Goal: Task Accomplishment & Management: Use online tool/utility

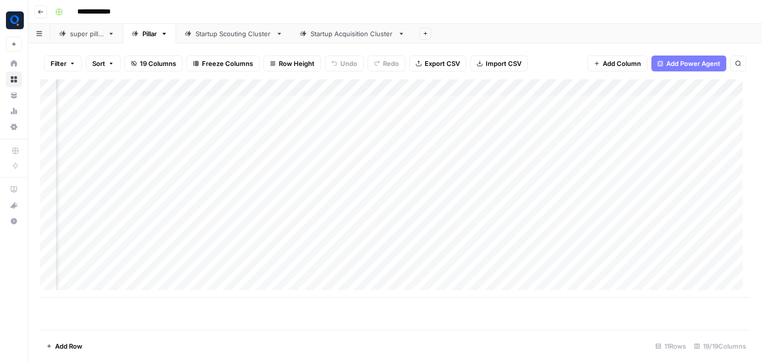
scroll to position [0, 1066]
click at [575, 89] on div "Add Column" at bounding box center [395, 188] width 710 height 218
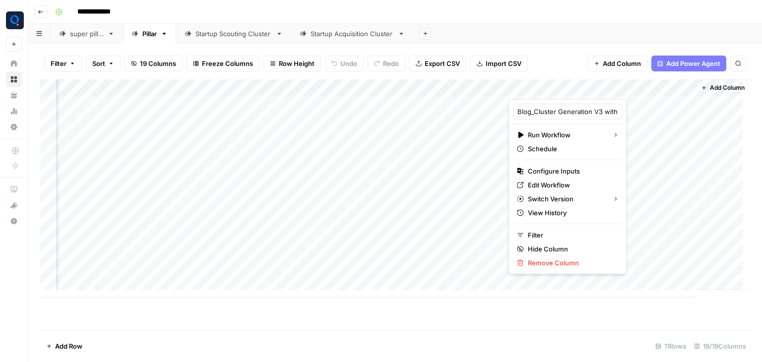
scroll to position [0, 0]
click at [556, 181] on span "Edit Workflow" at bounding box center [571, 185] width 87 height 10
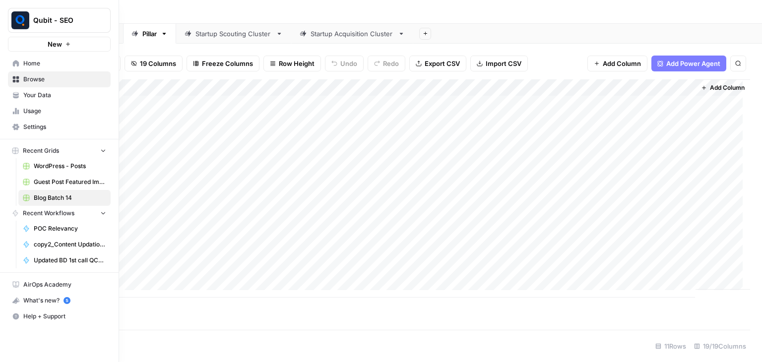
click at [103, 150] on icon "button" at bounding box center [103, 151] width 4 height 2
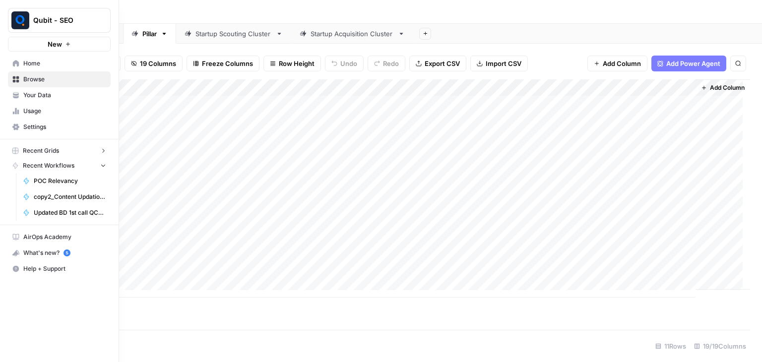
click at [103, 150] on icon "button" at bounding box center [103, 150] width 7 height 7
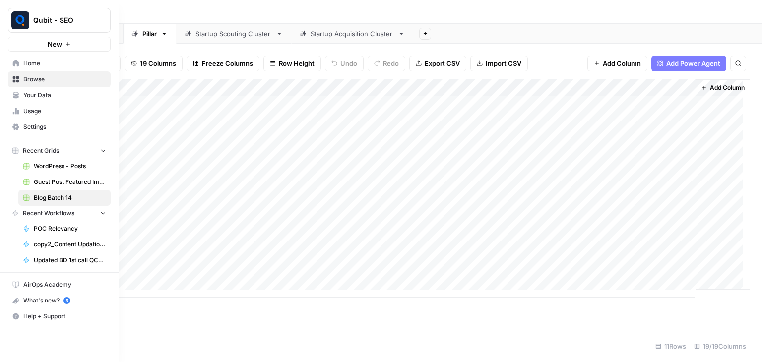
click at [63, 44] on button "New" at bounding box center [59, 44] width 103 height 15
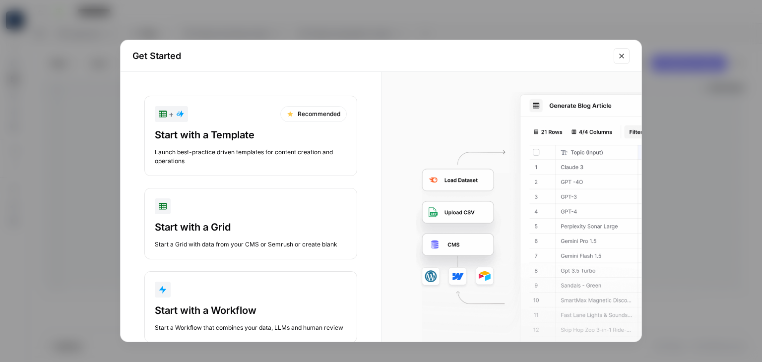
click at [270, 223] on div "Start with a Grid" at bounding box center [251, 227] width 192 height 14
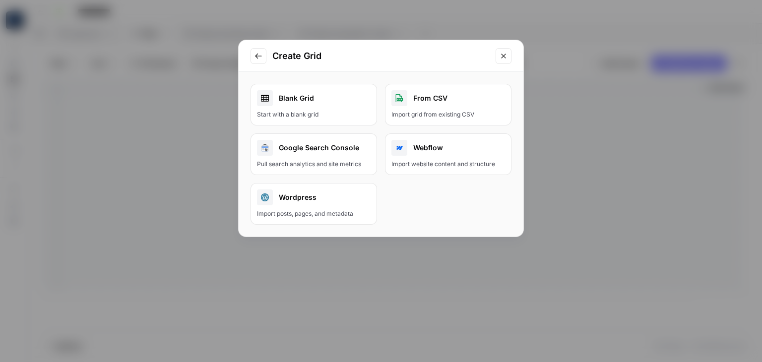
click at [318, 114] on div "Start with a blank grid" at bounding box center [314, 114] width 114 height 9
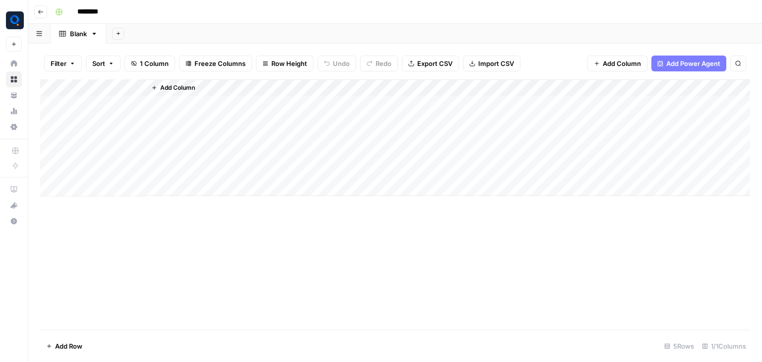
click at [82, 32] on div "Blank" at bounding box center [78, 34] width 17 height 10
click at [82, 32] on input "*****" at bounding box center [79, 33] width 18 height 13
type input "**********"
click at [133, 34] on button "Add Sheet" at bounding box center [136, 34] width 12 height 12
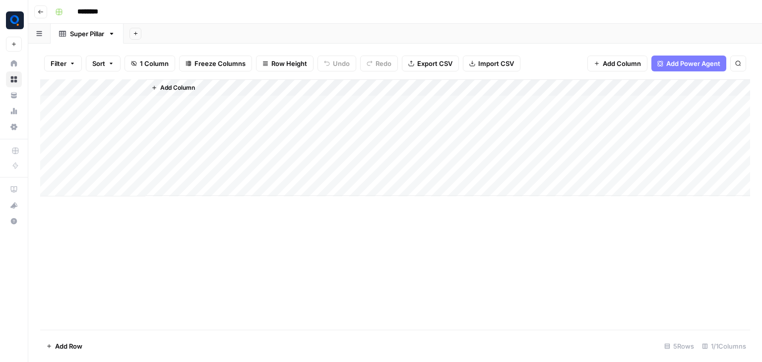
click at [220, 21] on header "Go back ********" at bounding box center [395, 12] width 734 height 24
click at [77, 84] on div "Add Column" at bounding box center [395, 137] width 710 height 117
click at [87, 110] on input "Title" at bounding box center [115, 112] width 101 height 10
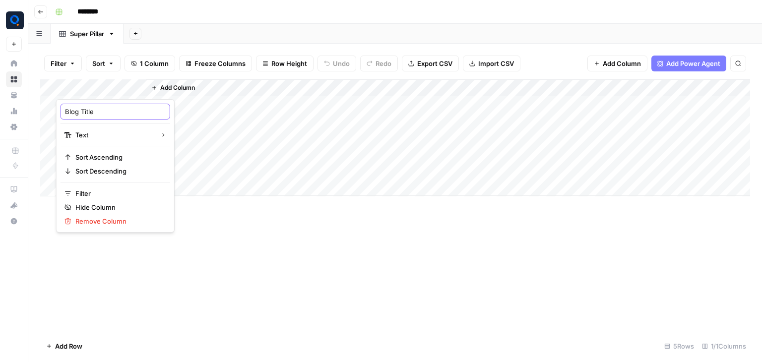
type input "Blog Title"
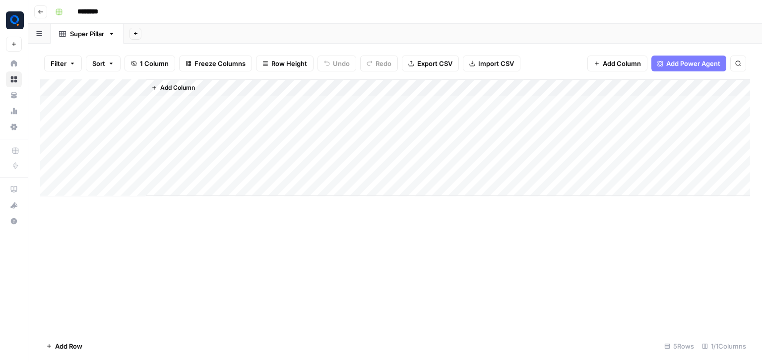
click at [176, 83] on span "Add Column" at bounding box center [177, 87] width 35 height 9
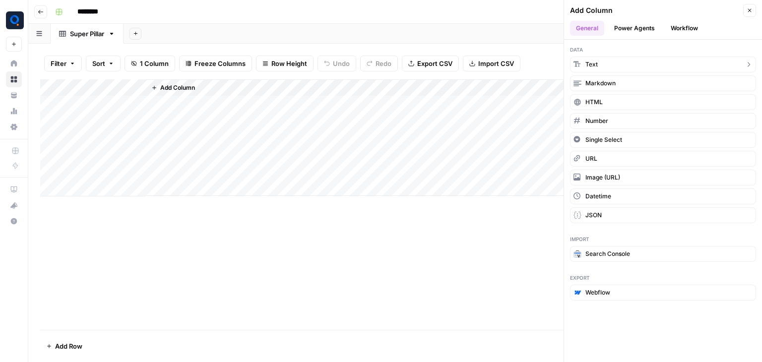
click at [623, 57] on button "Text" at bounding box center [663, 65] width 186 height 16
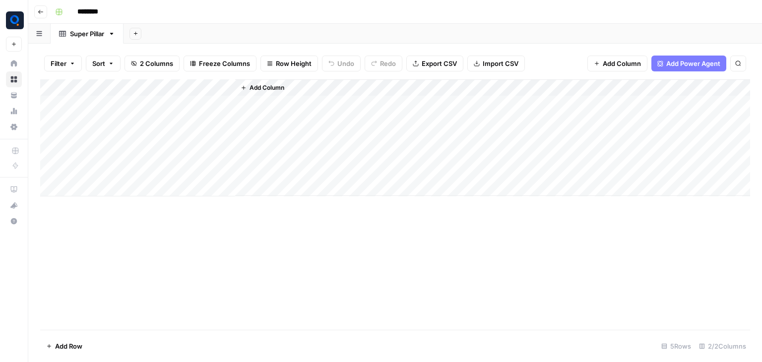
click at [195, 84] on div "Add Column" at bounding box center [395, 137] width 710 height 117
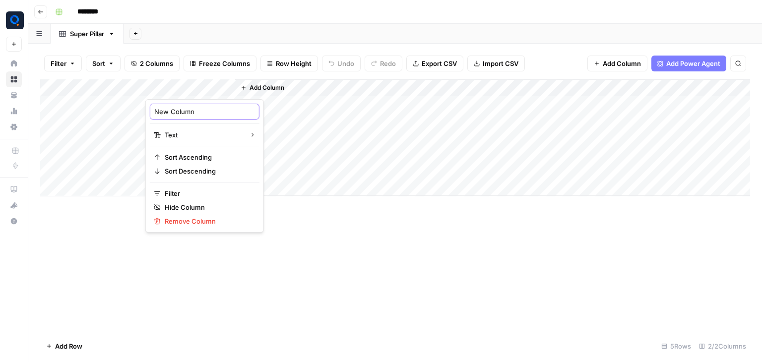
click at [186, 116] on input "New Column" at bounding box center [204, 112] width 101 height 10
type input "Search Term"
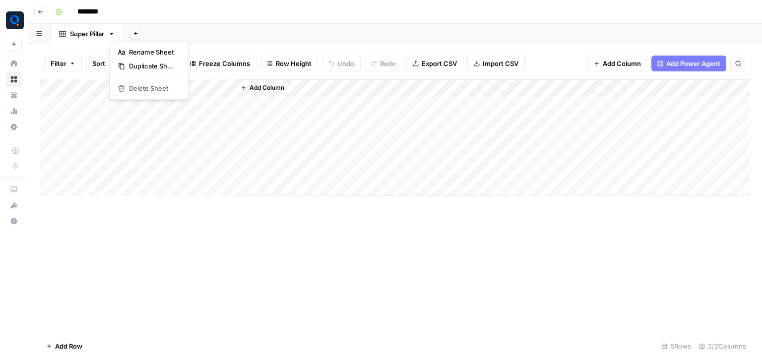
click at [114, 34] on icon "button" at bounding box center [111, 34] width 3 height 2
click at [137, 68] on span "Duplicate Sheet" at bounding box center [153, 66] width 48 height 10
click at [153, 34] on div "Super Pillar" at bounding box center [160, 34] width 34 height 10
drag, startPoint x: 162, startPoint y: 34, endPoint x: 140, endPoint y: 30, distance: 22.8
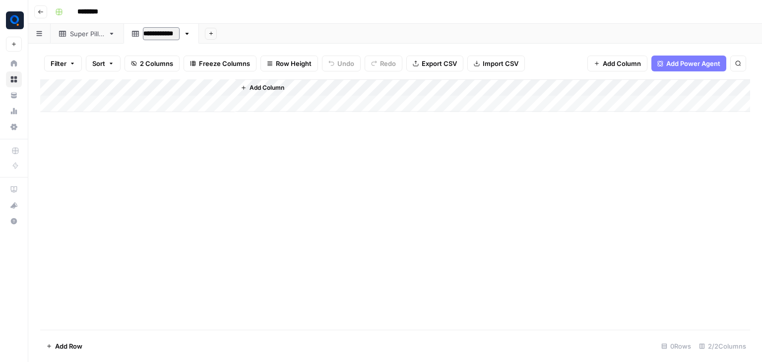
click at [140, 30] on div "**********" at bounding box center [156, 33] width 48 height 15
type input "******"
click at [102, 14] on input "********" at bounding box center [101, 12] width 56 height 16
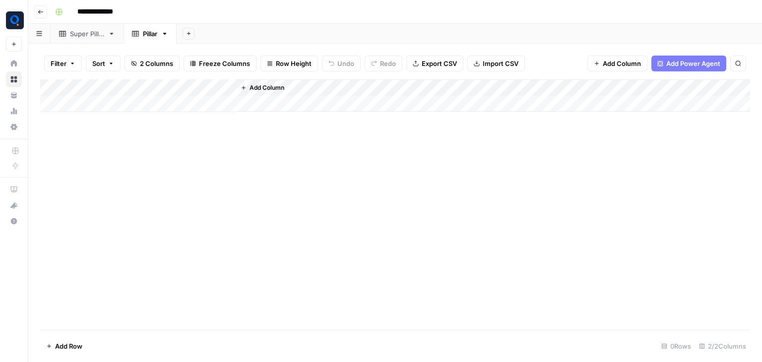
type input "**********"
click at [167, 35] on icon "button" at bounding box center [164, 33] width 7 height 7
click at [179, 65] on div "Duplicate Sheet" at bounding box center [203, 66] width 63 height 10
click at [210, 36] on div "Pillar" at bounding box center [203, 34] width 14 height 10
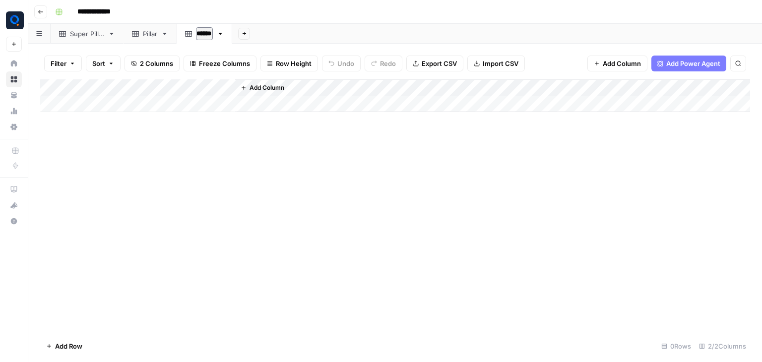
click at [210, 36] on input "******" at bounding box center [204, 33] width 17 height 13
type input "*******"
click at [92, 38] on div "Super Pillar" at bounding box center [87, 34] width 34 height 10
click at [81, 107] on div "Add Column" at bounding box center [395, 137] width 710 height 117
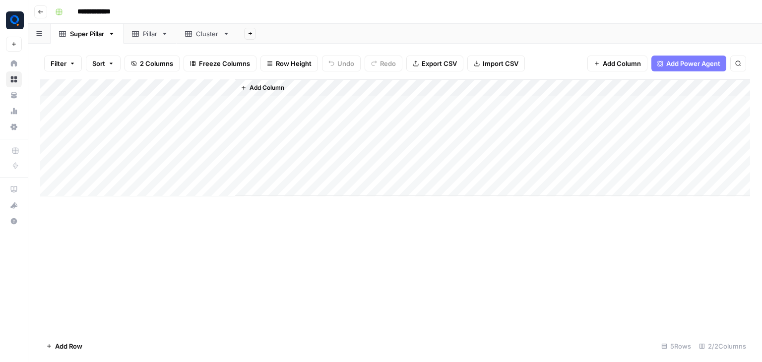
click at [81, 107] on div "Add Column" at bounding box center [395, 137] width 710 height 117
click at [110, 149] on div "Add Column" at bounding box center [395, 137] width 710 height 117
click at [182, 104] on div "Add Column" at bounding box center [395, 137] width 710 height 117
click at [201, 103] on div "Add Column" at bounding box center [395, 137] width 710 height 117
click at [201, 103] on textarea at bounding box center [224, 105] width 159 height 14
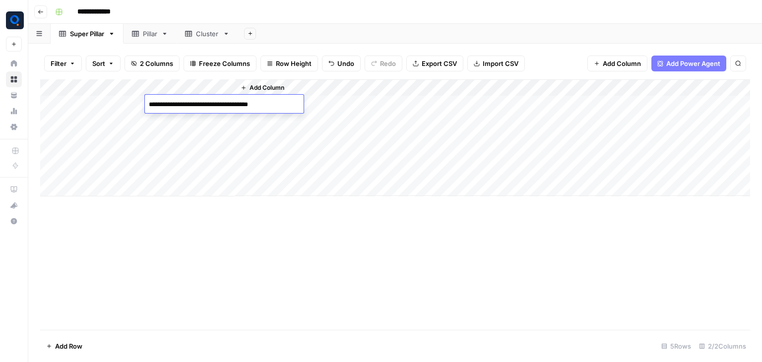
type textarea "**********"
click at [147, 112] on div "**********" at bounding box center [224, 104] width 159 height 18
click at [310, 88] on div "Add Column" at bounding box center [492, 137] width 515 height 117
click at [278, 84] on span "Add Column" at bounding box center [267, 87] width 35 height 9
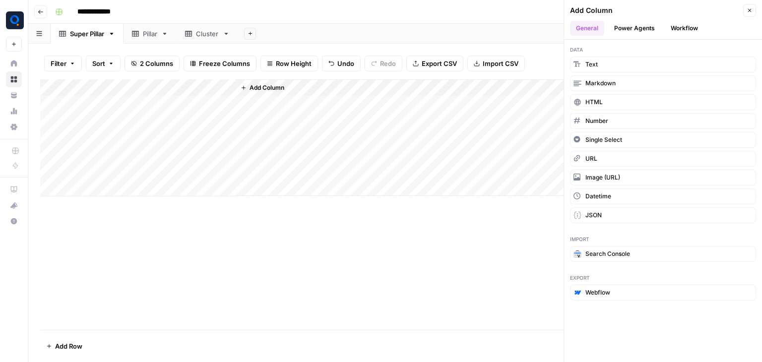
click at [671, 30] on button "Workflow" at bounding box center [684, 28] width 39 height 15
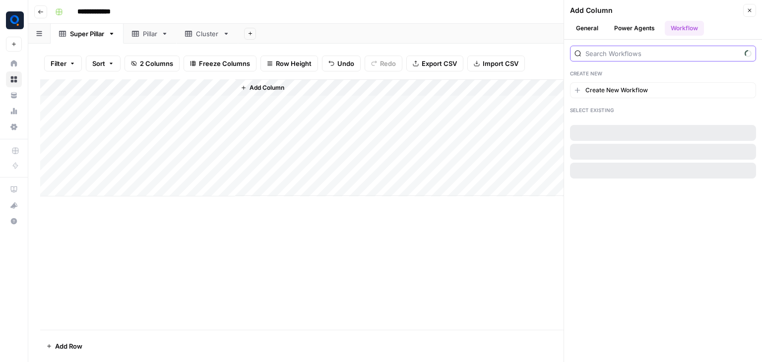
click at [642, 54] on input "search" at bounding box center [662, 54] width 155 height 10
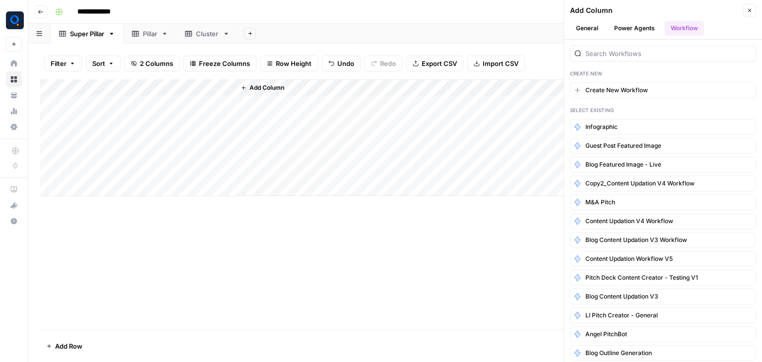
click at [256, 84] on span "Add Column" at bounding box center [267, 87] width 35 height 9
click at [591, 31] on button "General" at bounding box center [587, 28] width 34 height 15
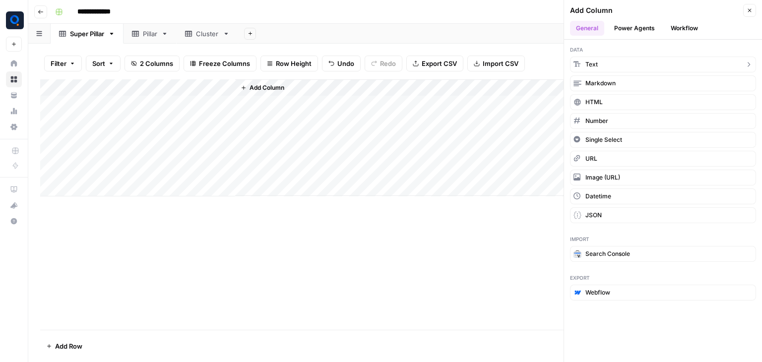
click at [612, 57] on button "Text" at bounding box center [663, 65] width 186 height 16
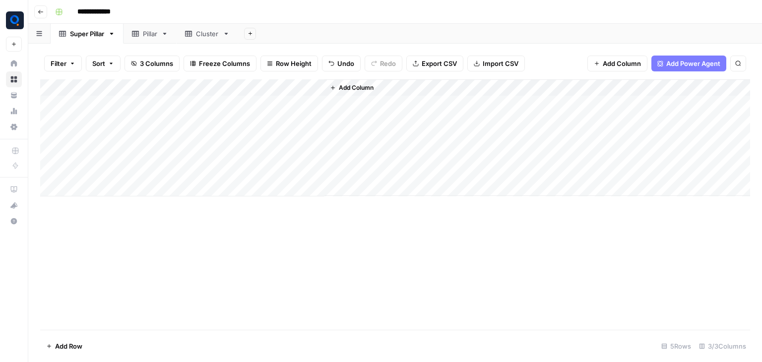
click at [269, 84] on div "Add Column" at bounding box center [395, 137] width 710 height 117
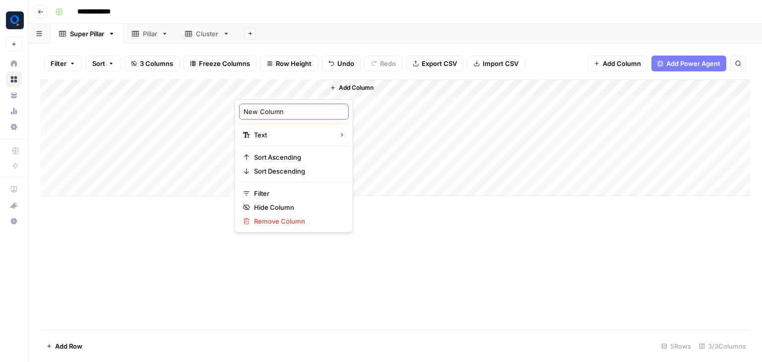
click at [269, 111] on input "New Column" at bounding box center [294, 112] width 101 height 10
type input "Cluster Data"
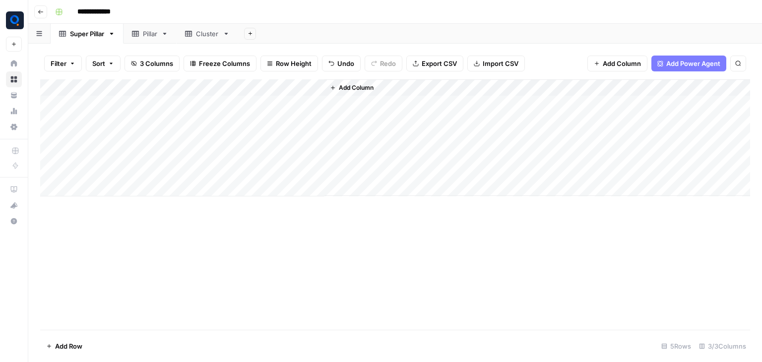
click at [354, 91] on span "Add Column" at bounding box center [356, 87] width 35 height 9
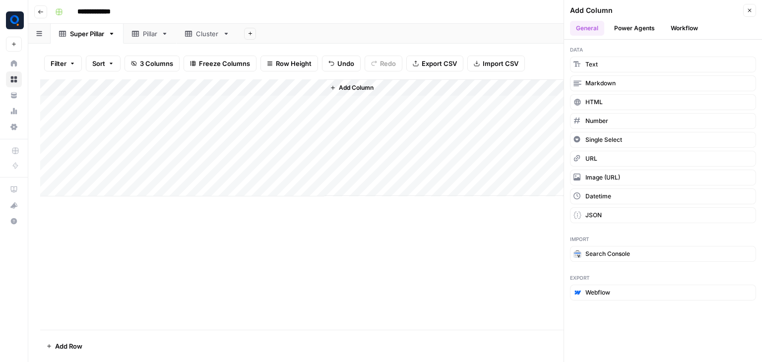
click at [671, 28] on button "Workflow" at bounding box center [684, 28] width 39 height 15
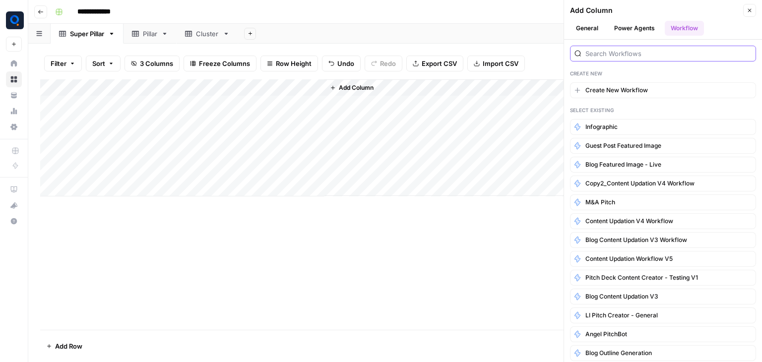
click at [635, 53] on input "search" at bounding box center [668, 54] width 166 height 10
type input "blog serp"
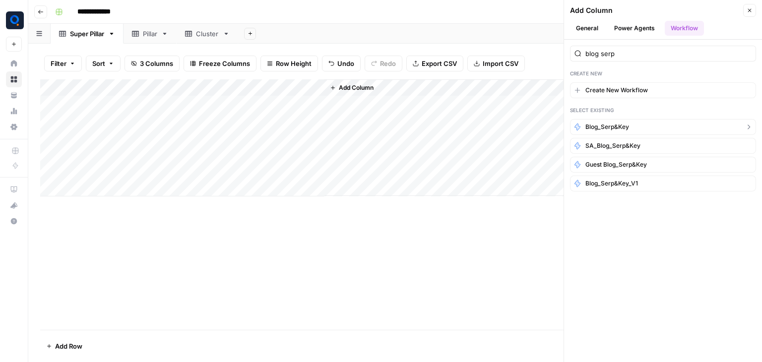
click at [630, 129] on button "Blog_Serp&Key" at bounding box center [663, 127] width 186 height 16
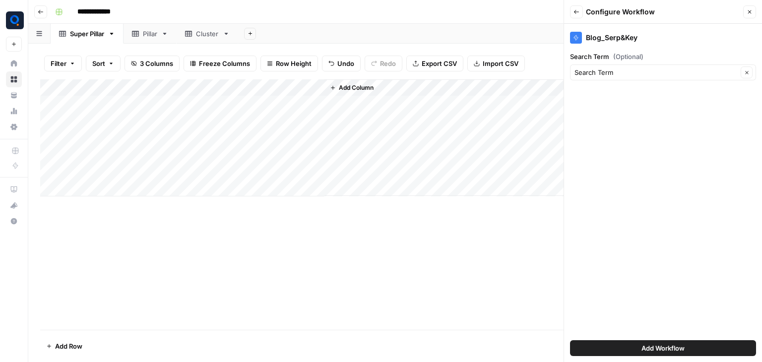
click at [642, 346] on span "Add Workflow" at bounding box center [663, 348] width 43 height 10
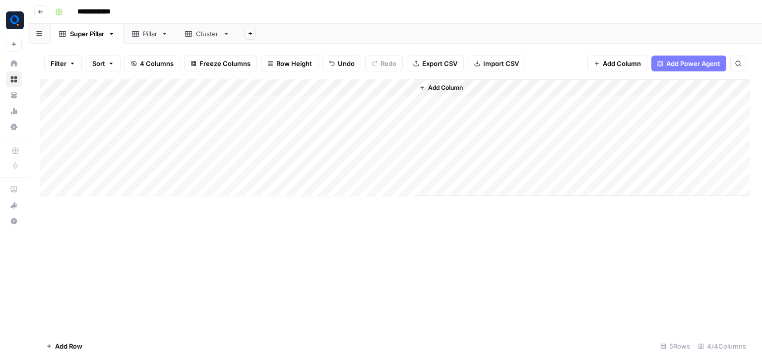
click at [359, 102] on div "Add Column" at bounding box center [395, 137] width 710 height 117
click at [262, 106] on div "Add Column" at bounding box center [395, 137] width 710 height 117
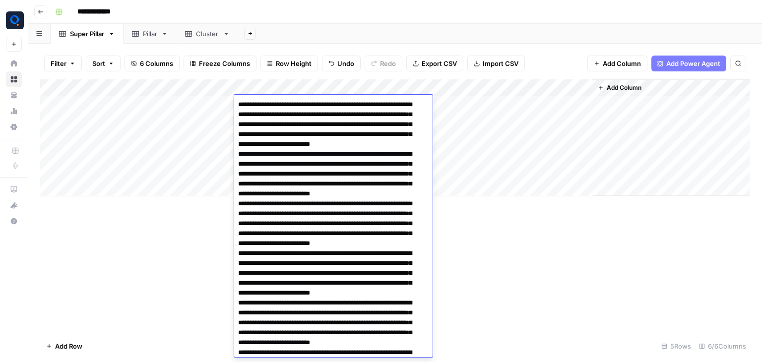
scroll to position [427, 0]
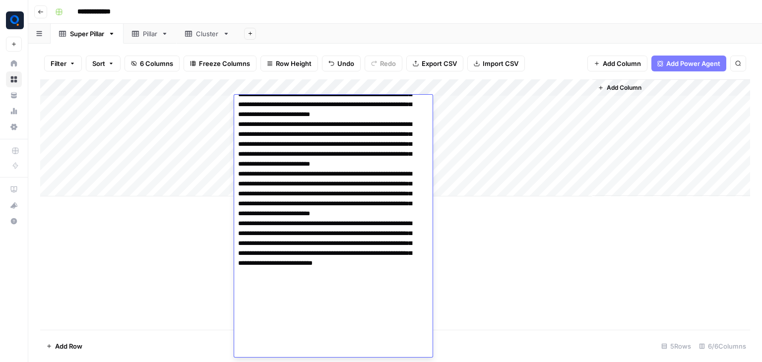
type textarea "**********"
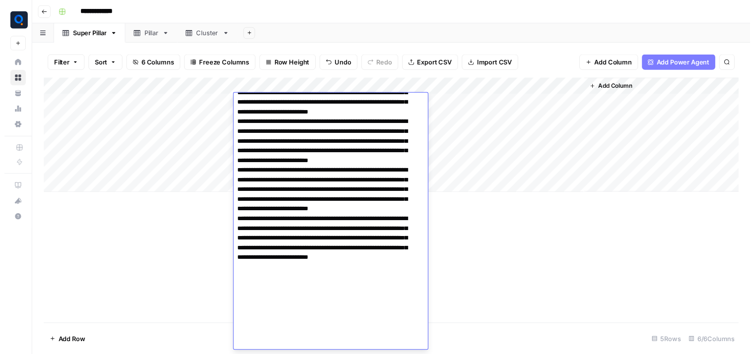
scroll to position [419, 0]
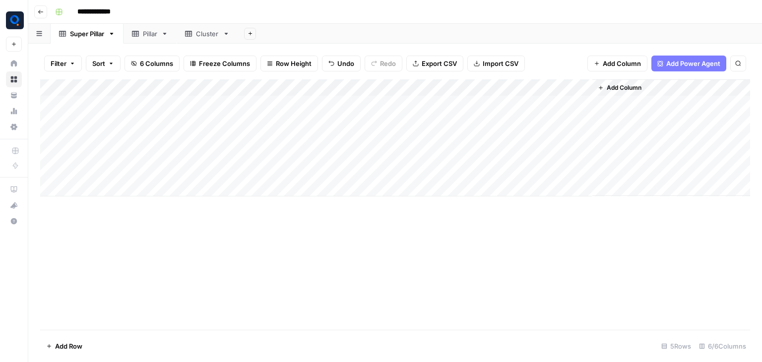
click at [189, 330] on footer "Add Row 5 Rows 6/6 Columns" at bounding box center [395, 346] width 710 height 32
click at [619, 84] on span "Add Column" at bounding box center [624, 87] width 35 height 9
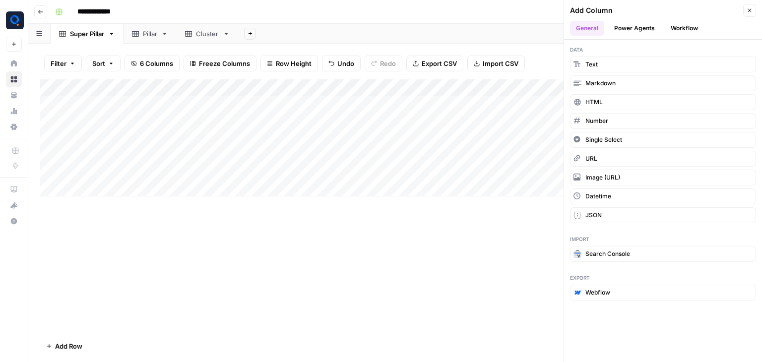
click at [671, 27] on button "Workflow" at bounding box center [684, 28] width 39 height 15
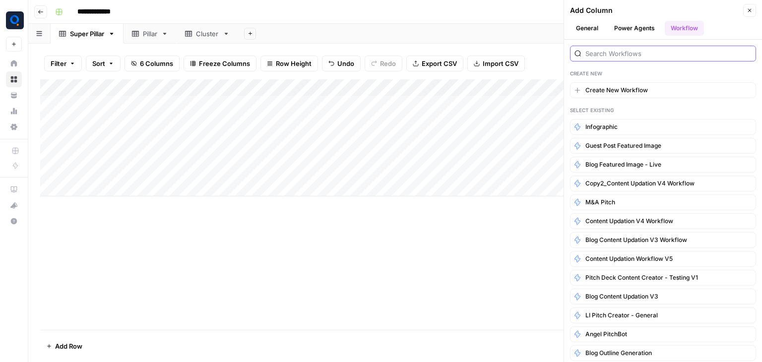
click at [664, 52] on input "search" at bounding box center [668, 54] width 166 height 10
type input "blog combine"
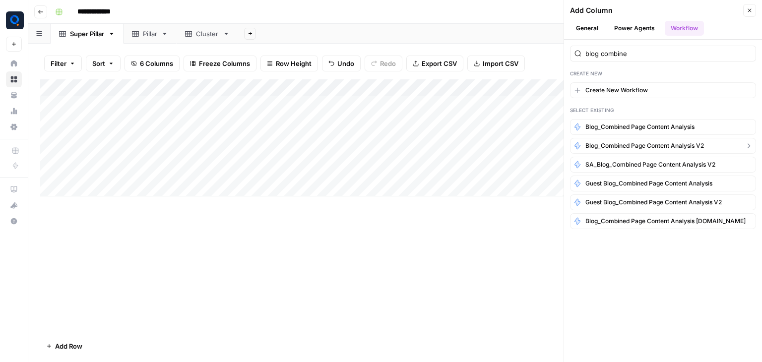
click at [667, 141] on span "Blog_Combined Page Content analysis v2" at bounding box center [644, 145] width 119 height 9
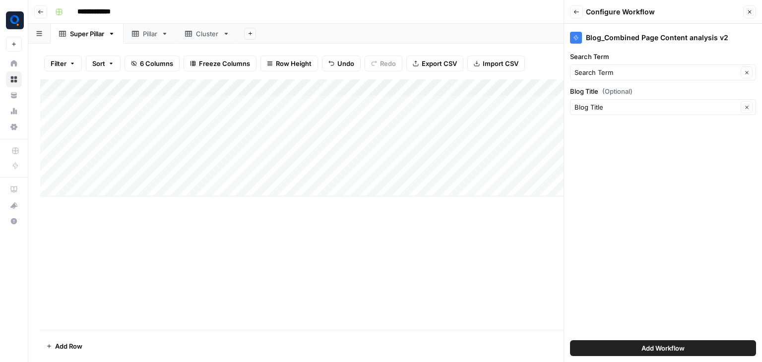
click at [662, 347] on span "Add Workflow" at bounding box center [663, 348] width 43 height 10
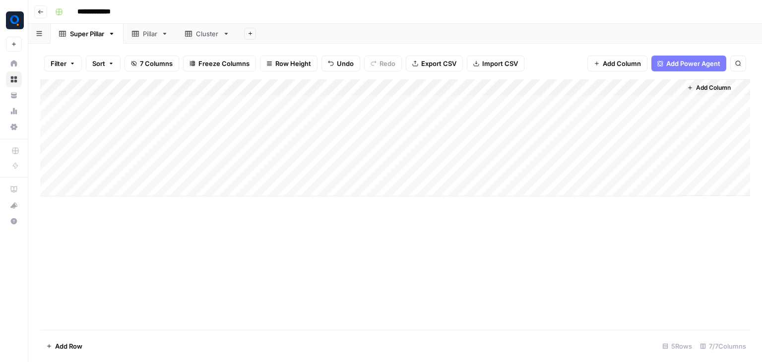
click at [634, 105] on div "Add Column" at bounding box center [395, 137] width 710 height 117
click at [155, 33] on div "Pillar" at bounding box center [150, 34] width 14 height 10
click at [264, 90] on span "Add Column" at bounding box center [267, 87] width 35 height 9
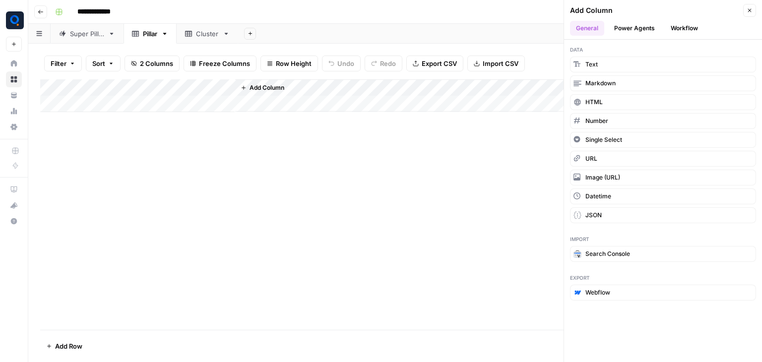
click at [681, 21] on button "Workflow" at bounding box center [684, 28] width 39 height 15
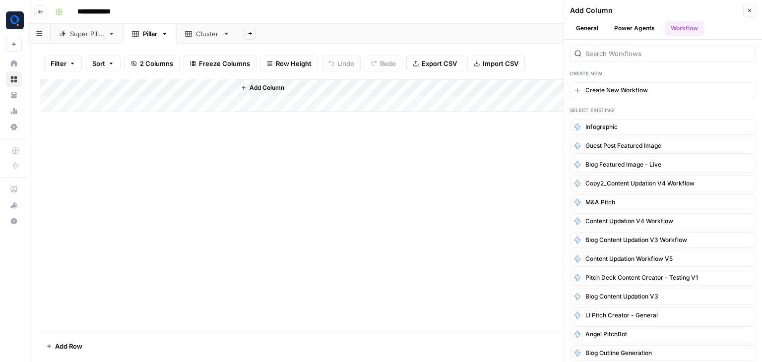
click at [575, 30] on button "General" at bounding box center [587, 28] width 34 height 15
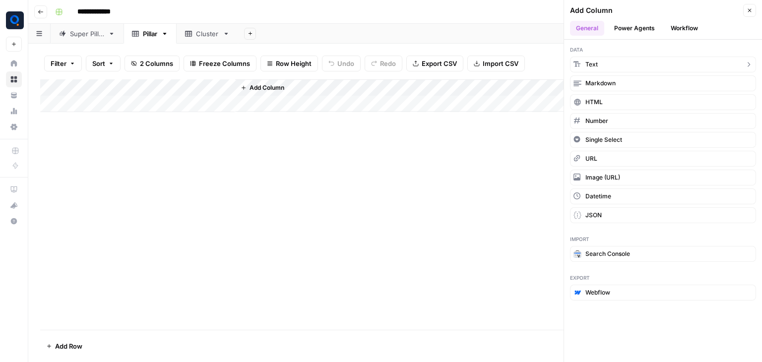
click at [599, 66] on button "Text" at bounding box center [663, 65] width 186 height 16
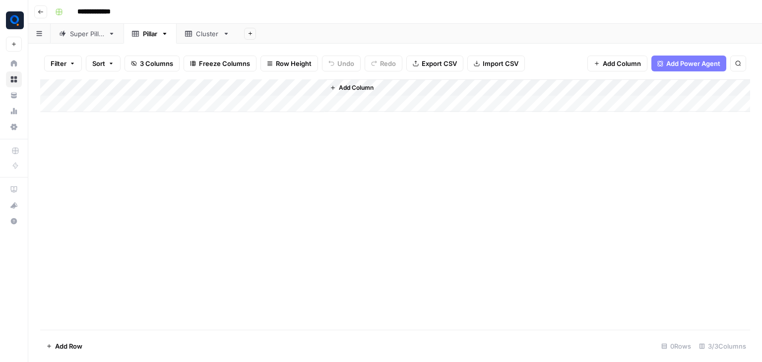
click at [109, 101] on div "Add Column" at bounding box center [395, 95] width 710 height 33
click at [156, 158] on div "Add Column" at bounding box center [395, 204] width 710 height 251
click at [286, 87] on div "Add Column" at bounding box center [395, 104] width 710 height 50
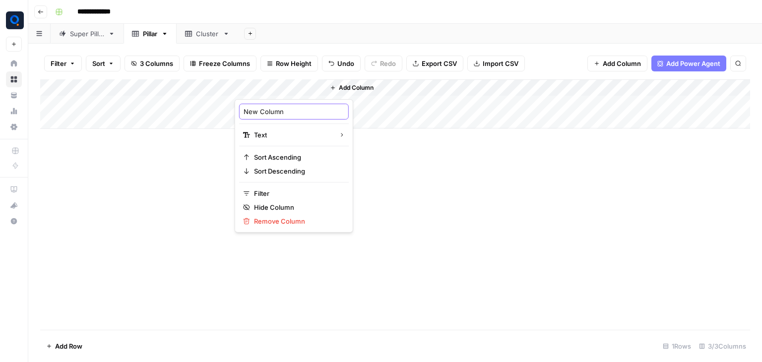
click at [291, 114] on input "New Column" at bounding box center [294, 112] width 101 height 10
type input "Cluster Data"
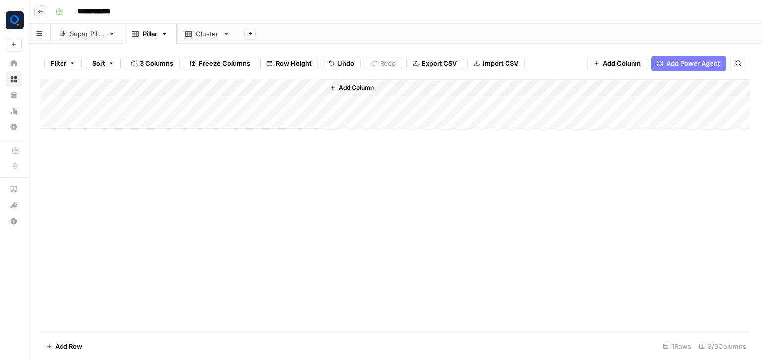
click at [346, 84] on span "Add Column" at bounding box center [356, 87] width 35 height 9
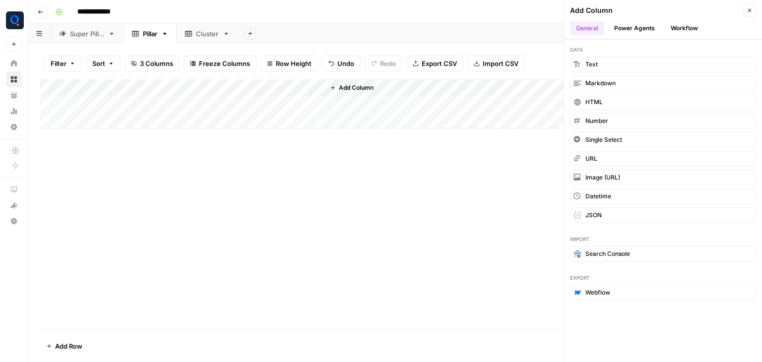
click at [691, 28] on button "Workflow" at bounding box center [684, 28] width 39 height 15
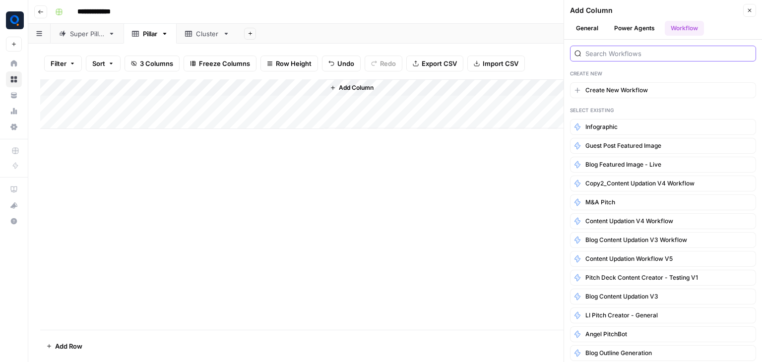
click at [623, 52] on input "search" at bounding box center [668, 54] width 166 height 10
type input "blog serp"
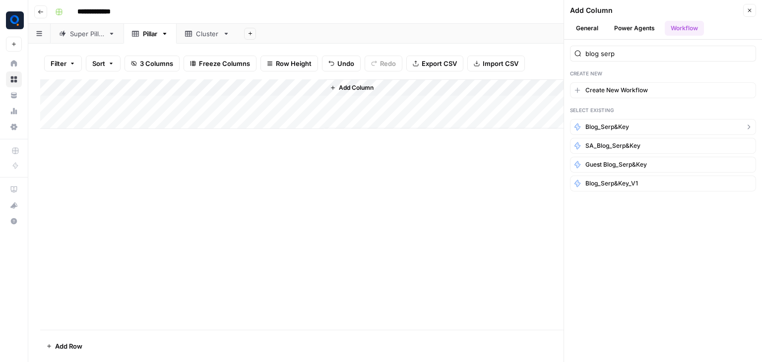
click at [639, 124] on button "Blog_Serp&Key" at bounding box center [663, 127] width 186 height 16
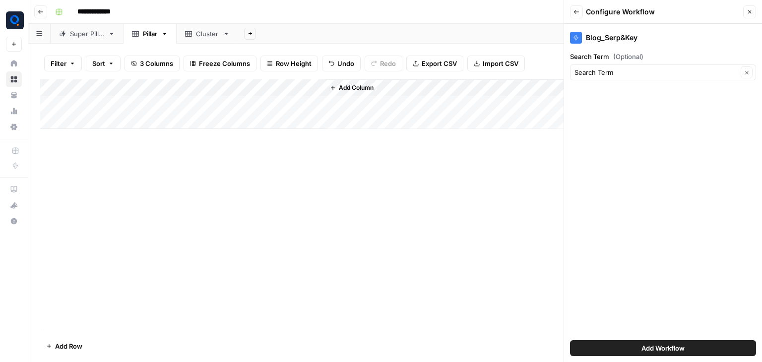
click at [615, 349] on button "Add Workflow" at bounding box center [663, 348] width 186 height 16
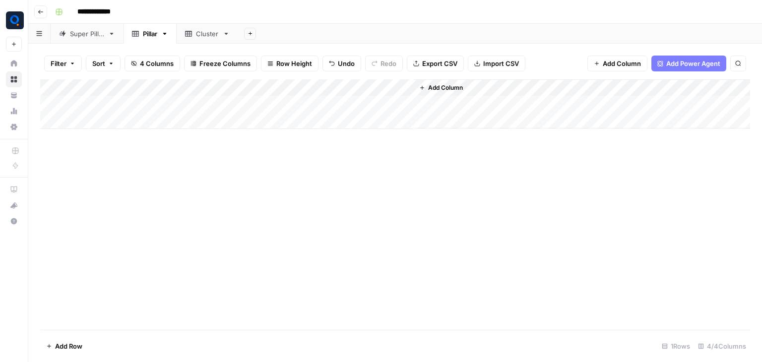
click at [81, 104] on div "Add Column" at bounding box center [395, 104] width 710 height 50
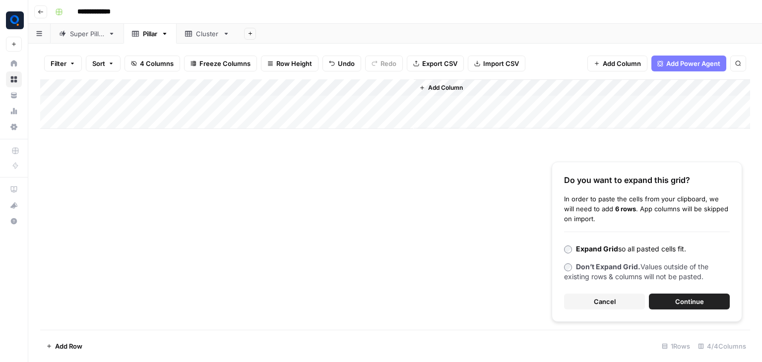
click at [675, 302] on span "Continue" at bounding box center [689, 302] width 29 height 10
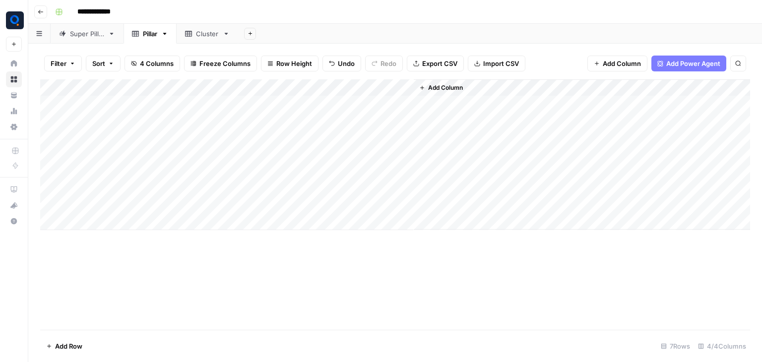
click at [175, 101] on div "Add Column" at bounding box center [395, 154] width 710 height 151
click at [369, 104] on div "Add Column" at bounding box center [395, 154] width 710 height 151
click at [82, 33] on div "Super Pillar" at bounding box center [87, 34] width 34 height 10
click at [673, 101] on div "Add Column" at bounding box center [395, 137] width 710 height 117
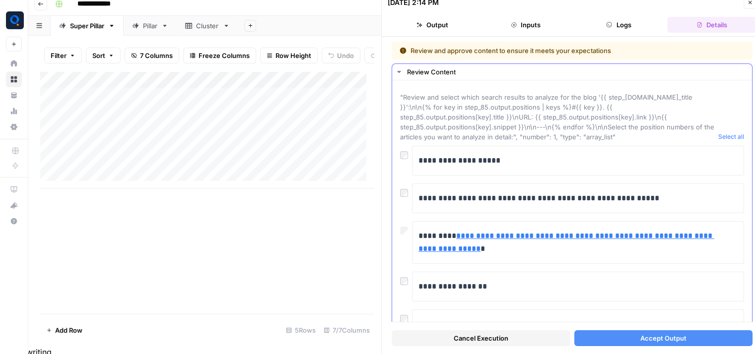
click at [94, 100] on div "Add Column" at bounding box center [206, 129] width 333 height 117
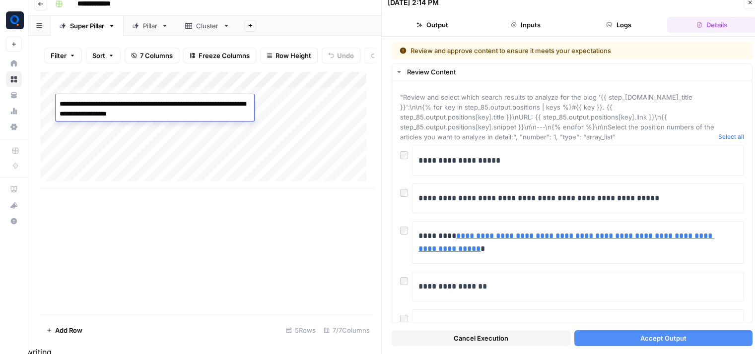
click at [145, 107] on textarea "**********" at bounding box center [155, 109] width 198 height 24
click at [503, 196] on p "**********" at bounding box center [574, 198] width 312 height 13
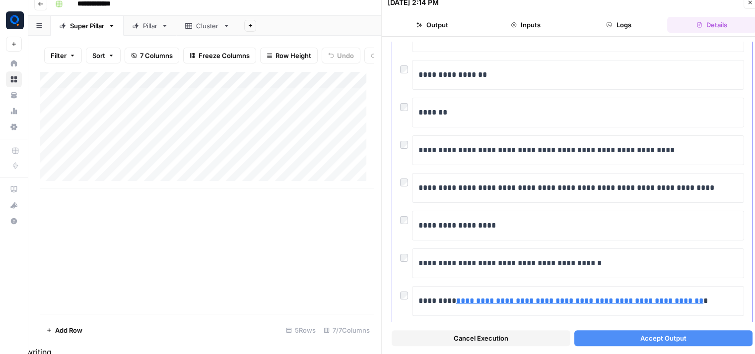
scroll to position [212, 0]
click at [503, 332] on p "**********" at bounding box center [574, 351] width 312 height 39
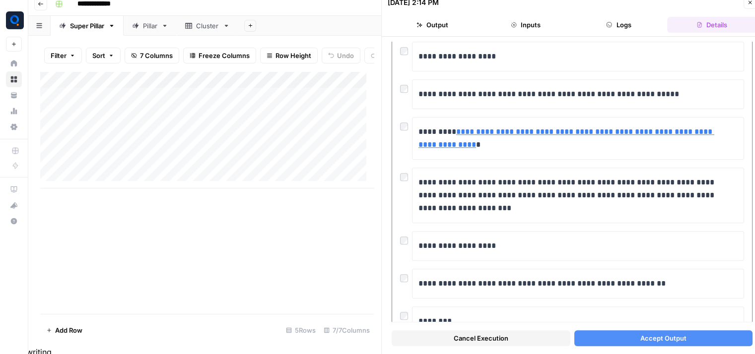
scroll to position [965, 0]
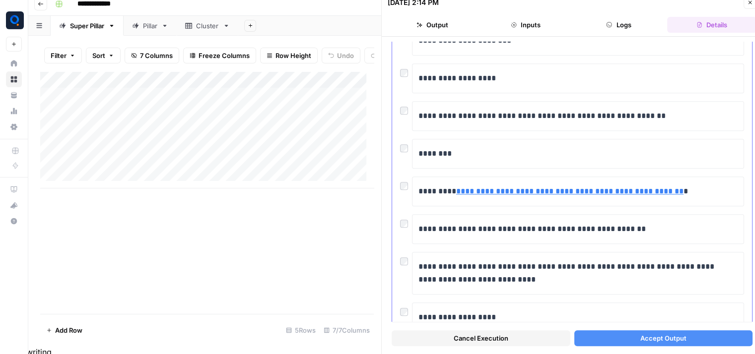
click at [191, 105] on div "Add Column" at bounding box center [206, 129] width 333 height 117
click at [748, 4] on icon "button" at bounding box center [750, 3] width 6 height 6
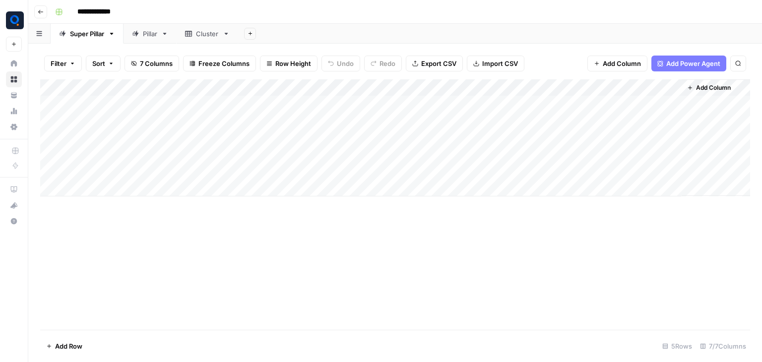
click at [181, 105] on div "Add Column" at bounding box center [395, 137] width 710 height 117
click at [260, 106] on textarea "**********" at bounding box center [224, 105] width 159 height 14
click at [276, 106] on textarea "**********" at bounding box center [224, 105] width 159 height 14
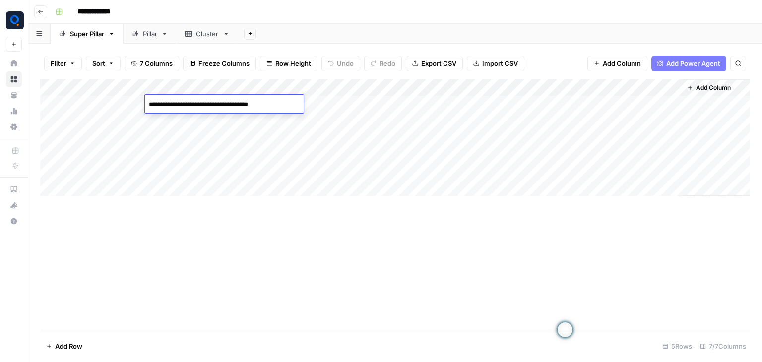
click at [189, 116] on div "Add Column" at bounding box center [395, 137] width 710 height 117
click at [182, 103] on div "Add Column" at bounding box center [395, 137] width 710 height 117
click at [182, 103] on textarea "**********" at bounding box center [224, 105] width 159 height 14
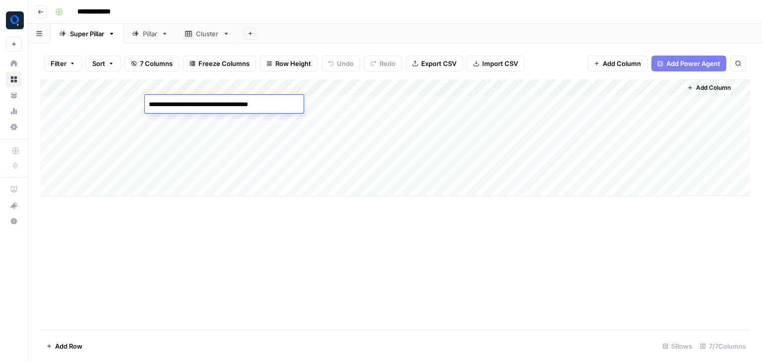
click at [182, 103] on textarea "**********" at bounding box center [224, 105] width 159 height 14
click at [210, 108] on textarea "**********" at bounding box center [224, 105] width 159 height 14
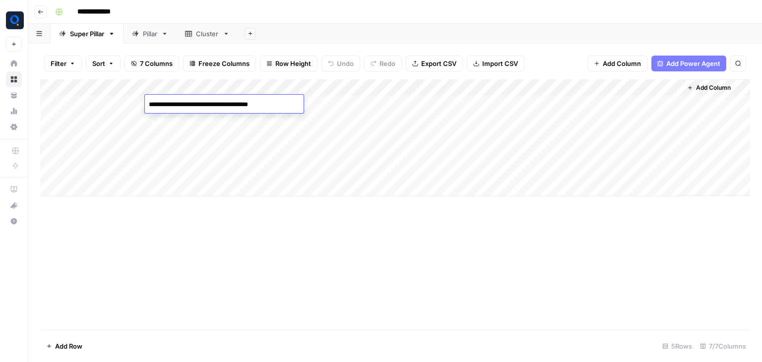
type textarea "**********"
click at [403, 104] on div "Add Column" at bounding box center [395, 137] width 710 height 117
click at [657, 104] on div "Add Column" at bounding box center [395, 137] width 710 height 117
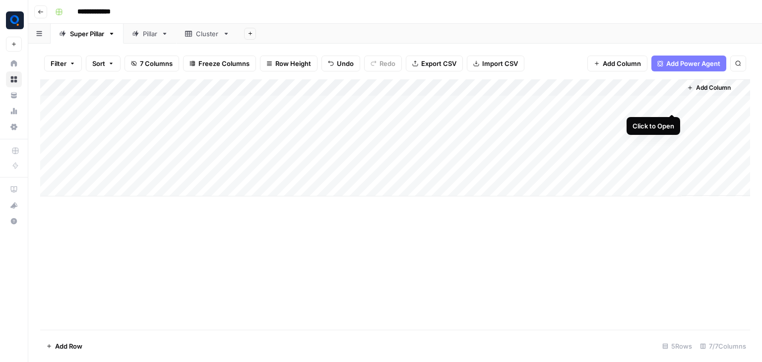
click at [672, 104] on div "Add Column" at bounding box center [395, 137] width 710 height 117
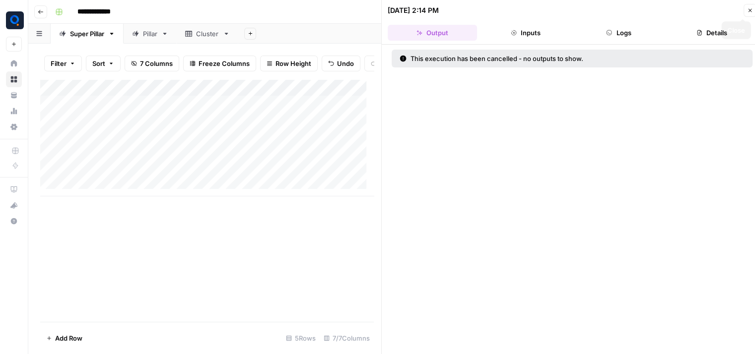
click at [750, 8] on icon "button" at bounding box center [750, 10] width 6 height 6
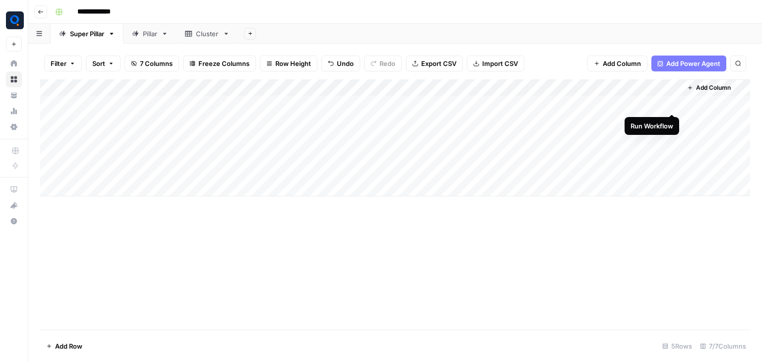
click at [671, 100] on div "Add Column" at bounding box center [395, 137] width 710 height 117
click at [148, 36] on div "Pillar" at bounding box center [150, 34] width 14 height 10
click at [355, 119] on div "Add Column" at bounding box center [395, 154] width 710 height 151
click at [358, 133] on div "Add Column" at bounding box center [395, 154] width 710 height 151
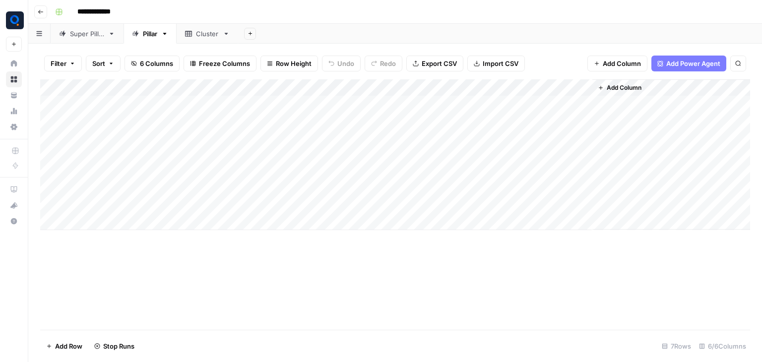
click at [360, 153] on div "Add Column" at bounding box center [395, 154] width 710 height 151
click at [359, 171] on div "Add Column" at bounding box center [395, 154] width 710 height 151
click at [358, 187] on div "Add Column" at bounding box center [395, 154] width 710 height 151
click at [357, 205] on div "Add Column" at bounding box center [395, 154] width 710 height 151
click at [630, 88] on span "Add Column" at bounding box center [624, 87] width 35 height 9
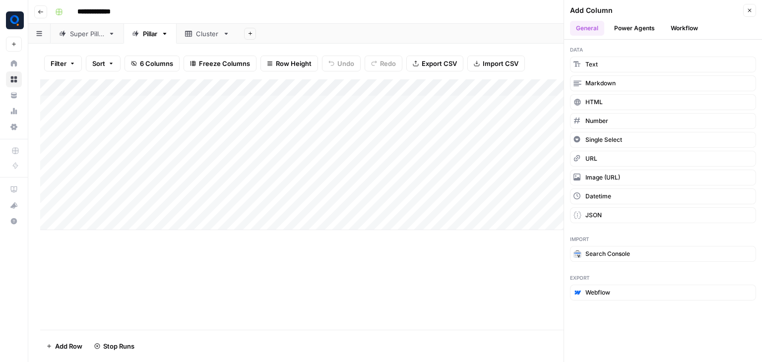
click at [685, 30] on button "Workflow" at bounding box center [684, 28] width 39 height 15
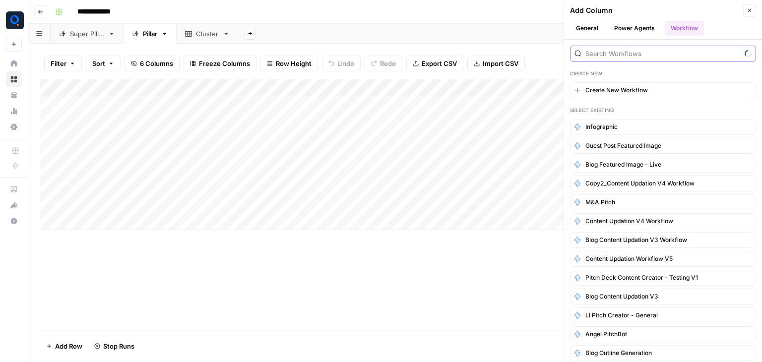
click at [673, 53] on input "search" at bounding box center [662, 54] width 155 height 10
type input "blog combine"
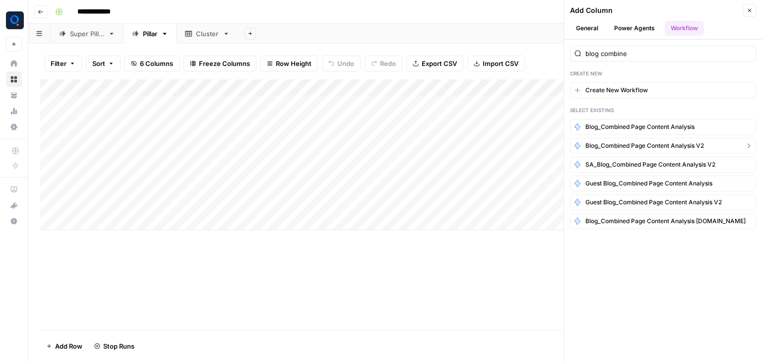
click at [672, 148] on span "Blog_Combined Page Content analysis v2" at bounding box center [644, 145] width 119 height 9
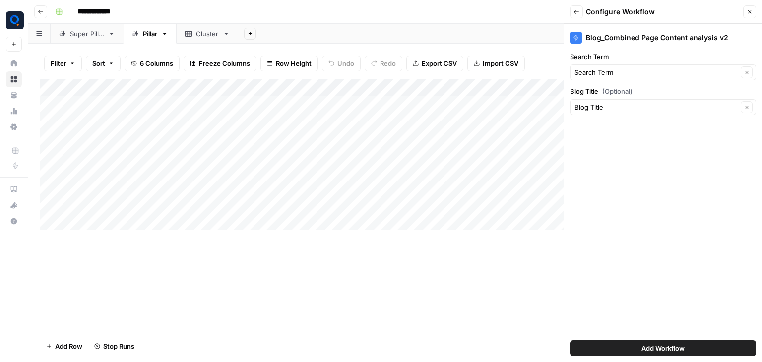
click at [657, 348] on span "Add Workflow" at bounding box center [663, 348] width 43 height 10
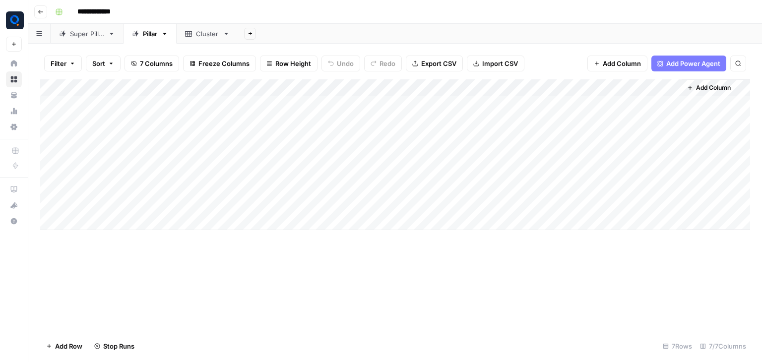
click at [634, 100] on div "Add Column" at bounding box center [395, 154] width 710 height 151
click at [264, 105] on div "Add Column" at bounding box center [395, 154] width 710 height 151
click at [264, 105] on textarea at bounding box center [313, 105] width 159 height 14
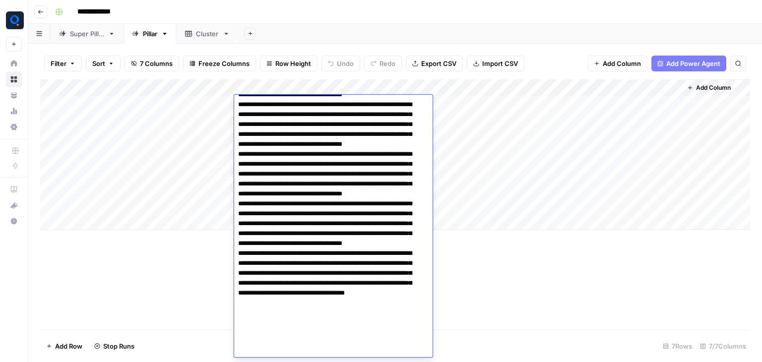
type textarea "**********"
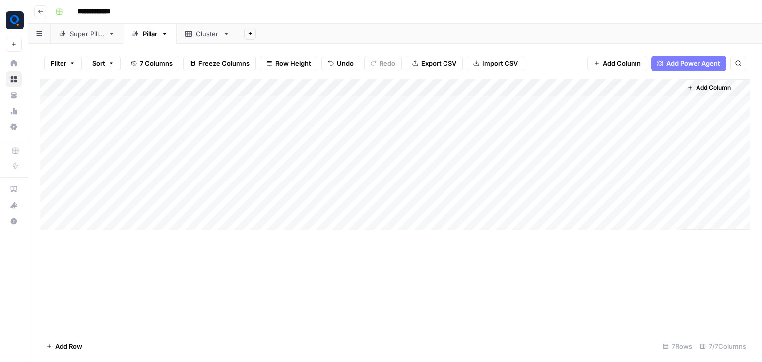
click at [212, 110] on div "Add Column" at bounding box center [395, 154] width 710 height 151
click at [253, 120] on div "Add Column" at bounding box center [395, 154] width 710 height 151
click at [258, 116] on div "Add Column" at bounding box center [395, 154] width 710 height 151
click at [258, 116] on textarea at bounding box center [313, 122] width 159 height 14
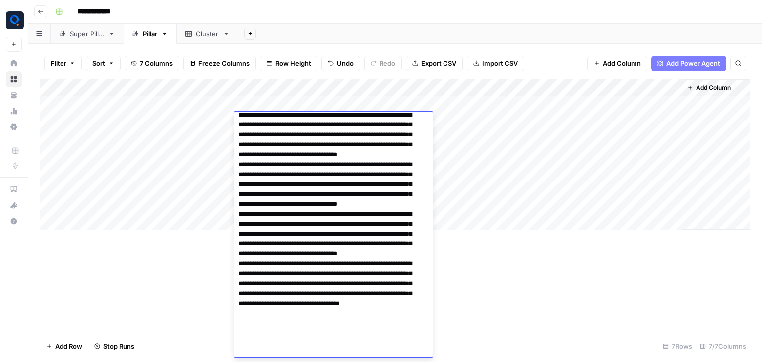
type textarea "**********"
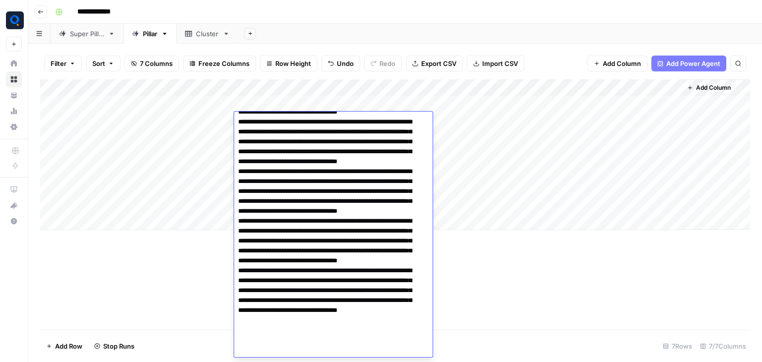
scroll to position [99, 0]
click at [204, 118] on div "Add Column" at bounding box center [395, 154] width 710 height 151
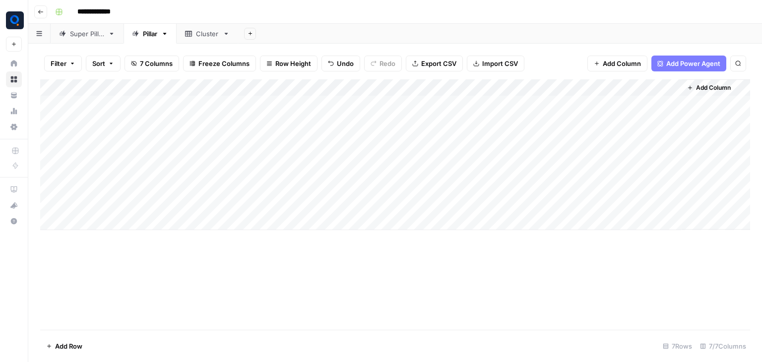
click at [263, 137] on div "Add Column" at bounding box center [395, 154] width 710 height 151
click at [275, 141] on div "Add Column" at bounding box center [395, 154] width 710 height 151
click at [275, 141] on textarea at bounding box center [313, 138] width 159 height 14
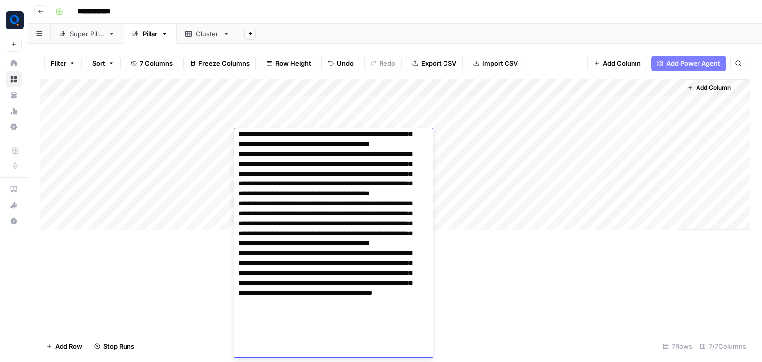
type textarea "**********"
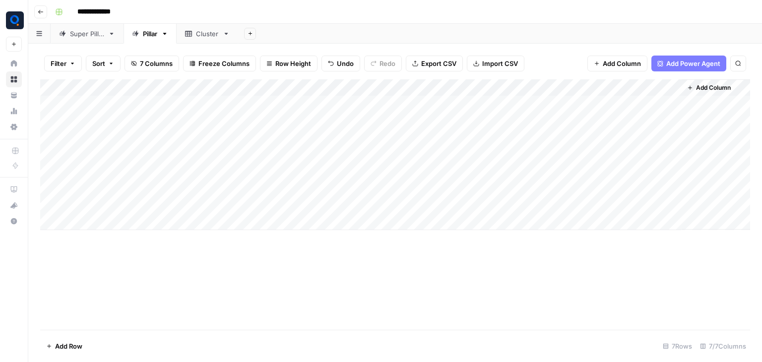
click at [205, 154] on div "Add Column" at bounding box center [395, 154] width 710 height 151
click at [274, 154] on div "Add Column" at bounding box center [395, 154] width 710 height 151
click at [281, 154] on div "Add Column" at bounding box center [395, 154] width 710 height 151
click at [281, 154] on textarea at bounding box center [313, 155] width 159 height 14
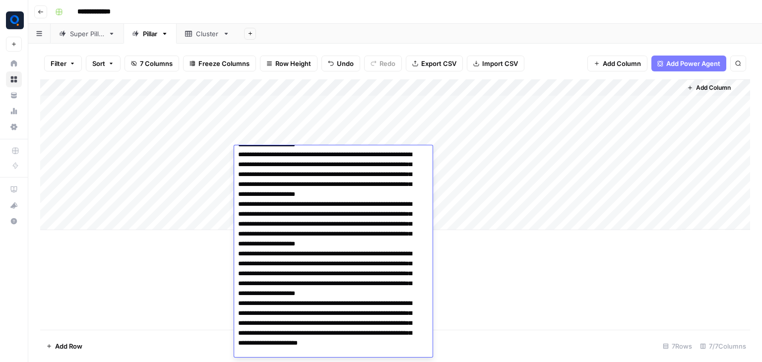
type textarea "**********"
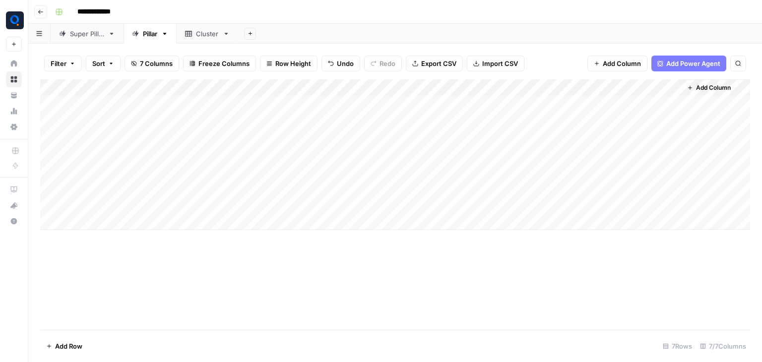
click at [204, 183] on div "Add Column" at bounding box center [395, 154] width 710 height 151
click at [270, 174] on div "Add Column" at bounding box center [395, 154] width 710 height 151
click at [262, 173] on div "Add Column" at bounding box center [395, 154] width 710 height 151
click at [262, 173] on textarea at bounding box center [313, 172] width 159 height 14
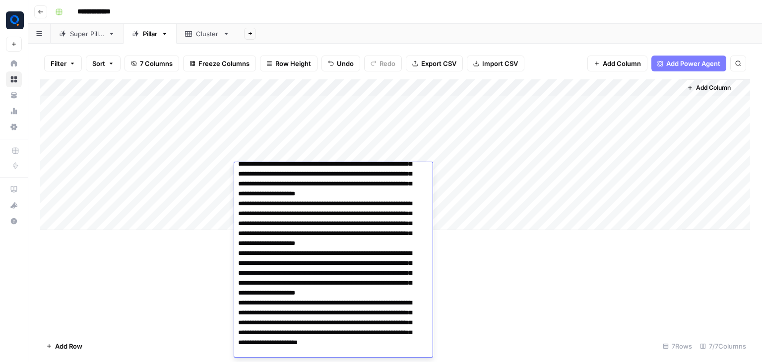
type textarea "**********"
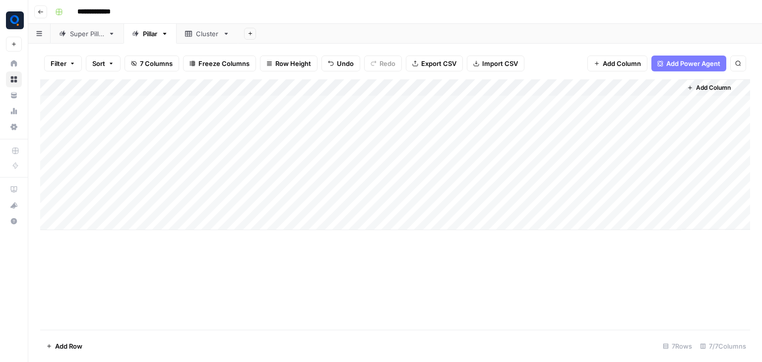
click at [189, 185] on div "Add Column" at bounding box center [395, 154] width 710 height 151
click at [276, 194] on div "Add Column" at bounding box center [395, 154] width 710 height 151
click at [254, 193] on div "Add Column" at bounding box center [395, 154] width 710 height 151
click at [254, 193] on textarea at bounding box center [313, 189] width 159 height 14
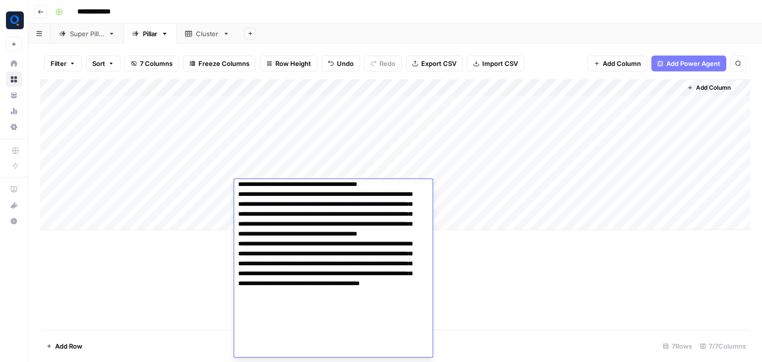
type textarea "**********"
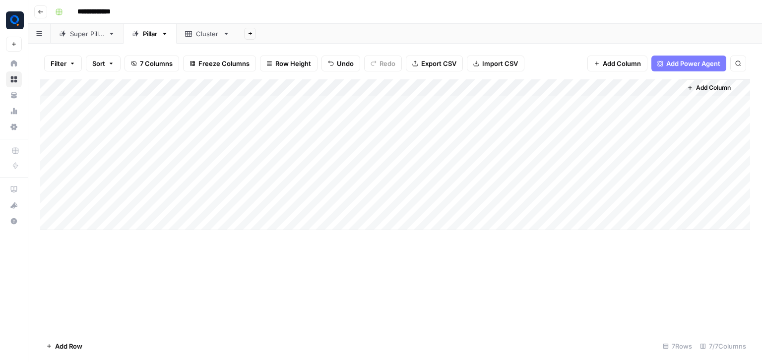
click at [208, 187] on div "Add Column" at bounding box center [395, 154] width 710 height 151
click at [266, 205] on div "Add Column" at bounding box center [395, 154] width 710 height 151
click at [266, 205] on textarea at bounding box center [313, 206] width 159 height 14
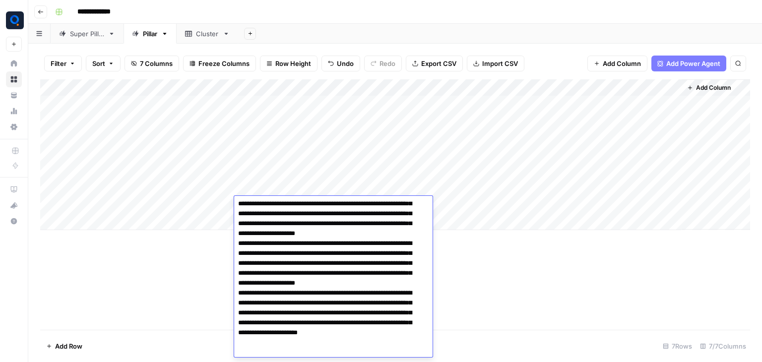
type textarea "**********"
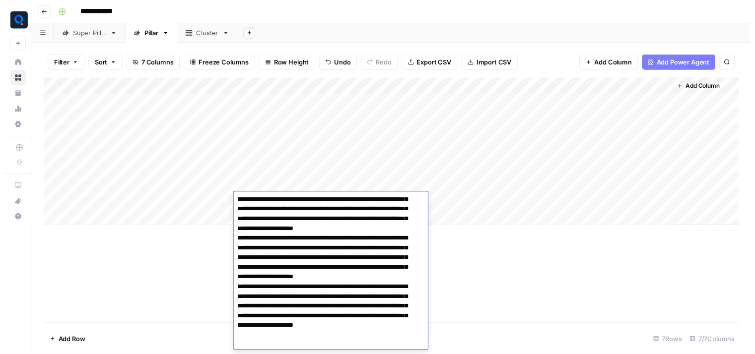
scroll to position [253, 0]
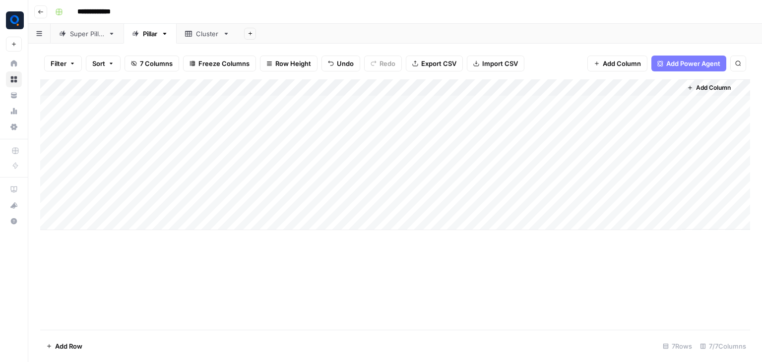
click at [193, 210] on div "Add Column" at bounding box center [395, 154] width 710 height 151
click at [672, 104] on div "Add Column" at bounding box center [395, 154] width 710 height 151
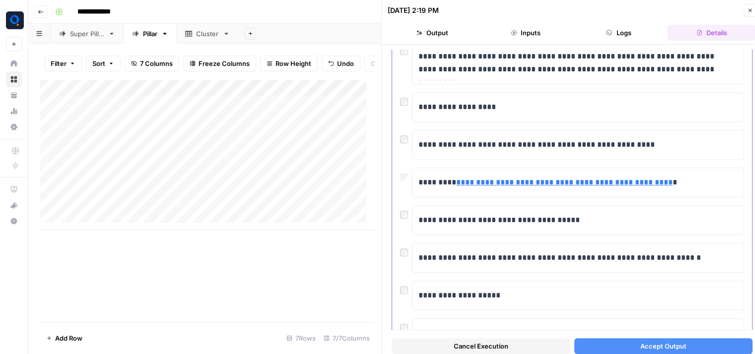
scroll to position [658, 0]
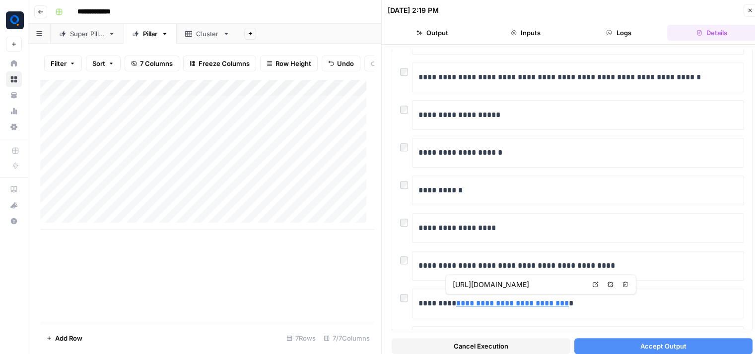
click at [641, 344] on span "Accept Output" at bounding box center [663, 346] width 46 height 10
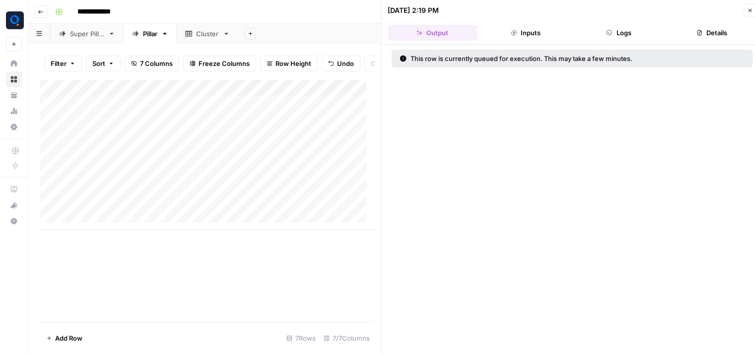
click at [747, 9] on icon "button" at bounding box center [750, 10] width 6 height 6
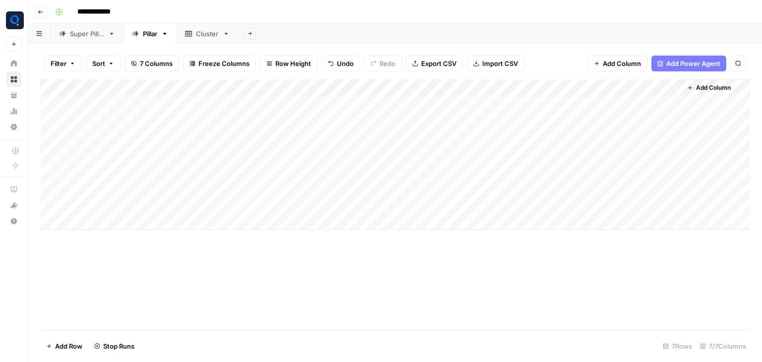
click at [634, 117] on div "Add Column" at bounding box center [395, 154] width 710 height 151
click at [628, 140] on div "Add Column" at bounding box center [395, 154] width 710 height 151
click at [628, 173] on div "Add Column" at bounding box center [395, 154] width 710 height 151
click at [628, 185] on div "Add Column" at bounding box center [395, 154] width 710 height 151
click at [628, 201] on div "Add Column" at bounding box center [395, 154] width 710 height 151
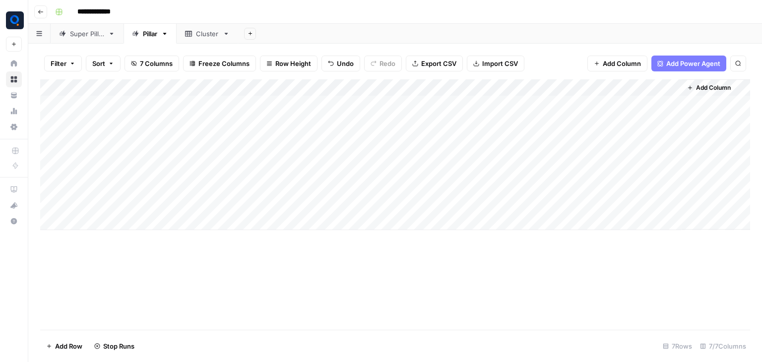
click at [101, 30] on div "Super Pillar" at bounding box center [87, 34] width 34 height 10
click at [669, 102] on div "Add Column" at bounding box center [395, 137] width 710 height 117
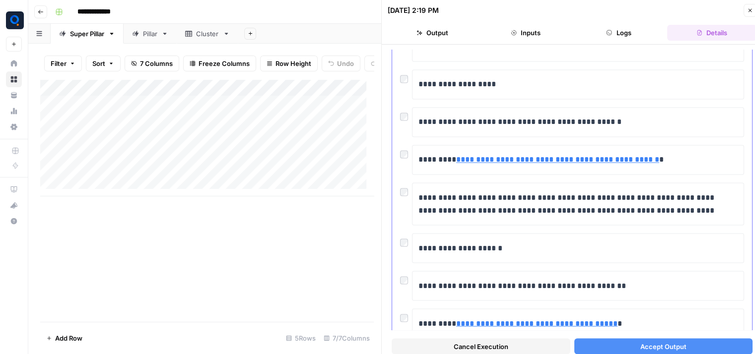
scroll to position [1863, 0]
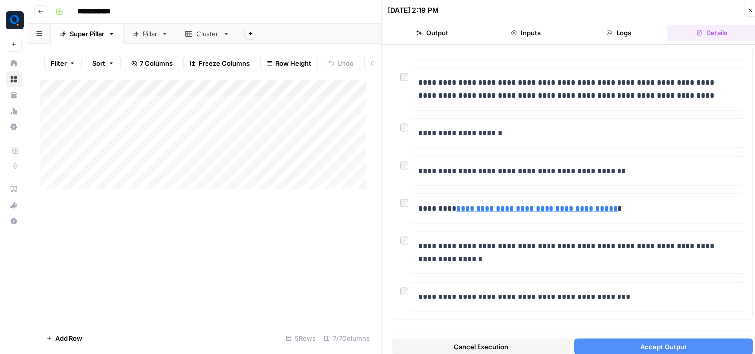
click at [750, 10] on icon "button" at bounding box center [749, 10] width 3 height 3
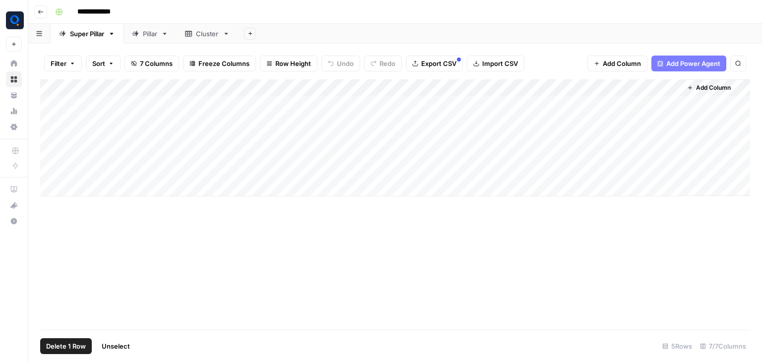
click at [48, 121] on div "Add Column" at bounding box center [395, 137] width 710 height 117
click at [53, 142] on div "Add Column" at bounding box center [395, 137] width 710 height 117
click at [52, 152] on div "Add Column" at bounding box center [395, 137] width 710 height 117
click at [51, 173] on div "Add Column" at bounding box center [395, 137] width 710 height 117
click at [69, 348] on span "Delete 4 Rows" at bounding box center [68, 346] width 45 height 10
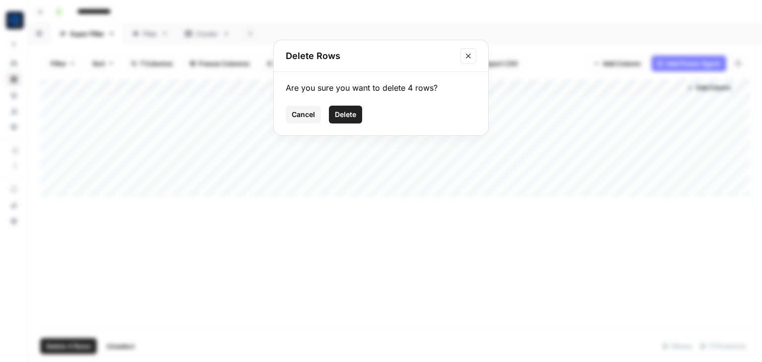
click at [347, 119] on span "Delete" at bounding box center [345, 115] width 21 height 10
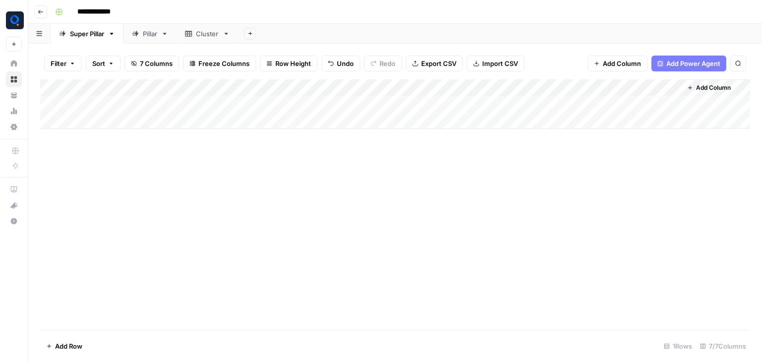
click at [144, 32] on div "Pillar" at bounding box center [150, 34] width 14 height 10
click at [671, 120] on div "Add Column" at bounding box center [395, 154] width 710 height 151
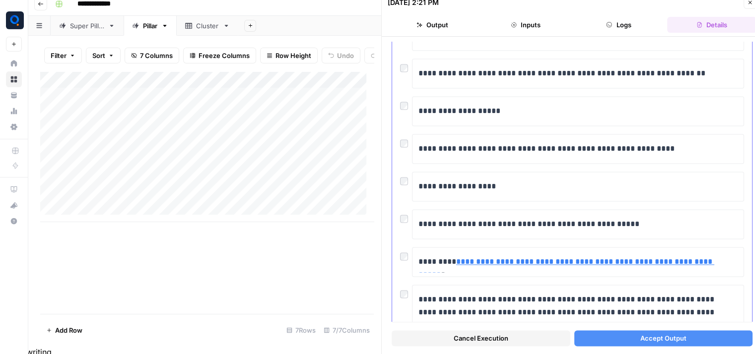
scroll to position [1498, 0]
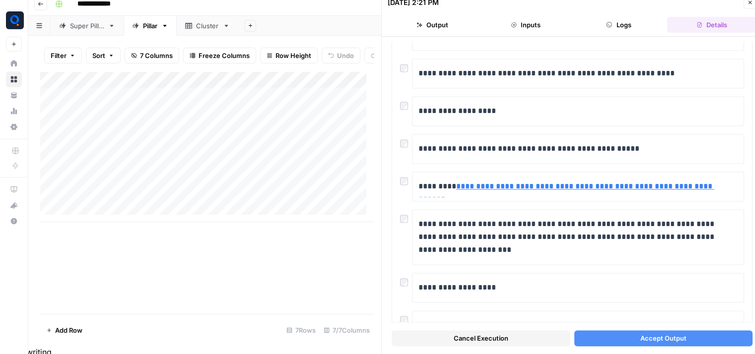
click at [587, 330] on div "Cancel Execution Accept Output" at bounding box center [571, 336] width 361 height 27
click at [587, 332] on button "Accept Output" at bounding box center [663, 338] width 179 height 16
click at [752, 5] on icon "button" at bounding box center [750, 3] width 6 height 6
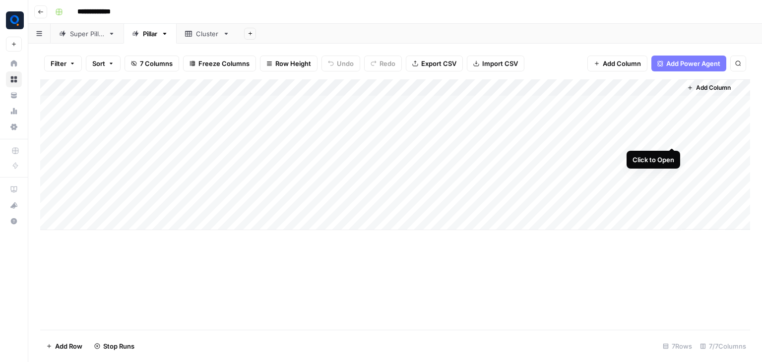
click at [671, 135] on div "Add Column" at bounding box center [395, 154] width 710 height 151
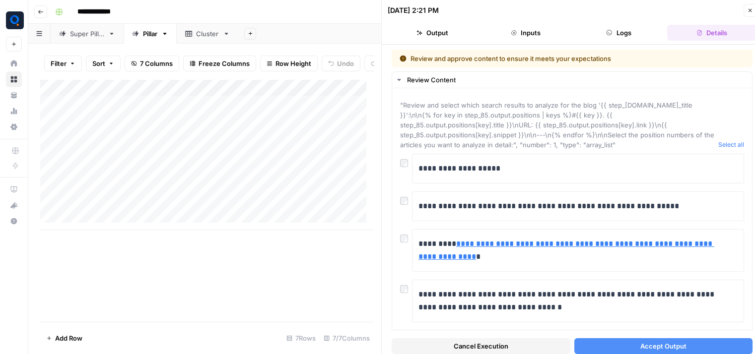
click at [750, 6] on button "Close" at bounding box center [749, 10] width 13 height 13
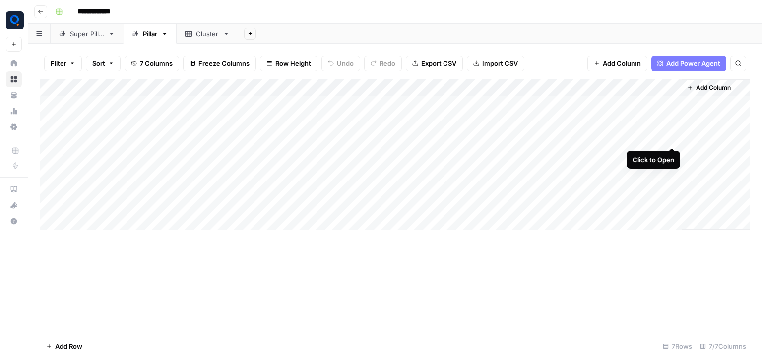
click at [670, 136] on div "Add Column" at bounding box center [395, 154] width 710 height 151
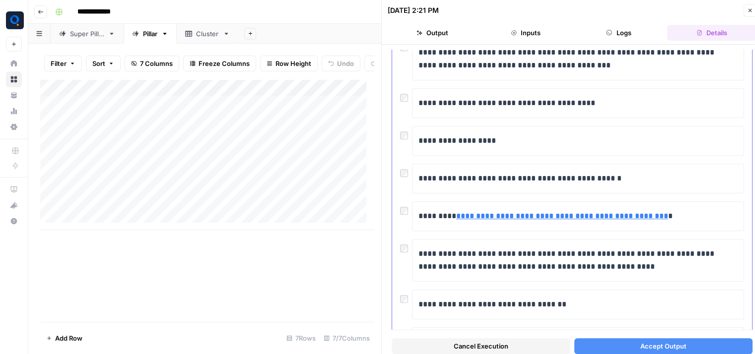
scroll to position [661, 0]
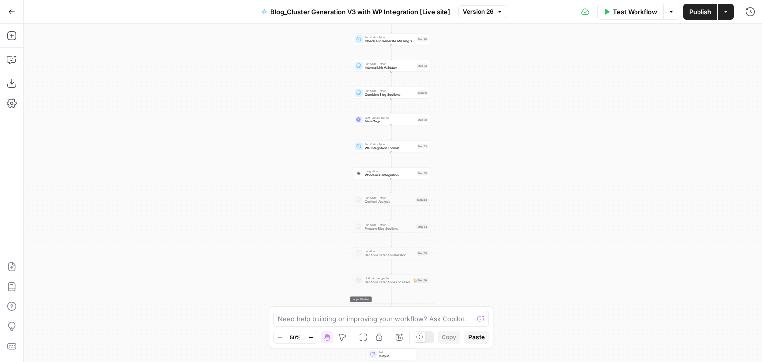
drag, startPoint x: 272, startPoint y: 215, endPoint x: 271, endPoint y: 155, distance: 60.1
click at [271, 155] on div "Workflow Set Inputs Inputs Run Code · Python Prepare Blog Sections Step 17 Loop…" at bounding box center [393, 193] width 738 height 338
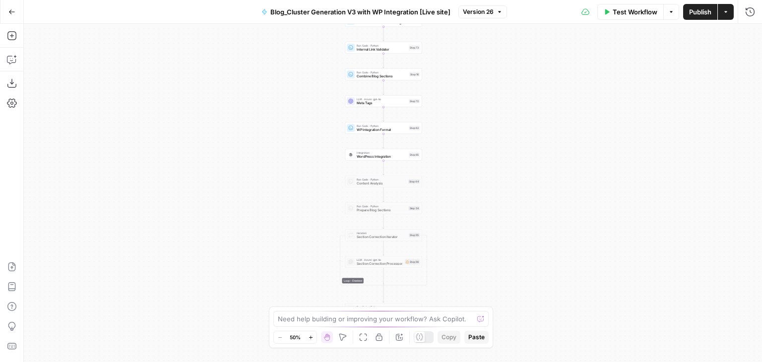
drag, startPoint x: 266, startPoint y: 175, endPoint x: 258, endPoint y: 156, distance: 20.0
click at [258, 156] on div "Workflow Set Inputs Inputs Run Code · Python Prepare Blog Sections Step 17 Loop…" at bounding box center [393, 193] width 738 height 338
click at [397, 129] on span "WP Integration Format" at bounding box center [382, 130] width 50 height 5
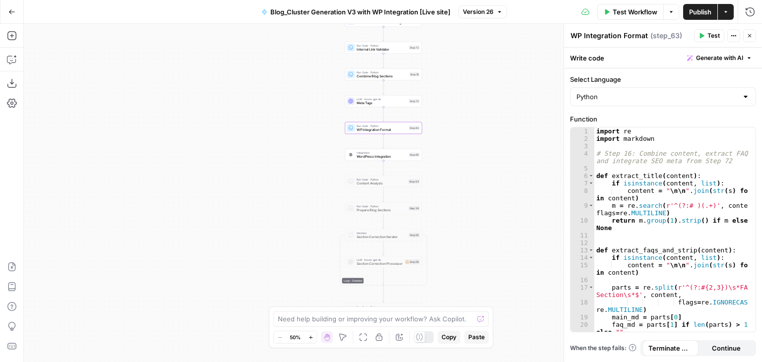
click at [750, 40] on button "Close" at bounding box center [749, 35] width 13 height 13
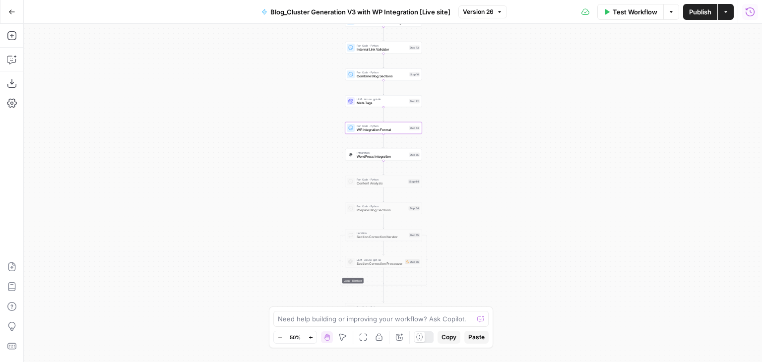
click at [752, 12] on icon "button" at bounding box center [750, 12] width 10 height 10
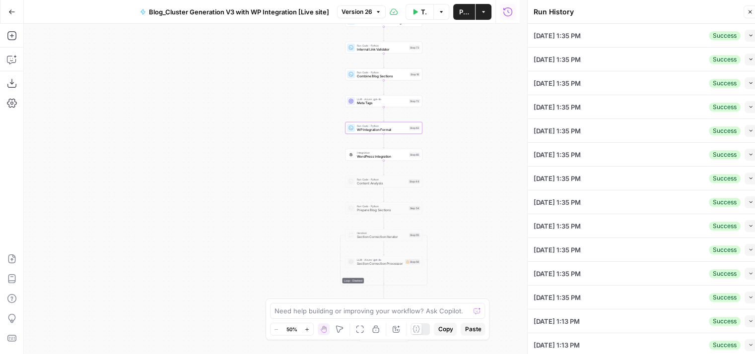
click at [748, 33] on icon "button" at bounding box center [750, 35] width 5 height 5
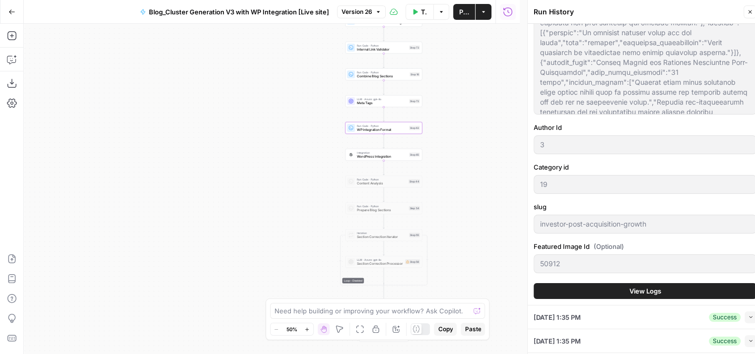
scroll to position [160, 0]
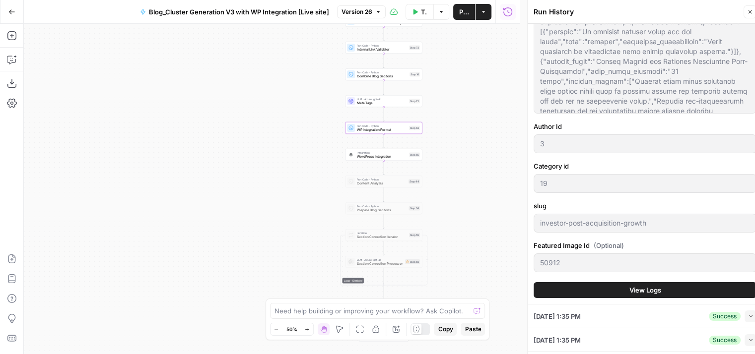
click at [653, 291] on span "View Logs" at bounding box center [645, 290] width 32 height 10
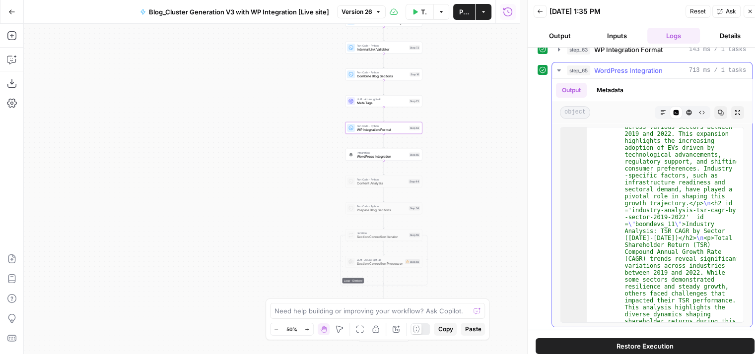
scroll to position [4880, 0]
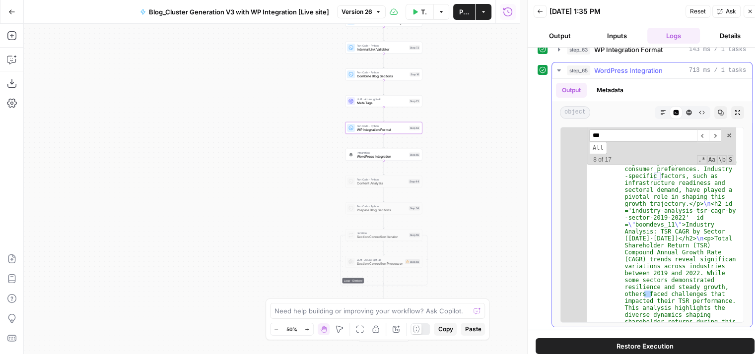
scroll to position [5918, 0]
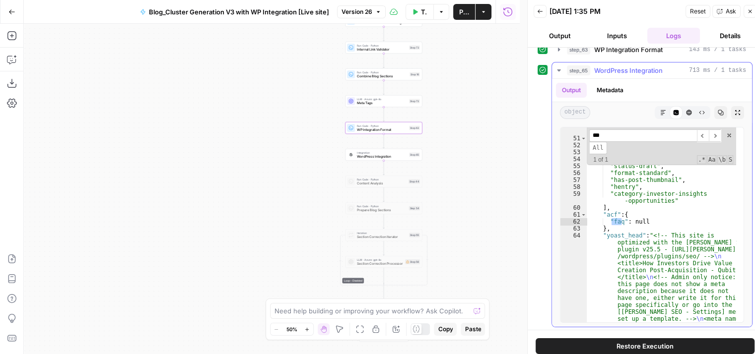
type input "***"
type textarea "**"
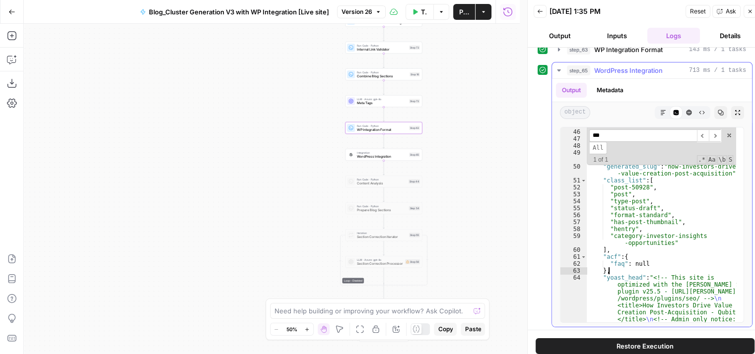
scroll to position [5875, 0]
drag, startPoint x: 612, startPoint y: 134, endPoint x: 590, endPoint y: 136, distance: 22.4
click at [590, 136] on input "***" at bounding box center [643, 136] width 108 height 12
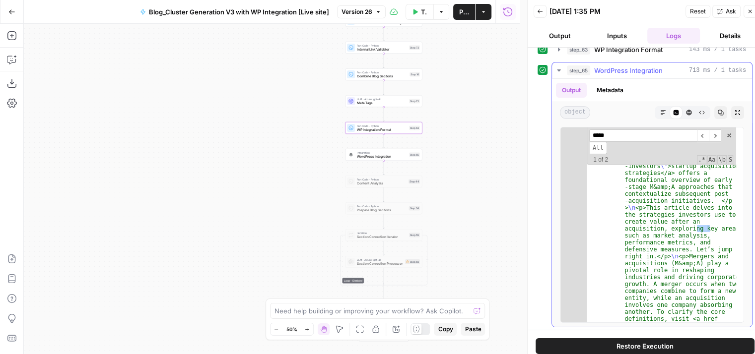
scroll to position [889, 0]
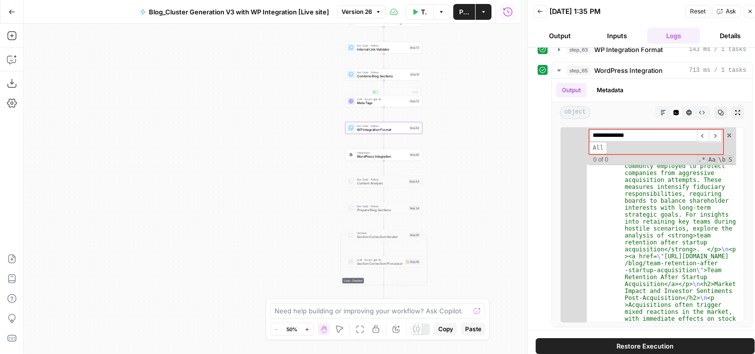
type input "**********"
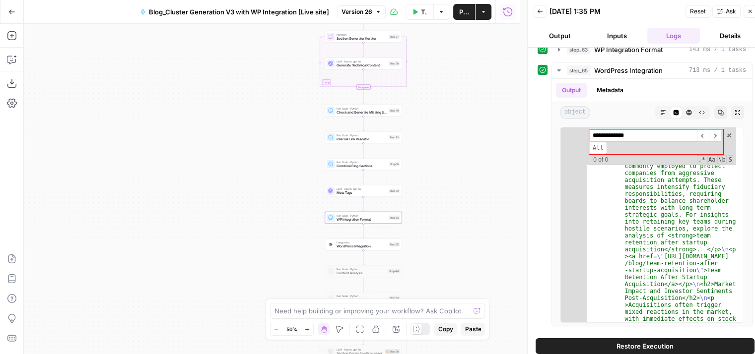
drag, startPoint x: 427, startPoint y: 66, endPoint x: 398, endPoint y: 200, distance: 136.9
click at [398, 200] on div "Workflow Set Inputs Inputs Run Code · Python Prepare Blog Sections Step 17 Loop…" at bounding box center [272, 189] width 496 height 330
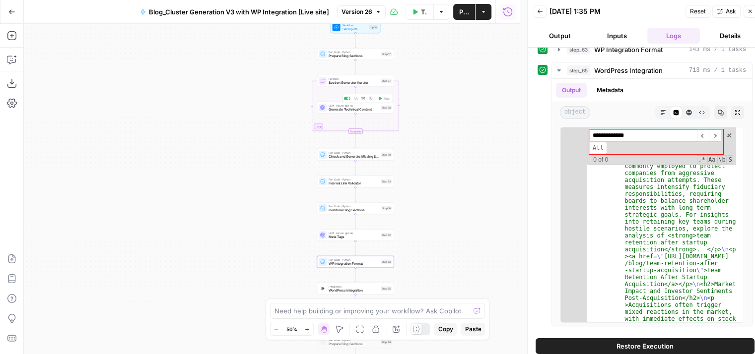
click at [363, 108] on span "Generate Technical Content" at bounding box center [353, 109] width 50 height 5
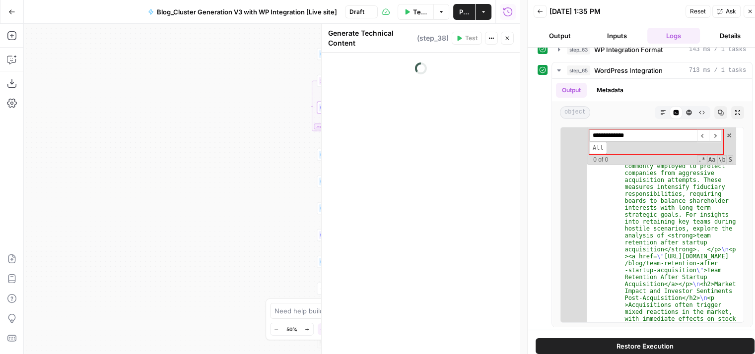
click at [504, 40] on icon "button" at bounding box center [507, 38] width 6 height 6
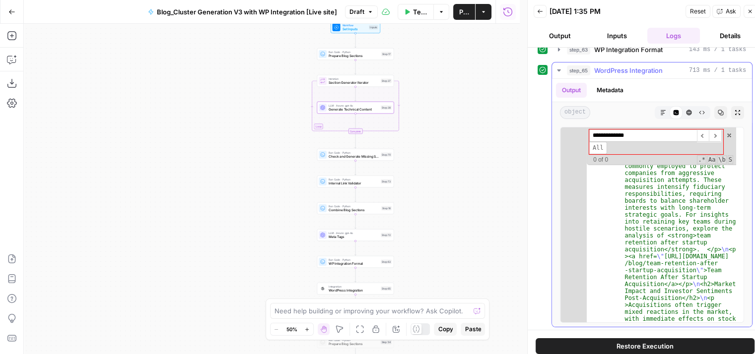
scroll to position [0, 0]
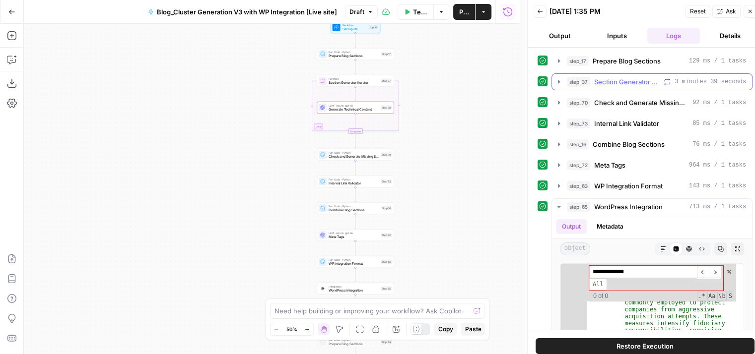
click at [633, 82] on span "Section Generator Iterator" at bounding box center [626, 82] width 65 height 10
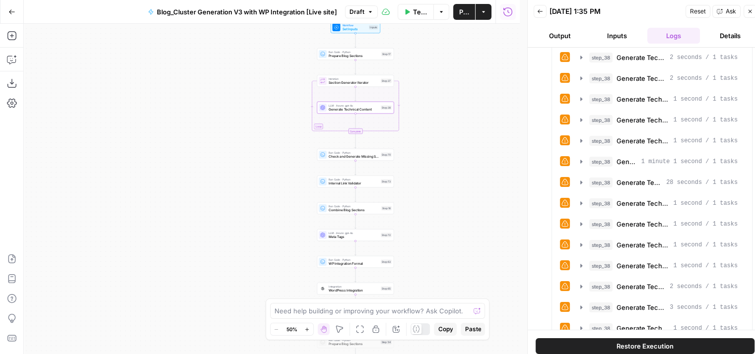
scroll to position [379, 0]
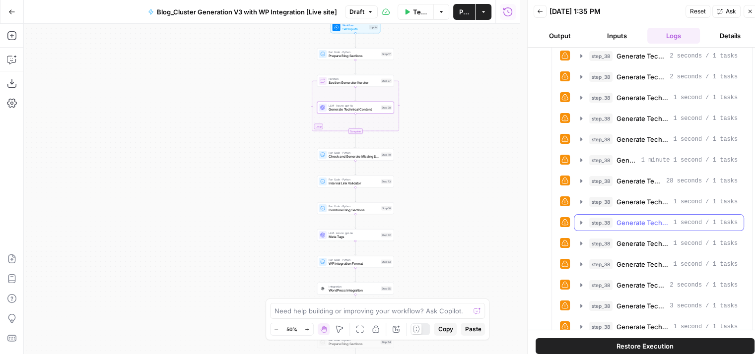
click at [647, 218] on span "Generate Technical Content" at bounding box center [642, 223] width 53 height 10
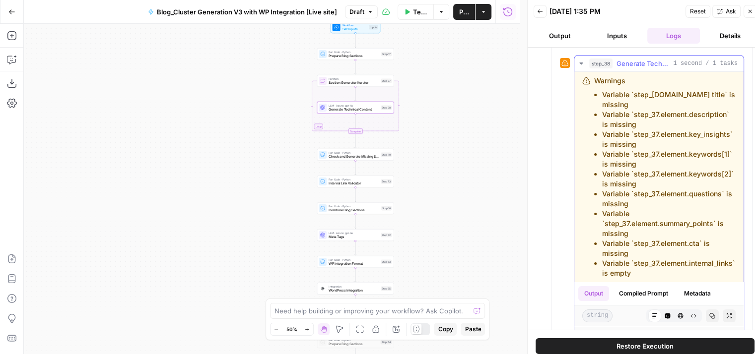
scroll to position [537, 0]
drag, startPoint x: 686, startPoint y: 91, endPoint x: 681, endPoint y: 312, distance: 220.3
click at [681, 279] on ul "Variable `step_37.element.Blog title` is missing Variable `step_37.element.desc…" at bounding box center [664, 184] width 141 height 189
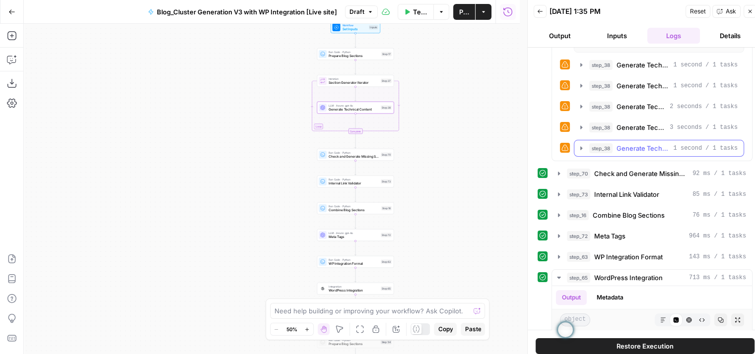
scroll to position [1014, 0]
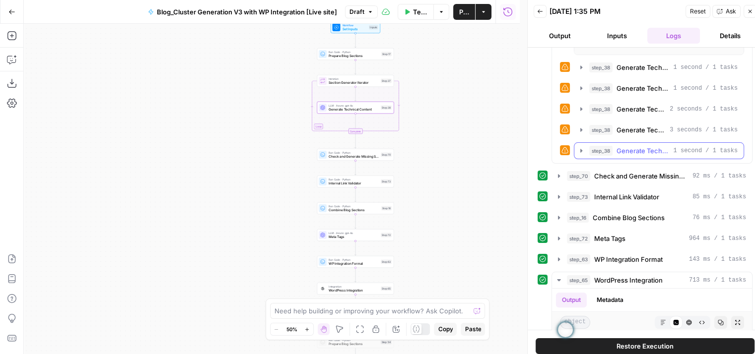
click at [641, 159] on button "step_38 Generate Technical Content 1 second / 1 tasks" at bounding box center [658, 151] width 169 height 16
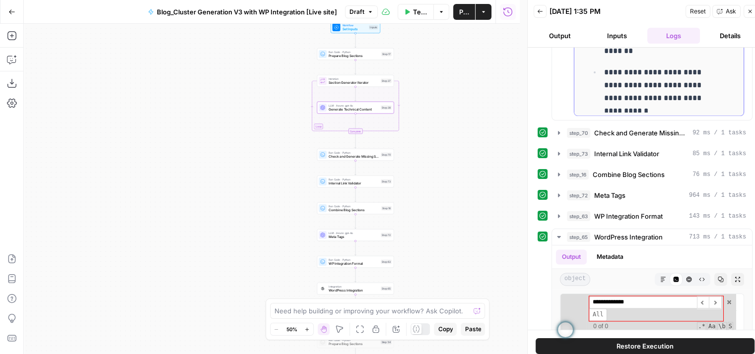
scroll to position [1516, 0]
drag, startPoint x: 494, startPoint y: 158, endPoint x: 496, endPoint y: 134, distance: 23.4
click at [496, 134] on div "Workflow Set Inputs Inputs Run Code · Python Prepare Blog Sections Step 17 Loop…" at bounding box center [272, 189] width 496 height 330
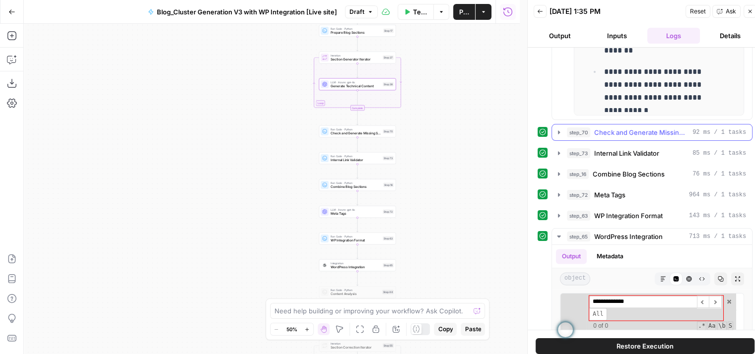
click at [667, 137] on span "Check and Generate Missing Sections" at bounding box center [641, 133] width 94 height 10
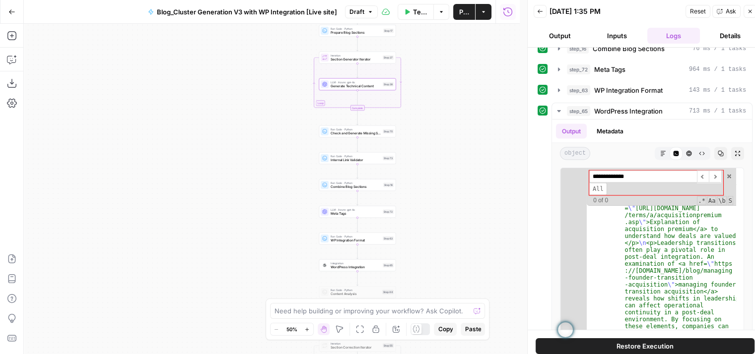
scroll to position [1891, 0]
click at [20, 56] on div "Add Steps Copilot Download as JSON Settings Import JSON AirOps Academy Help Giv…" at bounding box center [12, 189] width 24 height 330
click at [18, 56] on button "Copilot" at bounding box center [12, 60] width 16 height 16
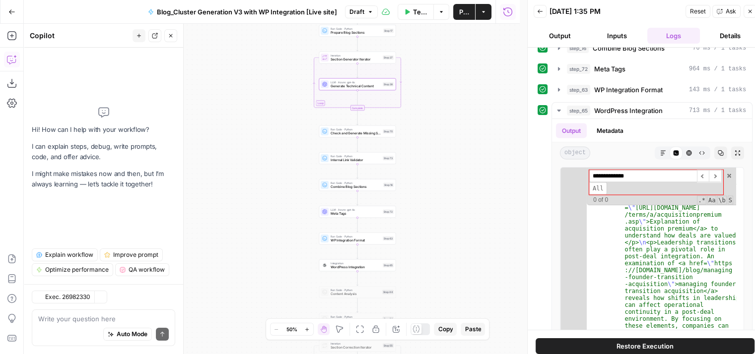
click at [78, 314] on textarea at bounding box center [103, 319] width 130 height 10
type textarea "U"
type textarea "u"
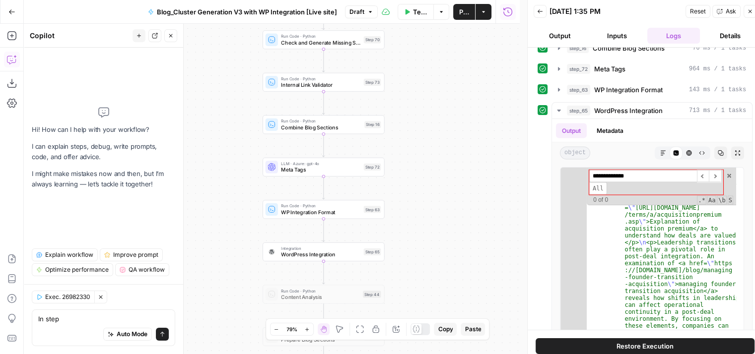
drag, startPoint x: 389, startPoint y: 224, endPoint x: 437, endPoint y: 182, distance: 64.0
click at [437, 182] on div "Workflow Set Inputs Inputs Run Code · Python Prepare Blog Sections Step 17 Loop…" at bounding box center [272, 189] width 496 height 330
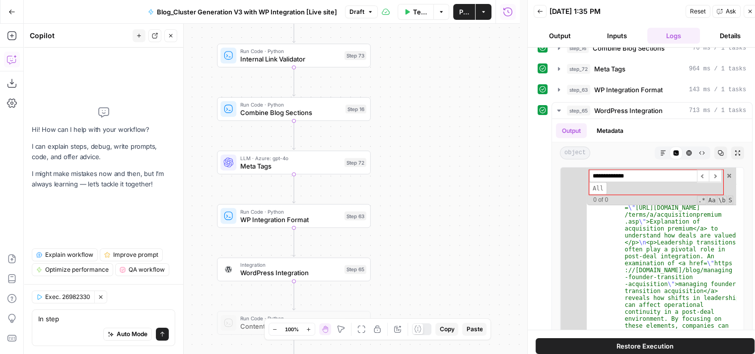
click at [92, 324] on div "Auto Mode Send" at bounding box center [103, 335] width 130 height 22
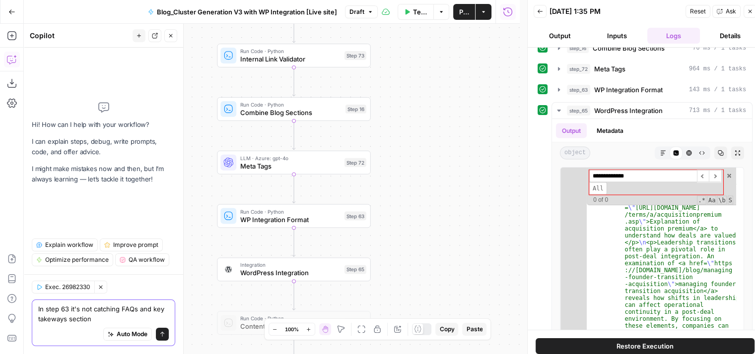
type textarea "In step 63 it's not catching FAQs and key takeways section"
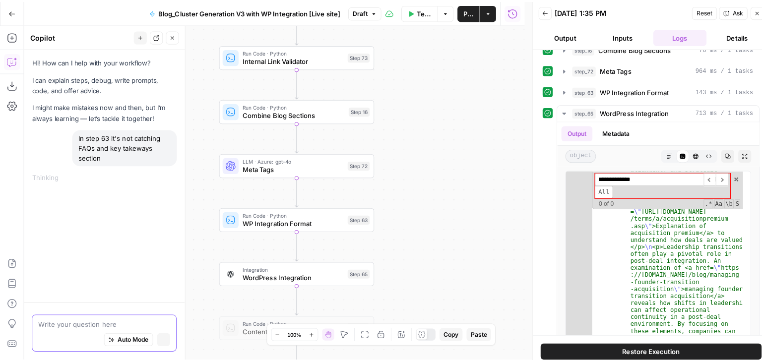
scroll to position [0, 0]
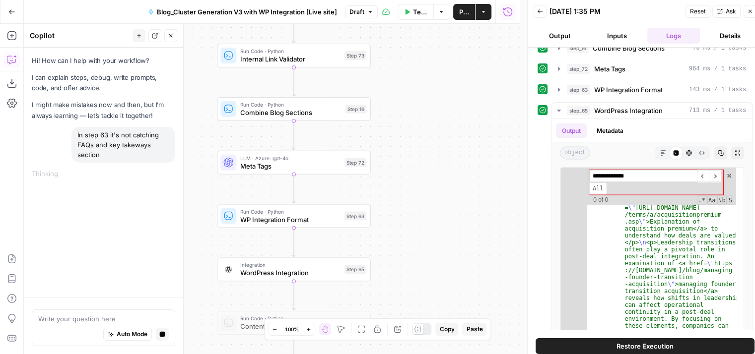
click at [748, 12] on icon "button" at bounding box center [749, 11] width 3 height 3
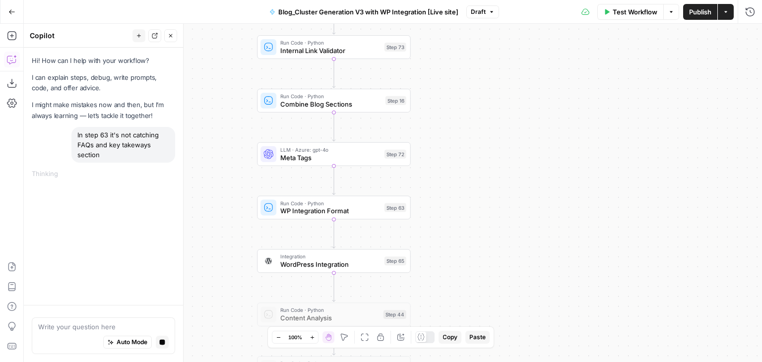
drag, startPoint x: 437, startPoint y: 162, endPoint x: 512, endPoint y: 139, distance: 78.7
click at [512, 139] on div "Workflow Set Inputs Inputs Run Code · Python Prepare Blog Sections Step 17 Loop…" at bounding box center [393, 193] width 738 height 338
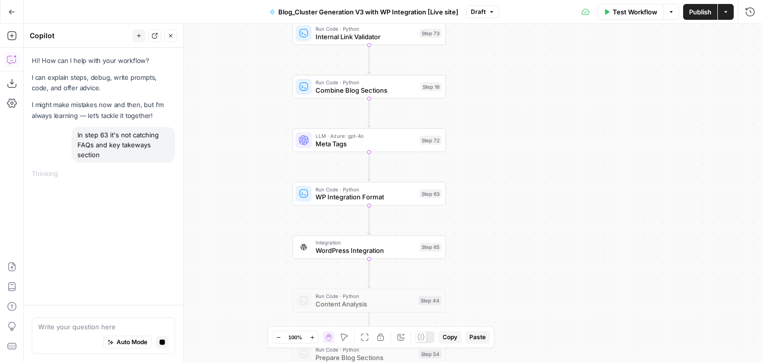
drag, startPoint x: 492, startPoint y: 189, endPoint x: 487, endPoint y: 132, distance: 57.3
click at [487, 132] on div "Workflow Set Inputs Inputs Run Code · Python Prepare Blog Sections Step 17 Loop…" at bounding box center [393, 193] width 738 height 338
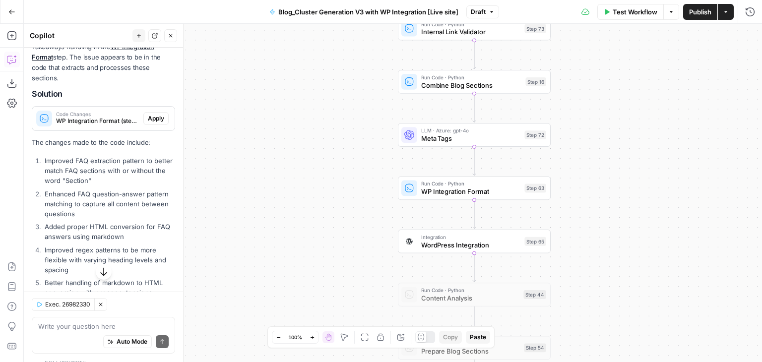
scroll to position [44, 0]
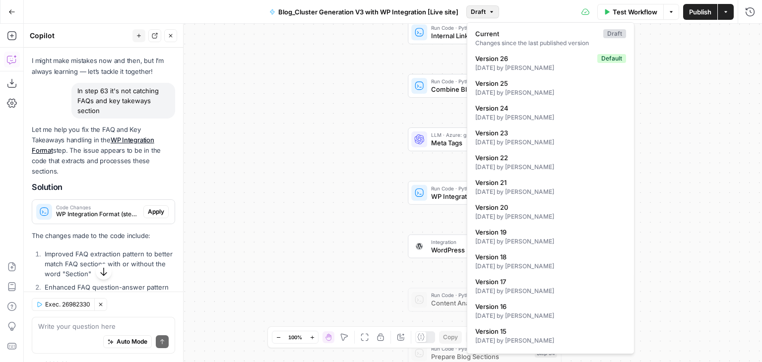
click at [474, 8] on span "Draft" at bounding box center [478, 11] width 15 height 9
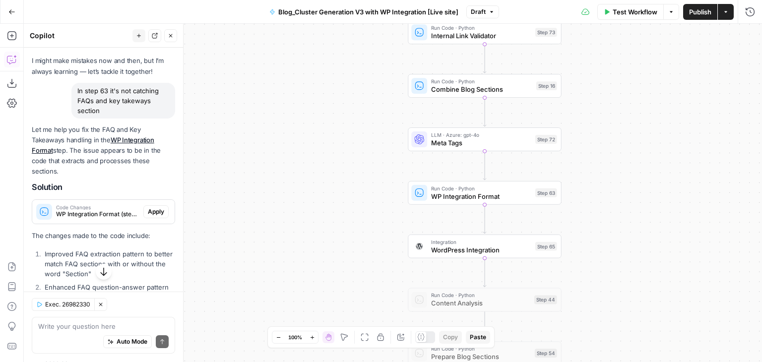
click at [271, 120] on div "Workflow Set Inputs Inputs Run Code · Python Prepare Blog Sections Step 17 Loop…" at bounding box center [393, 193] width 738 height 338
click at [150, 210] on span "Apply" at bounding box center [156, 211] width 16 height 9
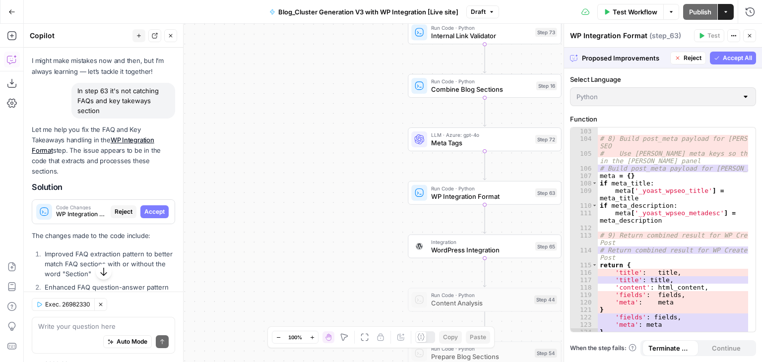
scroll to position [1016, 0]
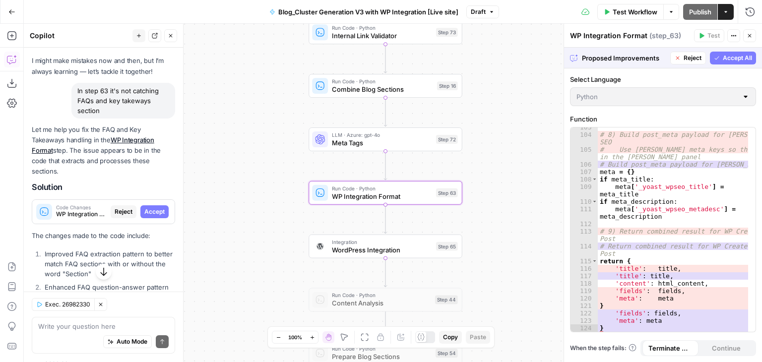
click at [145, 209] on span "Accept" at bounding box center [154, 211] width 20 height 9
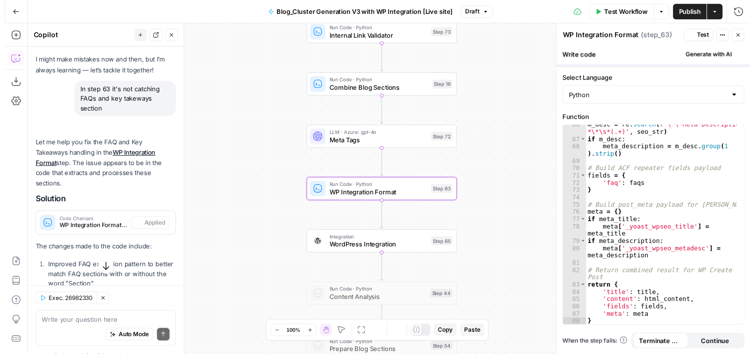
scroll to position [637, 0]
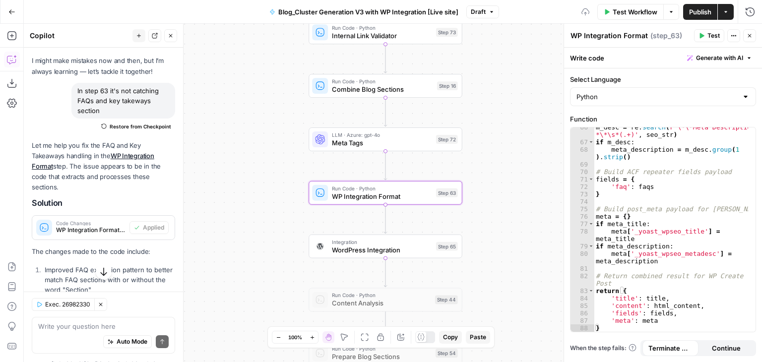
click at [712, 36] on span "Test" at bounding box center [714, 35] width 12 height 9
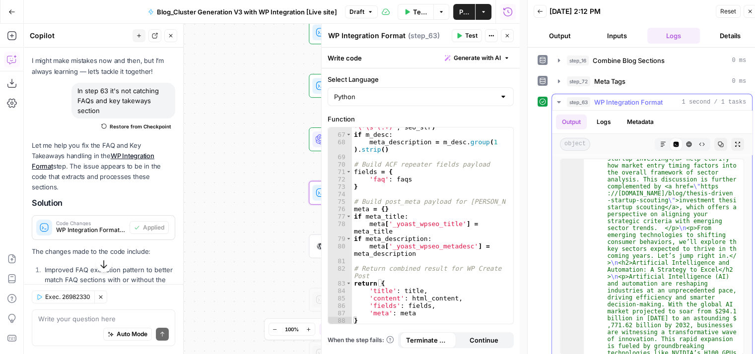
scroll to position [144, 0]
click at [734, 143] on icon "button" at bounding box center [737, 144] width 6 height 6
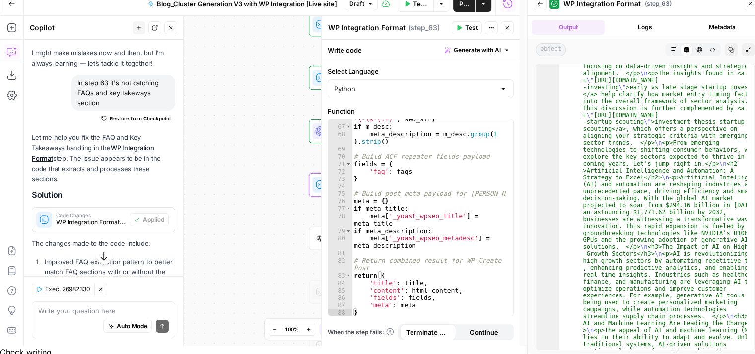
scroll to position [0, 0]
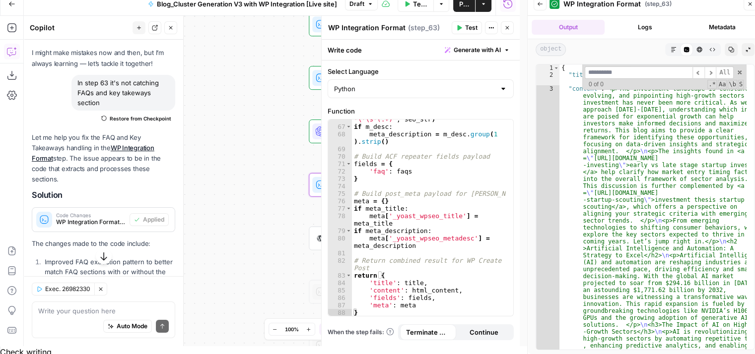
type input "*"
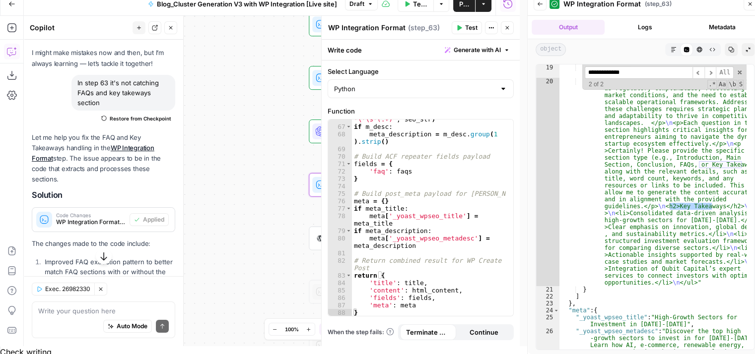
scroll to position [5676, 0]
type input "**********"
click at [741, 70] on span at bounding box center [739, 72] width 7 height 7
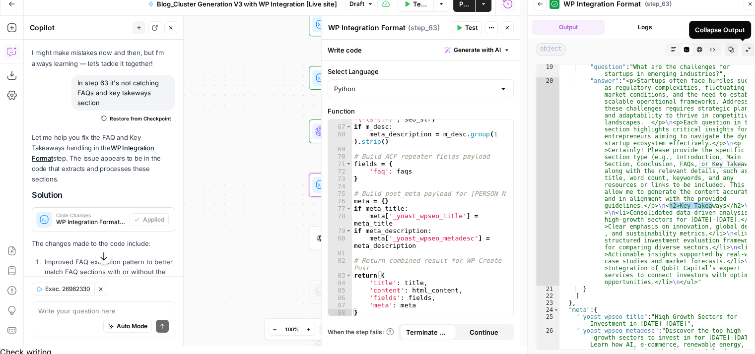
click at [746, 52] on button "Collapse Output" at bounding box center [747, 49] width 13 height 13
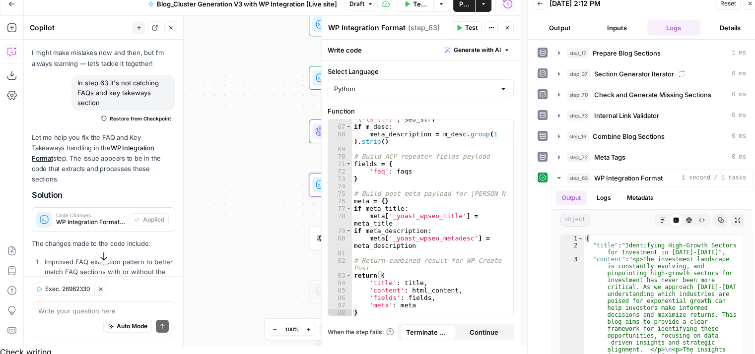
click at [749, 4] on icon "button" at bounding box center [750, 3] width 6 height 6
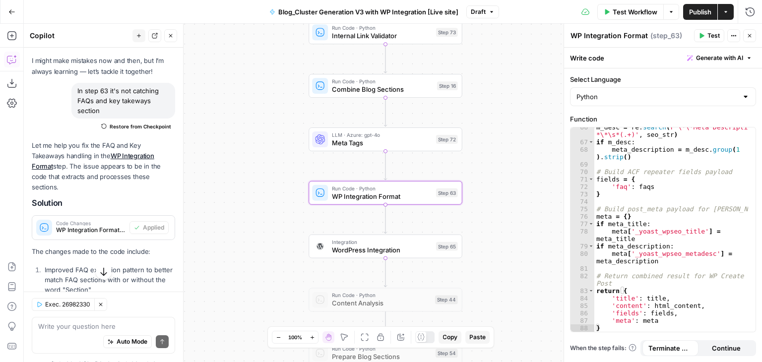
scroll to position [637, 0]
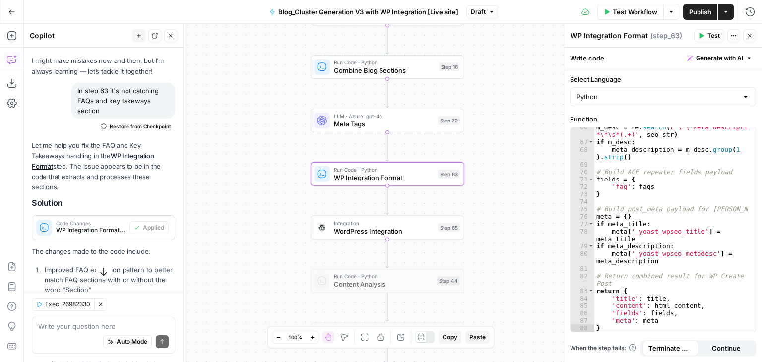
drag, startPoint x: 517, startPoint y: 115, endPoint x: 519, endPoint y: 89, distance: 25.4
click at [519, 89] on div "Workflow Set Inputs Inputs Run Code · Python Prepare Blog Sections Step 17 Loop…" at bounding box center [393, 193] width 738 height 338
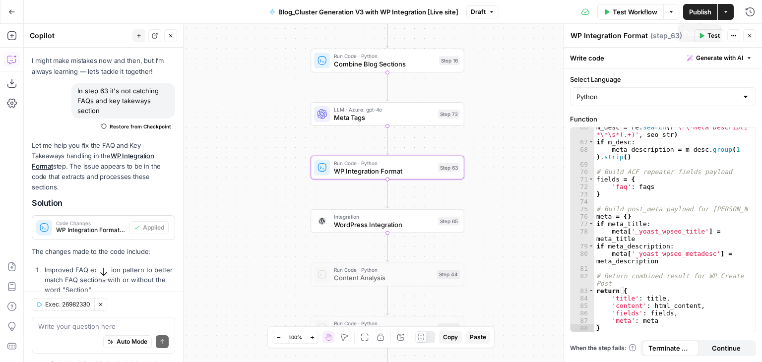
click at [693, 8] on span "Publish" at bounding box center [700, 12] width 22 height 10
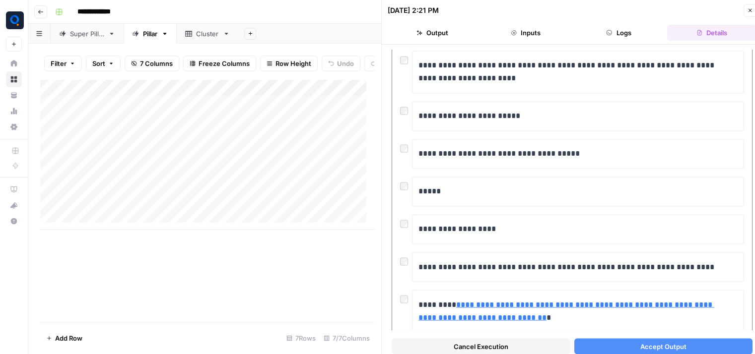
scroll to position [1762, 0]
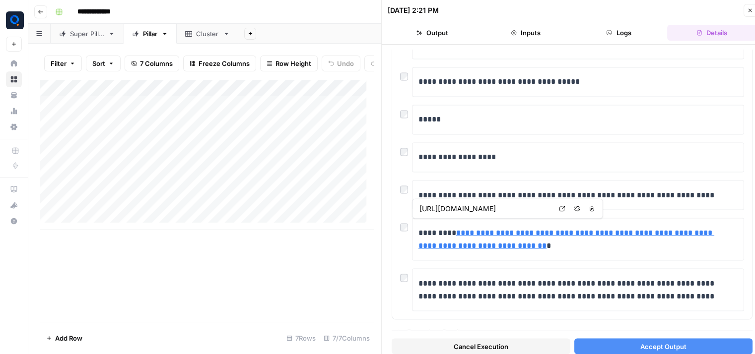
click at [748, 10] on icon "button" at bounding box center [750, 10] width 6 height 6
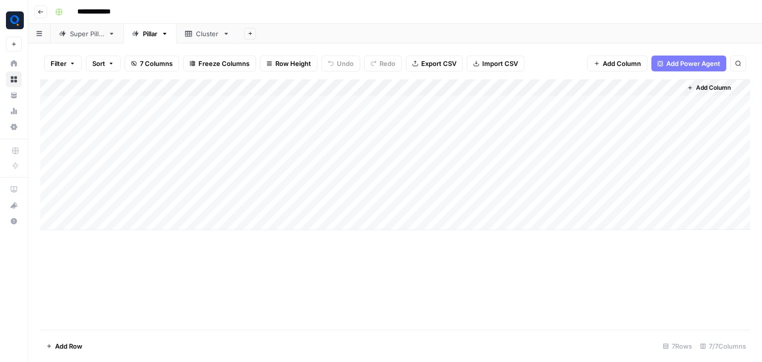
click at [644, 153] on div "Add Column" at bounding box center [395, 154] width 710 height 151
click at [673, 171] on div "Add Column" at bounding box center [395, 154] width 710 height 151
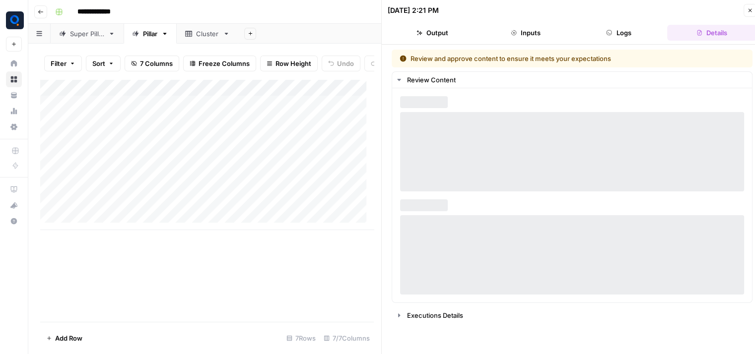
click at [630, 33] on button "Logs" at bounding box center [618, 33] width 89 height 16
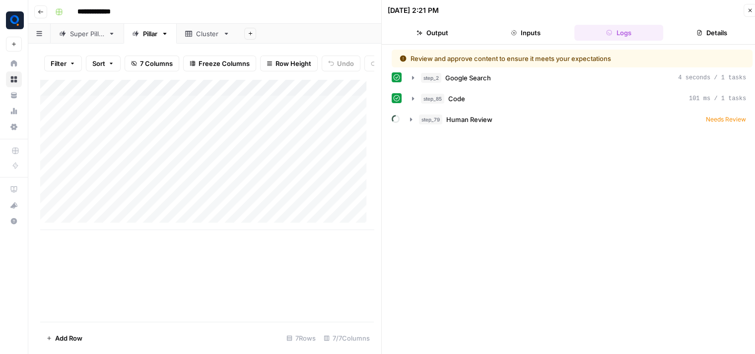
click at [692, 34] on button "Details" at bounding box center [711, 33] width 89 height 16
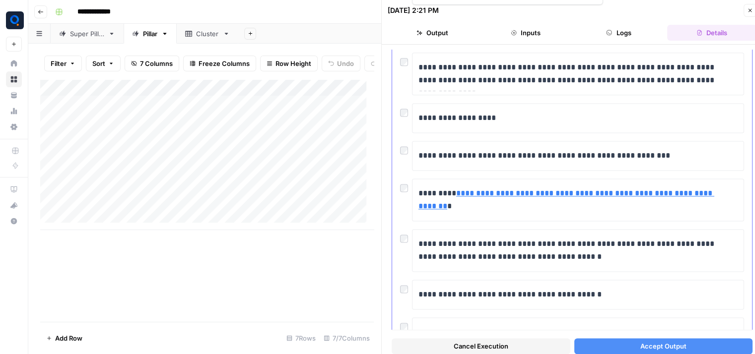
scroll to position [1414, 0]
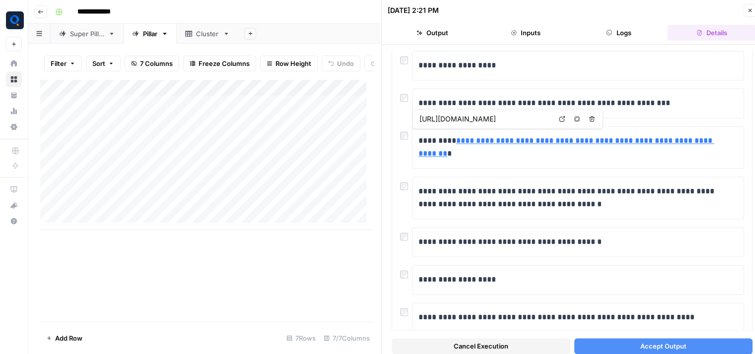
click at [600, 339] on button "Accept Output" at bounding box center [663, 346] width 179 height 16
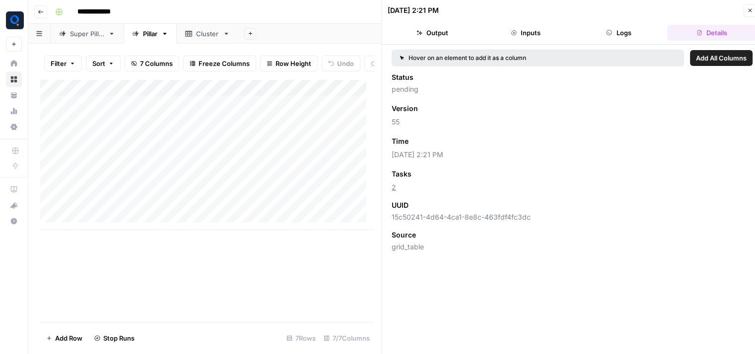
click at [748, 10] on icon "button" at bounding box center [750, 10] width 6 height 6
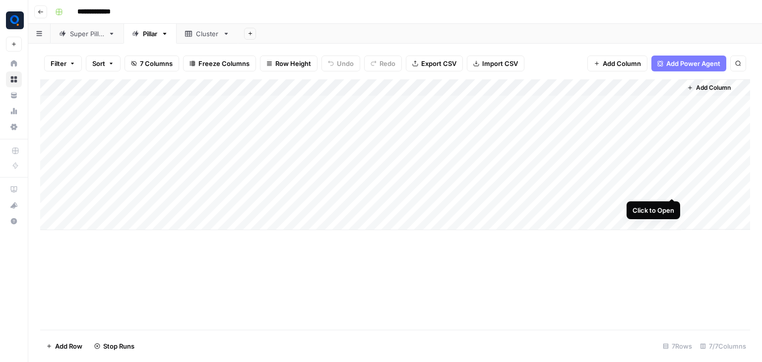
click at [670, 186] on div "Add Column" at bounding box center [395, 154] width 710 height 151
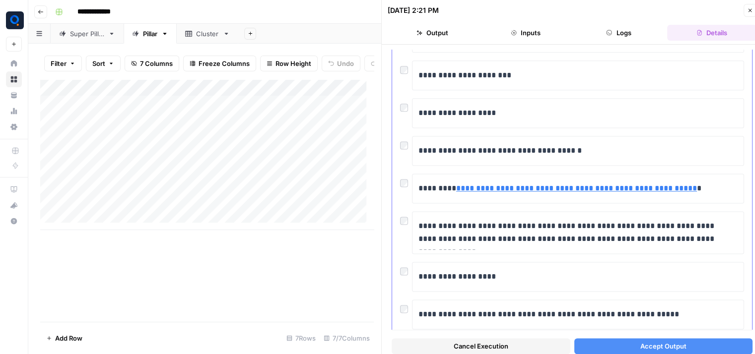
scroll to position [1463, 0]
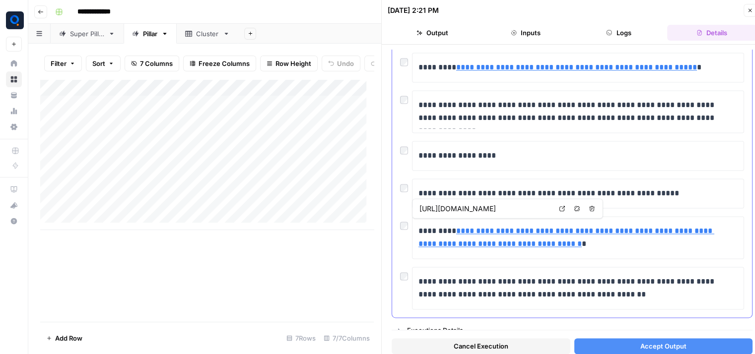
click at [403, 221] on div at bounding box center [406, 223] width 12 height 14
click at [591, 345] on button "Accept Output" at bounding box center [663, 346] width 179 height 16
click at [745, 9] on button "Close" at bounding box center [749, 10] width 13 height 13
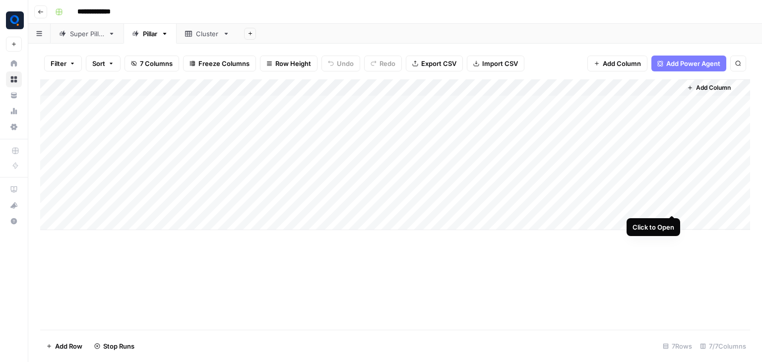
click at [671, 203] on div "Add Column" at bounding box center [395, 154] width 710 height 151
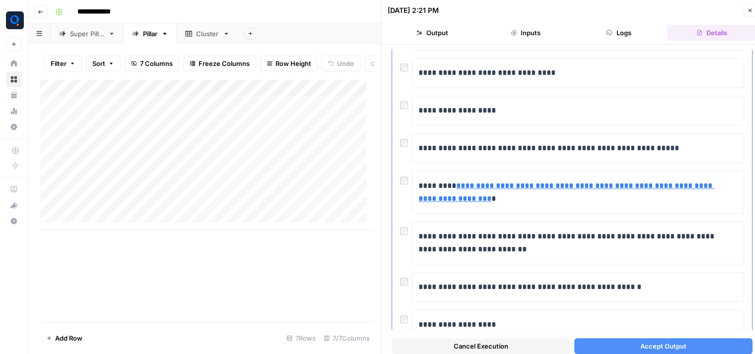
scroll to position [1016, 0]
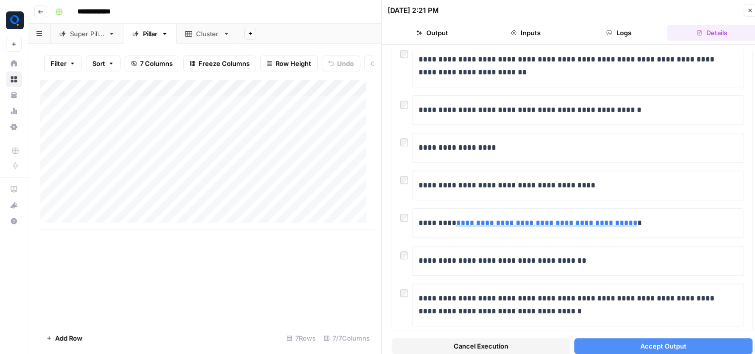
click at [603, 340] on button "Accept Output" at bounding box center [663, 346] width 179 height 16
click at [747, 14] on button "Close" at bounding box center [749, 10] width 13 height 13
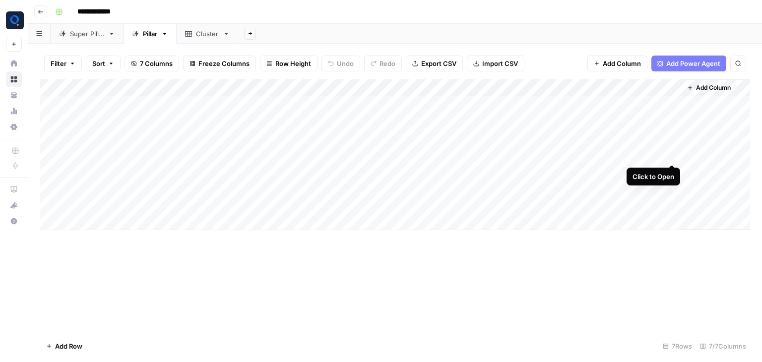
click at [671, 153] on div "Add Column" at bounding box center [395, 154] width 710 height 151
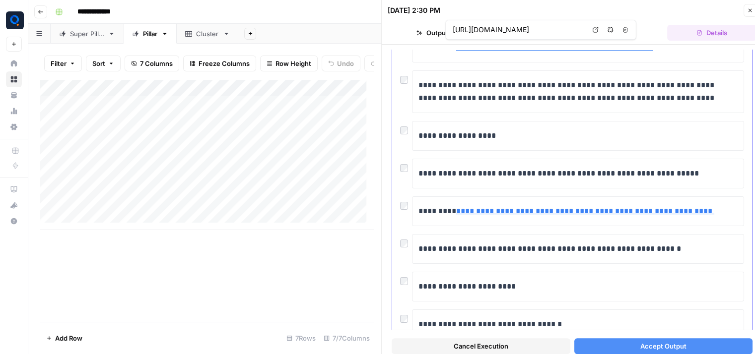
scroll to position [198, 0]
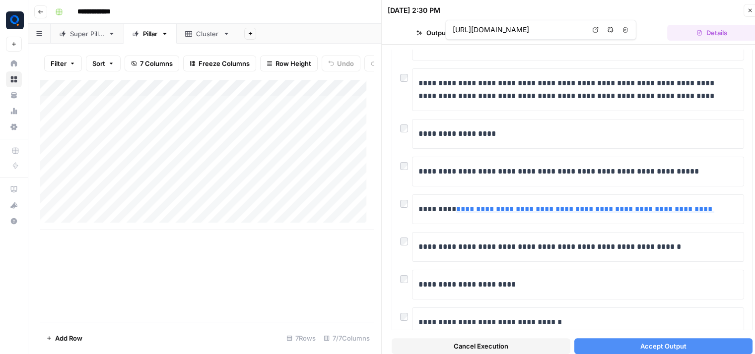
click at [119, 160] on div "Add Column" at bounding box center [206, 154] width 333 height 151
click at [167, 322] on div "Add Column" at bounding box center [206, 200] width 333 height 243
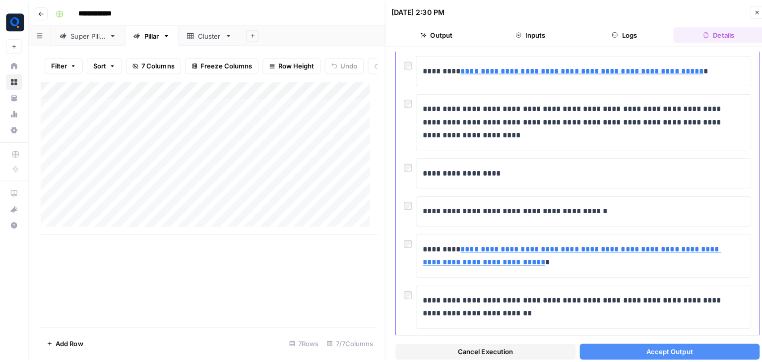
scroll to position [1786, 0]
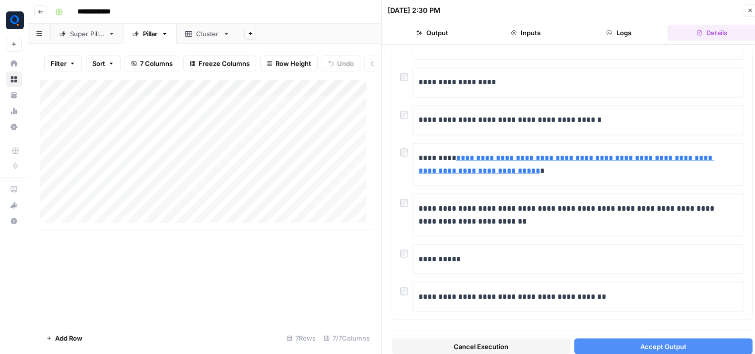
click at [747, 11] on icon "button" at bounding box center [750, 10] width 6 height 6
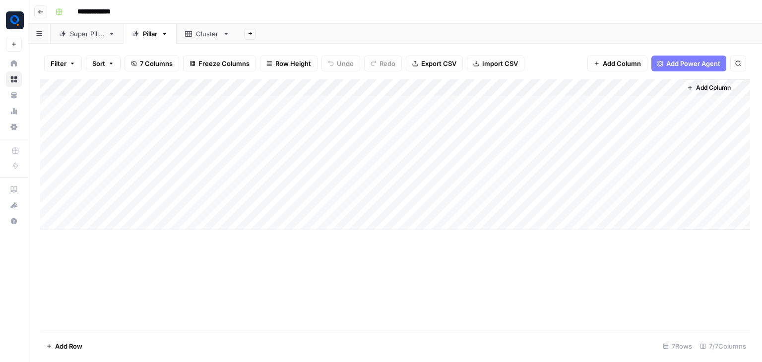
click at [192, 32] on icon at bounding box center [188, 34] width 7 height 6
click at [109, 102] on div "Add Column" at bounding box center [395, 95] width 710 height 33
click at [196, 84] on div "Add Column" at bounding box center [395, 104] width 710 height 50
click at [259, 86] on span "Add Column" at bounding box center [267, 87] width 35 height 9
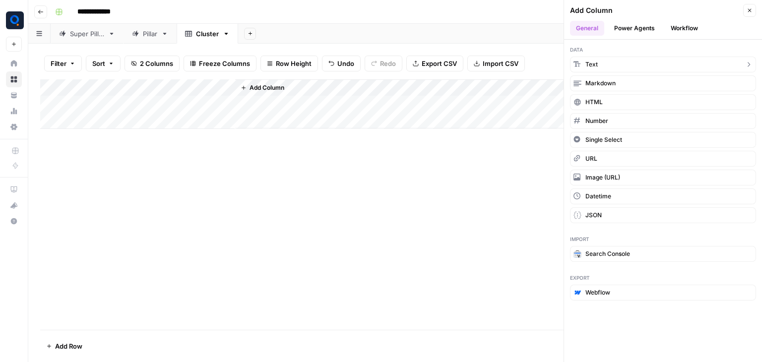
click at [605, 59] on button "Text" at bounding box center [663, 65] width 186 height 16
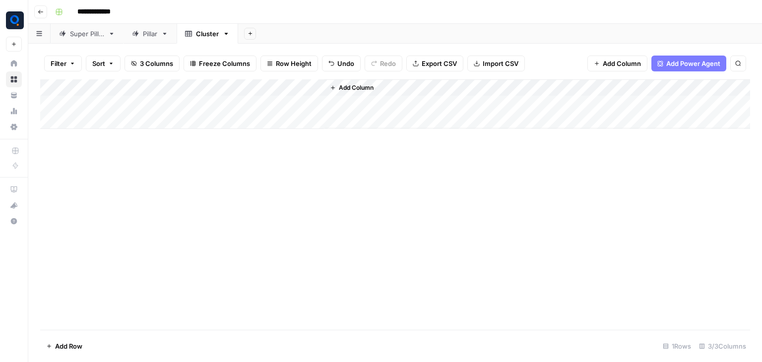
click at [298, 85] on div "Add Column" at bounding box center [395, 104] width 710 height 50
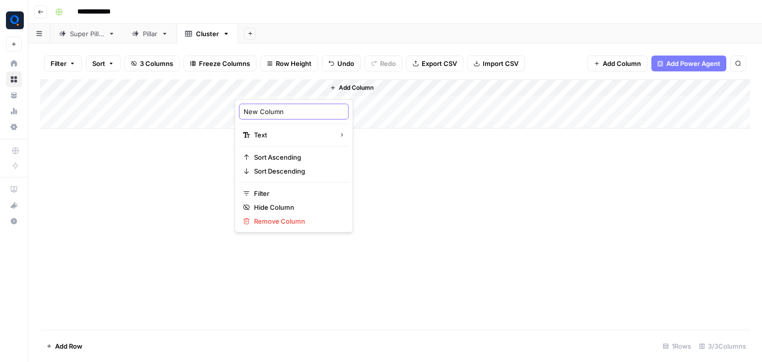
click at [298, 112] on input "New Column" at bounding box center [294, 112] width 101 height 10
type input "Cluster Data"
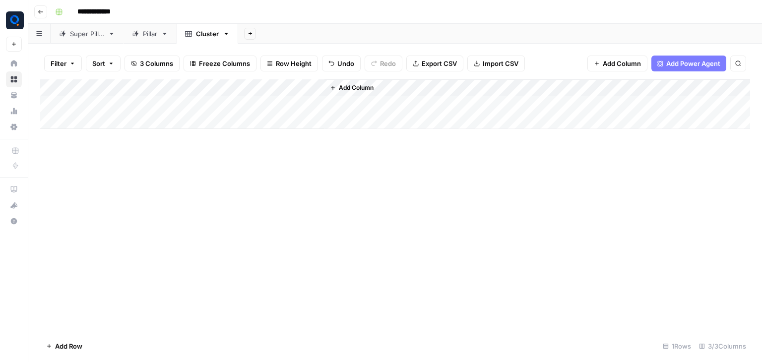
click at [358, 87] on span "Add Column" at bounding box center [356, 87] width 35 height 9
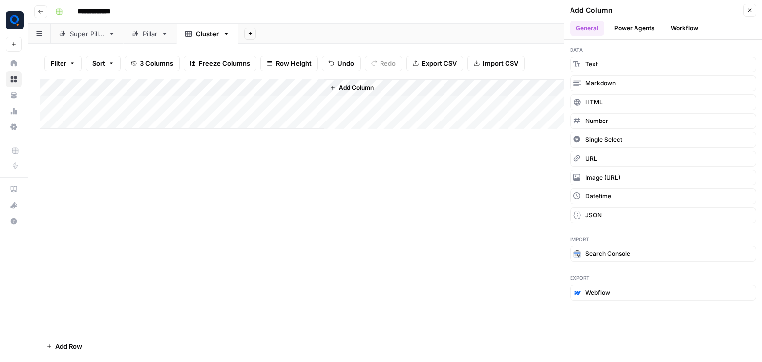
click at [687, 24] on button "Workflow" at bounding box center [684, 28] width 39 height 15
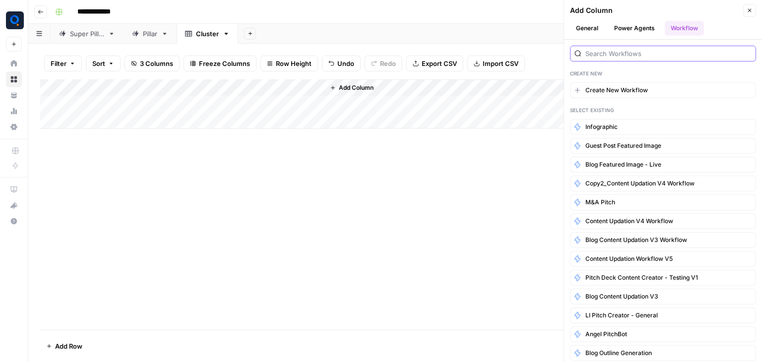
click at [655, 52] on input "search" at bounding box center [668, 54] width 166 height 10
type input "blog serp"
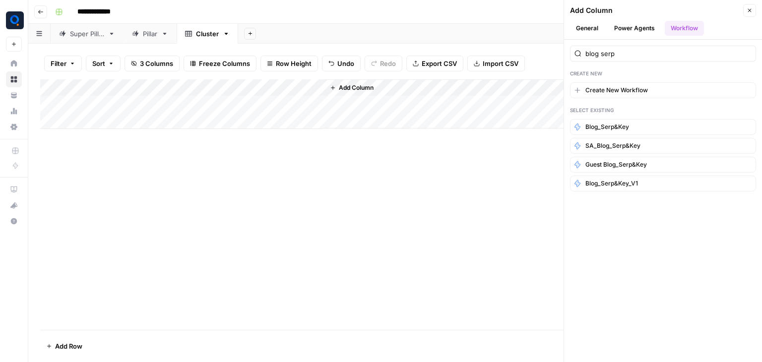
click at [94, 104] on div "Add Column" at bounding box center [395, 104] width 710 height 50
click at [752, 7] on icon "button" at bounding box center [750, 10] width 6 height 6
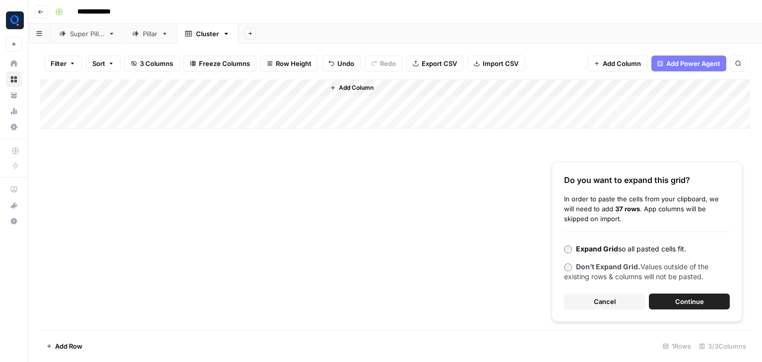
click at [674, 305] on button "Continue" at bounding box center [689, 302] width 81 height 16
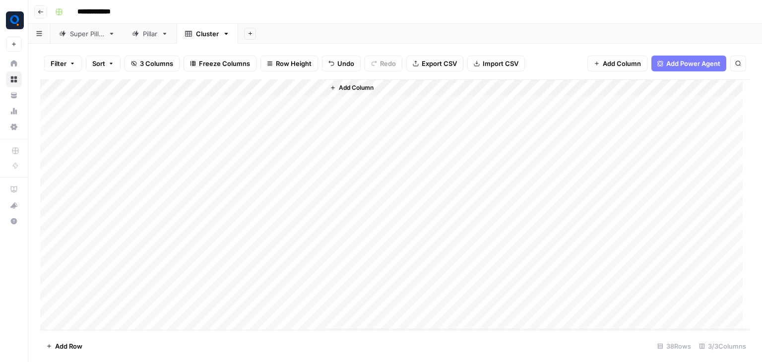
click at [204, 98] on div "Add Column" at bounding box center [395, 204] width 710 height 251
click at [194, 104] on div "Add Column" at bounding box center [395, 204] width 710 height 251
click at [194, 104] on textarea "**********" at bounding box center [224, 105] width 159 height 14
click at [172, 122] on div "Add Column" at bounding box center [395, 204] width 710 height 251
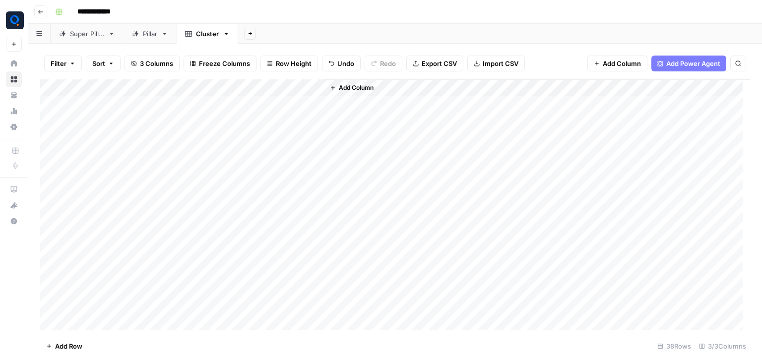
click at [172, 122] on div "Add Column" at bounding box center [395, 204] width 710 height 251
click at [167, 131] on div "Add Column" at bounding box center [395, 204] width 710 height 251
click at [163, 154] on div "Add Column" at bounding box center [395, 204] width 710 height 251
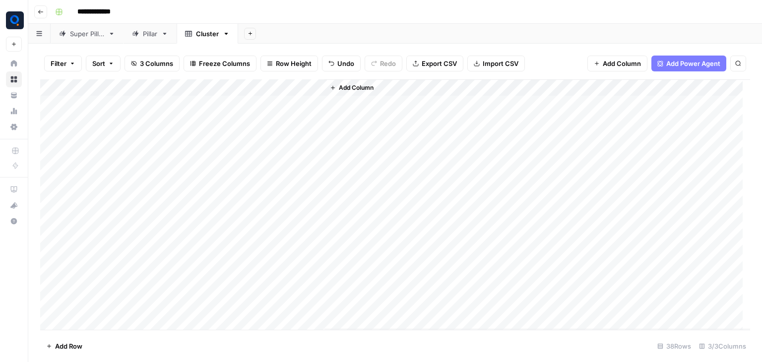
click at [167, 131] on div "Add Column" at bounding box center [395, 204] width 710 height 251
drag, startPoint x: 183, startPoint y: 138, endPoint x: 163, endPoint y: 139, distance: 19.9
click at [163, 139] on textarea "**********" at bounding box center [224, 138] width 159 height 14
type textarea "**********"
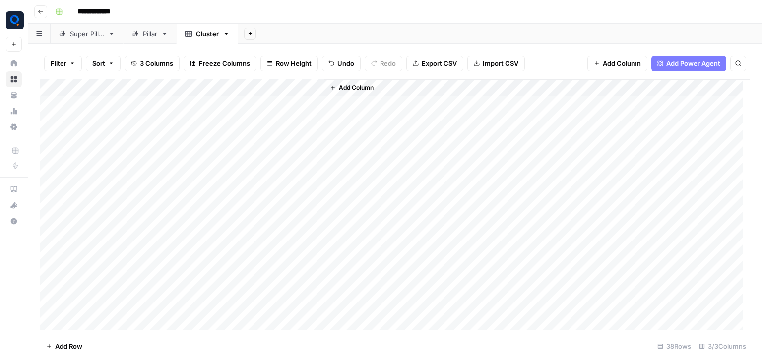
click at [161, 152] on div "Add Column" at bounding box center [395, 204] width 710 height 251
click at [260, 153] on textarea "**********" at bounding box center [224, 155] width 159 height 14
drag, startPoint x: 260, startPoint y: 153, endPoint x: 218, endPoint y: 154, distance: 41.7
click at [218, 154] on textarea "**********" at bounding box center [224, 155] width 159 height 14
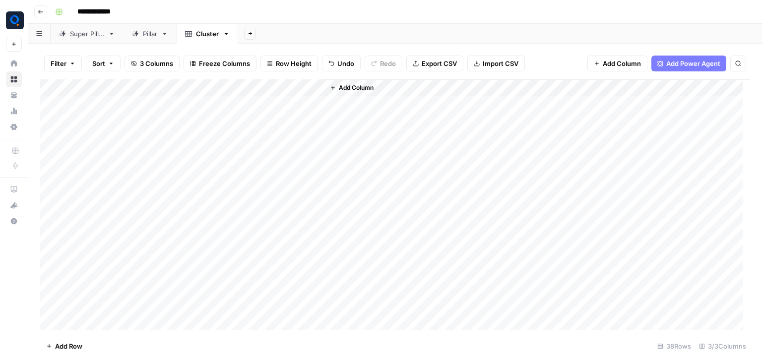
click at [206, 170] on div "Add Column" at bounding box center [395, 204] width 710 height 251
click at [183, 187] on div "Add Column" at bounding box center [395, 204] width 710 height 251
click at [179, 199] on div "Add Column" at bounding box center [395, 204] width 710 height 251
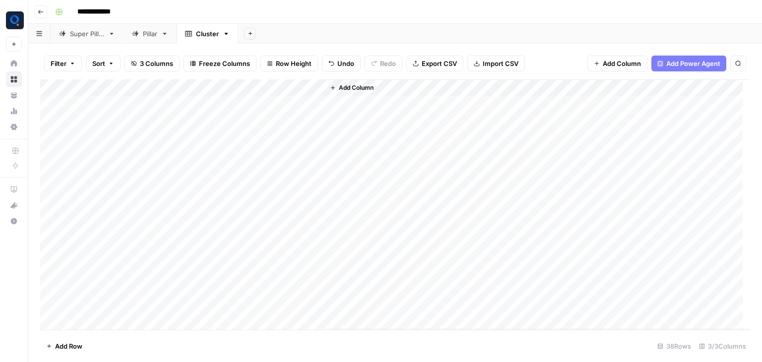
click at [179, 199] on div "Add Column" at bounding box center [395, 204] width 710 height 251
click at [184, 223] on div "Add Column" at bounding box center [395, 204] width 710 height 251
drag, startPoint x: 272, startPoint y: 223, endPoint x: 231, endPoint y: 225, distance: 41.2
click at [231, 225] on textarea "**********" at bounding box center [224, 223] width 159 height 14
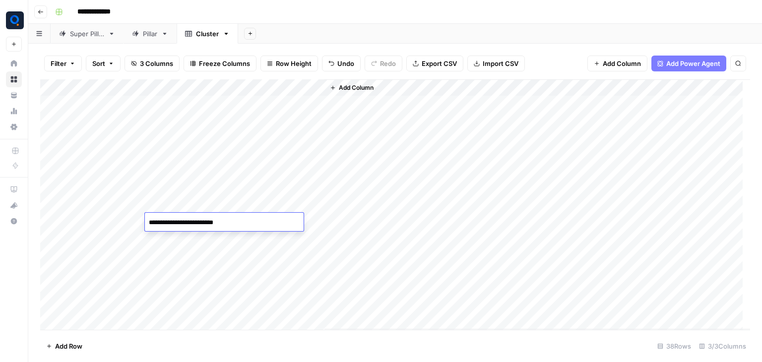
click at [149, 223] on textarea "**********" at bounding box center [224, 223] width 159 height 14
click at [279, 221] on textarea "**********" at bounding box center [224, 223] width 159 height 14
drag, startPoint x: 285, startPoint y: 222, endPoint x: 139, endPoint y: 229, distance: 146.0
click at [139, 229] on body "**********" at bounding box center [381, 181] width 762 height 362
type textarea "**********"
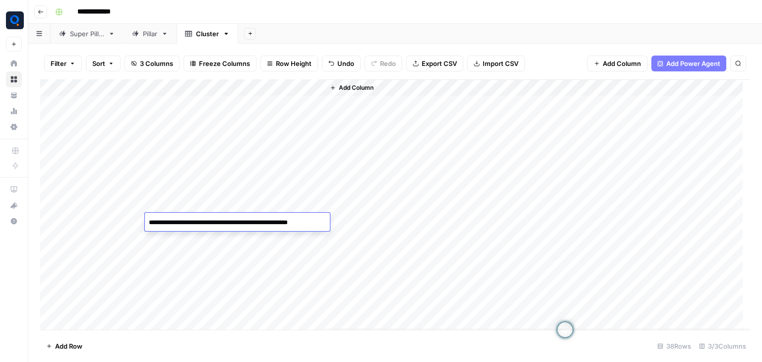
click at [167, 237] on div "Add Column" at bounding box center [395, 204] width 710 height 251
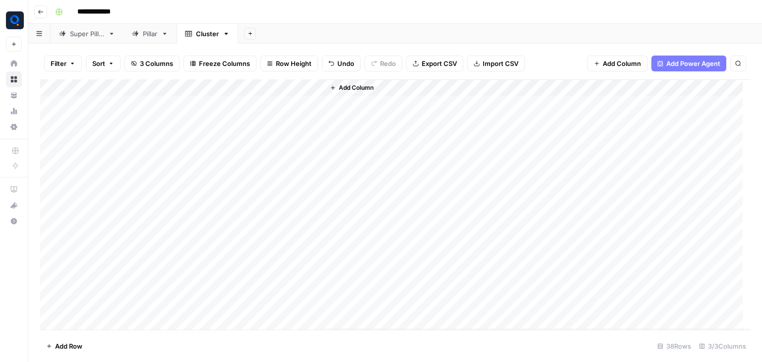
click at [167, 237] on div "Add Column" at bounding box center [395, 204] width 710 height 251
click at [167, 237] on textarea "**********" at bounding box center [224, 240] width 159 height 14
click at [168, 255] on div "Add Column" at bounding box center [395, 204] width 710 height 251
click at [177, 269] on div "Add Column" at bounding box center [395, 204] width 710 height 251
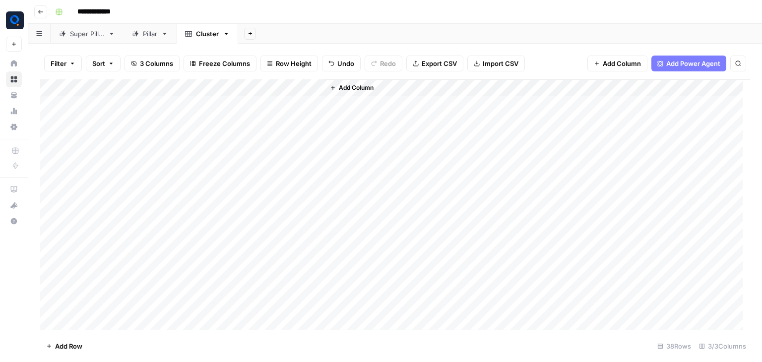
click at [177, 269] on div "Add Column" at bounding box center [395, 204] width 710 height 251
click at [170, 289] on div "Add Column" at bounding box center [395, 204] width 710 height 251
click at [167, 300] on div "Add Column" at bounding box center [395, 204] width 710 height 251
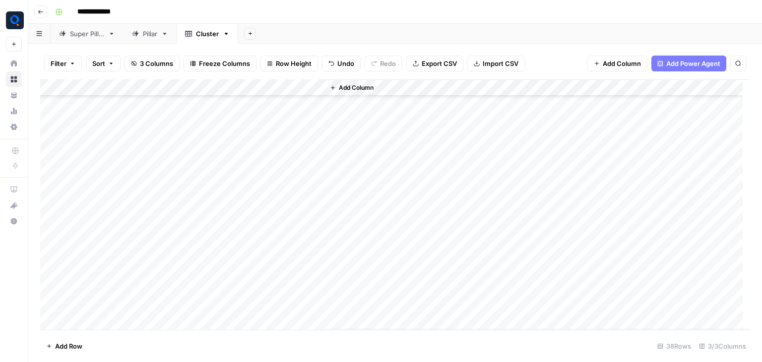
click at [169, 201] on div "Add Column" at bounding box center [395, 204] width 710 height 251
click at [169, 201] on textarea "**********" at bounding box center [224, 202] width 159 height 14
click at [162, 215] on div "Add Column" at bounding box center [395, 204] width 710 height 251
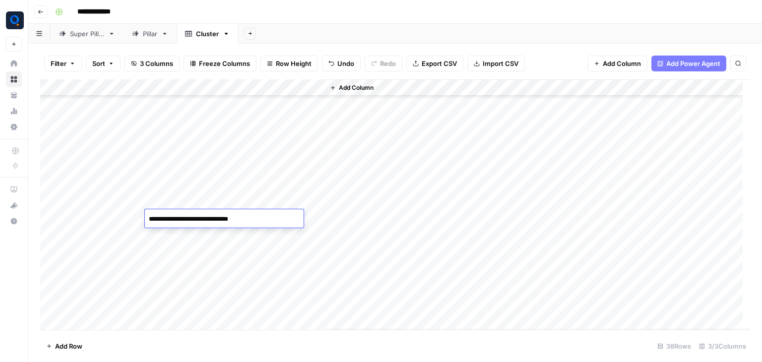
click at [162, 215] on textarea "**********" at bounding box center [224, 219] width 159 height 14
click at [161, 227] on div "**********" at bounding box center [224, 218] width 159 height 18
click at [149, 219] on textarea "**********" at bounding box center [224, 219] width 159 height 14
type textarea "**********"
click at [171, 235] on div "Add Column" at bounding box center [395, 204] width 710 height 251
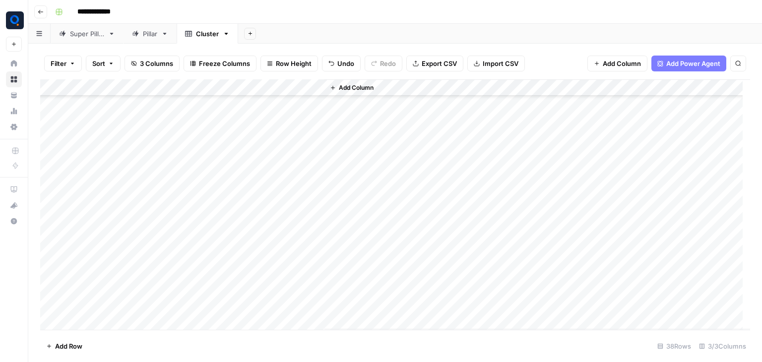
click at [171, 235] on div "Add Column" at bounding box center [395, 204] width 710 height 251
click at [147, 236] on textarea "**********" at bounding box center [224, 236] width 159 height 14
drag, startPoint x: 147, startPoint y: 236, endPoint x: 169, endPoint y: 236, distance: 21.3
click at [169, 236] on textarea "**********" at bounding box center [224, 236] width 159 height 14
drag, startPoint x: 298, startPoint y: 231, endPoint x: 276, endPoint y: 231, distance: 21.3
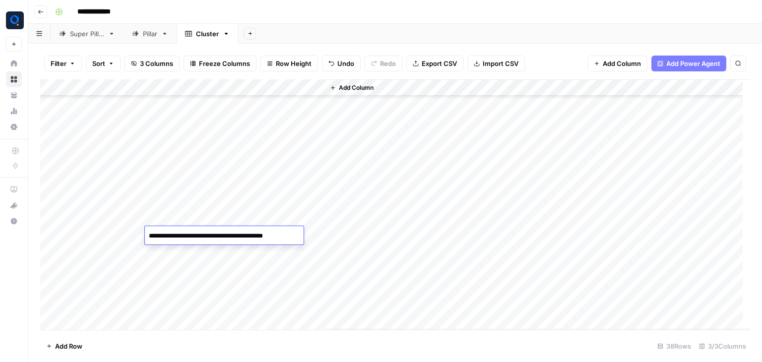
click at [276, 231] on textarea "**********" at bounding box center [224, 236] width 159 height 14
type textarea "**********"
click at [196, 251] on div "Add Column" at bounding box center [395, 204] width 710 height 251
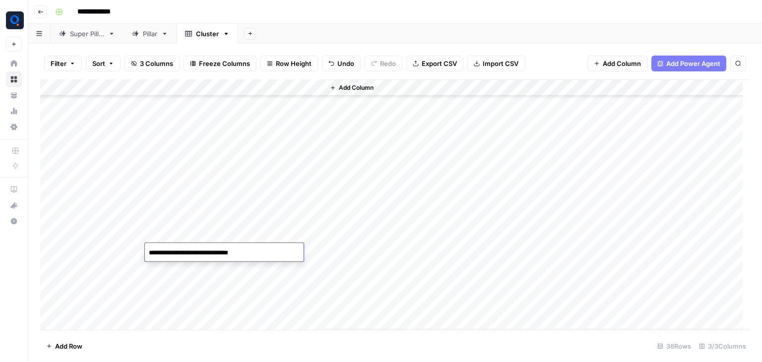
drag, startPoint x: 167, startPoint y: 256, endPoint x: 161, endPoint y: 256, distance: 6.0
click at [161, 256] on textarea "**********" at bounding box center [224, 253] width 159 height 14
type textarea "**********"
click at [170, 271] on div "Add Column" at bounding box center [395, 204] width 710 height 251
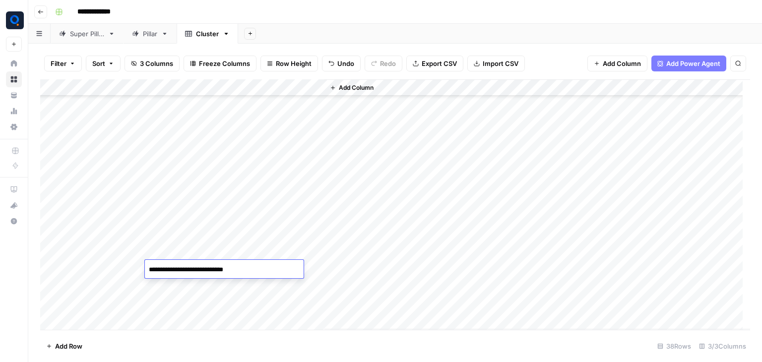
drag, startPoint x: 168, startPoint y: 268, endPoint x: 163, endPoint y: 268, distance: 5.5
click at [163, 268] on textarea "**********" at bounding box center [224, 270] width 159 height 14
type textarea "**********"
click at [161, 287] on div "Add Column" at bounding box center [395, 204] width 710 height 251
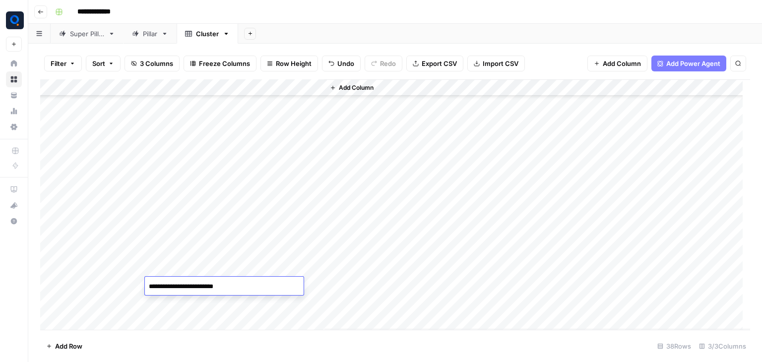
click at [149, 285] on textarea "**********" at bounding box center [224, 287] width 159 height 14
type textarea "**********"
click at [167, 308] on div "Add Column" at bounding box center [395, 204] width 710 height 251
click at [167, 308] on textarea "**********" at bounding box center [224, 304] width 159 height 14
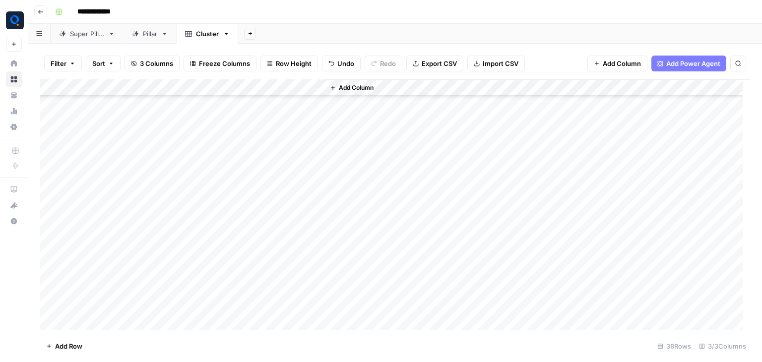
click at [225, 273] on div "Add Column" at bounding box center [395, 204] width 710 height 251
click at [181, 166] on div "Add Column" at bounding box center [395, 204] width 710 height 251
drag, startPoint x: 169, startPoint y: 170, endPoint x: 162, endPoint y: 170, distance: 7.0
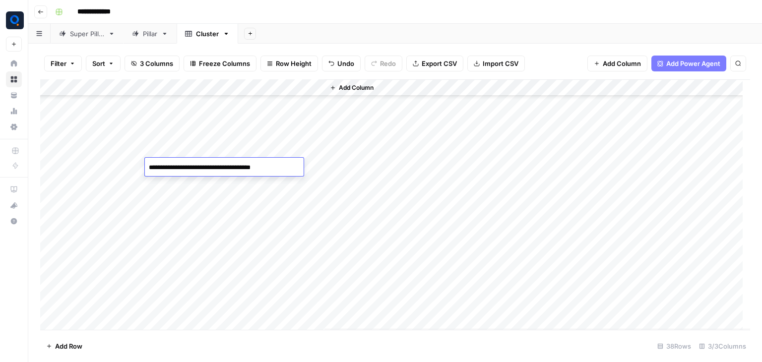
click at [162, 170] on textarea "**********" at bounding box center [224, 168] width 159 height 14
type textarea "**********"
click at [169, 185] on div "Add Column" at bounding box center [395, 204] width 710 height 251
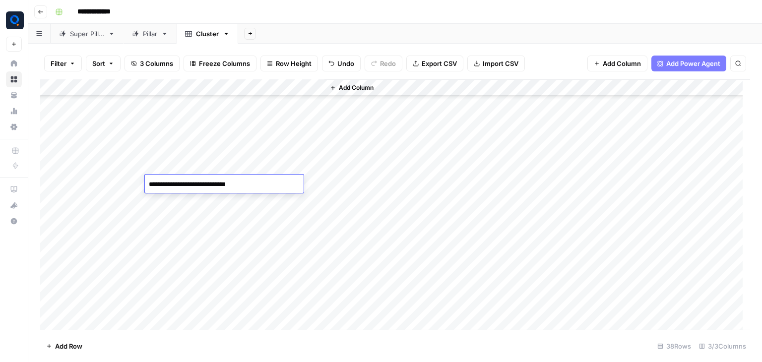
click at [168, 201] on div "Add Column" at bounding box center [395, 204] width 710 height 251
click at [149, 203] on textarea "**********" at bounding box center [224, 202] width 159 height 14
type textarea "**********"
click at [177, 221] on div "Add Column" at bounding box center [395, 204] width 710 height 251
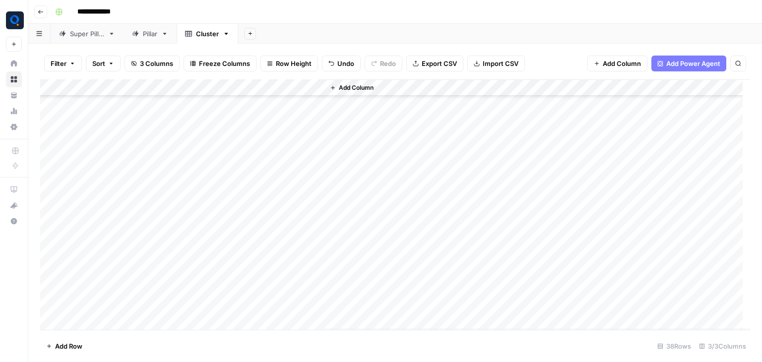
click at [177, 221] on div "Add Column" at bounding box center [395, 204] width 710 height 251
click at [177, 221] on textarea "**********" at bounding box center [224, 218] width 159 height 14
click at [173, 232] on div "Add Column" at bounding box center [395, 204] width 710 height 251
click at [165, 251] on div "Add Column" at bounding box center [395, 204] width 710 height 251
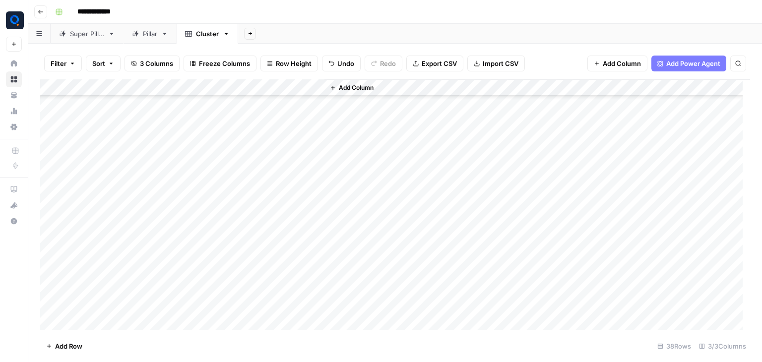
click at [165, 251] on div "Add Column" at bounding box center [395, 204] width 710 height 251
click at [339, 85] on span "Add Column" at bounding box center [356, 87] width 35 height 9
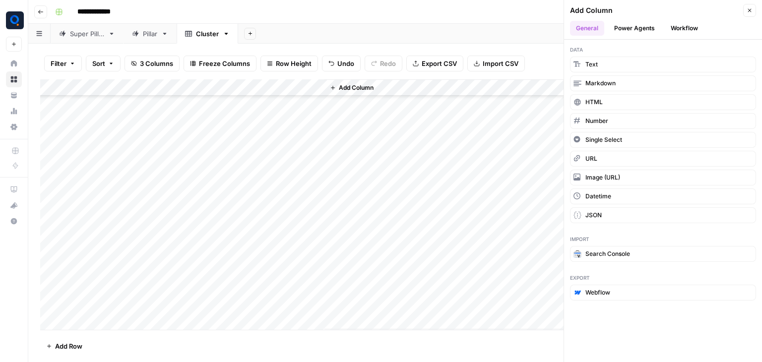
click at [685, 31] on button "Workflow" at bounding box center [684, 28] width 39 height 15
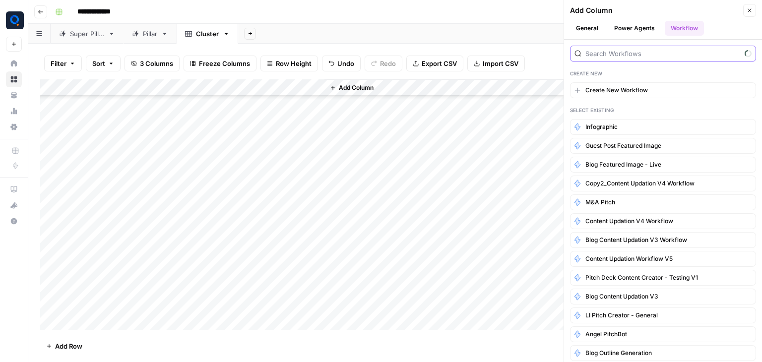
click at [677, 56] on input "search" at bounding box center [662, 54] width 155 height 10
type input "blog serp"
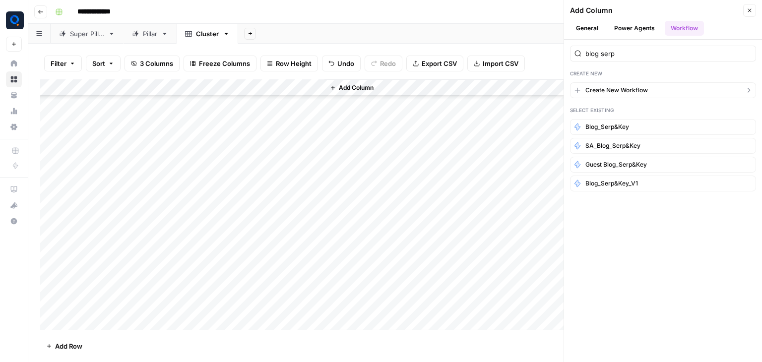
drag, startPoint x: 717, startPoint y: 341, endPoint x: 678, endPoint y: 75, distance: 268.3
click at [678, 75] on html "**********" at bounding box center [381, 181] width 762 height 362
click at [625, 123] on span "Blog_Serp&Key" at bounding box center [607, 127] width 44 height 9
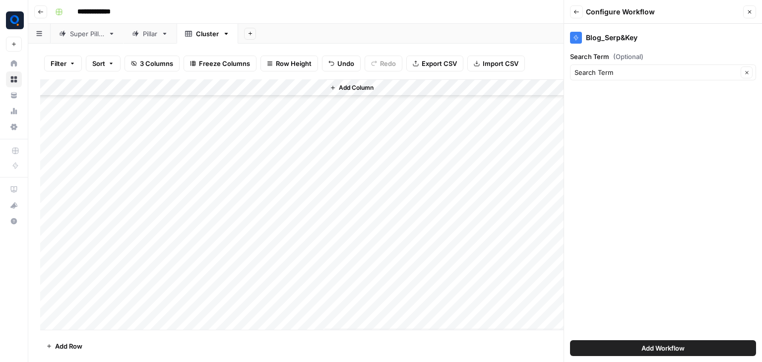
click at [617, 345] on button "Add Workflow" at bounding box center [663, 348] width 186 height 16
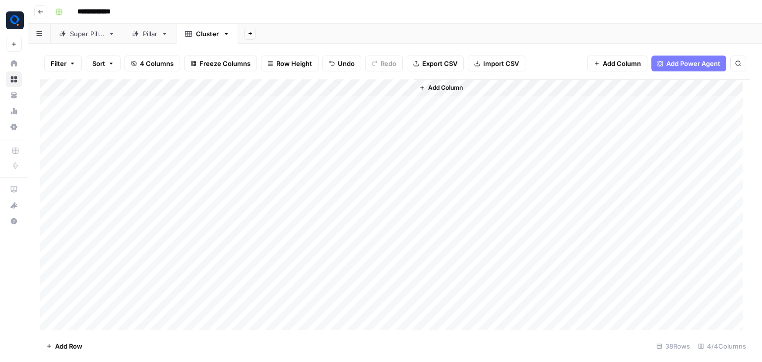
scroll to position [0, 0]
click at [361, 100] on div "Add Column" at bounding box center [395, 204] width 710 height 251
click at [366, 115] on div "Add Column" at bounding box center [395, 204] width 710 height 251
click at [363, 138] on div "Add Column" at bounding box center [395, 204] width 710 height 251
click at [363, 122] on div "Add Column" at bounding box center [395, 204] width 710 height 251
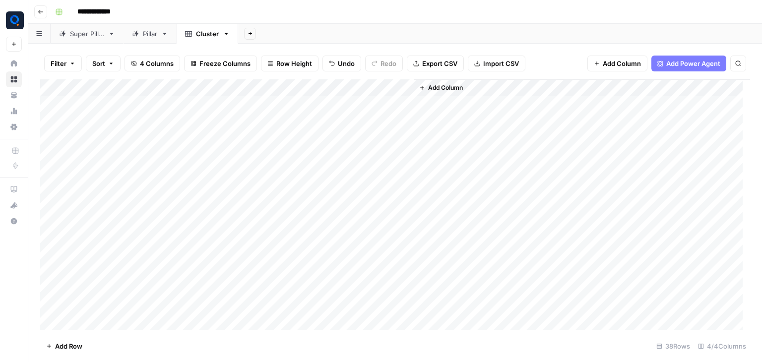
click at [361, 151] on div "Add Column" at bounding box center [395, 204] width 710 height 251
click at [360, 172] on div "Add Column" at bounding box center [395, 204] width 710 height 251
click at [359, 189] on div "Add Column" at bounding box center [395, 204] width 710 height 251
click at [365, 158] on div "Add Column" at bounding box center [395, 204] width 710 height 251
click at [361, 173] on div "Add Column" at bounding box center [395, 204] width 710 height 251
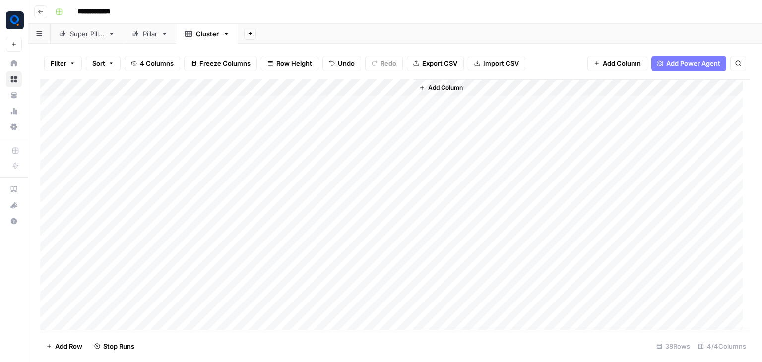
click at [366, 187] on div "Add Column" at bounding box center [395, 204] width 710 height 251
click at [362, 203] on div "Add Column" at bounding box center [395, 204] width 710 height 251
click at [365, 189] on div "Add Column" at bounding box center [395, 204] width 710 height 251
click at [361, 216] on div "Add Column" at bounding box center [395, 204] width 710 height 251
click at [354, 243] on div "Add Column" at bounding box center [395, 204] width 710 height 251
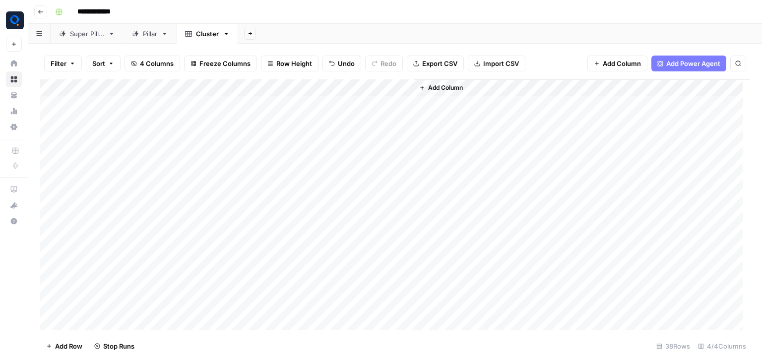
click at [354, 260] on div "Add Column" at bounding box center [395, 204] width 710 height 251
click at [355, 274] on div "Add Column" at bounding box center [395, 204] width 710 height 251
click at [355, 289] on div "Add Column" at bounding box center [395, 204] width 710 height 251
click at [354, 309] on div "Add Column" at bounding box center [395, 204] width 710 height 251
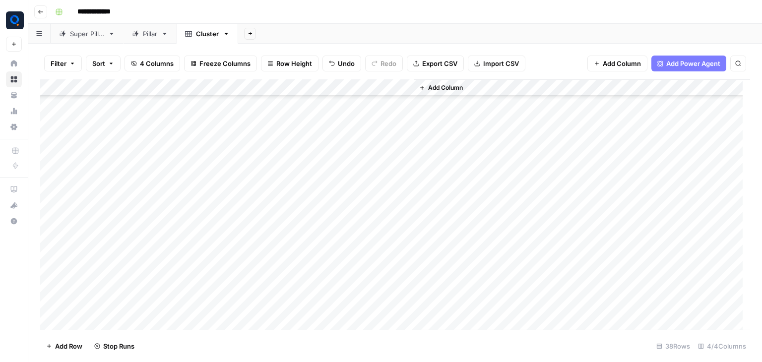
click at [366, 160] on div "Add Column" at bounding box center [395, 204] width 710 height 251
click at [362, 179] on div "Add Column" at bounding box center [395, 204] width 710 height 251
click at [362, 195] on div "Add Column" at bounding box center [395, 204] width 710 height 251
click at [364, 158] on div "Add Column" at bounding box center [395, 204] width 710 height 251
click at [359, 207] on div "Add Column" at bounding box center [395, 204] width 710 height 251
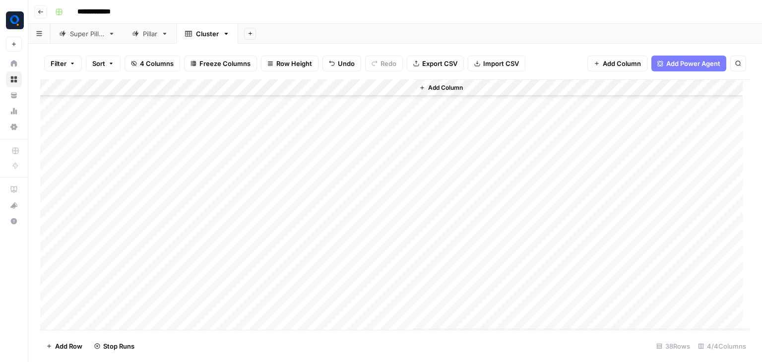
click at [359, 234] on div "Add Column" at bounding box center [395, 204] width 710 height 251
click at [358, 245] on div "Add Column" at bounding box center [395, 204] width 710 height 251
click at [358, 262] on div "Add Column" at bounding box center [395, 204] width 710 height 251
click at [358, 280] on div "Add Column" at bounding box center [395, 204] width 710 height 251
click at [357, 295] on div "Add Column" at bounding box center [395, 204] width 710 height 251
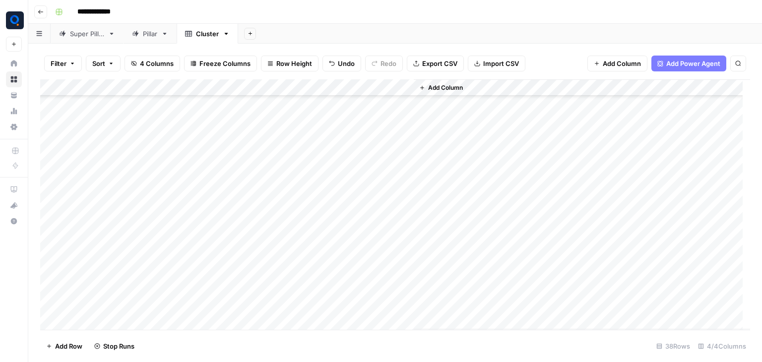
click at [359, 310] on div "Add Column" at bounding box center [395, 204] width 710 height 251
click at [363, 141] on div "Add Column" at bounding box center [395, 204] width 710 height 251
click at [364, 160] on div "Add Column" at bounding box center [395, 204] width 710 height 251
click at [365, 175] on div "Add Column" at bounding box center [395, 204] width 710 height 251
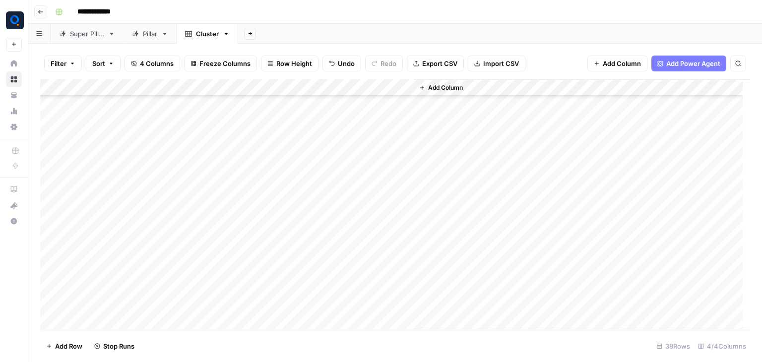
click at [366, 139] on div "Add Column" at bounding box center [395, 204] width 710 height 251
click at [364, 153] on div "Add Column" at bounding box center [395, 204] width 710 height 251
click at [358, 137] on div "Add Column" at bounding box center [395, 204] width 710 height 251
click at [357, 192] on div "Add Column" at bounding box center [395, 204] width 710 height 251
click at [362, 209] on div "Add Column" at bounding box center [395, 204] width 710 height 251
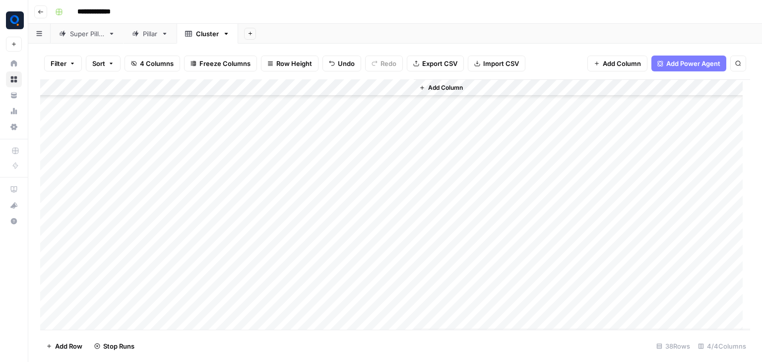
click at [361, 226] on div "Add Column" at bounding box center [395, 204] width 710 height 251
click at [357, 247] on div "Add Column" at bounding box center [395, 204] width 710 height 251
click at [358, 260] on div "Add Column" at bounding box center [395, 204] width 710 height 251
click at [361, 221] on div "Add Column" at bounding box center [395, 204] width 710 height 251
click at [367, 236] on div "Add Column" at bounding box center [395, 204] width 710 height 251
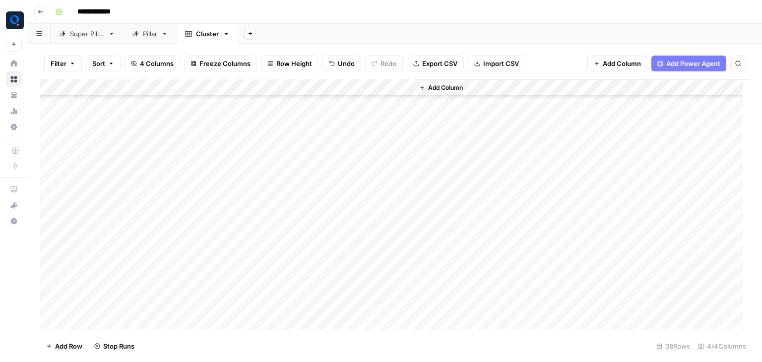
click at [360, 221] on div "Add Column" at bounding box center [395, 204] width 710 height 251
click at [359, 255] on div "Add Column" at bounding box center [395, 204] width 710 height 251
click at [353, 280] on div "Add Column" at bounding box center [395, 204] width 710 height 251
click at [353, 293] on div "Add Column" at bounding box center [395, 204] width 710 height 251
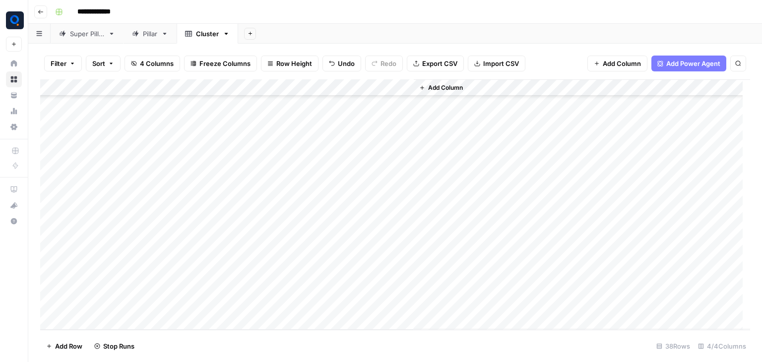
click at [360, 236] on div "Add Column" at bounding box center [395, 204] width 710 height 251
click at [364, 255] on div "Add Column" at bounding box center [395, 204] width 710 height 251
click at [361, 237] on div "Add Column" at bounding box center [395, 204] width 710 height 251
click at [364, 271] on div "Add Column" at bounding box center [395, 204] width 710 height 251
click at [362, 289] on div "Add Column" at bounding box center [395, 204] width 710 height 251
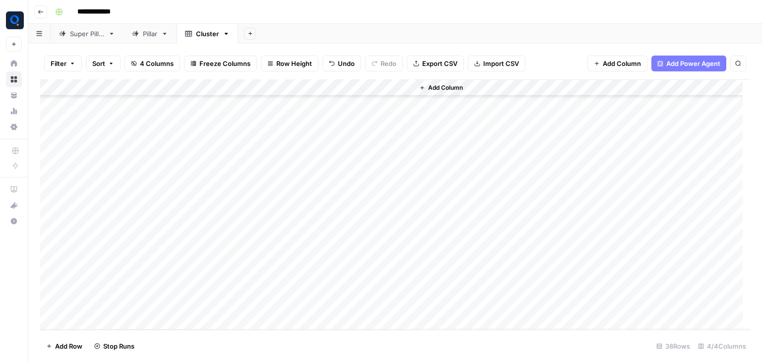
click at [363, 308] on div "Add Column" at bounding box center [395, 204] width 710 height 251
click at [366, 288] on div "Add Column" at bounding box center [395, 204] width 710 height 251
click at [368, 304] on div "Add Column" at bounding box center [395, 204] width 710 height 251
click at [252, 106] on div "Add Column" at bounding box center [395, 204] width 710 height 251
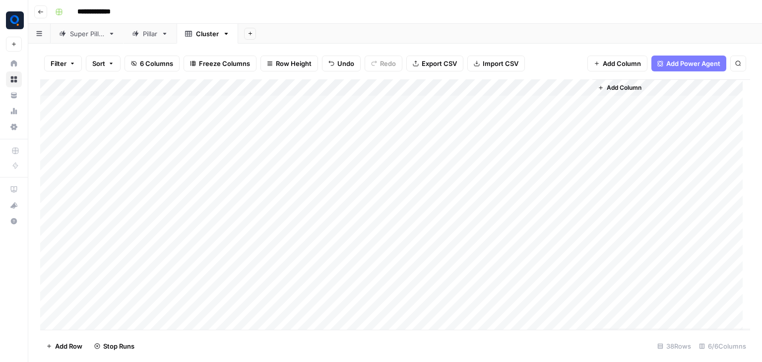
click at [252, 106] on div "Add Column" at bounding box center [395, 204] width 710 height 251
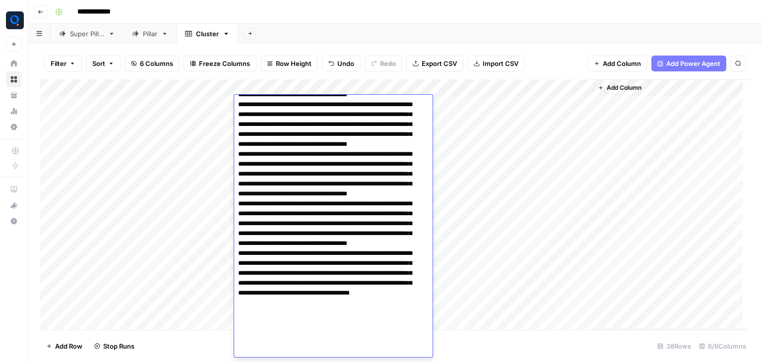
type textarea "**********"
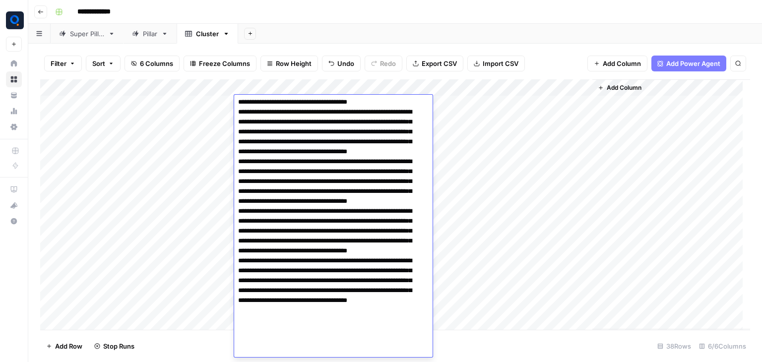
scroll to position [141, 0]
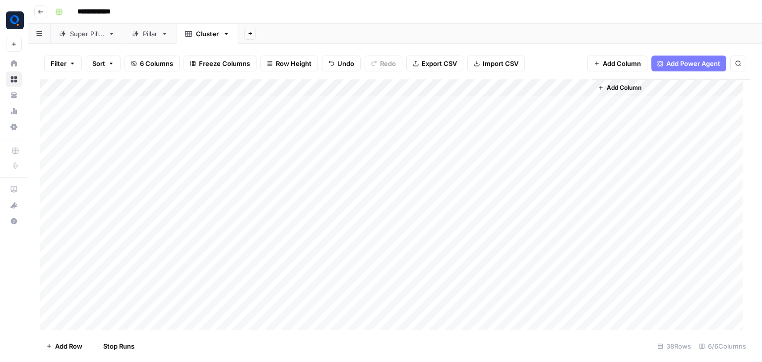
click at [229, 114] on div "Add Column" at bounding box center [395, 204] width 710 height 251
click at [635, 90] on span "Add Column" at bounding box center [624, 87] width 35 height 9
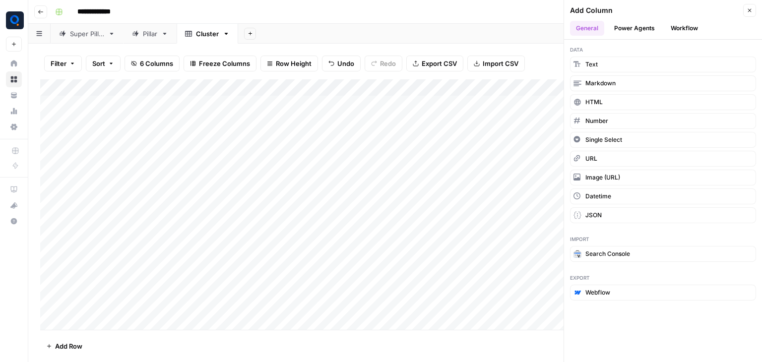
click at [692, 30] on button "Workflow" at bounding box center [684, 28] width 39 height 15
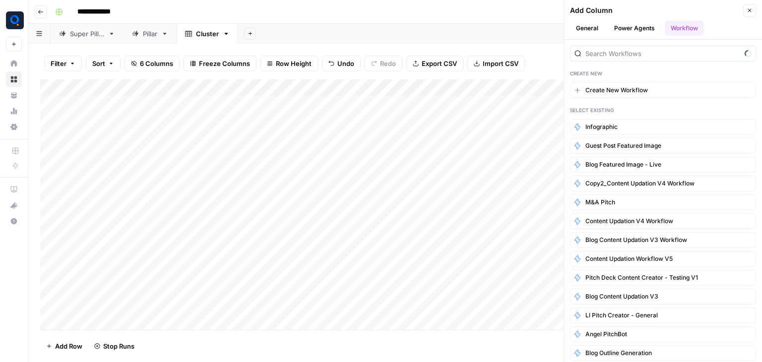
click at [674, 60] on div at bounding box center [663, 54] width 186 height 16
click at [665, 49] on input "search" at bounding box center [668, 54] width 166 height 10
type input "blog combine"
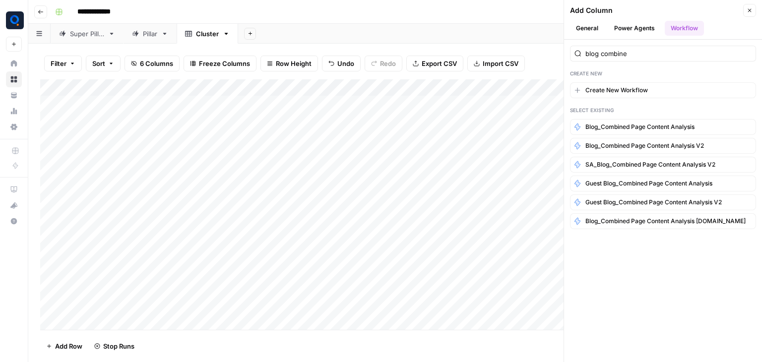
click at [665, 145] on span "Blog_Combined Page Content analysis v2" at bounding box center [644, 145] width 119 height 9
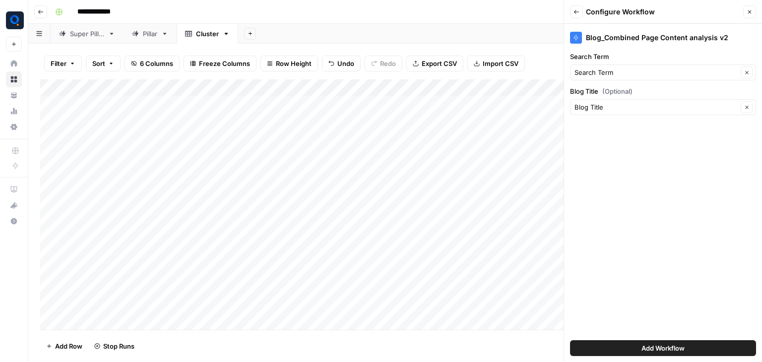
click at [605, 350] on button "Add Workflow" at bounding box center [663, 348] width 186 height 16
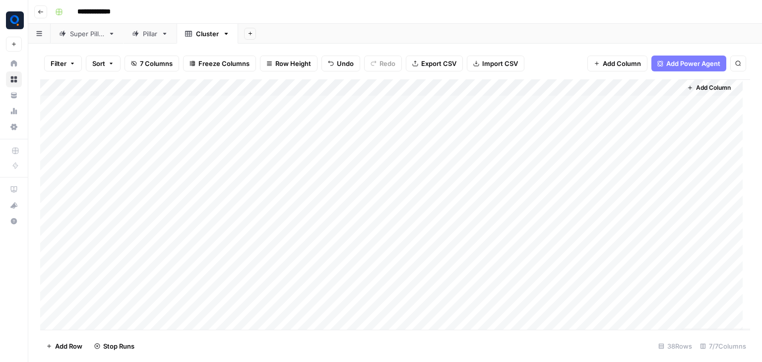
click at [631, 89] on div "Add Column" at bounding box center [395, 204] width 710 height 251
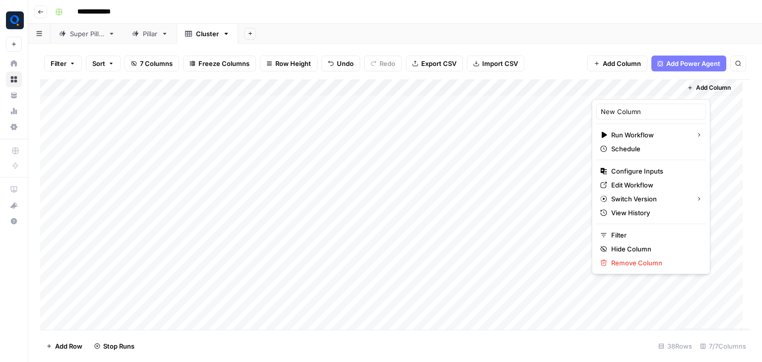
click at [631, 89] on div at bounding box center [637, 89] width 90 height 20
click at [631, 114] on input "New Column" at bounding box center [651, 112] width 101 height 10
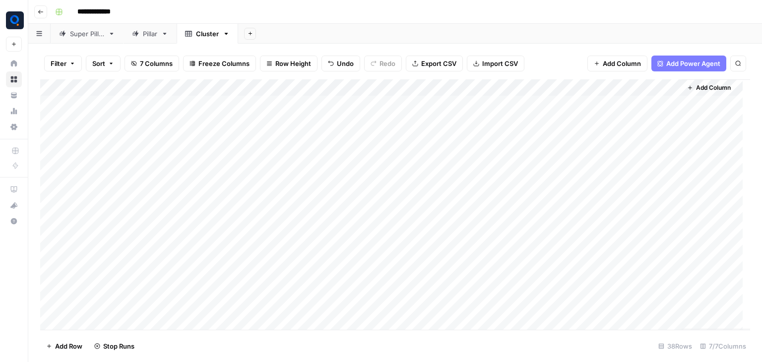
click at [660, 88] on div "Add Column" at bounding box center [395, 204] width 710 height 251
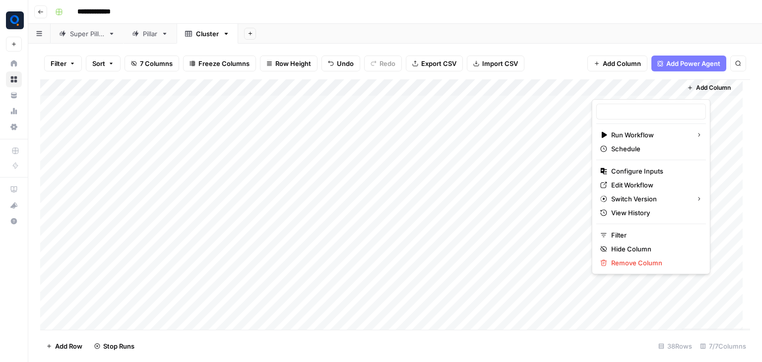
type input "New Column"
drag, startPoint x: 639, startPoint y: 255, endPoint x: 634, endPoint y: 260, distance: 7.8
click at [634, 260] on div "New Column Run Workflow Schedule Configure Inputs Edit Workflow Switch Version …" at bounding box center [651, 186] width 119 height 175
click at [634, 260] on span "Remove Column" at bounding box center [654, 263] width 87 height 10
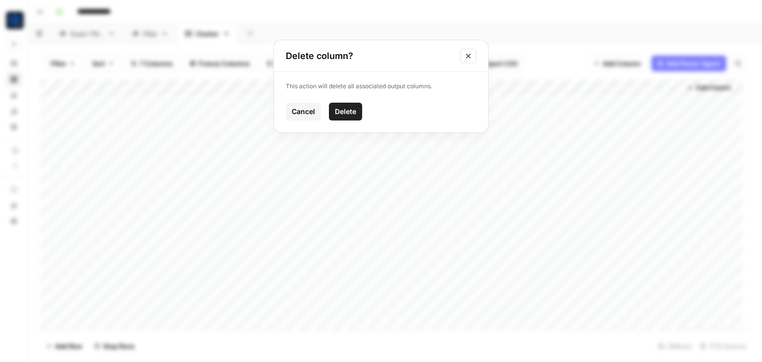
click at [347, 117] on button "Delete" at bounding box center [345, 112] width 33 height 18
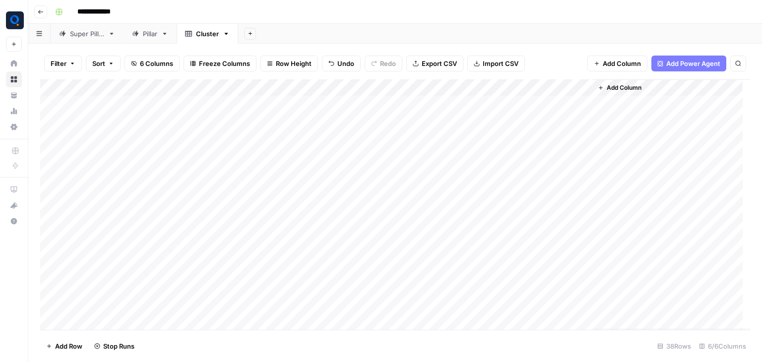
click at [630, 87] on span "Add Column" at bounding box center [624, 87] width 35 height 9
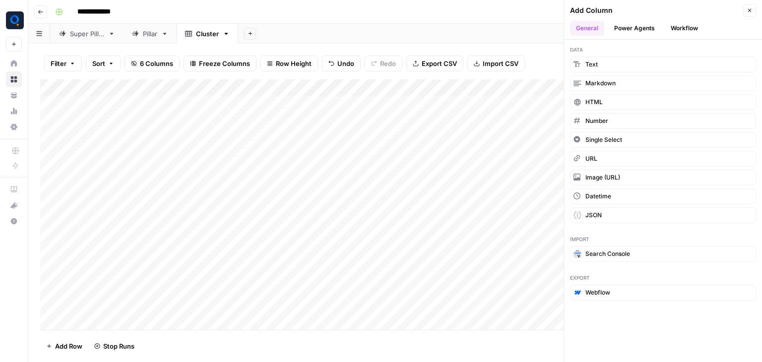
click at [685, 28] on button "Workflow" at bounding box center [684, 28] width 39 height 15
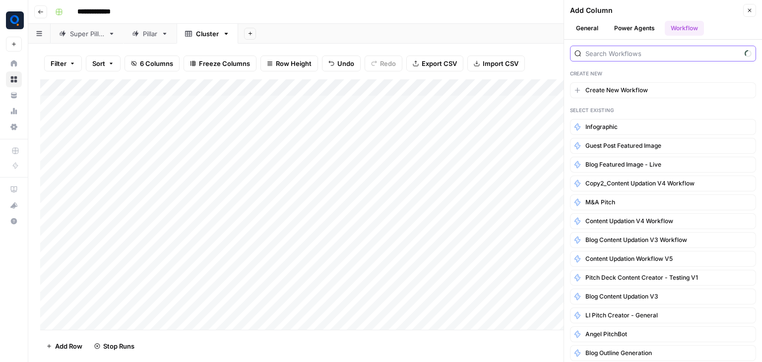
click at [664, 54] on input "search" at bounding box center [662, 54] width 155 height 10
type input "blog combine"
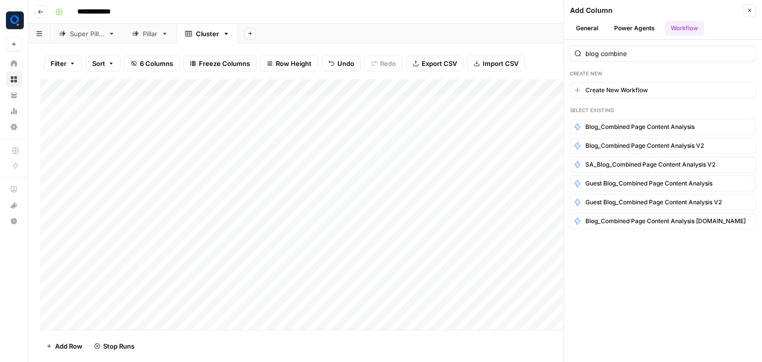
click at [689, 144] on span "Blog_Combined Page Content analysis v2" at bounding box center [644, 145] width 119 height 9
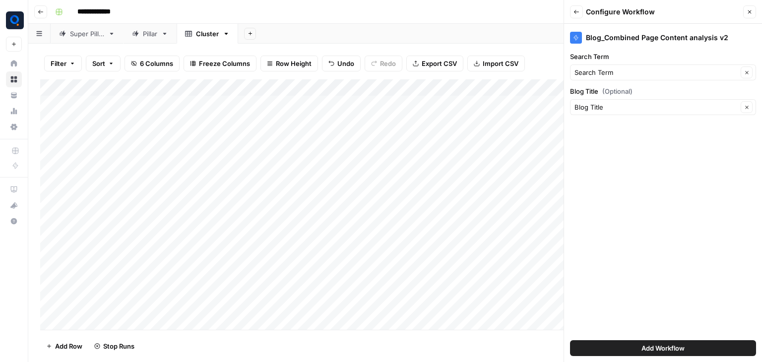
click at [621, 351] on button "Add Workflow" at bounding box center [663, 348] width 186 height 16
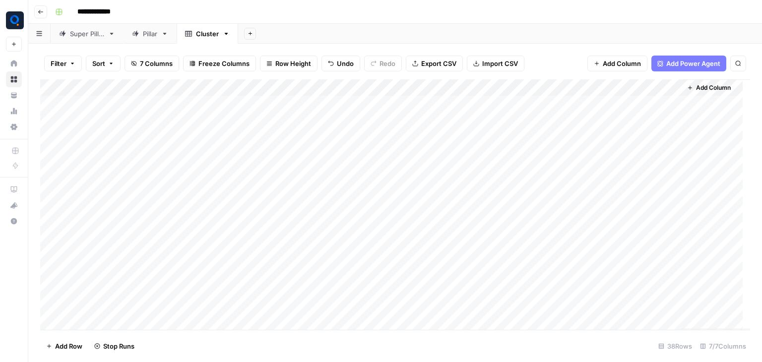
click at [261, 125] on div "Add Column" at bounding box center [395, 204] width 710 height 251
click at [261, 125] on textarea at bounding box center [313, 122] width 159 height 14
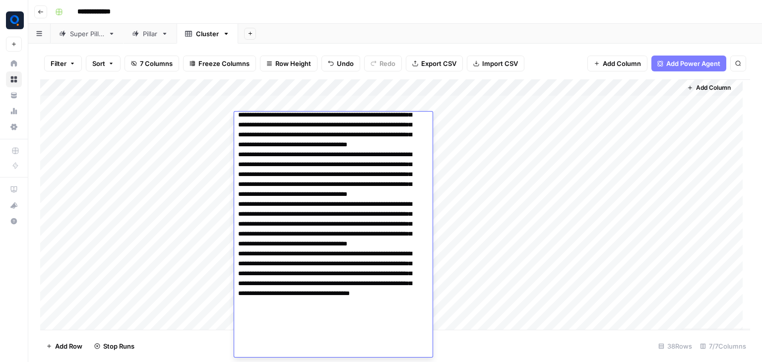
type textarea "**********"
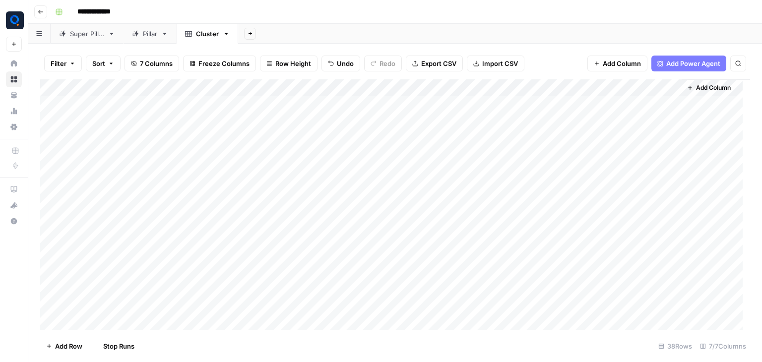
click at [185, 134] on div "Add Column" at bounding box center [395, 204] width 710 height 251
click at [252, 143] on div "Add Column" at bounding box center [395, 204] width 710 height 251
click at [280, 135] on div "Add Column" at bounding box center [395, 204] width 710 height 251
click at [280, 135] on textarea at bounding box center [313, 138] width 159 height 14
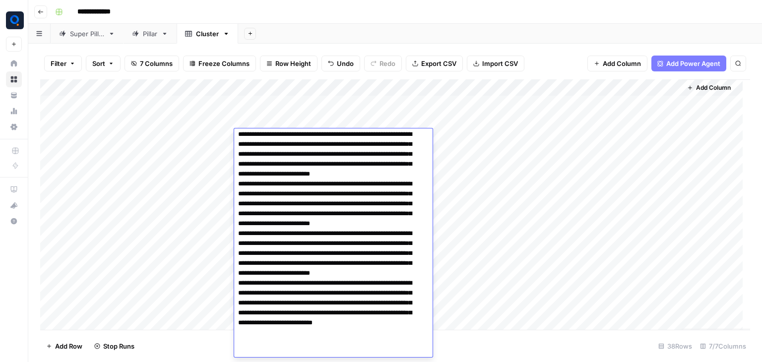
type textarea "**********"
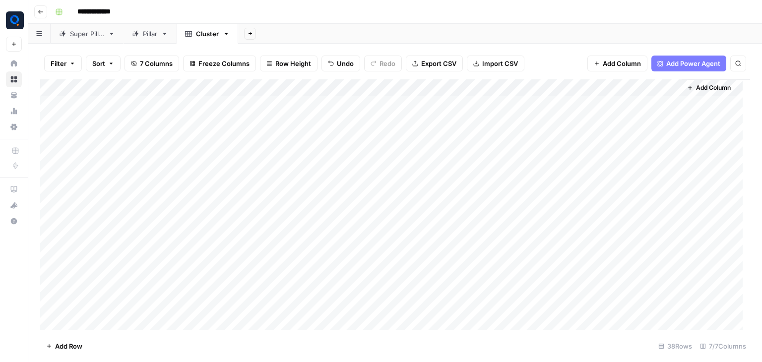
click at [212, 143] on div "Add Column" at bounding box center [395, 204] width 710 height 251
click at [262, 157] on div "Add Column" at bounding box center [395, 204] width 710 height 251
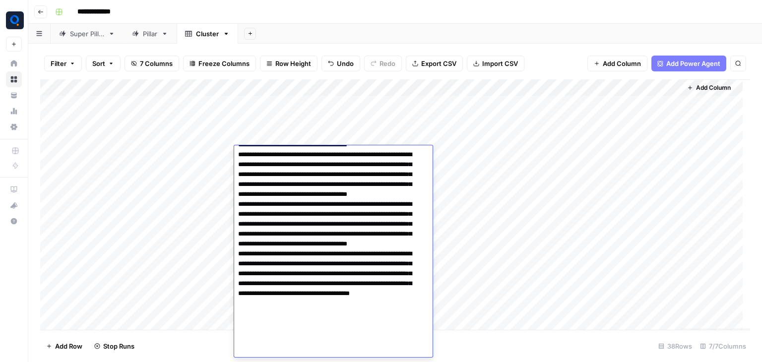
type textarea "**********"
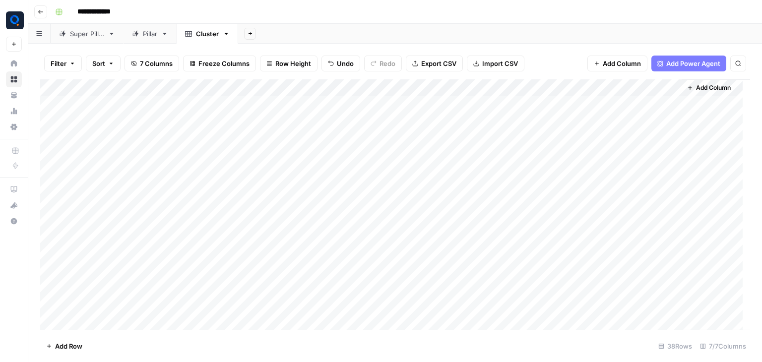
click at [181, 176] on div "Add Column" at bounding box center [395, 204] width 710 height 251
click at [242, 170] on div "Add Column" at bounding box center [395, 204] width 710 height 251
click at [241, 169] on div "Add Column" at bounding box center [395, 204] width 710 height 251
click at [241, 169] on textarea at bounding box center [313, 172] width 159 height 14
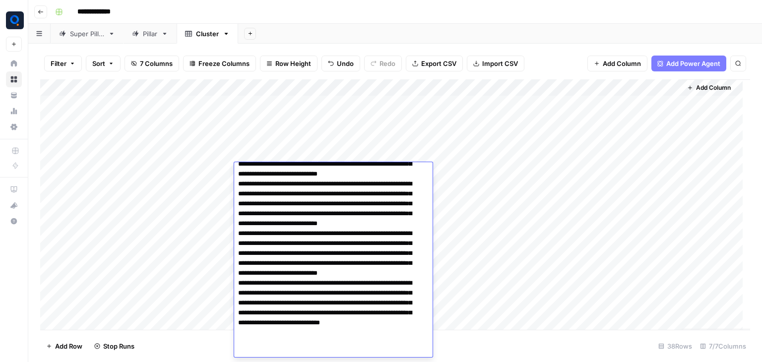
type textarea "**********"
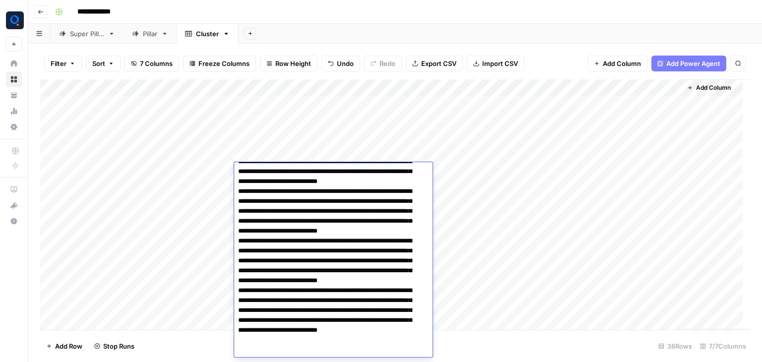
scroll to position [130, 0]
click at [202, 191] on div "Add Column" at bounding box center [395, 204] width 710 height 251
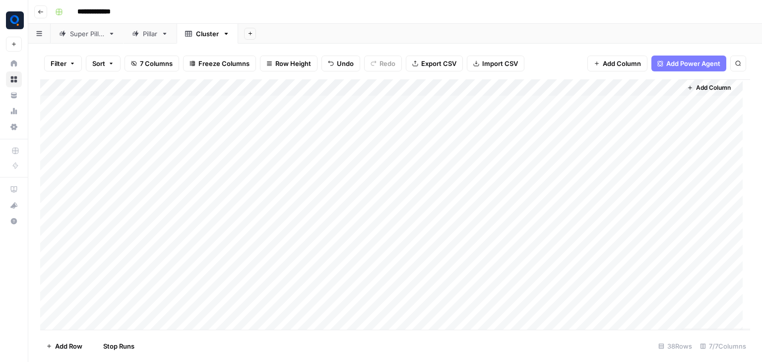
click at [259, 191] on div "Add Column" at bounding box center [395, 204] width 710 height 251
click at [274, 187] on div "Add Column" at bounding box center [395, 204] width 710 height 251
click at [274, 187] on textarea at bounding box center [313, 189] width 159 height 14
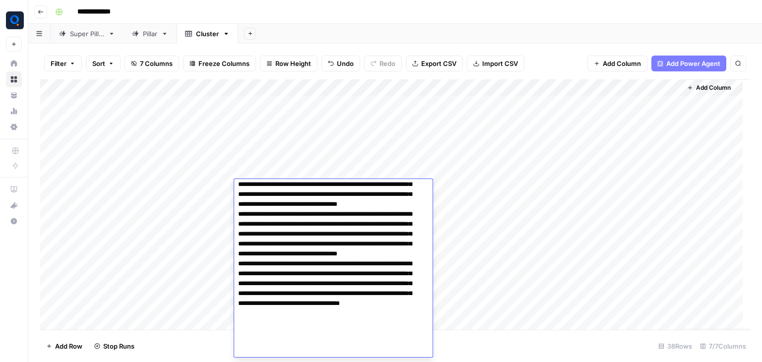
type textarea "**********"
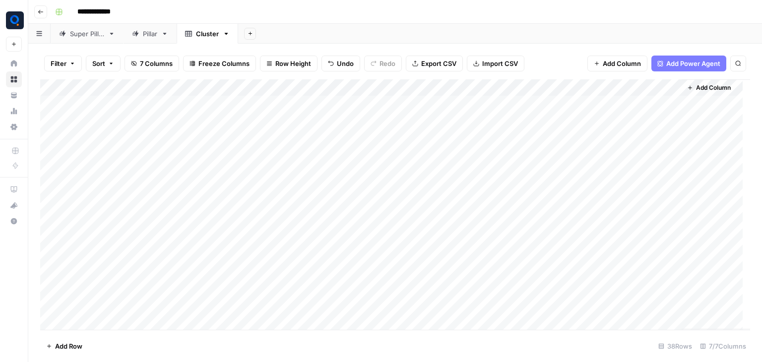
click at [222, 193] on div "Add Column" at bounding box center [395, 204] width 710 height 251
click at [267, 203] on div "Add Column" at bounding box center [395, 204] width 710 height 251
click at [284, 205] on div "Add Column" at bounding box center [395, 204] width 710 height 251
click at [284, 205] on textarea at bounding box center [313, 206] width 159 height 14
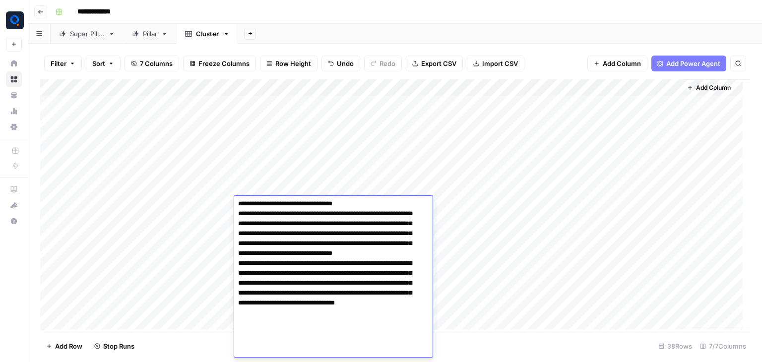
type textarea "**********"
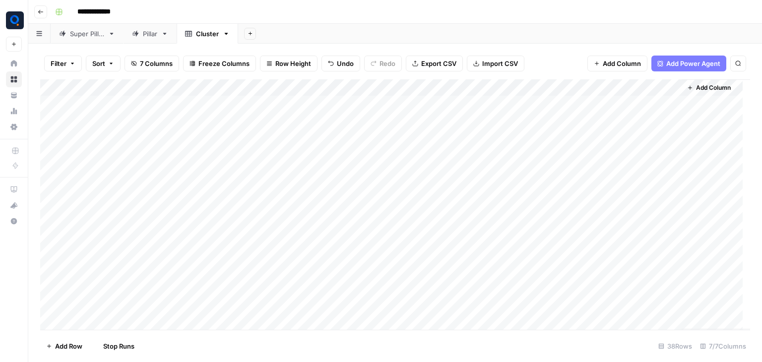
click at [181, 234] on div "Add Column" at bounding box center [395, 204] width 710 height 251
click at [268, 221] on div "Add Column" at bounding box center [395, 204] width 710 height 251
click at [283, 223] on div "Add Column" at bounding box center [395, 204] width 710 height 251
click at [283, 223] on textarea at bounding box center [313, 223] width 159 height 14
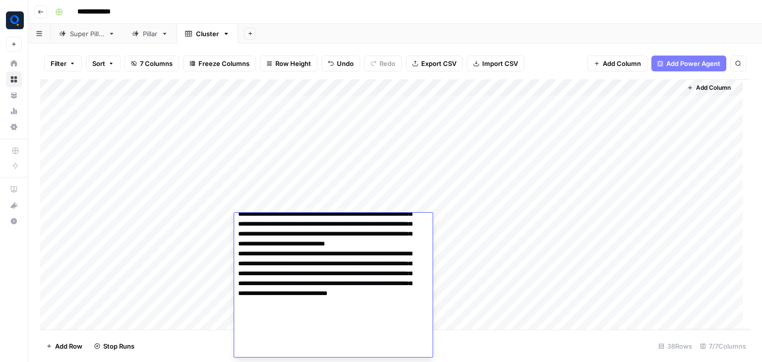
type textarea "**********"
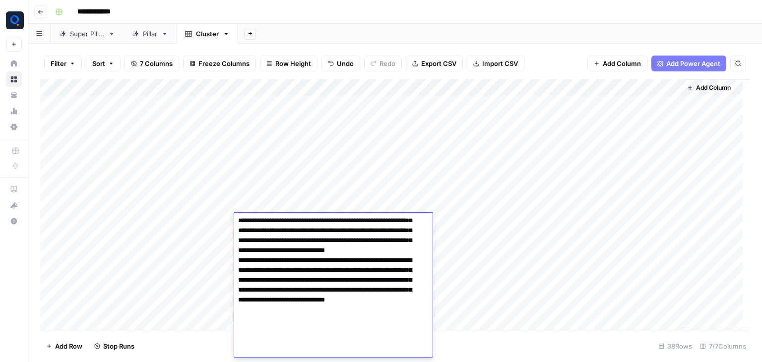
click at [193, 249] on div "Add Column" at bounding box center [395, 204] width 710 height 251
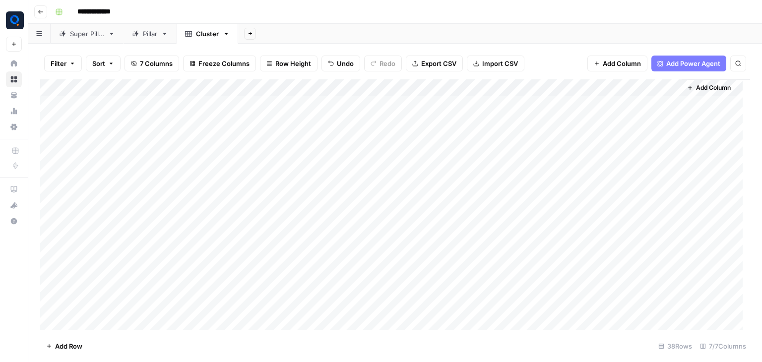
click at [256, 244] on div "Add Column" at bounding box center [395, 204] width 710 height 251
click at [262, 234] on div "Add Column" at bounding box center [395, 204] width 710 height 251
click at [262, 234] on textarea at bounding box center [313, 240] width 159 height 14
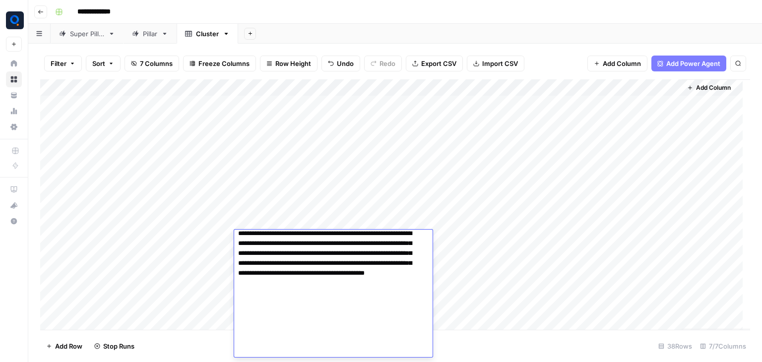
type textarea "**********"
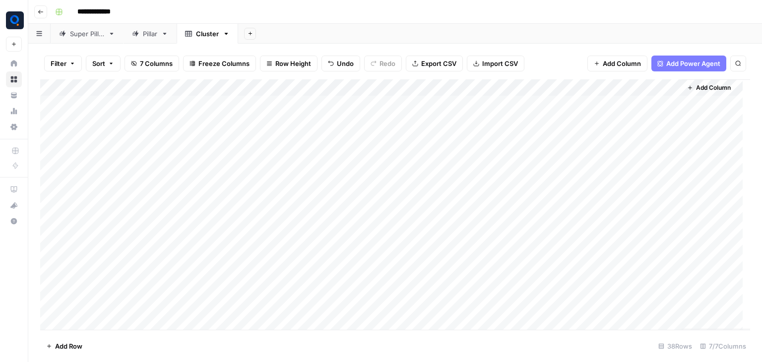
click at [191, 247] on div "Add Column" at bounding box center [395, 204] width 710 height 251
click at [261, 251] on div "Add Column" at bounding box center [395, 204] width 710 height 251
click at [284, 251] on div "Add Column" at bounding box center [395, 204] width 710 height 251
click at [284, 251] on textarea at bounding box center [313, 257] width 159 height 14
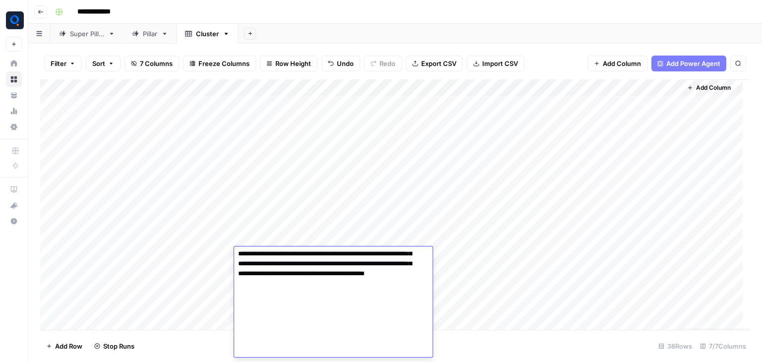
type textarea "**********"
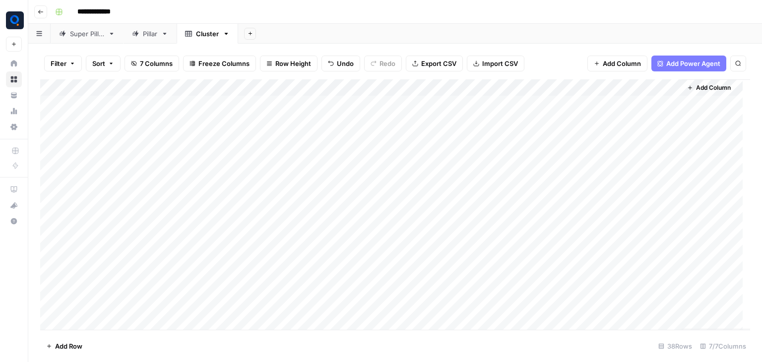
click at [201, 268] on div "Add Column" at bounding box center [395, 204] width 710 height 251
click at [257, 271] on div "Add Column" at bounding box center [395, 204] width 710 height 251
click at [269, 270] on div "Add Column" at bounding box center [395, 204] width 710 height 251
click at [269, 270] on textarea at bounding box center [313, 273] width 159 height 14
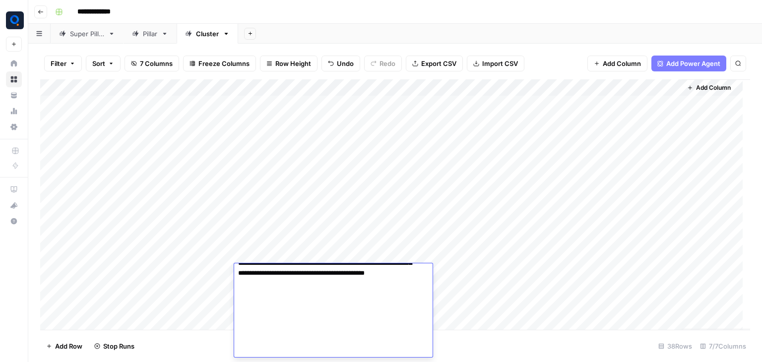
type textarea "**********"
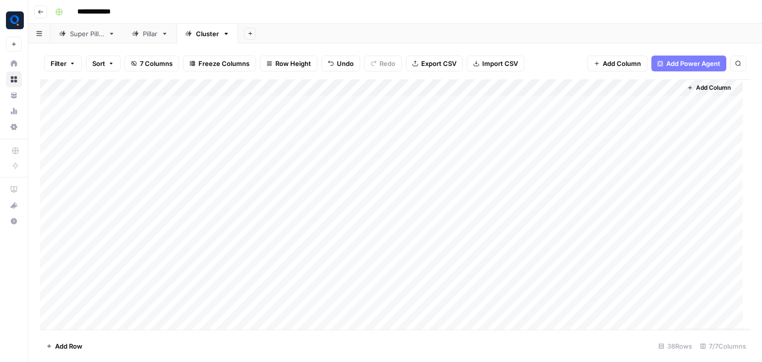
click at [195, 277] on div "Add Column" at bounding box center [395, 204] width 710 height 251
click at [251, 293] on div "Add Column" at bounding box center [395, 204] width 710 height 251
click at [270, 294] on div "Add Column" at bounding box center [395, 204] width 710 height 251
click at [270, 294] on textarea at bounding box center [313, 290] width 159 height 14
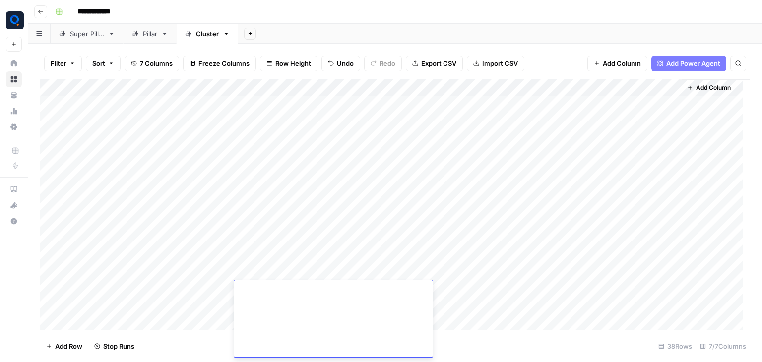
type textarea "**********"
click at [172, 292] on div "Add Column" at bounding box center [395, 204] width 710 height 251
click at [264, 305] on div "Add Column" at bounding box center [395, 204] width 710 height 251
click at [241, 304] on div "Add Column" at bounding box center [395, 204] width 710 height 251
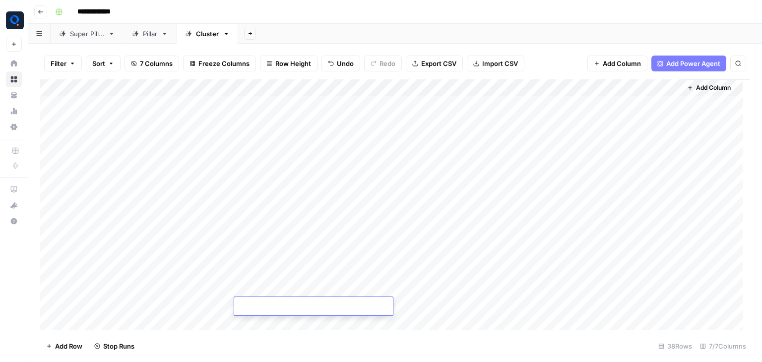
click at [241, 304] on textarea at bounding box center [313, 307] width 159 height 14
type textarea "**********"
click at [167, 304] on div "Add Column" at bounding box center [395, 204] width 710 height 251
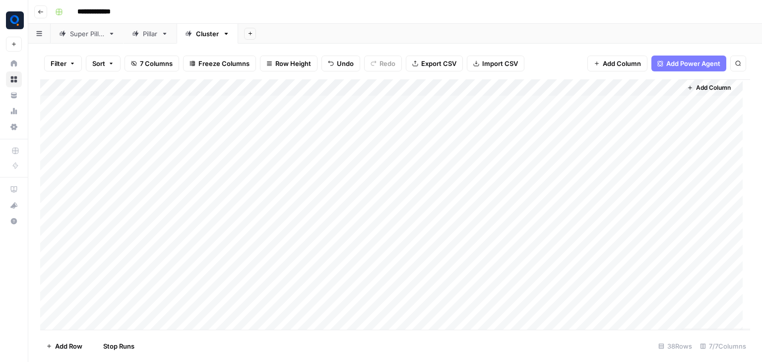
click at [257, 323] on div "Add Column" at bounding box center [395, 204] width 710 height 251
click at [258, 109] on div "Add Column" at bounding box center [395, 204] width 710 height 251
click at [258, 109] on textarea at bounding box center [313, 109] width 159 height 14
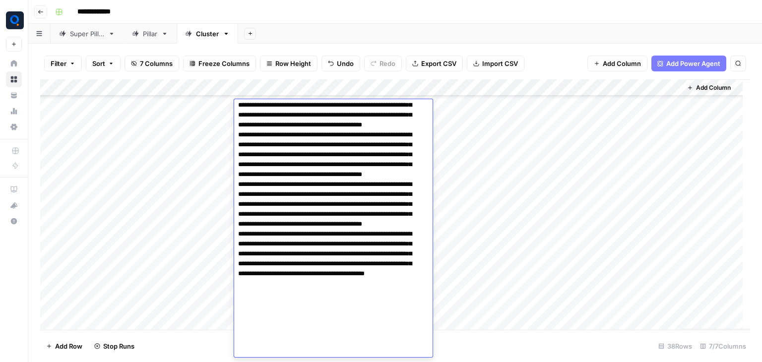
type textarea "**********"
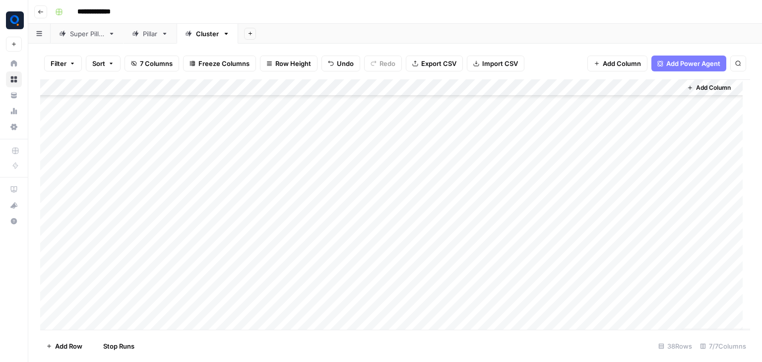
click at [191, 124] on div "Add Column" at bounding box center [395, 204] width 710 height 251
click at [247, 121] on div "Add Column" at bounding box center [395, 204] width 710 height 251
click at [273, 124] on div "Add Column" at bounding box center [395, 204] width 710 height 251
click at [273, 124] on textarea at bounding box center [313, 126] width 159 height 14
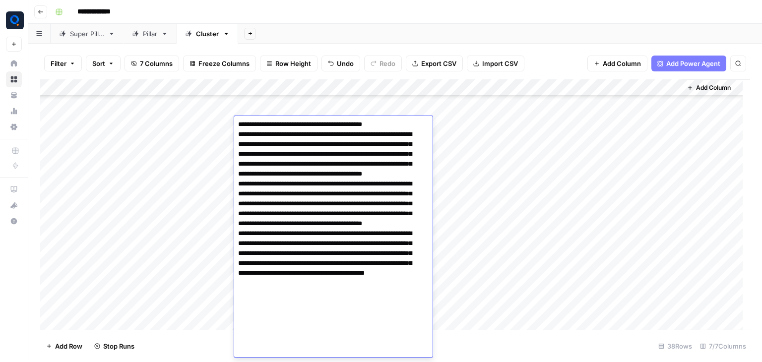
type textarea "**********"
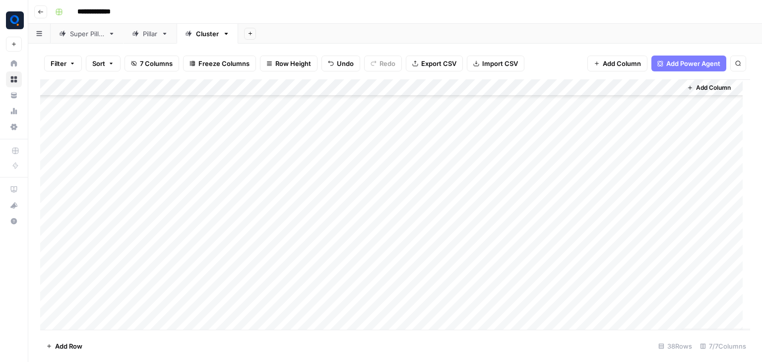
click at [216, 140] on div "Add Column" at bounding box center [395, 204] width 710 height 251
click at [254, 145] on div "Add Column" at bounding box center [395, 204] width 710 height 251
click at [253, 142] on div "Add Column" at bounding box center [395, 204] width 710 height 251
click at [253, 142] on textarea at bounding box center [313, 143] width 159 height 14
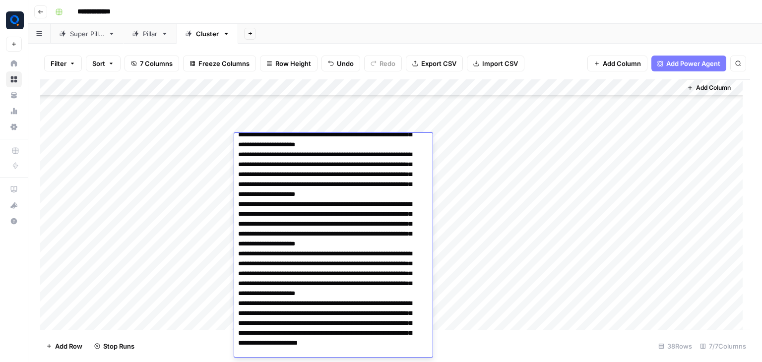
type textarea "**********"
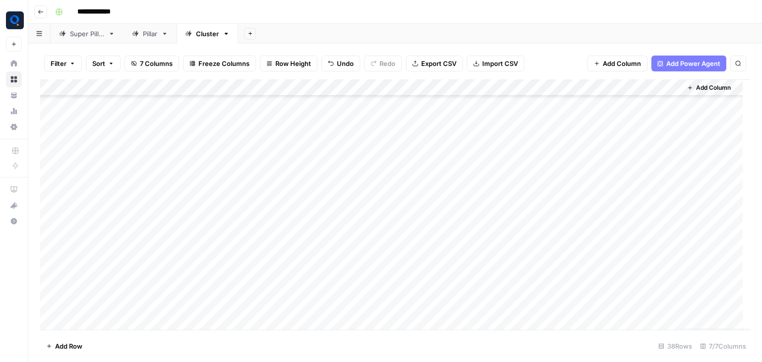
click at [161, 158] on div "Add Column" at bounding box center [395, 204] width 710 height 251
click at [255, 158] on div "Add Column" at bounding box center [395, 204] width 710 height 251
click at [258, 163] on div "Add Column" at bounding box center [395, 204] width 710 height 251
click at [258, 163] on textarea at bounding box center [313, 160] width 159 height 14
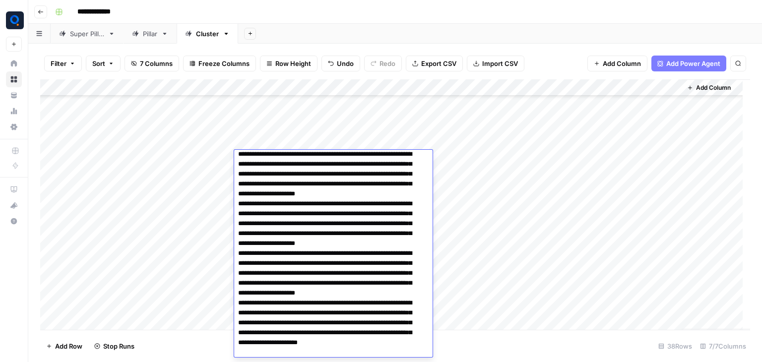
type textarea "**********"
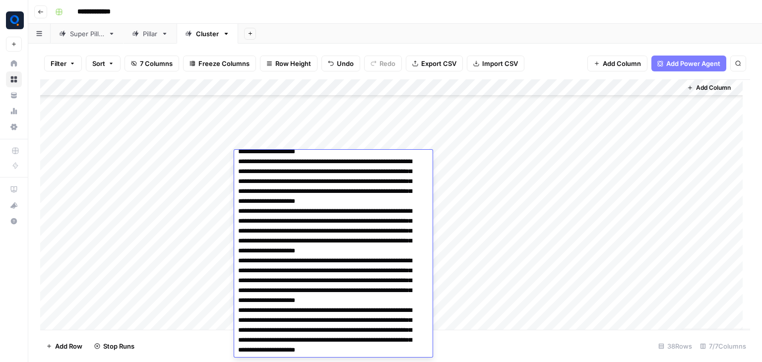
scroll to position [147, 0]
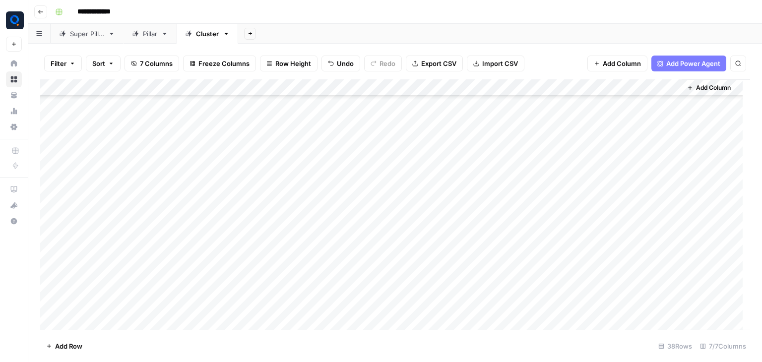
click at [200, 171] on div "Add Column" at bounding box center [395, 204] width 710 height 251
click at [268, 178] on div "Add Column" at bounding box center [395, 204] width 710 height 251
click at [266, 175] on div "Add Column" at bounding box center [395, 204] width 710 height 251
click at [266, 175] on textarea at bounding box center [313, 177] width 159 height 14
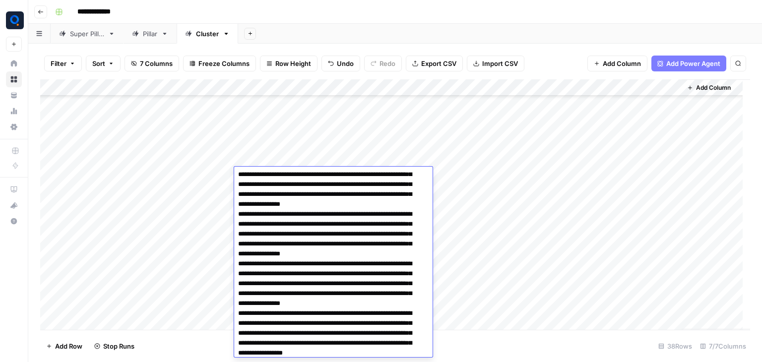
type textarea "**********"
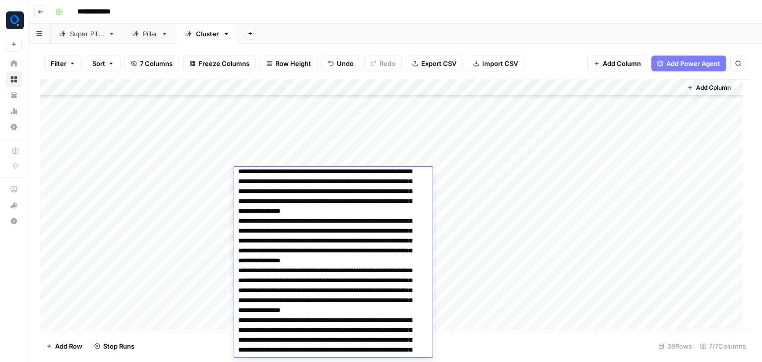
scroll to position [154, 0]
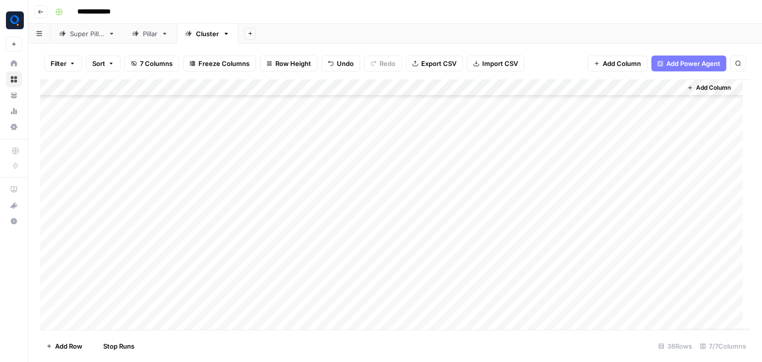
click at [210, 189] on div "Add Column" at bounding box center [395, 204] width 710 height 251
click at [260, 190] on div "Add Column" at bounding box center [395, 204] width 710 height 251
click at [266, 197] on div "Add Column" at bounding box center [395, 204] width 710 height 251
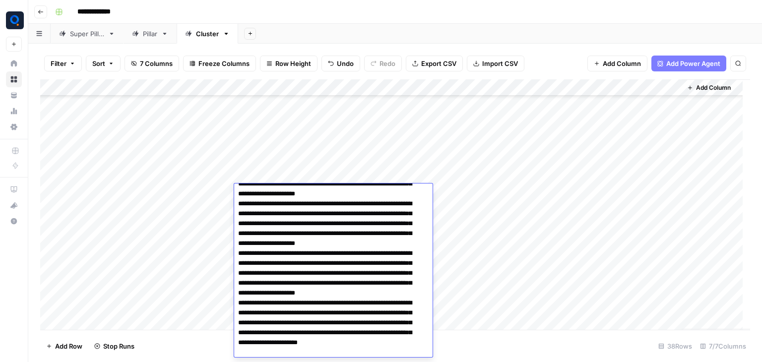
type textarea "**********"
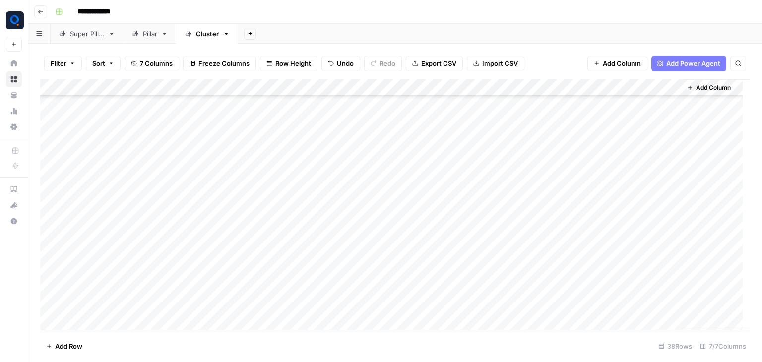
click at [194, 219] on div "Add Column" at bounding box center [395, 204] width 710 height 251
click at [265, 207] on div "Add Column" at bounding box center [395, 204] width 710 height 251
click at [260, 212] on div "Add Column" at bounding box center [395, 204] width 710 height 251
click at [260, 212] on textarea at bounding box center [313, 210] width 159 height 14
click at [266, 203] on textarea at bounding box center [313, 210] width 159 height 14
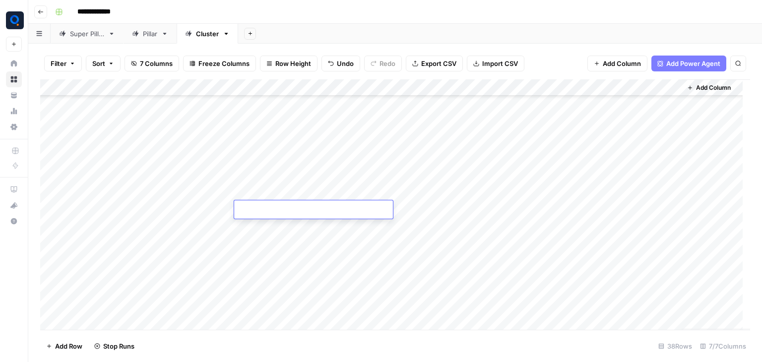
paste textarea "**********"
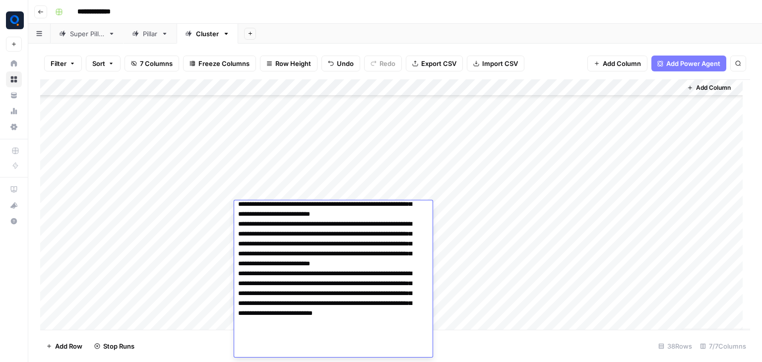
type textarea "**********"
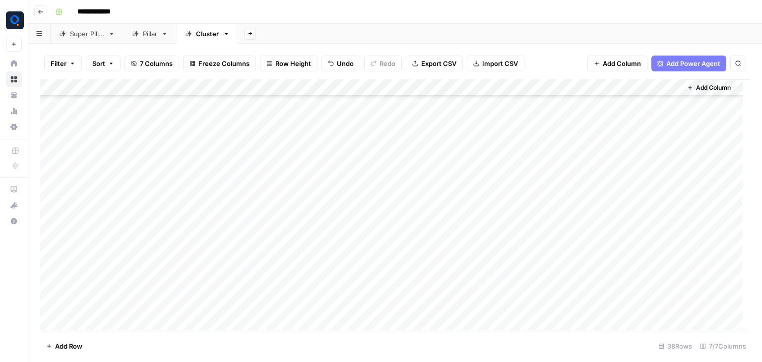
click at [160, 242] on div "Add Column" at bounding box center [395, 204] width 710 height 251
click at [251, 227] on div "Add Column" at bounding box center [395, 204] width 710 height 251
click at [257, 220] on div "Add Column" at bounding box center [395, 204] width 710 height 251
click at [257, 220] on textarea at bounding box center [313, 227] width 159 height 14
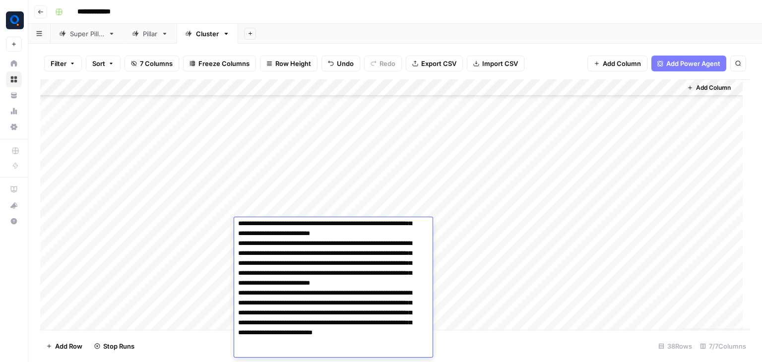
type textarea "**********"
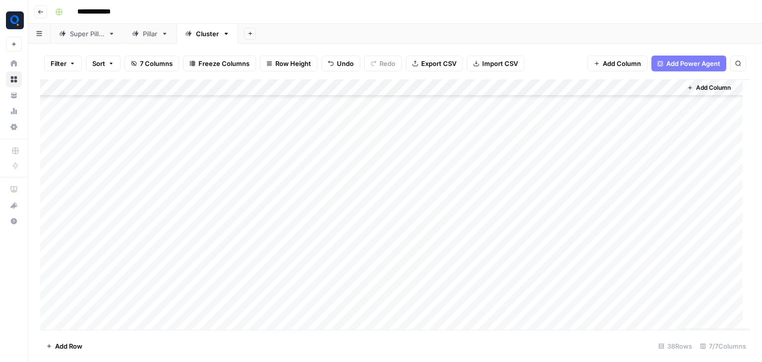
click at [210, 239] on div "Add Column" at bounding box center [395, 204] width 710 height 251
click at [259, 247] on div "Add Column" at bounding box center [395, 204] width 710 height 251
click at [266, 243] on div "Add Column" at bounding box center [395, 204] width 710 height 251
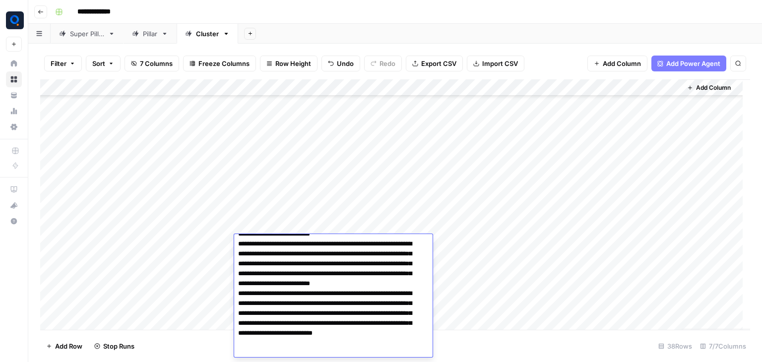
type textarea "**********"
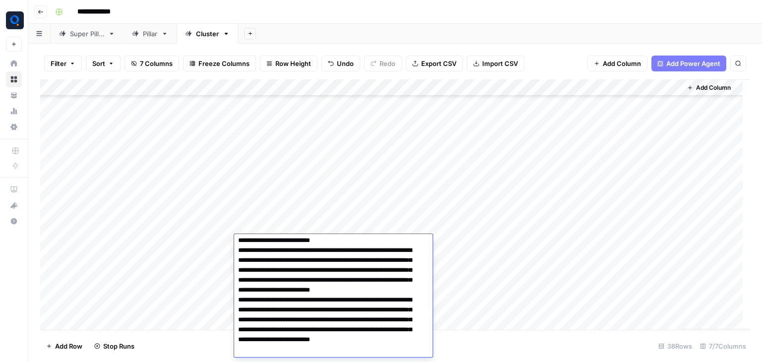
click at [185, 270] on div "Add Column" at bounding box center [395, 204] width 710 height 251
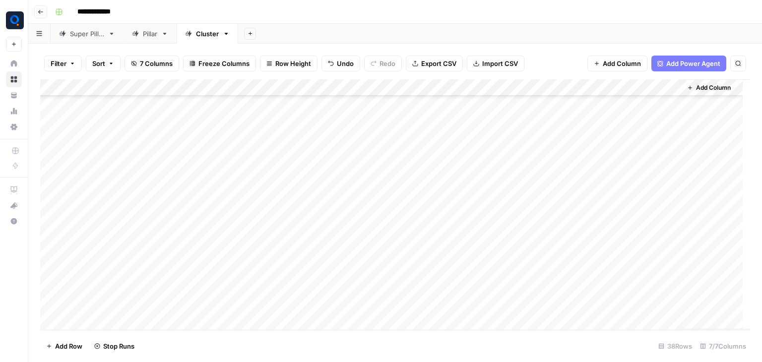
click at [256, 258] on div "Add Column" at bounding box center [395, 204] width 710 height 251
click at [255, 126] on div "Add Column" at bounding box center [395, 204] width 710 height 251
click at [255, 126] on textarea at bounding box center [313, 124] width 159 height 14
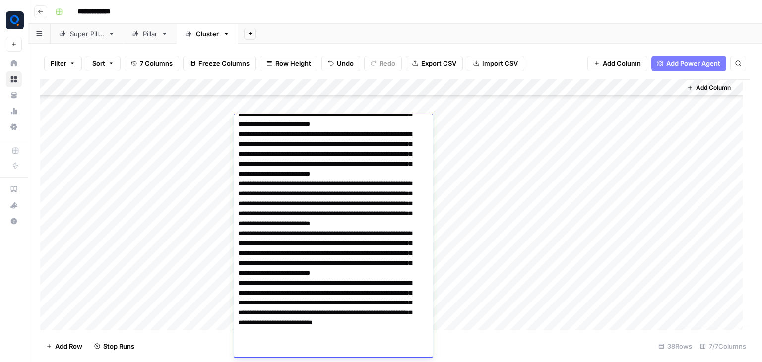
type textarea "**********"
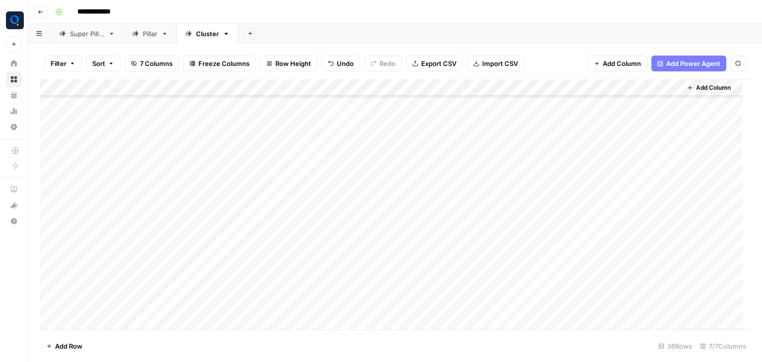
click at [176, 143] on div "Add Column" at bounding box center [395, 204] width 710 height 251
click at [255, 141] on div "Add Column" at bounding box center [395, 204] width 710 height 251
click at [261, 138] on div "Add Column" at bounding box center [395, 204] width 710 height 251
click at [261, 138] on textarea at bounding box center [313, 141] width 159 height 14
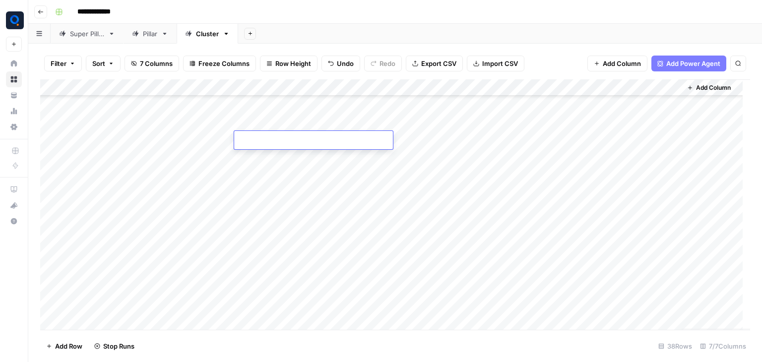
click at [261, 138] on textarea at bounding box center [313, 141] width 159 height 14
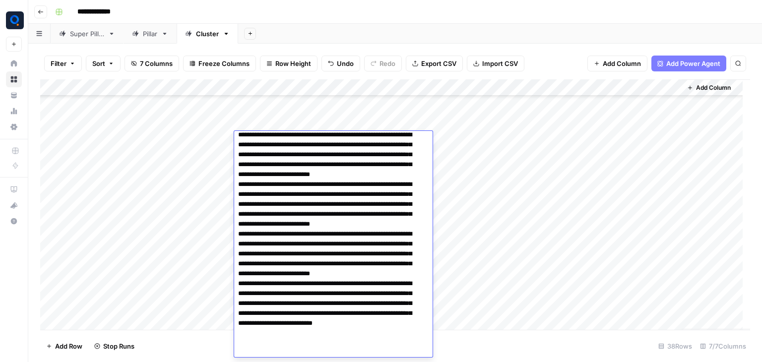
type textarea "**********"
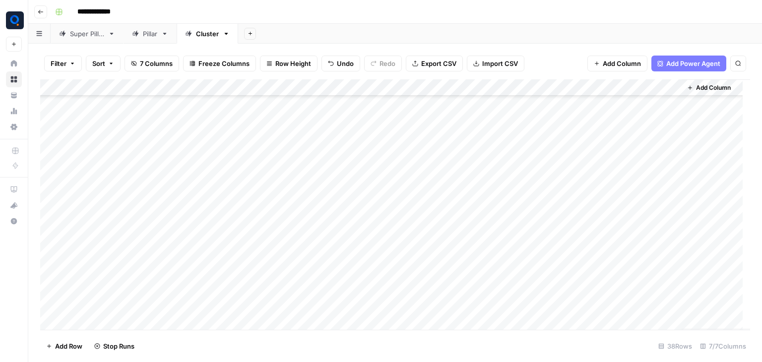
click at [189, 159] on div "Add Column" at bounding box center [395, 204] width 710 height 251
click at [274, 161] on div "Add Column" at bounding box center [395, 204] width 710 height 251
click at [268, 159] on div "Add Column" at bounding box center [395, 204] width 710 height 251
type textarea "**********"
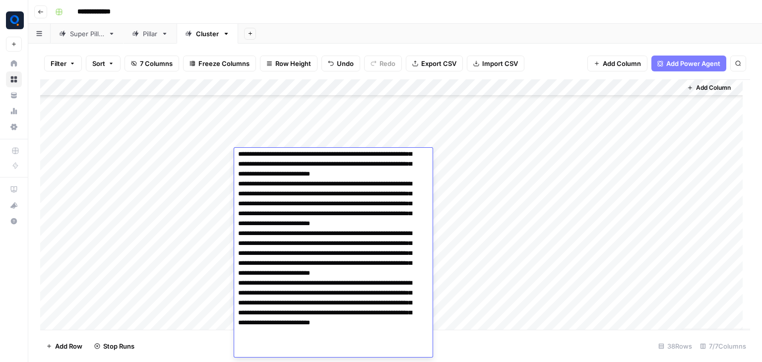
scroll to position [165, 0]
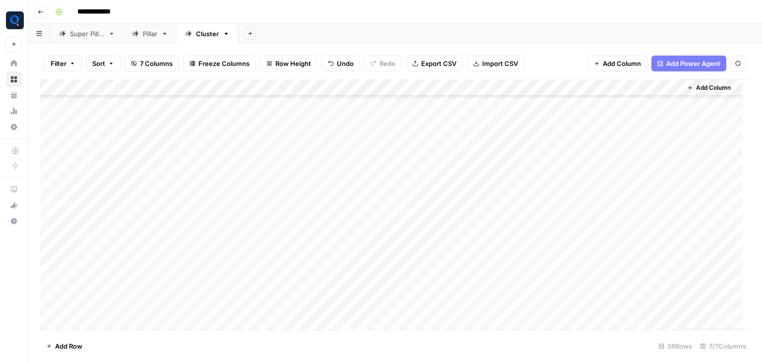
click at [171, 193] on div "Add Column" at bounding box center [395, 204] width 710 height 251
click at [258, 177] on div "Add Column" at bounding box center [395, 204] width 710 height 251
click at [251, 177] on div "Add Column" at bounding box center [395, 204] width 710 height 251
click at [251, 177] on textarea at bounding box center [313, 175] width 159 height 14
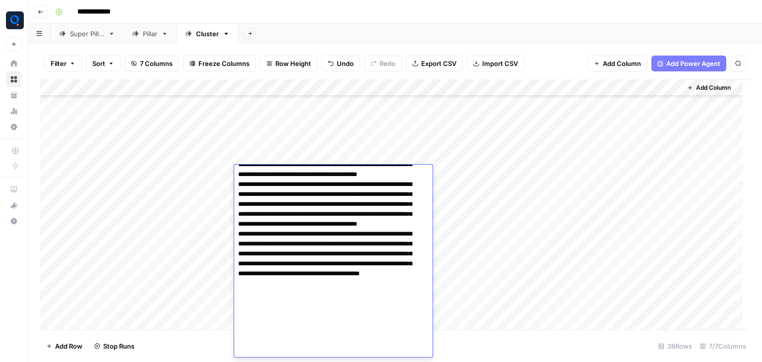
type textarea "**********"
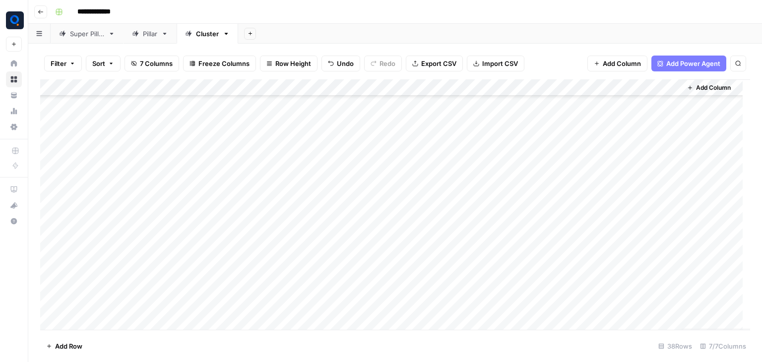
click at [200, 183] on div "Add Column" at bounding box center [395, 204] width 710 height 251
click at [266, 193] on div "Add Column" at bounding box center [395, 204] width 710 height 251
click at [254, 195] on div "Add Column" at bounding box center [395, 204] width 710 height 251
click at [254, 195] on textarea at bounding box center [313, 192] width 159 height 14
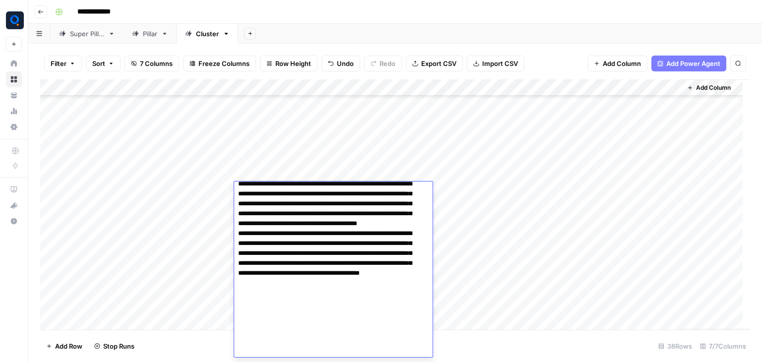
type textarea "**********"
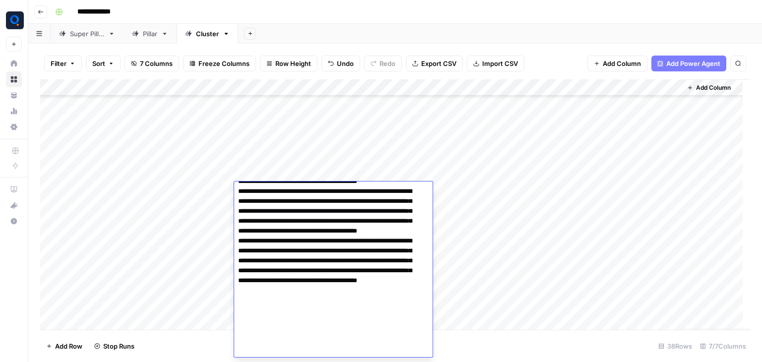
scroll to position [298, 0]
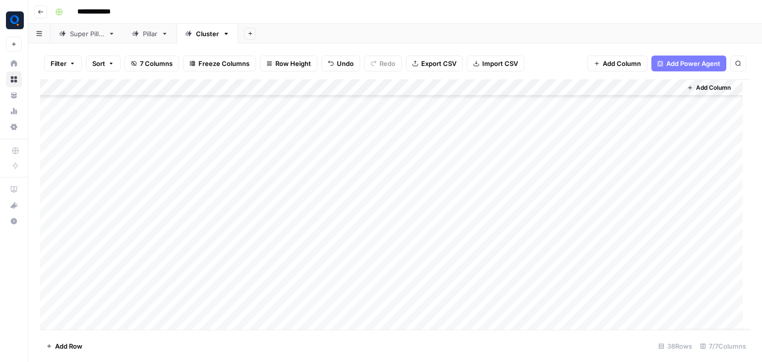
click at [145, 224] on div "Add Column" at bounding box center [395, 204] width 710 height 251
click at [258, 209] on div "Add Column" at bounding box center [395, 204] width 710 height 251
click at [288, 210] on div "Add Column" at bounding box center [395, 204] width 710 height 251
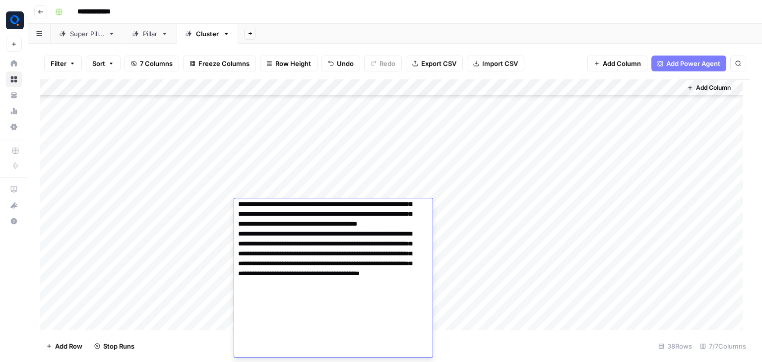
type textarea "**********"
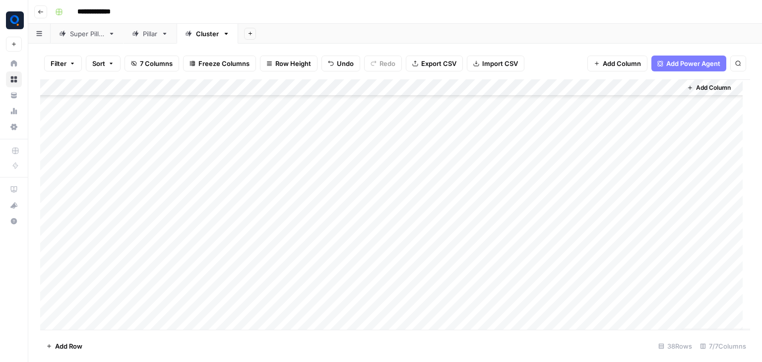
click at [182, 219] on div "Add Column" at bounding box center [395, 204] width 710 height 251
click at [263, 225] on div "Add Column" at bounding box center [395, 204] width 710 height 251
click at [296, 223] on div "Add Column" at bounding box center [395, 204] width 710 height 251
click at [296, 223] on textarea at bounding box center [313, 225] width 159 height 14
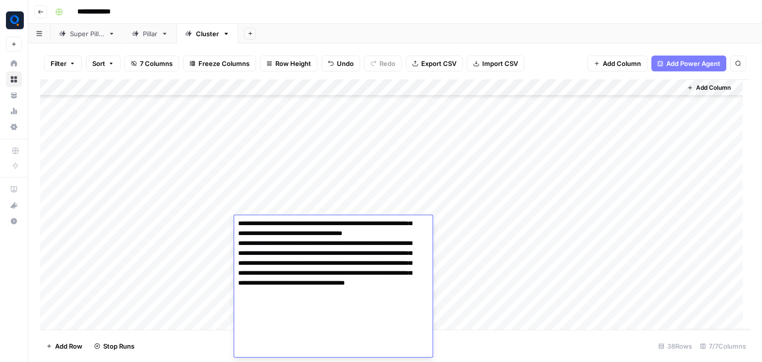
type textarea "**********"
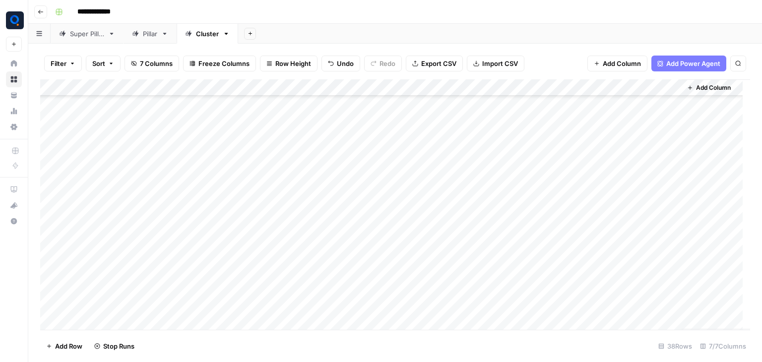
click at [202, 229] on div "Add Column" at bounding box center [395, 204] width 710 height 251
click at [272, 246] on div "Add Column" at bounding box center [395, 204] width 710 height 251
click at [280, 238] on div "Add Column" at bounding box center [395, 204] width 710 height 251
click at [280, 238] on textarea at bounding box center [313, 242] width 159 height 14
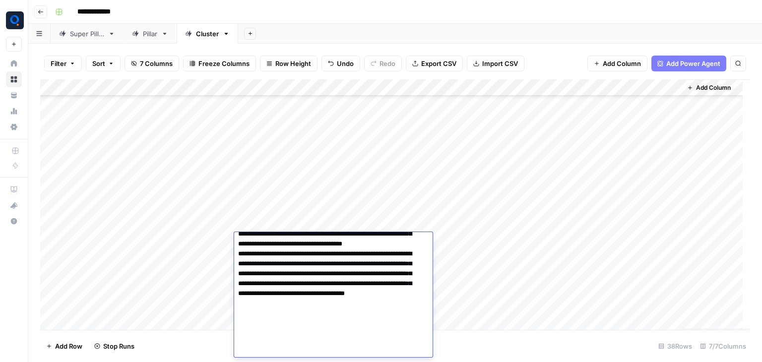
type textarea "**********"
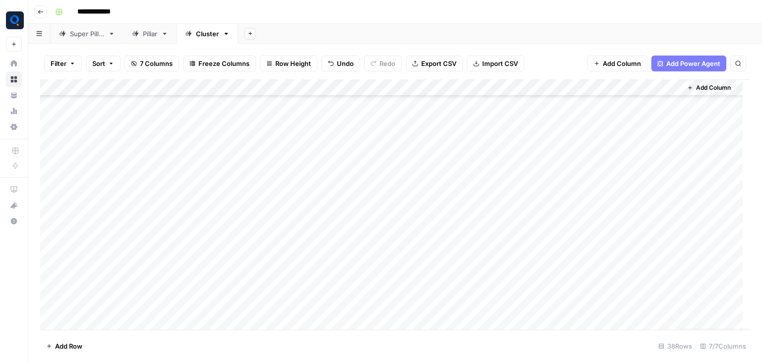
click at [204, 251] on div "Add Column" at bounding box center [395, 204] width 710 height 251
click at [267, 264] on div "Add Column" at bounding box center [395, 204] width 710 height 251
click at [274, 253] on div "Add Column" at bounding box center [395, 204] width 710 height 251
click at [274, 253] on textarea at bounding box center [313, 259] width 159 height 14
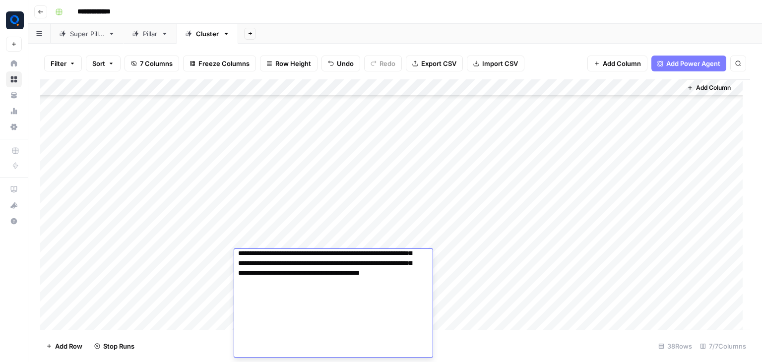
type textarea "**********"
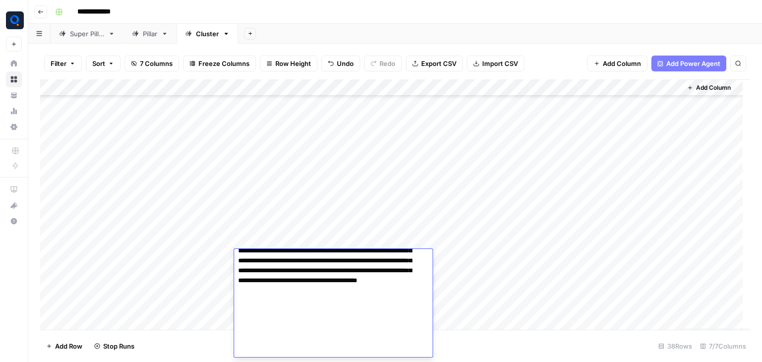
scroll to position [365, 0]
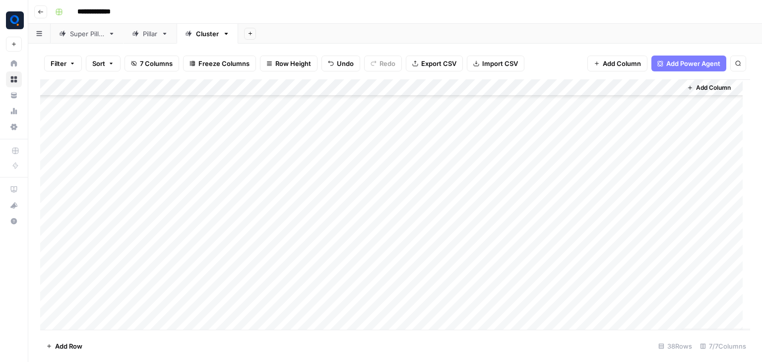
click at [203, 285] on div "Add Column" at bounding box center [395, 204] width 710 height 251
click at [265, 271] on div "Add Column" at bounding box center [395, 204] width 710 height 251
click at [268, 275] on div "Add Column" at bounding box center [395, 204] width 710 height 251
click at [268, 275] on textarea at bounding box center [313, 276] width 159 height 14
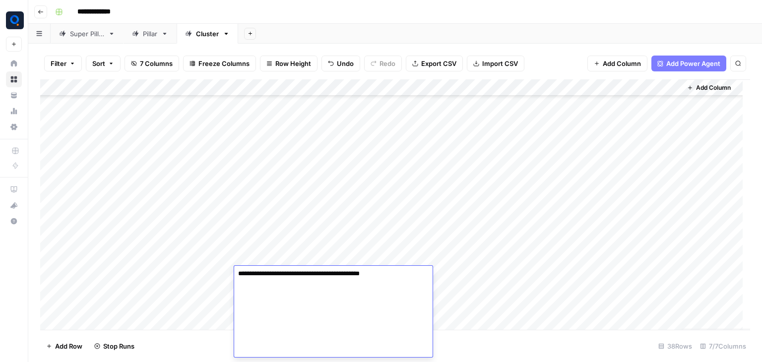
type textarea "**********"
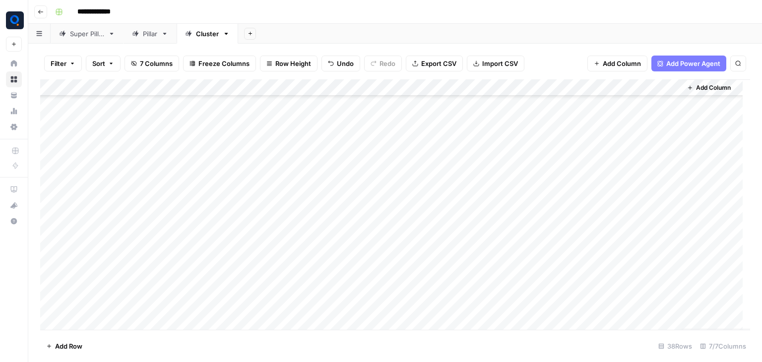
click at [207, 288] on div "Add Column" at bounding box center [395, 204] width 710 height 251
click at [260, 294] on div "Add Column" at bounding box center [395, 204] width 710 height 251
click at [276, 294] on div "Add Column" at bounding box center [395, 204] width 710 height 251
click at [276, 294] on textarea at bounding box center [313, 293] width 159 height 14
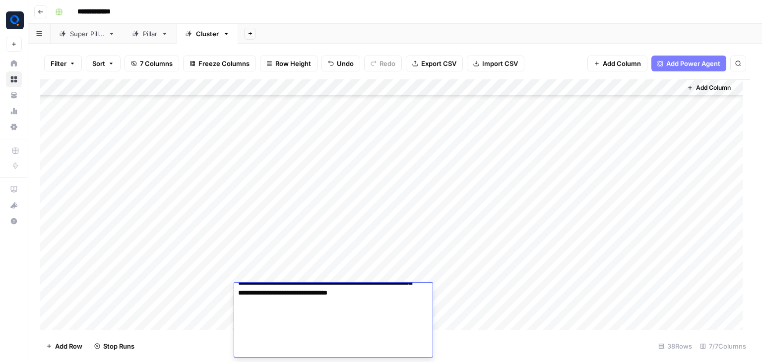
type textarea "**********"
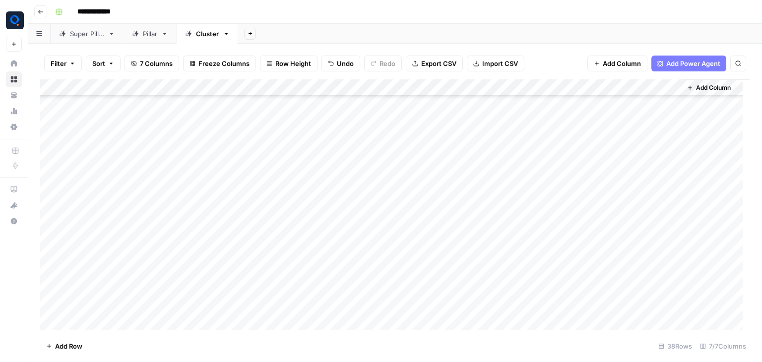
click at [193, 293] on div "Add Column" at bounding box center [395, 204] width 710 height 251
click at [282, 308] on div "Add Column" at bounding box center [395, 204] width 710 height 251
click at [262, 235] on div "Add Column" at bounding box center [395, 204] width 710 height 251
click at [262, 235] on textarea at bounding box center [313, 238] width 159 height 14
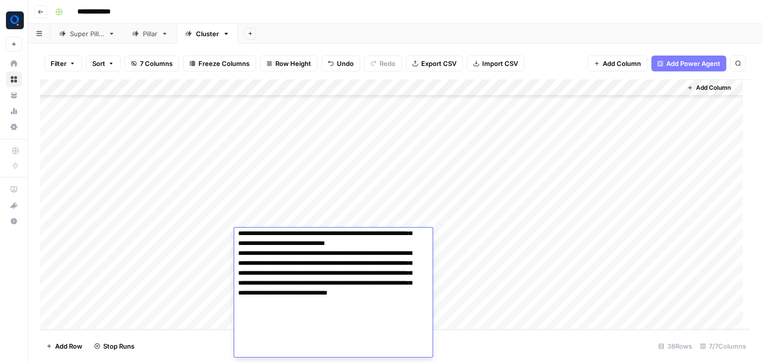
type textarea "**********"
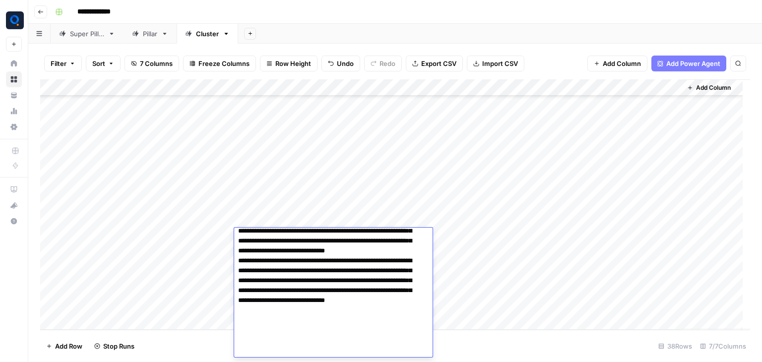
scroll to position [324, 0]
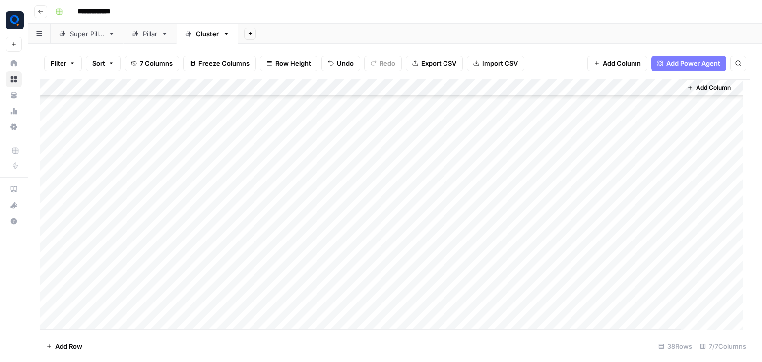
click at [202, 240] on div "Add Column" at bounding box center [395, 204] width 710 height 251
click at [254, 253] on div "Add Column" at bounding box center [395, 204] width 710 height 251
click at [272, 255] on div "Add Column" at bounding box center [395, 204] width 710 height 251
click at [272, 255] on textarea at bounding box center [313, 255] width 159 height 14
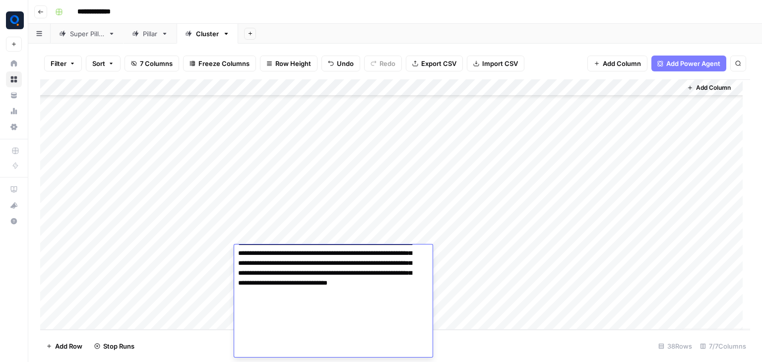
type textarea "**********"
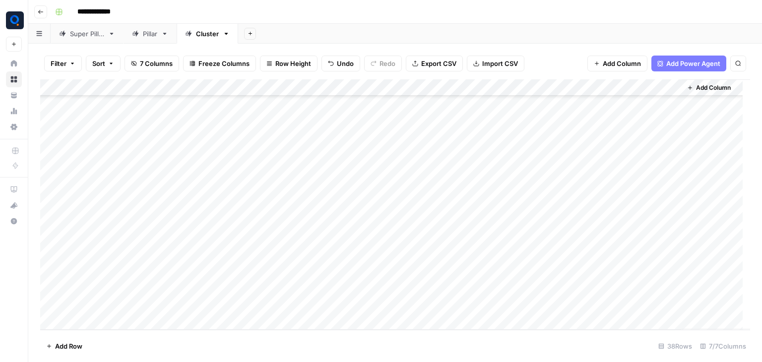
click at [165, 262] on div "Add Column" at bounding box center [395, 204] width 710 height 251
click at [253, 271] on div "Add Column" at bounding box center [395, 204] width 710 height 251
click at [259, 266] on div "Add Column" at bounding box center [395, 204] width 710 height 251
click at [259, 266] on textarea at bounding box center [313, 271] width 159 height 14
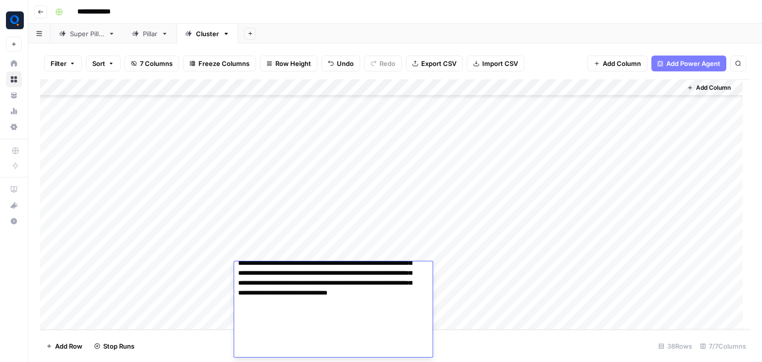
type textarea "**********"
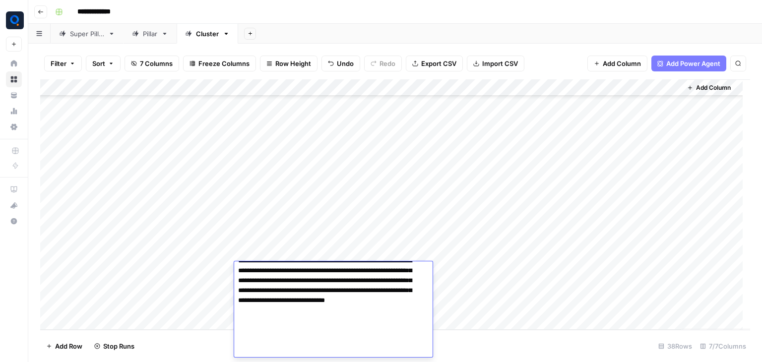
scroll to position [358, 0]
click at [189, 280] on div "Add Column" at bounding box center [395, 204] width 710 height 251
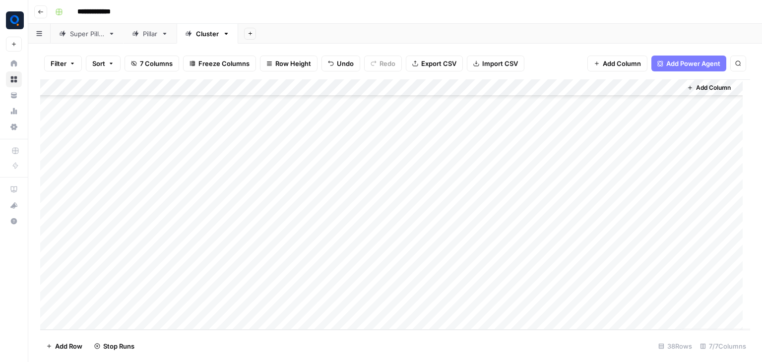
click at [253, 291] on div "Add Column" at bounding box center [395, 204] width 710 height 251
click at [258, 290] on div "Add Column" at bounding box center [395, 204] width 710 height 251
click at [258, 290] on textarea at bounding box center [313, 288] width 159 height 14
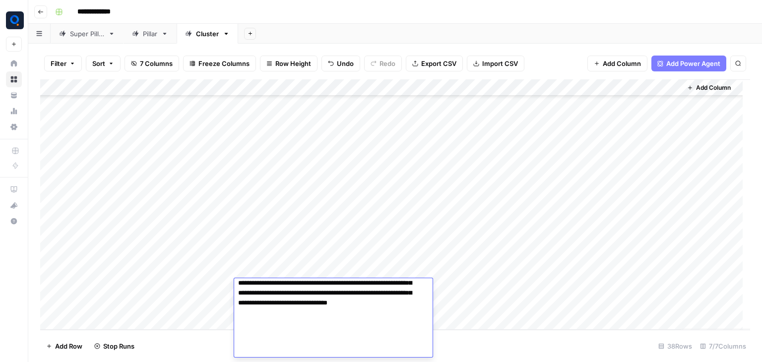
type textarea "**********"
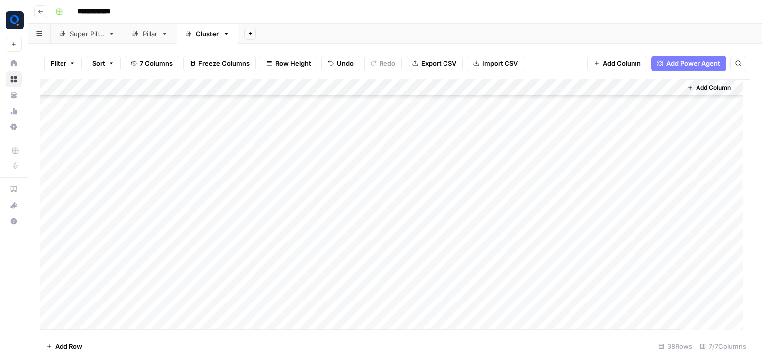
click at [216, 286] on div "Add Column" at bounding box center [395, 204] width 710 height 251
click at [258, 308] on div "Add Column" at bounding box center [395, 204] width 710 height 251
click at [92, 306] on div "Add Column" at bounding box center [395, 204] width 710 height 251
click at [92, 306] on textarea "**********" at bounding box center [135, 305] width 159 height 14
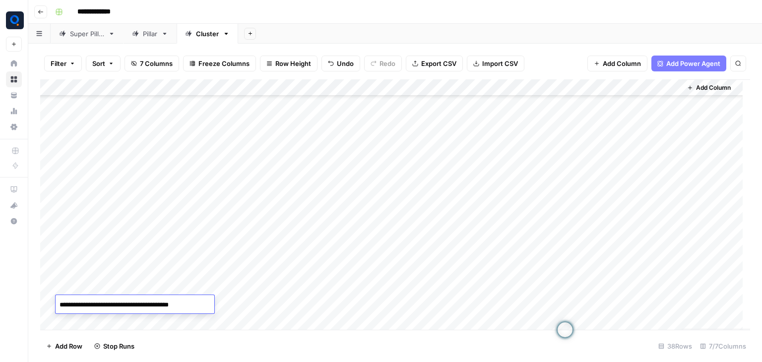
scroll to position [423, 0]
click at [257, 310] on div "Add Column" at bounding box center [395, 204] width 710 height 251
click at [268, 306] on div "Add Column" at bounding box center [395, 204] width 710 height 251
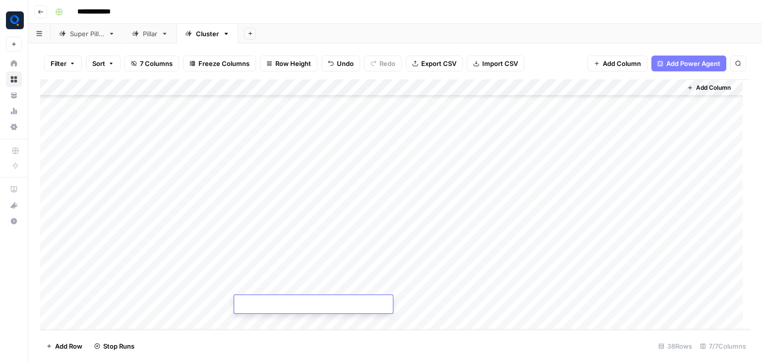
click at [268, 306] on textarea at bounding box center [313, 305] width 159 height 14
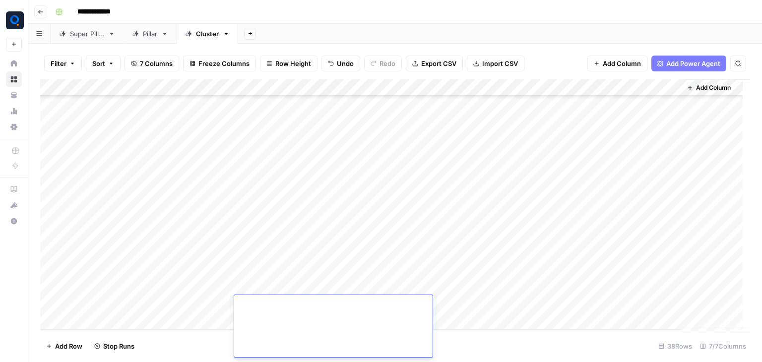
type textarea "**********"
click at [191, 301] on div "Add Column" at bounding box center [395, 204] width 710 height 251
click at [157, 31] on div "Pillar" at bounding box center [150, 34] width 14 height 10
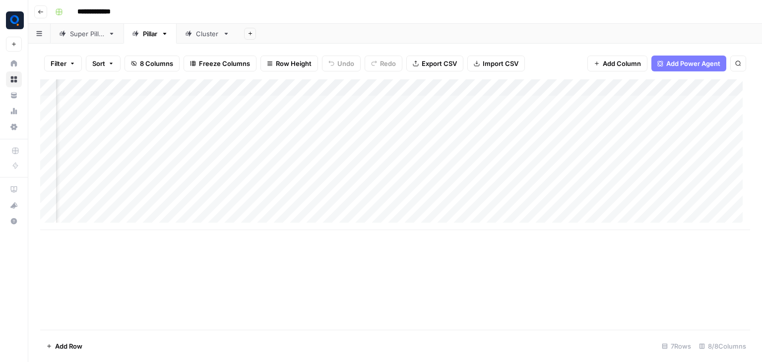
scroll to position [0, 83]
click at [724, 85] on span "Add Column" at bounding box center [727, 87] width 35 height 9
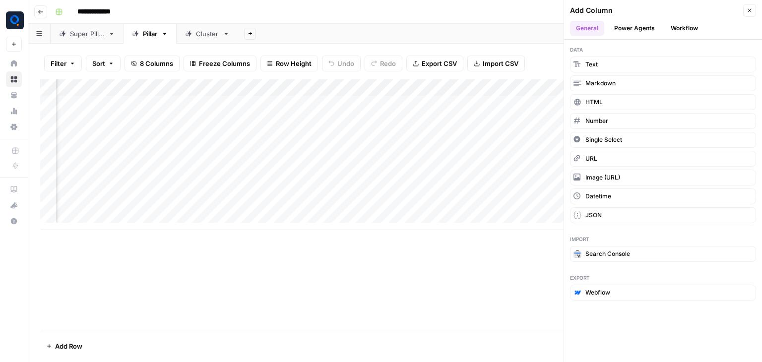
click at [687, 22] on button "Workflow" at bounding box center [684, 28] width 39 height 15
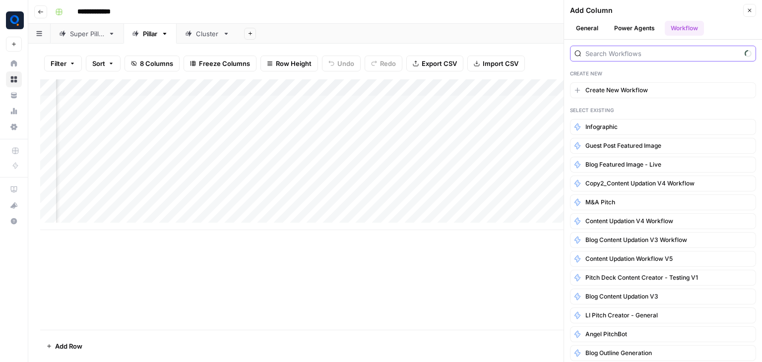
click at [666, 53] on input "search" at bounding box center [662, 54] width 155 height 10
type input "blog con"
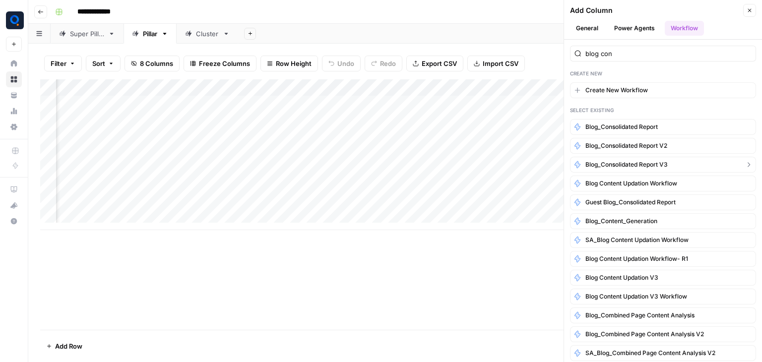
click at [651, 160] on span "Blog_Consolidated Report V3" at bounding box center [626, 164] width 82 height 9
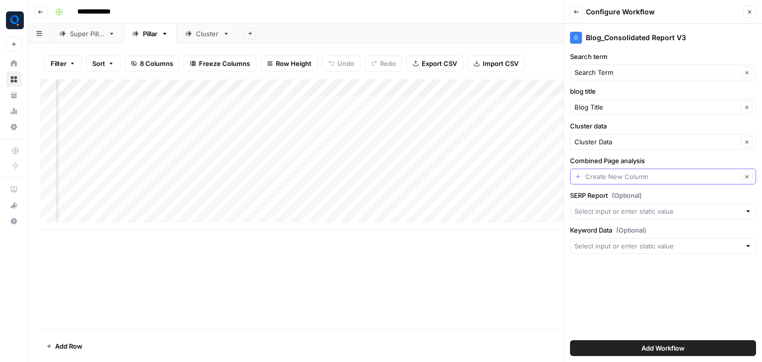
click at [648, 172] on input "Combined Page analysis" at bounding box center [661, 177] width 152 height 10
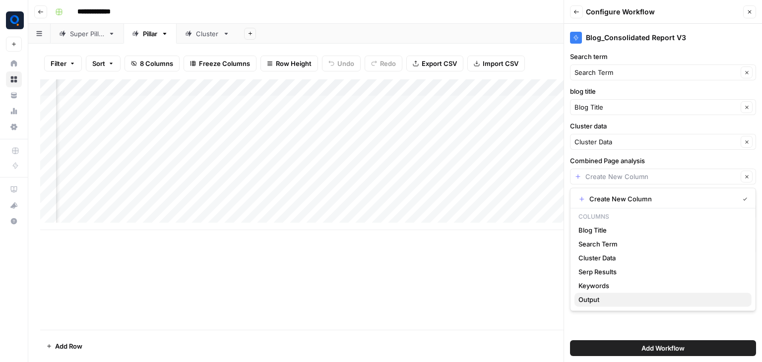
click at [608, 297] on span "Output" at bounding box center [661, 300] width 165 height 10
type input "Output"
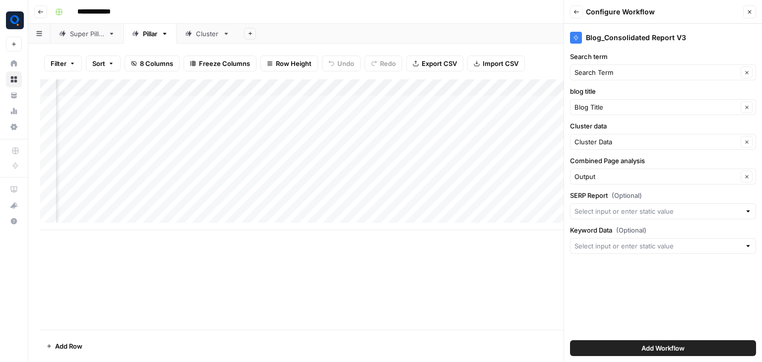
click at [614, 347] on button "Add Workflow" at bounding box center [663, 348] width 186 height 16
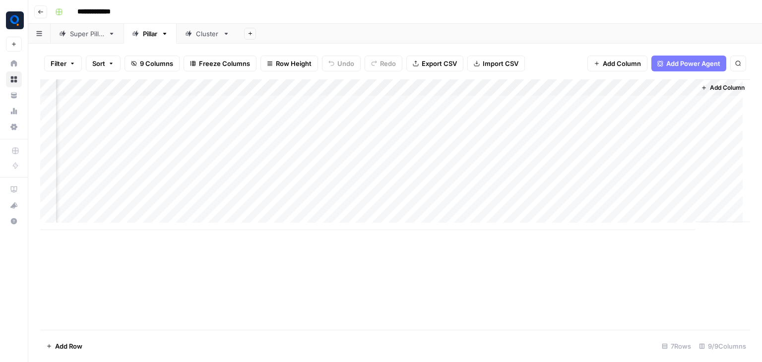
scroll to position [0, 173]
click at [643, 106] on div "Add Column" at bounding box center [395, 154] width 710 height 151
click at [637, 121] on div "Add Column" at bounding box center [395, 154] width 710 height 151
click at [644, 105] on div "Add Column" at bounding box center [395, 154] width 710 height 151
click at [211, 30] on div "Cluster" at bounding box center [207, 34] width 23 height 10
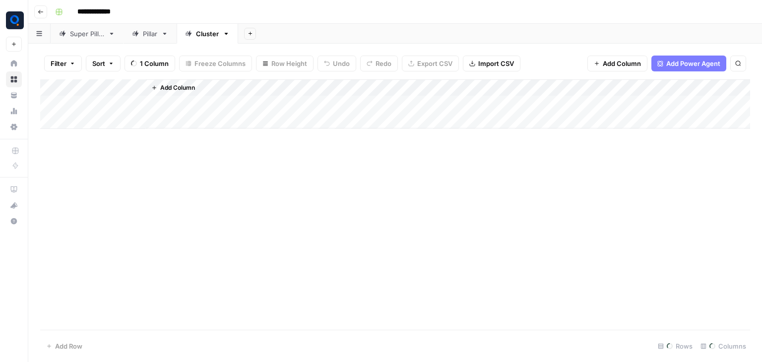
click at [76, 29] on div "Super Pillar" at bounding box center [87, 34] width 34 height 10
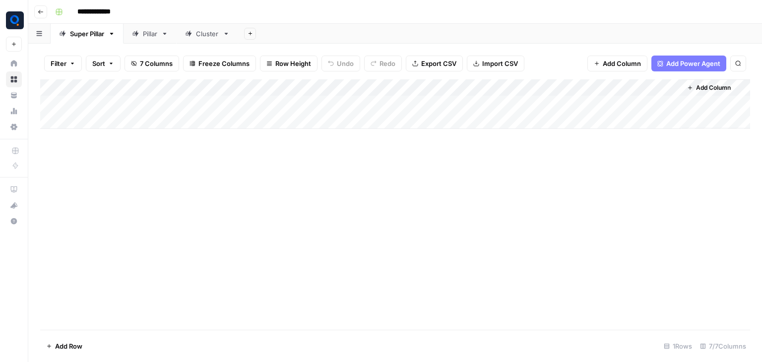
click at [111, 102] on div "Add Column" at bounding box center [395, 104] width 710 height 50
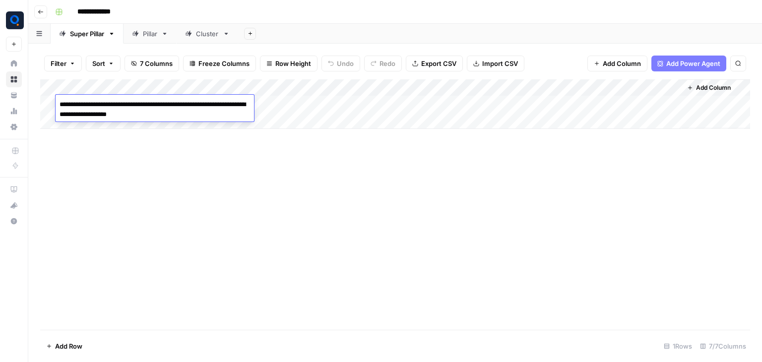
click at [111, 102] on textarea "**********" at bounding box center [155, 110] width 198 height 24
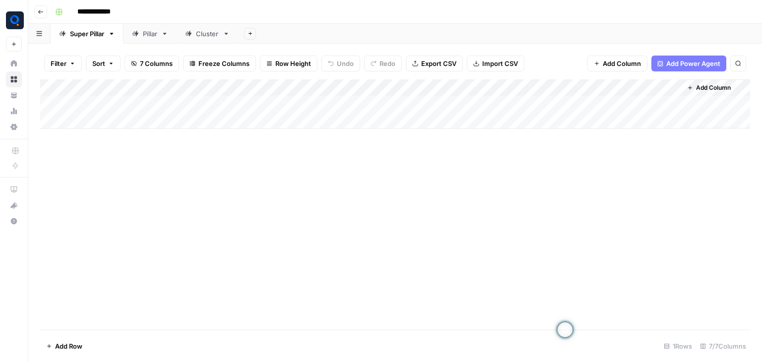
click at [482, 289] on div "Add Column" at bounding box center [395, 204] width 710 height 251
click at [260, 106] on div "Add Column" at bounding box center [395, 104] width 710 height 50
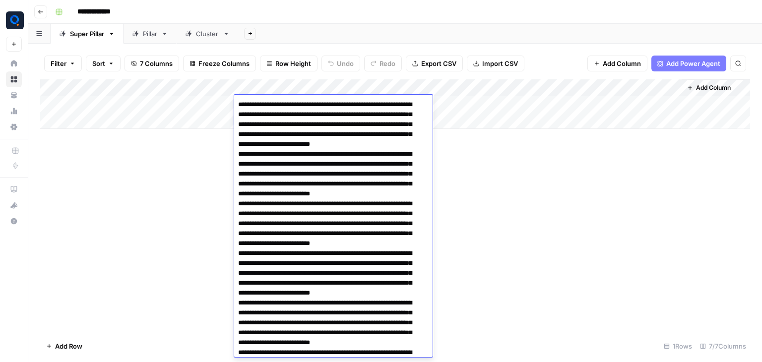
scroll to position [419, 0]
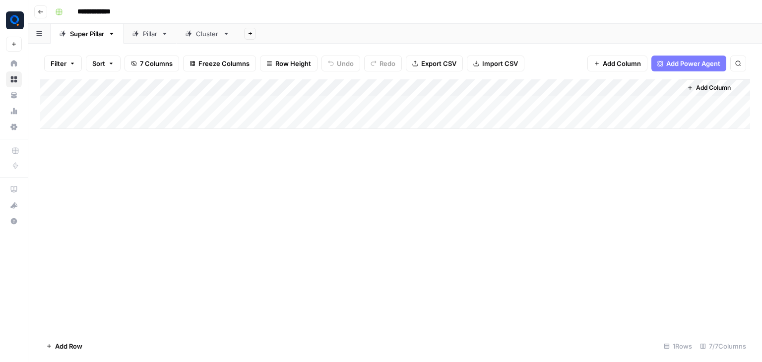
click at [174, 177] on div "Add Column" at bounding box center [395, 204] width 710 height 251
click at [151, 38] on div "Pillar" at bounding box center [150, 34] width 14 height 10
click at [208, 33] on div "Cluster" at bounding box center [207, 34] width 23 height 10
click at [630, 104] on div "Add Column" at bounding box center [395, 204] width 710 height 251
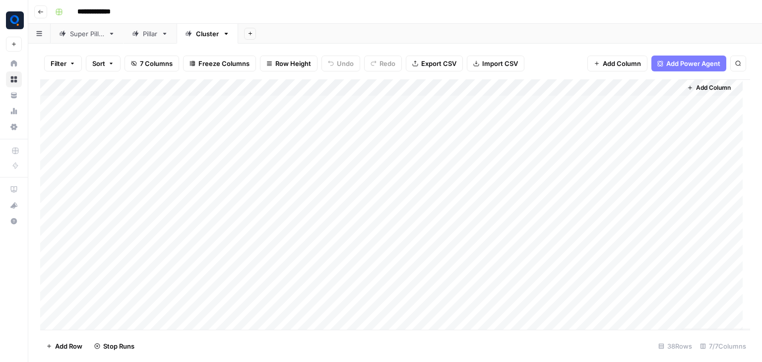
click at [631, 120] on div "Add Column" at bounding box center [395, 204] width 710 height 251
click at [621, 153] on div "Add Column" at bounding box center [395, 204] width 710 height 251
click at [628, 184] on div "Add Column" at bounding box center [395, 204] width 710 height 251
click at [629, 201] on div "Add Column" at bounding box center [395, 204] width 710 height 251
click at [626, 218] on div "Add Column" at bounding box center [395, 204] width 710 height 251
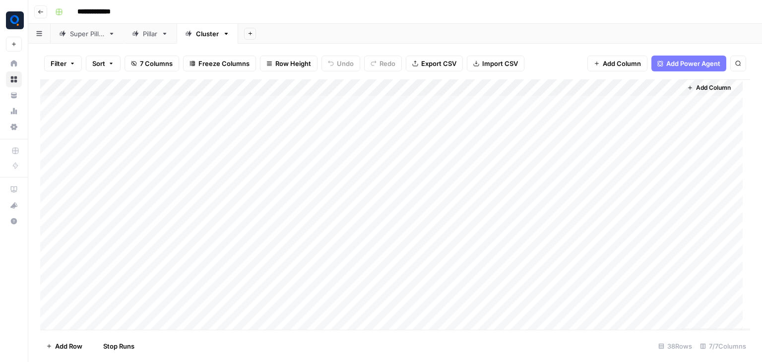
click at [623, 239] on div "Add Column" at bounding box center [395, 204] width 710 height 251
click at [670, 105] on div "Add Column" at bounding box center [395, 204] width 710 height 251
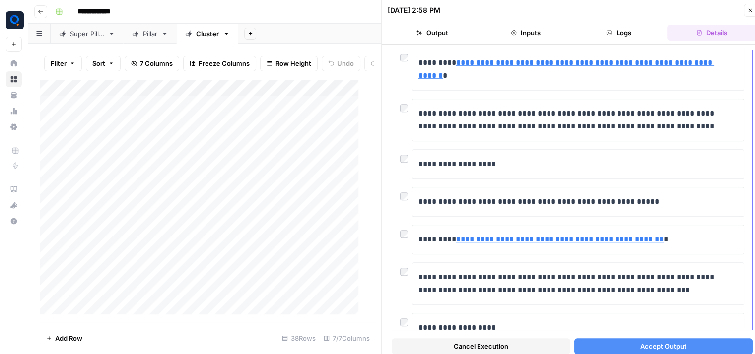
scroll to position [879, 0]
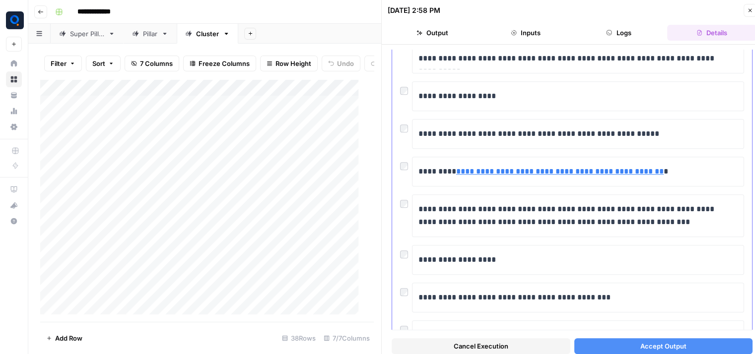
click at [399, 164] on div "**********" at bounding box center [572, 123] width 360 height 1829
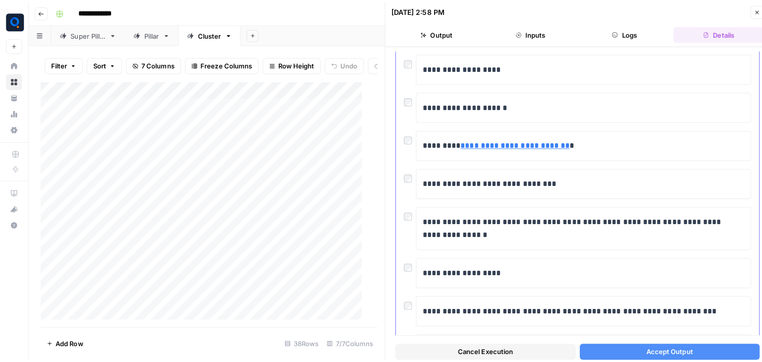
scroll to position [1472, 0]
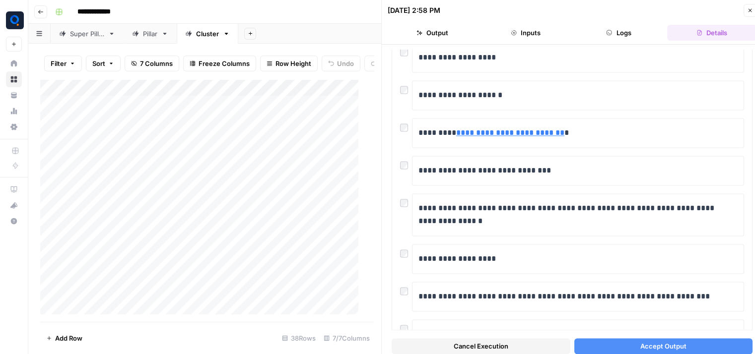
click at [587, 352] on button "Accept Output" at bounding box center [663, 346] width 179 height 16
click at [750, 11] on icon "button" at bounding box center [749, 10] width 3 height 3
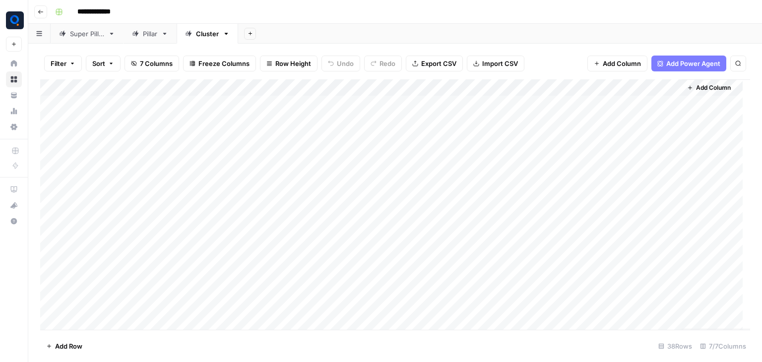
click at [626, 256] on div "Add Column" at bounding box center [395, 204] width 710 height 251
click at [624, 269] on div "Add Column" at bounding box center [395, 204] width 710 height 251
click at [622, 293] on div "Add Column" at bounding box center [395, 204] width 710 height 251
click at [638, 274] on div "Add Column" at bounding box center [395, 204] width 710 height 251
click at [634, 305] on div "Add Column" at bounding box center [395, 204] width 710 height 251
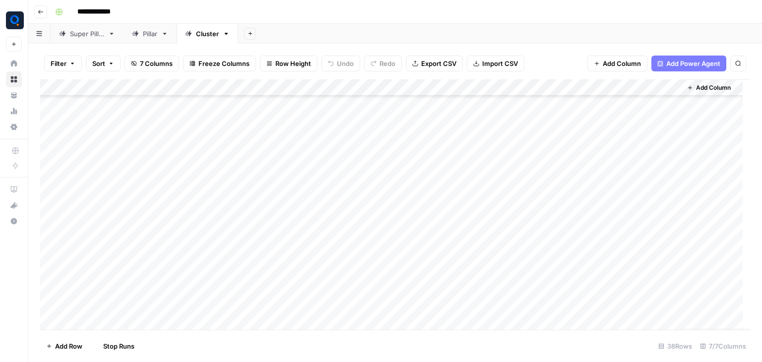
scroll to position [178, 0]
click at [631, 143] on div "Add Column" at bounding box center [395, 204] width 710 height 251
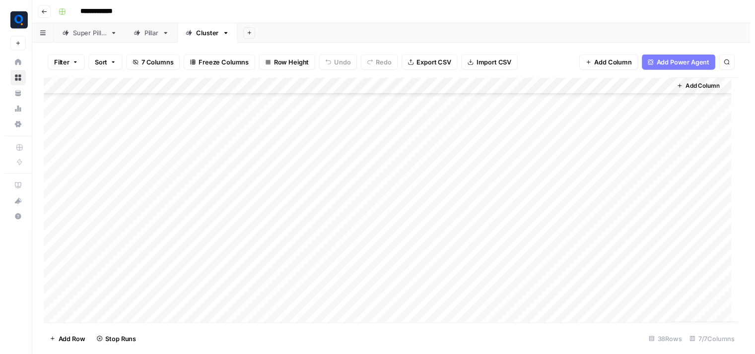
scroll to position [0, 0]
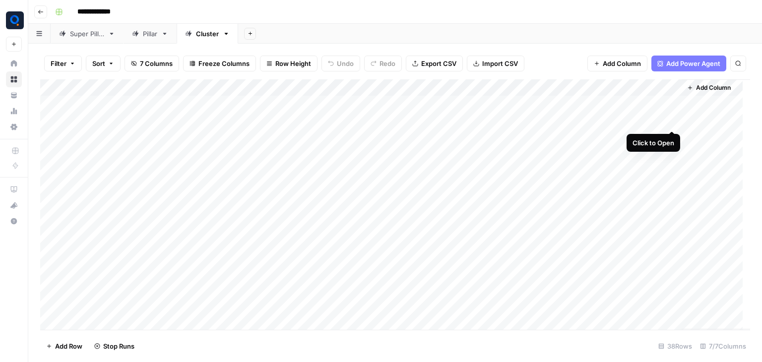
click at [671, 124] on div "Add Column" at bounding box center [395, 204] width 710 height 251
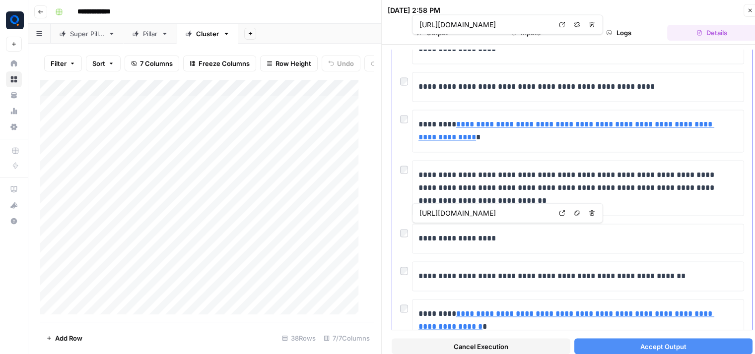
scroll to position [1673, 0]
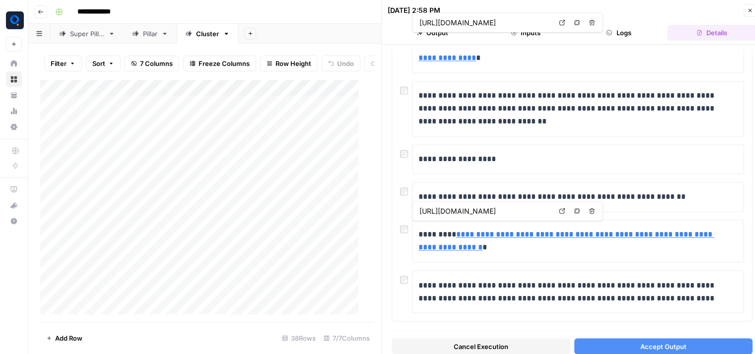
click at [596, 344] on button "Accept Output" at bounding box center [663, 346] width 179 height 16
click at [748, 11] on icon "button" at bounding box center [749, 10] width 3 height 3
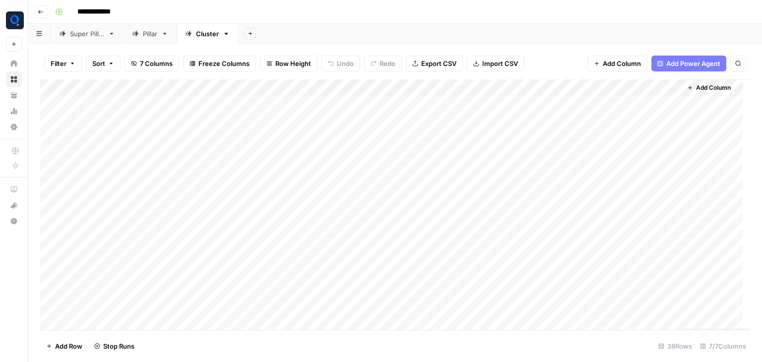
click at [670, 155] on div "Add Column" at bounding box center [395, 204] width 710 height 251
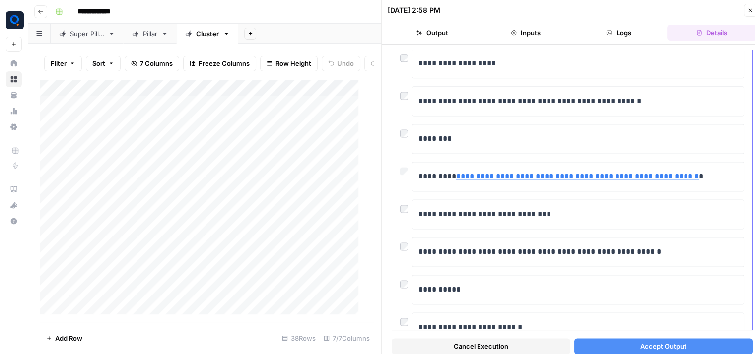
scroll to position [1495, 0]
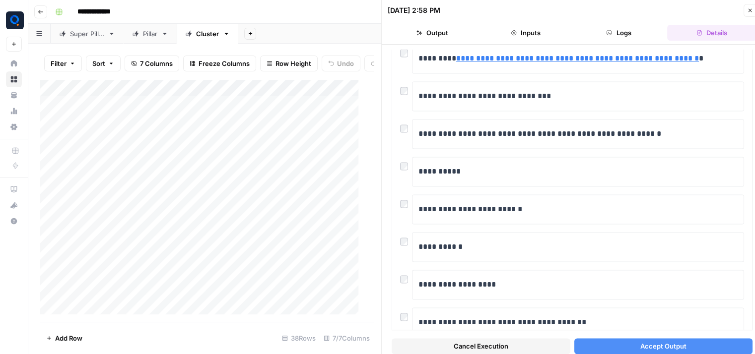
click at [107, 157] on div "Add Column" at bounding box center [203, 200] width 326 height 243
click at [99, 192] on div "Add Column" at bounding box center [203, 200] width 326 height 243
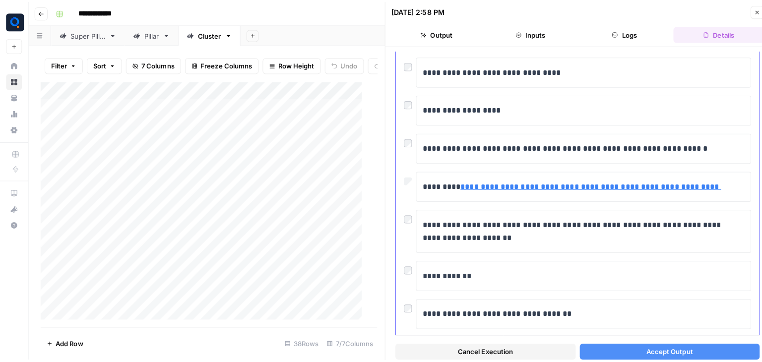
scroll to position [2243, 0]
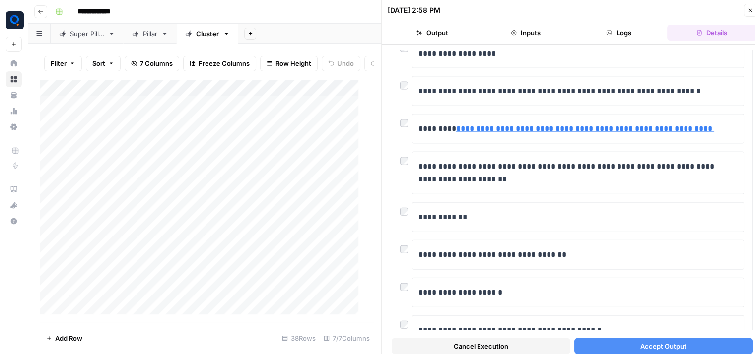
click at [605, 348] on button "Accept Output" at bounding box center [663, 346] width 179 height 16
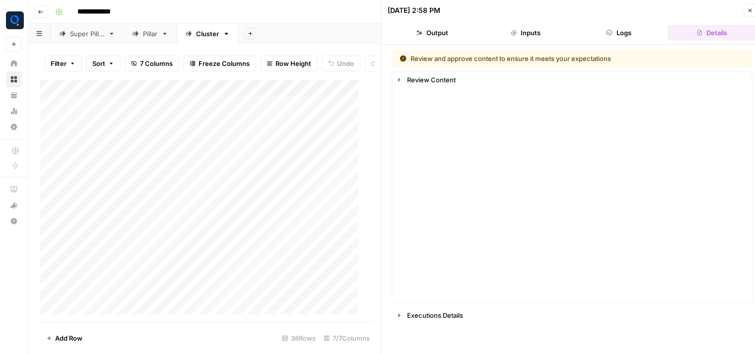
click at [748, 9] on icon "button" at bounding box center [749, 10] width 3 height 3
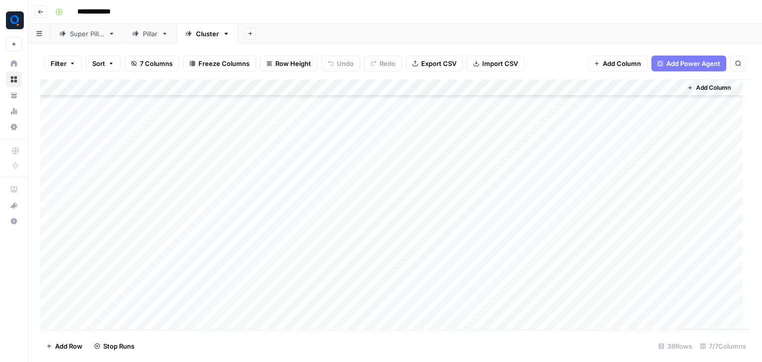
scroll to position [196, 0]
click at [633, 160] on div "Add Column" at bounding box center [395, 204] width 710 height 251
click at [631, 180] on div "Add Column" at bounding box center [395, 204] width 710 height 251
click at [631, 195] on div "Add Column" at bounding box center [395, 204] width 710 height 251
click at [629, 215] on div "Add Column" at bounding box center [395, 204] width 710 height 251
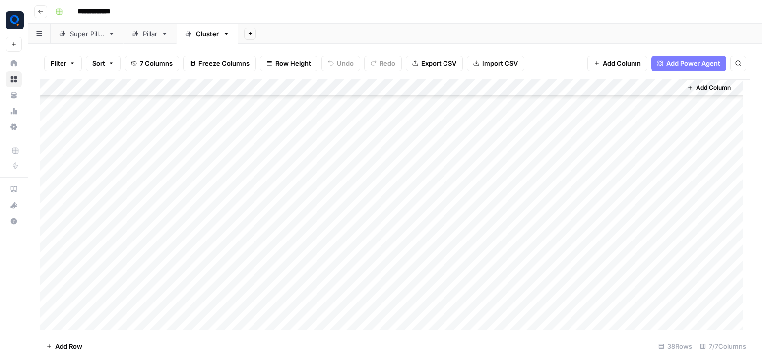
click at [630, 176] on div "Add Column" at bounding box center [395, 204] width 710 height 251
click at [630, 193] on div "Add Column" at bounding box center [395, 204] width 710 height 251
click at [635, 177] on div "Add Column" at bounding box center [395, 204] width 710 height 251
click at [635, 181] on div "Add Column" at bounding box center [395, 204] width 710 height 251
click at [640, 195] on div "Add Column" at bounding box center [395, 204] width 710 height 251
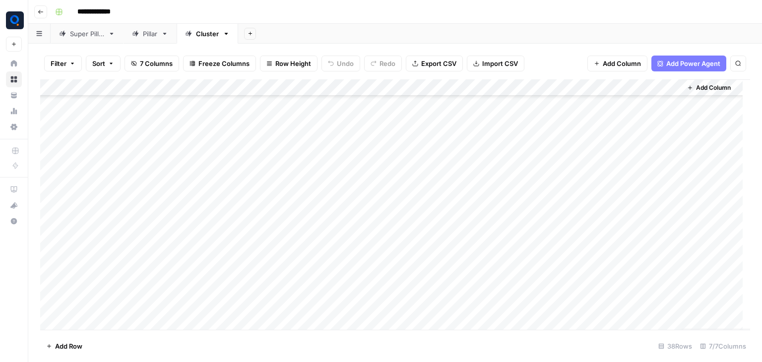
click at [636, 210] on div "Add Column" at bounding box center [395, 204] width 710 height 251
click at [635, 225] on div "Add Column" at bounding box center [395, 204] width 710 height 251
click at [635, 249] on div "Add Column" at bounding box center [395, 204] width 710 height 251
click at [635, 265] on div "Add Column" at bounding box center [395, 204] width 710 height 251
click at [636, 247] on div "Add Column" at bounding box center [395, 204] width 710 height 251
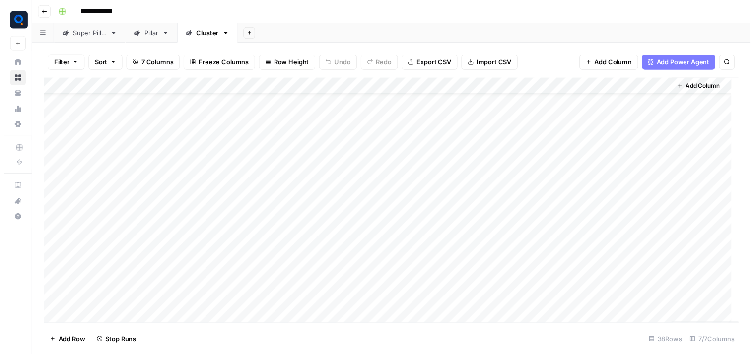
scroll to position [0, 0]
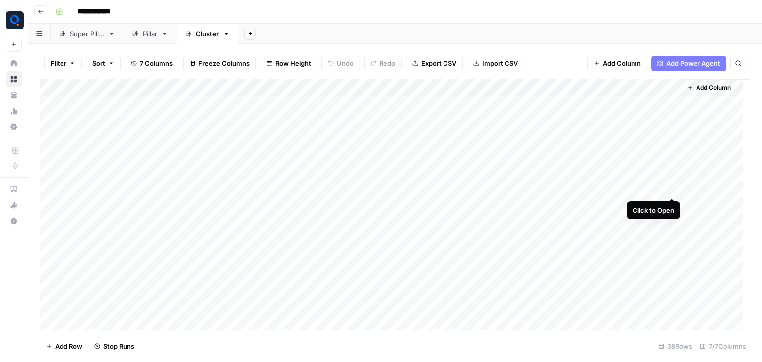
click at [670, 189] on div "Add Column" at bounding box center [395, 204] width 710 height 251
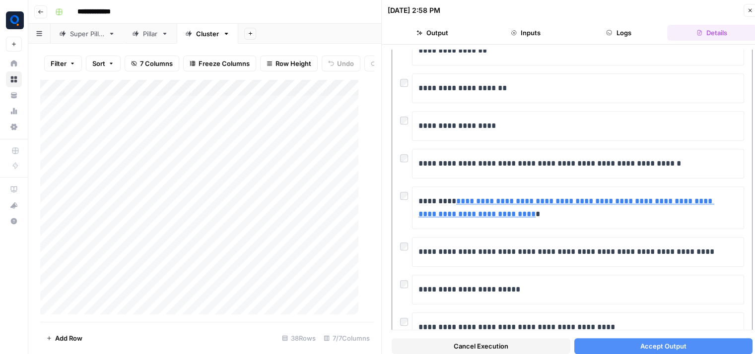
scroll to position [913, 0]
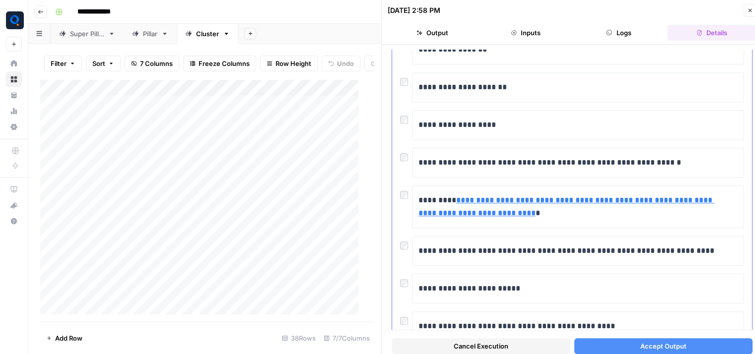
click at [402, 194] on div at bounding box center [406, 193] width 12 height 14
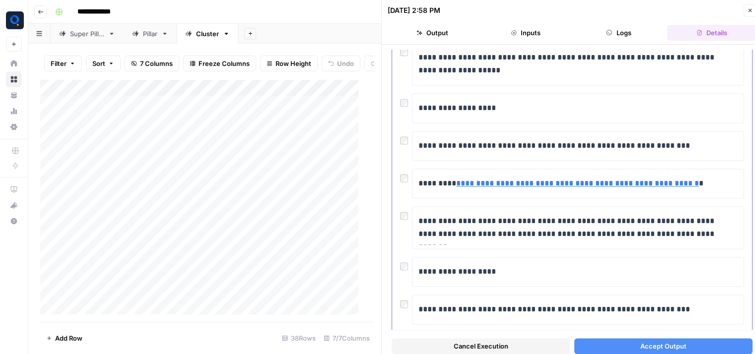
scroll to position [1387, 0]
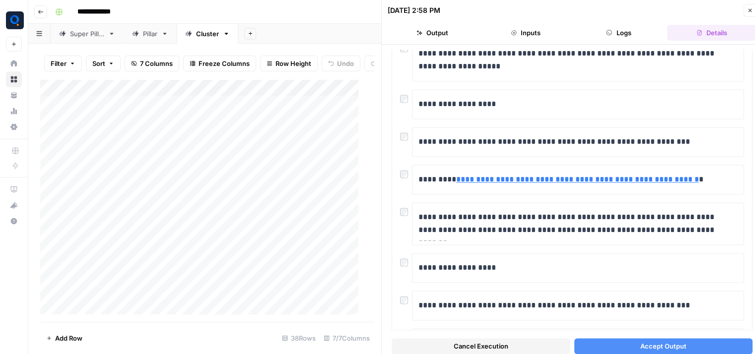
click at [587, 350] on button "Accept Output" at bounding box center [663, 346] width 179 height 16
click at [747, 11] on icon "button" at bounding box center [750, 10] width 6 height 6
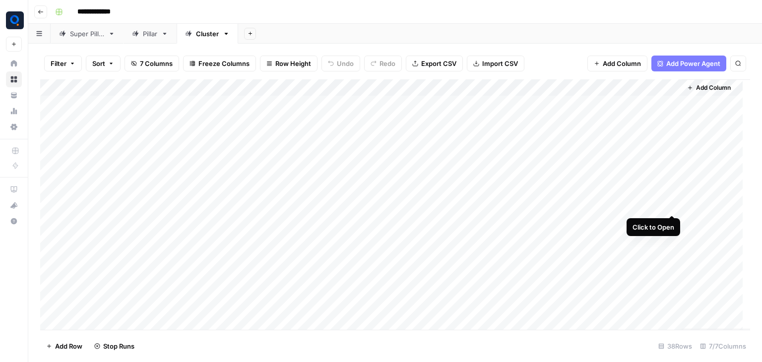
click at [670, 203] on div "Add Column" at bounding box center [395, 204] width 710 height 251
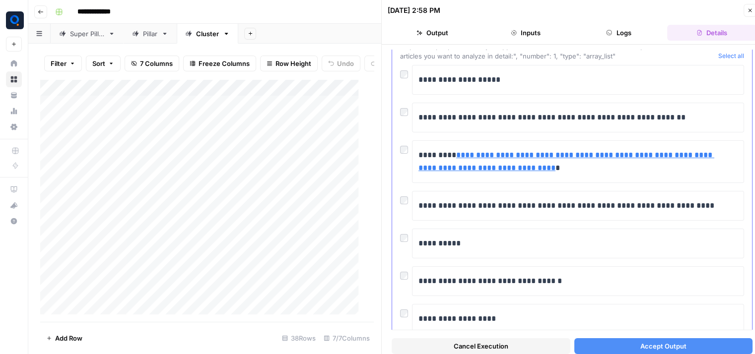
scroll to position [89, 0]
click at [400, 144] on div at bounding box center [406, 147] width 12 height 14
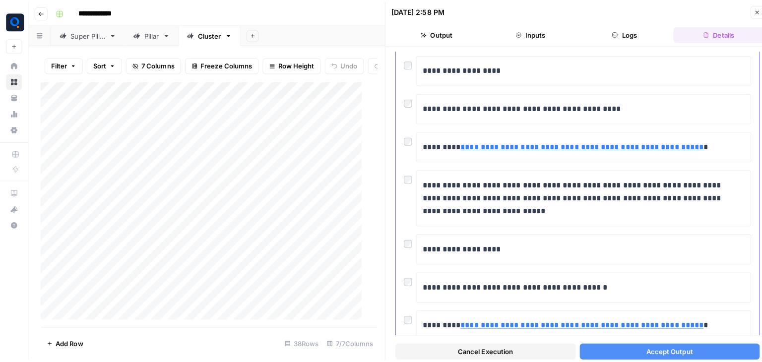
scroll to position [1895, 0]
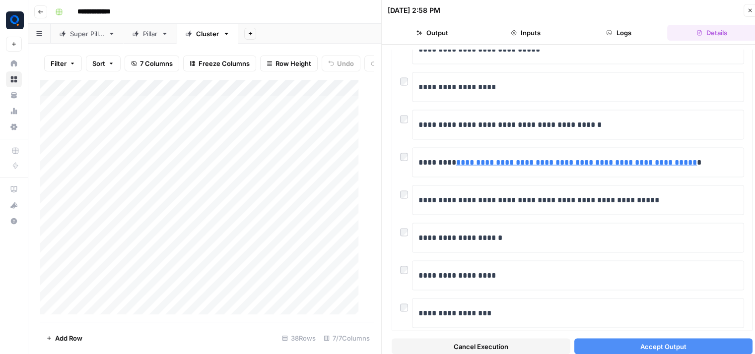
click at [582, 344] on button "Accept Output" at bounding box center [663, 346] width 179 height 16
click at [747, 10] on icon "button" at bounding box center [750, 10] width 6 height 6
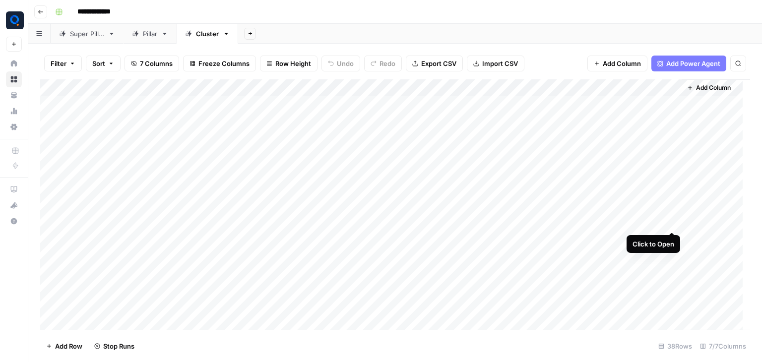
click at [669, 225] on div "Add Column" at bounding box center [395, 204] width 710 height 251
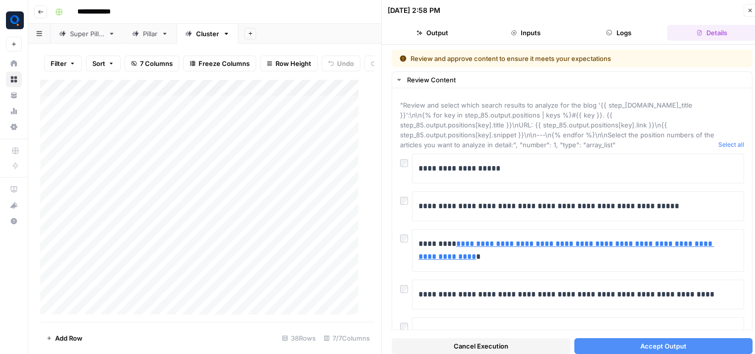
click at [748, 10] on icon "button" at bounding box center [750, 10] width 6 height 6
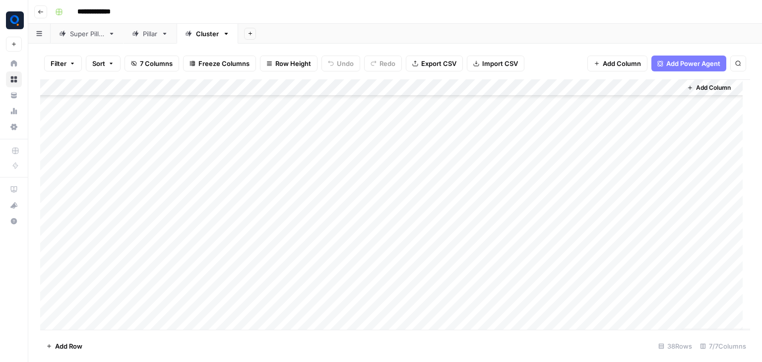
scroll to position [322, 0]
click at [633, 154] on div "Add Column" at bounding box center [395, 204] width 710 height 251
click at [634, 169] on div "Add Column" at bounding box center [395, 204] width 710 height 251
click at [634, 183] on div "Add Column" at bounding box center [395, 204] width 710 height 251
click at [635, 171] on div "Add Column" at bounding box center [395, 204] width 710 height 251
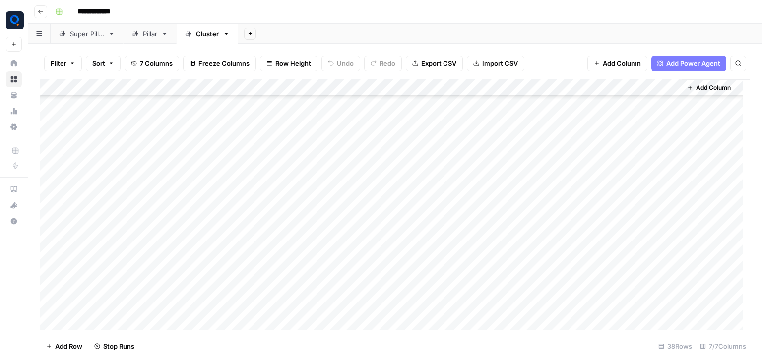
click at [639, 168] on div "Add Column" at bounding box center [395, 204] width 710 height 251
click at [636, 203] on div "Add Column" at bounding box center [395, 204] width 710 height 251
click at [639, 221] on div "Add Column" at bounding box center [395, 204] width 710 height 251
click at [638, 235] on div "Add Column" at bounding box center [395, 204] width 710 height 251
click at [634, 219] on div "Add Column" at bounding box center [395, 204] width 710 height 251
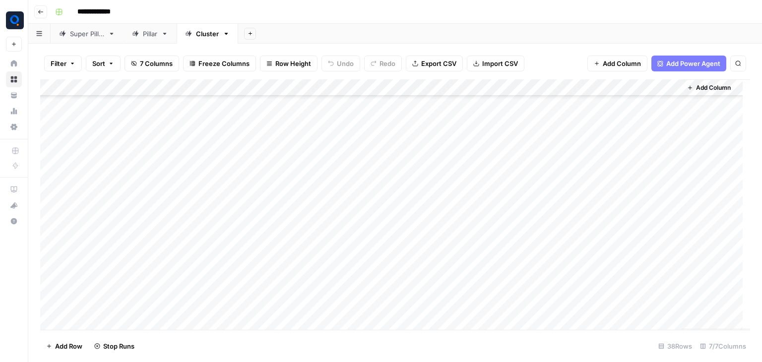
click at [635, 253] on div "Add Column" at bounding box center [395, 204] width 710 height 251
click at [635, 269] on div "Add Column" at bounding box center [395, 204] width 710 height 251
click at [635, 256] on div "Add Column" at bounding box center [395, 204] width 710 height 251
click at [637, 289] on div "Add Column" at bounding box center [395, 204] width 710 height 251
click at [635, 305] on div "Add Column" at bounding box center [395, 204] width 710 height 251
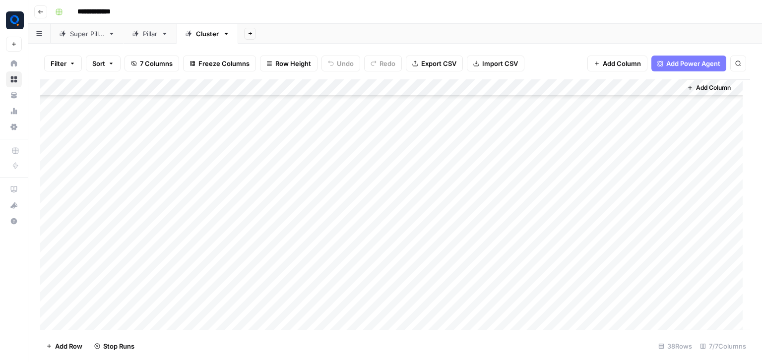
scroll to position [423, 0]
click at [635, 203] on div "Add Column" at bounding box center [395, 204] width 710 height 251
click at [630, 233] on div "Add Column" at bounding box center [395, 204] width 710 height 251
click at [635, 252] on div "Add Column" at bounding box center [395, 204] width 710 height 251
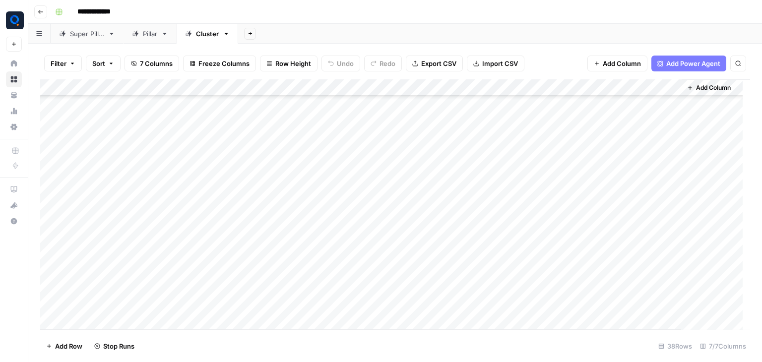
click at [635, 239] on div "Add Column" at bounding box center [395, 204] width 710 height 251
click at [636, 285] on div "Add Column" at bounding box center [395, 204] width 710 height 251
click at [637, 237] on div "Add Column" at bounding box center [395, 204] width 710 height 251
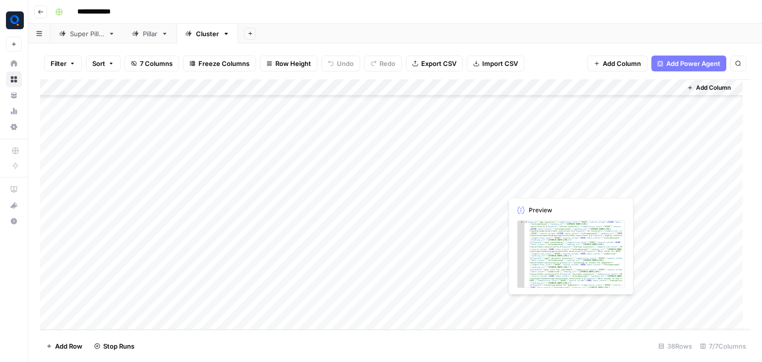
scroll to position [0, 0]
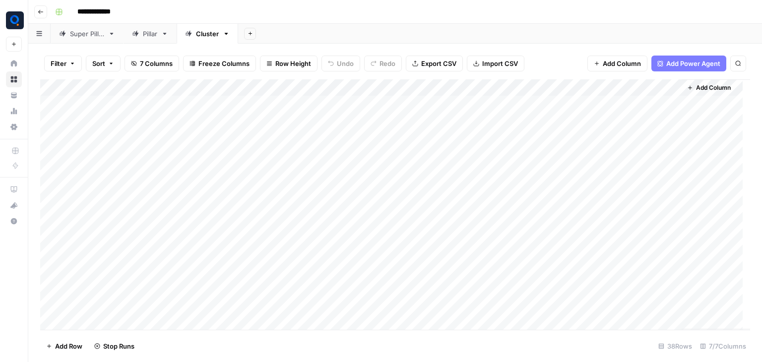
click at [138, 32] on icon at bounding box center [135, 33] width 6 height 6
click at [302, 86] on div "Add Column" at bounding box center [395, 154] width 710 height 151
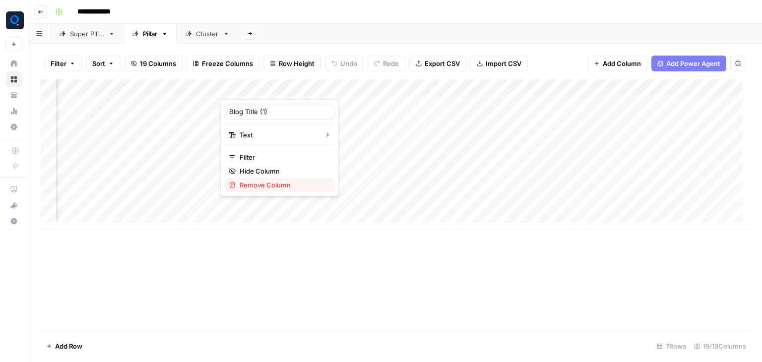
click at [302, 184] on span "Remove Column" at bounding box center [283, 185] width 87 height 10
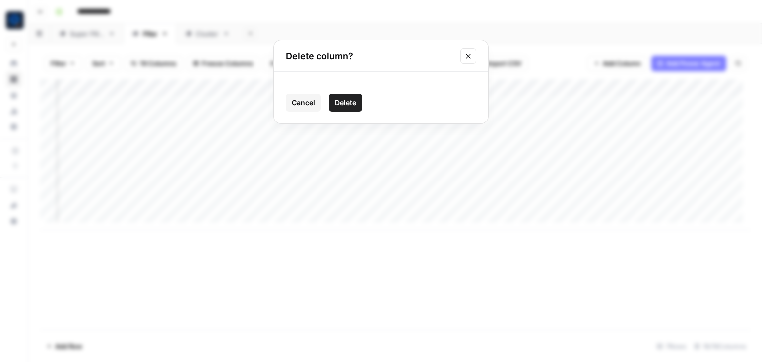
click at [349, 108] on button "Delete" at bounding box center [345, 103] width 33 height 18
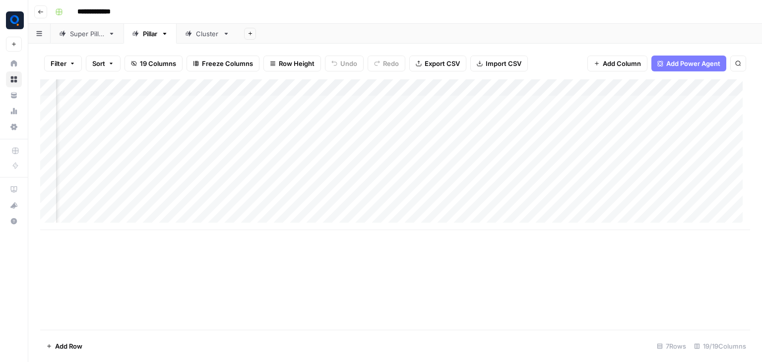
click at [302, 90] on div "Add Column" at bounding box center [395, 154] width 710 height 151
click at [300, 87] on div "Add Column" at bounding box center [395, 154] width 710 height 151
click at [294, 182] on span "Remove Column" at bounding box center [283, 185] width 87 height 10
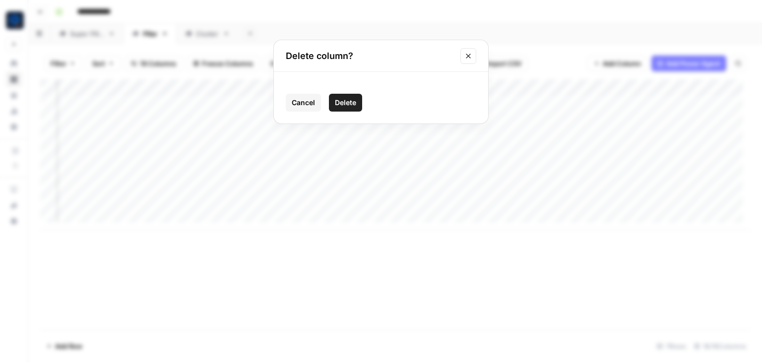
click at [360, 104] on button "Delete" at bounding box center [345, 103] width 33 height 18
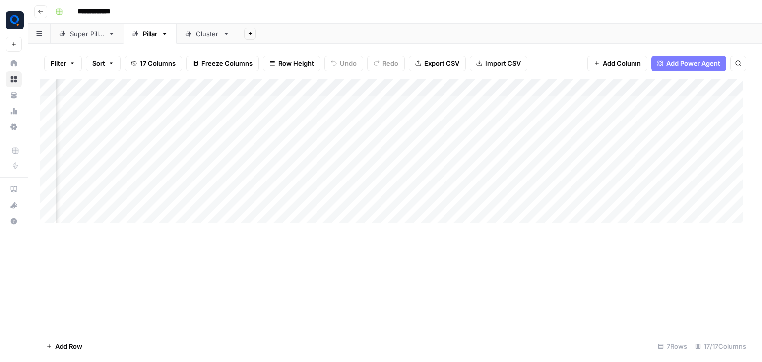
click at [303, 89] on div "Add Column" at bounding box center [395, 154] width 710 height 151
click at [292, 187] on span "Remove Column" at bounding box center [283, 185] width 87 height 10
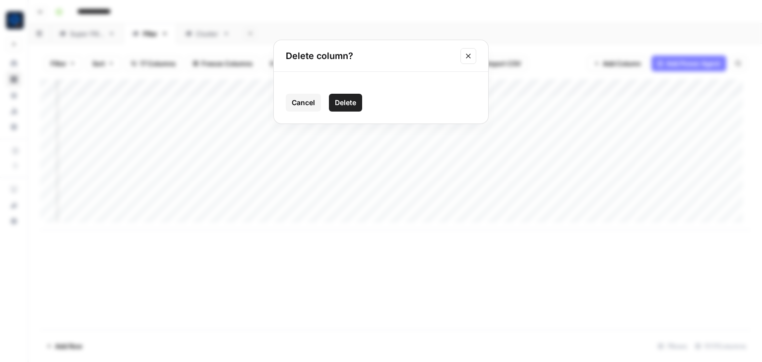
click at [335, 105] on span "Delete" at bounding box center [345, 103] width 21 height 10
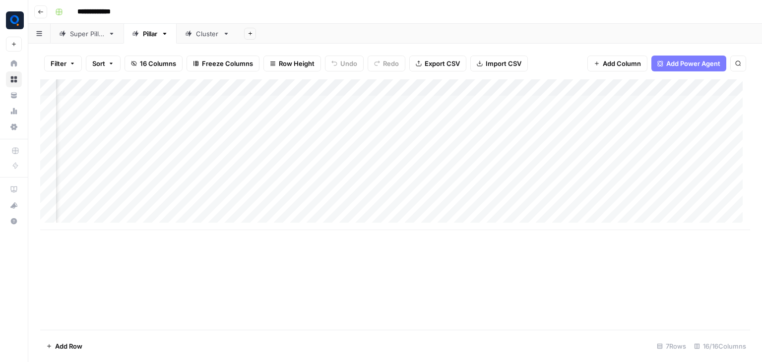
click at [300, 86] on div "Add Column" at bounding box center [395, 154] width 710 height 151
click at [290, 180] on span "Remove Column" at bounding box center [283, 185] width 87 height 10
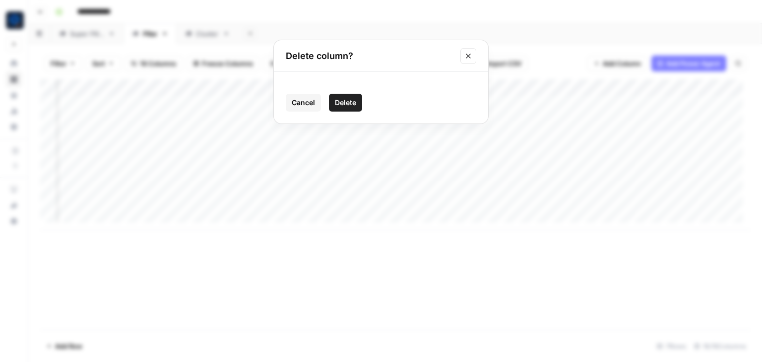
click at [345, 101] on span "Delete" at bounding box center [345, 103] width 21 height 10
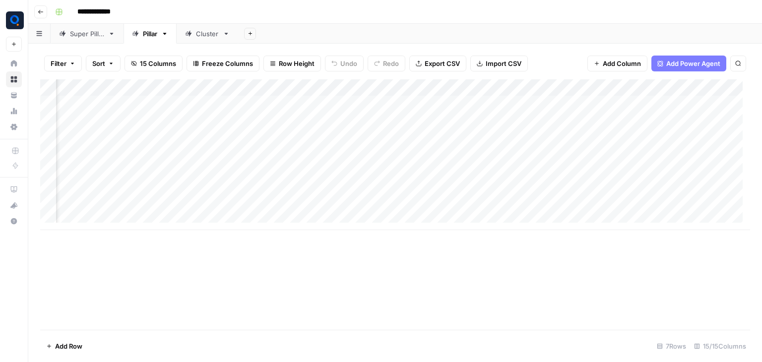
click at [301, 87] on div "Add Column" at bounding box center [395, 154] width 710 height 151
click at [288, 179] on button "Remove Column" at bounding box center [280, 185] width 110 height 14
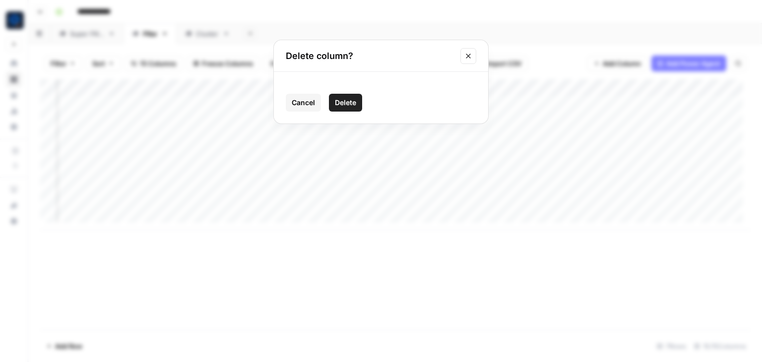
click at [345, 99] on span "Delete" at bounding box center [345, 103] width 21 height 10
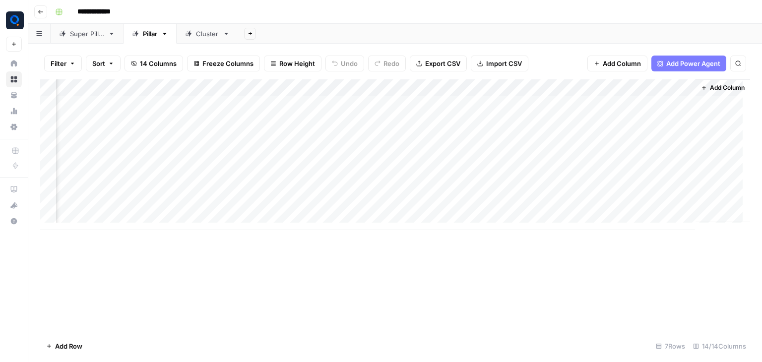
scroll to position [0, 619]
click at [324, 90] on div "Add Column" at bounding box center [395, 154] width 710 height 151
click at [298, 185] on span "Remove Column" at bounding box center [303, 185] width 87 height 10
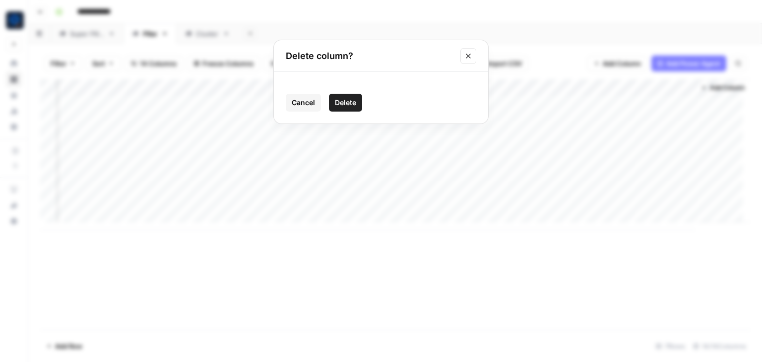
click at [351, 107] on span "Delete" at bounding box center [345, 103] width 21 height 10
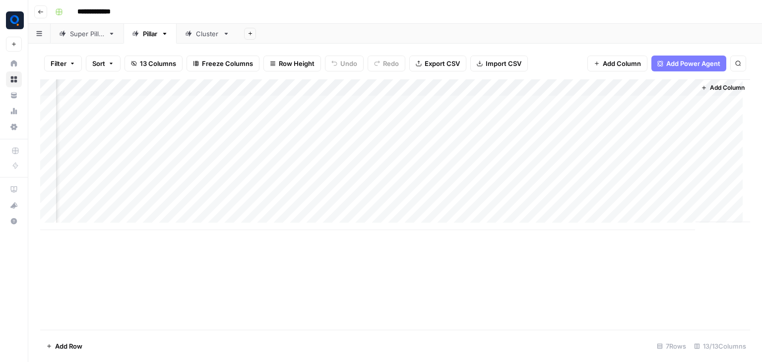
scroll to position [0, 530]
click at [411, 84] on div "Add Column" at bounding box center [395, 154] width 710 height 151
click at [404, 188] on span "Remove Column" at bounding box center [392, 185] width 87 height 10
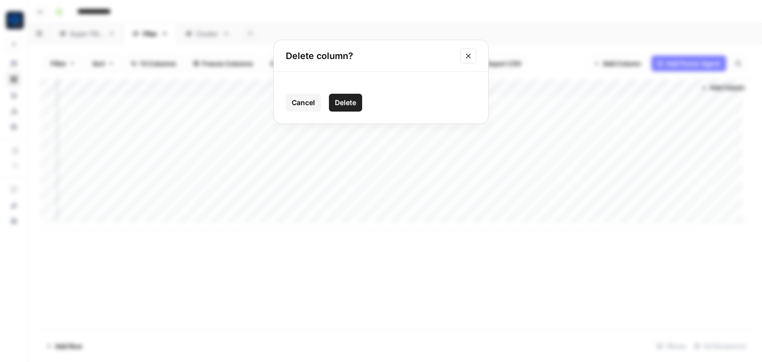
click at [351, 102] on span "Delete" at bounding box center [345, 103] width 21 height 10
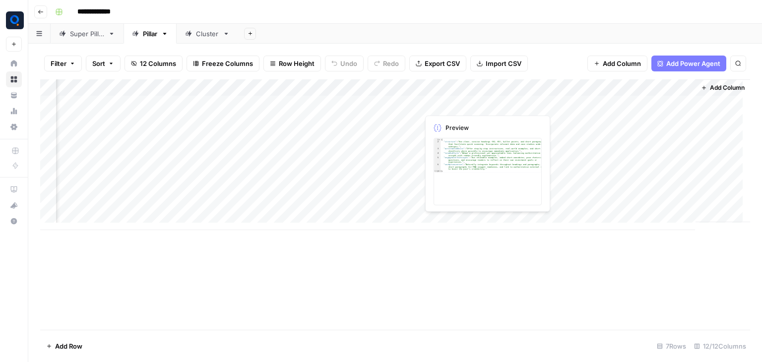
scroll to position [0, 441]
click at [500, 88] on div "Add Column" at bounding box center [395, 154] width 710 height 151
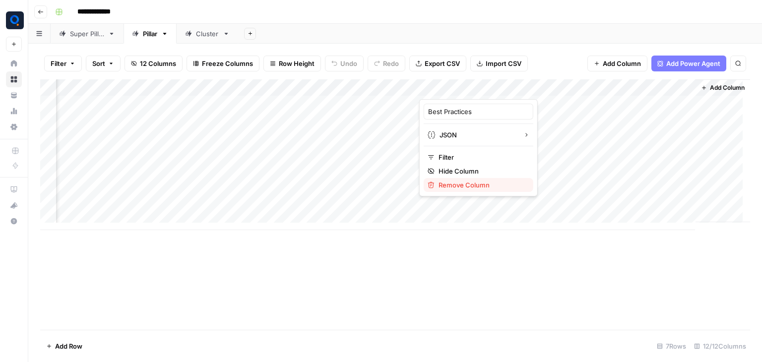
click at [503, 185] on span "Remove Column" at bounding box center [482, 185] width 87 height 10
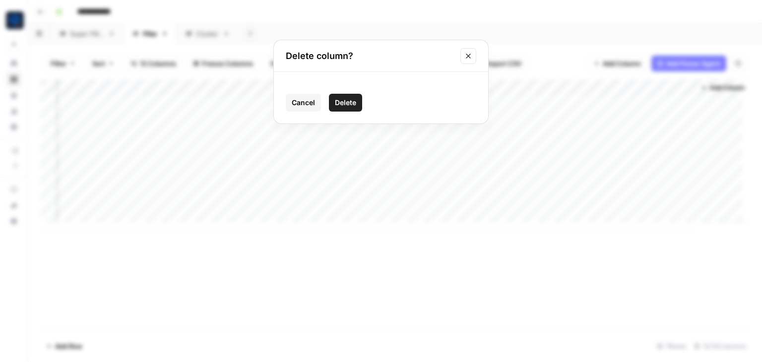
click at [355, 106] on span "Delete" at bounding box center [345, 103] width 21 height 10
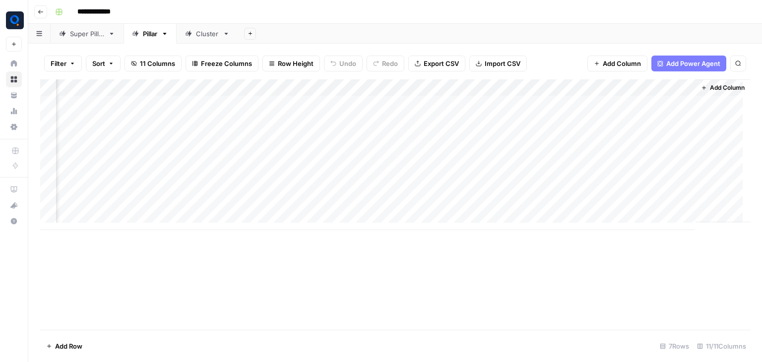
scroll to position [0, 351]
click at [592, 85] on div "Add Column" at bounding box center [395, 154] width 710 height 151
click at [584, 185] on span "Remove Column" at bounding box center [571, 185] width 87 height 10
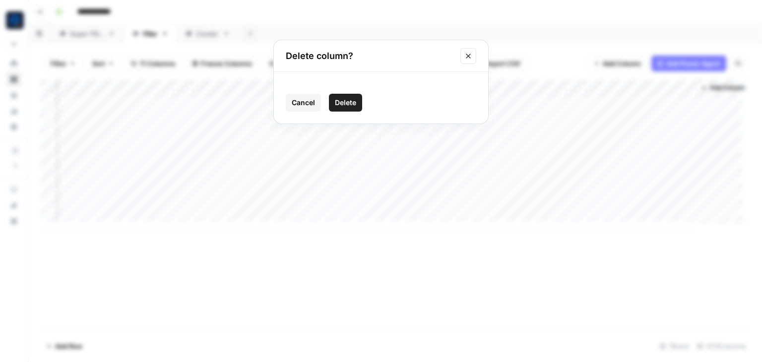
click at [341, 96] on button "Delete" at bounding box center [345, 103] width 33 height 18
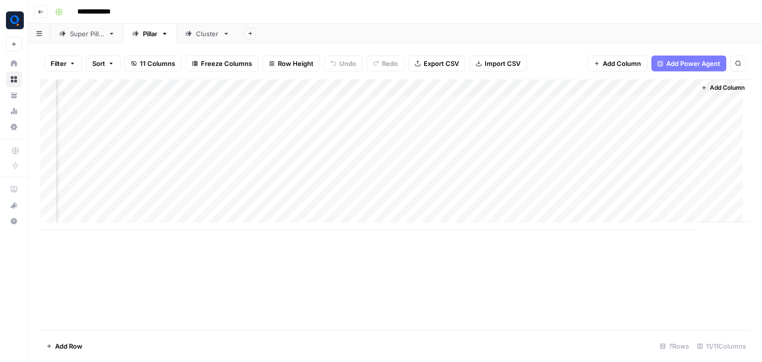
scroll to position [0, 262]
click at [676, 84] on div "Add Column" at bounding box center [395, 154] width 710 height 151
click at [657, 183] on span "Remove Column" at bounding box center [660, 185] width 87 height 10
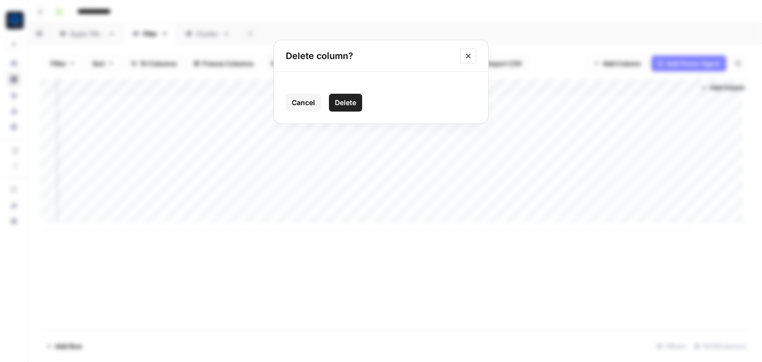
click at [358, 104] on button "Delete" at bounding box center [345, 103] width 33 height 18
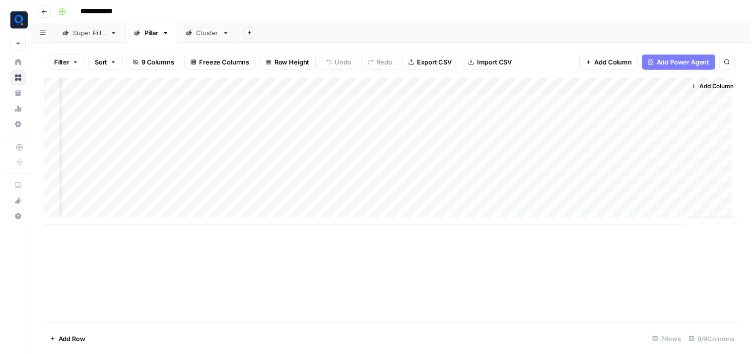
scroll to position [0, 173]
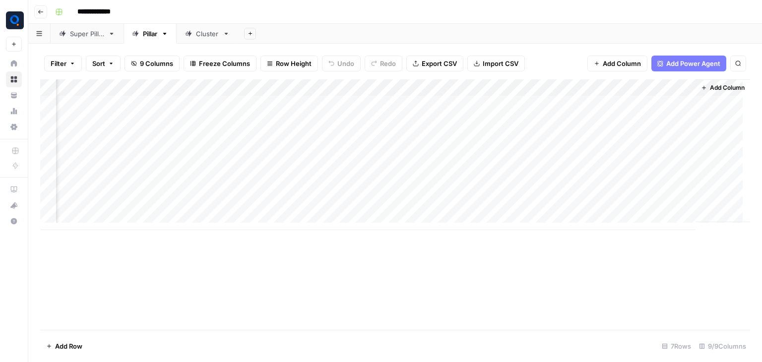
click at [637, 170] on div "Add Column" at bounding box center [395, 154] width 710 height 151
click at [643, 187] on div "Add Column" at bounding box center [395, 154] width 710 height 151
click at [643, 207] on div "Add Column" at bounding box center [395, 154] width 710 height 151
click at [662, 102] on div "Add Column" at bounding box center [395, 154] width 710 height 151
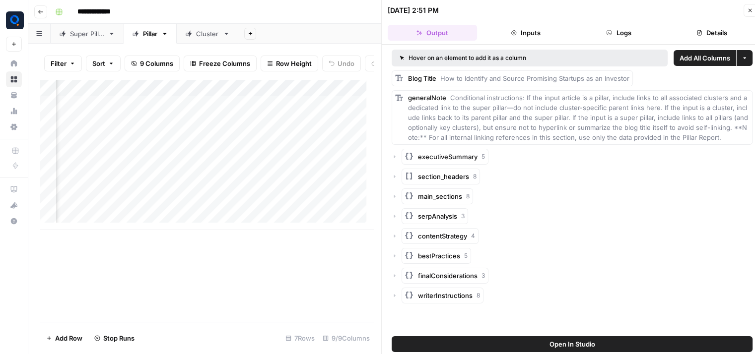
click at [653, 34] on button "Logs" at bounding box center [618, 33] width 89 height 16
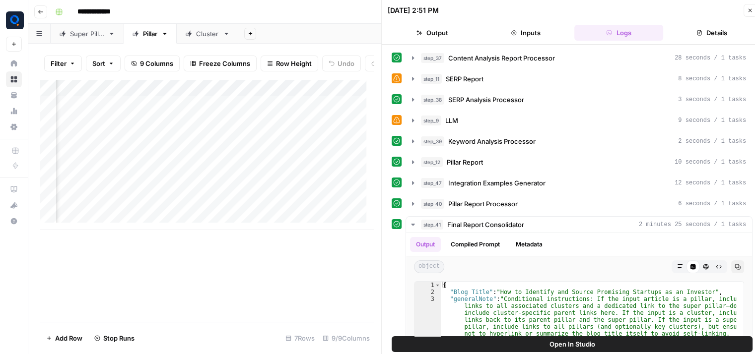
click at [705, 27] on button "Details" at bounding box center [711, 33] width 89 height 16
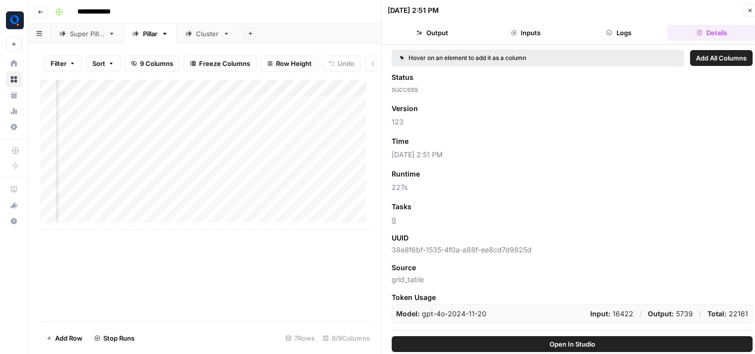
click at [432, 34] on button "Output" at bounding box center [432, 33] width 89 height 16
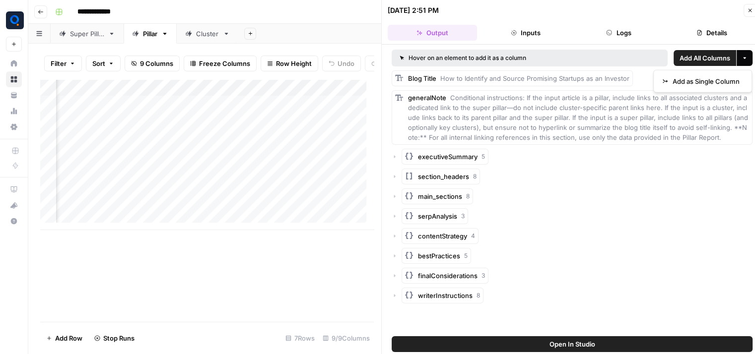
click at [744, 63] on button "More options" at bounding box center [744, 58] width 16 height 16
click at [724, 80] on span "Add as Single Column" at bounding box center [705, 81] width 67 height 10
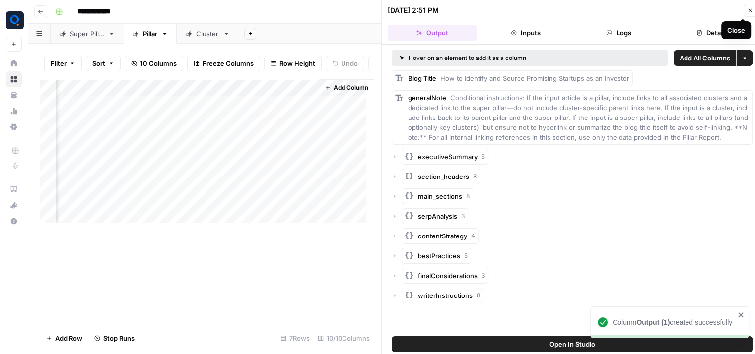
click at [750, 9] on icon "button" at bounding box center [750, 10] width 6 height 6
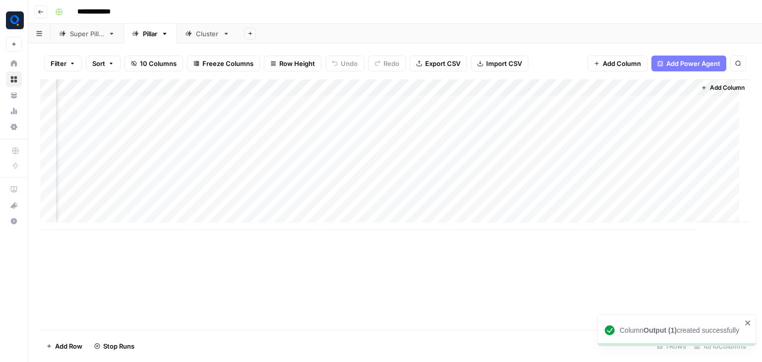
scroll to position [0, 250]
click at [722, 87] on span "Add Column" at bounding box center [731, 87] width 35 height 9
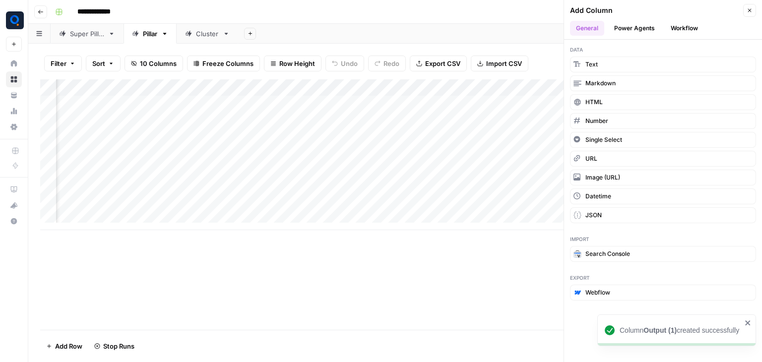
click at [678, 29] on button "Workflow" at bounding box center [684, 28] width 39 height 15
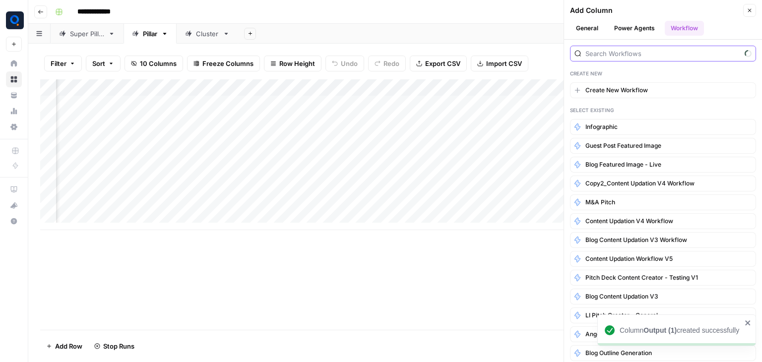
click at [637, 57] on input "search" at bounding box center [662, 54] width 155 height 10
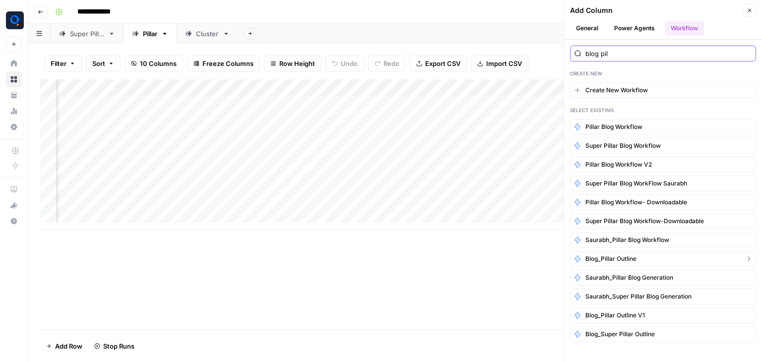
type input "blog pil"
click at [604, 260] on span "Blog_Pillar Outline" at bounding box center [610, 259] width 51 height 9
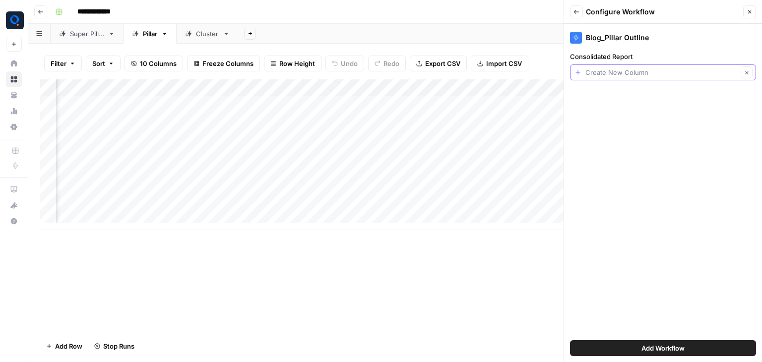
click at [651, 75] on input "Consolidated Report" at bounding box center [661, 72] width 152 height 10
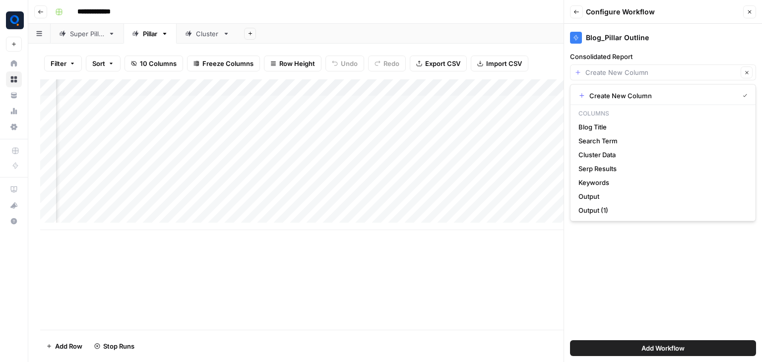
scroll to position [0, 250]
click at [625, 212] on span "Output (1)" at bounding box center [661, 210] width 165 height 10
type input "Output (1)"
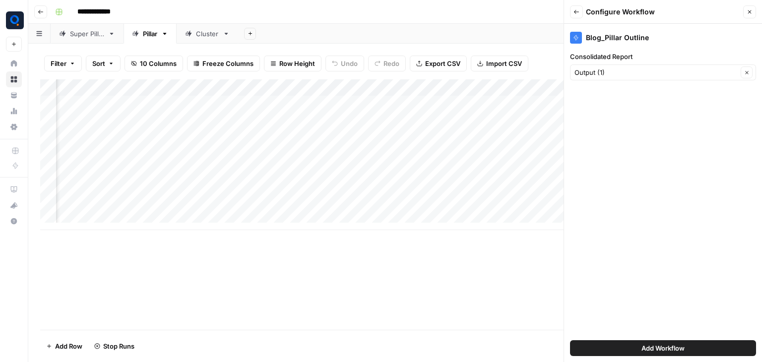
click at [605, 345] on button "Add Workflow" at bounding box center [663, 348] width 186 height 16
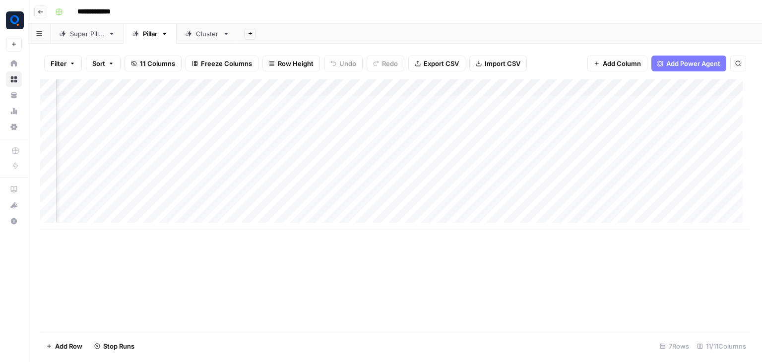
scroll to position [0, 351]
click at [215, 32] on div "Cluster" at bounding box center [207, 34] width 23 height 10
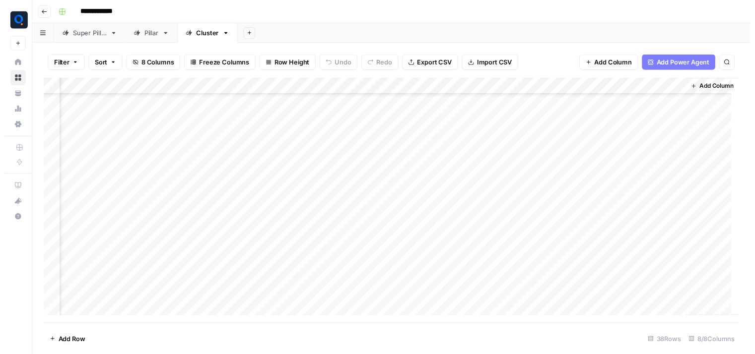
scroll to position [0, 83]
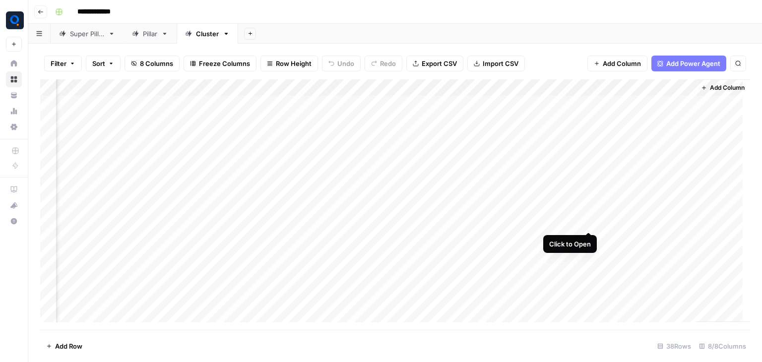
click at [590, 220] on div "Add Column" at bounding box center [395, 204] width 710 height 251
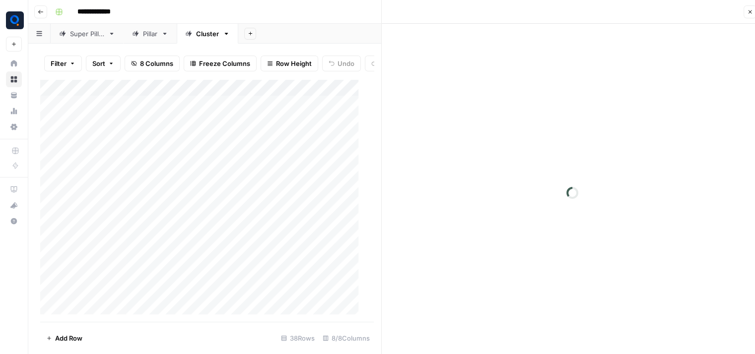
click at [111, 227] on div "Add Column" at bounding box center [203, 200] width 326 height 243
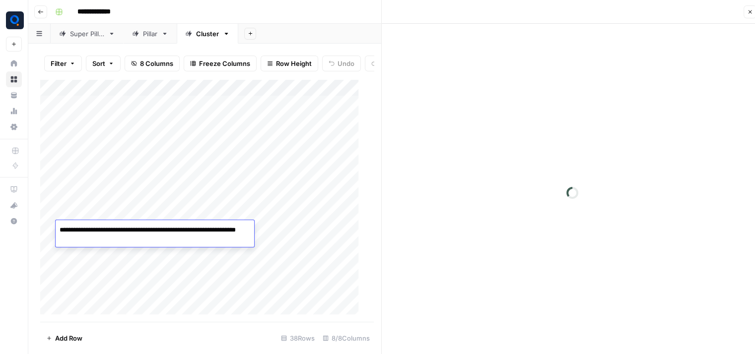
click at [107, 257] on div "Add Column" at bounding box center [203, 200] width 326 height 243
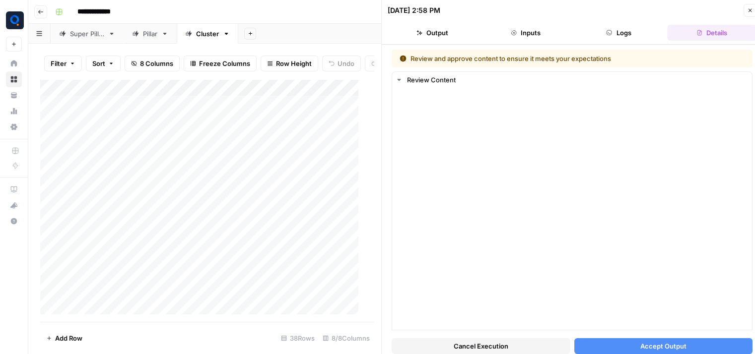
click at [149, 205] on div "Add Column" at bounding box center [203, 200] width 326 height 243
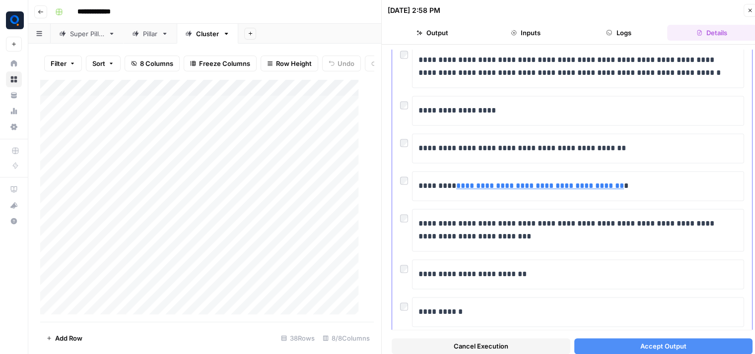
scroll to position [1511, 0]
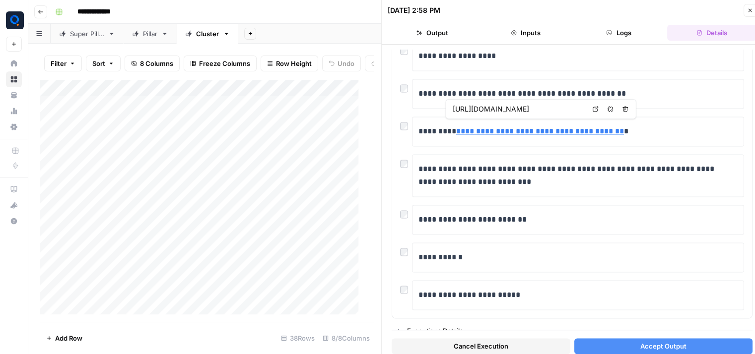
click at [748, 11] on icon "button" at bounding box center [750, 10] width 6 height 6
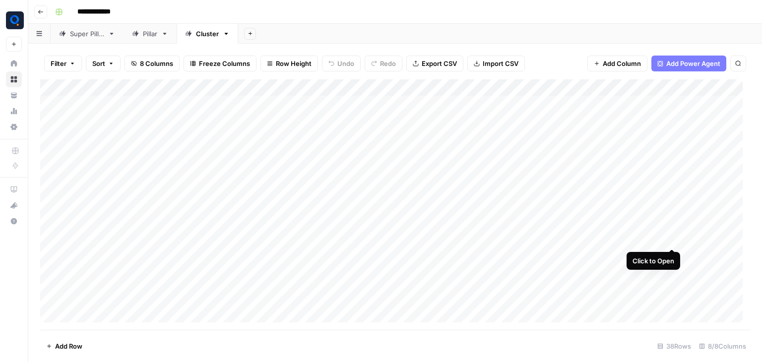
click at [670, 240] on div "Add Column" at bounding box center [395, 204] width 710 height 251
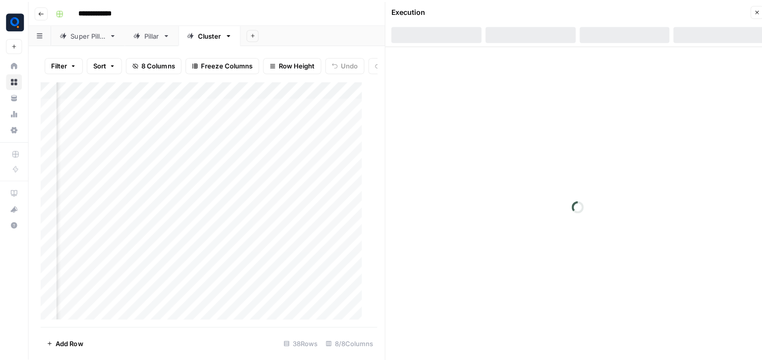
scroll to position [16, 389]
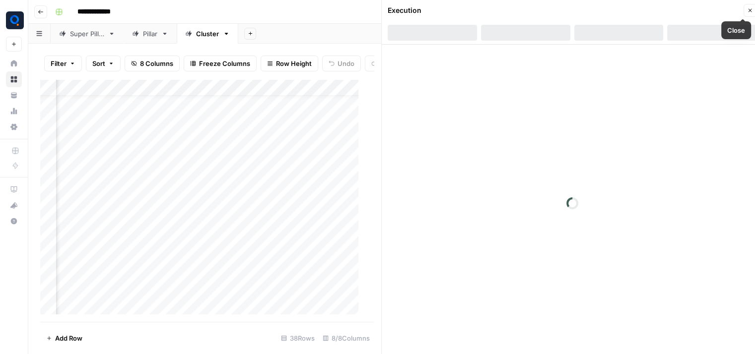
click at [750, 12] on icon "button" at bounding box center [750, 10] width 6 height 6
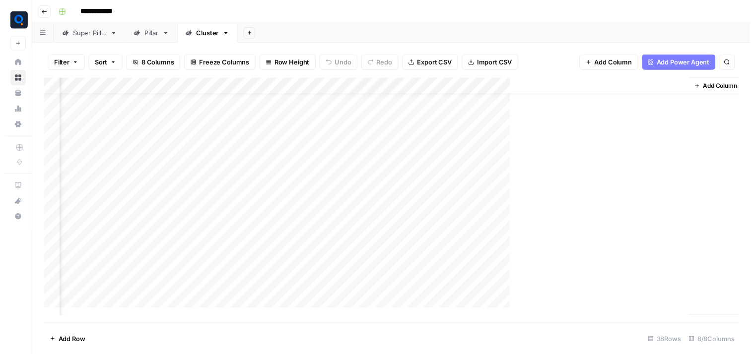
scroll to position [16, 71]
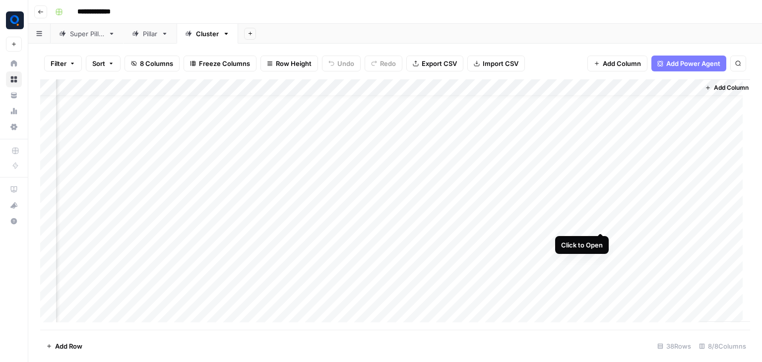
click at [601, 221] on div "Add Column" at bounding box center [395, 204] width 710 height 251
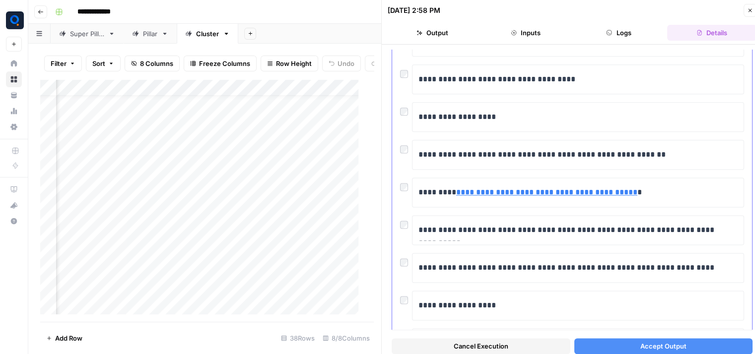
scroll to position [1468, 0]
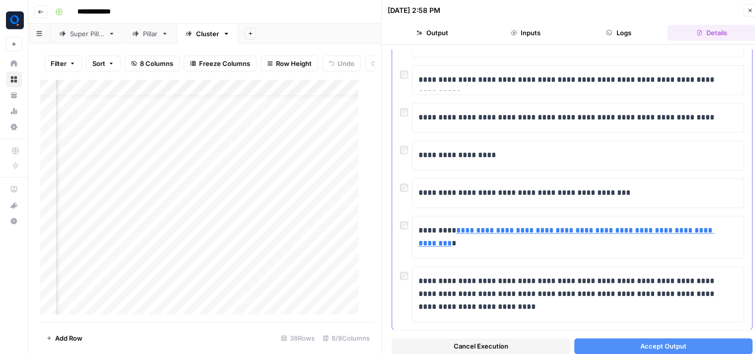
click at [627, 346] on button "Accept Output" at bounding box center [663, 346] width 179 height 16
click at [748, 8] on icon "button" at bounding box center [750, 10] width 6 height 6
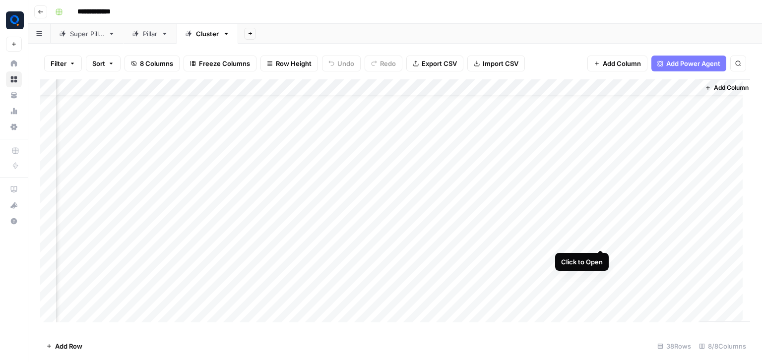
click at [599, 242] on div "Add Column" at bounding box center [395, 204] width 710 height 251
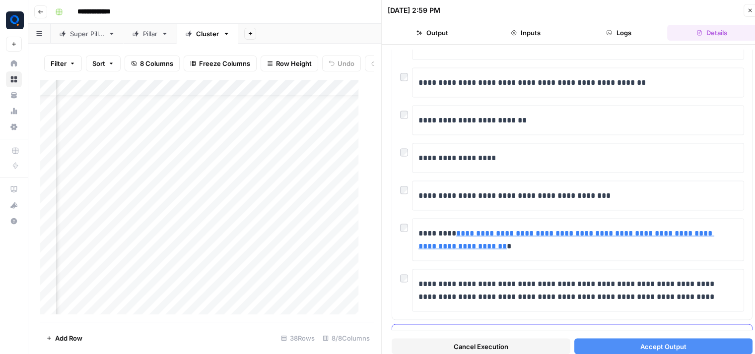
scroll to position [1887, 0]
click at [589, 346] on button "Accept Output" at bounding box center [663, 346] width 179 height 16
click at [747, 8] on icon "button" at bounding box center [750, 10] width 6 height 6
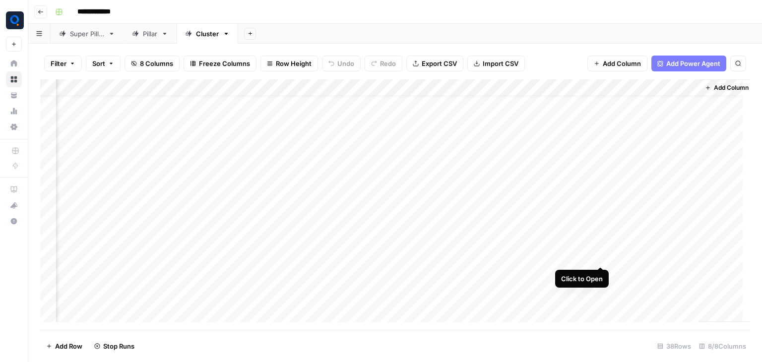
click at [601, 257] on div "Add Column" at bounding box center [395, 204] width 710 height 251
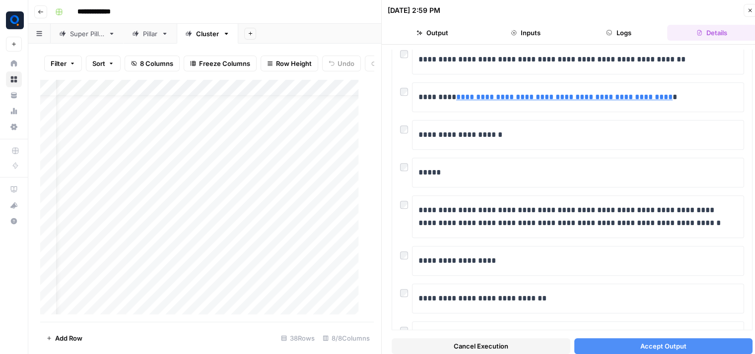
scroll to position [16, 22]
click at [166, 262] on div "Add Column" at bounding box center [203, 200] width 326 height 243
click at [166, 262] on textarea "**********" at bounding box center [201, 265] width 159 height 14
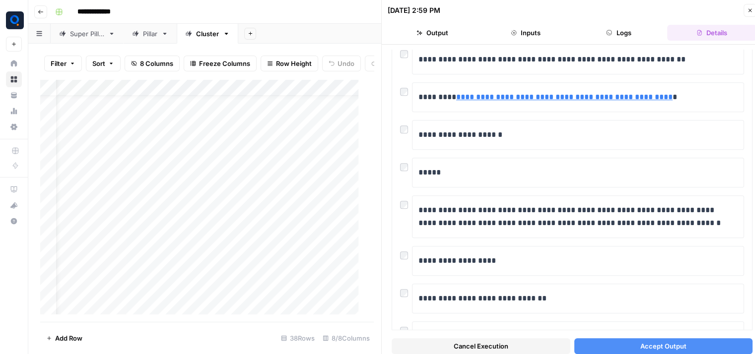
click at [116, 259] on div "Add Column" at bounding box center [203, 200] width 326 height 243
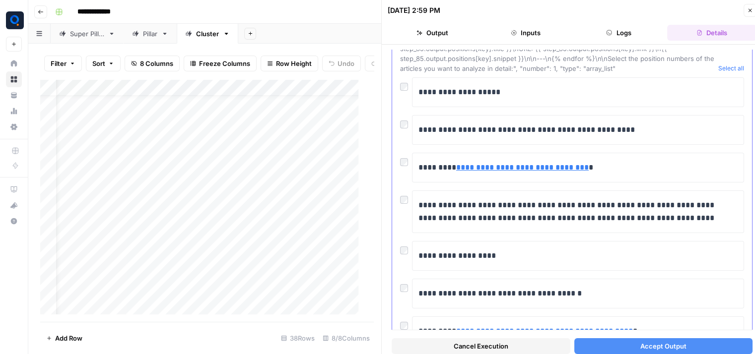
scroll to position [58, 0]
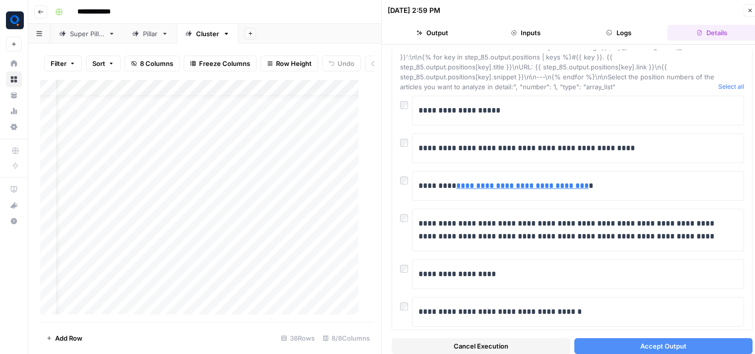
click at [629, 352] on button "Accept Output" at bounding box center [663, 346] width 179 height 16
click at [750, 5] on button "Close" at bounding box center [749, 10] width 13 height 13
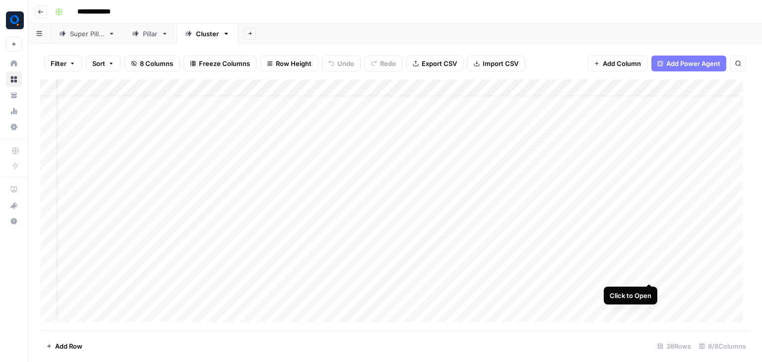
click at [648, 275] on div "Add Column" at bounding box center [395, 204] width 710 height 251
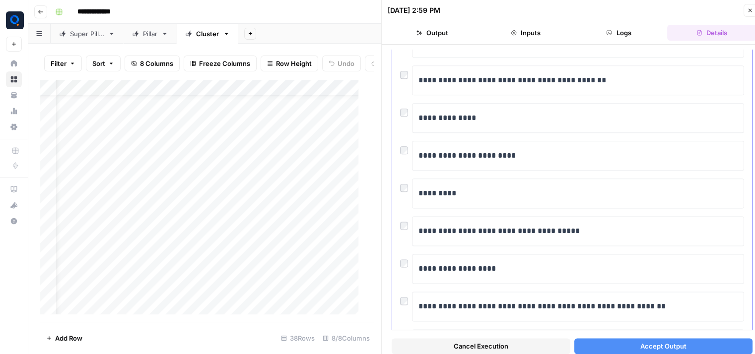
scroll to position [1398, 0]
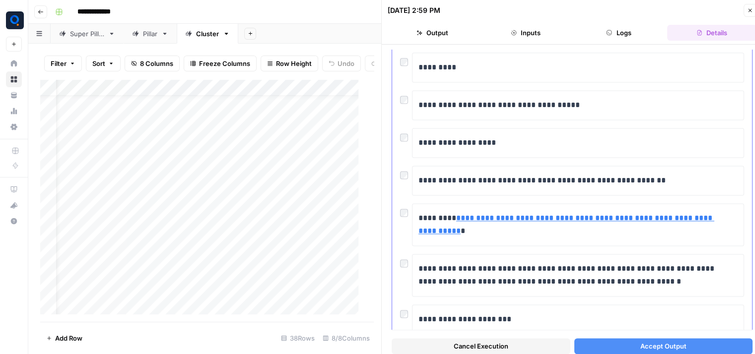
click at [597, 344] on button "Accept Output" at bounding box center [663, 346] width 179 height 16
click at [746, 7] on button "Close" at bounding box center [749, 10] width 13 height 13
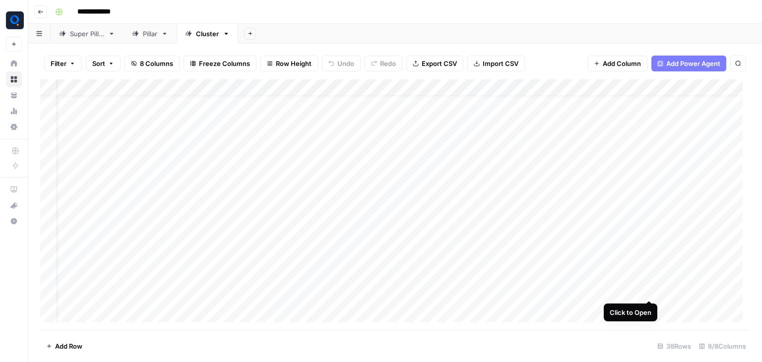
click at [647, 288] on div "Add Column" at bounding box center [395, 204] width 710 height 251
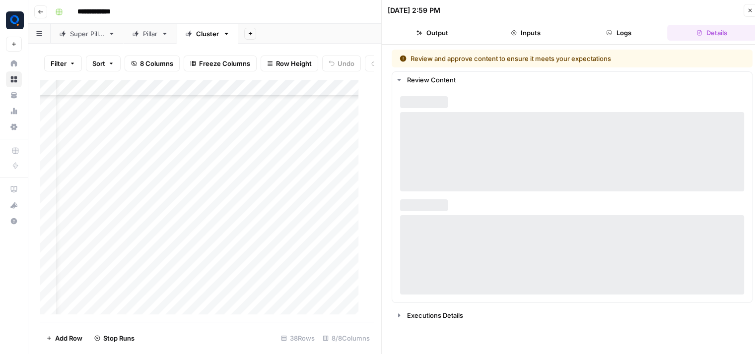
scroll to position [170, 22]
click at [83, 144] on div "Add Column" at bounding box center [203, 200] width 326 height 243
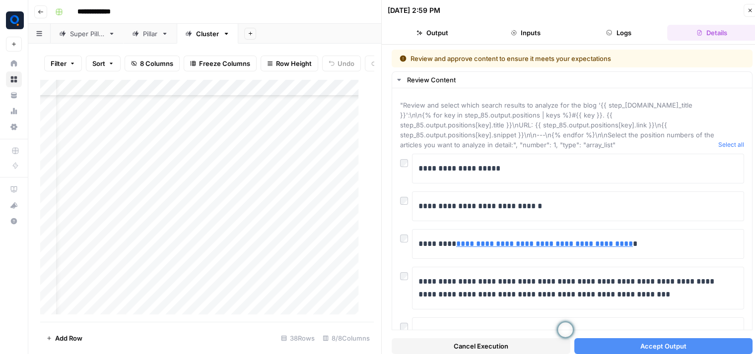
click at [198, 143] on div "Add Column" at bounding box center [203, 200] width 326 height 243
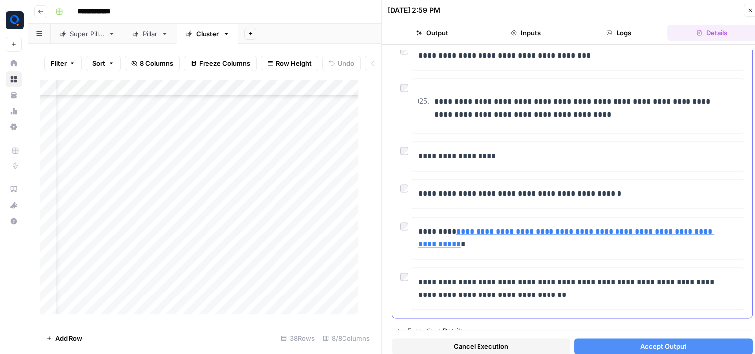
scroll to position [8, 0]
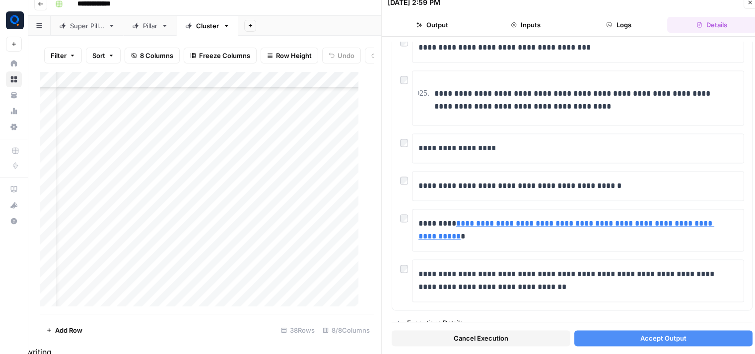
click at [581, 334] on button "Accept Output" at bounding box center [663, 338] width 179 height 16
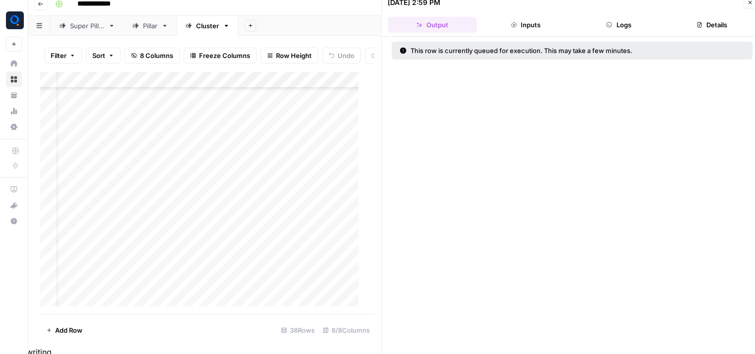
click at [752, 4] on icon "button" at bounding box center [750, 3] width 6 height 6
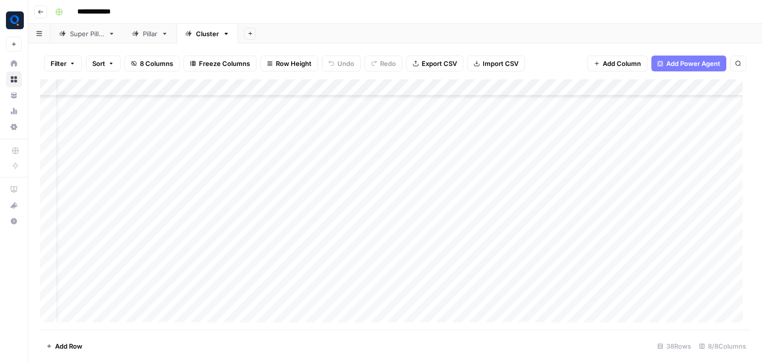
click at [646, 149] on div "Add Column" at bounding box center [395, 204] width 710 height 251
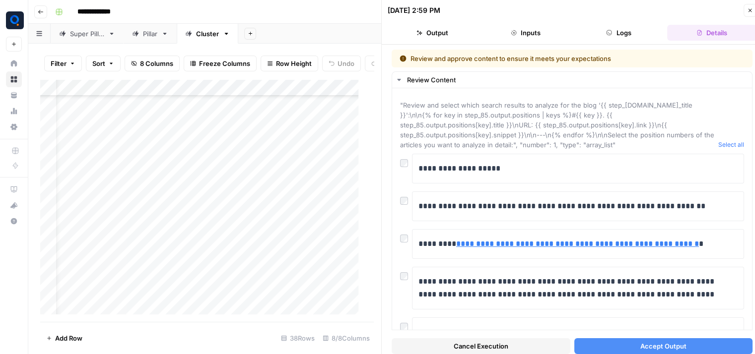
click at [105, 161] on div "Add Column" at bounding box center [203, 200] width 326 height 243
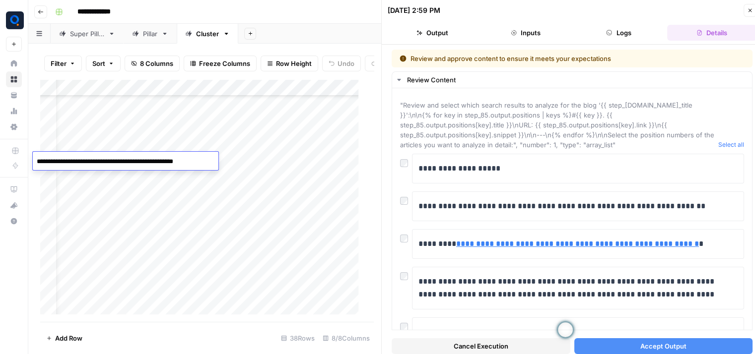
click at [105, 161] on textarea "**********" at bounding box center [126, 162] width 186 height 14
click at [95, 173] on div "Add Column" at bounding box center [203, 200] width 326 height 243
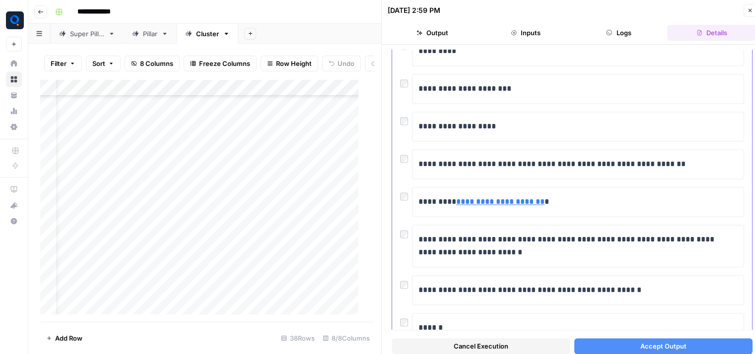
scroll to position [1574, 0]
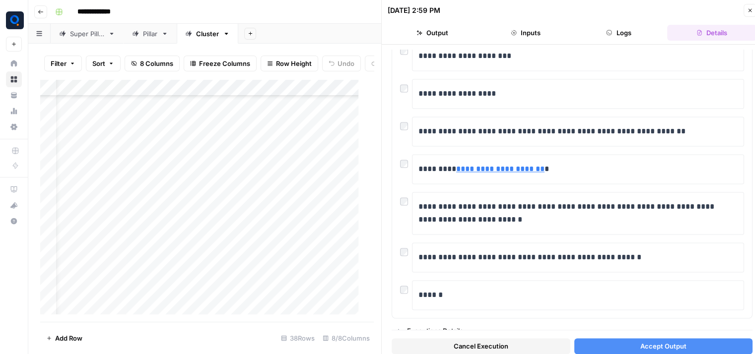
click at [607, 346] on button "Accept Output" at bounding box center [663, 346] width 179 height 16
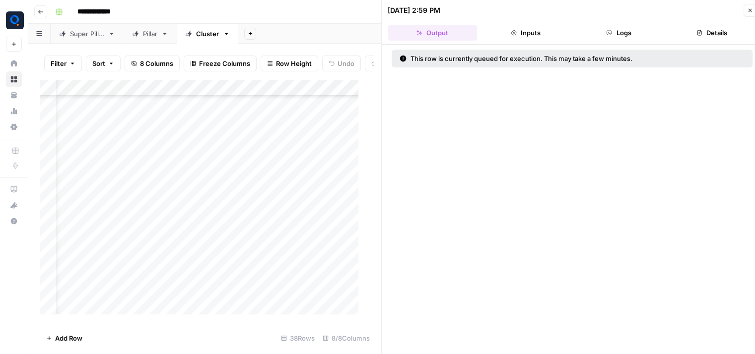
click at [752, 8] on icon "button" at bounding box center [750, 10] width 6 height 6
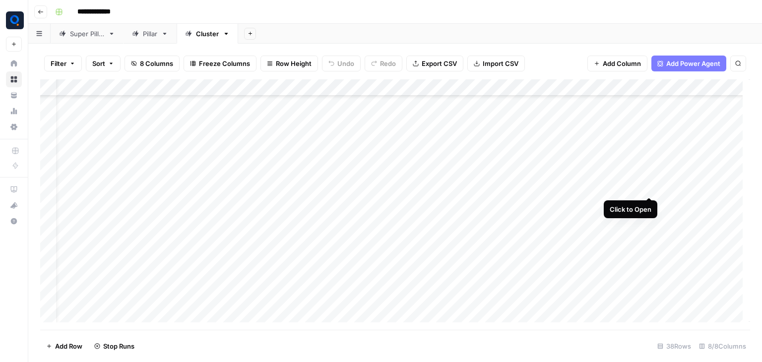
click at [650, 186] on div "Add Column" at bounding box center [395, 204] width 710 height 251
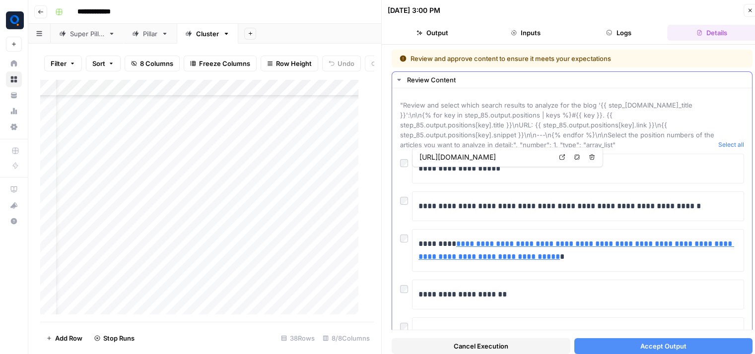
scroll to position [75, 0]
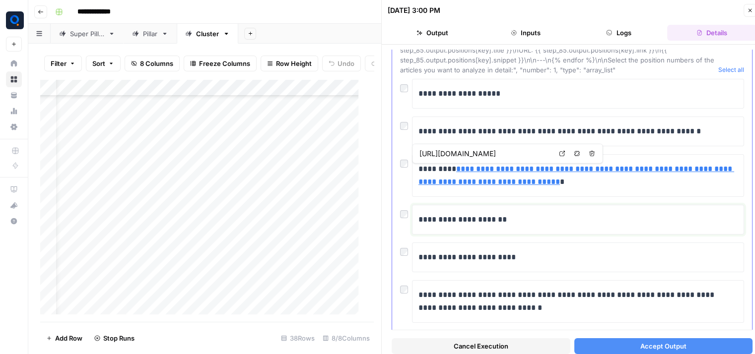
click at [559, 213] on p "**********" at bounding box center [574, 219] width 312 height 13
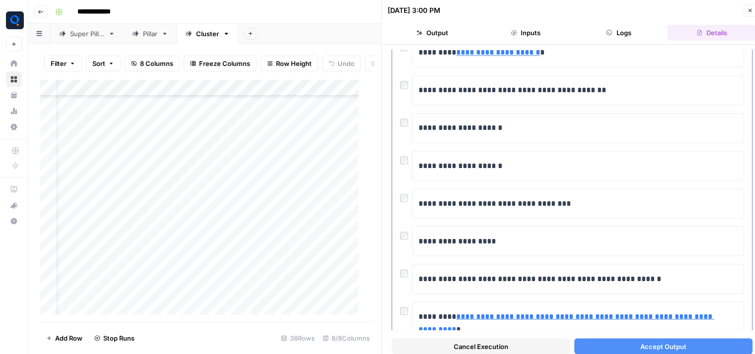
scroll to position [1893, 0]
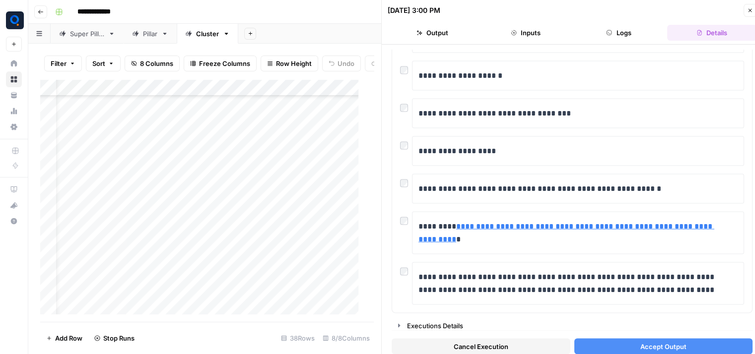
click at [588, 345] on button "Accept Output" at bounding box center [663, 346] width 179 height 16
click at [748, 11] on icon "button" at bounding box center [750, 10] width 6 height 6
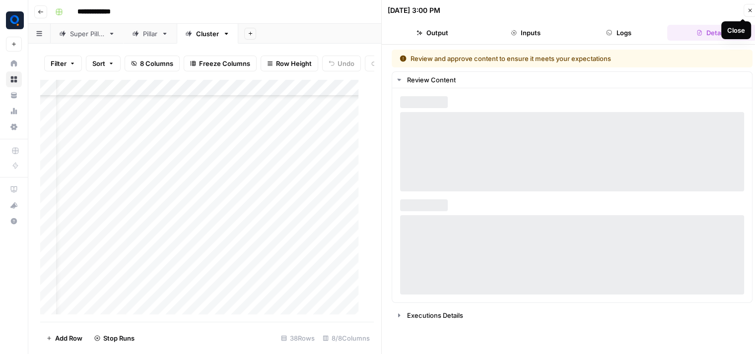
click at [748, 11] on div "08/11/25 at 3:00 PM Close Output Inputs Logs Details Review and approve content…" at bounding box center [571, 181] width 381 height 362
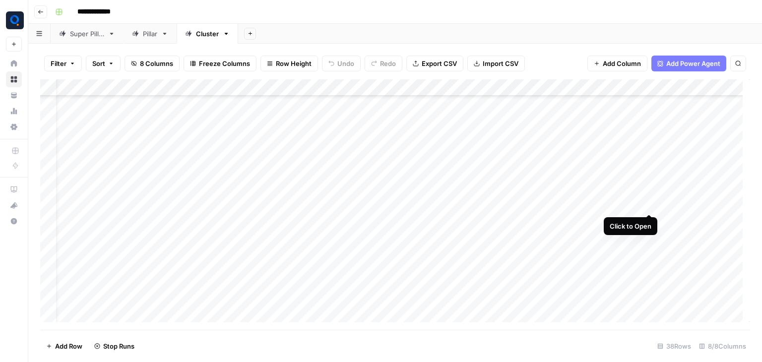
click at [648, 205] on div "Add Column" at bounding box center [395, 204] width 710 height 251
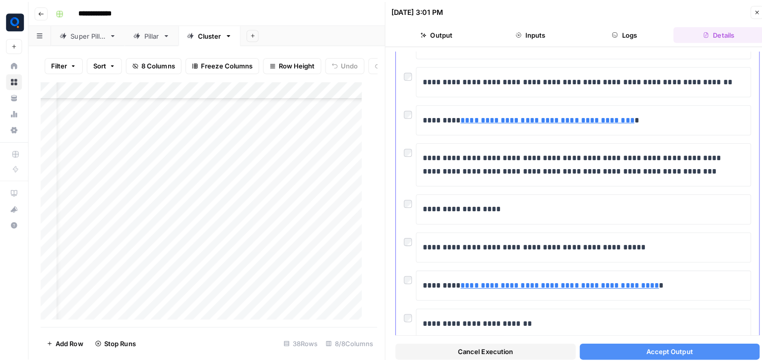
scroll to position [1818, 0]
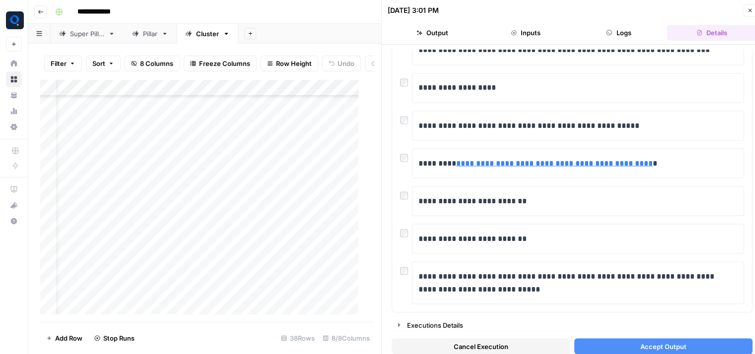
click at [619, 344] on button "Accept Output" at bounding box center [663, 346] width 179 height 16
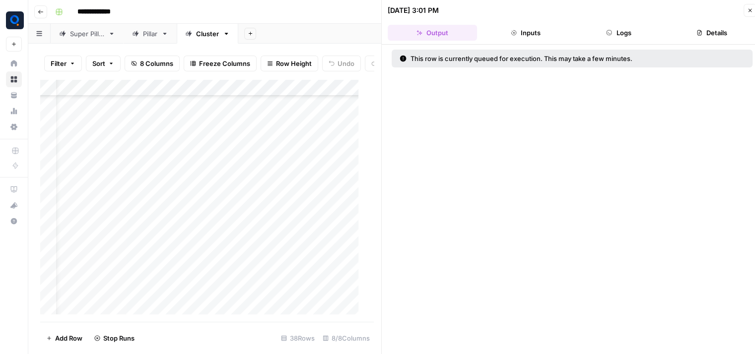
click at [750, 5] on button "Close" at bounding box center [749, 10] width 13 height 13
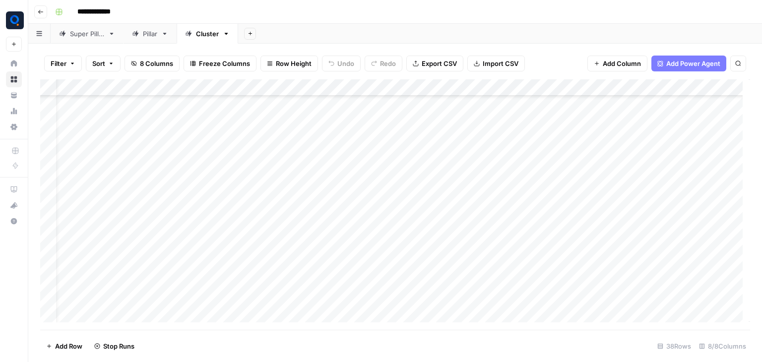
click at [649, 223] on div "Add Column" at bounding box center [395, 204] width 710 height 251
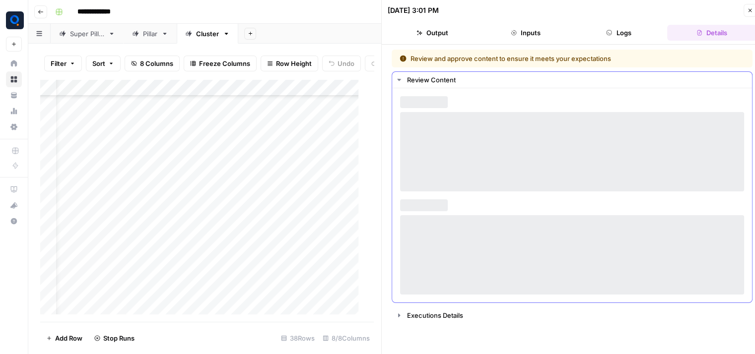
click at [748, 11] on icon "button" at bounding box center [749, 10] width 3 height 3
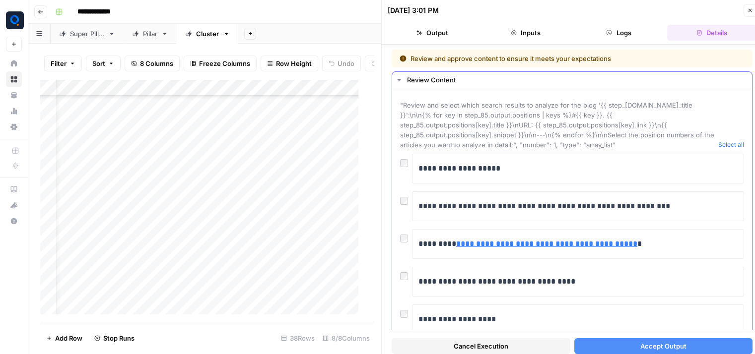
click at [748, 11] on icon "button" at bounding box center [749, 10] width 3 height 3
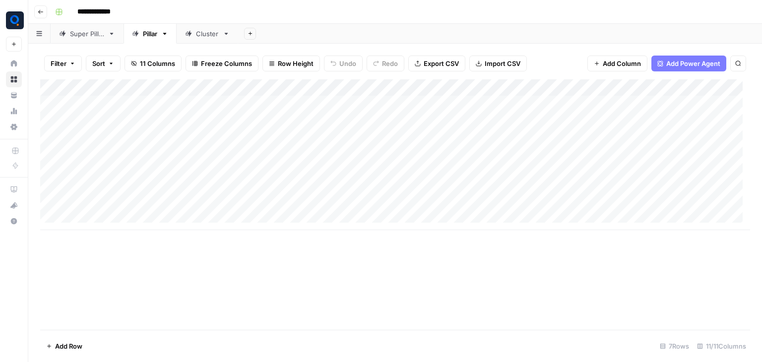
click at [219, 41] on link "Cluster" at bounding box center [208, 34] width 62 height 20
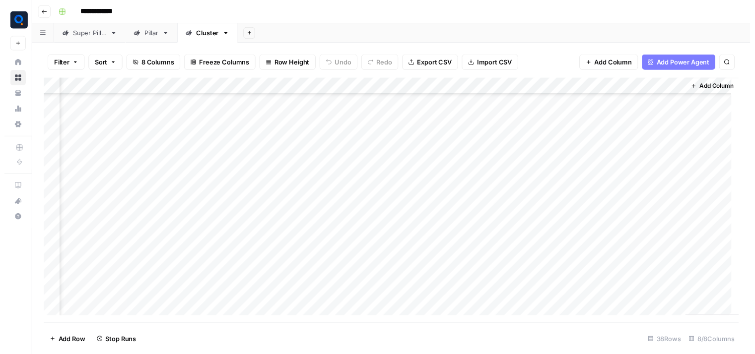
scroll to position [163, 83]
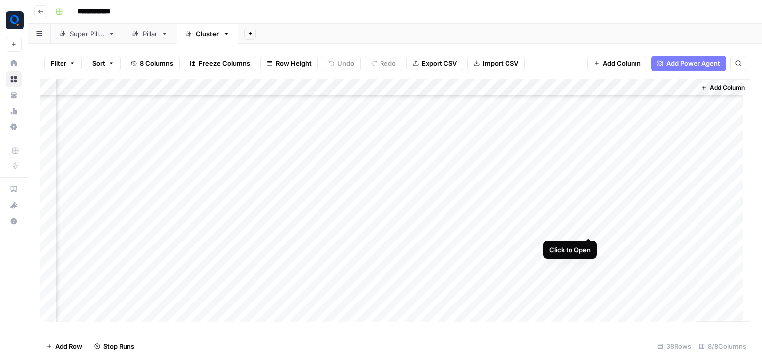
click at [587, 229] on div "Add Column" at bounding box center [395, 204] width 710 height 251
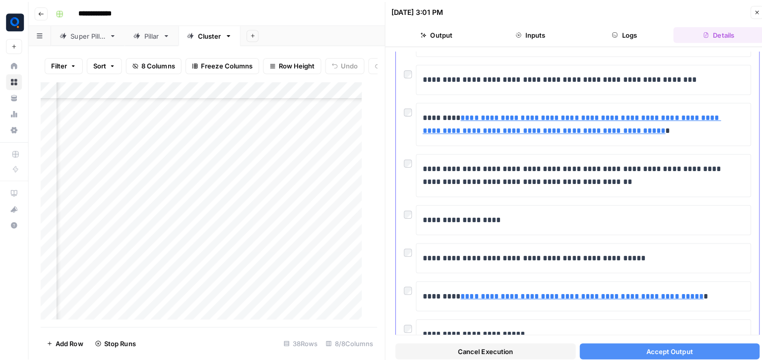
scroll to position [1205, 0]
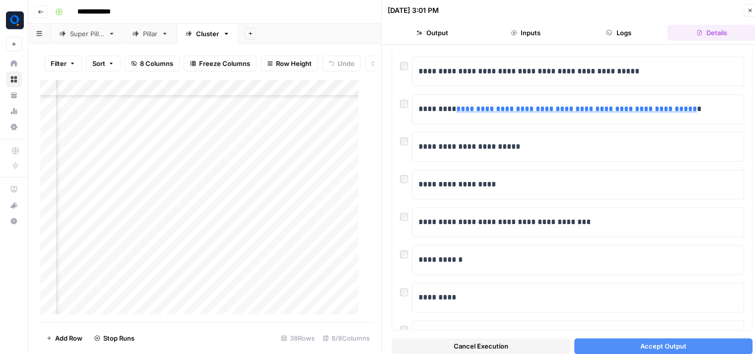
click at [603, 346] on button "Accept Output" at bounding box center [663, 346] width 179 height 16
click at [752, 6] on button "Close" at bounding box center [749, 10] width 13 height 13
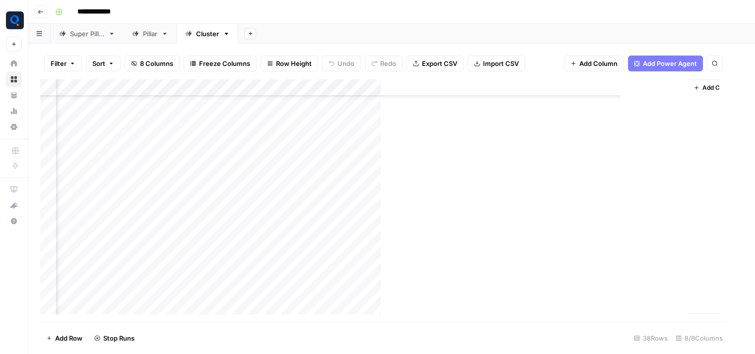
scroll to position [163, 71]
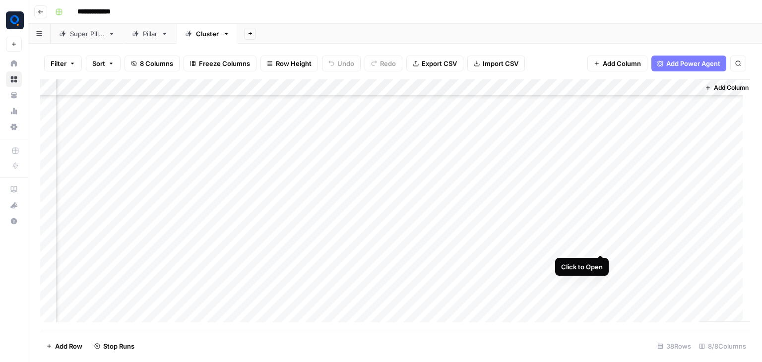
click at [601, 249] on div "Add Column" at bounding box center [395, 204] width 710 height 251
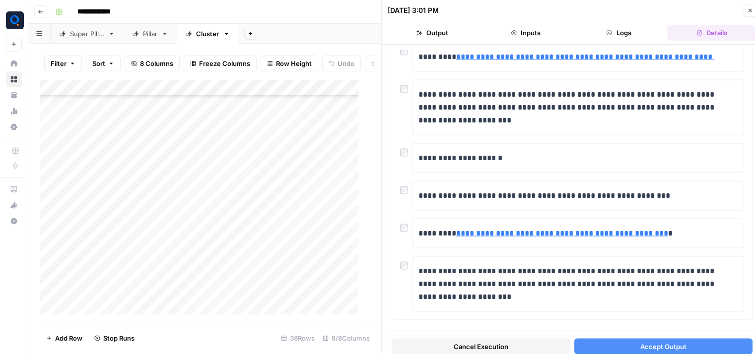
scroll to position [163, 0]
click at [98, 250] on div "Add Column" at bounding box center [203, 200] width 326 height 243
click at [95, 267] on div "Add Column" at bounding box center [203, 200] width 326 height 243
click at [612, 343] on button "Accept Output" at bounding box center [663, 346] width 179 height 16
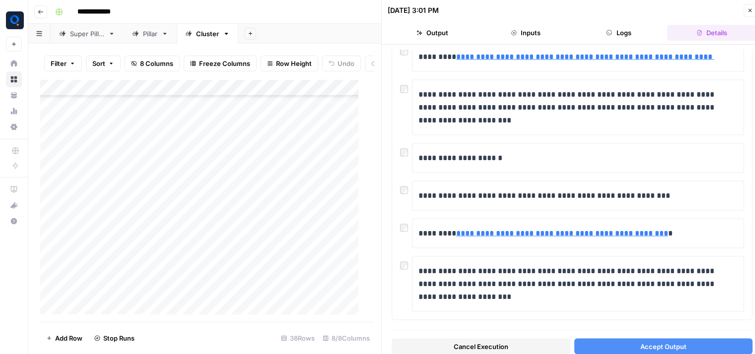
click at [747, 12] on icon "button" at bounding box center [750, 10] width 6 height 6
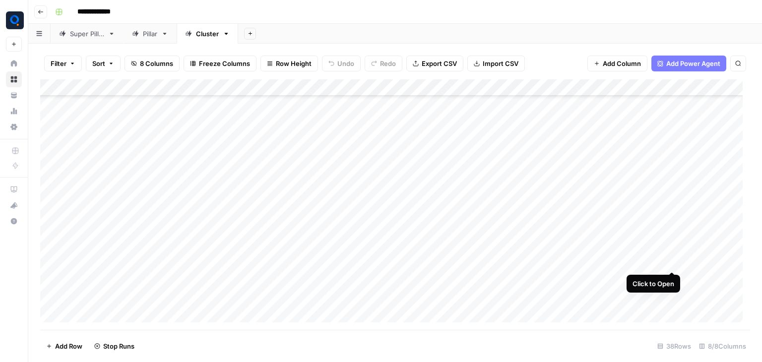
click at [669, 263] on div "Add Column" at bounding box center [395, 204] width 710 height 251
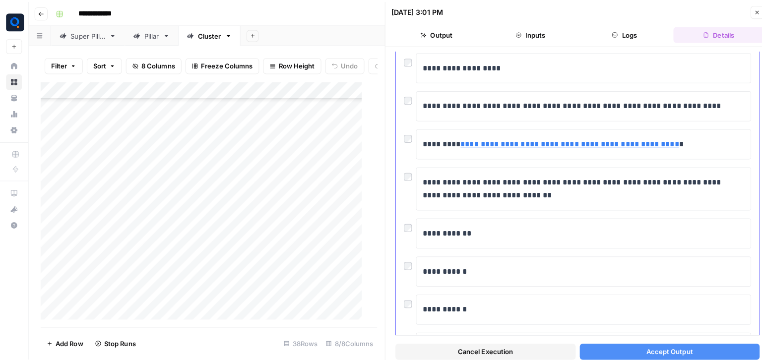
scroll to position [1518, 0]
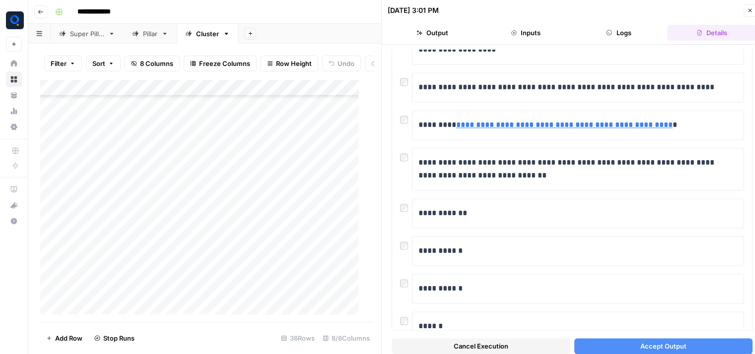
click at [611, 346] on button "Accept Output" at bounding box center [663, 346] width 179 height 16
click at [748, 8] on icon "button" at bounding box center [750, 10] width 6 height 6
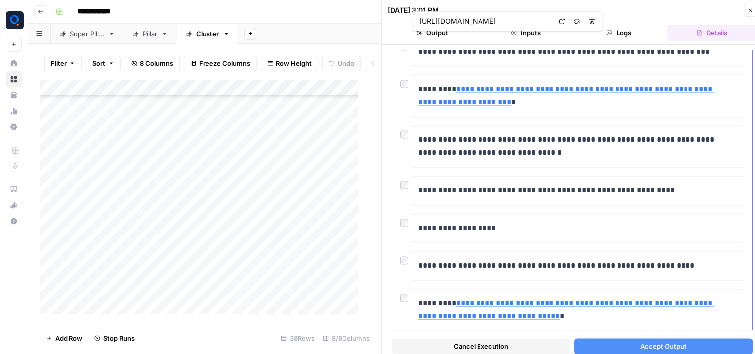
scroll to position [1645, 0]
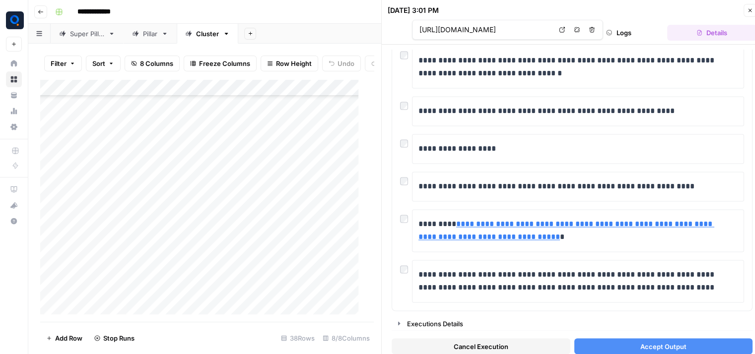
click at [595, 344] on button "Accept Output" at bounding box center [663, 346] width 179 height 16
click at [748, 11] on icon "button" at bounding box center [750, 10] width 6 height 6
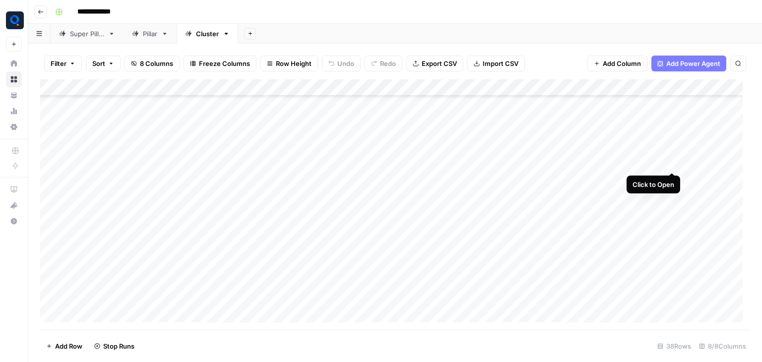
click at [671, 163] on div "Add Column" at bounding box center [395, 204] width 710 height 251
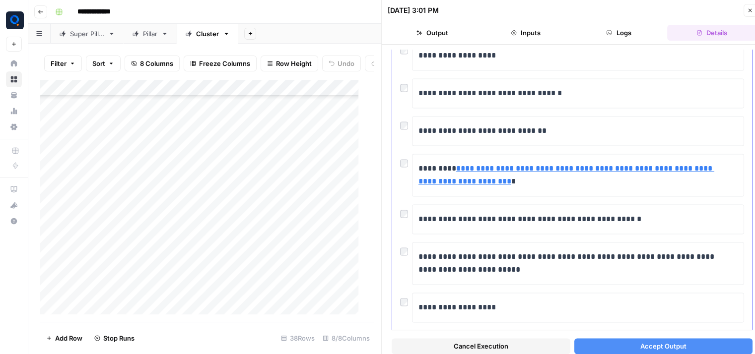
scroll to position [1425, 0]
click at [592, 348] on button "Accept Output" at bounding box center [663, 346] width 179 height 16
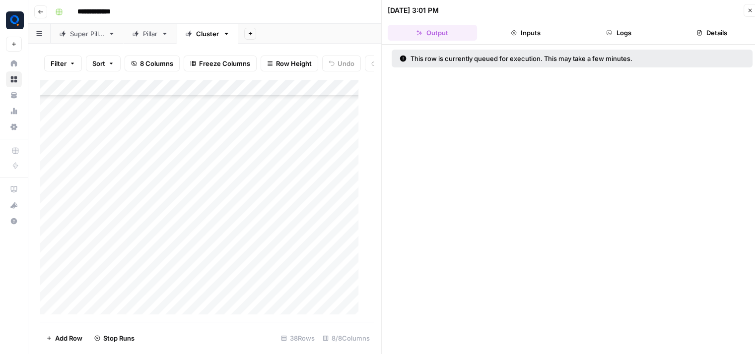
click at [749, 9] on icon "button" at bounding box center [749, 10] width 3 height 3
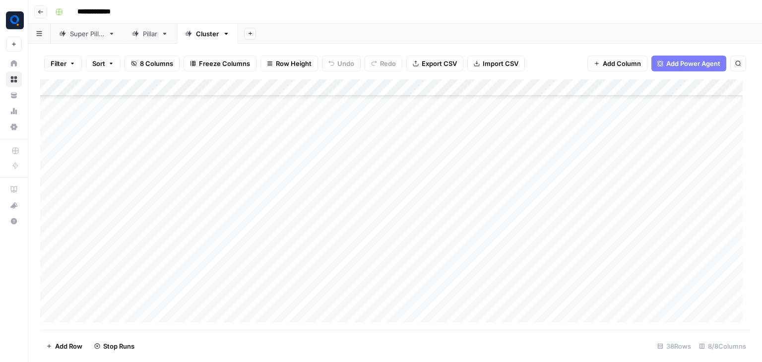
click at [674, 178] on div "Add Column" at bounding box center [395, 204] width 710 height 251
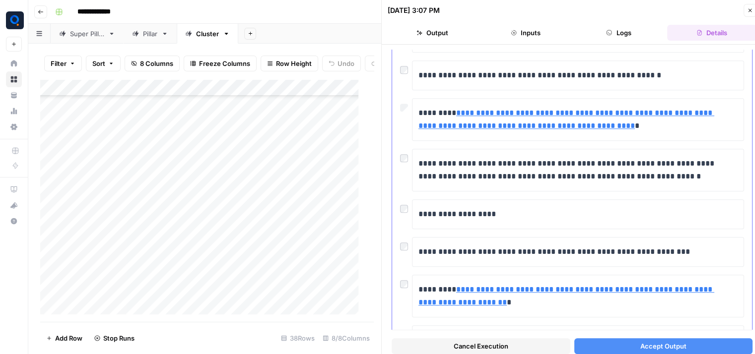
scroll to position [1035, 0]
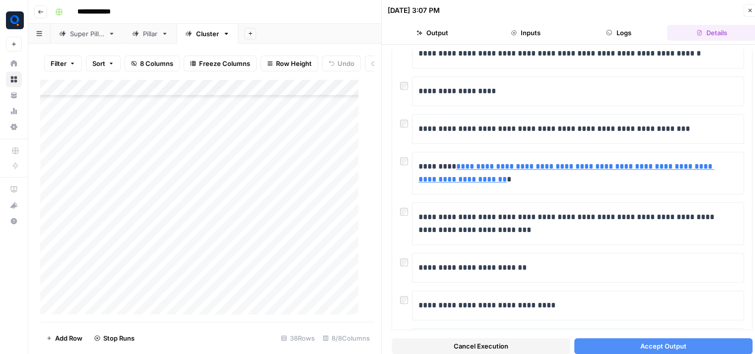
click at [614, 344] on button "Accept Output" at bounding box center [663, 346] width 179 height 16
click at [747, 8] on icon "button" at bounding box center [750, 10] width 6 height 6
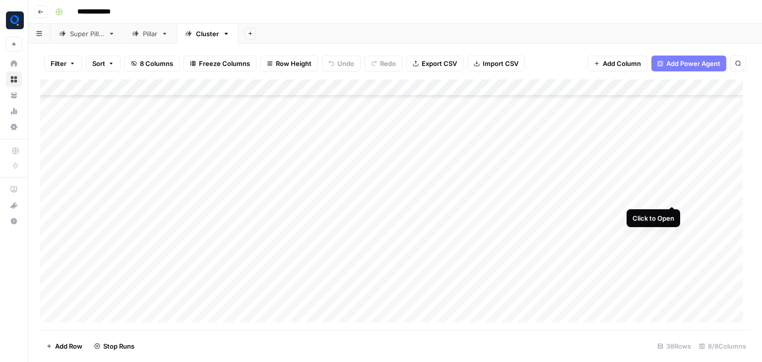
click at [671, 197] on div "Add Column" at bounding box center [395, 204] width 710 height 251
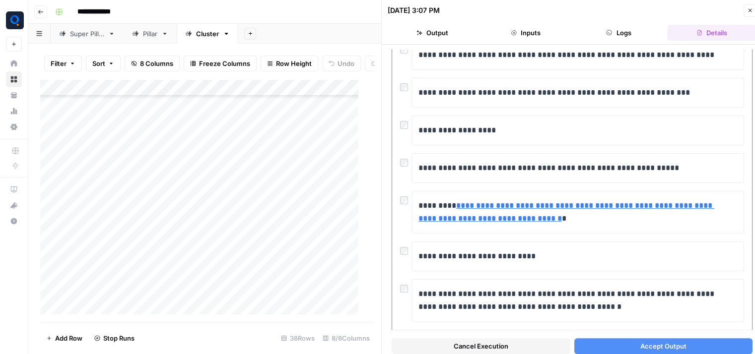
scroll to position [345, 0]
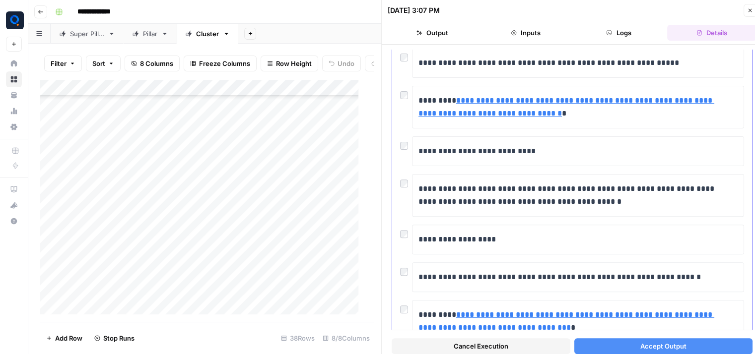
click at [409, 90] on div at bounding box center [406, 93] width 12 height 14
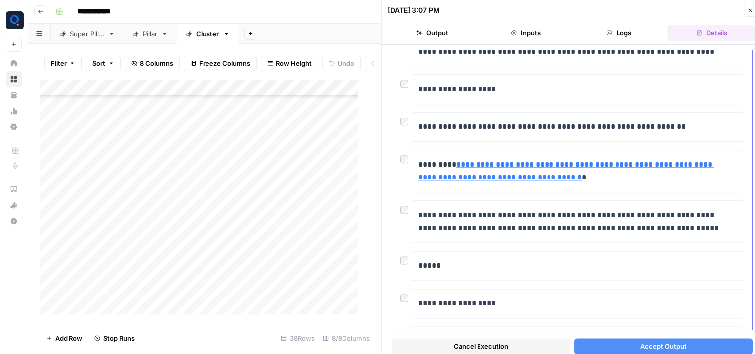
scroll to position [1252, 0]
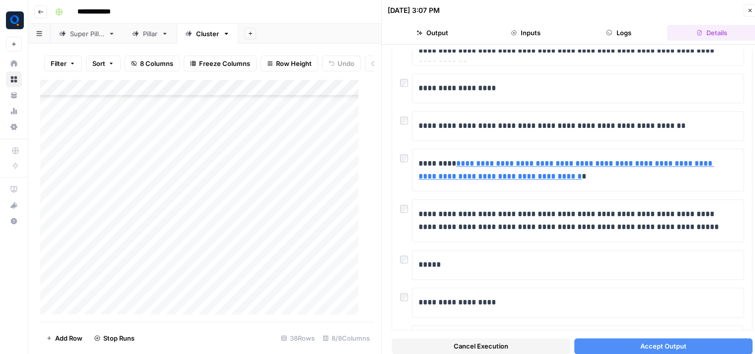
click at [603, 346] on button "Accept Output" at bounding box center [663, 346] width 179 height 16
click at [751, 7] on icon "button" at bounding box center [750, 10] width 6 height 6
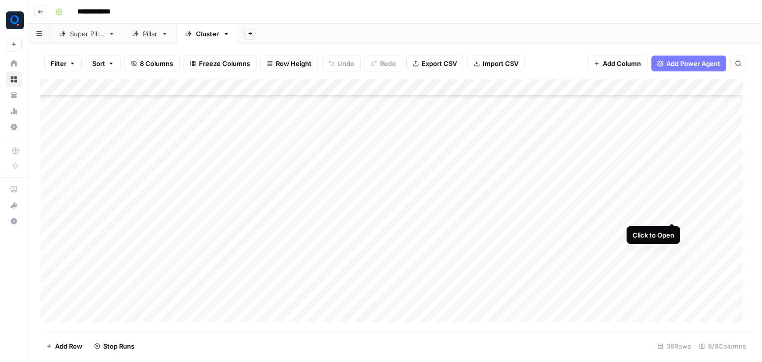
click at [671, 213] on div "Add Column" at bounding box center [395, 204] width 710 height 251
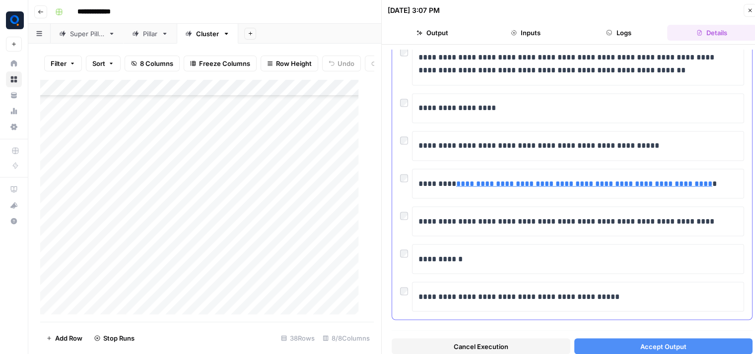
scroll to position [8, 0]
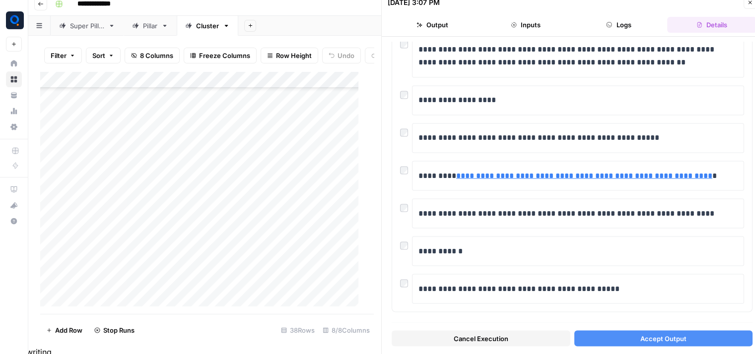
click at [625, 335] on button "Accept Output" at bounding box center [663, 338] width 179 height 16
click at [749, 0] on icon "button" at bounding box center [750, 3] width 6 height 6
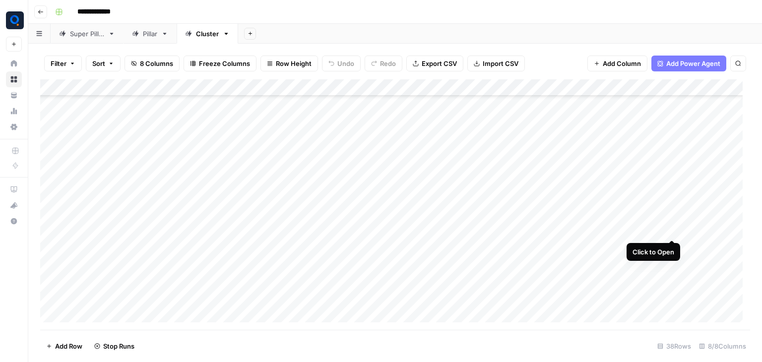
click at [671, 231] on div "Add Column" at bounding box center [395, 204] width 710 height 251
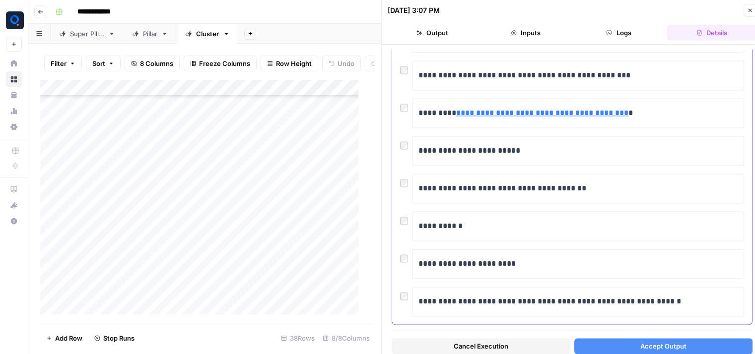
scroll to position [1576, 0]
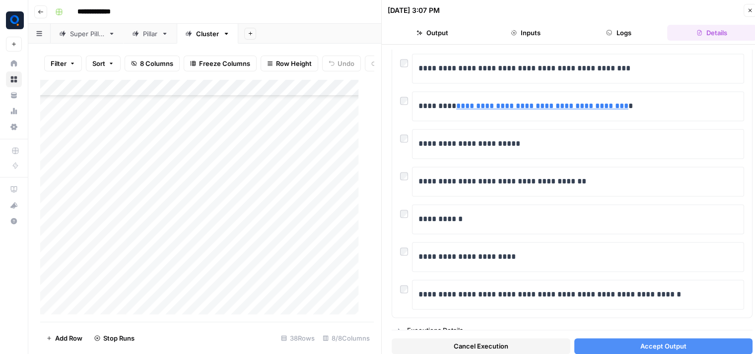
click at [592, 343] on button "Accept Output" at bounding box center [663, 346] width 179 height 16
click at [751, 13] on icon "button" at bounding box center [750, 10] width 6 height 6
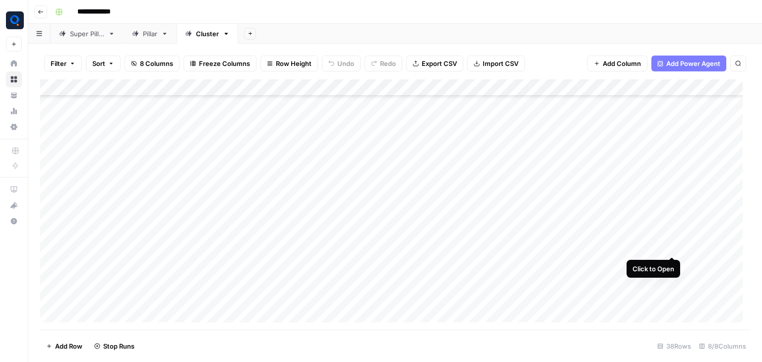
click at [673, 247] on div "Add Column" at bounding box center [395, 204] width 710 height 251
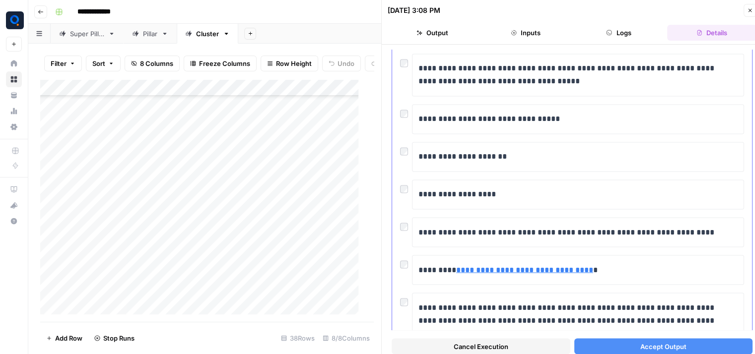
scroll to position [1749, 0]
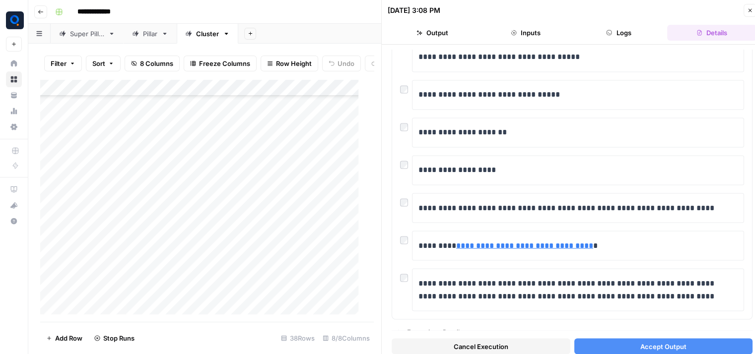
click at [591, 347] on button "Accept Output" at bounding box center [663, 346] width 179 height 16
click at [750, 7] on icon "button" at bounding box center [750, 10] width 6 height 6
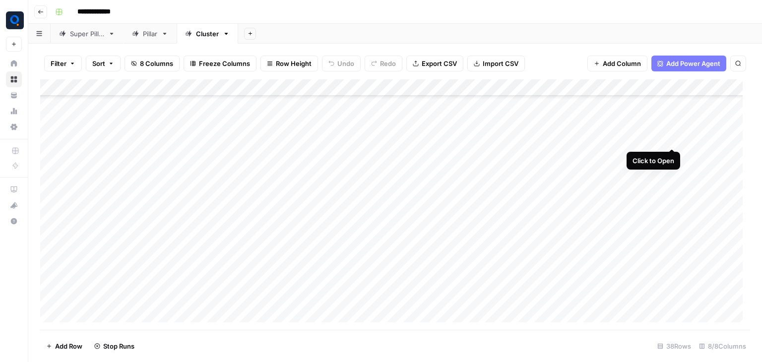
click at [671, 141] on div "Add Column" at bounding box center [395, 204] width 710 height 251
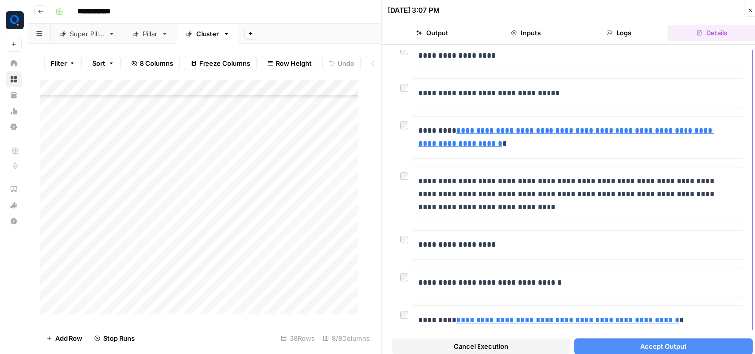
scroll to position [987, 0]
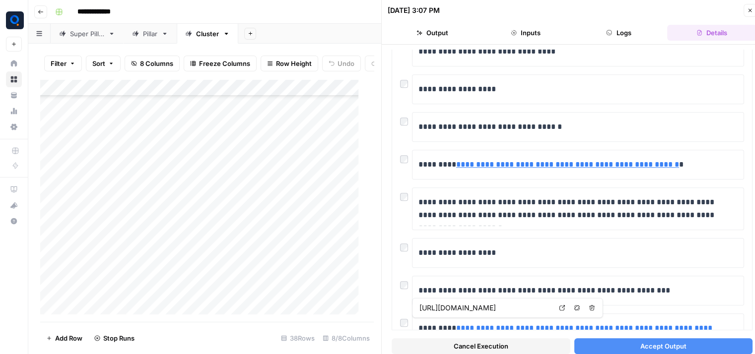
click at [611, 343] on button "Accept Output" at bounding box center [663, 346] width 179 height 16
click at [746, 14] on button "Close" at bounding box center [749, 10] width 13 height 13
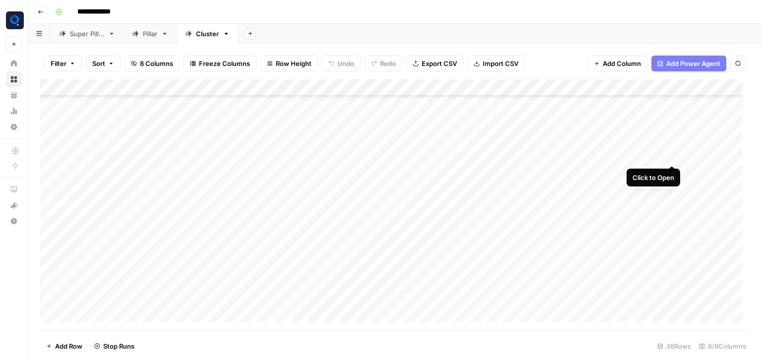
click at [672, 160] on div "Add Column" at bounding box center [395, 204] width 710 height 251
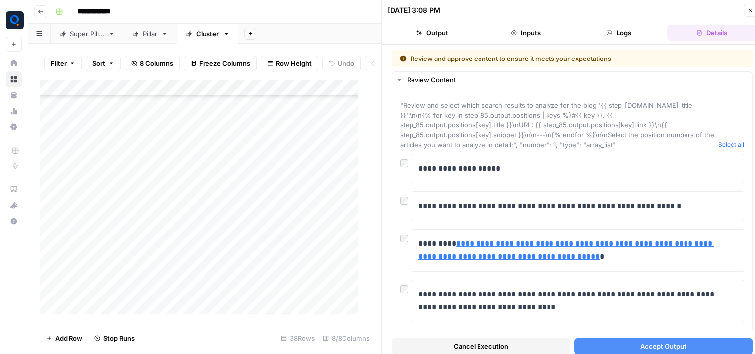
scroll to position [135, 0]
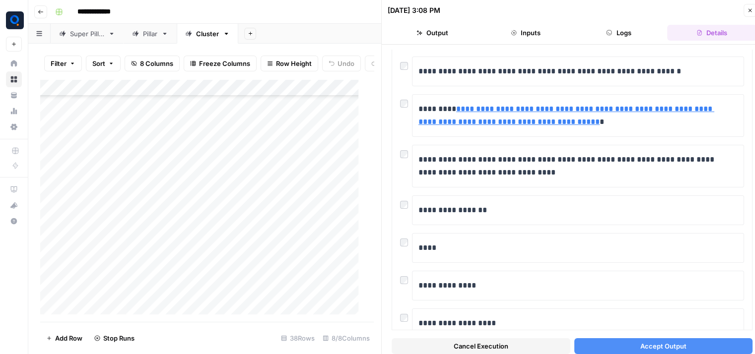
click at [80, 166] on div "Add Column" at bounding box center [203, 200] width 326 height 243
click at [83, 188] on div "Add Column" at bounding box center [203, 200] width 326 height 243
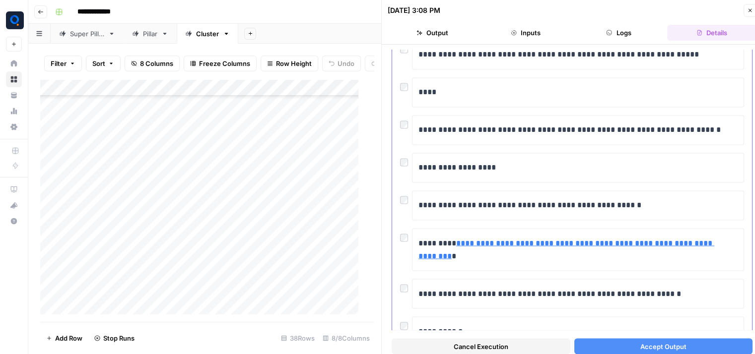
scroll to position [8, 0]
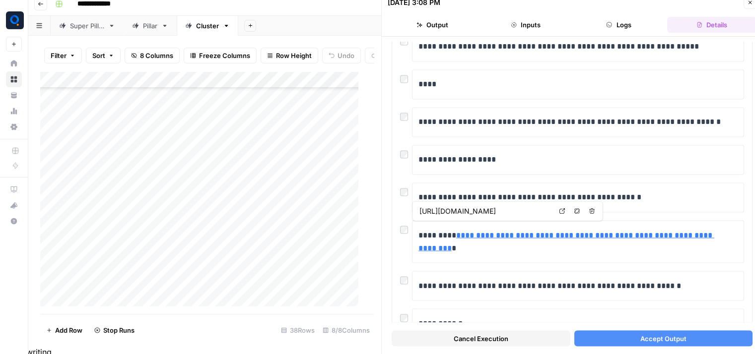
click at [591, 332] on button "Accept Output" at bounding box center [663, 338] width 179 height 16
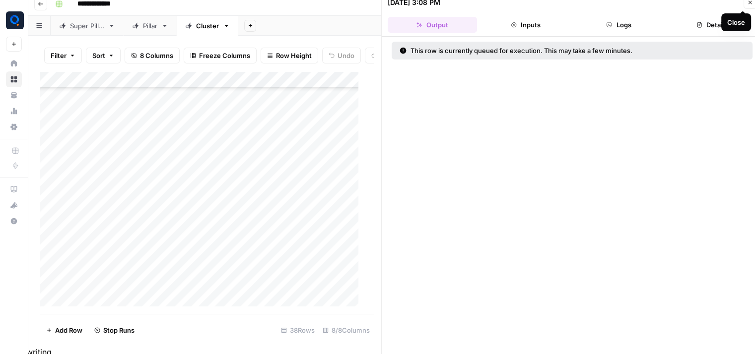
click at [750, 2] on icon "button" at bounding box center [749, 2] width 3 height 3
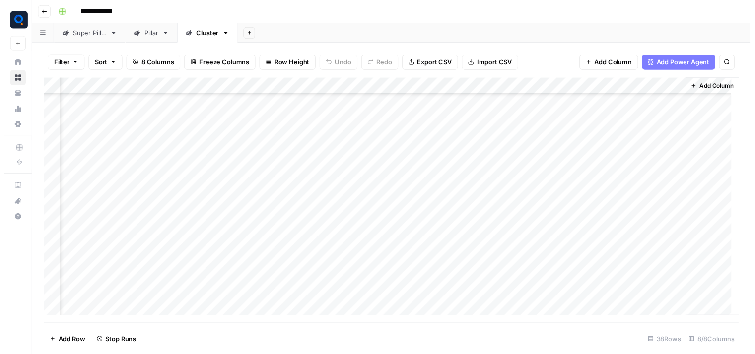
scroll to position [367, 83]
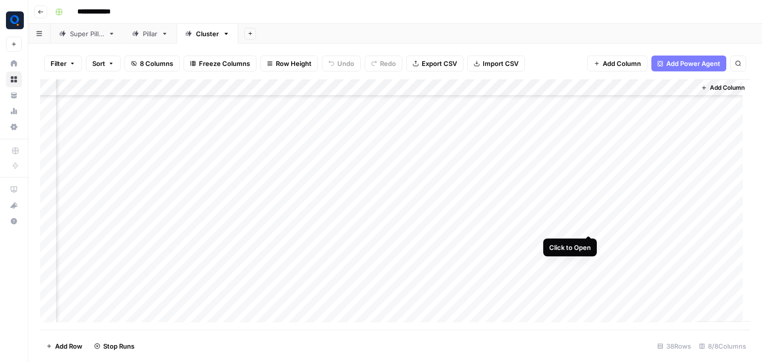
click at [588, 223] on div "Add Column" at bounding box center [395, 204] width 710 height 251
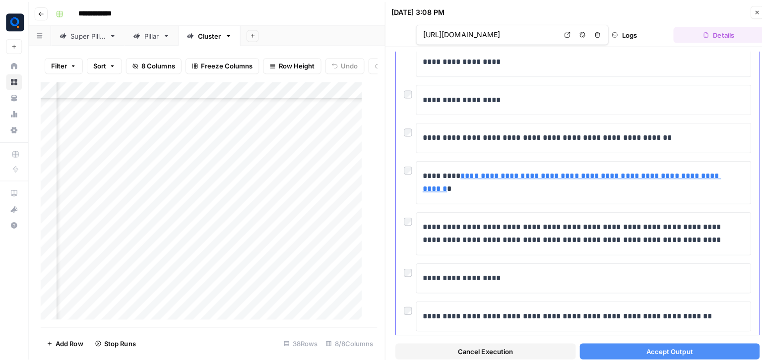
scroll to position [1224, 0]
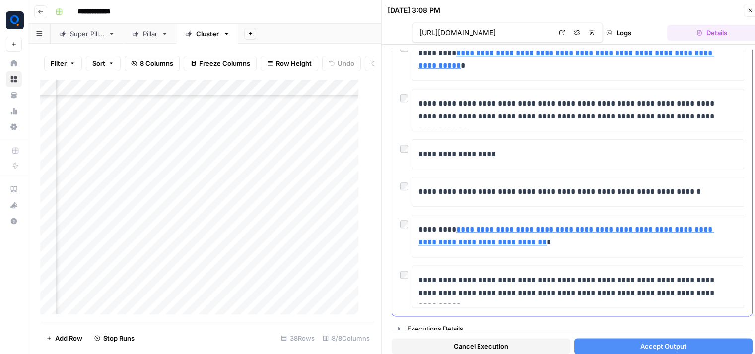
click at [748, 12] on icon "button" at bounding box center [750, 10] width 6 height 6
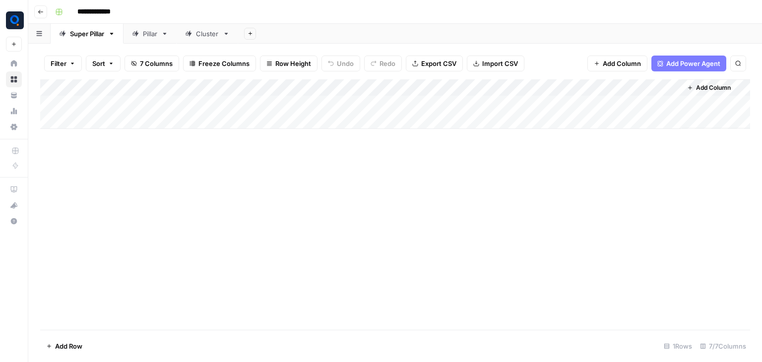
click at [216, 36] on div "Cluster" at bounding box center [207, 34] width 23 height 10
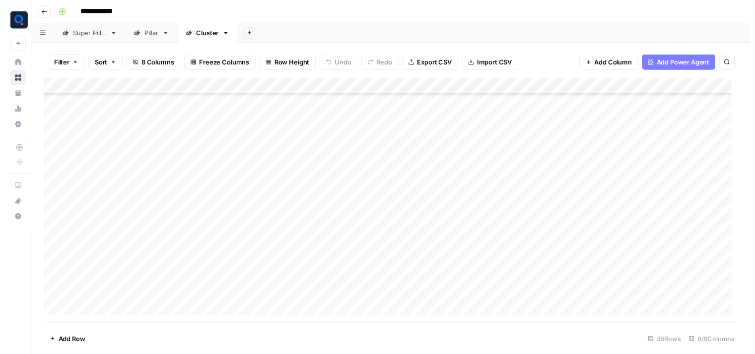
scroll to position [431, 0]
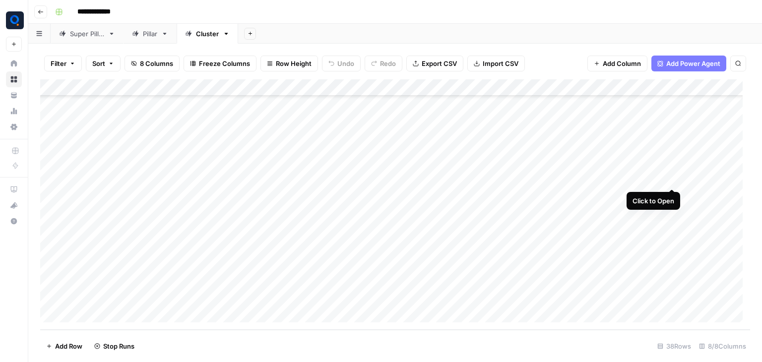
click at [670, 178] on div "Add Column" at bounding box center [395, 204] width 710 height 251
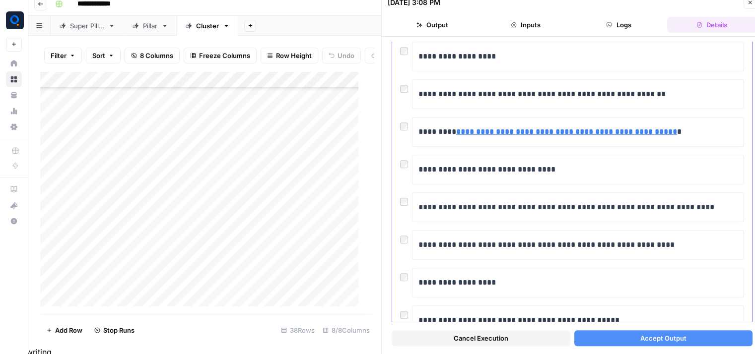
scroll to position [571, 0]
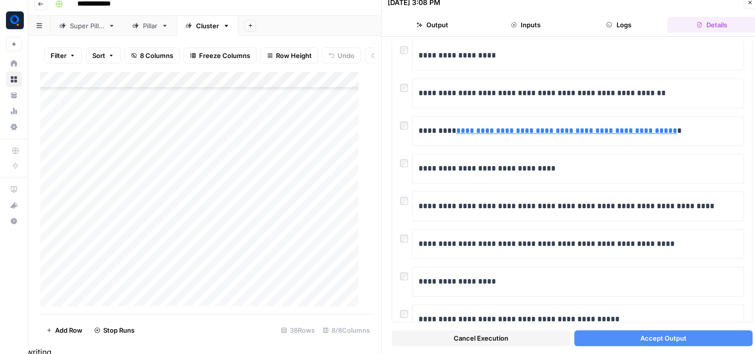
click at [614, 336] on button "Accept Output" at bounding box center [663, 338] width 179 height 16
click at [749, 3] on icon "button" at bounding box center [750, 3] width 6 height 6
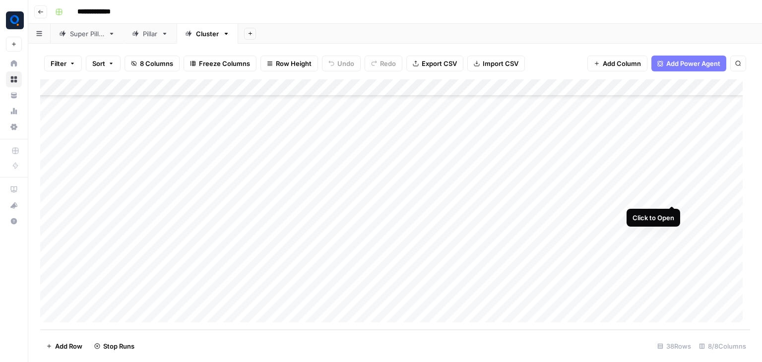
click at [674, 195] on div "Add Column" at bounding box center [395, 204] width 710 height 251
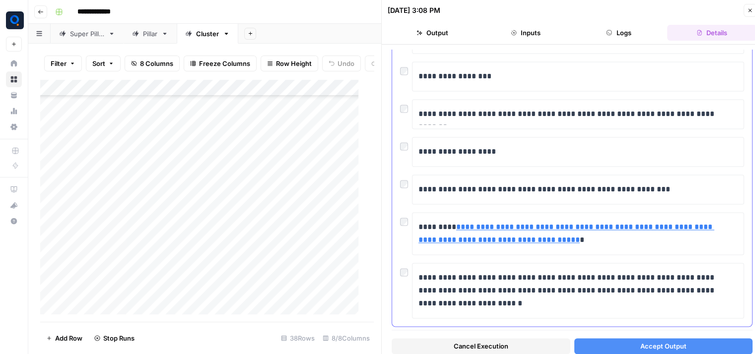
scroll to position [1517, 0]
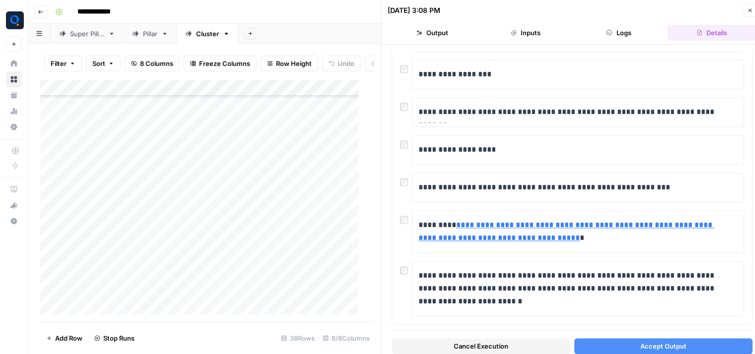
click at [752, 11] on icon "button" at bounding box center [750, 10] width 6 height 6
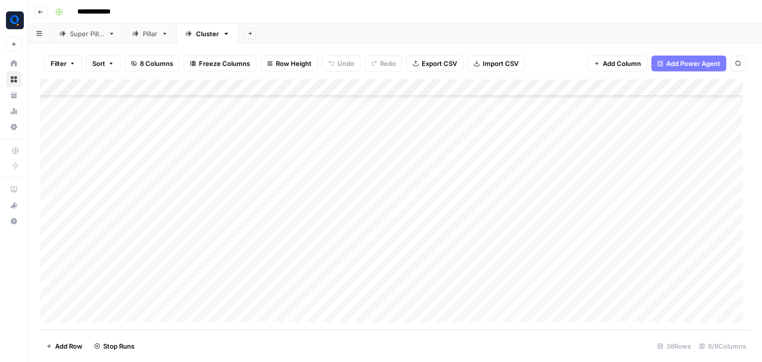
click at [669, 231] on div "Add Column" at bounding box center [395, 204] width 710 height 251
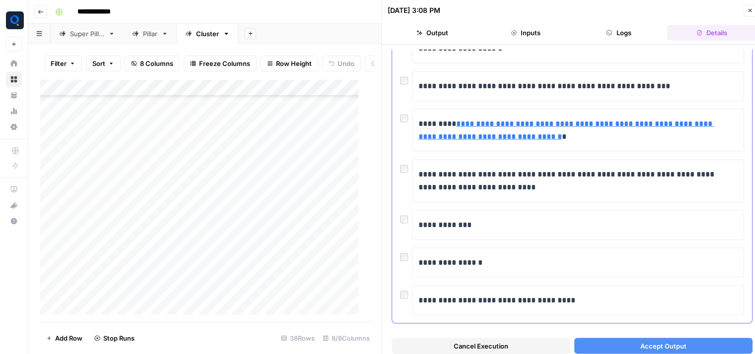
scroll to position [2003, 0]
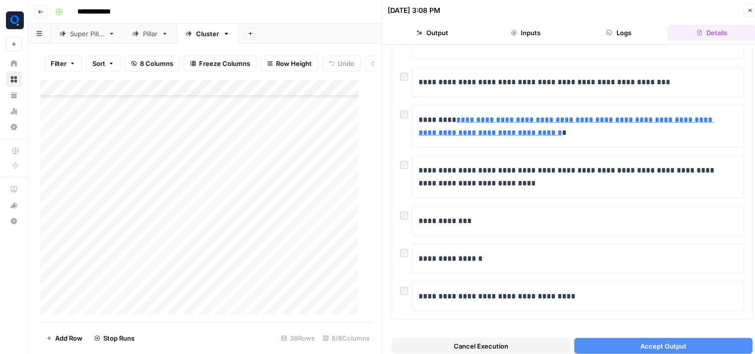
click at [745, 10] on button "Close" at bounding box center [749, 10] width 13 height 13
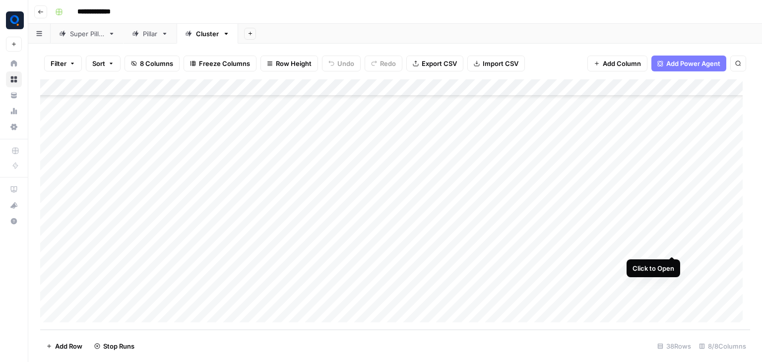
click at [671, 246] on div "Add Column" at bounding box center [395, 204] width 710 height 251
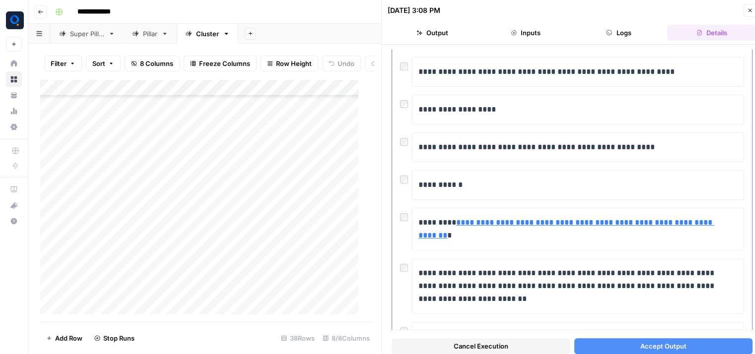
scroll to position [500, 0]
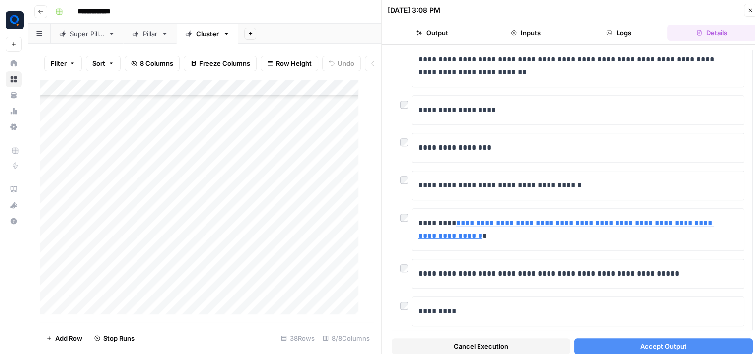
click at [174, 256] on div "Add Column" at bounding box center [203, 200] width 326 height 243
click at [230, 254] on textarea "**********" at bounding box center [224, 255] width 159 height 14
click at [216, 255] on textarea "**********" at bounding box center [224, 255] width 159 height 14
type textarea "**********"
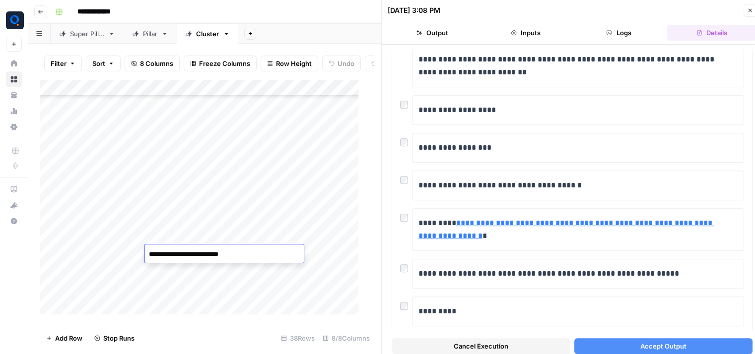
click at [250, 254] on textarea "**********" at bounding box center [224, 255] width 159 height 14
click at [257, 255] on textarea "**********" at bounding box center [224, 255] width 159 height 14
click at [240, 253] on textarea "**********" at bounding box center [224, 255] width 159 height 14
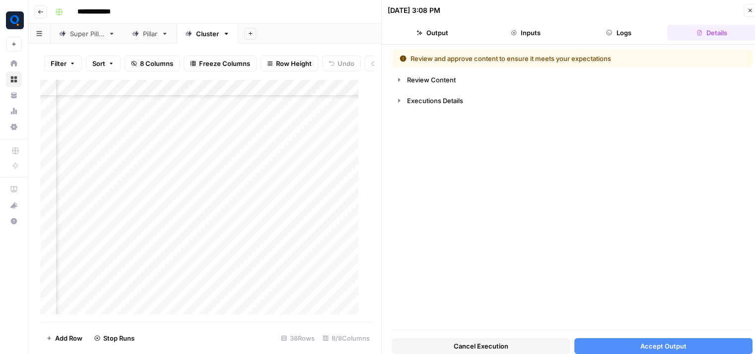
click at [747, 11] on icon "button" at bounding box center [750, 10] width 6 height 6
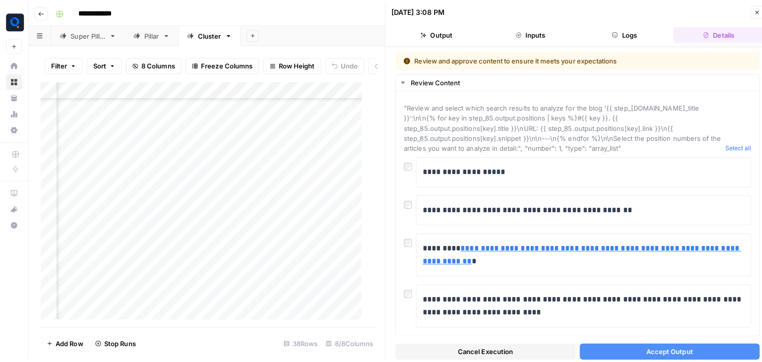
scroll to position [439, 381]
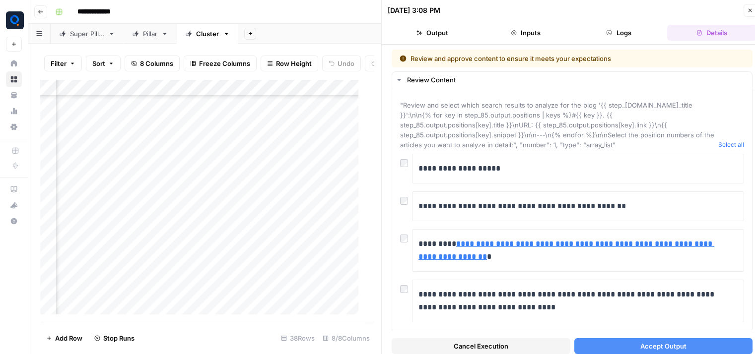
click at [750, 11] on icon "button" at bounding box center [750, 10] width 6 height 6
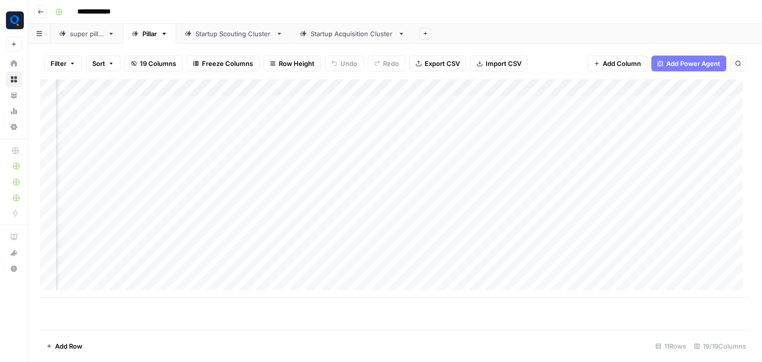
scroll to position [0, 973]
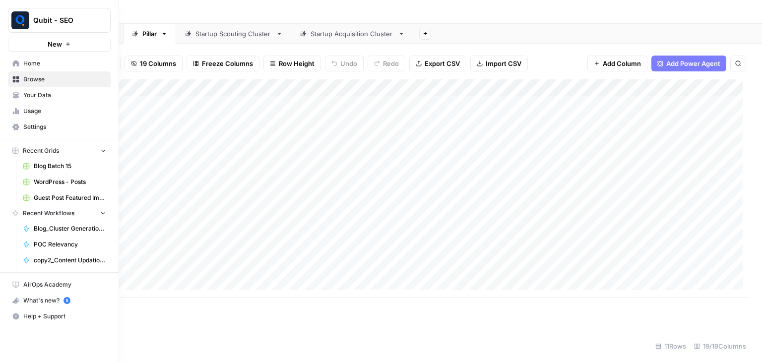
click at [64, 166] on span "Blog Batch 15" at bounding box center [70, 166] width 72 height 9
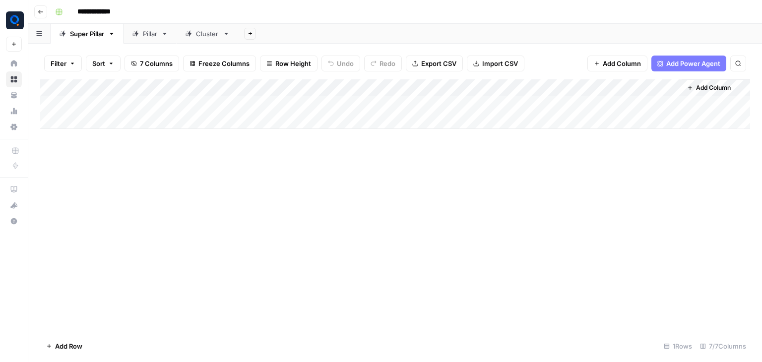
click at [144, 33] on div "Pillar" at bounding box center [150, 34] width 14 height 10
click at [645, 106] on div "Add Column" at bounding box center [395, 154] width 710 height 151
click at [643, 120] on div "Add Column" at bounding box center [395, 154] width 710 height 151
click at [638, 167] on div "Add Column" at bounding box center [395, 154] width 710 height 151
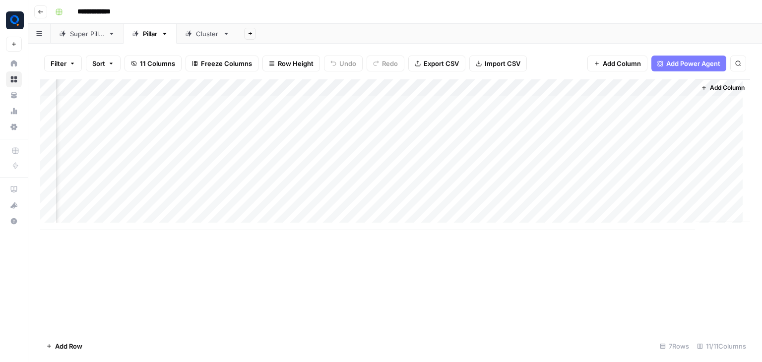
click at [639, 189] on div "Add Column" at bounding box center [395, 154] width 710 height 151
click at [639, 201] on div "Add Column" at bounding box center [395, 154] width 710 height 151
click at [643, 171] on div "Add Column" at bounding box center [395, 154] width 710 height 151
click at [643, 187] on div "Add Column" at bounding box center [395, 154] width 710 height 151
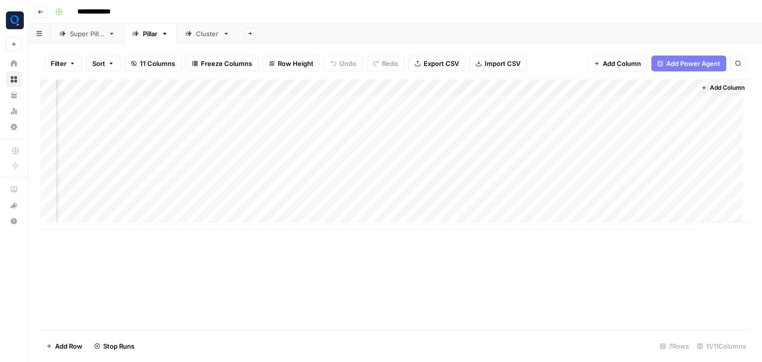
click at [207, 34] on div "Cluster" at bounding box center [207, 34] width 23 height 10
click at [153, 226] on div "Add Column" at bounding box center [395, 204] width 710 height 251
click at [153, 226] on textarea "**********" at bounding box center [224, 230] width 159 height 14
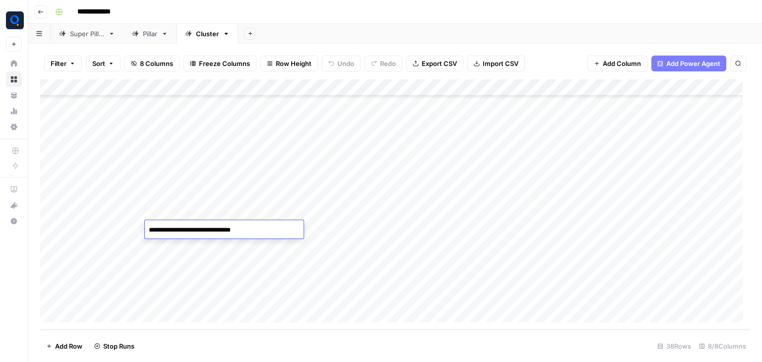
click at [149, 233] on textarea "**********" at bounding box center [224, 230] width 159 height 14
drag, startPoint x: 254, startPoint y: 232, endPoint x: 240, endPoint y: 227, distance: 14.6
click at [240, 227] on textarea "**********" at bounding box center [224, 230] width 159 height 14
click at [149, 229] on textarea "**********" at bounding box center [224, 230] width 159 height 14
click at [314, 231] on textarea "**********" at bounding box center [230, 230] width 171 height 14
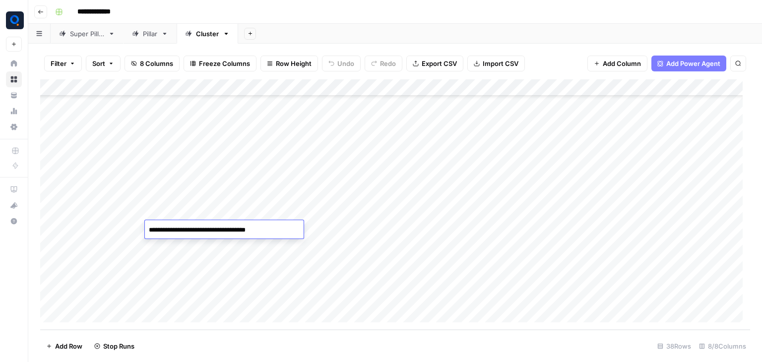
type textarea "**********"
click at [669, 228] on div "Add Column" at bounding box center [395, 204] width 710 height 251
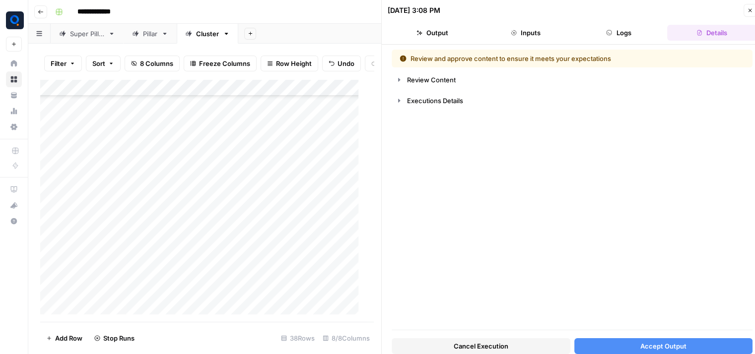
click at [478, 341] on span "Cancel Execution" at bounding box center [481, 346] width 55 height 10
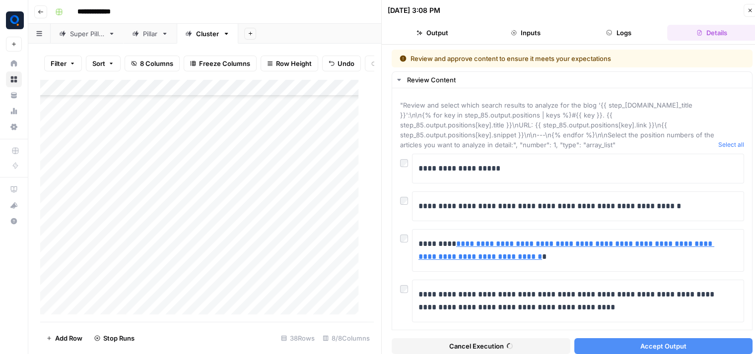
click at [749, 10] on icon "button" at bounding box center [749, 10] width 3 height 3
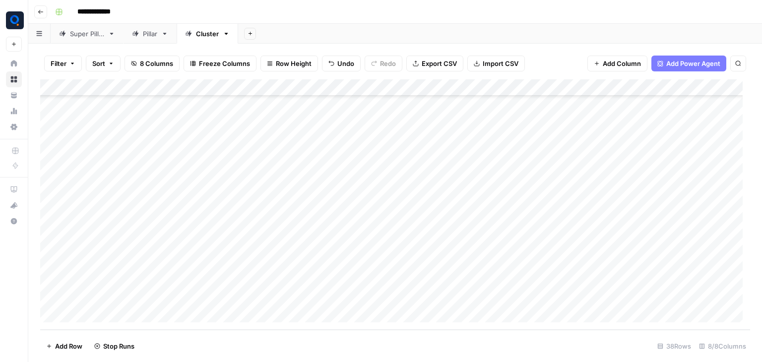
click at [671, 227] on div "Add Column" at bounding box center [395, 204] width 710 height 251
click at [181, 215] on div "Add Column" at bounding box center [395, 204] width 710 height 251
click at [190, 251] on div "Add Column" at bounding box center [395, 204] width 710 height 251
click at [200, 245] on div "Add Column" at bounding box center [395, 204] width 710 height 251
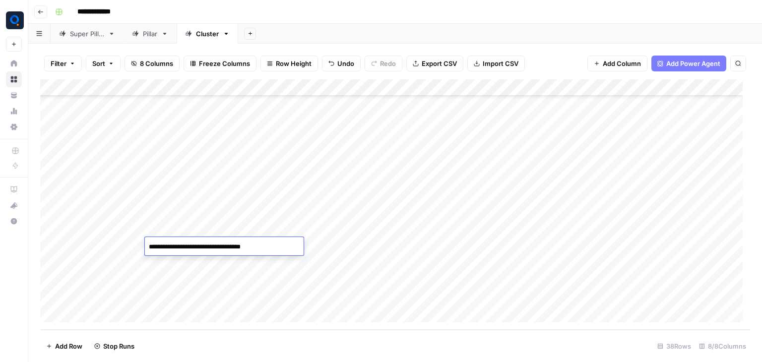
click at [200, 245] on textarea "**********" at bounding box center [224, 247] width 159 height 14
click at [253, 248] on textarea "**********" at bounding box center [224, 247] width 159 height 14
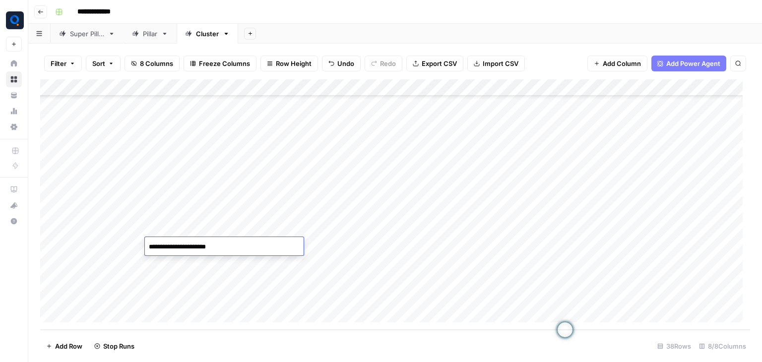
type textarea "**********"
click at [670, 248] on div "Add Column" at bounding box center [395, 204] width 710 height 251
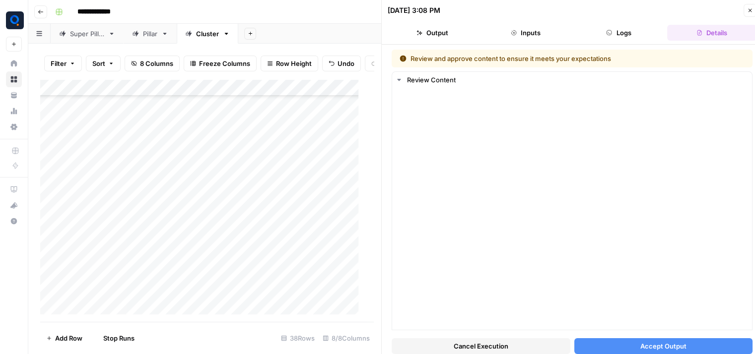
click at [458, 344] on span "Cancel Execution" at bounding box center [481, 346] width 55 height 10
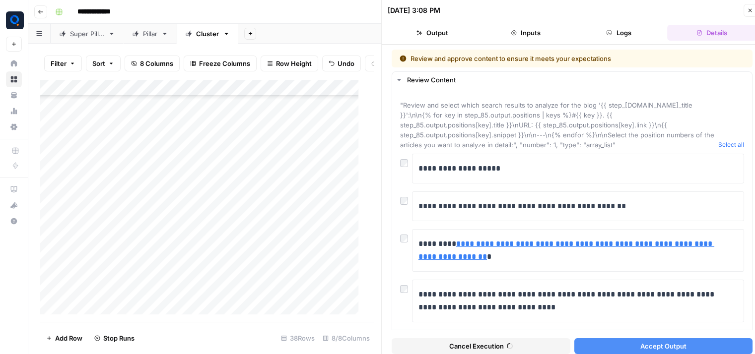
click at [750, 12] on icon "button" at bounding box center [750, 10] width 6 height 6
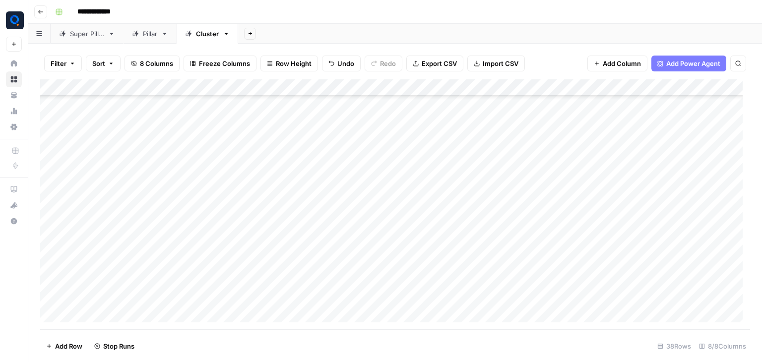
click at [674, 246] on div "Add Column" at bounding box center [395, 204] width 710 height 251
click at [671, 245] on div "Add Column" at bounding box center [395, 204] width 710 height 251
click at [673, 246] on div "Add Column" at bounding box center [395, 204] width 710 height 251
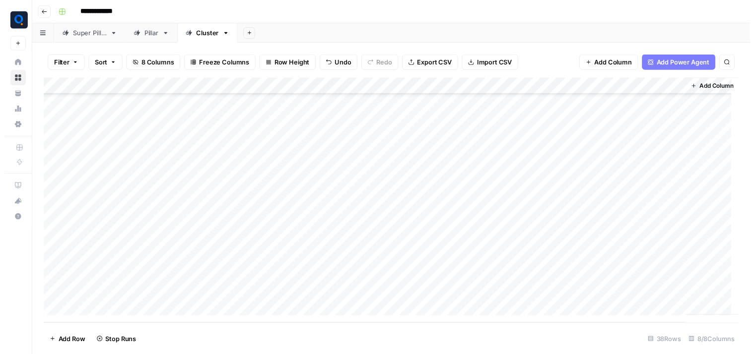
scroll to position [431, 0]
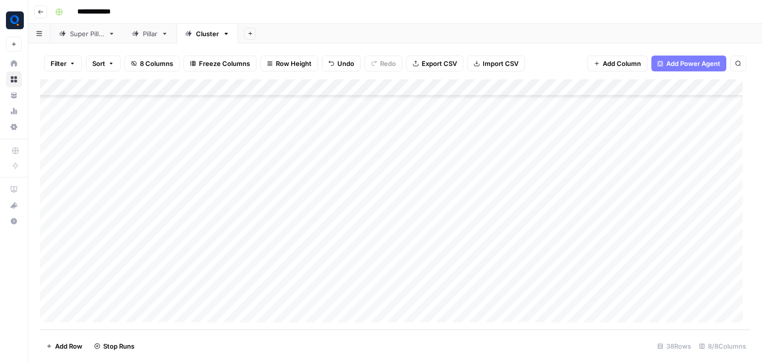
click at [165, 161] on div "Add Column" at bounding box center [395, 204] width 710 height 251
click at [165, 161] on textarea "**********" at bounding box center [224, 163] width 159 height 14
click at [288, 166] on textarea "**********" at bounding box center [224, 163] width 159 height 14
drag, startPoint x: 288, startPoint y: 166, endPoint x: 147, endPoint y: 162, distance: 141.0
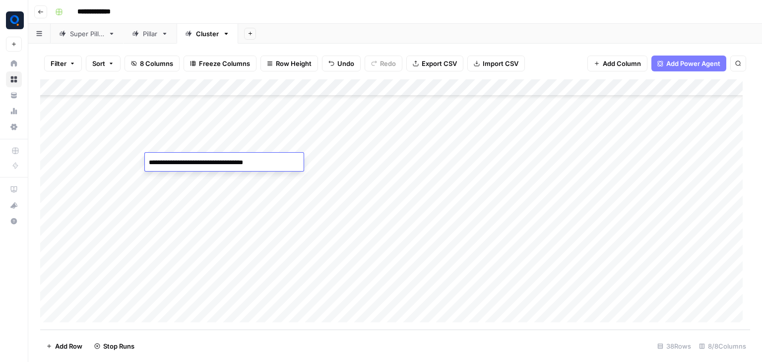
click at [147, 162] on textarea "**********" at bounding box center [224, 163] width 159 height 14
type textarea "**********"
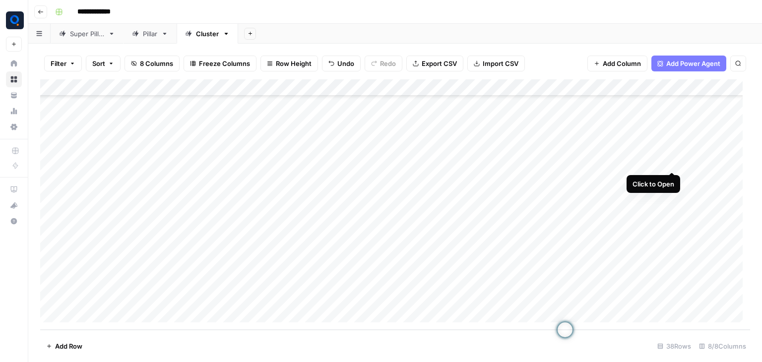
click at [673, 161] on div "Add Column" at bounding box center [395, 204] width 710 height 251
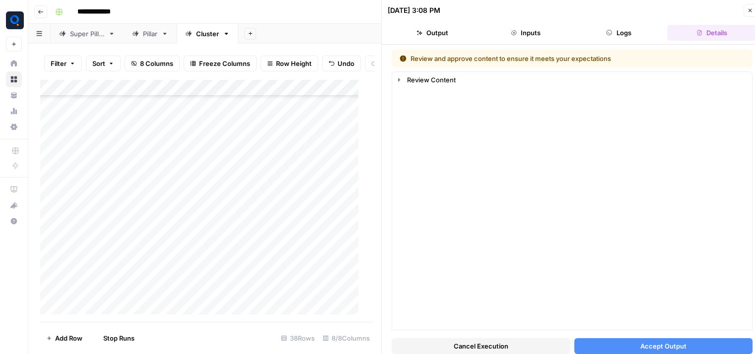
click at [476, 345] on span "Cancel Execution" at bounding box center [481, 346] width 55 height 10
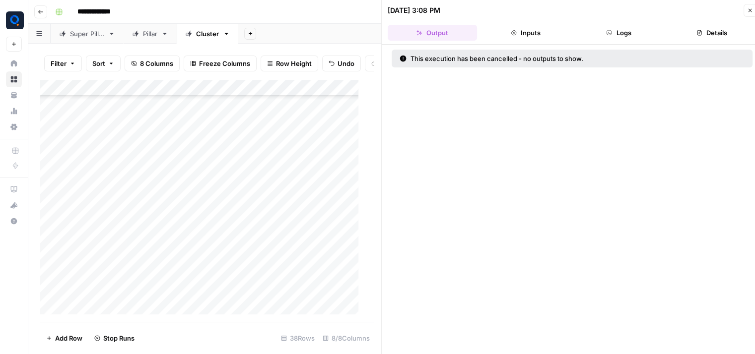
click at [749, 7] on icon "button" at bounding box center [750, 10] width 6 height 6
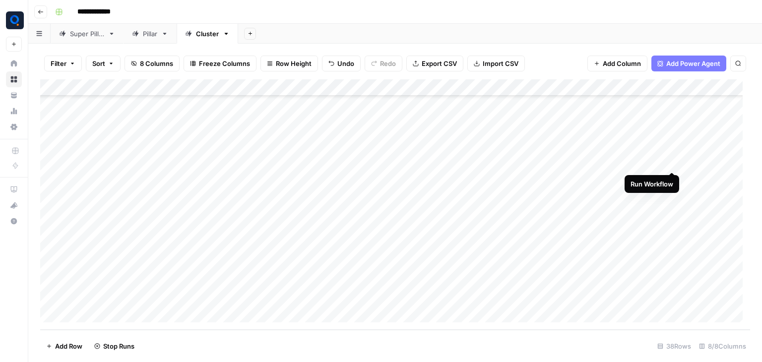
click at [671, 160] on div "Add Column" at bounding box center [395, 204] width 710 height 251
click at [206, 191] on div "Add Column" at bounding box center [395, 204] width 710 height 251
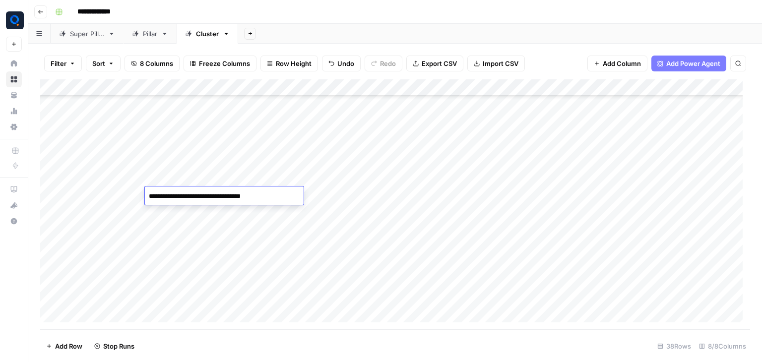
click at [206, 191] on textarea "**********" at bounding box center [224, 197] width 159 height 14
type textarea "**********"
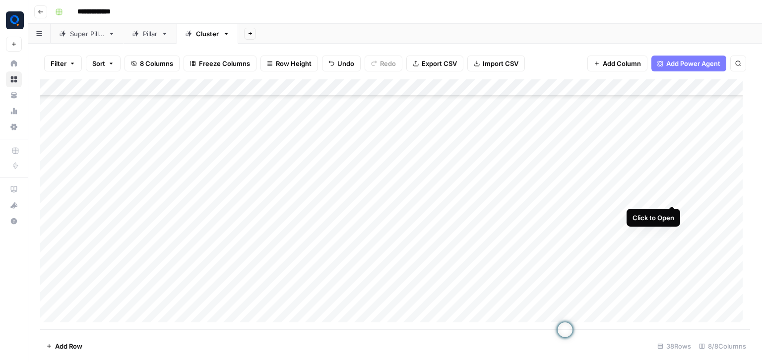
click at [672, 193] on div "Add Column" at bounding box center [395, 204] width 710 height 251
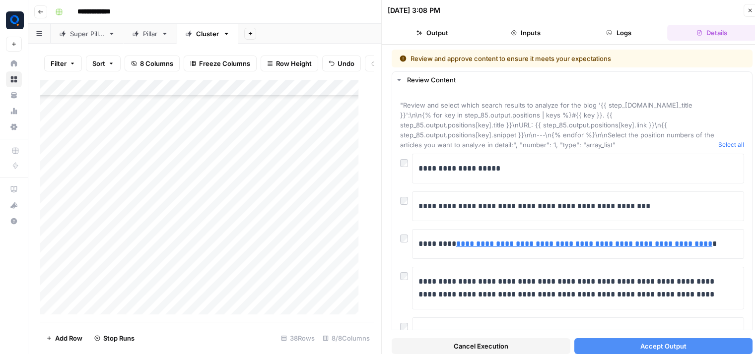
click at [466, 343] on span "Cancel Execution" at bounding box center [481, 346] width 55 height 10
click at [750, 9] on icon "button" at bounding box center [749, 10] width 3 height 3
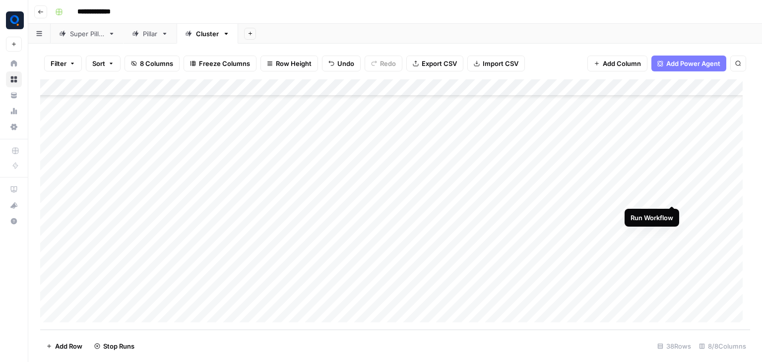
click at [674, 195] on div "Add Column" at bounding box center [395, 204] width 710 height 251
click at [175, 218] on div "Add Column" at bounding box center [395, 204] width 710 height 251
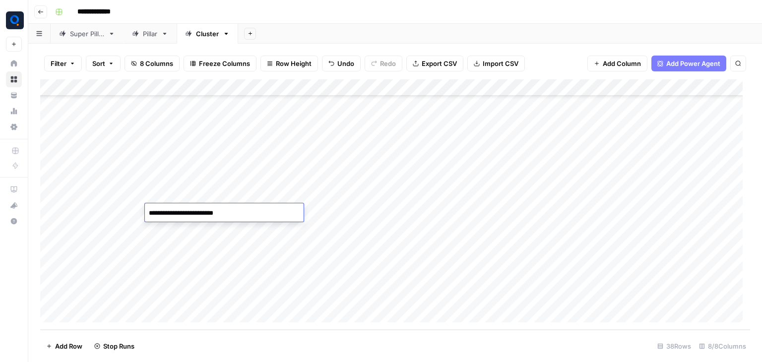
click at [175, 218] on textarea "**********" at bounding box center [224, 213] width 159 height 14
click at [118, 213] on div "Add Column" at bounding box center [395, 204] width 710 height 251
click at [165, 263] on div "Add Column" at bounding box center [395, 204] width 710 height 251
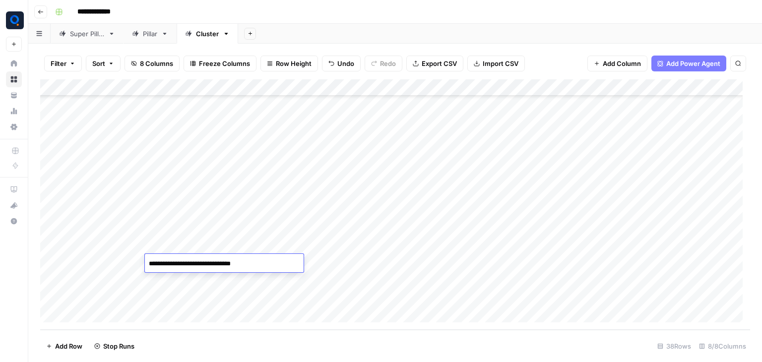
click at [252, 264] on textarea "**********" at bounding box center [224, 264] width 159 height 14
type textarea "**********"
click at [402, 264] on div "Add Column" at bounding box center [395, 204] width 710 height 251
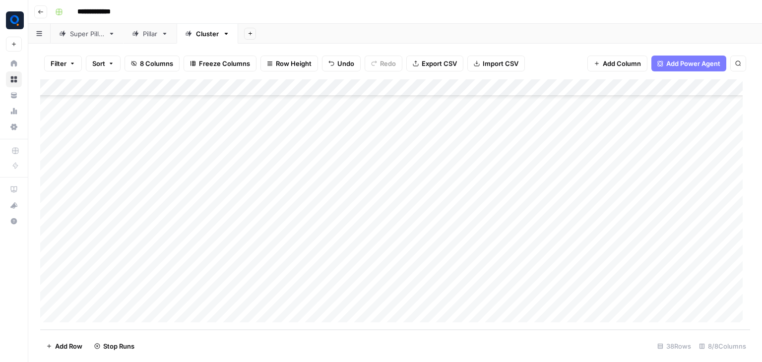
click at [633, 262] on div "Add Column" at bounding box center [395, 204] width 710 height 251
click at [212, 277] on div "Add Column" at bounding box center [395, 204] width 710 height 251
click at [114, 276] on div "Add Column" at bounding box center [395, 204] width 710 height 251
click at [160, 275] on div "Add Column" at bounding box center [395, 204] width 710 height 251
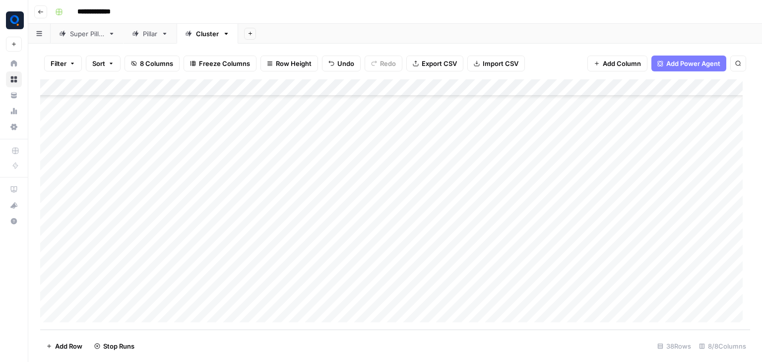
click at [160, 275] on div "Add Column" at bounding box center [395, 204] width 710 height 251
click at [160, 275] on textarea "**********" at bounding box center [224, 281] width 159 height 14
type textarea "**********"
click at [671, 279] on div "Add Column" at bounding box center [395, 204] width 710 height 251
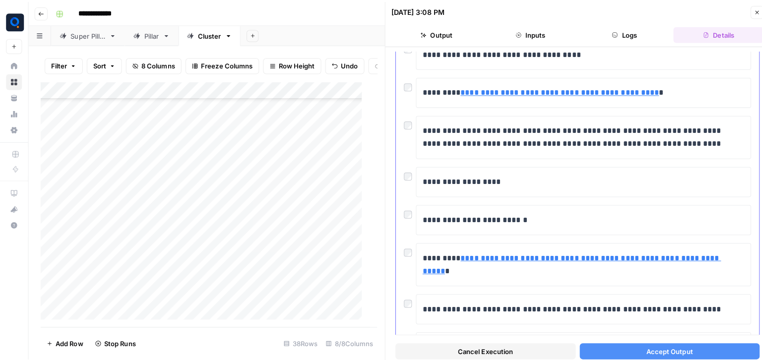
scroll to position [750, 0]
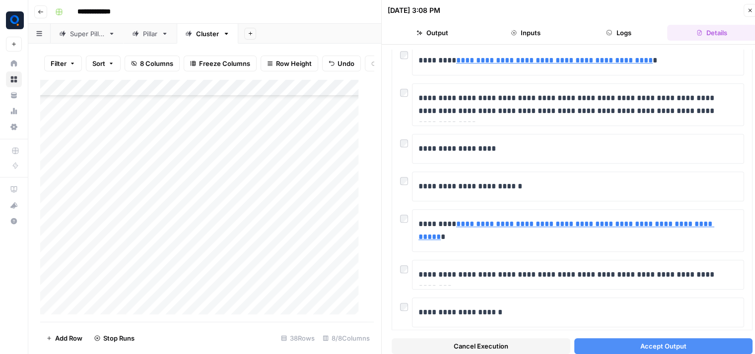
click at [468, 347] on span "Cancel Execution" at bounding box center [481, 346] width 55 height 10
click at [748, 9] on icon "button" at bounding box center [750, 10] width 6 height 6
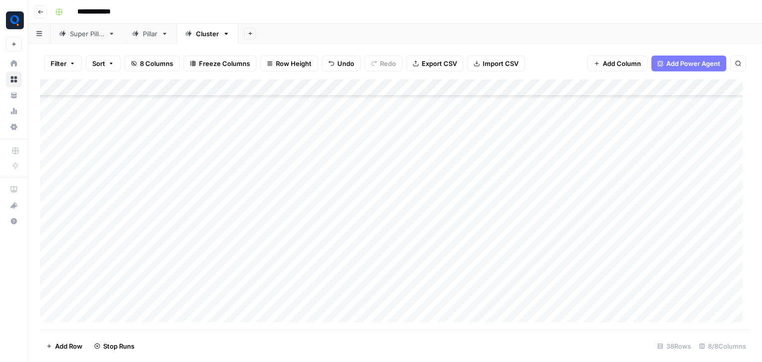
scroll to position [431, 0]
click at [671, 280] on div "Add Column" at bounding box center [395, 204] width 710 height 251
click at [171, 293] on div "Add Column" at bounding box center [395, 204] width 710 height 251
click at [171, 293] on textarea "**********" at bounding box center [224, 298] width 159 height 14
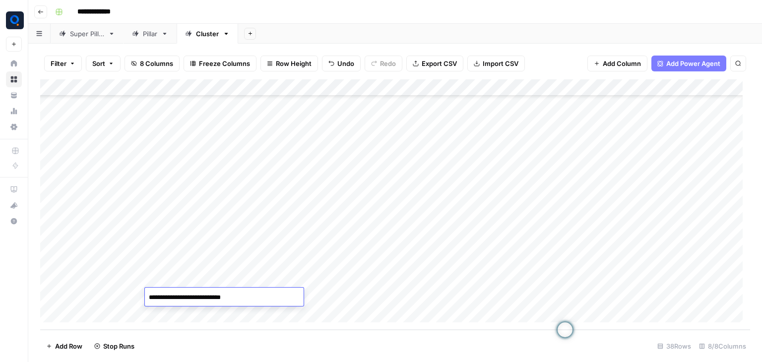
click at [208, 298] on textarea "**********" at bounding box center [224, 298] width 159 height 14
drag, startPoint x: 247, startPoint y: 295, endPoint x: 136, endPoint y: 292, distance: 110.7
click at [136, 292] on body "**********" at bounding box center [381, 181] width 762 height 362
click at [136, 292] on div "Add Column" at bounding box center [395, 204] width 710 height 251
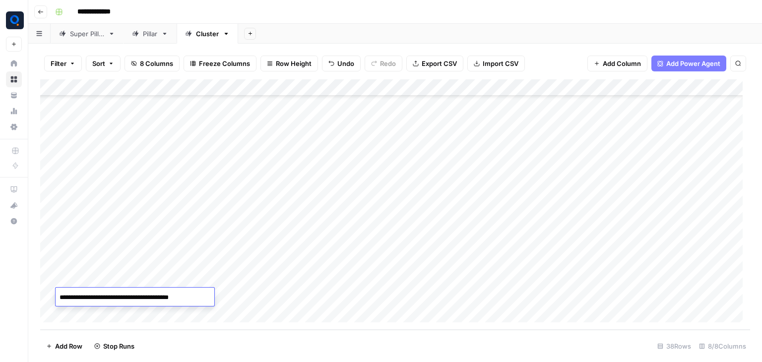
click at [136, 292] on textarea "**********" at bounding box center [135, 298] width 159 height 14
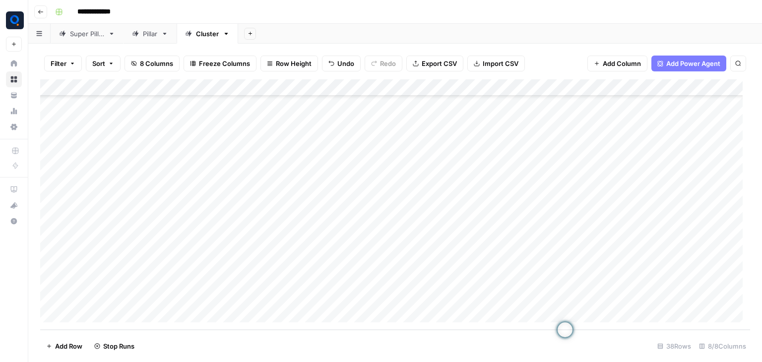
click at [219, 292] on div "Add Column" at bounding box center [395, 204] width 710 height 251
drag, startPoint x: 246, startPoint y: 301, endPoint x: 211, endPoint y: 304, distance: 35.4
click at [211, 304] on textarea "**********" at bounding box center [224, 298] width 159 height 14
type textarea "**********"
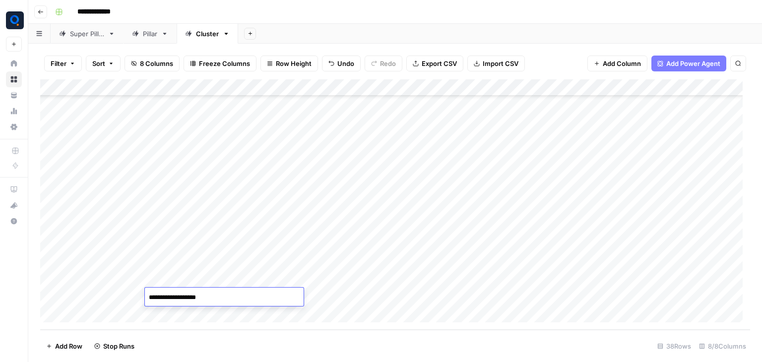
click at [401, 296] on div "Add Column" at bounding box center [395, 204] width 710 height 251
click at [636, 296] on div "Add Column" at bounding box center [395, 204] width 710 height 251
click at [177, 141] on div "Add Column" at bounding box center [395, 204] width 710 height 251
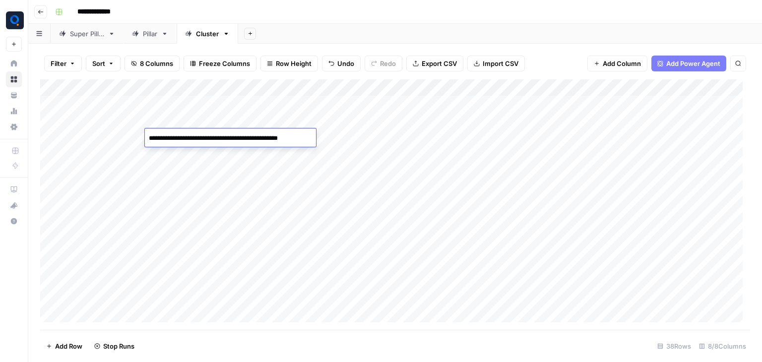
click at [205, 140] on textarea "**********" at bounding box center [229, 138] width 169 height 14
click at [300, 139] on textarea "**********" at bounding box center [224, 138] width 159 height 14
drag, startPoint x: 300, startPoint y: 139, endPoint x: 256, endPoint y: 141, distance: 43.7
click at [256, 141] on textarea "**********" at bounding box center [224, 138] width 159 height 14
type textarea "**********"
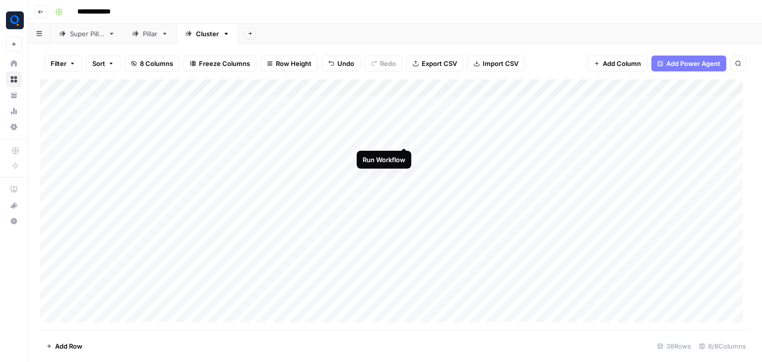
click at [403, 136] on div "Add Column" at bounding box center [395, 204] width 710 height 251
click at [182, 173] on div "Add Column" at bounding box center [395, 204] width 710 height 251
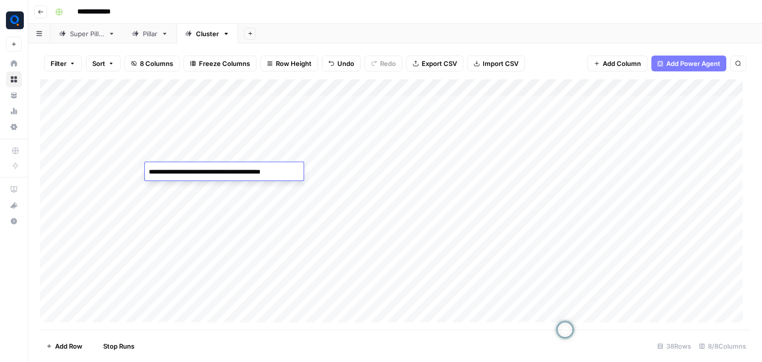
click at [182, 173] on textarea "**********" at bounding box center [224, 172] width 159 height 14
click at [162, 173] on textarea "**********" at bounding box center [224, 172] width 159 height 14
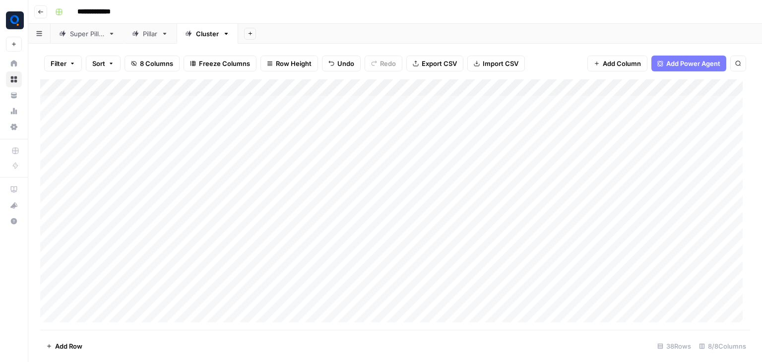
click at [125, 174] on div "Add Column" at bounding box center [395, 204] width 710 height 251
click at [158, 211] on div "Add Column" at bounding box center [395, 204] width 710 height 251
click at [110, 175] on div "Add Column" at bounding box center [395, 204] width 710 height 251
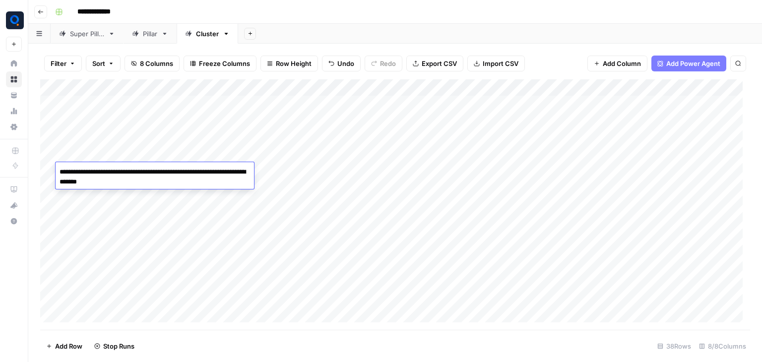
click at [105, 200] on div "Add Column" at bounding box center [395, 204] width 710 height 251
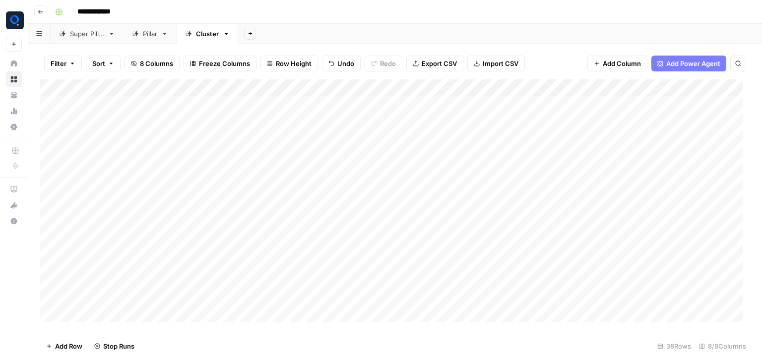
click at [165, 169] on div "Add Column" at bounding box center [395, 204] width 710 height 251
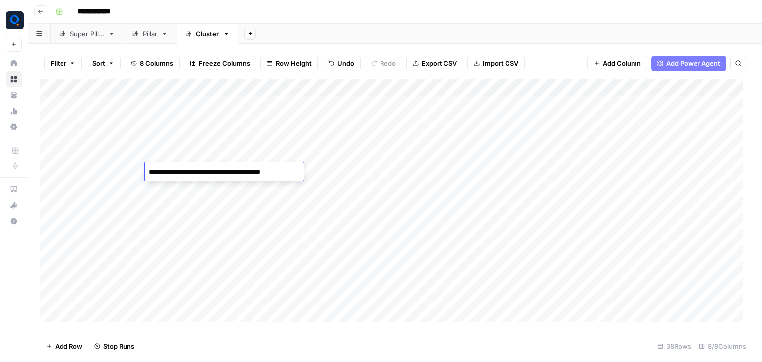
click at [165, 169] on textarea "**********" at bounding box center [224, 172] width 159 height 14
type textarea "**********"
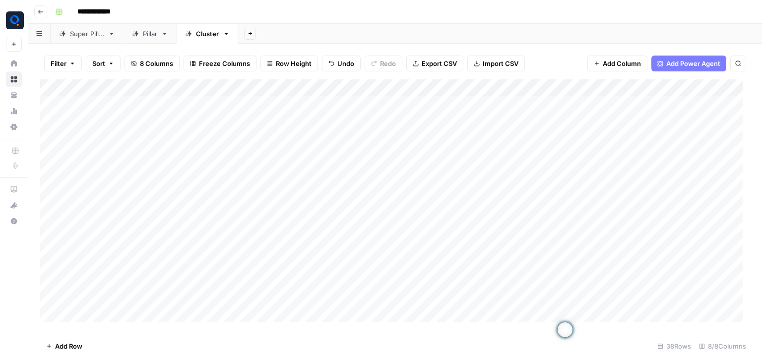
click at [403, 173] on div "Add Column" at bounding box center [395, 204] width 710 height 251
click at [121, 166] on div "Add Column" at bounding box center [395, 204] width 710 height 251
click at [133, 197] on div "Add Column" at bounding box center [395, 204] width 710 height 251
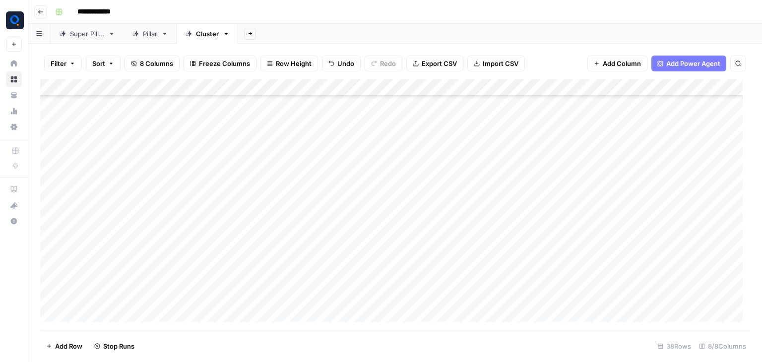
click at [174, 163] on div "Add Column" at bounding box center [395, 204] width 710 height 251
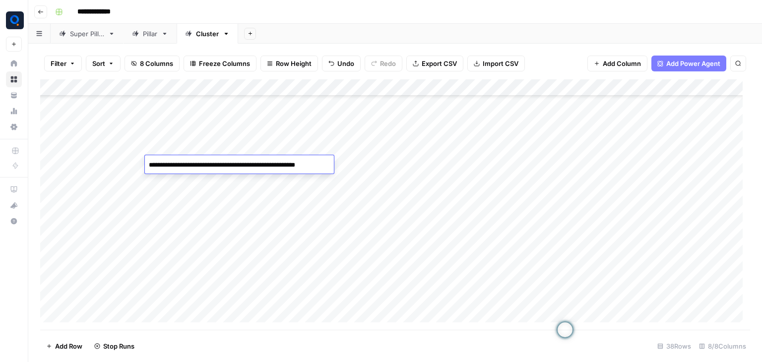
type textarea "**********"
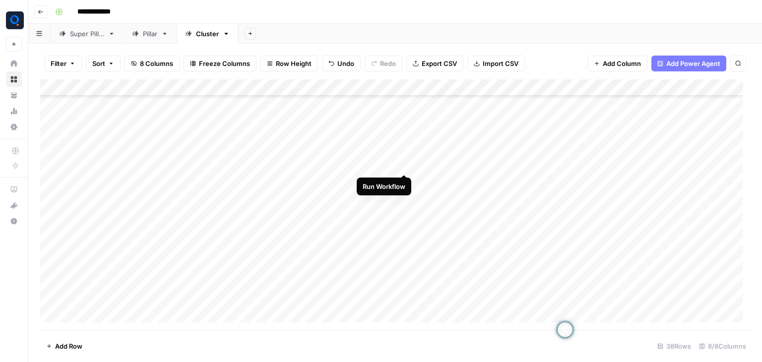
click at [404, 163] on div "Add Column" at bounding box center [395, 204] width 710 height 251
click at [405, 164] on div "Add Column" at bounding box center [395, 204] width 710 height 251
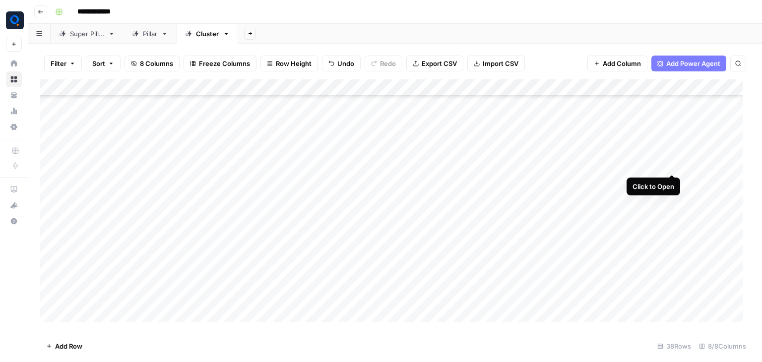
click at [673, 165] on div "Add Column" at bounding box center [395, 204] width 710 height 251
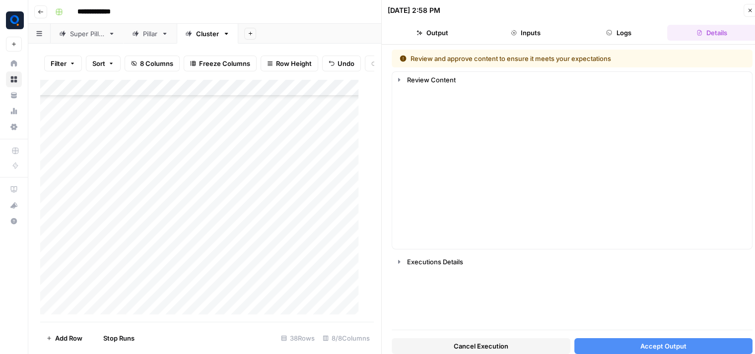
click at [468, 349] on span "Cancel Execution" at bounding box center [481, 346] width 55 height 10
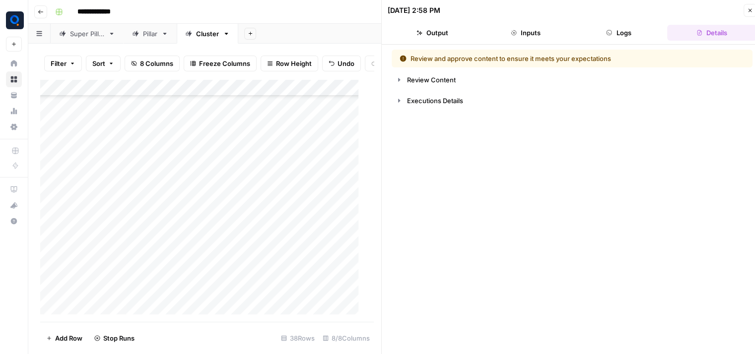
click at [747, 13] on icon "button" at bounding box center [750, 10] width 6 height 6
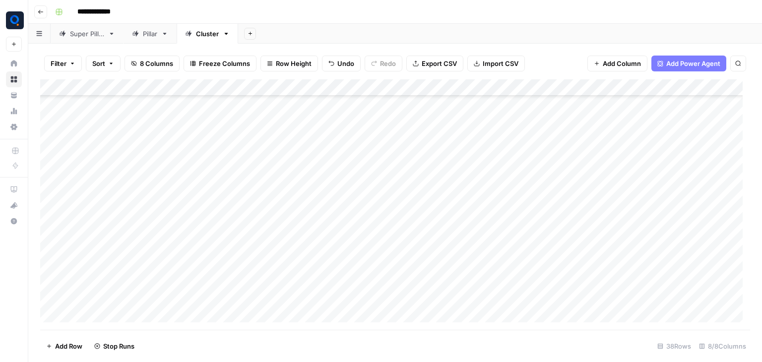
scroll to position [123, 0]
click at [173, 221] on div "Add Column" at bounding box center [395, 204] width 710 height 251
click at [173, 221] on textarea "**********" at bounding box center [224, 218] width 159 height 14
click at [202, 220] on textarea "**********" at bounding box center [224, 218] width 159 height 14
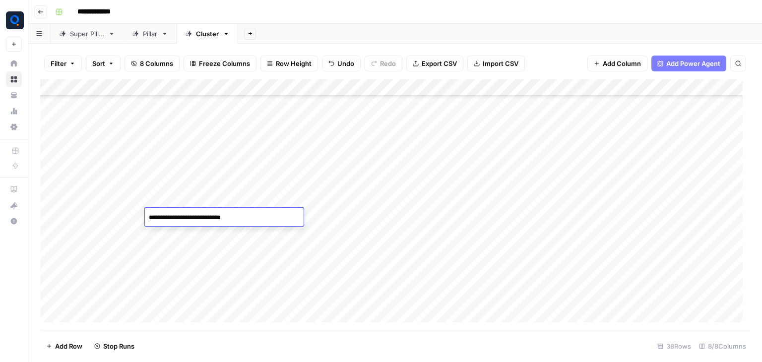
drag, startPoint x: 248, startPoint y: 218, endPoint x: 168, endPoint y: 219, distance: 79.9
click at [168, 219] on textarea "**********" at bounding box center [224, 218] width 159 height 14
click at [111, 219] on div "Add Column" at bounding box center [395, 204] width 710 height 251
click at [111, 219] on textarea "**********" at bounding box center [152, 218] width 192 height 14
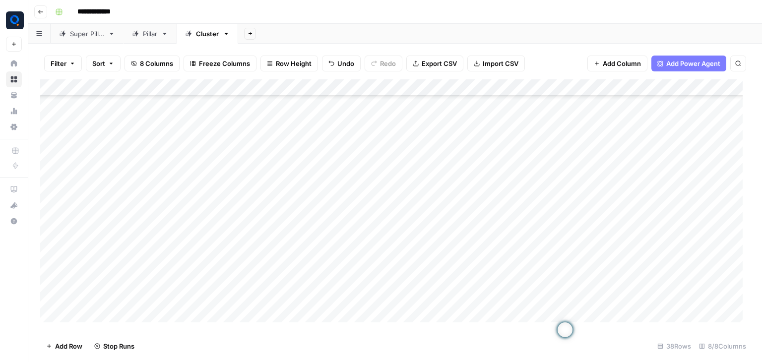
click at [118, 237] on div "Add Column" at bounding box center [395, 204] width 710 height 251
click at [159, 224] on div "Add Column" at bounding box center [395, 204] width 710 height 251
drag, startPoint x: 249, startPoint y: 217, endPoint x: 208, endPoint y: 215, distance: 40.7
click at [208, 215] on textarea "**********" at bounding box center [224, 218] width 159 height 14
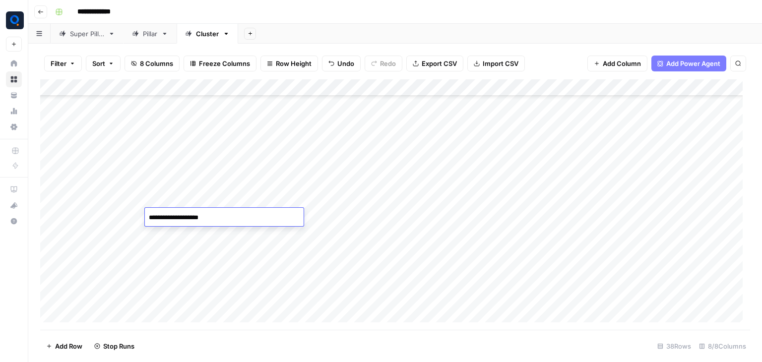
click at [222, 217] on textarea "**********" at bounding box center [224, 218] width 159 height 14
type textarea "**********"
click at [404, 215] on div "Add Column" at bounding box center [395, 204] width 710 height 251
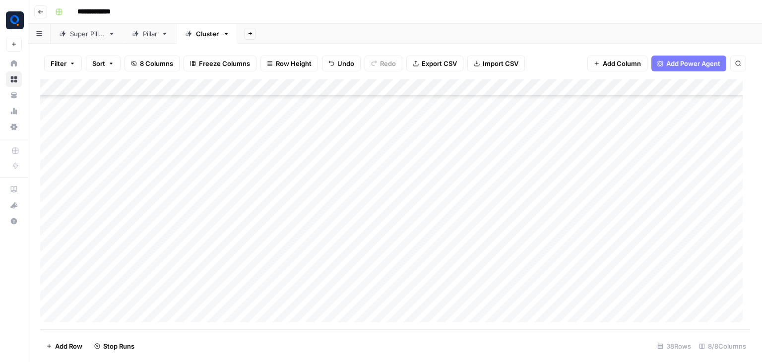
scroll to position [371, 0]
click at [147, 37] on div "Pillar" at bounding box center [150, 34] width 14 height 10
click at [411, 85] on div "Add Column" at bounding box center [395, 154] width 710 height 151
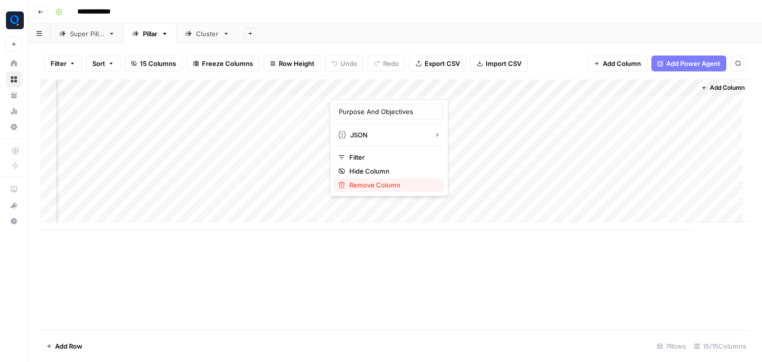
click at [394, 186] on span "Remove Column" at bounding box center [392, 185] width 87 height 10
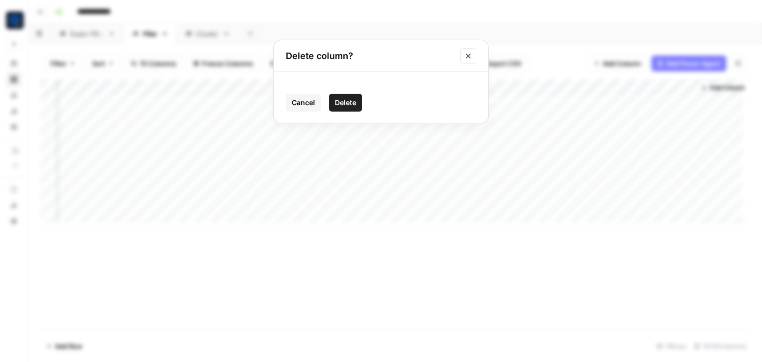
click at [356, 110] on button "Delete" at bounding box center [345, 103] width 33 height 18
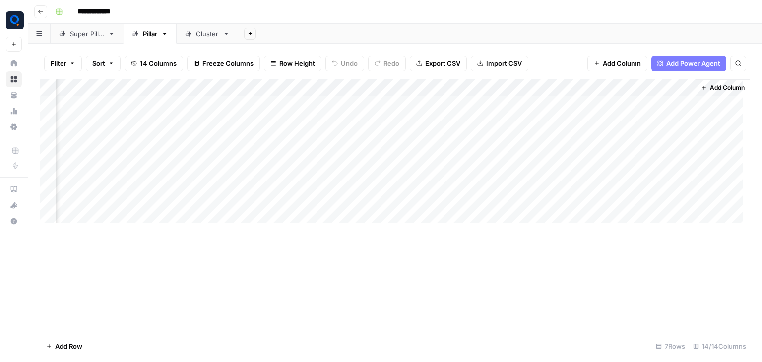
scroll to position [0, 619]
click at [503, 88] on div "Add Column" at bounding box center [395, 154] width 710 height 151
click at [491, 190] on button "Remove Column" at bounding box center [479, 185] width 110 height 14
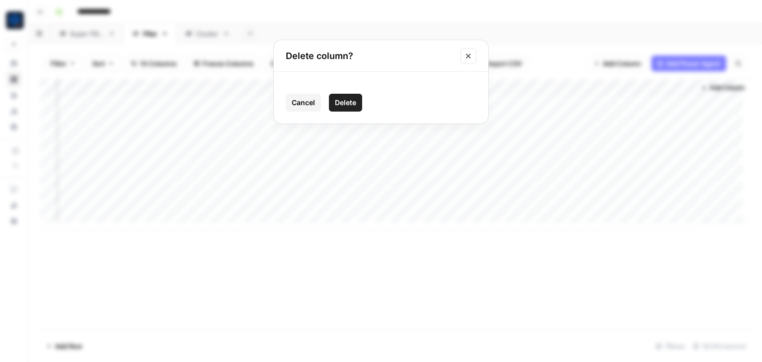
click at [349, 98] on span "Delete" at bounding box center [345, 103] width 21 height 10
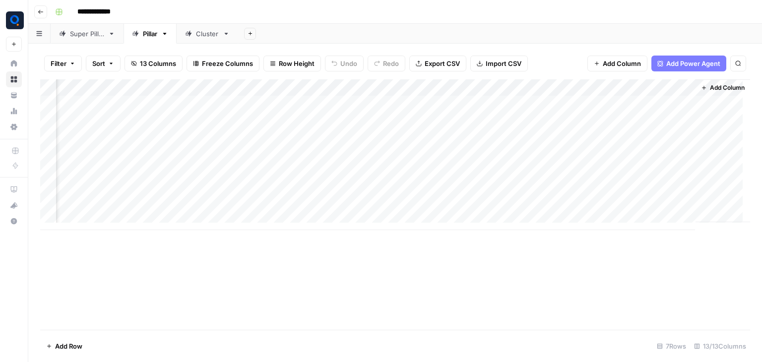
scroll to position [0, 530]
click at [589, 87] on div "Add Column" at bounding box center [395, 154] width 710 height 151
click at [572, 183] on span "Remove Column" at bounding box center [571, 185] width 87 height 10
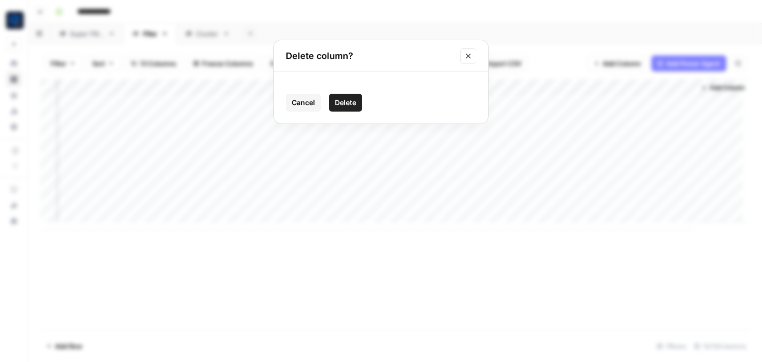
click at [349, 100] on span "Delete" at bounding box center [345, 103] width 21 height 10
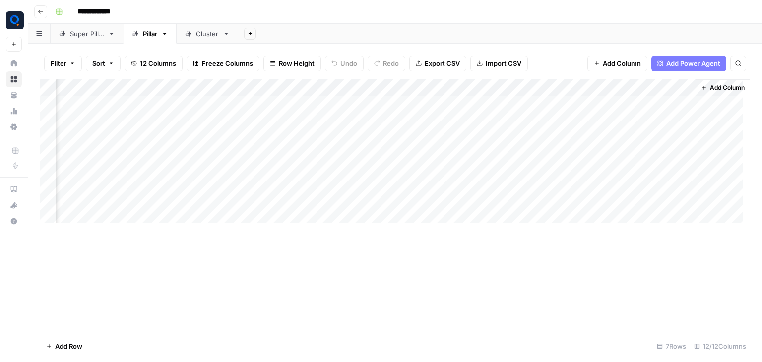
scroll to position [0, 441]
click at [681, 88] on div "Add Column" at bounding box center [395, 154] width 710 height 151
type input "Main Sections"
click at [649, 186] on span "Remove Column" at bounding box center [660, 185] width 87 height 10
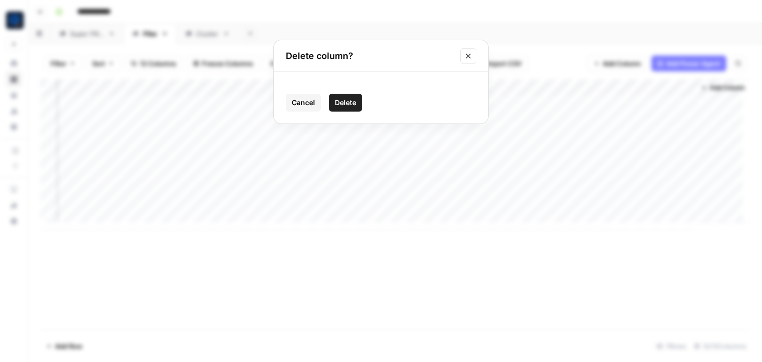
click at [353, 105] on span "Delete" at bounding box center [345, 103] width 21 height 10
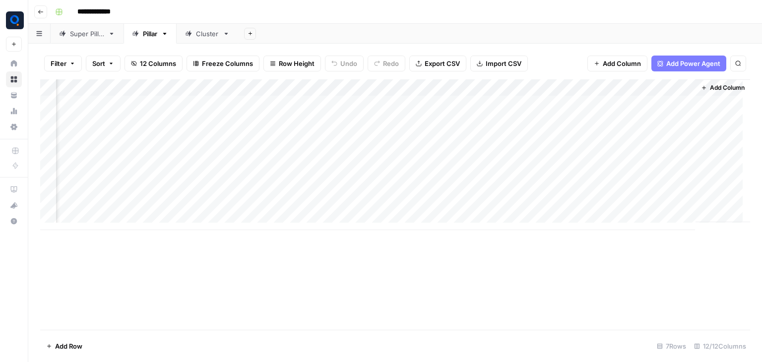
scroll to position [0, 351]
click at [206, 34] on div "Cluster" at bounding box center [207, 34] width 23 height 10
click at [639, 131] on div "Add Column" at bounding box center [395, 204] width 710 height 251
click at [639, 171] on div "Add Column" at bounding box center [395, 204] width 710 height 251
click at [403, 223] on div "Add Column" at bounding box center [395, 204] width 710 height 251
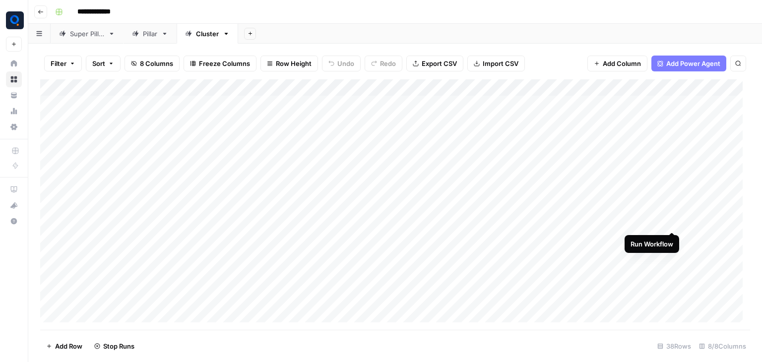
click at [671, 223] on div "Add Column" at bounding box center [395, 204] width 710 height 251
click at [640, 173] on div "Add Column" at bounding box center [395, 204] width 710 height 251
click at [555, 298] on div "Add Column" at bounding box center [395, 204] width 710 height 251
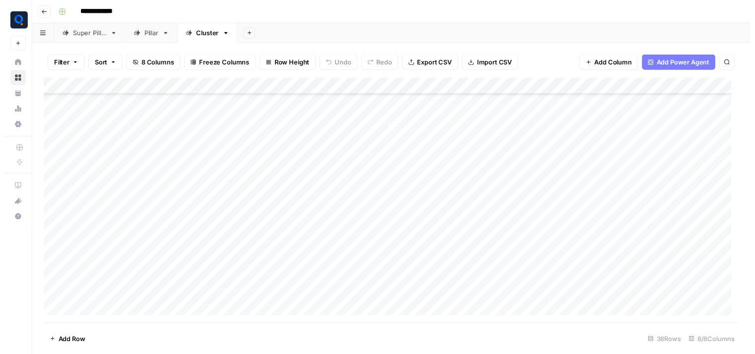
scroll to position [0, 0]
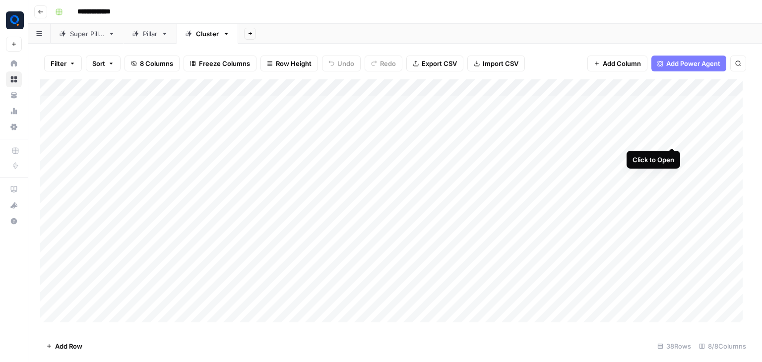
click at [669, 137] on div "Add Column" at bounding box center [395, 204] width 710 height 251
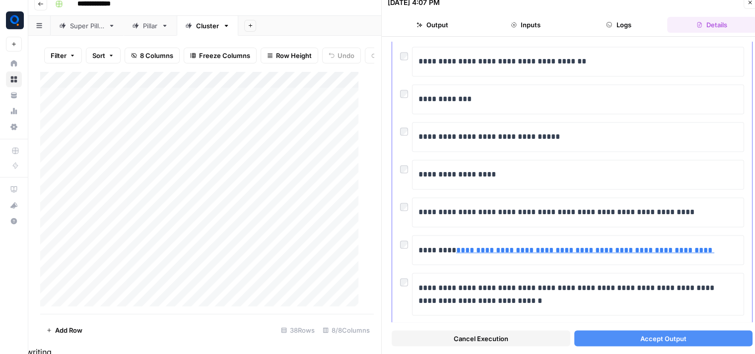
scroll to position [1794, 0]
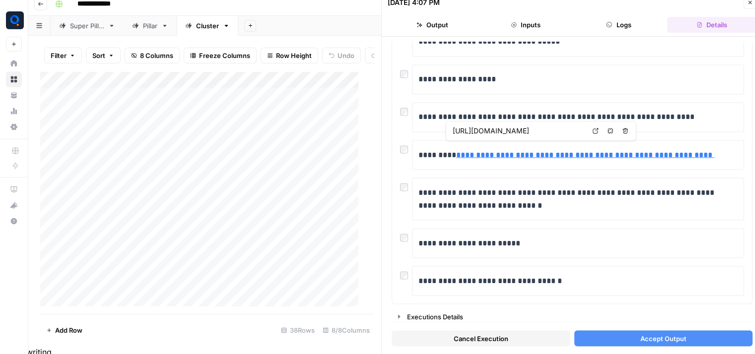
click at [750, 5] on button "Close" at bounding box center [749, 2] width 13 height 13
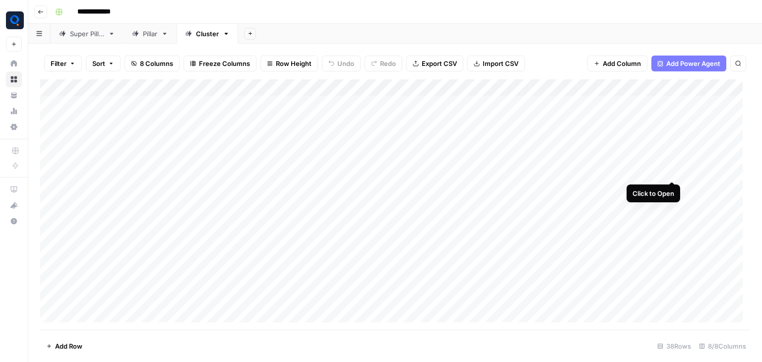
click at [670, 172] on div "Add Column" at bounding box center [395, 204] width 710 height 251
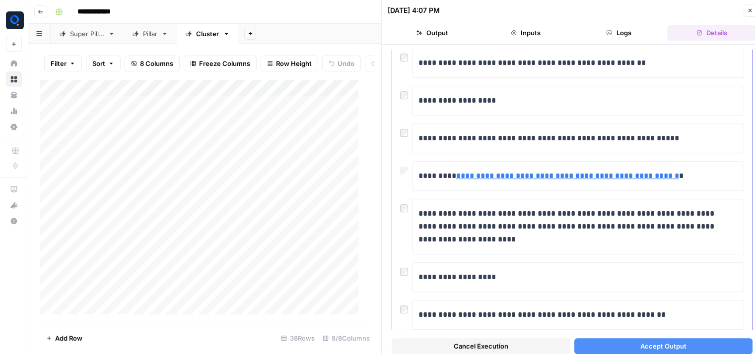
scroll to position [851, 0]
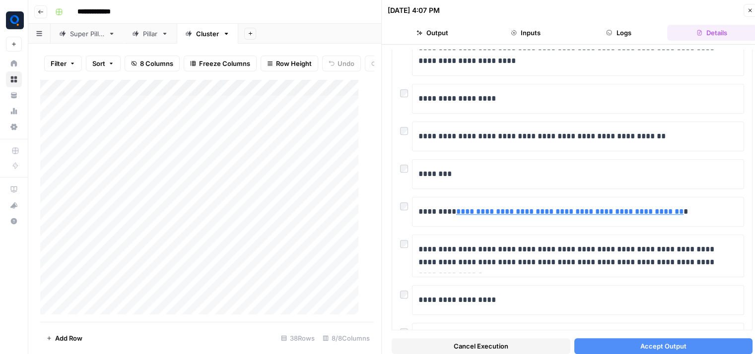
click at [601, 340] on button "Accept Output" at bounding box center [663, 346] width 179 height 16
click at [749, 14] on button "Close" at bounding box center [749, 10] width 13 height 13
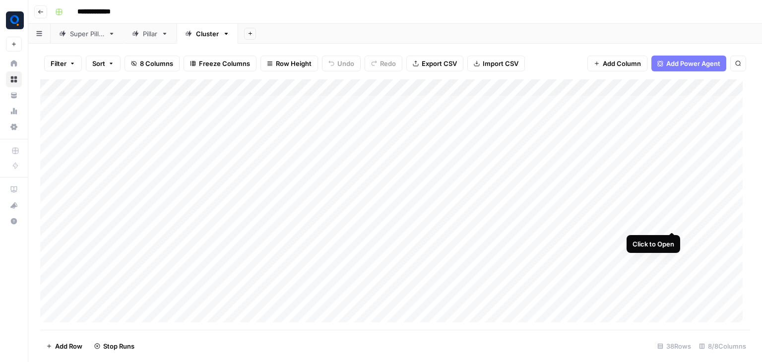
click at [673, 221] on div "Add Column" at bounding box center [395, 204] width 710 height 251
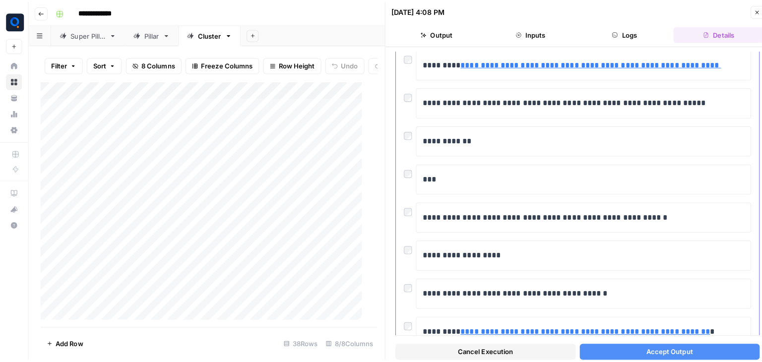
scroll to position [1016, 0]
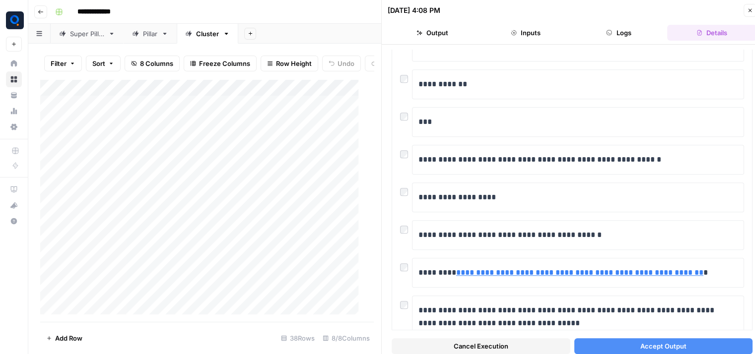
click at [748, 12] on icon "button" at bounding box center [750, 10] width 6 height 6
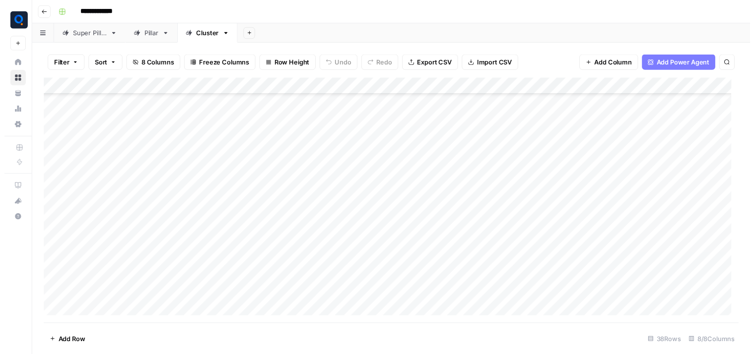
scroll to position [109, 0]
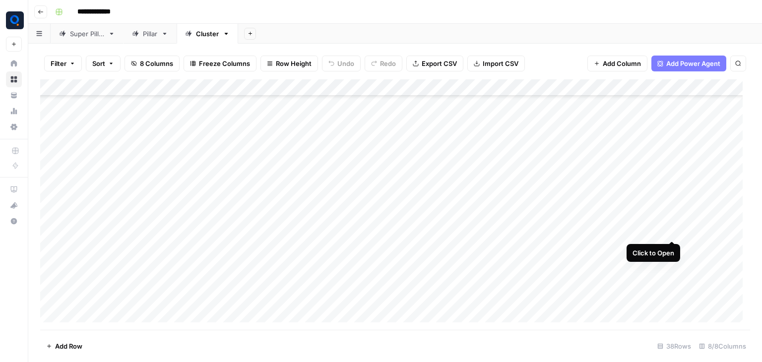
click at [674, 230] on div "Add Column" at bounding box center [395, 204] width 710 height 251
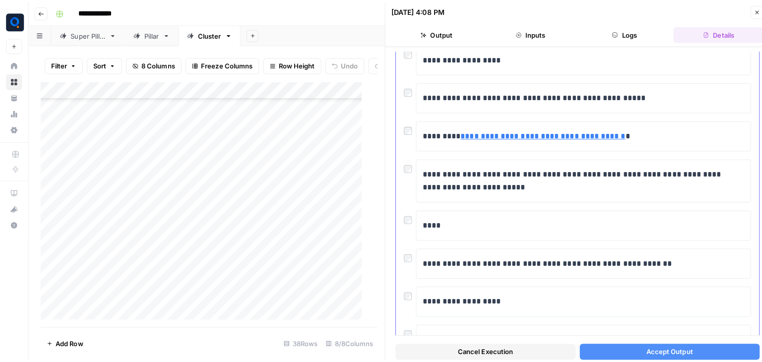
scroll to position [1459, 0]
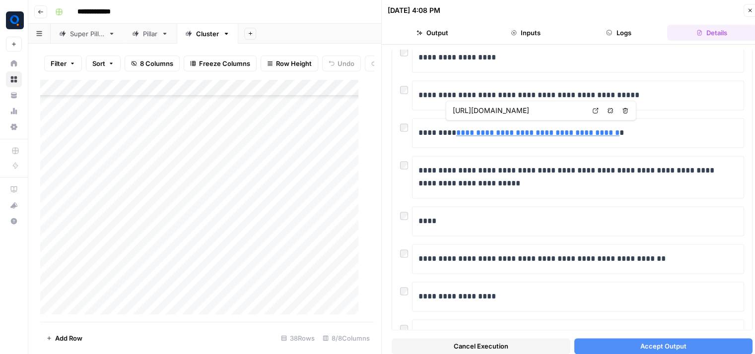
click at [752, 8] on icon "button" at bounding box center [750, 10] width 6 height 6
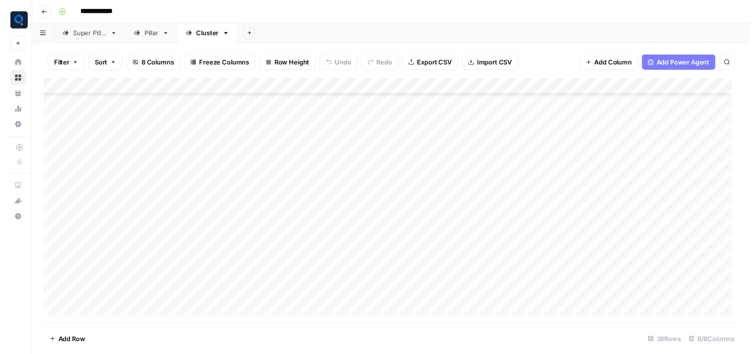
scroll to position [306, 0]
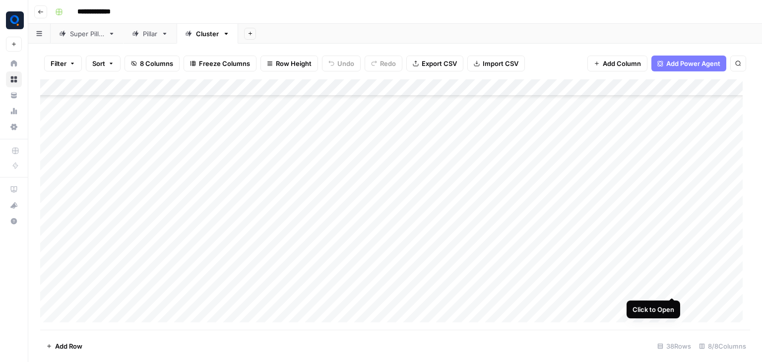
click at [670, 288] on div "Add Column" at bounding box center [395, 204] width 710 height 251
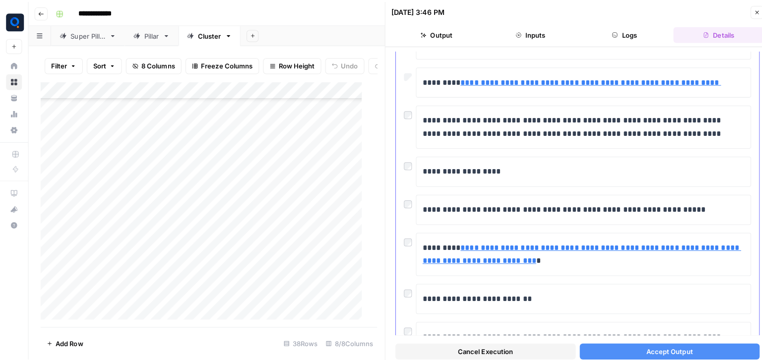
scroll to position [1499, 0]
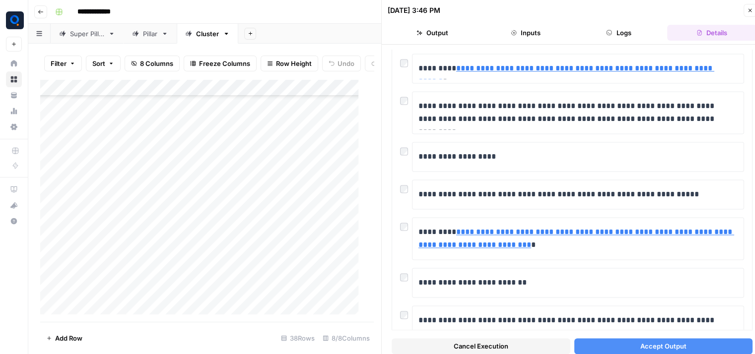
click at [595, 345] on button "Accept Output" at bounding box center [663, 346] width 179 height 16
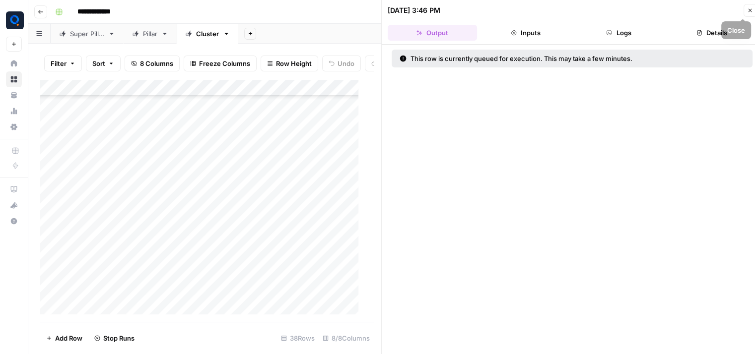
click at [748, 4] on button "Close" at bounding box center [749, 10] width 13 height 13
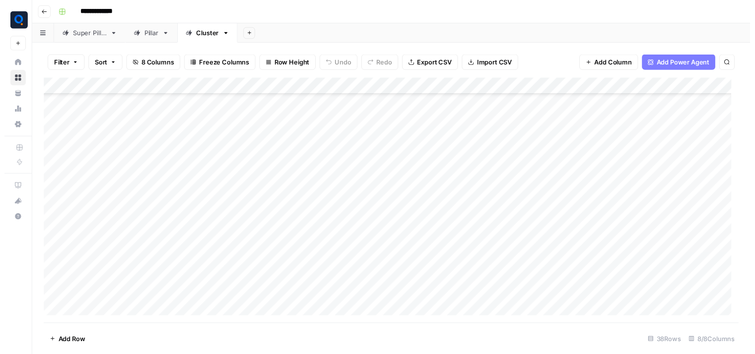
scroll to position [431, 0]
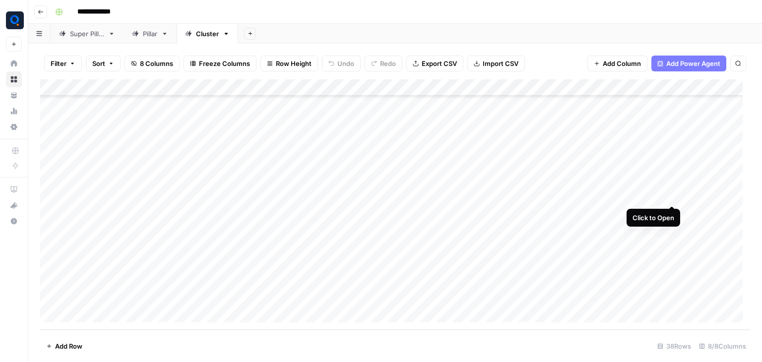
click at [671, 194] on div "Add Column" at bounding box center [395, 204] width 710 height 251
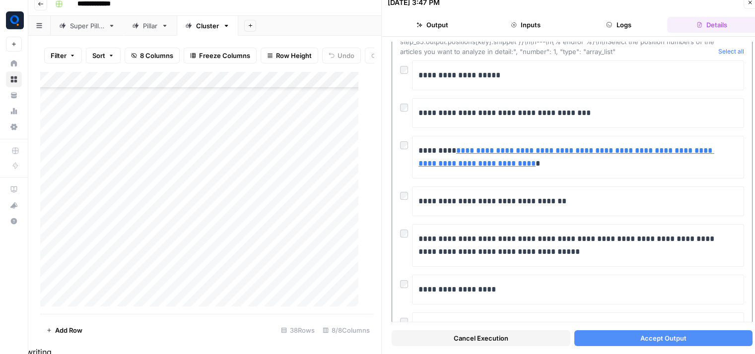
scroll to position [86, 0]
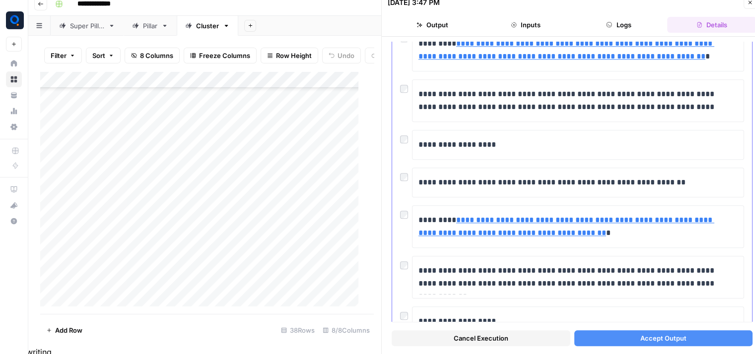
scroll to position [1101, 0]
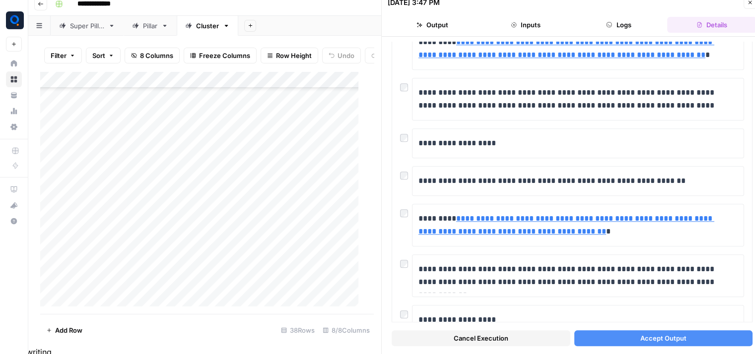
click at [595, 337] on button "Accept Output" at bounding box center [663, 338] width 179 height 16
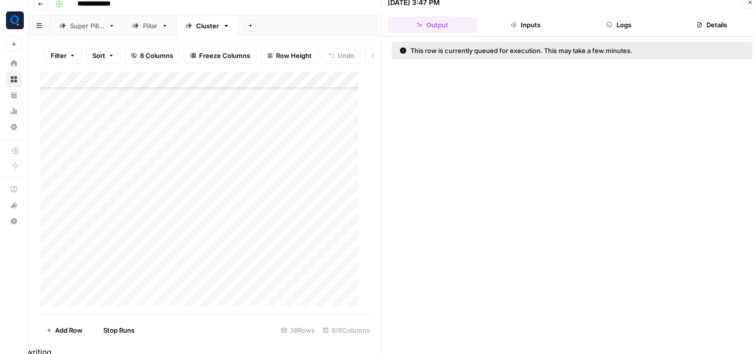
click at [749, 0] on icon "button" at bounding box center [750, 3] width 6 height 6
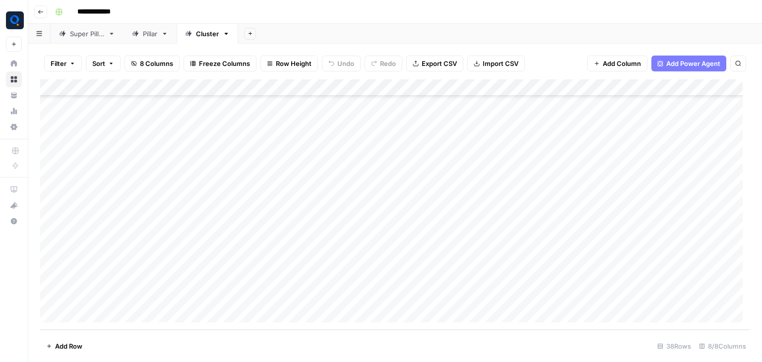
click at [671, 229] on div "Add Column" at bounding box center [395, 204] width 710 height 251
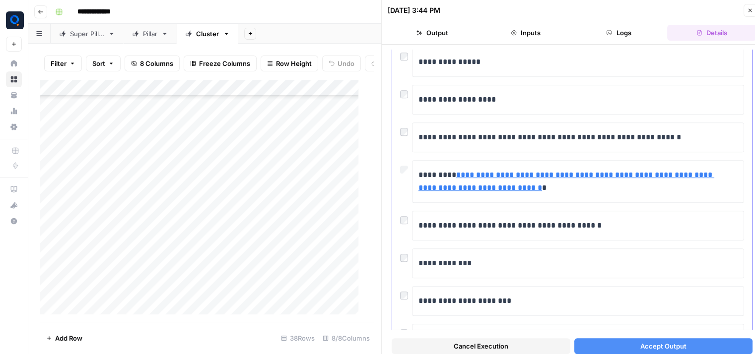
scroll to position [990, 0]
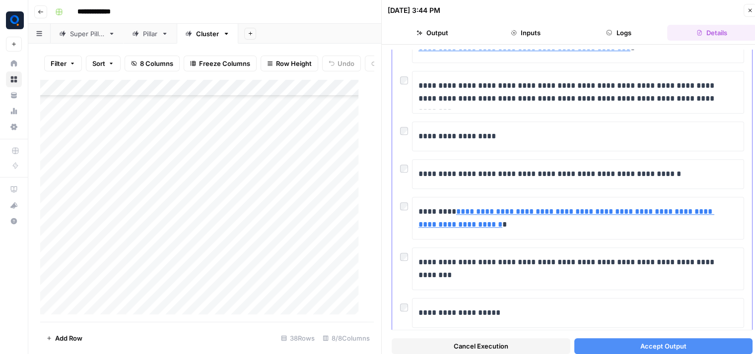
click at [595, 347] on button "Accept Output" at bounding box center [663, 346] width 179 height 16
click at [750, 4] on button "Close" at bounding box center [749, 10] width 13 height 13
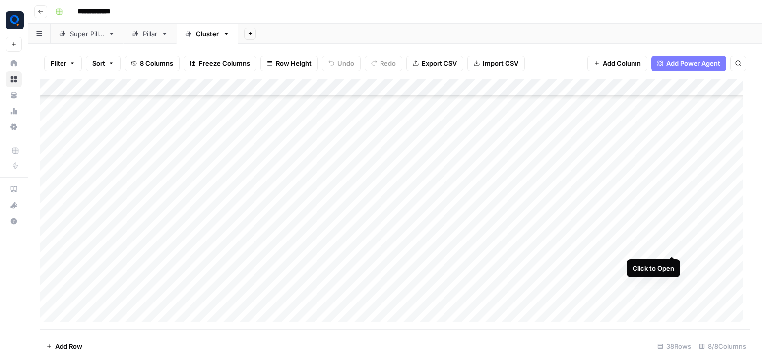
click at [671, 244] on div "Add Column" at bounding box center [395, 204] width 710 height 251
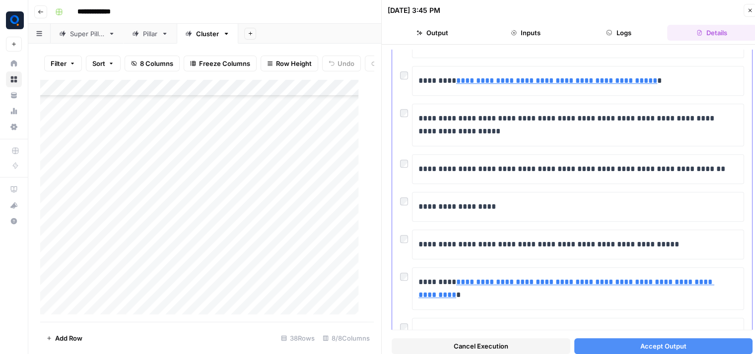
scroll to position [676, 0]
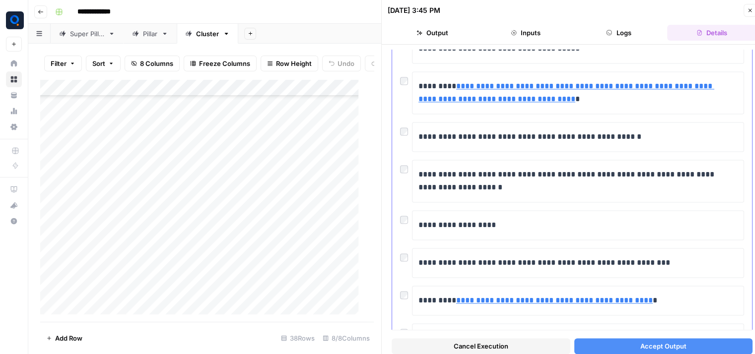
click at [404, 286] on div at bounding box center [406, 293] width 12 height 14
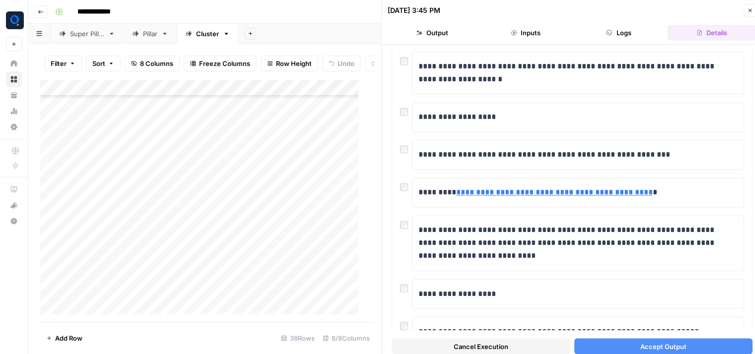
click at [640, 343] on span "Accept Output" at bounding box center [663, 346] width 46 height 10
click at [750, 10] on icon "button" at bounding box center [749, 10] width 3 height 3
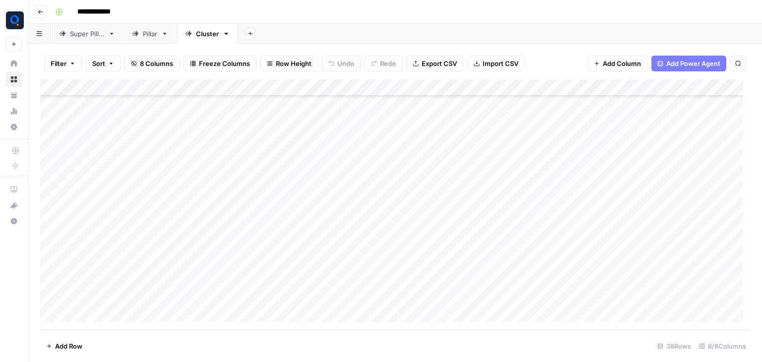
click at [671, 279] on div "Add Column" at bounding box center [395, 204] width 710 height 251
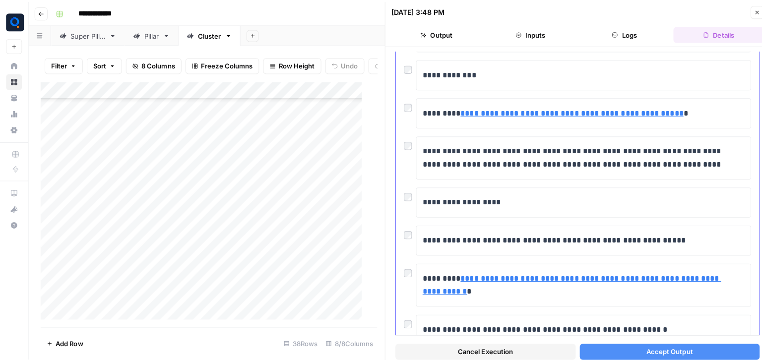
scroll to position [1065, 0]
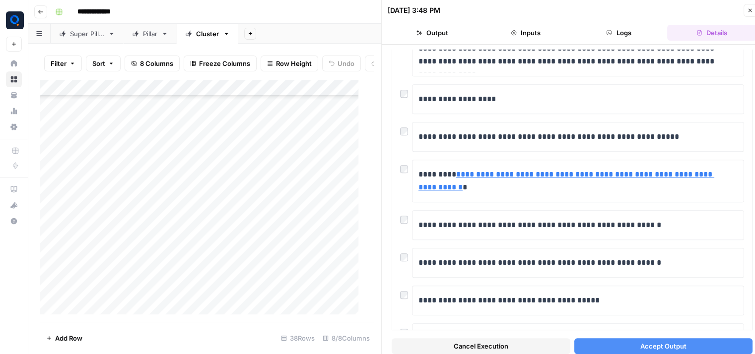
click at [595, 339] on button "Accept Output" at bounding box center [663, 346] width 179 height 16
click at [747, 10] on icon "button" at bounding box center [750, 10] width 6 height 6
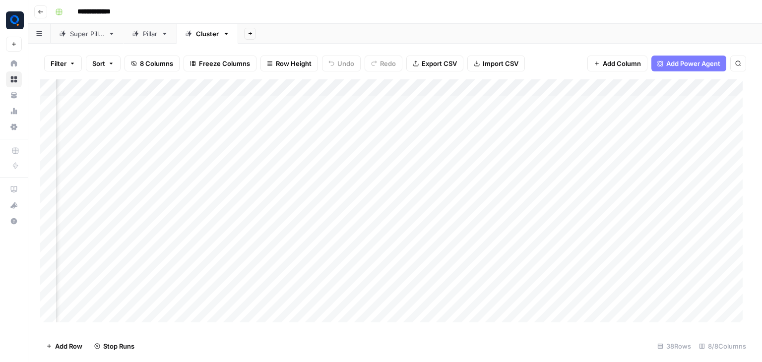
scroll to position [0, 83]
click at [721, 84] on span "Add Column" at bounding box center [727, 87] width 35 height 9
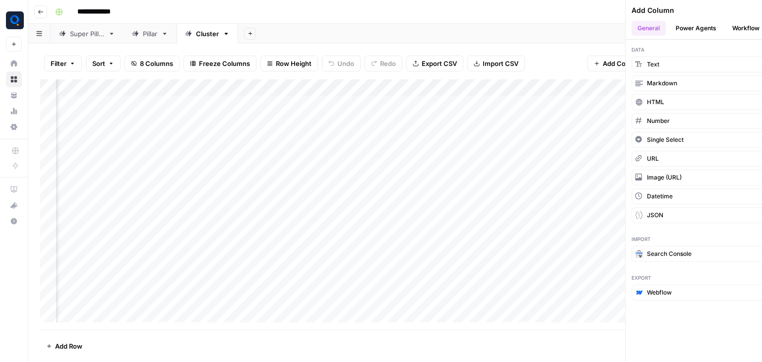
click at [726, 27] on button "Workflow" at bounding box center [745, 28] width 39 height 15
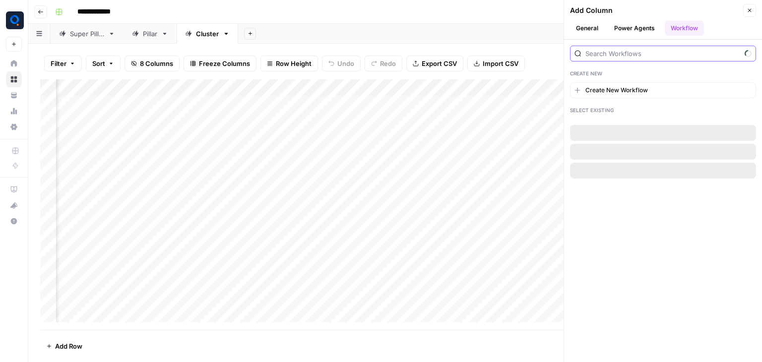
click at [664, 50] on input "search" at bounding box center [662, 54] width 155 height 10
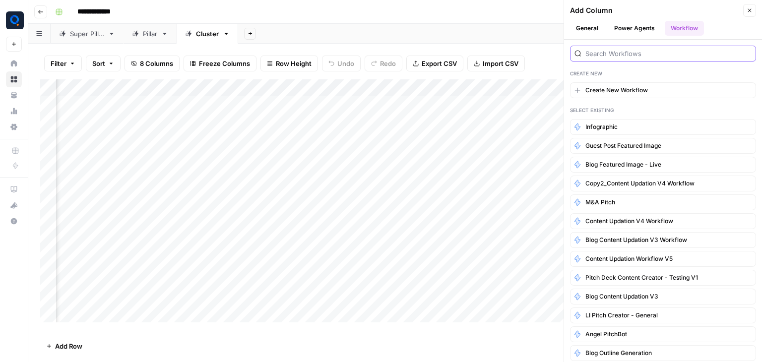
type input "blog con"
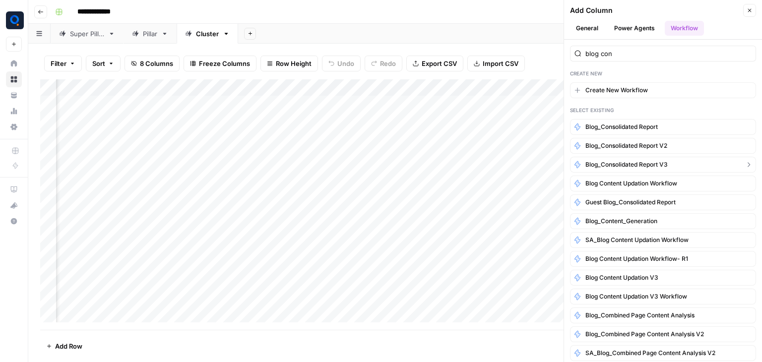
click at [660, 165] on span "Blog_Consolidated Report V3" at bounding box center [626, 164] width 82 height 9
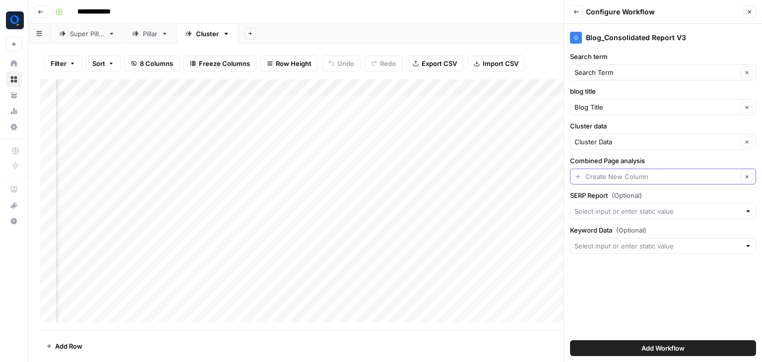
click at [619, 176] on input "Combined Page analysis" at bounding box center [661, 177] width 152 height 10
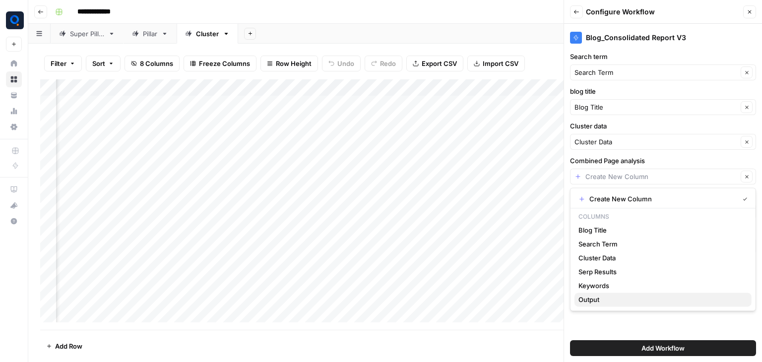
click at [593, 301] on span "Output" at bounding box center [661, 300] width 165 height 10
type input "Output"
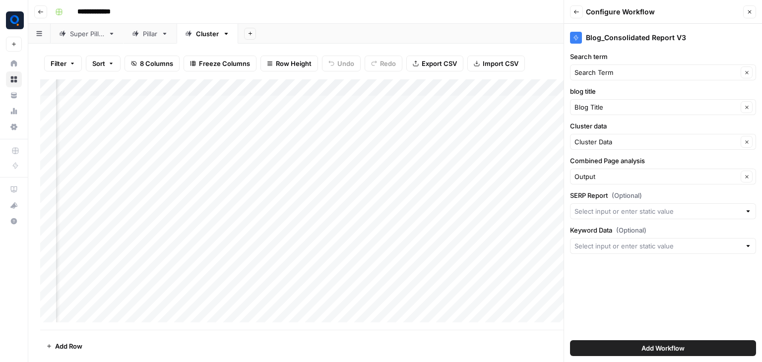
click at [601, 348] on button "Add Workflow" at bounding box center [663, 348] width 186 height 16
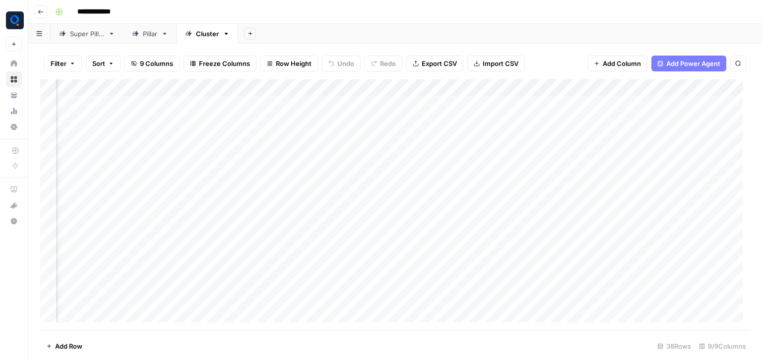
scroll to position [0, 173]
click at [644, 100] on div "Add Column" at bounding box center [395, 204] width 710 height 251
click at [638, 119] on div "Add Column" at bounding box center [395, 204] width 710 height 251
click at [639, 155] on div "Add Column" at bounding box center [395, 204] width 710 height 251
click at [635, 188] on div "Add Column" at bounding box center [395, 204] width 710 height 251
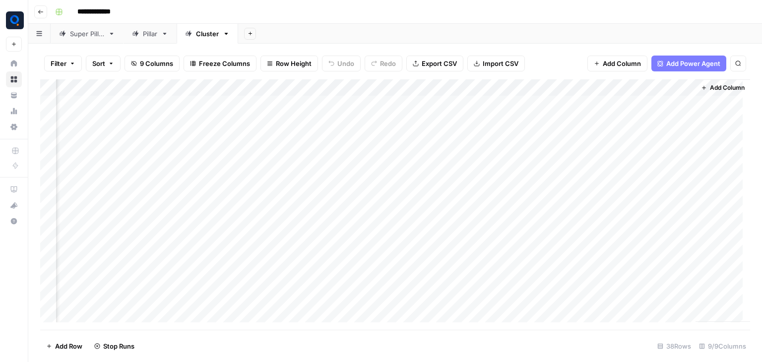
click at [630, 208] on div "Add Column" at bounding box center [395, 204] width 710 height 251
click at [629, 237] on div "Add Column" at bounding box center [395, 204] width 710 height 251
click at [621, 257] on div "Add Column" at bounding box center [395, 204] width 710 height 251
click at [622, 270] on div "Add Column" at bounding box center [395, 204] width 710 height 251
click at [623, 287] on div "Add Column" at bounding box center [395, 204] width 710 height 251
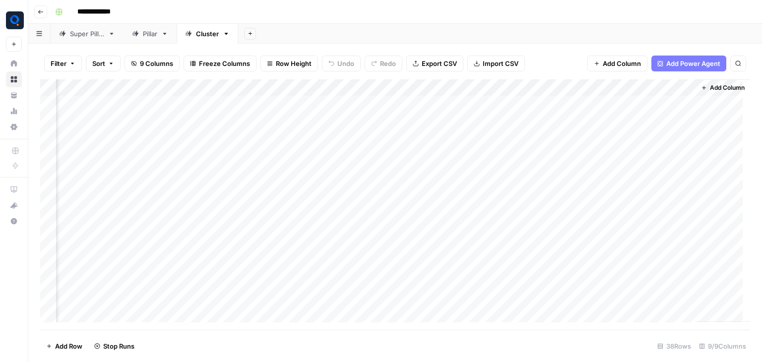
click at [623, 308] on div "Add Column" at bounding box center [395, 204] width 710 height 251
click at [623, 318] on div "Add Column" at bounding box center [395, 204] width 710 height 251
click at [633, 178] on div "Add Column" at bounding box center [395, 204] width 710 height 251
click at [634, 190] on div "Add Column" at bounding box center [395, 204] width 710 height 251
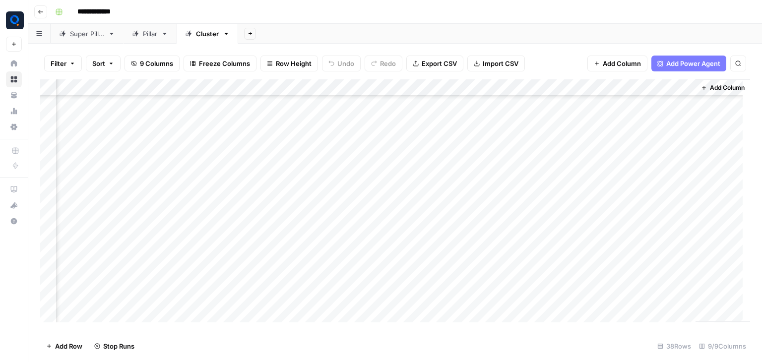
click at [634, 210] on div "Add Column" at bounding box center [395, 204] width 710 height 251
click at [635, 228] on div "Add Column" at bounding box center [395, 204] width 710 height 251
click at [156, 33] on div "Pillar" at bounding box center [150, 34] width 14 height 10
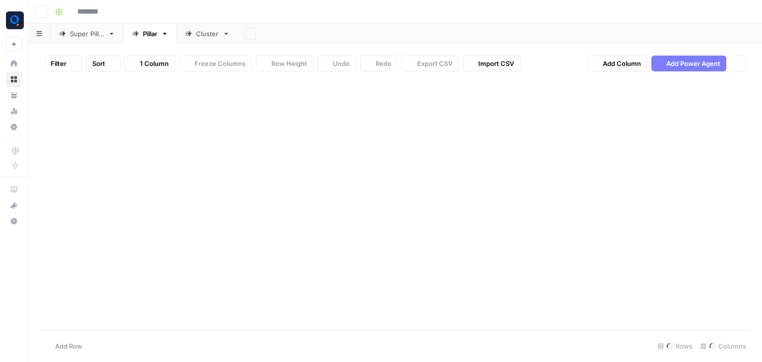
type input "**********"
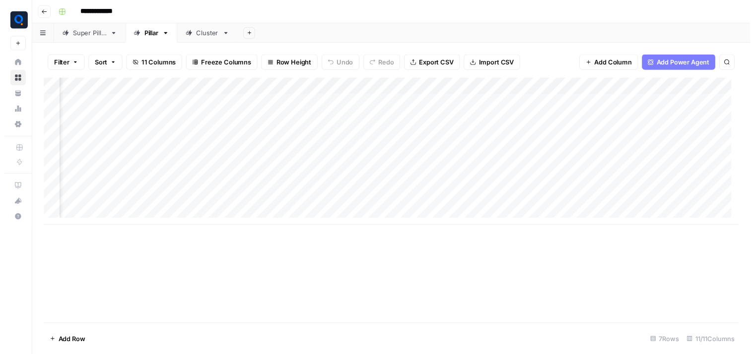
scroll to position [0, 351]
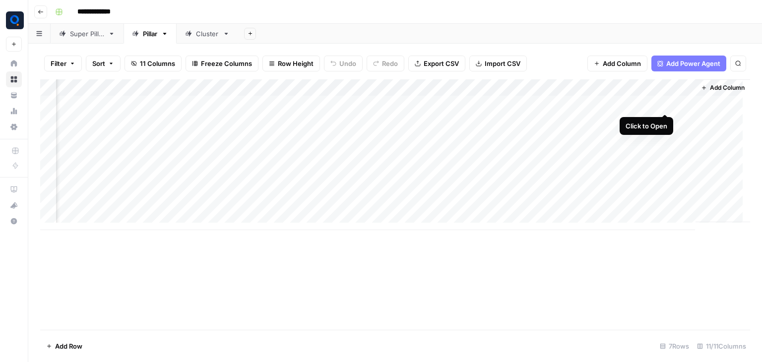
click at [665, 103] on div "Add Column" at bounding box center [395, 154] width 710 height 151
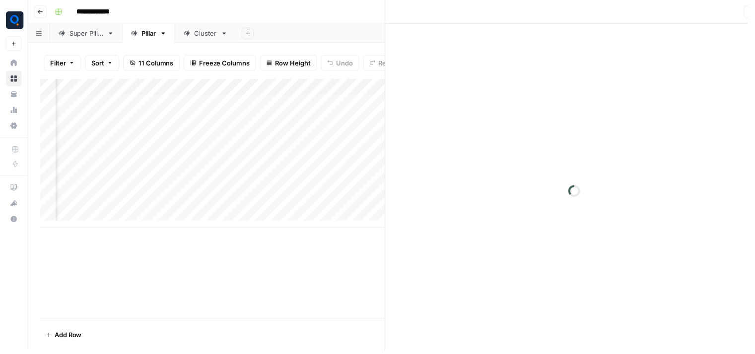
scroll to position [0, 347]
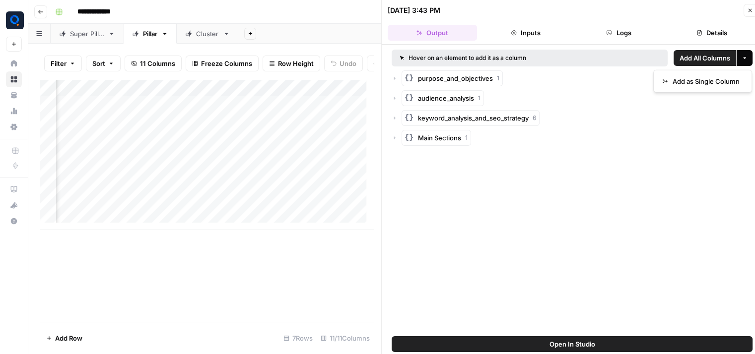
click at [744, 59] on icon "button" at bounding box center [744, 58] width 6 height 6
click at [726, 84] on span "Add as Single Column" at bounding box center [705, 81] width 67 height 10
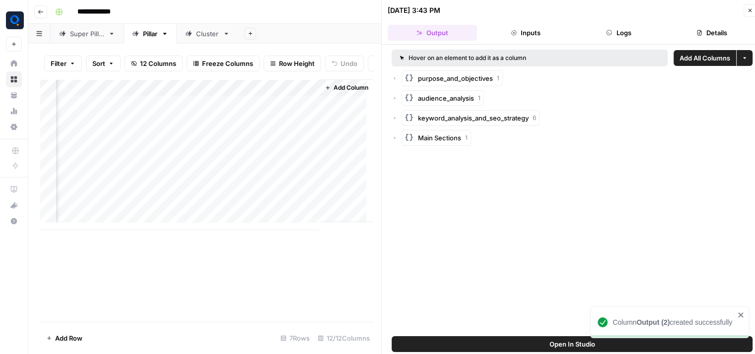
click at [747, 7] on icon "button" at bounding box center [750, 10] width 6 height 6
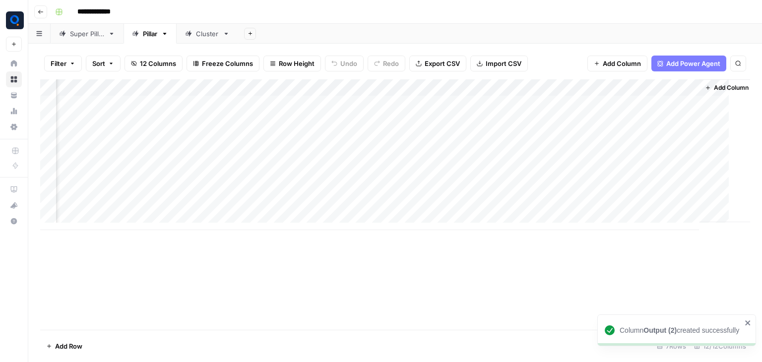
scroll to position [0, 429]
click at [720, 90] on span "Add Column" at bounding box center [731, 87] width 35 height 9
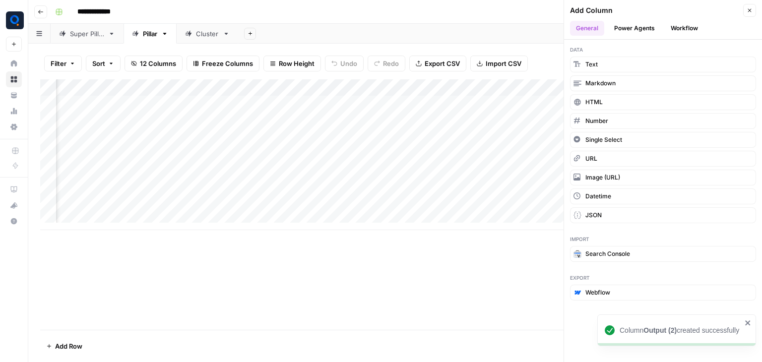
click at [686, 34] on button "Workflow" at bounding box center [684, 28] width 39 height 15
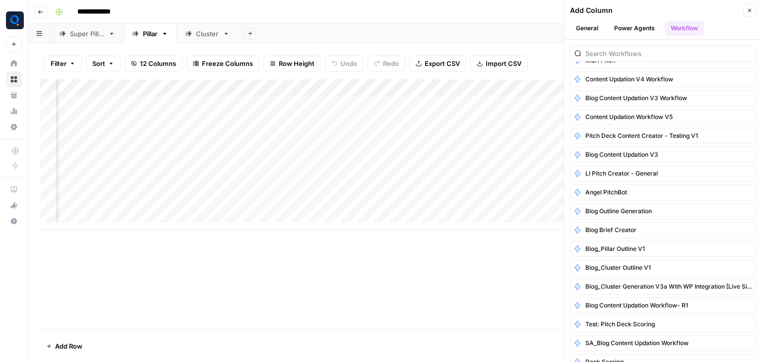
scroll to position [0, 0]
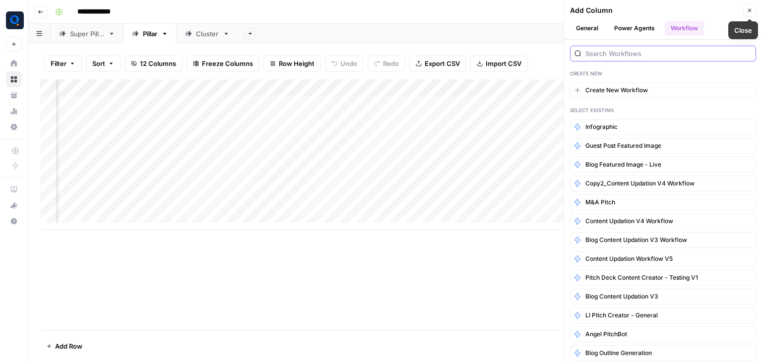
click at [623, 52] on input "search" at bounding box center [668, 54] width 166 height 10
click at [524, 284] on div "Add Column" at bounding box center [395, 204] width 710 height 251
click at [664, 163] on button "Blog Featured Image - Live" at bounding box center [663, 165] width 186 height 16
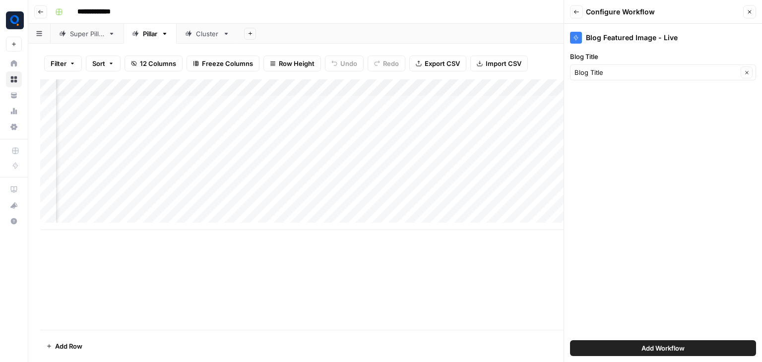
click at [618, 347] on button "Add Workflow" at bounding box center [663, 348] width 186 height 16
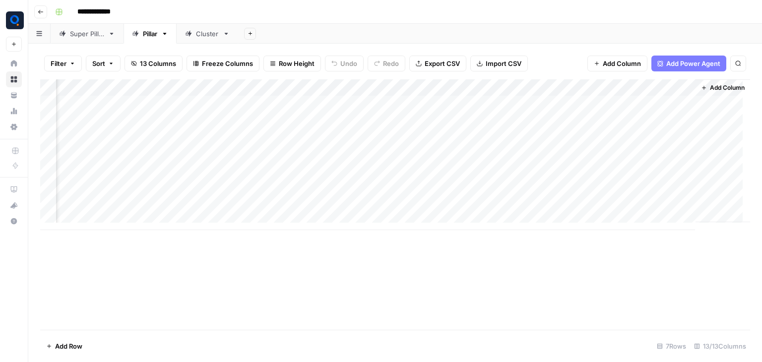
scroll to position [0, 530]
click at [637, 107] on div "Add Column" at bounding box center [395, 154] width 710 height 151
click at [637, 118] on div "Add Column" at bounding box center [395, 154] width 710 height 151
click at [636, 166] on div "Add Column" at bounding box center [395, 154] width 710 height 151
click at [635, 185] on div "Add Column" at bounding box center [395, 154] width 710 height 151
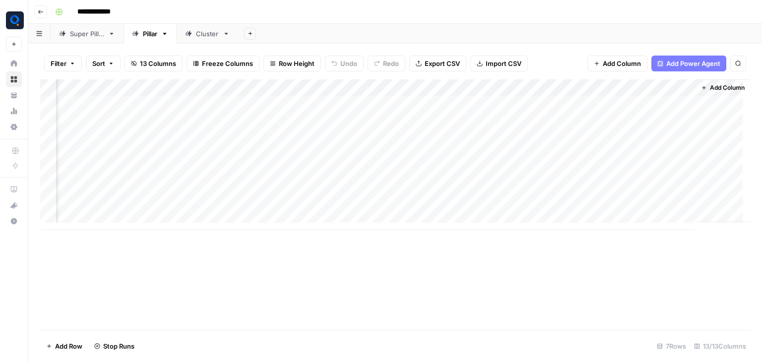
click at [636, 208] on div "Add Column" at bounding box center [395, 154] width 710 height 151
click at [220, 37] on link "Cluster" at bounding box center [208, 34] width 62 height 20
click at [157, 30] on div "Pillar" at bounding box center [150, 34] width 14 height 10
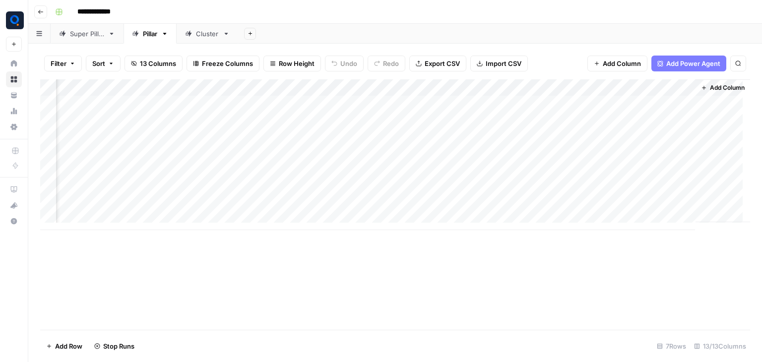
click at [224, 35] on icon at bounding box center [226, 33] width 7 height 7
click at [472, 90] on div "Add Column" at bounding box center [395, 204] width 710 height 251
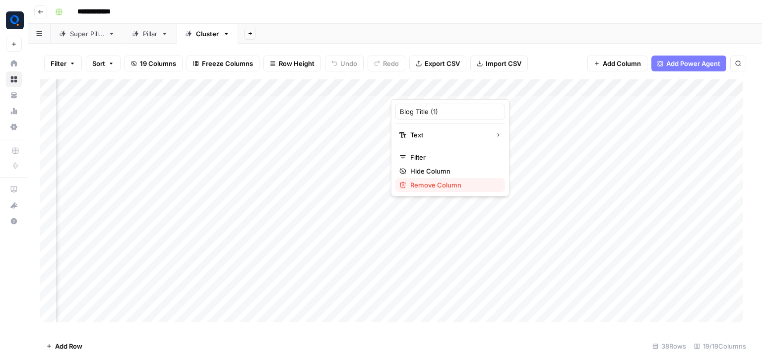
click at [452, 189] on span "Remove Column" at bounding box center [453, 185] width 87 height 10
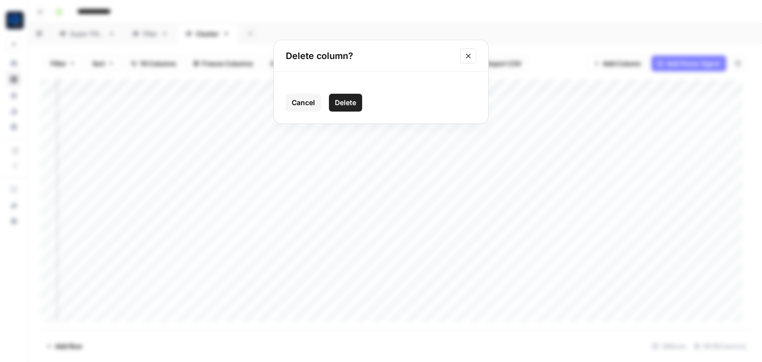
click at [352, 108] on button "Delete" at bounding box center [345, 103] width 33 height 18
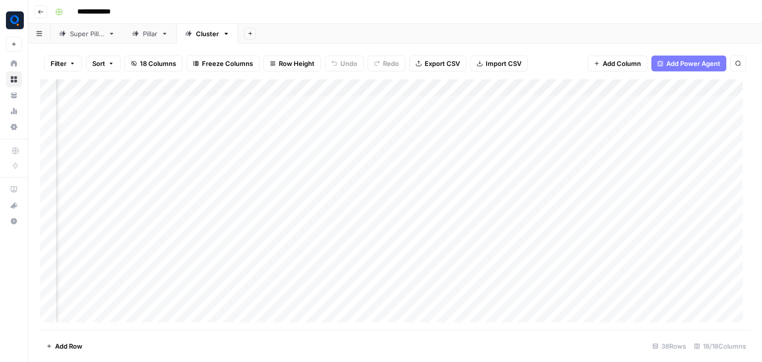
click at [470, 90] on div "Add Column" at bounding box center [395, 204] width 710 height 251
click at [433, 184] on span "Remove Column" at bounding box center [453, 185] width 87 height 10
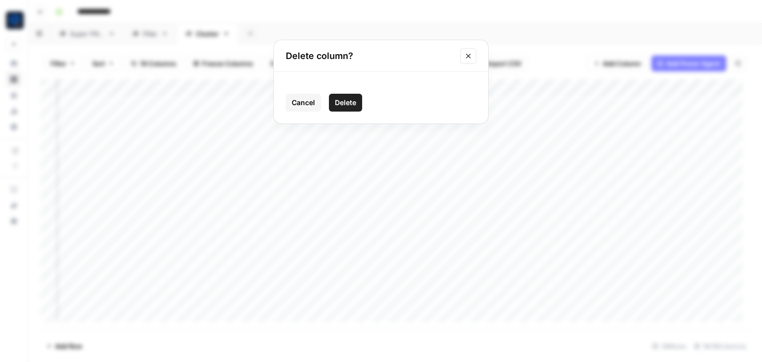
drag, startPoint x: 345, startPoint y: 92, endPoint x: 345, endPoint y: 101, distance: 8.4
click at [345, 101] on div "Cancel Delete" at bounding box center [381, 98] width 214 height 52
click at [345, 101] on span "Delete" at bounding box center [345, 103] width 21 height 10
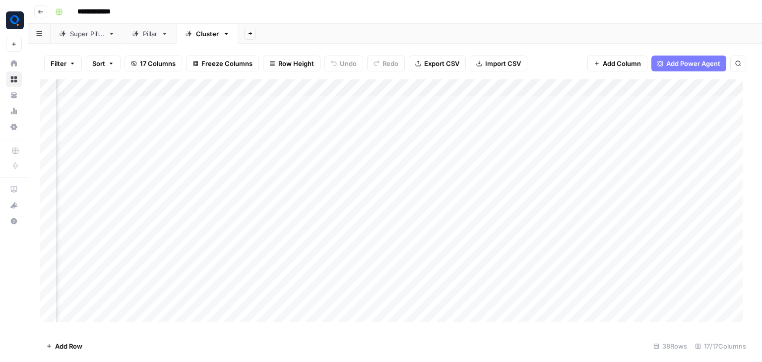
click at [473, 86] on div "Add Column" at bounding box center [395, 204] width 710 height 251
click at [442, 185] on span "Remove Column" at bounding box center [453, 185] width 87 height 10
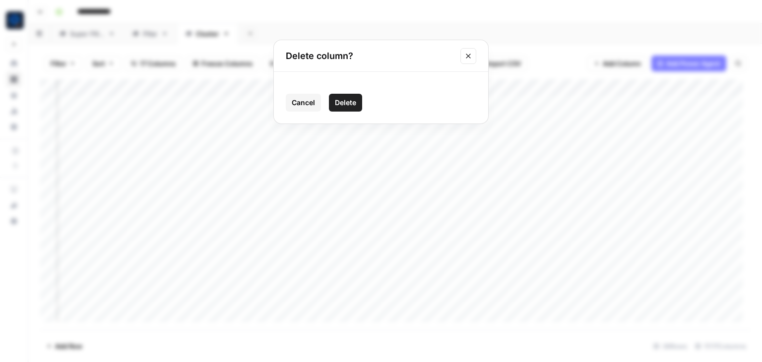
click at [350, 96] on button "Delete" at bounding box center [345, 103] width 33 height 18
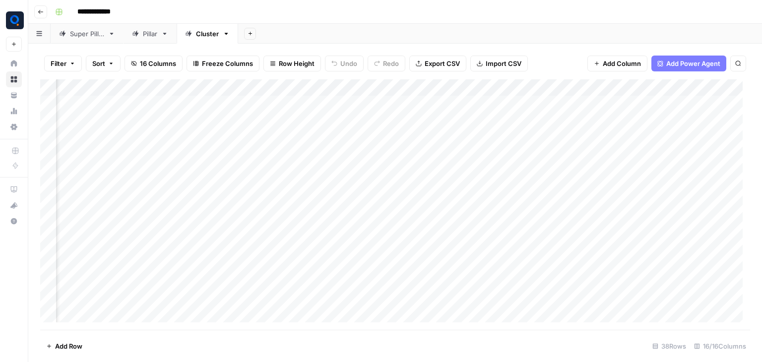
click at [470, 90] on div "Add Column" at bounding box center [395, 204] width 710 height 251
click at [444, 191] on button "Remove Column" at bounding box center [450, 185] width 110 height 14
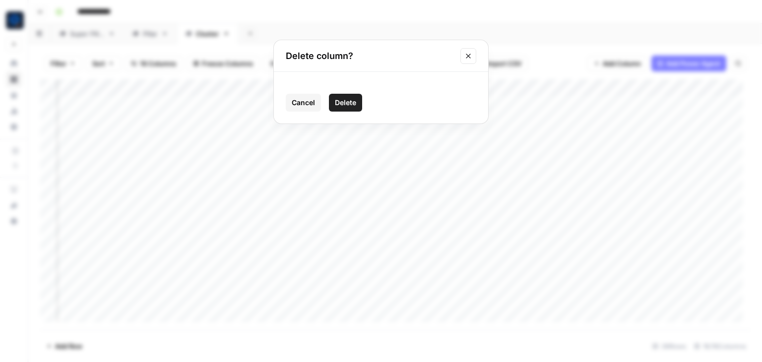
click at [340, 99] on span "Delete" at bounding box center [345, 103] width 21 height 10
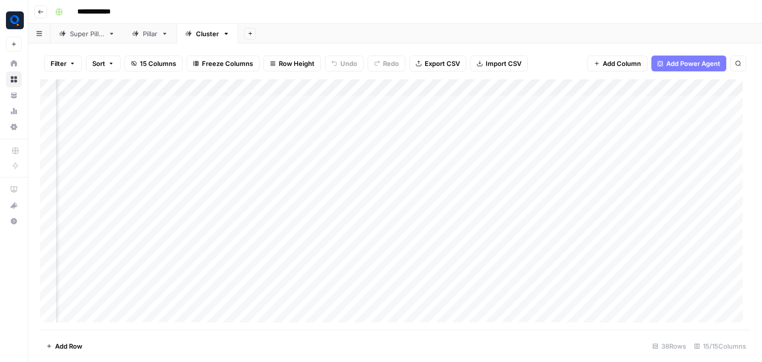
click at [472, 88] on div "Add Column" at bounding box center [395, 204] width 710 height 251
click at [447, 178] on button "Remove Column" at bounding box center [450, 185] width 110 height 14
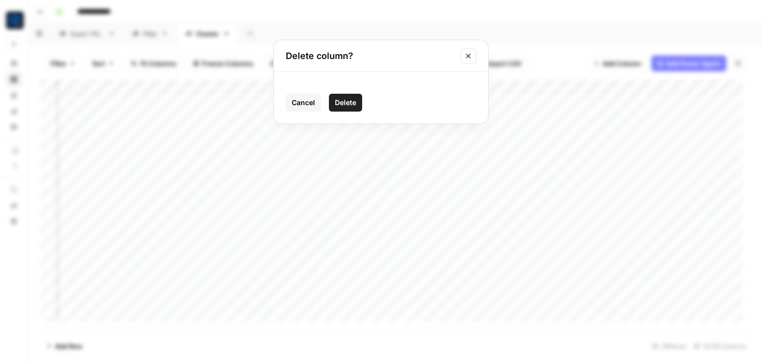
click at [352, 98] on span "Delete" at bounding box center [345, 103] width 21 height 10
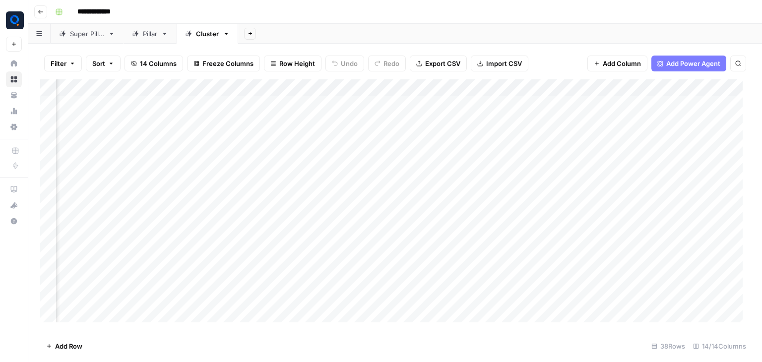
click at [471, 90] on div "Add Column" at bounding box center [395, 204] width 710 height 251
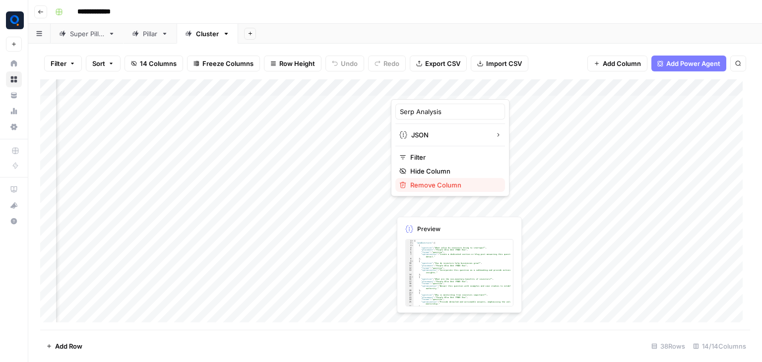
click at [439, 183] on span "Remove Column" at bounding box center [453, 185] width 87 height 10
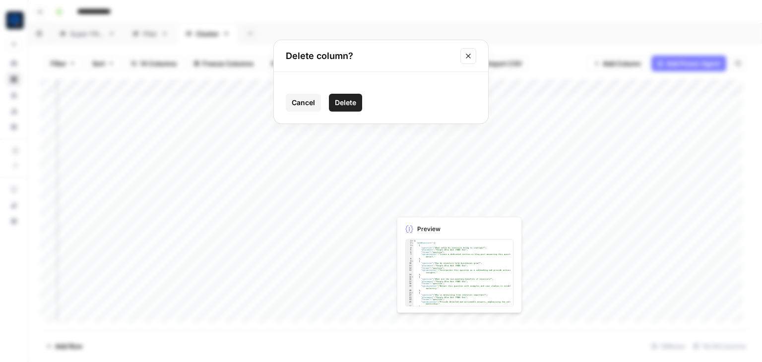
click at [346, 101] on span "Delete" at bounding box center [345, 103] width 21 height 10
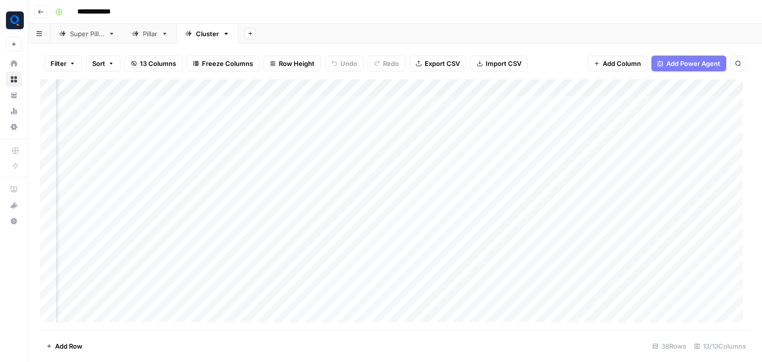
click at [473, 90] on div "Add Column" at bounding box center [395, 204] width 710 height 251
click at [450, 185] on span "Remove Column" at bounding box center [453, 185] width 87 height 10
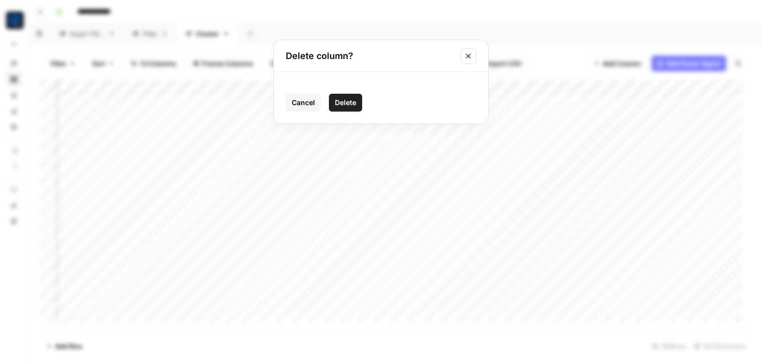
click at [348, 102] on span "Delete" at bounding box center [345, 103] width 21 height 10
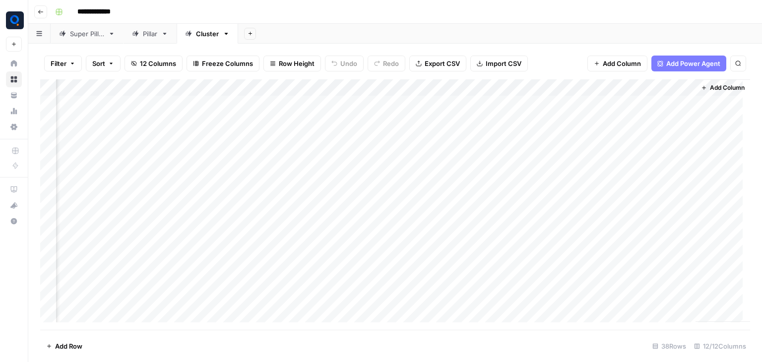
scroll to position [0, 441]
click at [500, 87] on div "Add Column" at bounding box center [395, 204] width 710 height 251
click at [476, 185] on span "Remove Column" at bounding box center [482, 185] width 87 height 10
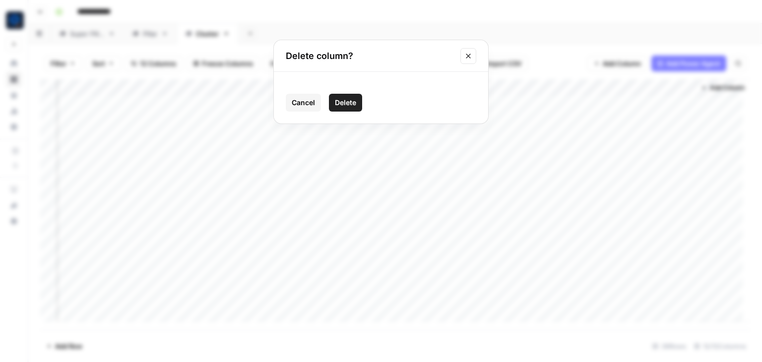
click at [349, 107] on span "Delete" at bounding box center [345, 103] width 21 height 10
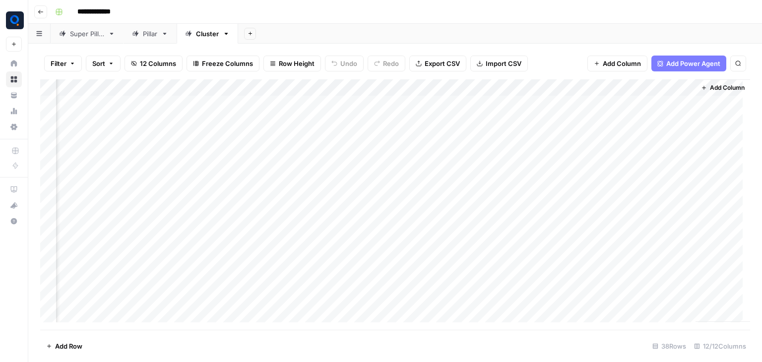
scroll to position [0, 351]
click at [589, 87] on div "Add Column" at bounding box center [395, 204] width 710 height 251
click at [559, 187] on span "Remove Column" at bounding box center [571, 185] width 87 height 10
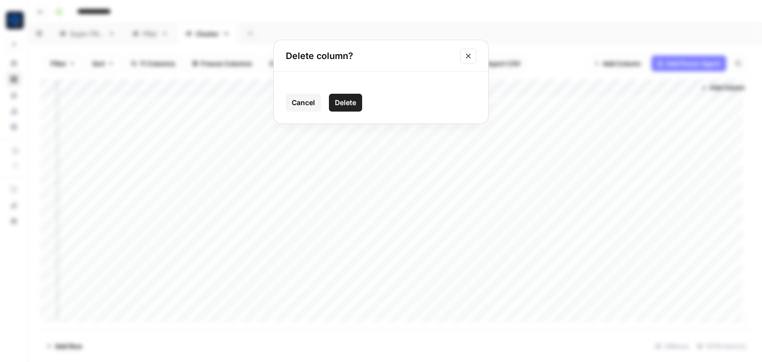
click at [349, 99] on span "Delete" at bounding box center [345, 103] width 21 height 10
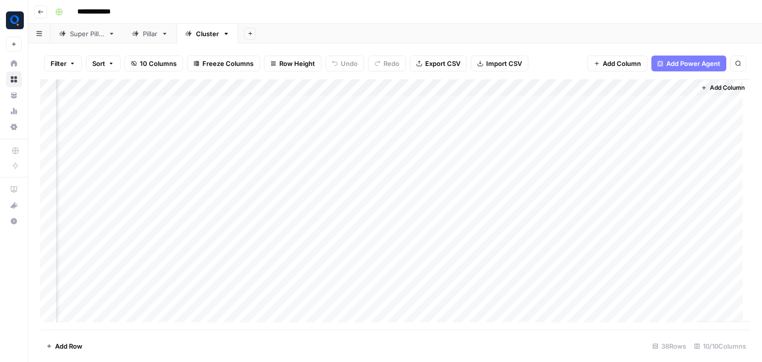
scroll to position [0, 262]
click at [677, 84] on div "Add Column" at bounding box center [395, 204] width 710 height 251
click at [635, 190] on button "Remove Column" at bounding box center [657, 185] width 110 height 14
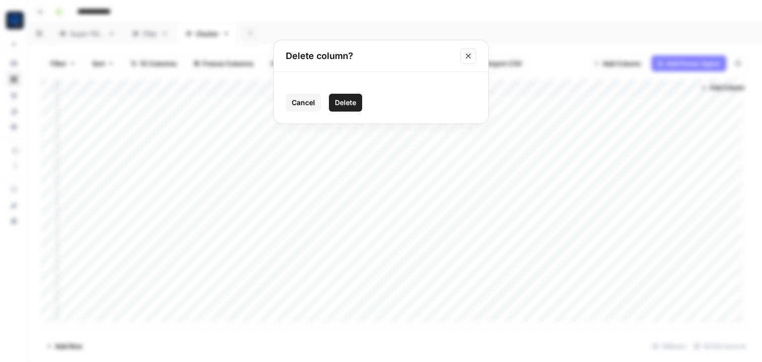
click at [346, 102] on span "Delete" at bounding box center [345, 103] width 21 height 10
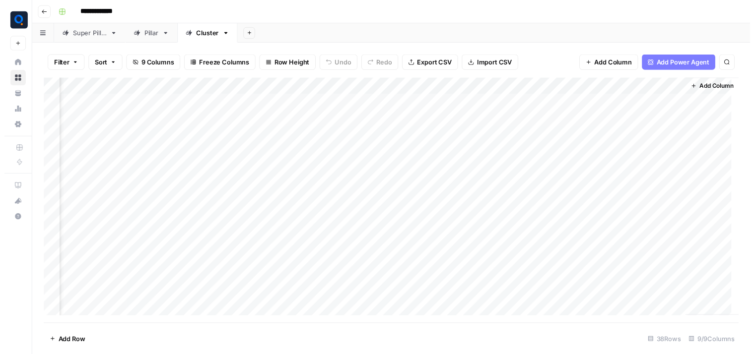
scroll to position [0, 173]
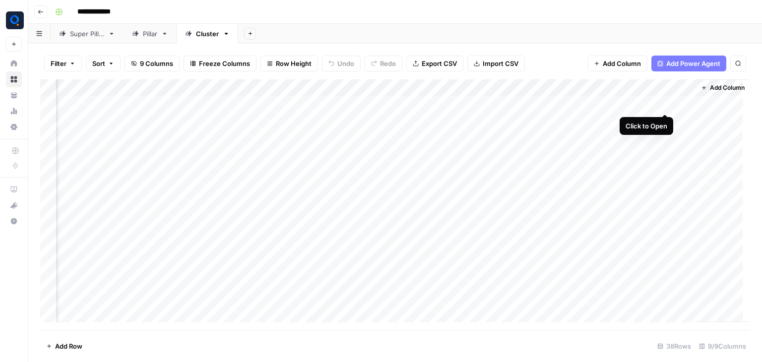
click at [666, 105] on div "Add Column" at bounding box center [395, 204] width 710 height 251
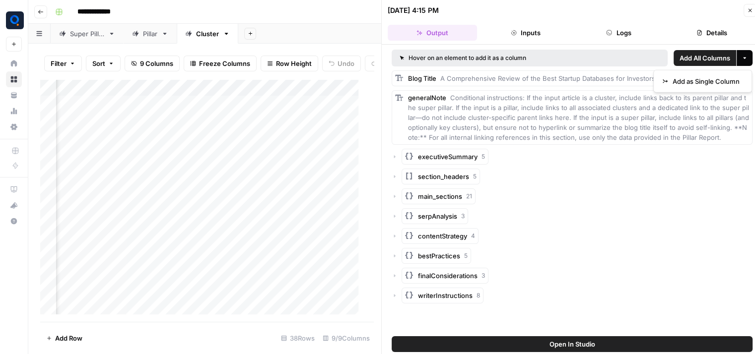
click at [742, 58] on icon "button" at bounding box center [744, 58] width 6 height 6
click at [723, 87] on button "Add as Single Column" at bounding box center [702, 81] width 90 height 14
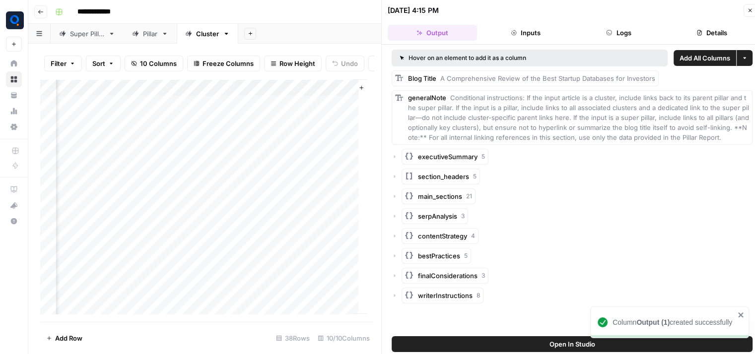
click at [748, 7] on icon "button" at bounding box center [750, 10] width 6 height 6
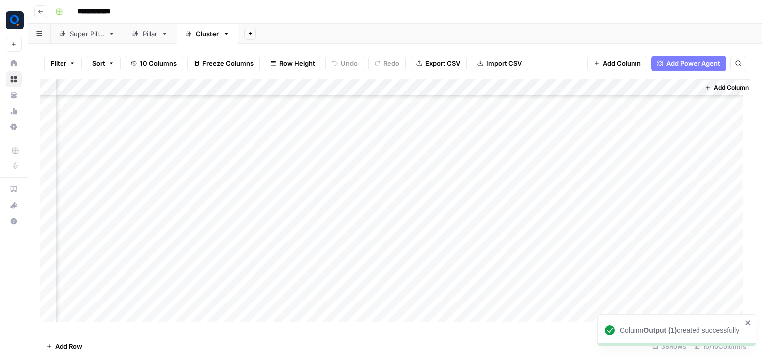
scroll to position [228, 250]
click at [553, 198] on div "Add Column" at bounding box center [395, 204] width 710 height 251
click at [556, 214] on div "Add Column" at bounding box center [395, 204] width 710 height 251
click at [560, 226] on div "Add Column" at bounding box center [395, 204] width 710 height 251
click at [564, 242] on div "Add Column" at bounding box center [395, 204] width 710 height 251
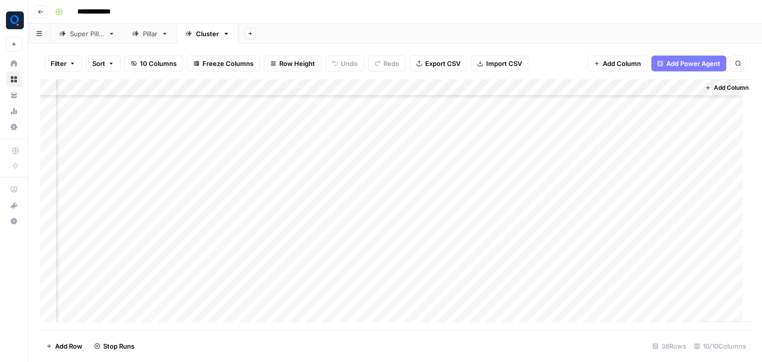
click at [563, 262] on div "Add Column" at bounding box center [395, 204] width 710 height 251
click at [562, 190] on div "Add Column" at bounding box center [395, 204] width 710 height 251
click at [561, 210] on div "Add Column" at bounding box center [395, 204] width 710 height 251
click at [562, 227] on div "Add Column" at bounding box center [395, 204] width 710 height 251
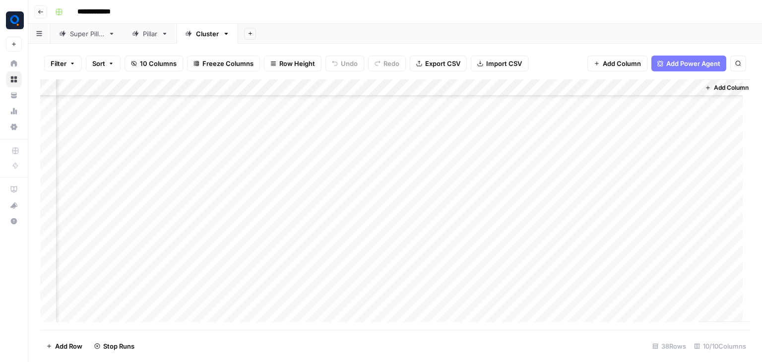
click at [564, 210] on div "Add Column" at bounding box center [395, 204] width 710 height 251
click at [563, 242] on div "Add Column" at bounding box center [395, 204] width 710 height 251
click at [562, 258] on div "Add Column" at bounding box center [395, 204] width 710 height 251
click at [562, 271] on div "Add Column" at bounding box center [395, 204] width 710 height 251
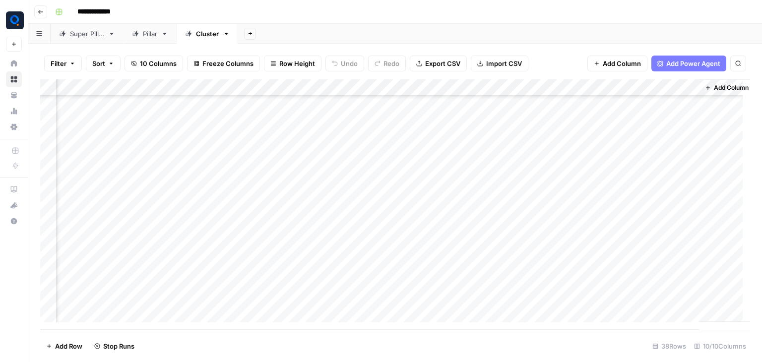
click at [565, 178] on div "Add Column" at bounding box center [395, 204] width 710 height 251
click at [563, 193] on div "Add Column" at bounding box center [395, 204] width 710 height 251
click at [563, 229] on div "Add Column" at bounding box center [395, 204] width 710 height 251
click at [561, 249] on div "Add Column" at bounding box center [395, 204] width 710 height 251
click at [560, 275] on div "Add Column" at bounding box center [395, 204] width 710 height 251
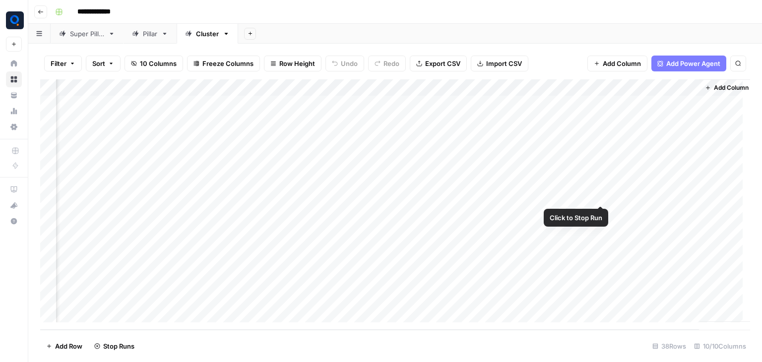
scroll to position [0, 250]
click at [151, 31] on div "Pillar" at bounding box center [150, 34] width 14 height 10
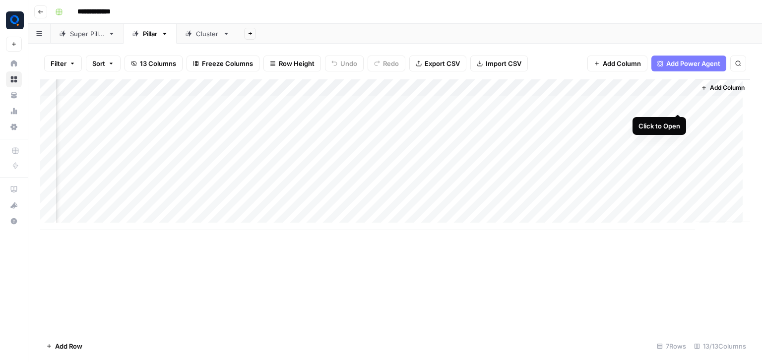
click at [677, 104] on div "Add Column" at bounding box center [395, 154] width 710 height 151
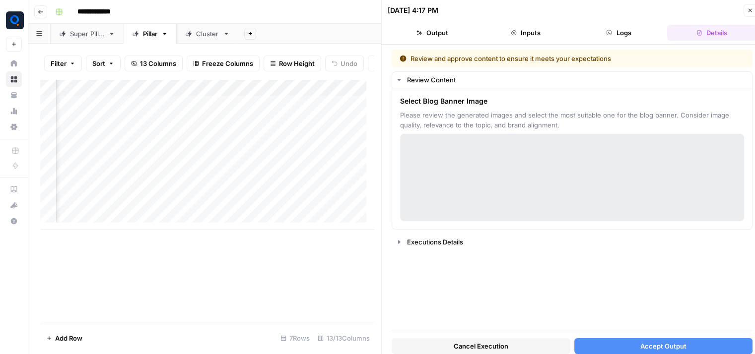
click at [446, 35] on button "Output" at bounding box center [432, 33] width 89 height 16
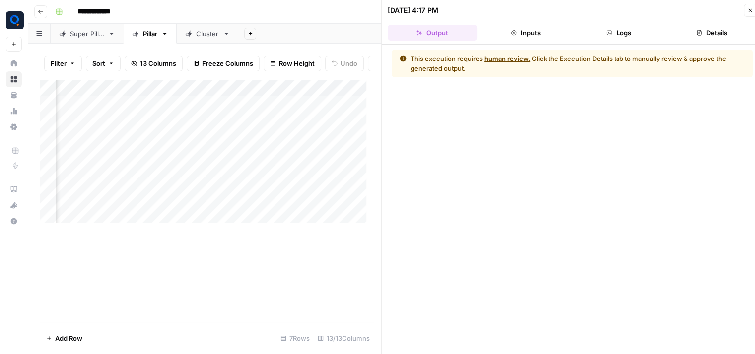
click at [717, 28] on button "Details" at bounding box center [711, 33] width 89 height 16
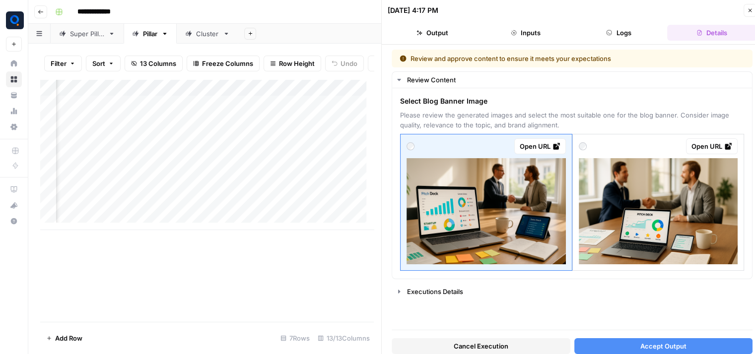
click at [636, 346] on button "Accept Output" at bounding box center [663, 346] width 179 height 16
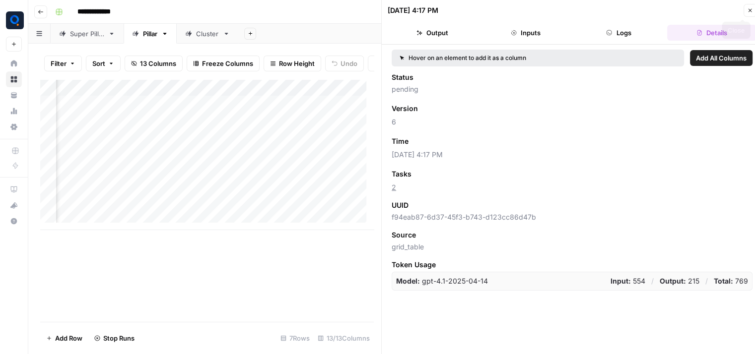
click at [747, 11] on icon "button" at bounding box center [750, 10] width 6 height 6
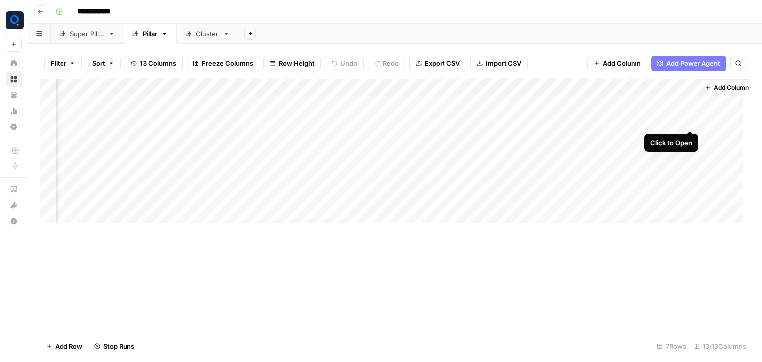
scroll to position [0, 530]
click at [661, 103] on div "Add Column" at bounding box center [395, 154] width 710 height 151
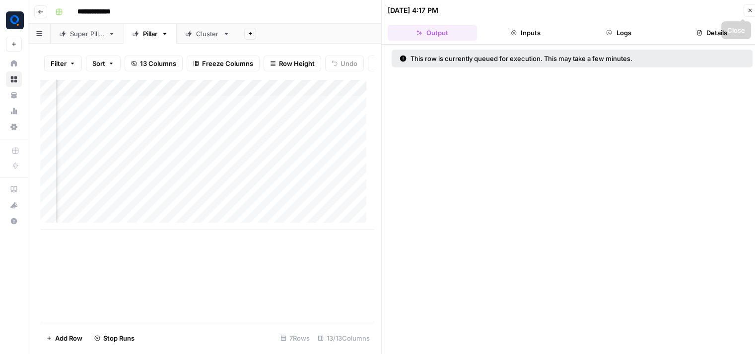
click at [745, 14] on button "Close" at bounding box center [749, 10] width 13 height 13
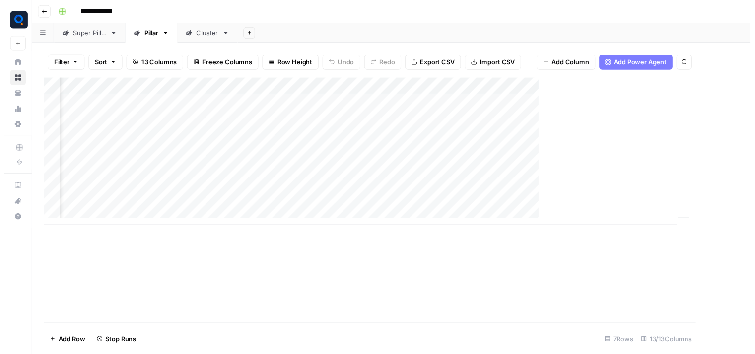
scroll to position [0, 518]
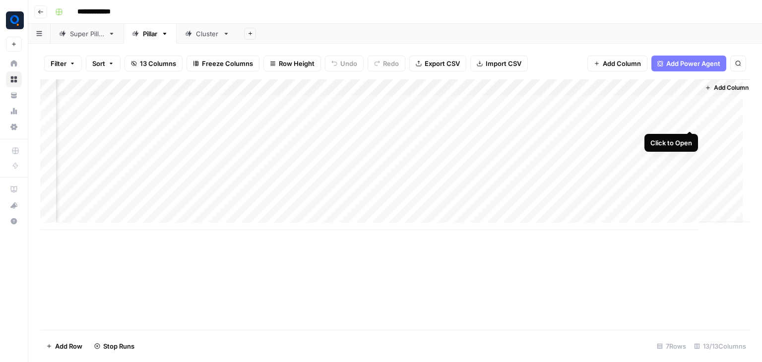
click at [689, 121] on div "Add Column" at bounding box center [395, 154] width 710 height 151
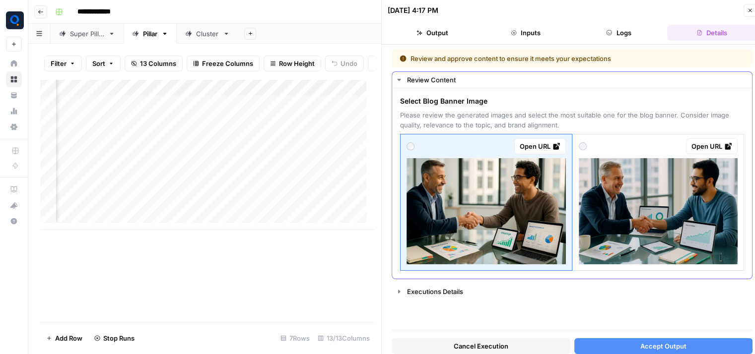
click at [631, 231] on img at bounding box center [658, 211] width 159 height 106
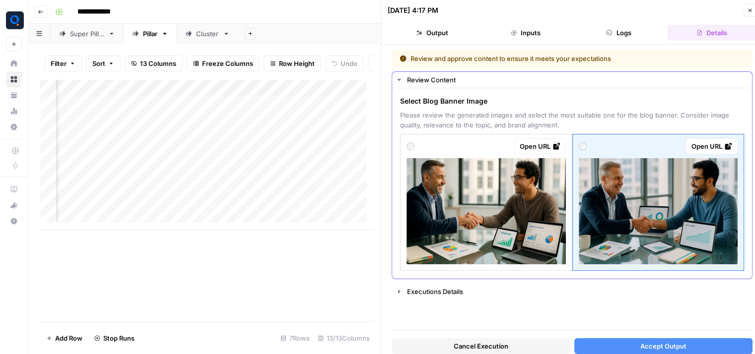
scroll to position [8, 0]
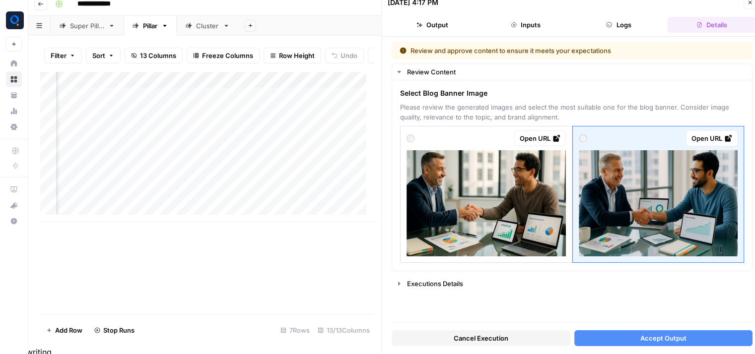
click at [622, 341] on button "Accept Output" at bounding box center [663, 338] width 179 height 16
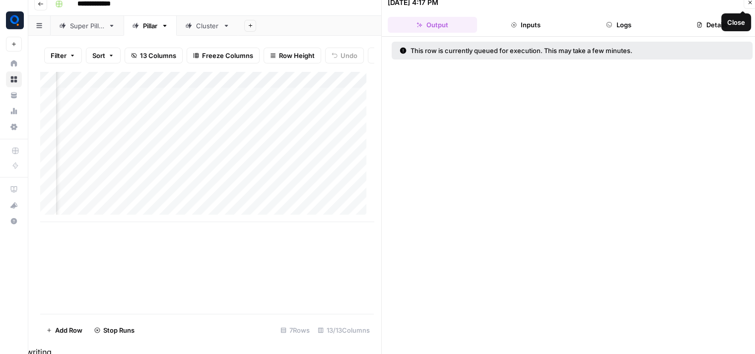
click at [749, 4] on icon "button" at bounding box center [750, 3] width 6 height 6
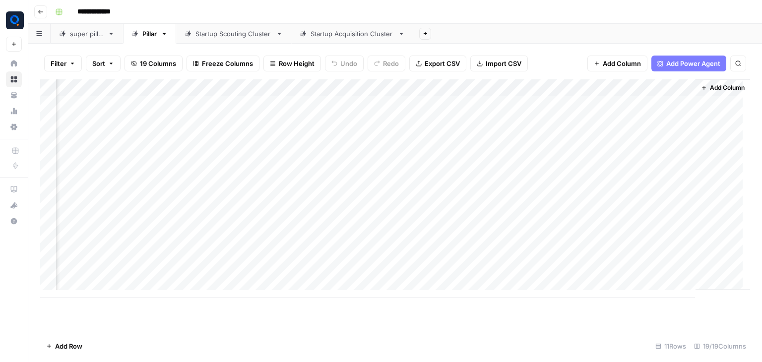
scroll to position [0, 976]
click at [189, 88] on div "Add Column" at bounding box center [395, 188] width 710 height 218
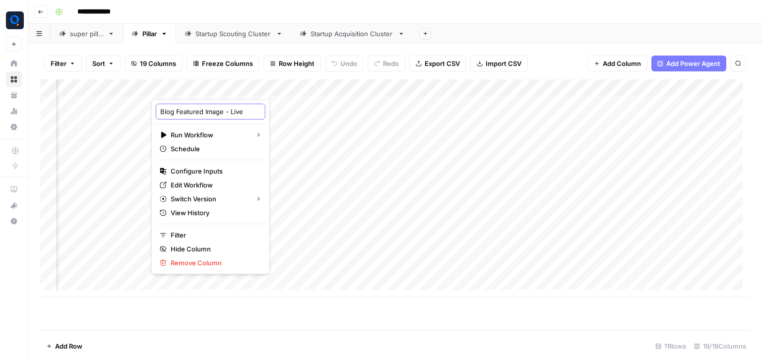
click at [195, 112] on input "Blog Featured Image - Live" at bounding box center [210, 112] width 101 height 10
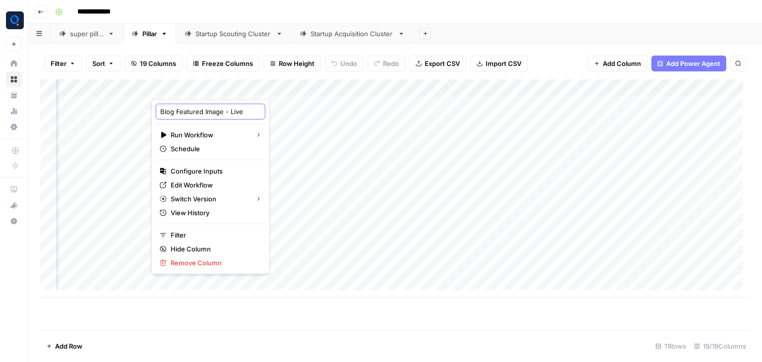
click at [195, 112] on input "Blog Featured Image - Live" at bounding box center [210, 112] width 101 height 10
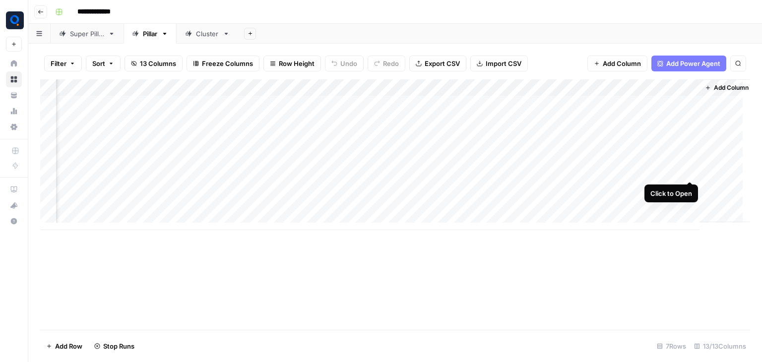
click at [687, 171] on div "Add Column" at bounding box center [395, 154] width 710 height 151
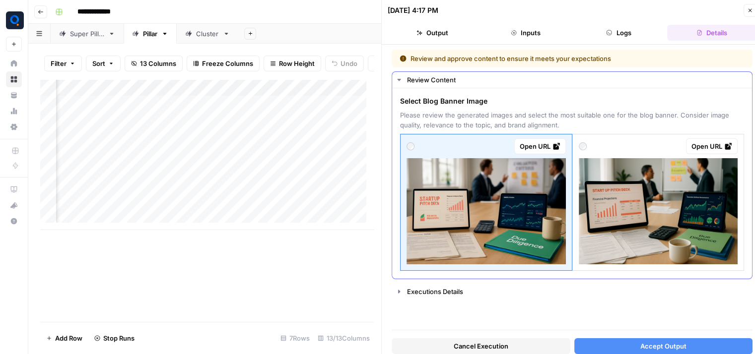
click at [607, 197] on img at bounding box center [658, 211] width 159 height 106
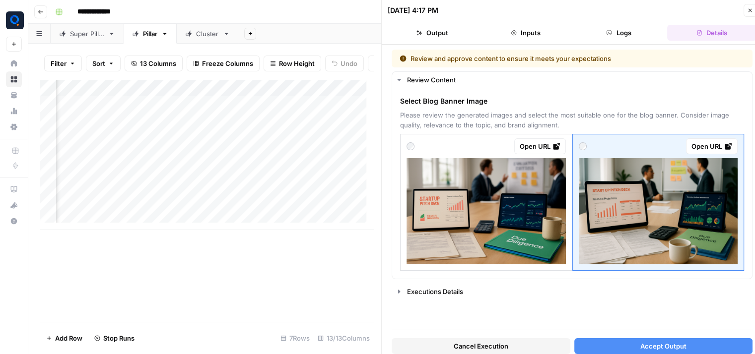
click at [609, 351] on button "Accept Output" at bounding box center [663, 346] width 179 height 16
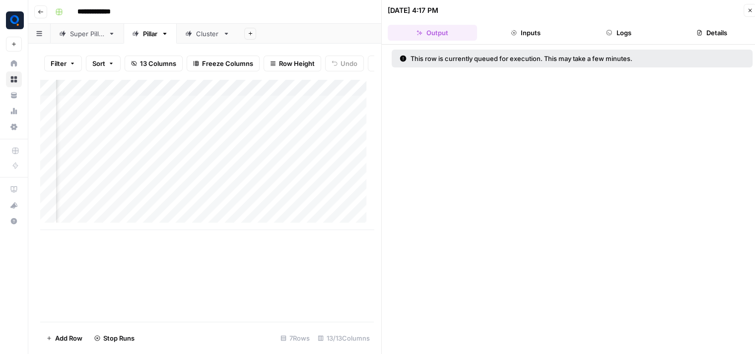
click at [749, 11] on icon "button" at bounding box center [750, 10] width 6 height 6
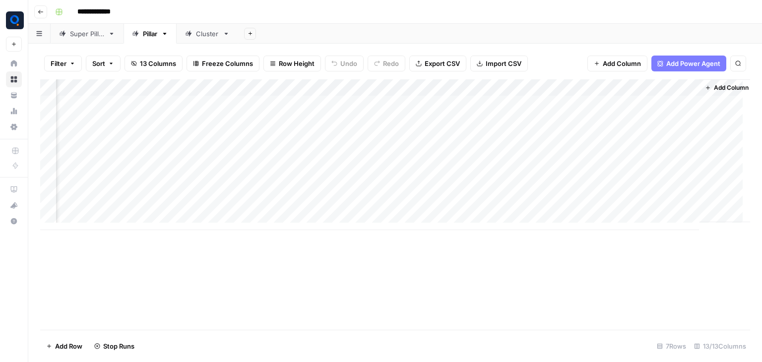
click at [691, 183] on div "Add Column" at bounding box center [395, 154] width 710 height 151
click at [690, 183] on div "Add Column" at bounding box center [395, 154] width 710 height 151
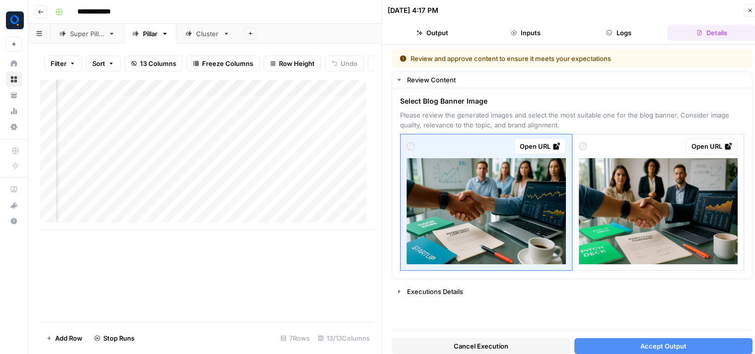
click at [472, 346] on span "Cancel Execution" at bounding box center [481, 346] width 55 height 10
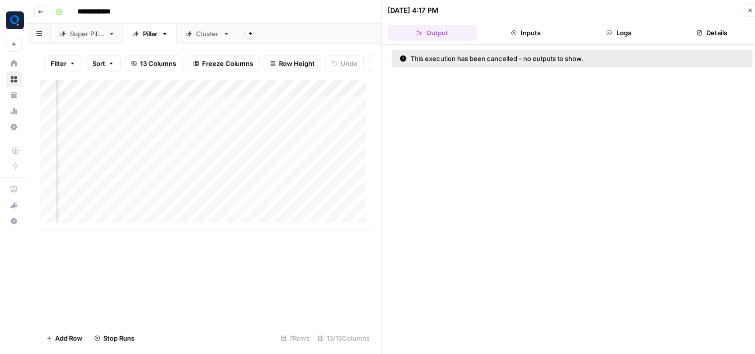
click at [748, 10] on icon "button" at bounding box center [750, 10] width 6 height 6
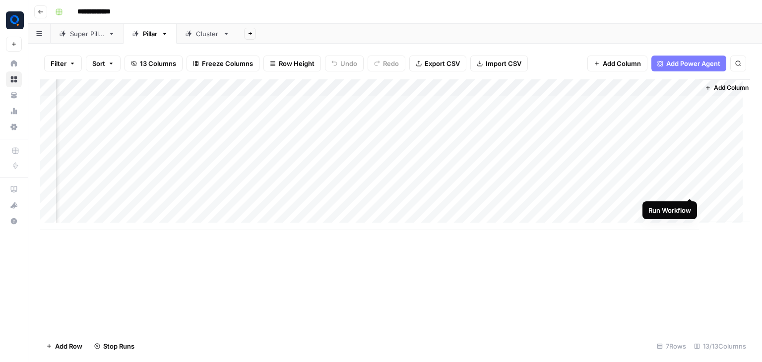
click at [690, 188] on div "Add Column" at bounding box center [395, 154] width 710 height 151
click at [689, 207] on div "Add Column" at bounding box center [395, 154] width 710 height 151
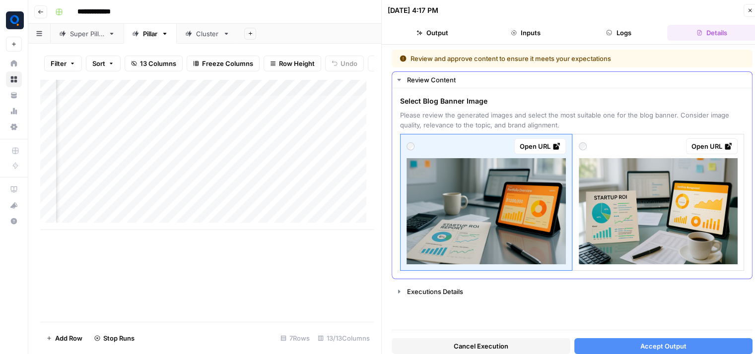
click at [643, 213] on img at bounding box center [658, 211] width 159 height 106
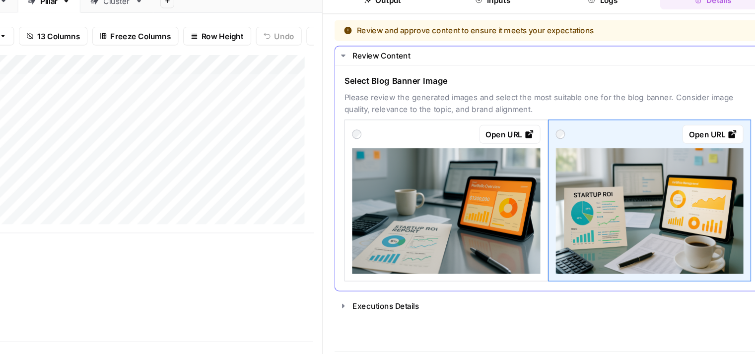
scroll to position [0, 7]
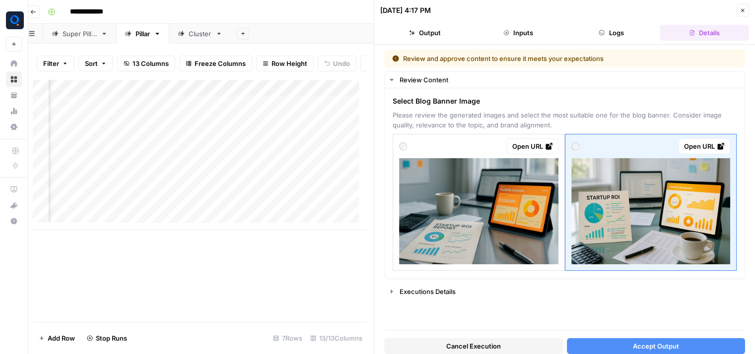
click at [743, 14] on button "Close" at bounding box center [742, 10] width 13 height 13
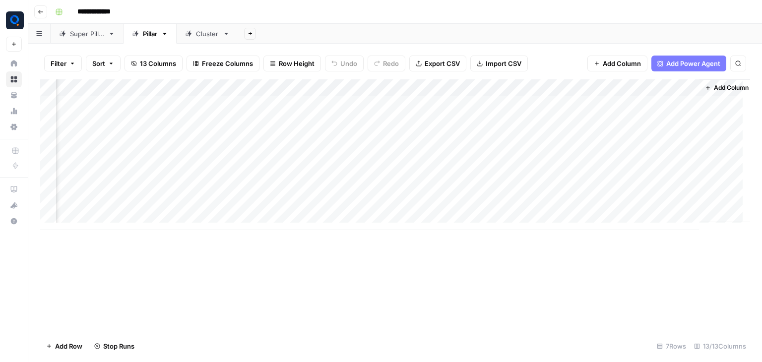
click at [689, 206] on div "Add Column" at bounding box center [395, 154] width 710 height 151
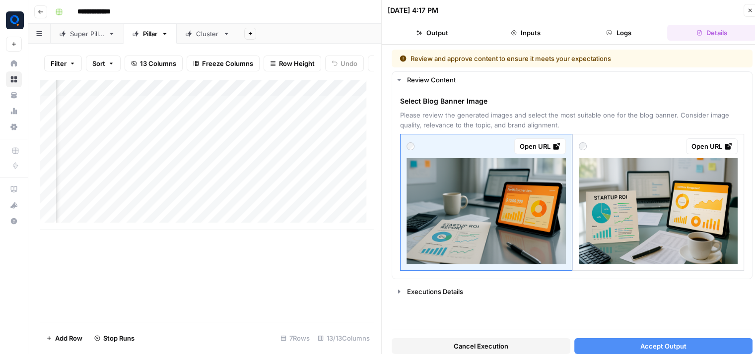
click at [483, 350] on span "Cancel Execution" at bounding box center [481, 346] width 55 height 10
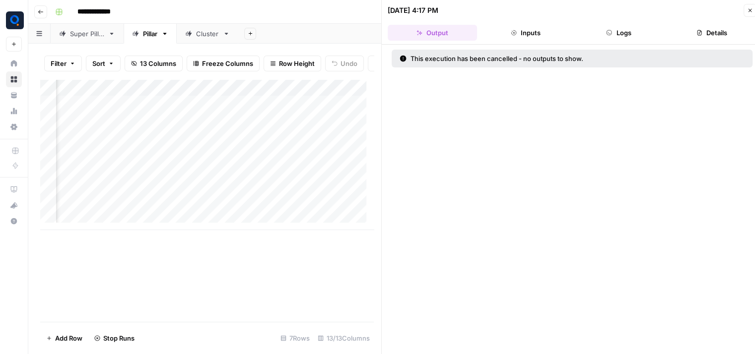
click at [748, 11] on icon "button" at bounding box center [750, 10] width 6 height 6
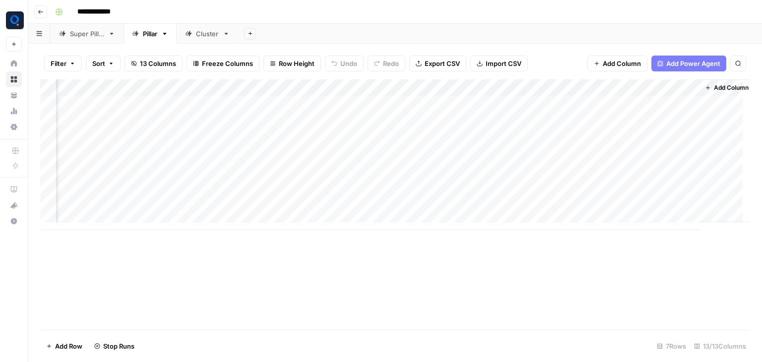
click at [206, 36] on div "Cluster" at bounding box center [207, 34] width 23 height 10
click at [716, 90] on span "Add Column" at bounding box center [727, 87] width 35 height 9
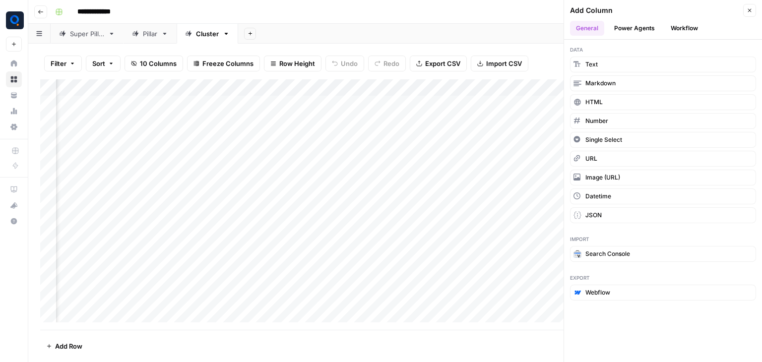
click at [694, 27] on button "Workflow" at bounding box center [684, 28] width 39 height 15
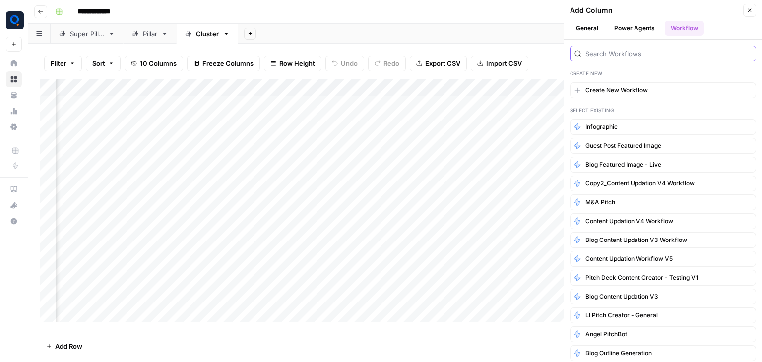
click at [652, 51] on input "search" at bounding box center [668, 54] width 166 height 10
type input "blog cluster"
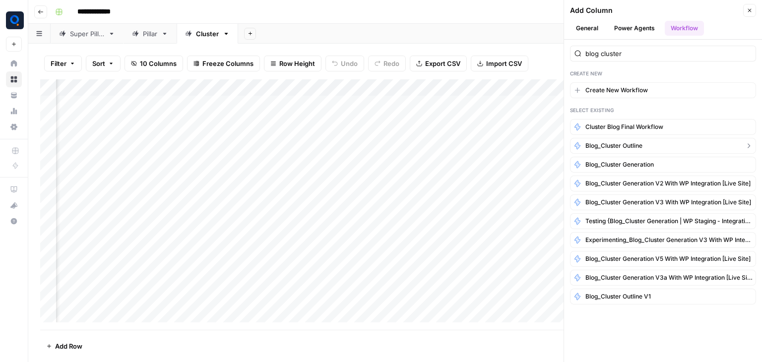
click at [648, 147] on button "Blog_Cluster Outline" at bounding box center [663, 146] width 186 height 16
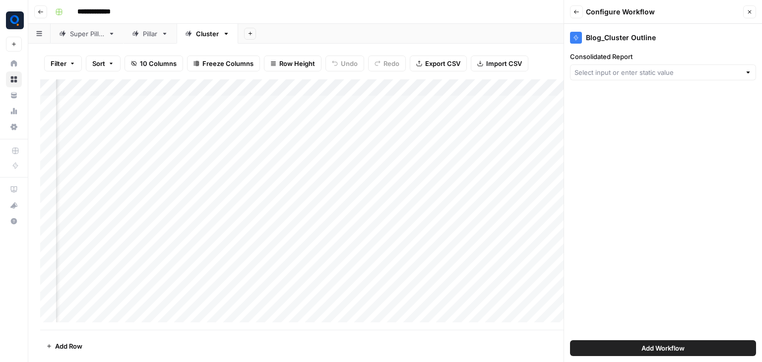
type input "Create New Column"
click at [639, 72] on input "Consolidated Report" at bounding box center [661, 72] width 152 height 10
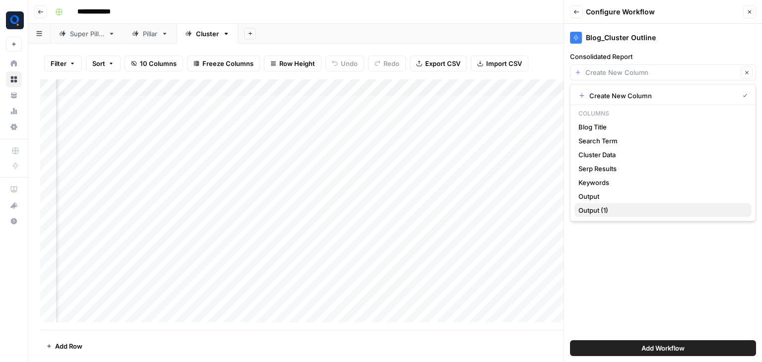
click at [594, 211] on span "Output (1)" at bounding box center [661, 210] width 165 height 10
type input "Output (1)"
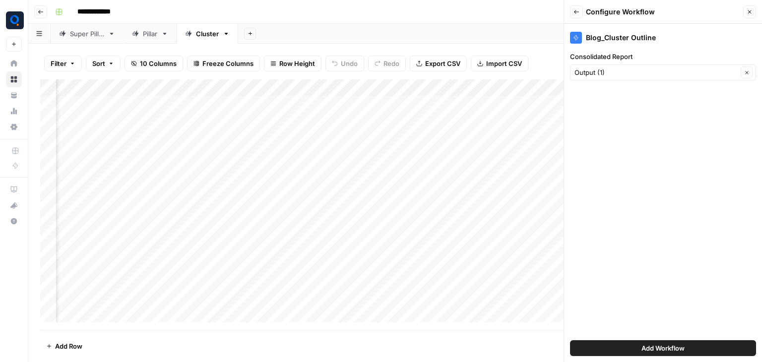
click at [593, 346] on button "Add Workflow" at bounding box center [663, 348] width 186 height 16
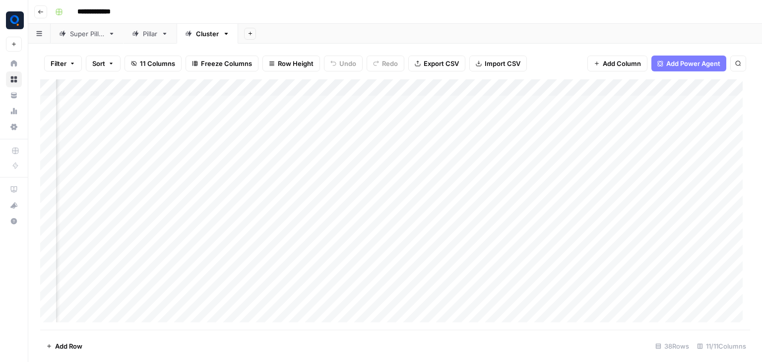
scroll to position [0, 351]
click at [667, 86] on div "Add Column" at bounding box center [395, 204] width 710 height 251
click at [593, 36] on div "Add Sheet" at bounding box center [500, 34] width 524 height 20
click at [647, 102] on div "Add Column" at bounding box center [395, 204] width 710 height 251
click at [645, 123] on div "Add Column" at bounding box center [395, 204] width 710 height 251
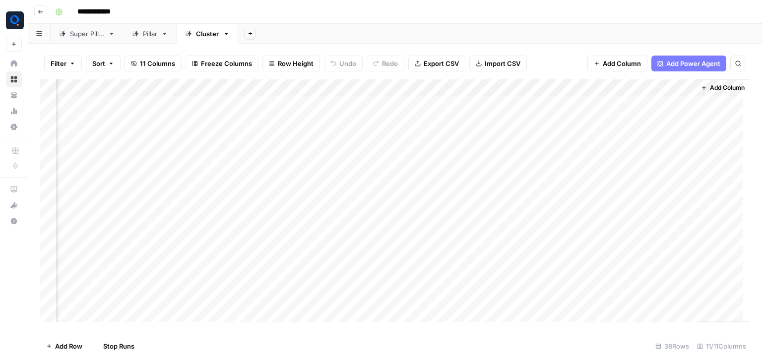
click at [641, 153] on div "Add Column" at bounding box center [395, 204] width 710 height 251
click at [639, 190] on div "Add Column" at bounding box center [395, 204] width 710 height 251
click at [157, 33] on div "Pillar" at bounding box center [150, 34] width 14 height 10
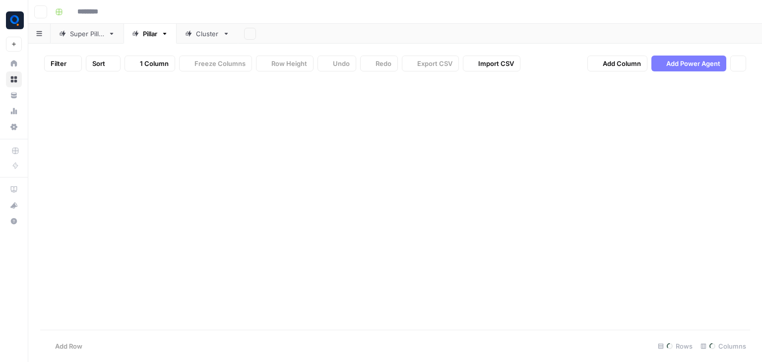
type input "**********"
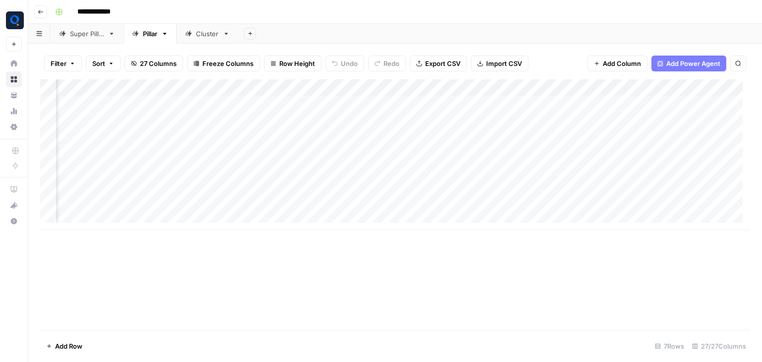
scroll to position [0, 1129]
click at [260, 87] on div "Add Column" at bounding box center [395, 154] width 710 height 151
click at [251, 180] on span "Remove Column" at bounding box center [239, 185] width 87 height 10
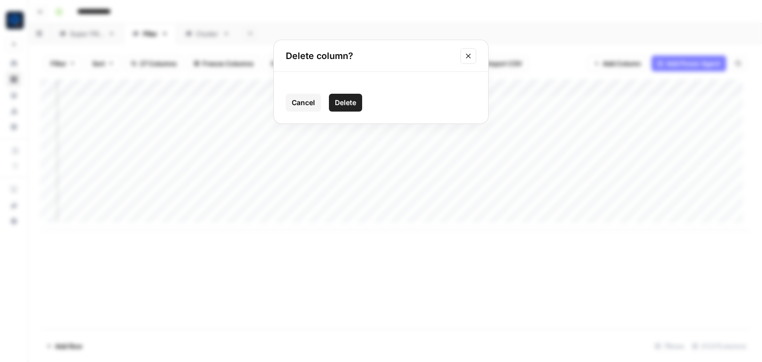
click at [345, 105] on span "Delete" at bounding box center [345, 103] width 21 height 10
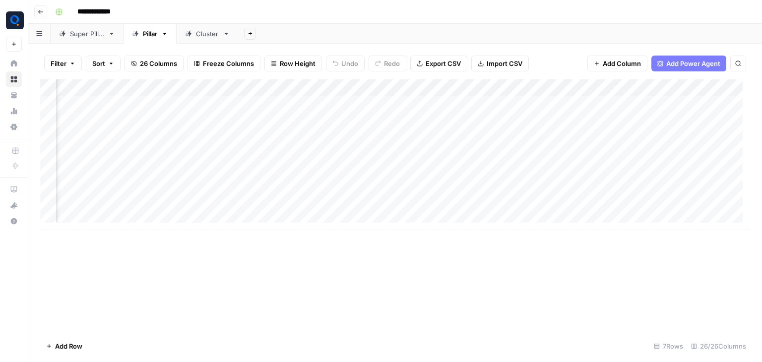
click at [255, 89] on div "Add Column" at bounding box center [395, 154] width 710 height 151
click at [230, 186] on span "Remove Column" at bounding box center [239, 185] width 87 height 10
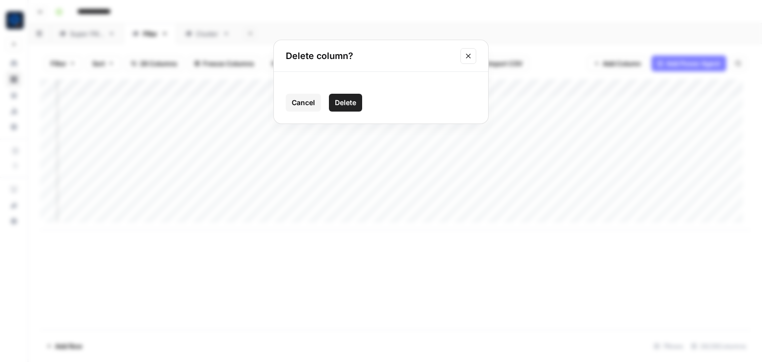
click at [340, 101] on span "Delete" at bounding box center [345, 103] width 21 height 10
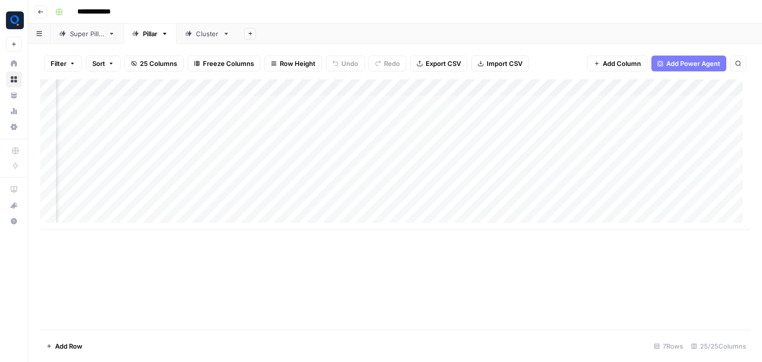
click at [260, 89] on div "Add Column" at bounding box center [395, 154] width 710 height 151
click at [249, 185] on span "Remove Column" at bounding box center [239, 185] width 87 height 10
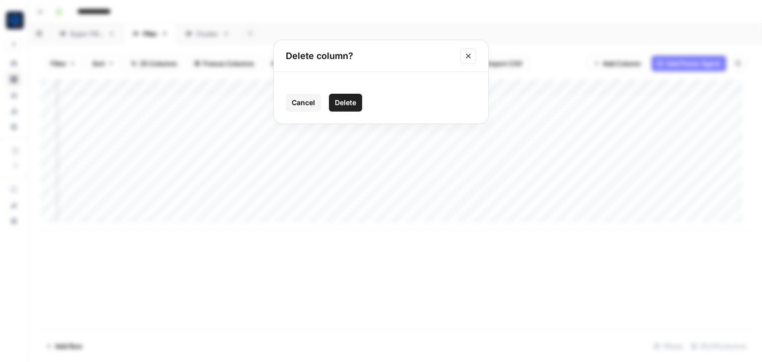
click at [354, 103] on span "Delete" at bounding box center [345, 103] width 21 height 10
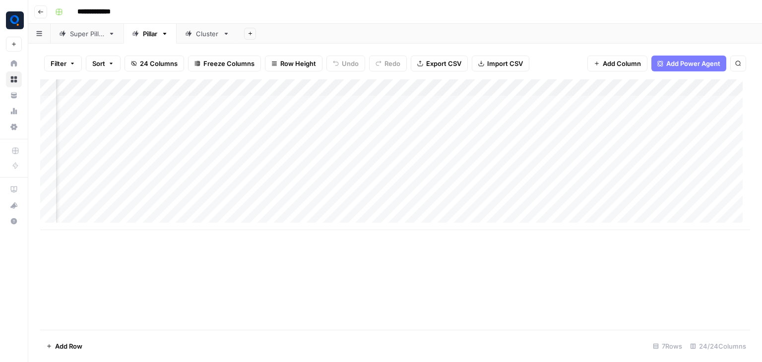
click at [260, 87] on div "Add Column" at bounding box center [395, 154] width 710 height 151
click at [246, 190] on button "Remove Column" at bounding box center [237, 185] width 110 height 14
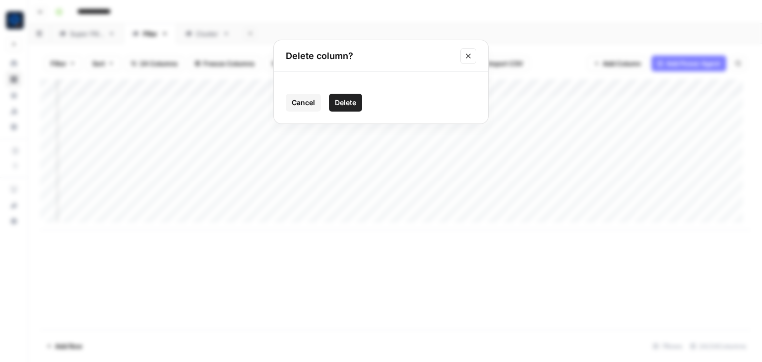
click at [344, 96] on button "Delete" at bounding box center [345, 103] width 33 height 18
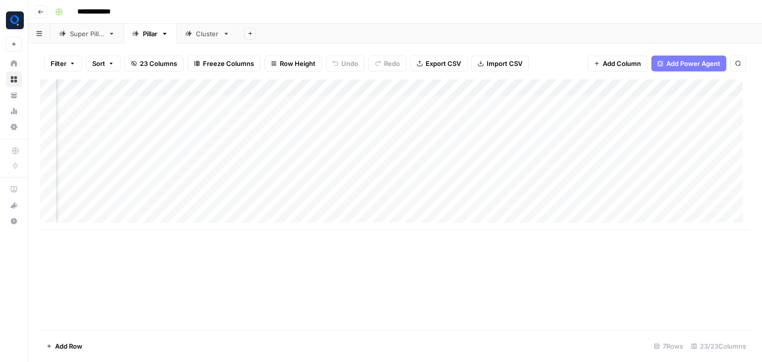
click at [261, 88] on div "Add Column" at bounding box center [395, 154] width 710 height 151
click at [259, 182] on span "Remove Column" at bounding box center [239, 185] width 87 height 10
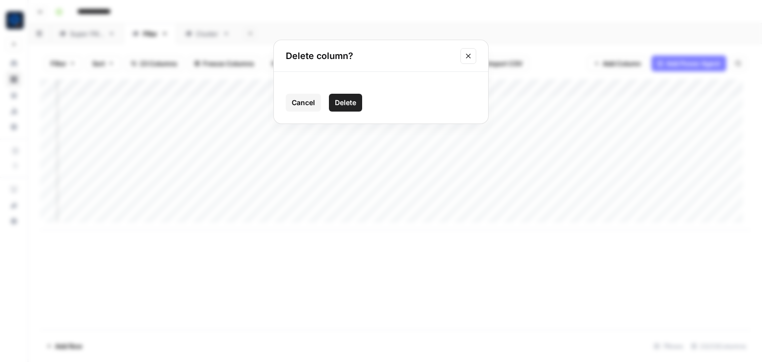
click at [341, 101] on span "Delete" at bounding box center [345, 103] width 21 height 10
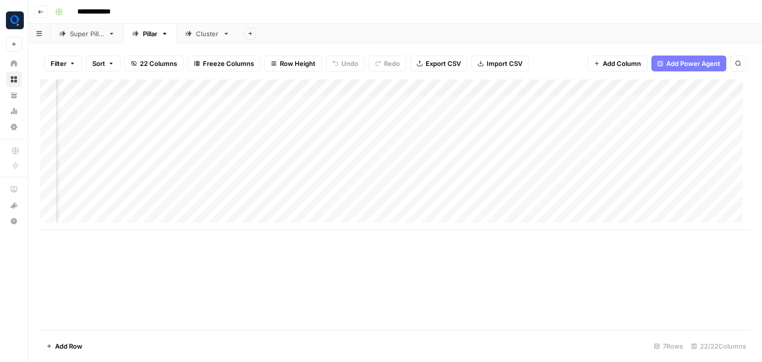
click at [260, 88] on div "Add Column" at bounding box center [395, 154] width 710 height 151
click at [258, 179] on button "Remove Column" at bounding box center [237, 185] width 110 height 14
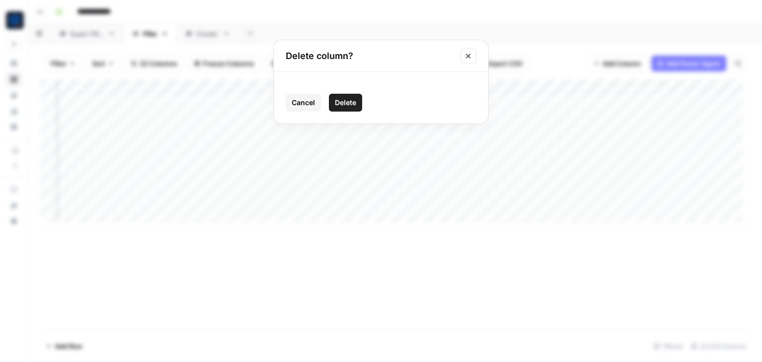
click at [347, 109] on button "Delete" at bounding box center [345, 103] width 33 height 18
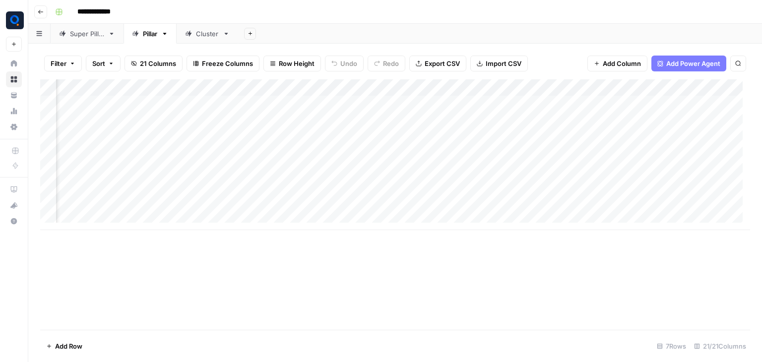
click at [256, 86] on div "Add Column" at bounding box center [395, 154] width 710 height 151
click at [258, 180] on span "Remove Column" at bounding box center [239, 185] width 87 height 10
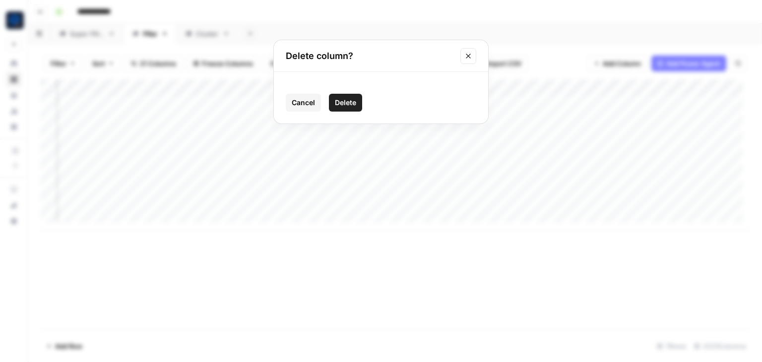
click at [358, 98] on button "Delete" at bounding box center [345, 103] width 33 height 18
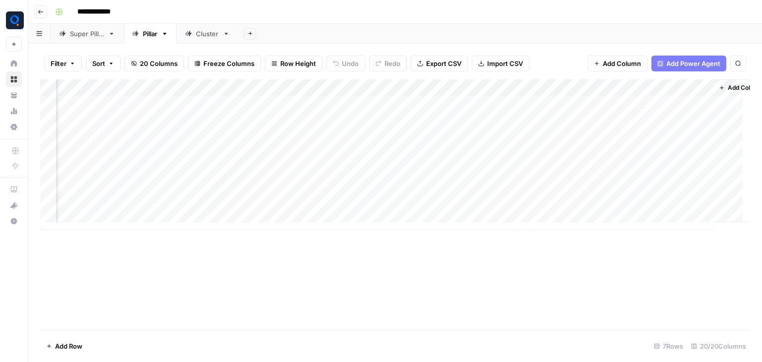
click at [262, 89] on div "Add Column" at bounding box center [395, 154] width 710 height 151
click at [258, 188] on span "Remove Column" at bounding box center [239, 185] width 87 height 10
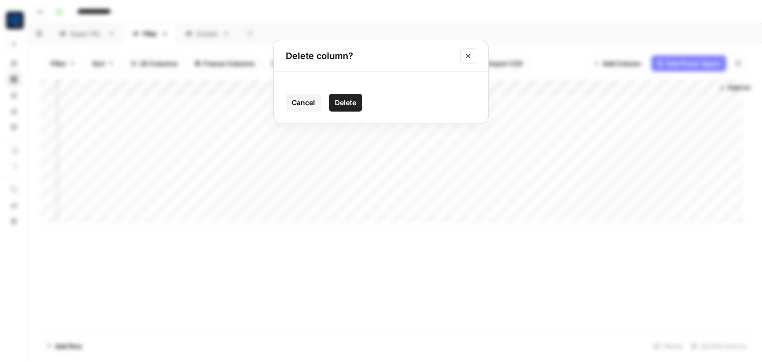
click at [343, 103] on span "Delete" at bounding box center [345, 103] width 21 height 10
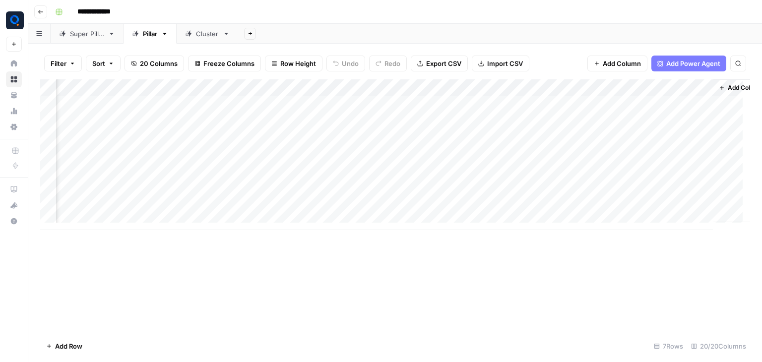
scroll to position [0, 1066]
click at [324, 88] on div "Add Column" at bounding box center [395, 154] width 710 height 151
click at [314, 180] on span "Remove Column" at bounding box center [303, 185] width 87 height 10
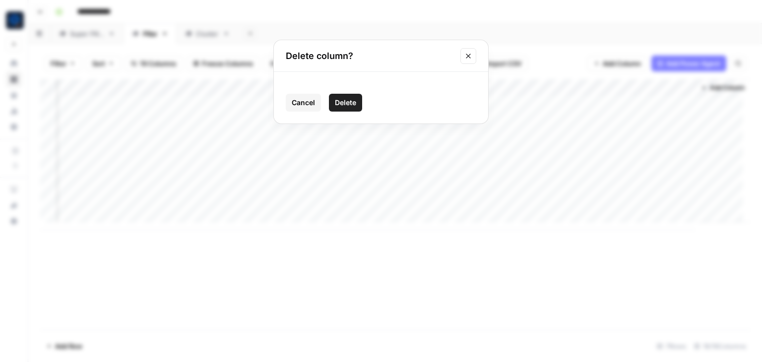
click at [345, 96] on button "Delete" at bounding box center [345, 103] width 33 height 18
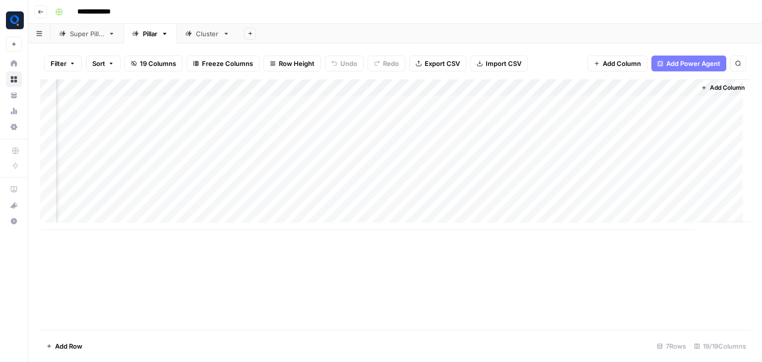
scroll to position [0, 976]
click at [409, 86] on div "Add Column" at bounding box center [395, 154] width 710 height 151
click at [381, 183] on span "Remove Column" at bounding box center [392, 185] width 87 height 10
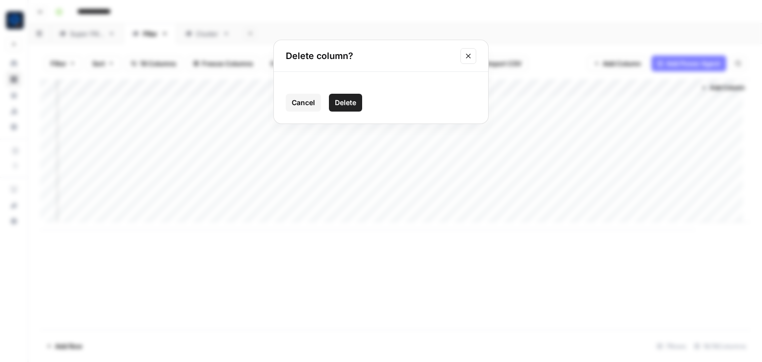
click at [350, 98] on span "Delete" at bounding box center [345, 103] width 21 height 10
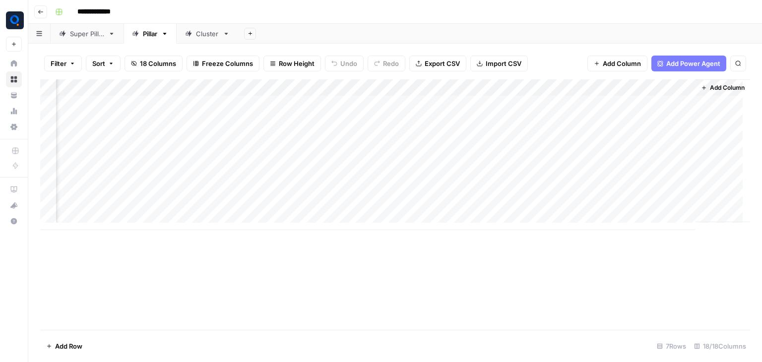
scroll to position [0, 887]
click at [499, 85] on div "Add Column" at bounding box center [395, 154] width 710 height 151
click at [480, 180] on span "Remove Column" at bounding box center [482, 185] width 87 height 10
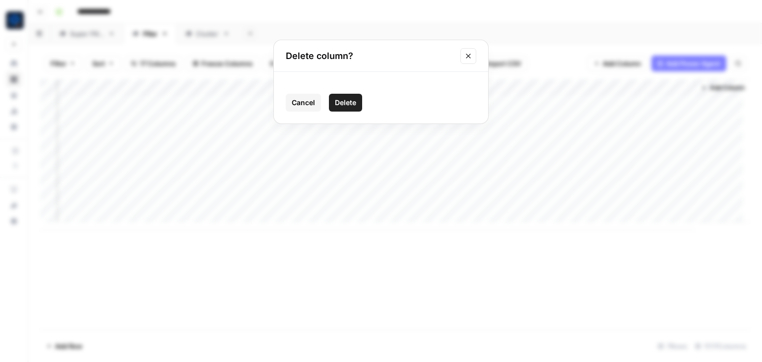
click at [360, 102] on button "Delete" at bounding box center [345, 103] width 33 height 18
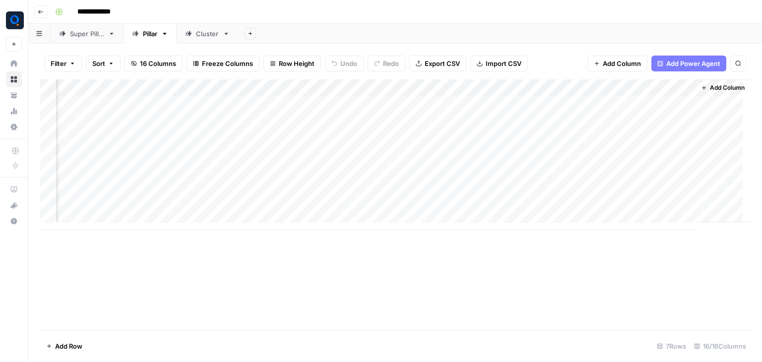
scroll to position [0, 798]
click at [588, 87] on div "Add Column" at bounding box center [395, 154] width 710 height 151
type input "Media Details"
click at [561, 193] on div "Media Details JSON Filter Hide Column Remove Column" at bounding box center [568, 147] width 119 height 97
click at [569, 187] on span "Remove Column" at bounding box center [571, 185] width 87 height 10
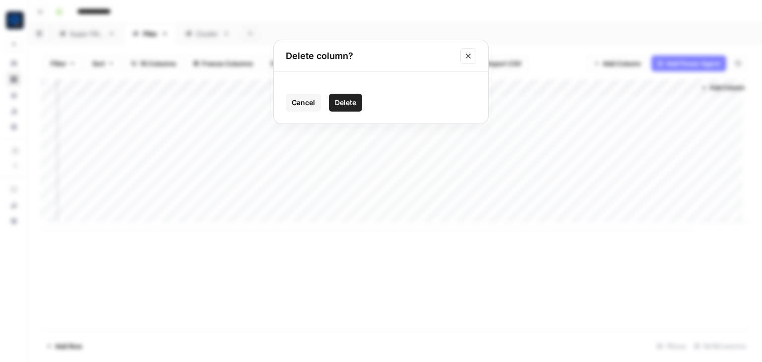
click at [352, 100] on span "Delete" at bounding box center [345, 103] width 21 height 10
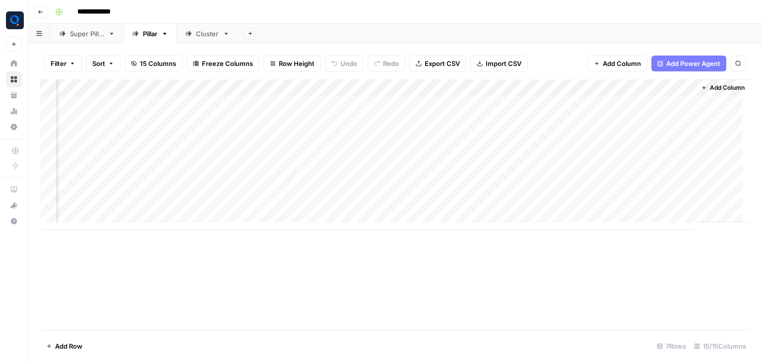
scroll to position [0, 709]
click at [677, 88] on div "Add Column" at bounding box center [395, 154] width 710 height 151
click at [662, 189] on span "Remove Column" at bounding box center [660, 185] width 87 height 10
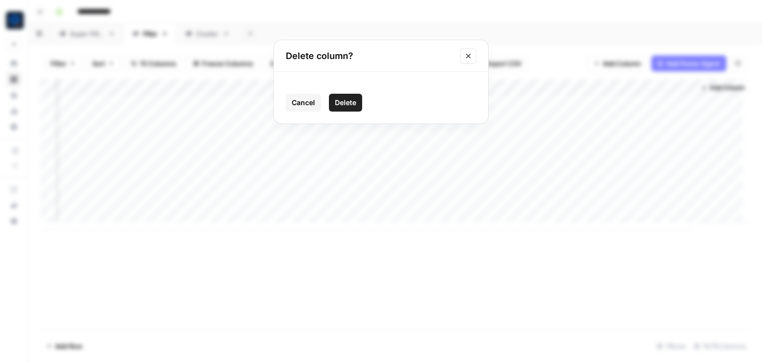
click at [335, 95] on button "Delete" at bounding box center [345, 103] width 33 height 18
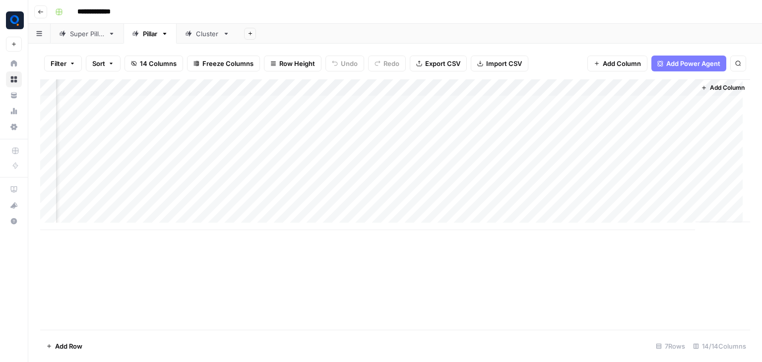
scroll to position [0, 619]
click at [710, 90] on span "Add Column" at bounding box center [727, 87] width 35 height 9
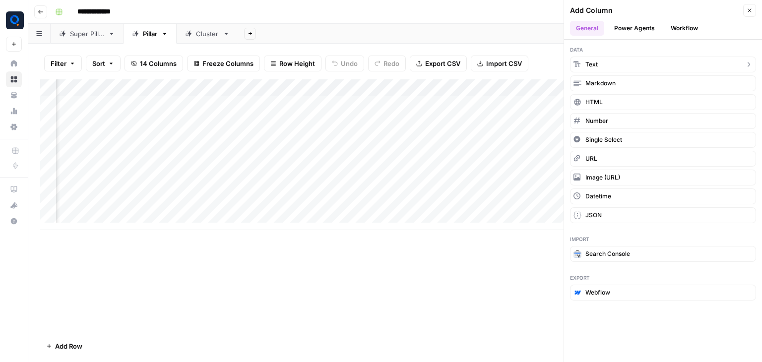
click at [663, 59] on button "Text" at bounding box center [663, 65] width 186 height 16
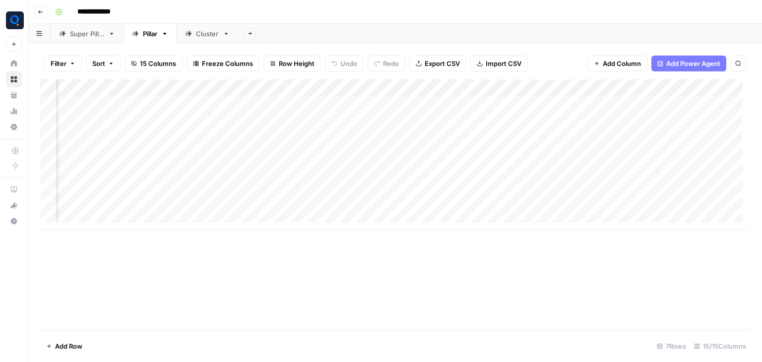
scroll to position [0, 709]
click at [635, 80] on div "Add Column" at bounding box center [395, 154] width 710 height 151
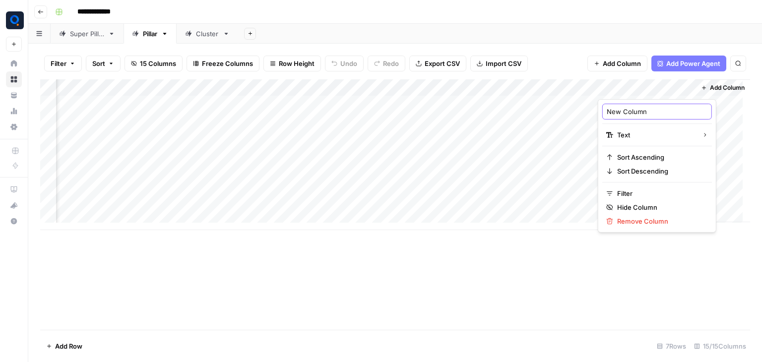
click at [634, 111] on input "New Column" at bounding box center [657, 112] width 101 height 10
type input "Slug"
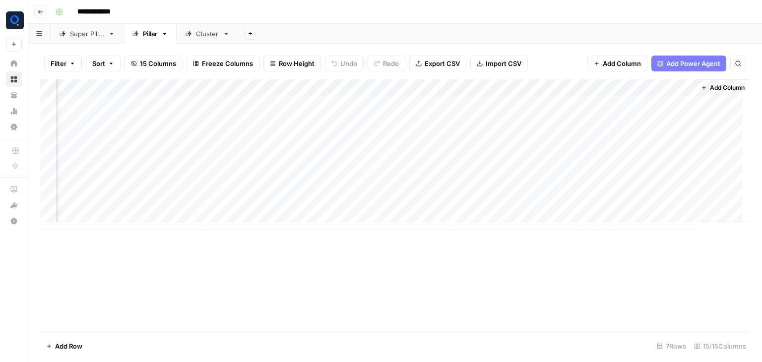
click at [722, 94] on div "Add Column" at bounding box center [723, 150] width 55 height 143
click at [721, 90] on span "Add Column" at bounding box center [727, 87] width 35 height 9
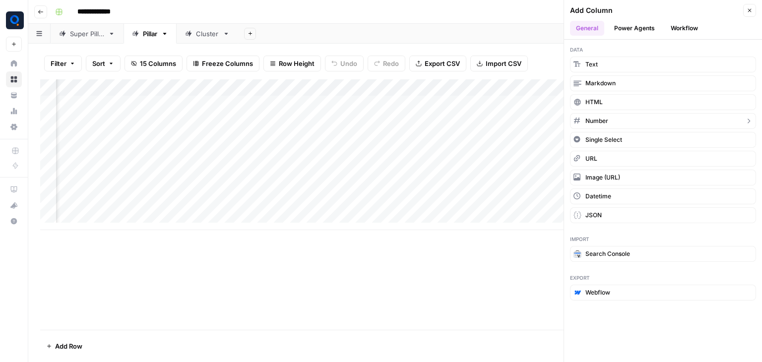
click at [611, 121] on button "Number" at bounding box center [663, 121] width 186 height 16
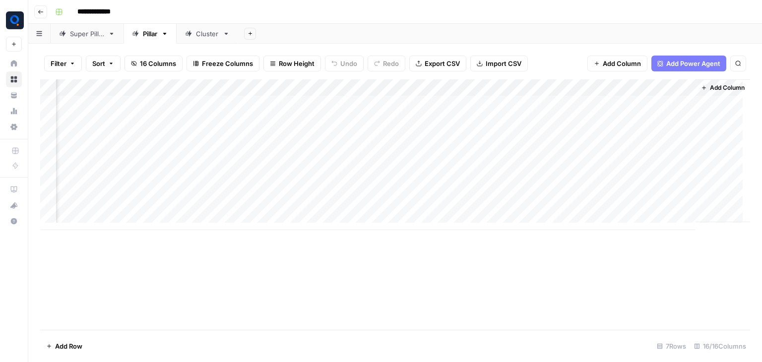
scroll to position [0, 798]
click at [639, 84] on div "Add Column" at bounding box center [395, 154] width 710 height 151
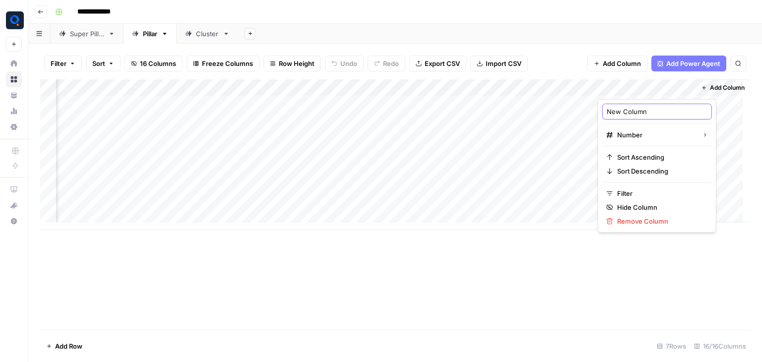
click at [621, 111] on input "New Column" at bounding box center [657, 112] width 101 height 10
type input "Author ID"
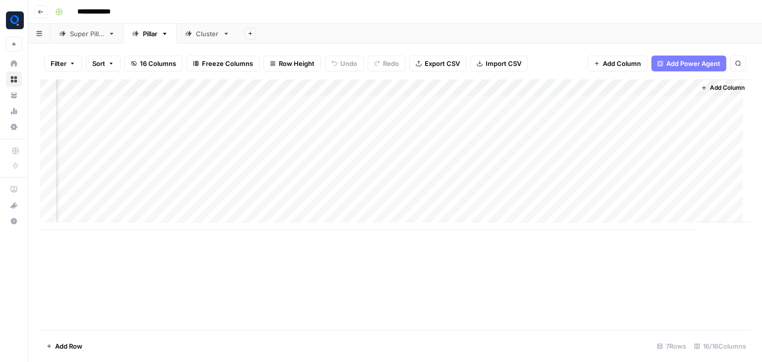
click at [711, 89] on span "Add Column" at bounding box center [727, 87] width 35 height 9
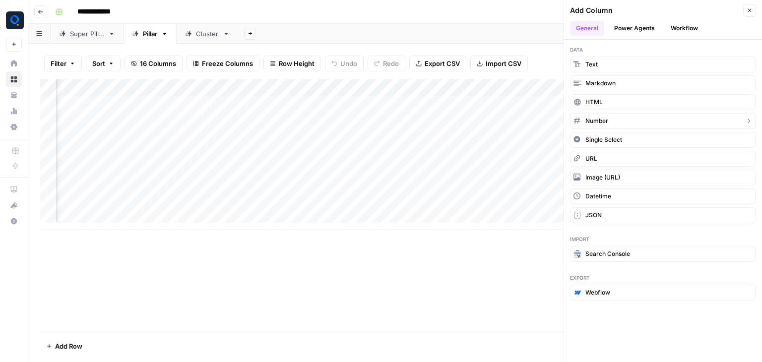
click at [628, 115] on button "Number" at bounding box center [663, 121] width 186 height 16
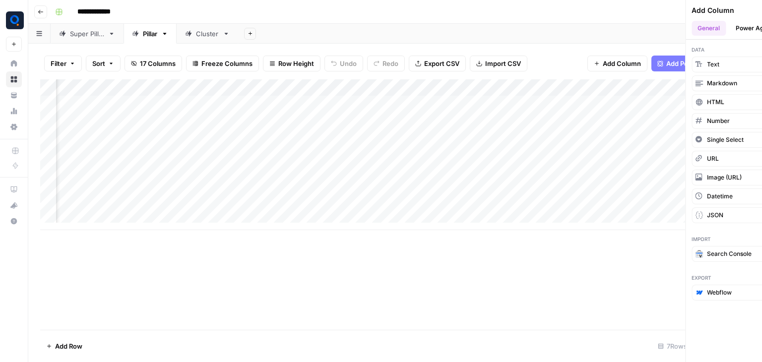
scroll to position [0, 887]
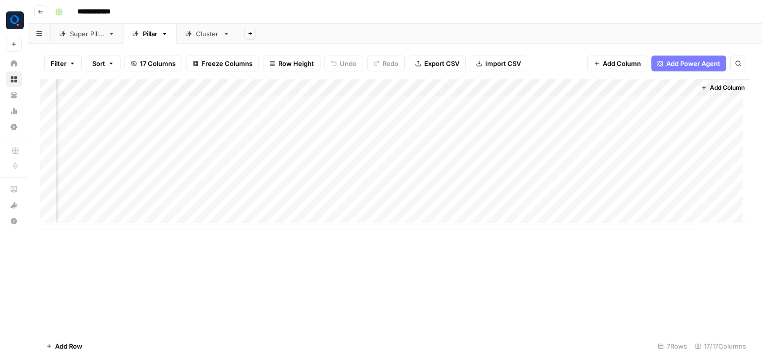
click at [655, 86] on div "Add Column" at bounding box center [395, 154] width 710 height 151
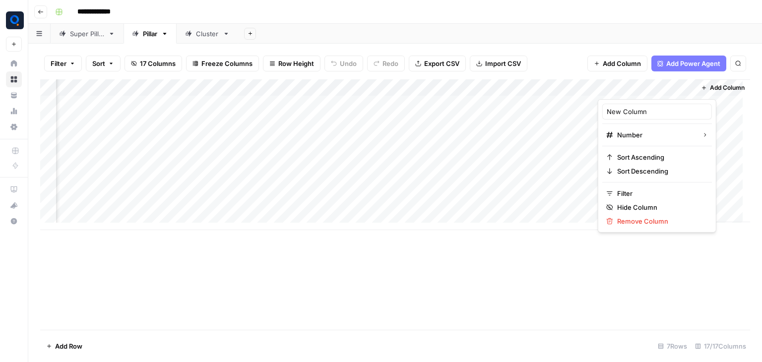
click at [639, 118] on div "New Column" at bounding box center [657, 112] width 110 height 16
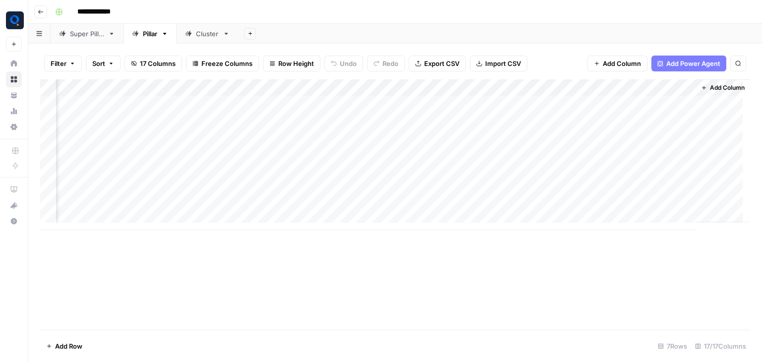
click at [639, 118] on div "Add Column" at bounding box center [395, 154] width 710 height 151
click at [635, 86] on div "Add Column" at bounding box center [395, 154] width 710 height 151
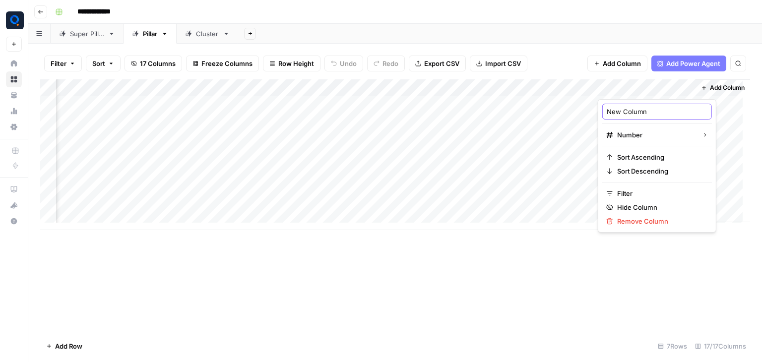
click at [632, 109] on input "New Column" at bounding box center [657, 112] width 101 height 10
type input "Category ID"
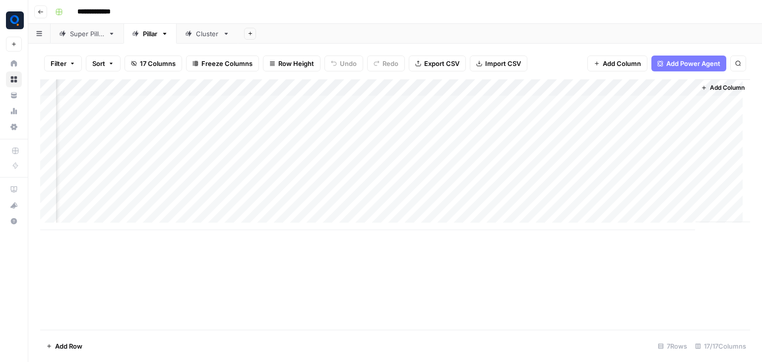
click at [630, 108] on div "Add Column" at bounding box center [395, 154] width 710 height 151
click at [630, 108] on input "text" at bounding box center [651, 106] width 101 height 10
type input "17"
click at [554, 102] on div "Add Column" at bounding box center [395, 154] width 710 height 151
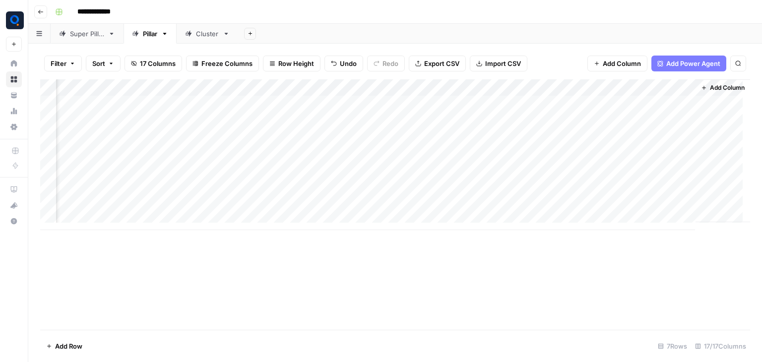
click at [643, 104] on div "Add Column" at bounding box center [395, 154] width 710 height 151
drag, startPoint x: 685, startPoint y: 112, endPoint x: 670, endPoint y: 215, distance: 104.2
click at [670, 215] on div "Add Column" at bounding box center [395, 154] width 710 height 151
click at [539, 104] on div "Add Column" at bounding box center [395, 154] width 710 height 151
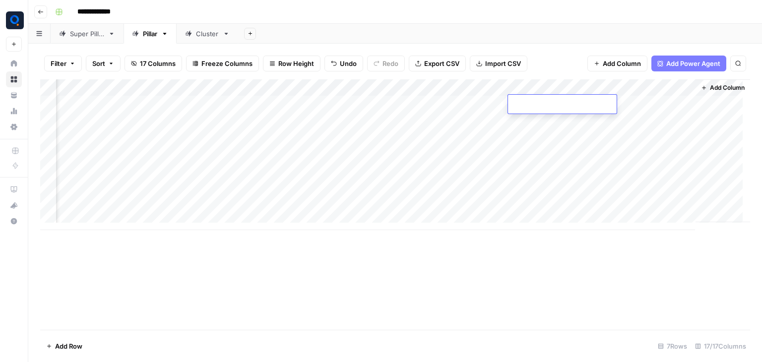
click at [539, 104] on input "text" at bounding box center [562, 106] width 101 height 10
type input "1"
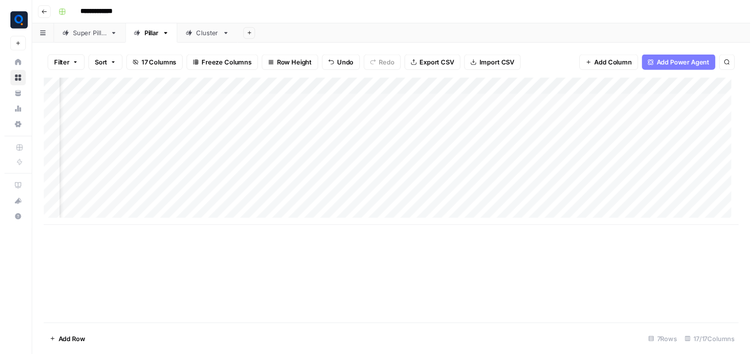
scroll to position [0, 738]
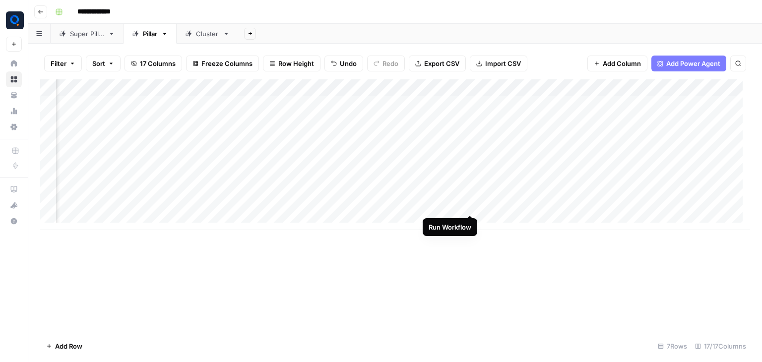
click at [468, 206] on div "Add Column" at bounding box center [395, 154] width 710 height 151
click at [468, 190] on div "Add Column" at bounding box center [395, 154] width 710 height 151
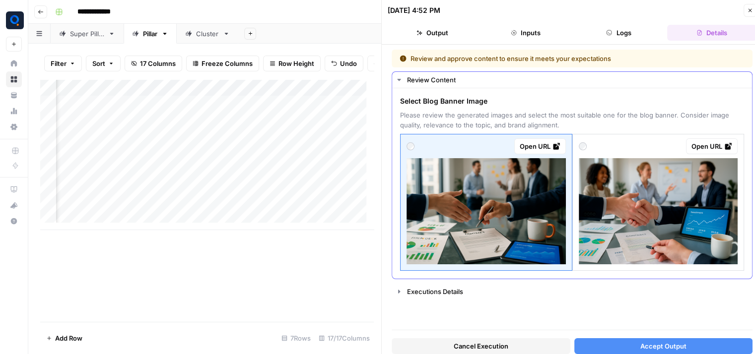
click at [651, 221] on img at bounding box center [658, 211] width 159 height 106
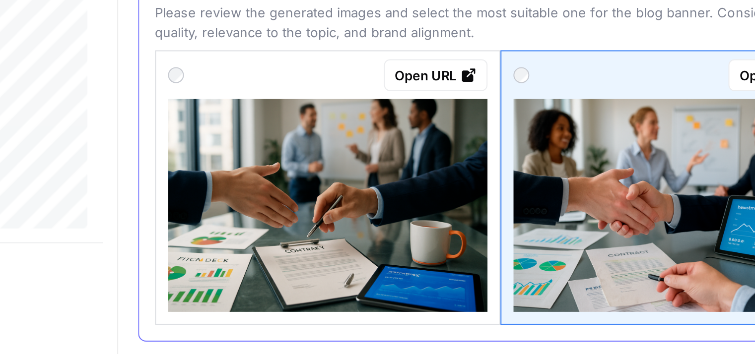
scroll to position [0, 7]
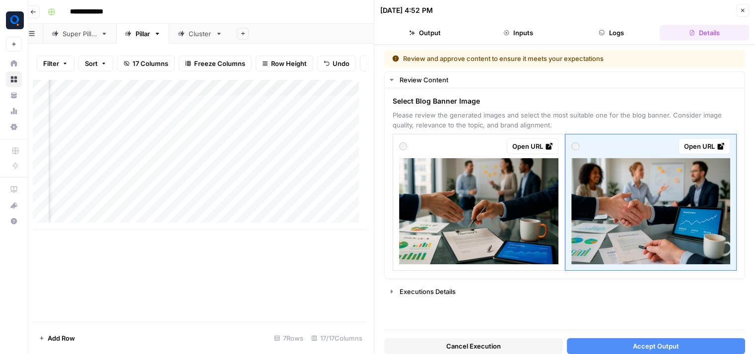
click at [629, 344] on button "Accept Output" at bounding box center [656, 346] width 179 height 16
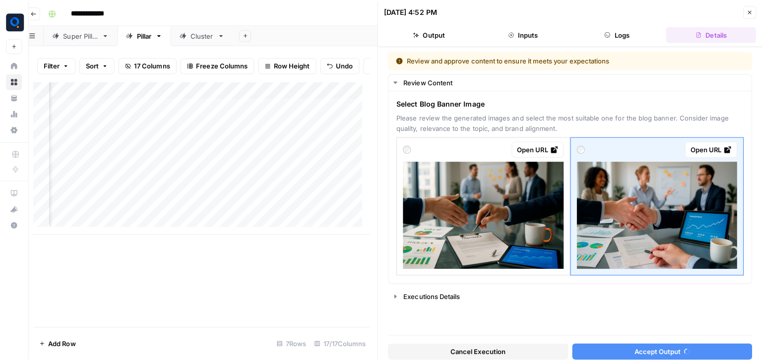
scroll to position [0, 0]
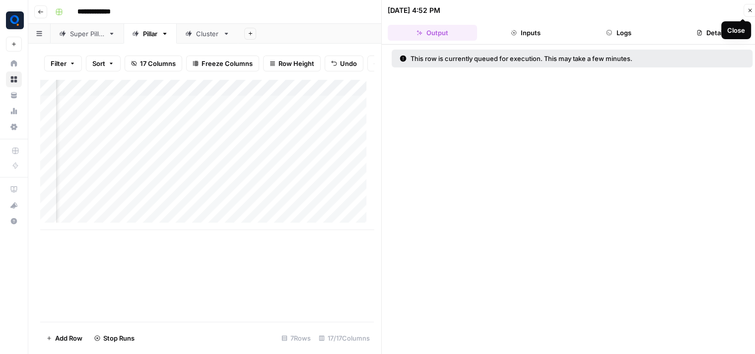
click at [751, 10] on icon "button" at bounding box center [750, 10] width 6 height 6
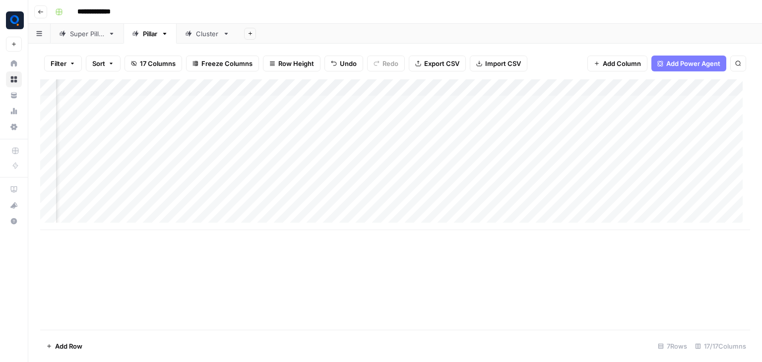
click at [587, 106] on div "Add Column" at bounding box center [395, 154] width 710 height 151
click at [524, 262] on div "Add Column" at bounding box center [395, 204] width 710 height 251
click at [467, 208] on div "Add Column" at bounding box center [395, 154] width 710 height 151
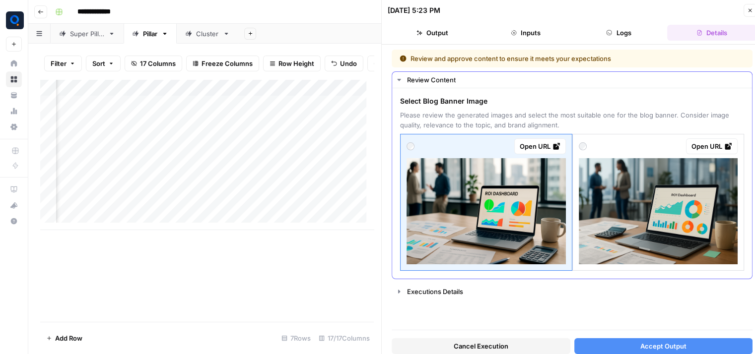
click at [640, 211] on img at bounding box center [658, 211] width 159 height 106
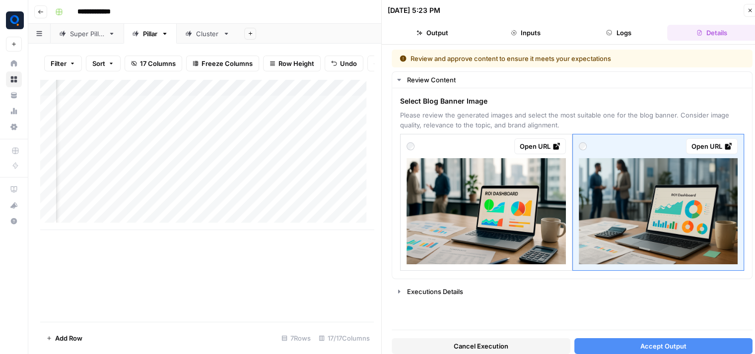
click at [643, 348] on span "Accept Output" at bounding box center [663, 346] width 46 height 10
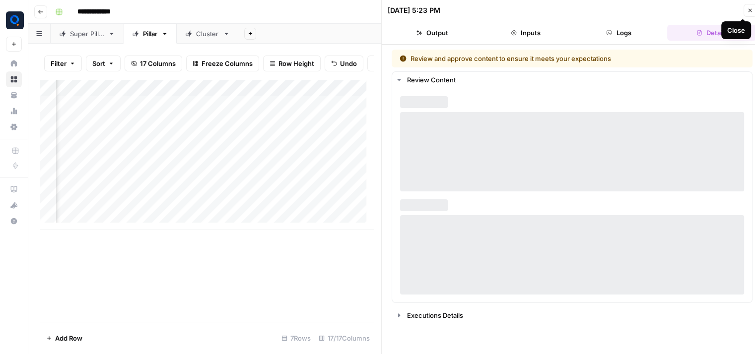
click at [749, 10] on icon "button" at bounding box center [749, 10] width 3 height 3
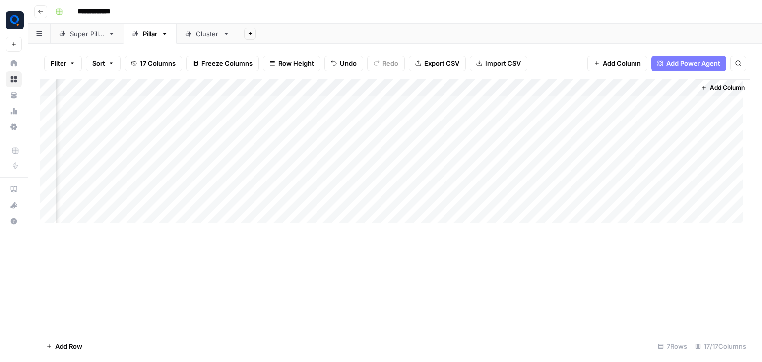
scroll to position [0, 887]
click at [711, 91] on span "Add Column" at bounding box center [727, 87] width 35 height 9
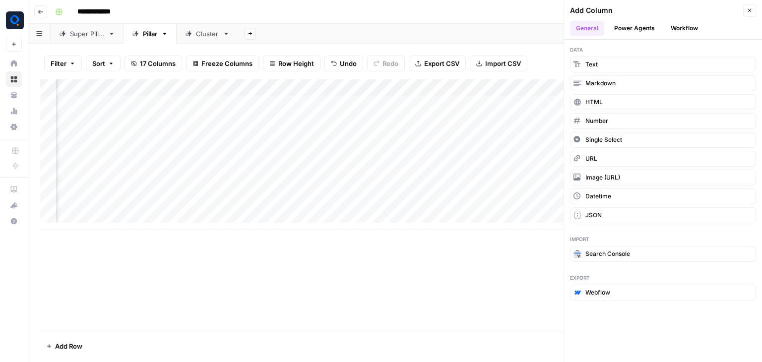
click at [686, 26] on button "Workflow" at bounding box center [684, 28] width 39 height 15
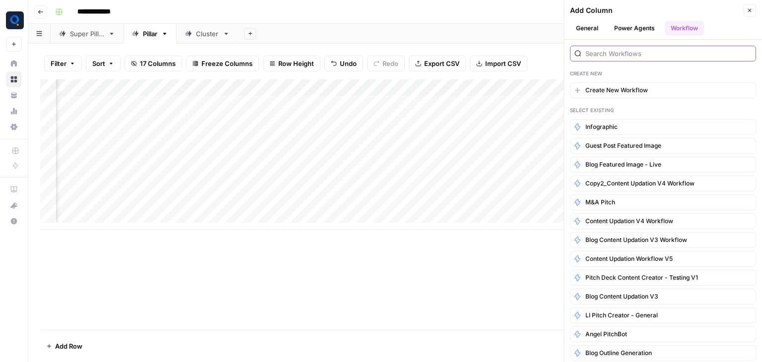
click at [644, 50] on input "search" at bounding box center [668, 54] width 166 height 10
type input "blog cluster"
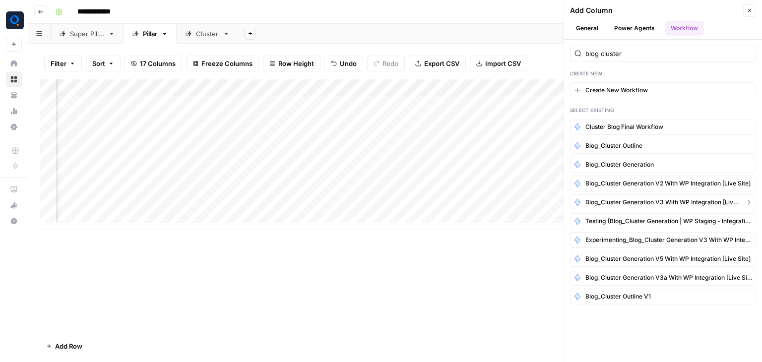
click at [640, 198] on span "Blog_Cluster Generation V3 with WP Integration [Live site]" at bounding box center [662, 202] width 155 height 9
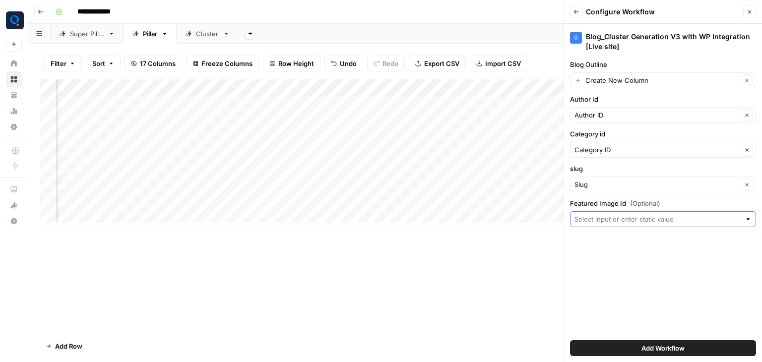
click at [617, 223] on input "Featured Image Id (Optional)" at bounding box center [658, 219] width 166 height 10
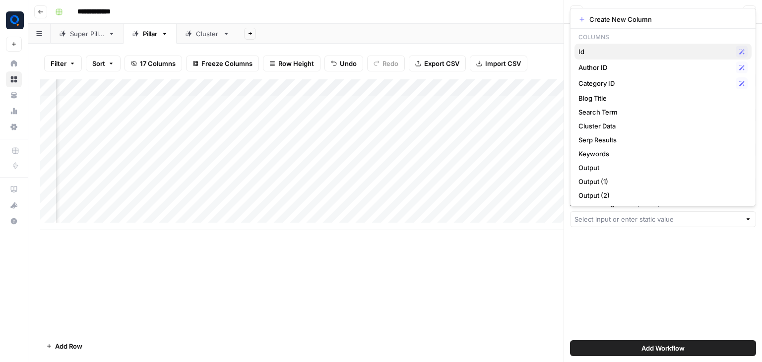
click at [603, 50] on span "Id" at bounding box center [655, 52] width 153 height 10
type input "Id"
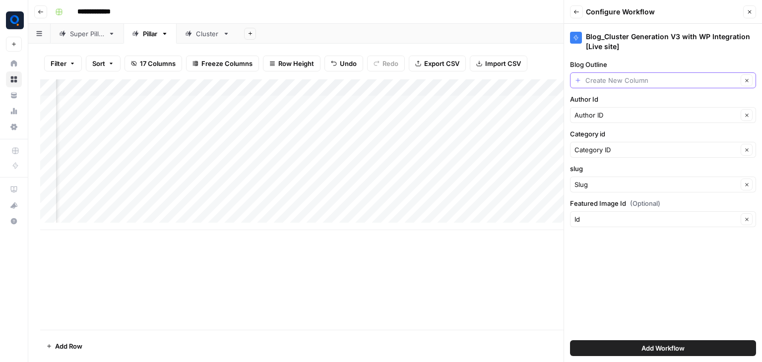
click at [641, 82] on input "Blog Outline" at bounding box center [661, 80] width 152 height 10
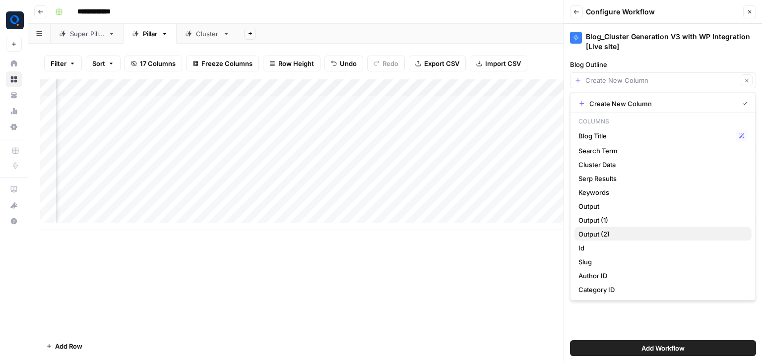
click at [622, 235] on span "Output (2)" at bounding box center [661, 234] width 165 height 10
type input "Output (2)"
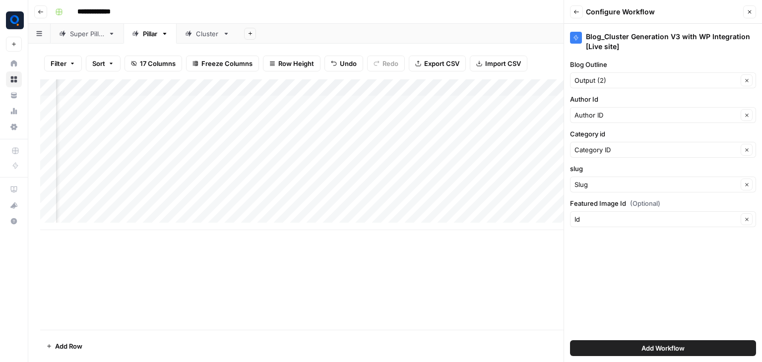
click at [626, 348] on button "Add Workflow" at bounding box center [663, 348] width 186 height 16
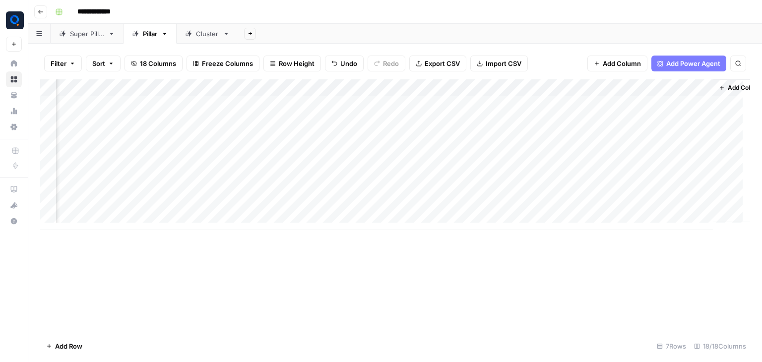
scroll to position [0, 976]
click at [649, 104] on div "Add Column" at bounding box center [395, 154] width 710 height 151
click at [649, 122] on div "Add Column" at bounding box center [395, 154] width 710 height 151
click at [638, 173] on div "Add Column" at bounding box center [395, 154] width 710 height 151
click at [636, 191] on div "Add Column" at bounding box center [395, 154] width 710 height 151
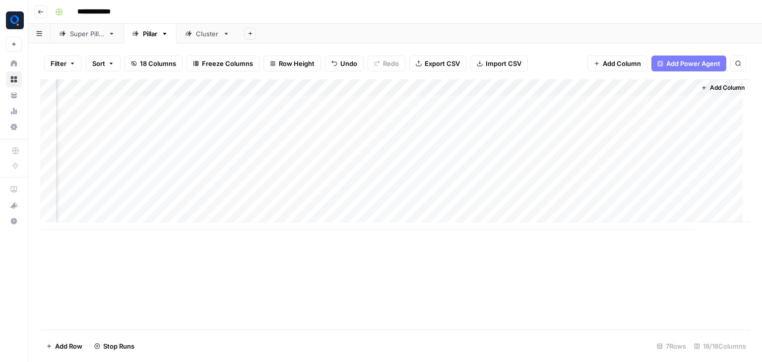
click at [638, 206] on div "Add Column" at bounding box center [395, 154] width 710 height 151
click at [218, 32] on div "Cluster" at bounding box center [207, 34] width 23 height 10
click at [409, 87] on div "Add Column" at bounding box center [395, 204] width 710 height 251
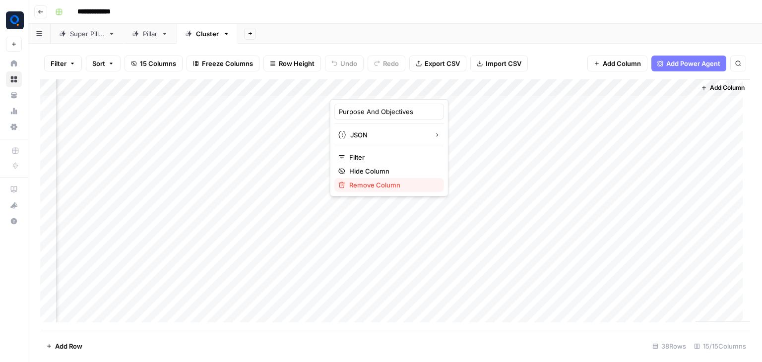
click at [386, 184] on span "Remove Column" at bounding box center [392, 185] width 87 height 10
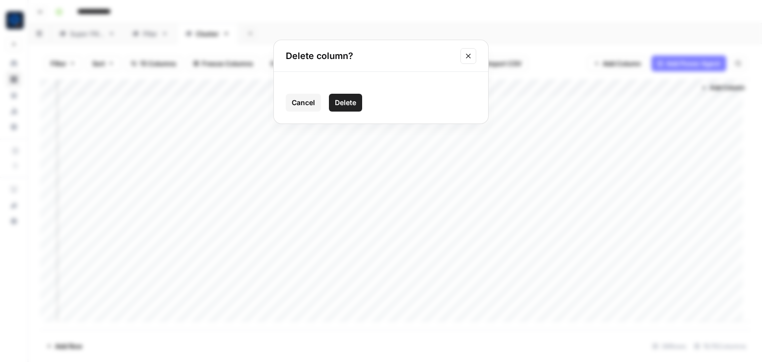
click at [357, 96] on button "Delete" at bounding box center [345, 103] width 33 height 18
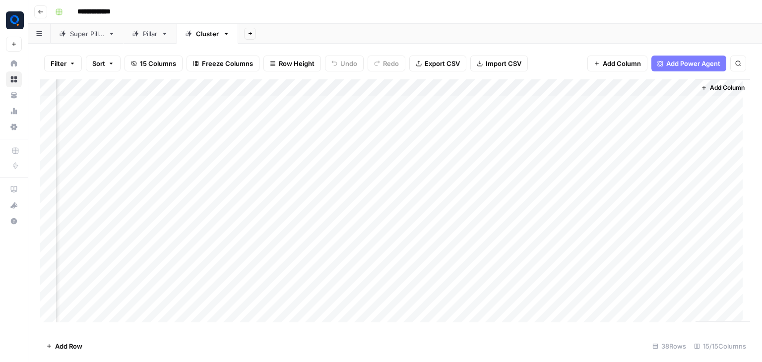
scroll to position [0, 619]
click at [503, 87] on div "Add Column" at bounding box center [395, 204] width 710 height 251
click at [484, 181] on span "Remove Column" at bounding box center [482, 185] width 87 height 10
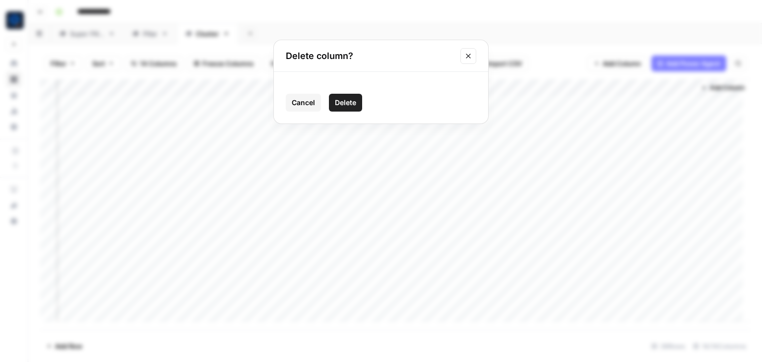
click at [343, 94] on button "Delete" at bounding box center [345, 103] width 33 height 18
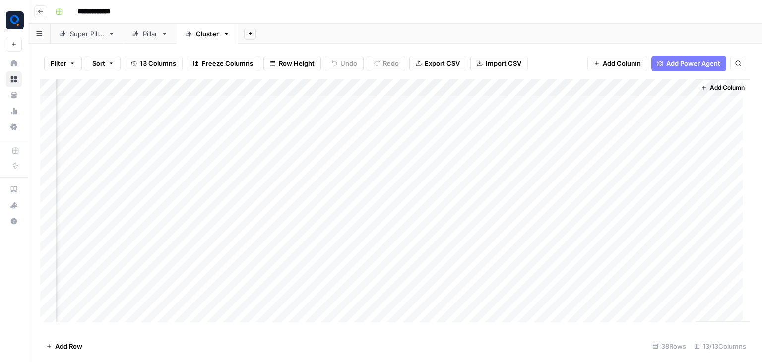
scroll to position [0, 530]
click at [586, 83] on div "Add Column" at bounding box center [395, 204] width 710 height 251
click at [557, 185] on span "Remove Column" at bounding box center [571, 185] width 87 height 10
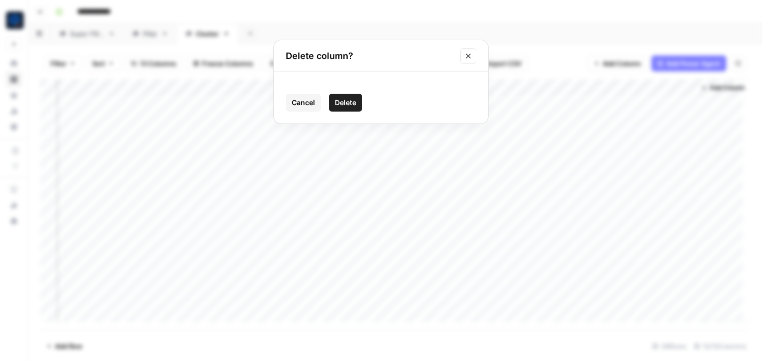
click at [335, 106] on span "Delete" at bounding box center [345, 103] width 21 height 10
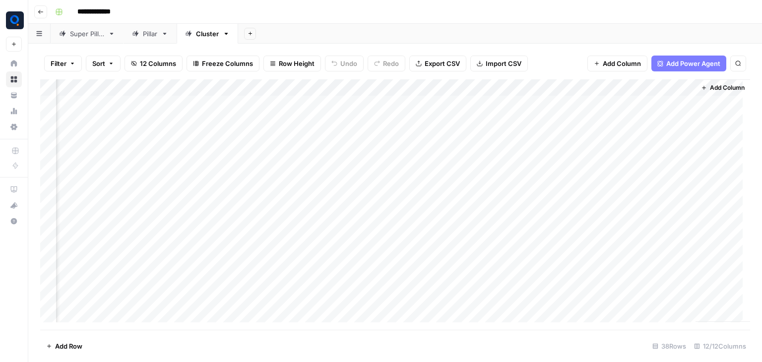
scroll to position [0, 441]
click at [679, 88] on div "Add Column" at bounding box center [395, 204] width 710 height 251
click at [670, 184] on span "Remove Column" at bounding box center [660, 185] width 87 height 10
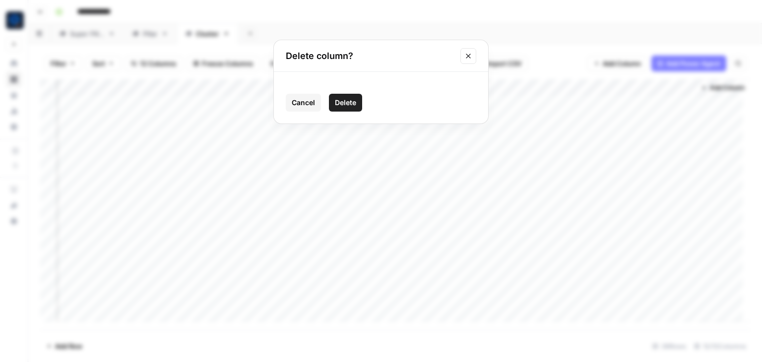
click at [356, 97] on button "Delete" at bounding box center [345, 103] width 33 height 18
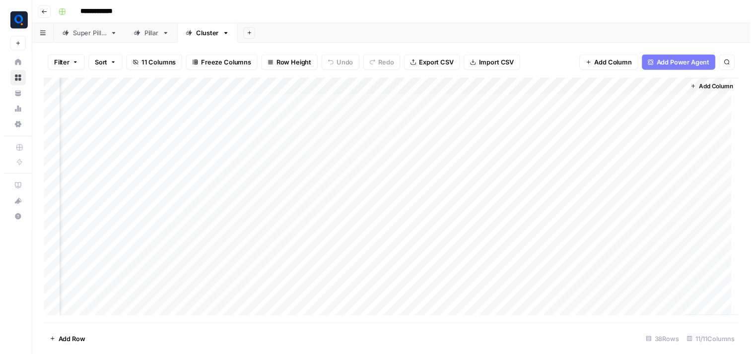
scroll to position [0, 351]
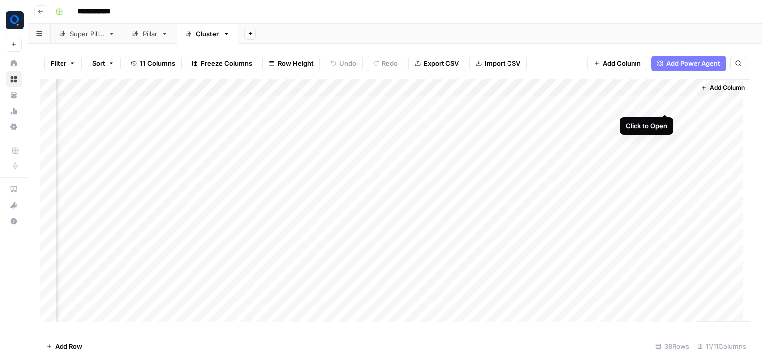
click at [663, 104] on div "Add Column" at bounding box center [395, 204] width 710 height 251
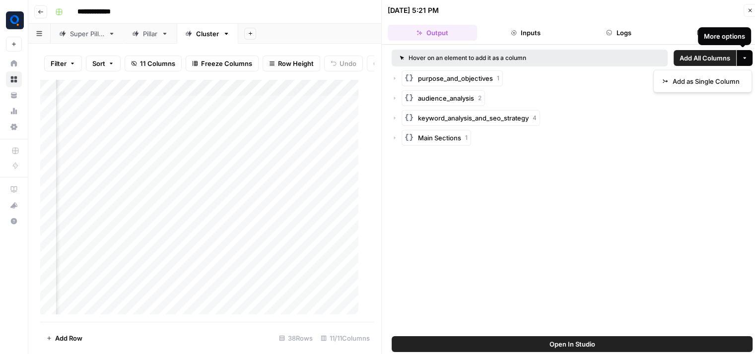
click at [743, 60] on icon "button" at bounding box center [744, 58] width 6 height 6
click at [729, 83] on span "Add as Single Column" at bounding box center [705, 81] width 67 height 10
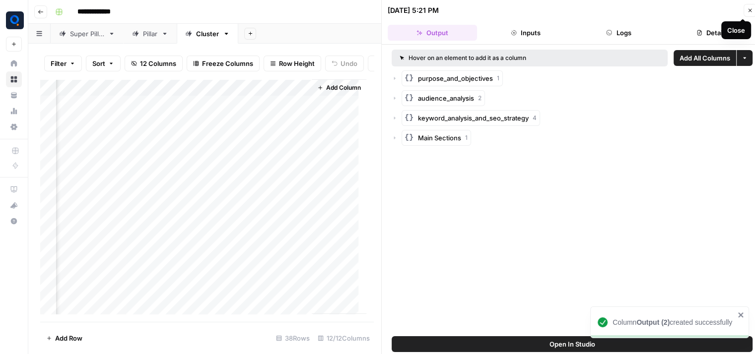
click at [748, 7] on icon "button" at bounding box center [750, 10] width 6 height 6
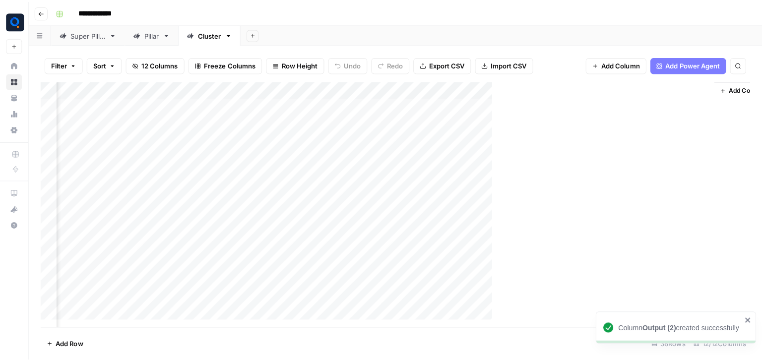
scroll to position [0, 429]
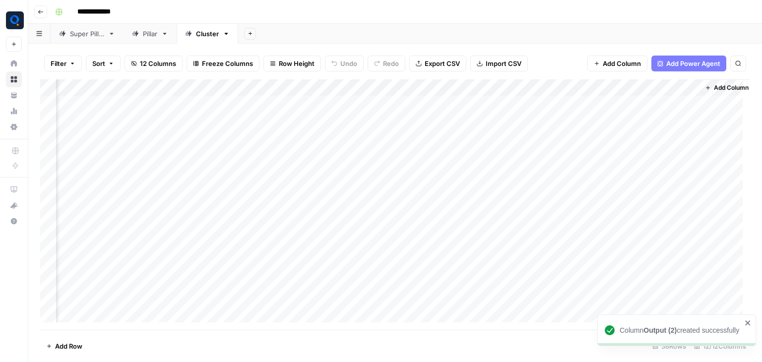
click at [563, 207] on div "Add Column" at bounding box center [395, 204] width 710 height 251
click at [559, 243] on div "Add Column" at bounding box center [395, 204] width 710 height 251
click at [563, 130] on div "Add Column" at bounding box center [395, 204] width 710 height 251
click at [563, 144] on div "Add Column" at bounding box center [395, 204] width 710 height 251
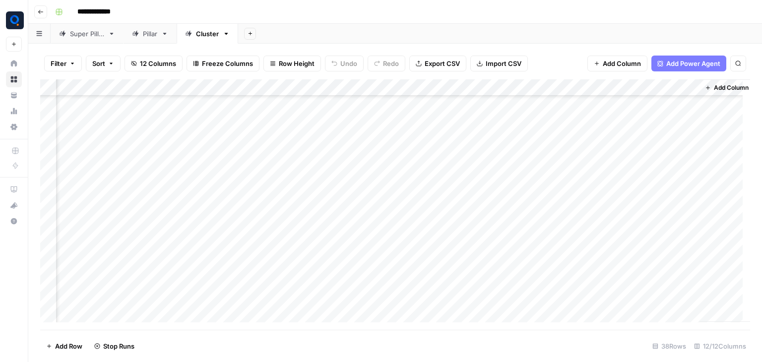
click at [561, 163] on div "Add Column" at bounding box center [395, 204] width 710 height 251
click at [560, 185] on div "Add Column" at bounding box center [395, 204] width 710 height 251
click at [562, 198] on div "Add Column" at bounding box center [395, 204] width 710 height 251
click at [561, 163] on div "Add Column" at bounding box center [395, 204] width 710 height 251
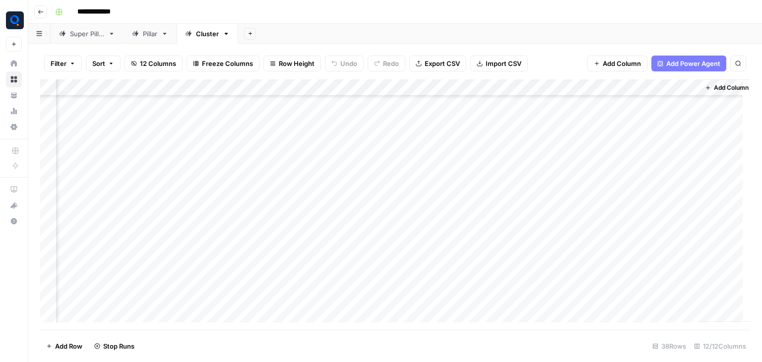
click at [564, 185] on div "Add Column" at bounding box center [395, 204] width 710 height 251
click at [561, 200] on div "Add Column" at bounding box center [395, 204] width 710 height 251
click at [561, 219] on div "Add Column" at bounding box center [395, 204] width 710 height 251
click at [561, 235] on div "Add Column" at bounding box center [395, 204] width 710 height 251
click at [559, 254] on div "Add Column" at bounding box center [395, 204] width 710 height 251
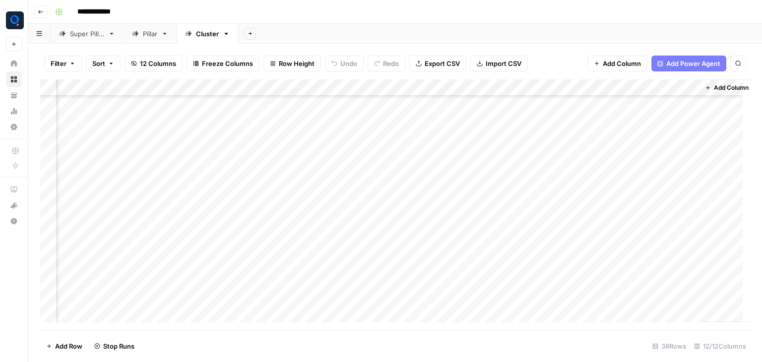
click at [564, 217] on div "Add Column" at bounding box center [395, 204] width 710 height 251
click at [562, 253] on div "Add Column" at bounding box center [395, 204] width 710 height 251
click at [560, 181] on div "Add Column" at bounding box center [395, 204] width 710 height 251
click at [564, 194] on div "Add Column" at bounding box center [395, 204] width 710 height 251
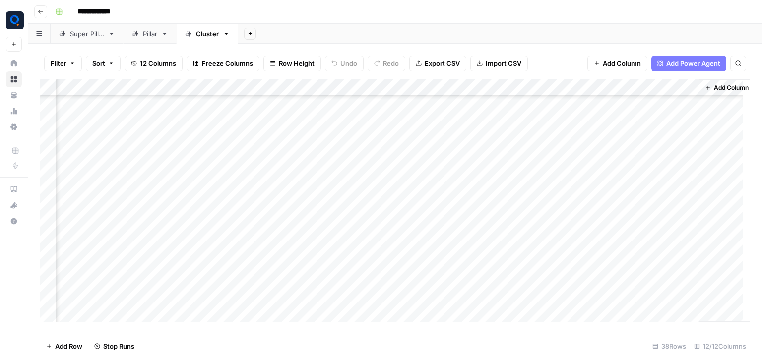
click at [563, 203] on div "Add Column" at bounding box center [395, 204] width 710 height 251
click at [562, 227] on div "Add Column" at bounding box center [395, 204] width 710 height 251
click at [562, 191] on div "Add Column" at bounding box center [395, 204] width 710 height 251
click at [556, 191] on div "Add Column" at bounding box center [395, 204] width 710 height 251
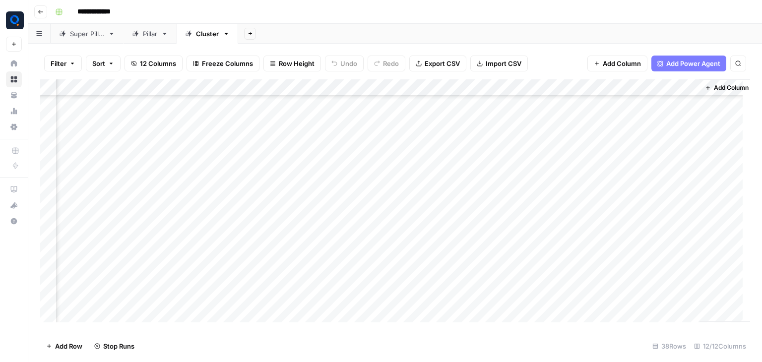
click at [557, 206] on div "Add Column" at bounding box center [395, 204] width 710 height 251
click at [559, 227] on div "Add Column" at bounding box center [395, 204] width 710 height 251
click at [562, 241] on div "Add Column" at bounding box center [395, 204] width 710 height 251
click at [564, 175] on div "Add Column" at bounding box center [395, 204] width 710 height 251
click at [565, 187] on div "Add Column" at bounding box center [395, 204] width 710 height 251
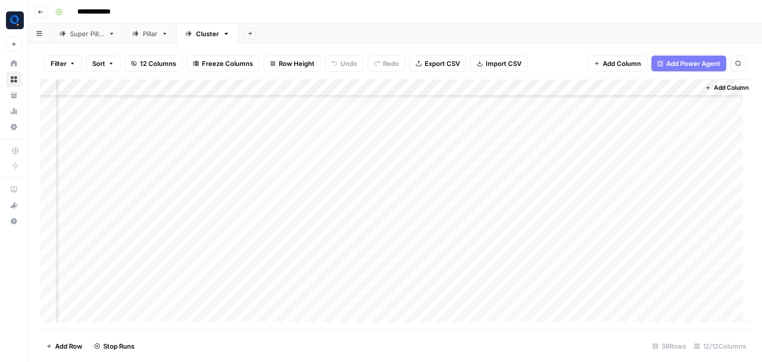
click at [559, 222] on div "Add Column" at bounding box center [395, 204] width 710 height 251
click at [558, 259] on div "Add Column" at bounding box center [395, 204] width 710 height 251
click at [560, 277] on div "Add Column" at bounding box center [395, 204] width 710 height 251
click at [557, 227] on div "Add Column" at bounding box center [395, 204] width 710 height 251
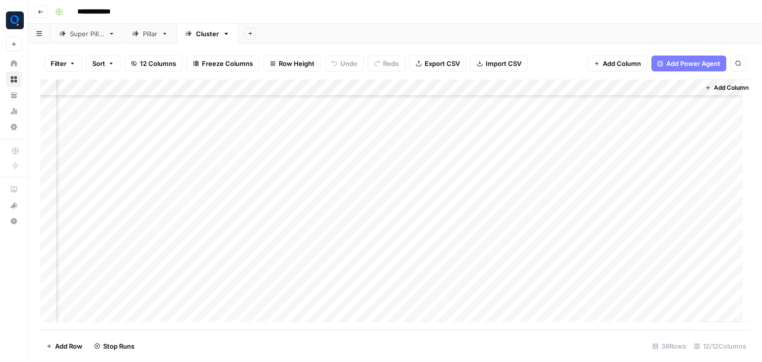
click at [564, 230] on div "Add Column" at bounding box center [395, 204] width 710 height 251
click at [566, 242] on div "Add Column" at bounding box center [395, 204] width 710 height 251
click at [563, 227] on div "Add Column" at bounding box center [395, 204] width 710 height 251
click at [562, 281] on div "Add Column" at bounding box center [395, 204] width 710 height 251
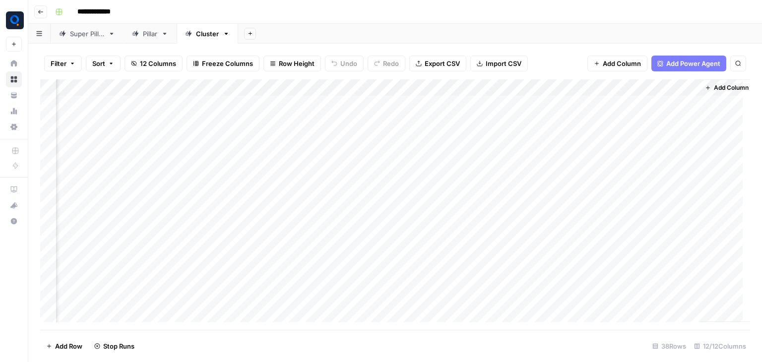
click at [721, 84] on span "Add Column" at bounding box center [731, 87] width 35 height 9
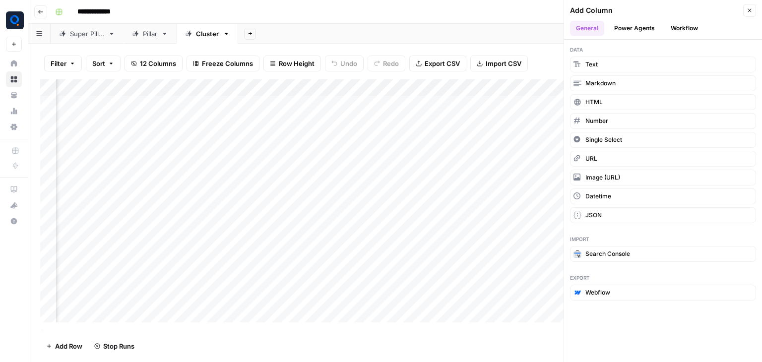
click at [695, 24] on button "Workflow" at bounding box center [684, 28] width 39 height 15
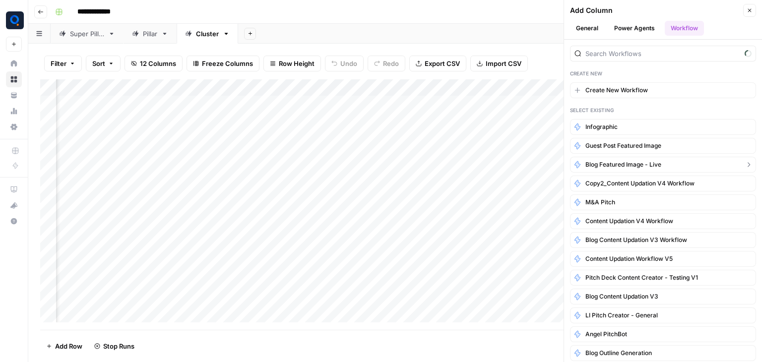
click at [649, 163] on span "Blog Featured Image - Live" at bounding box center [623, 164] width 76 height 9
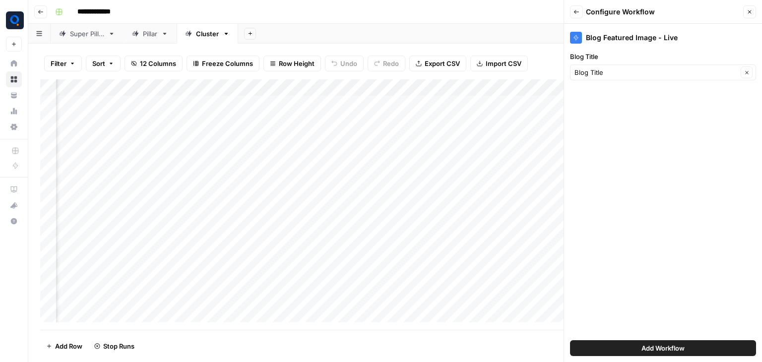
click at [606, 348] on button "Add Workflow" at bounding box center [663, 348] width 186 height 16
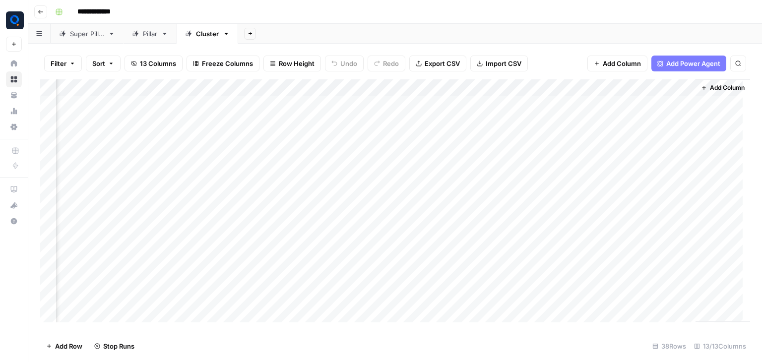
scroll to position [0, 530]
click at [641, 102] on div "Add Column" at bounding box center [395, 204] width 710 height 251
click at [79, 37] on div "Super Pillar" at bounding box center [87, 34] width 34 height 10
click at [153, 33] on div "Pillar" at bounding box center [150, 34] width 14 height 10
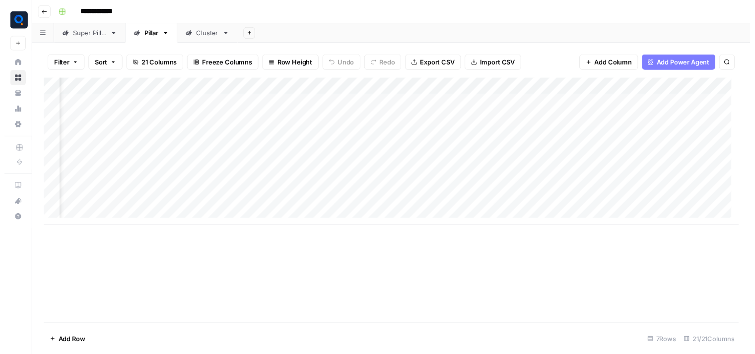
scroll to position [0, 1244]
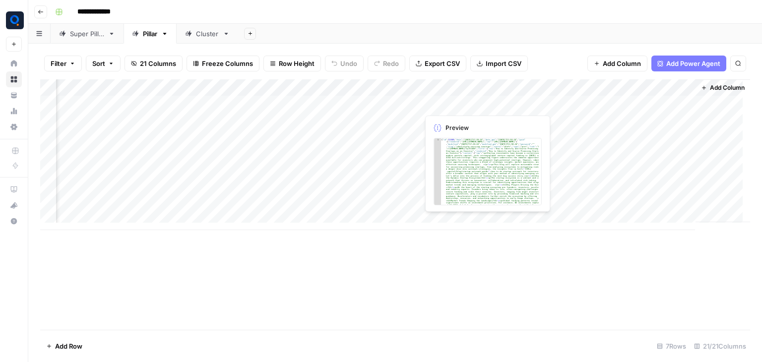
click at [453, 102] on div "Add Column" at bounding box center [395, 154] width 710 height 151
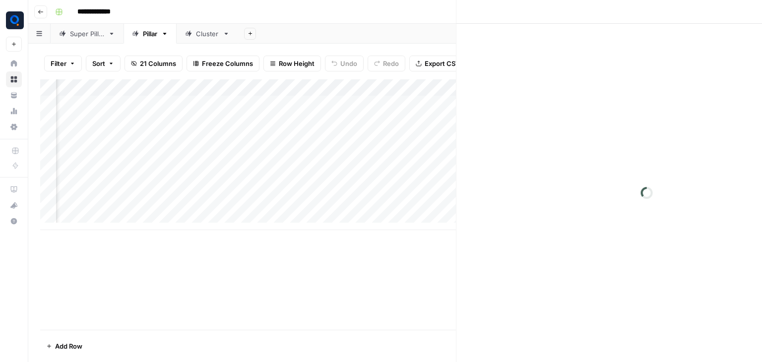
scroll to position [0, 1240]
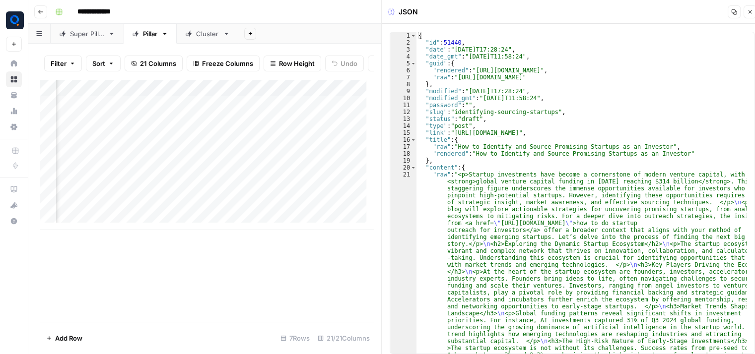
click at [749, 12] on icon "button" at bounding box center [750, 12] width 6 height 6
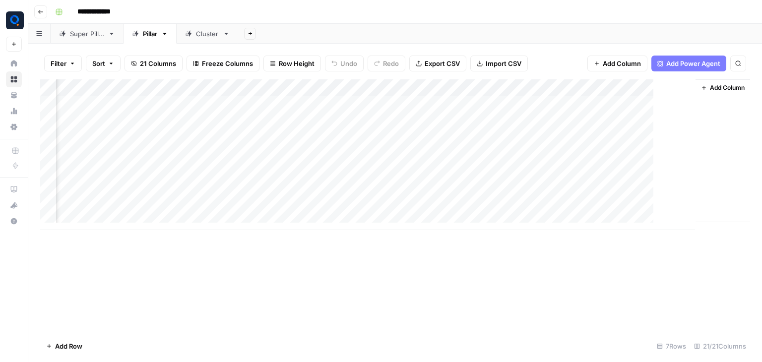
scroll to position [0, 1233]
click at [208, 37] on div "Cluster" at bounding box center [207, 34] width 23 height 10
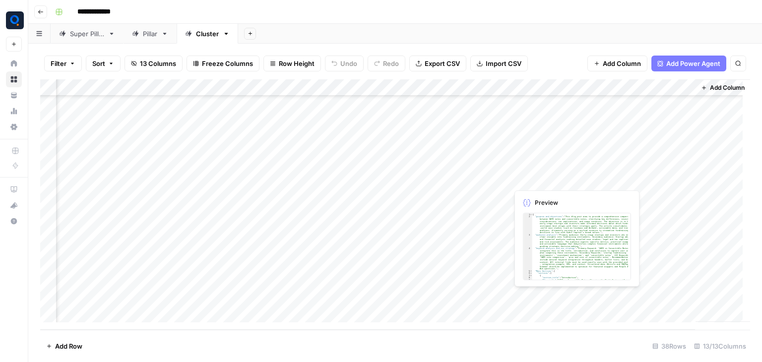
scroll to position [0, 530]
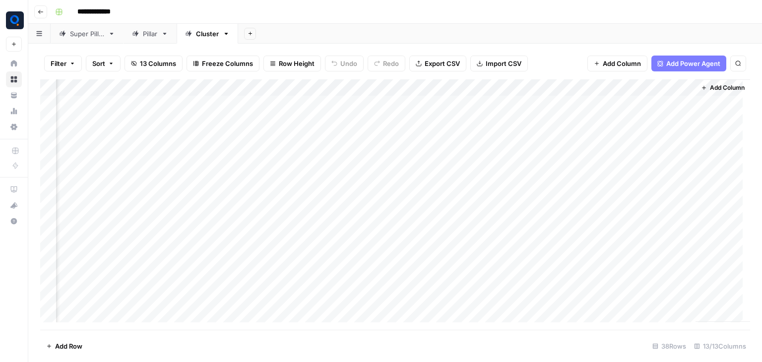
click at [642, 118] on div "Add Column" at bounding box center [395, 204] width 710 height 251
click at [642, 152] on div "Add Column" at bounding box center [395, 204] width 710 height 251
click at [638, 186] on div "Add Column" at bounding box center [395, 204] width 710 height 251
click at [637, 205] on div "Add Column" at bounding box center [395, 204] width 710 height 251
click at [645, 187] on div "Add Column" at bounding box center [395, 204] width 710 height 251
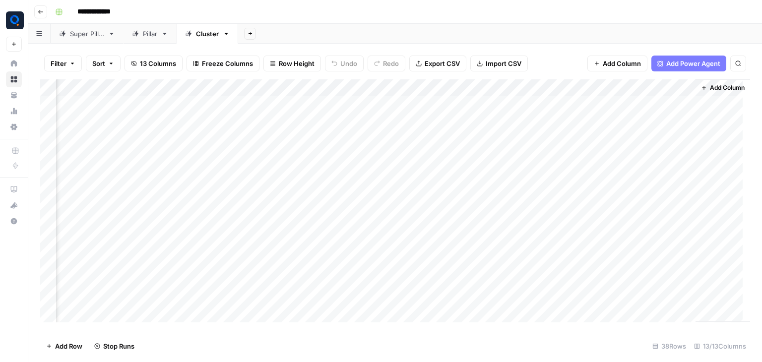
click at [641, 203] on div "Add Column" at bounding box center [395, 204] width 710 height 251
click at [632, 241] on div "Add Column" at bounding box center [395, 204] width 710 height 251
click at [643, 251] on div "Add Column" at bounding box center [395, 204] width 710 height 251
click at [641, 243] on div "Add Column" at bounding box center [395, 204] width 710 height 251
click at [640, 257] on div "Add Column" at bounding box center [395, 204] width 710 height 251
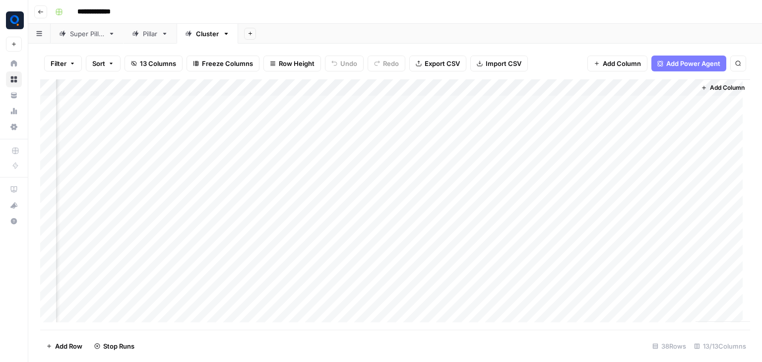
click at [640, 240] on div "Add Column" at bounding box center [395, 204] width 710 height 251
click at [641, 254] on div "Add Column" at bounding box center [395, 204] width 710 height 251
click at [639, 274] on div "Add Column" at bounding box center [395, 204] width 710 height 251
click at [638, 287] on div "Add Column" at bounding box center [395, 204] width 710 height 251
click at [643, 271] on div "Add Column" at bounding box center [395, 204] width 710 height 251
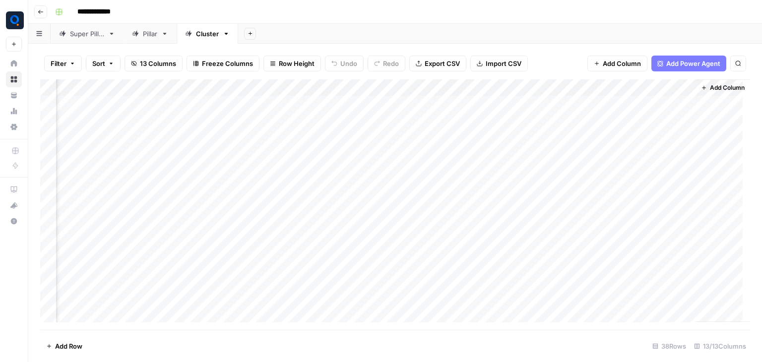
click at [642, 271] on div "Add Column" at bounding box center [395, 204] width 710 height 251
click at [679, 106] on div "Add Column" at bounding box center [395, 204] width 710 height 251
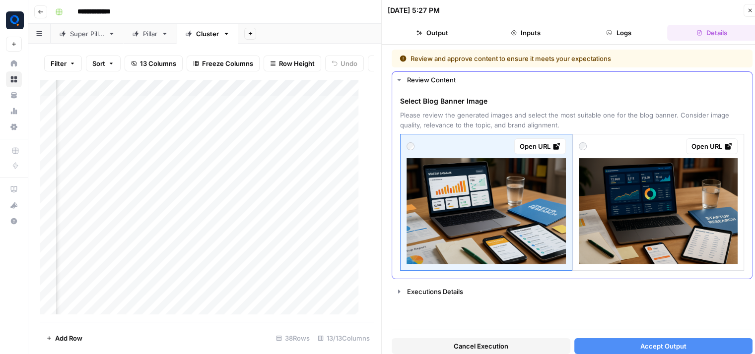
click at [629, 214] on img at bounding box center [658, 211] width 159 height 106
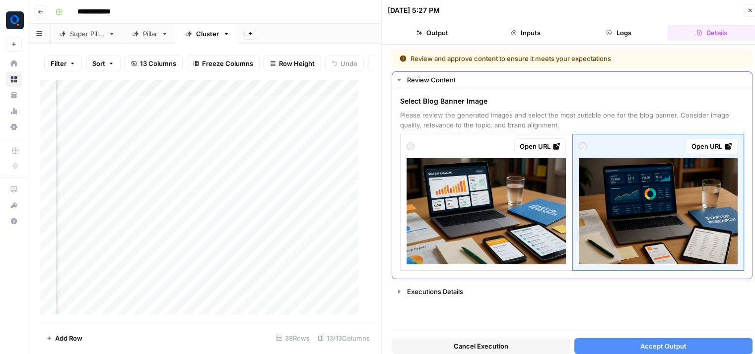
click at [517, 193] on img at bounding box center [485, 211] width 159 height 106
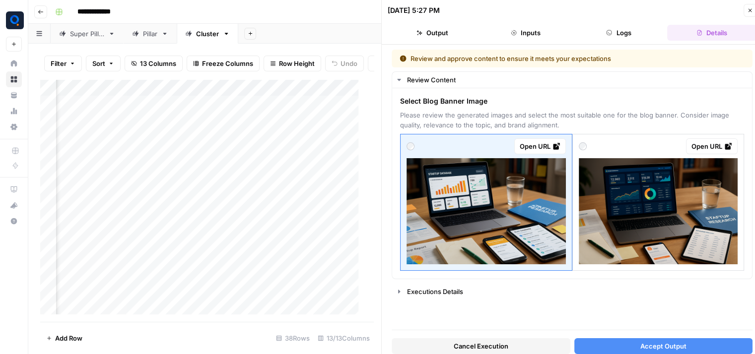
click at [498, 342] on span "Cancel Execution" at bounding box center [481, 346] width 55 height 10
click at [750, 11] on icon "button" at bounding box center [750, 10] width 6 height 6
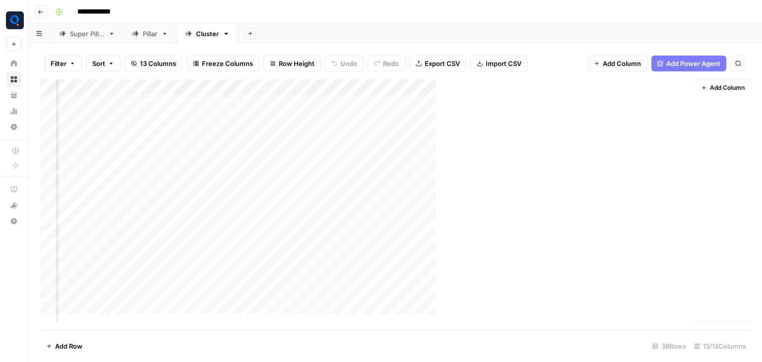
scroll to position [0, 518]
click at [688, 122] on div "Add Column" at bounding box center [395, 204] width 710 height 251
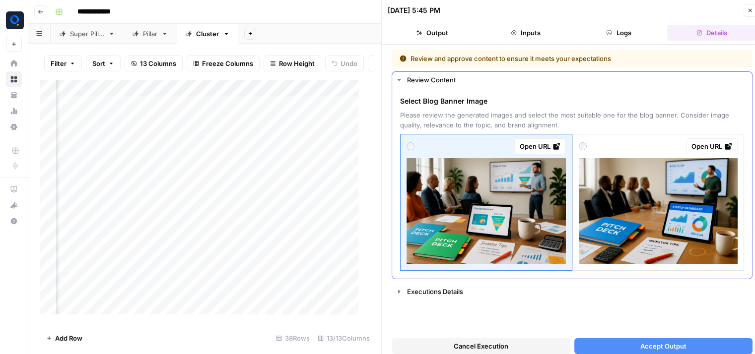
click at [671, 199] on img at bounding box center [658, 211] width 159 height 106
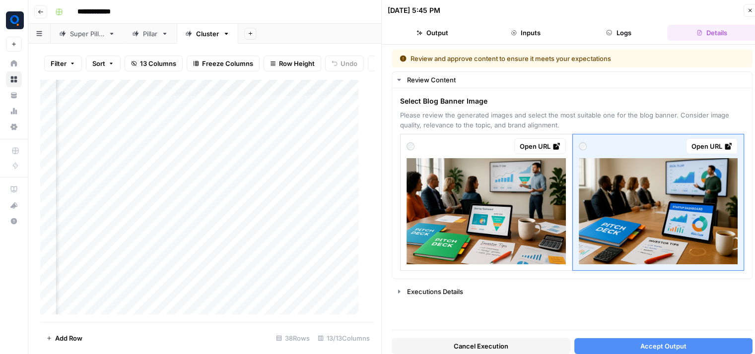
click at [671, 346] on span "Accept Output" at bounding box center [663, 346] width 46 height 10
click at [747, 7] on icon "button" at bounding box center [750, 10] width 6 height 6
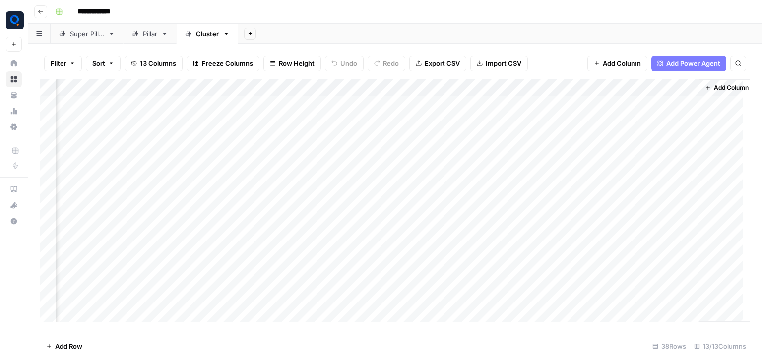
click at [690, 104] on div "Add Column" at bounding box center [395, 204] width 710 height 251
click at [689, 153] on div "Add Column" at bounding box center [395, 204] width 710 height 251
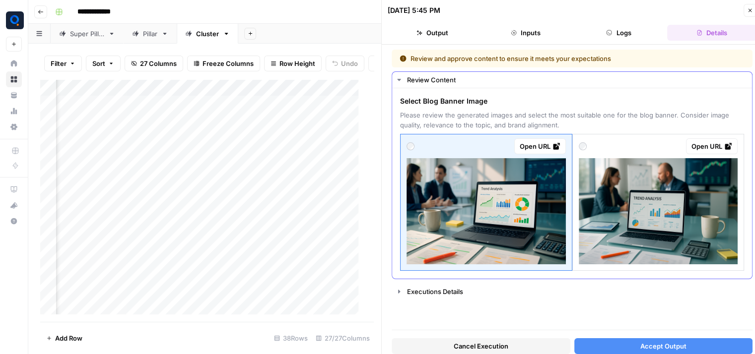
click at [488, 221] on img at bounding box center [485, 211] width 159 height 106
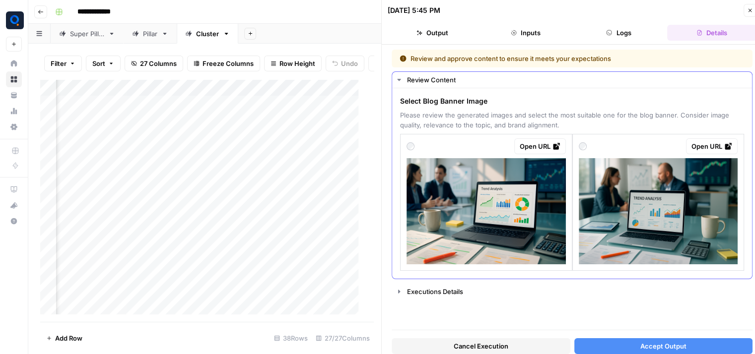
click at [488, 221] on img at bounding box center [485, 211] width 159 height 106
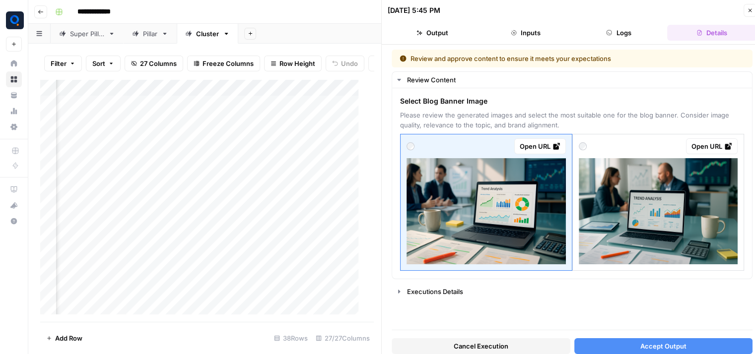
click at [608, 346] on button "Accept Output" at bounding box center [663, 346] width 179 height 16
click at [749, 13] on icon "button" at bounding box center [750, 10] width 6 height 6
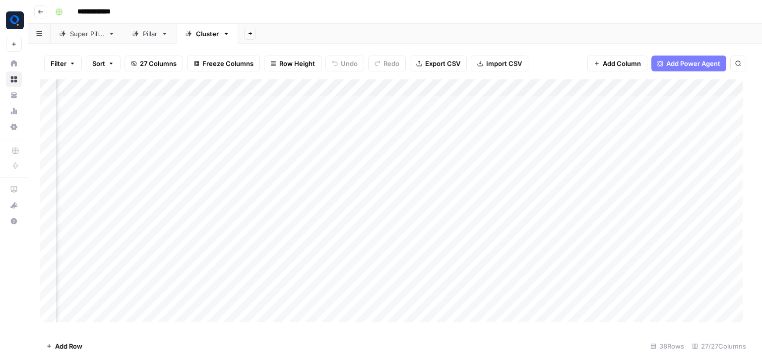
scroll to position [0, 838]
click at [549, 89] on div "Add Column" at bounding box center [395, 204] width 710 height 251
click at [538, 186] on span "Remove Column" at bounding box center [531, 185] width 87 height 10
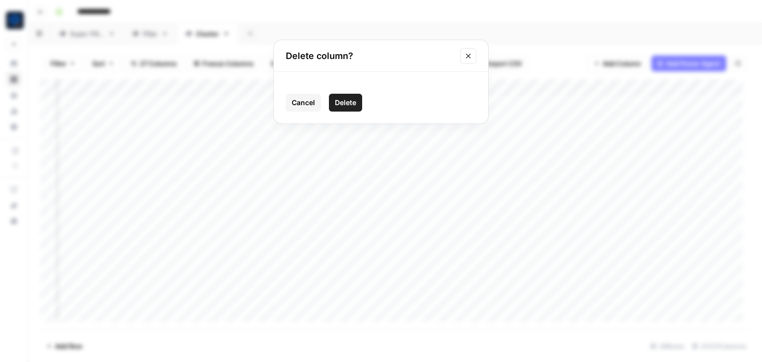
click at [345, 98] on span "Delete" at bounding box center [345, 103] width 21 height 10
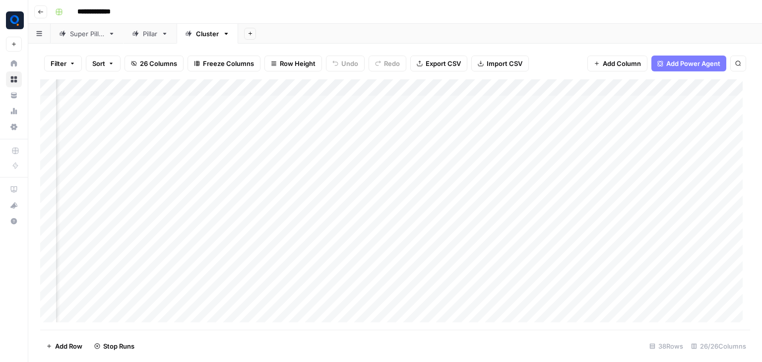
click at [638, 88] on div "Add Column" at bounding box center [395, 204] width 710 height 251
click at [593, 185] on span "Remove Column" at bounding box center [620, 185] width 87 height 10
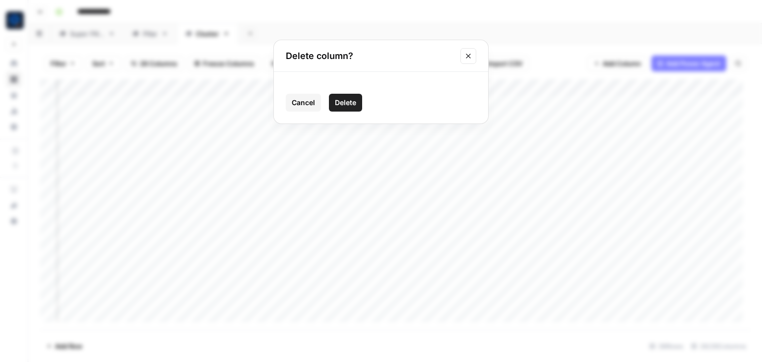
click at [352, 100] on span "Delete" at bounding box center [345, 103] width 21 height 10
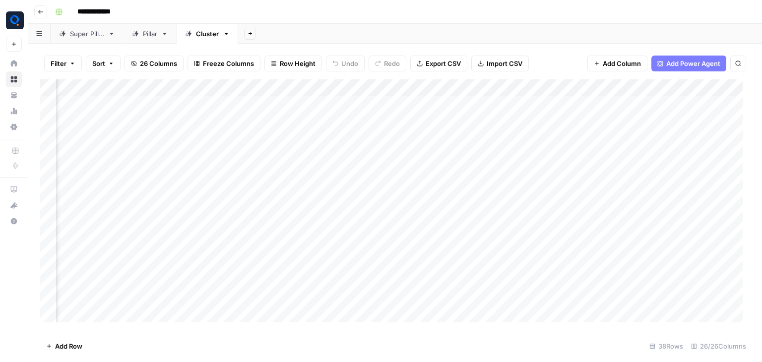
click at [549, 86] on div "Add Column" at bounding box center [395, 204] width 710 height 251
click at [523, 186] on span "Remove Column" at bounding box center [531, 185] width 87 height 10
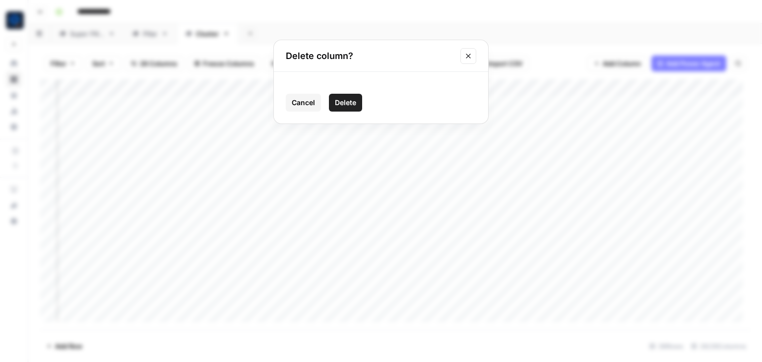
click at [348, 94] on button "Delete" at bounding box center [345, 103] width 33 height 18
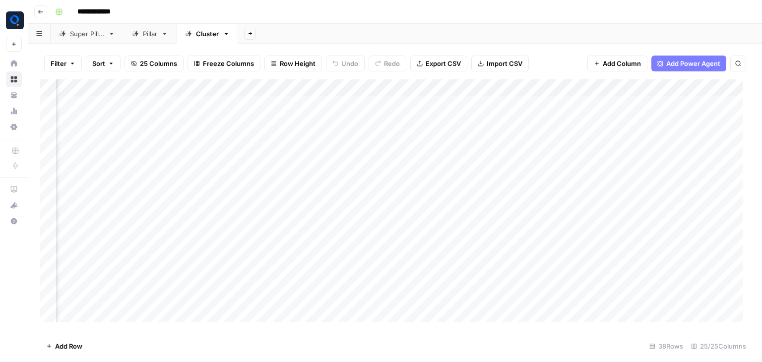
click at [638, 88] on div "Add Column" at bounding box center [395, 204] width 710 height 251
click at [548, 87] on div "Add Column" at bounding box center [395, 204] width 710 height 251
click at [519, 181] on span "Remove Column" at bounding box center [531, 185] width 87 height 10
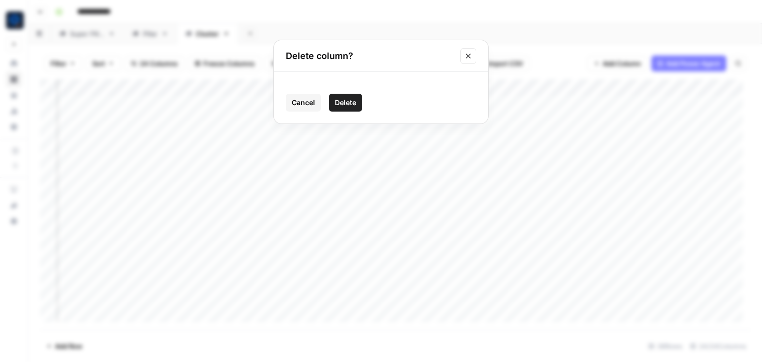
click at [336, 100] on span "Delete" at bounding box center [345, 103] width 21 height 10
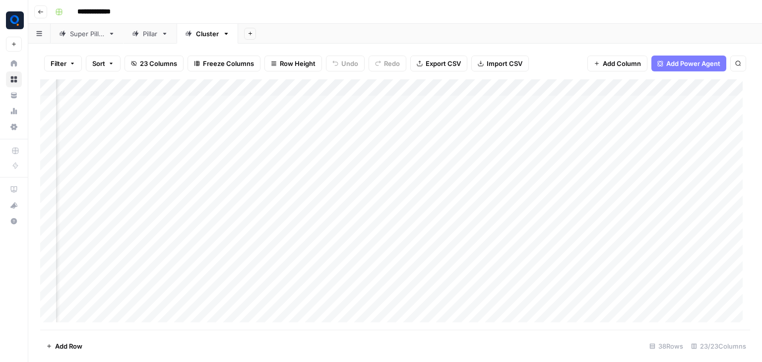
click at [550, 88] on div "Add Column" at bounding box center [395, 204] width 710 height 251
click at [523, 185] on span "Remove Column" at bounding box center [531, 185] width 87 height 10
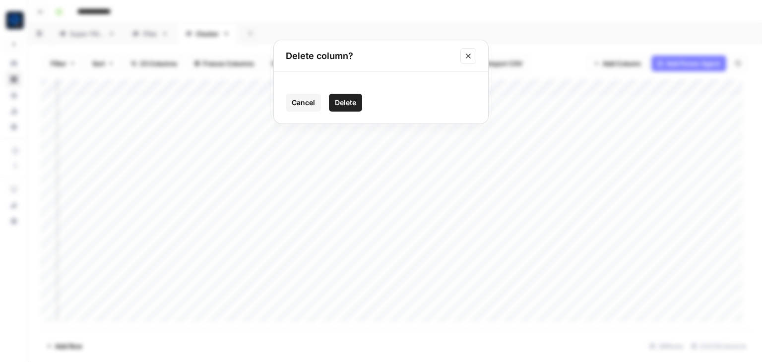
click at [350, 99] on span "Delete" at bounding box center [345, 103] width 21 height 10
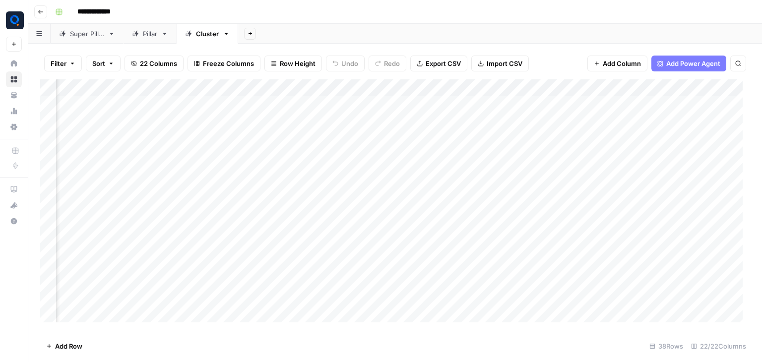
click at [552, 91] on div "Add Column" at bounding box center [395, 204] width 710 height 251
click at [530, 188] on span "Remove Column" at bounding box center [531, 185] width 87 height 10
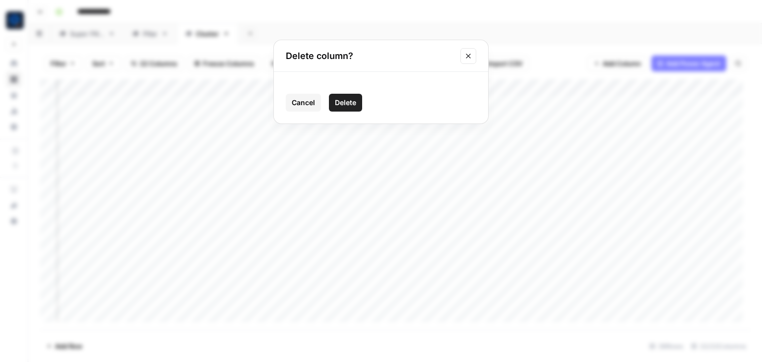
click at [346, 101] on span "Delete" at bounding box center [345, 103] width 21 height 10
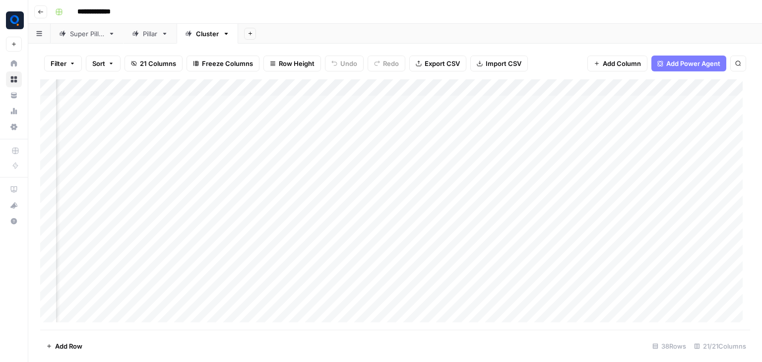
click at [548, 89] on div "Add Column" at bounding box center [395, 204] width 710 height 251
click at [521, 182] on span "Remove Column" at bounding box center [531, 185] width 87 height 10
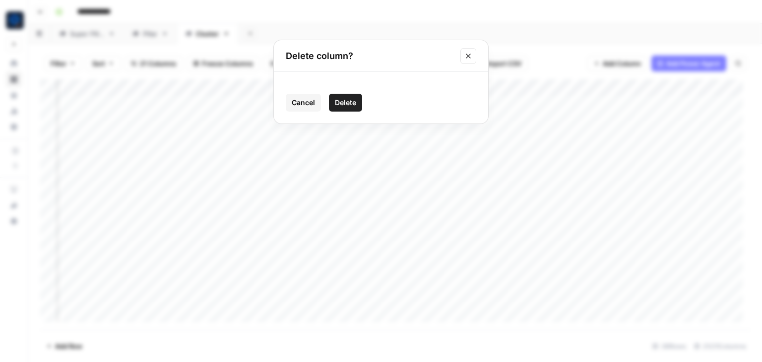
click at [339, 101] on span "Delete" at bounding box center [345, 103] width 21 height 10
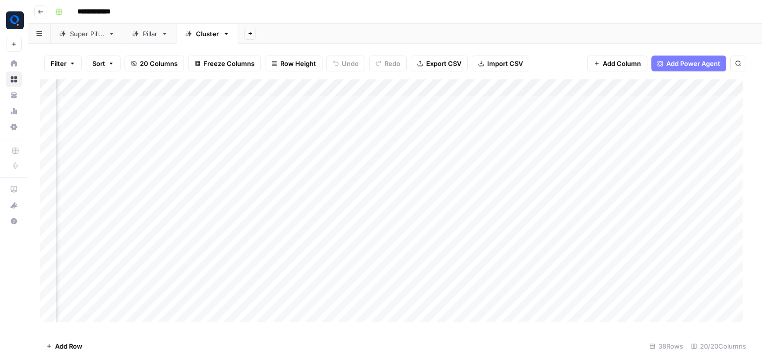
click at [550, 88] on div "Add Column" at bounding box center [395, 204] width 710 height 251
click at [520, 184] on span "Remove Column" at bounding box center [531, 185] width 87 height 10
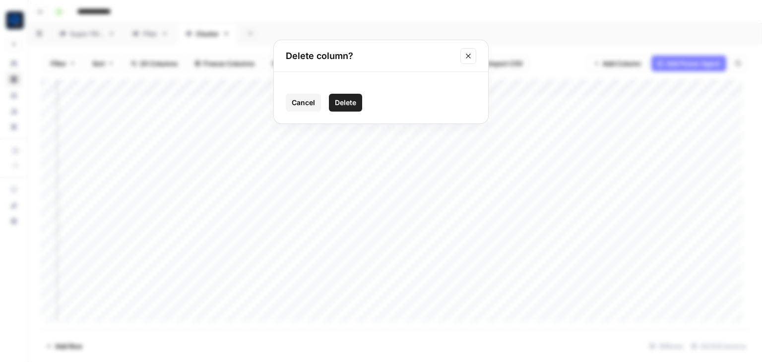
click at [355, 107] on span "Delete" at bounding box center [345, 103] width 21 height 10
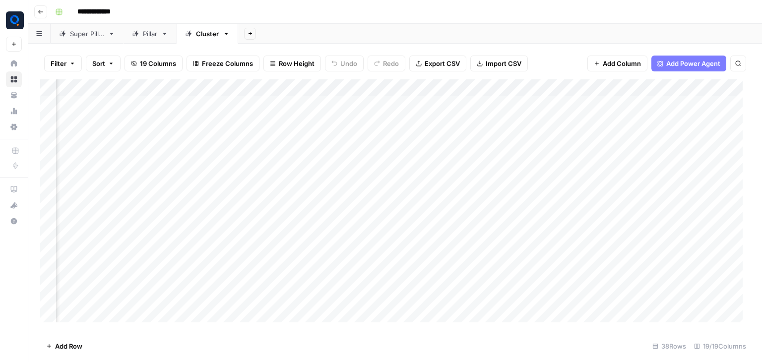
click at [550, 90] on div "Add Column" at bounding box center [395, 204] width 710 height 251
click at [521, 186] on span "Remove Column" at bounding box center [531, 185] width 87 height 10
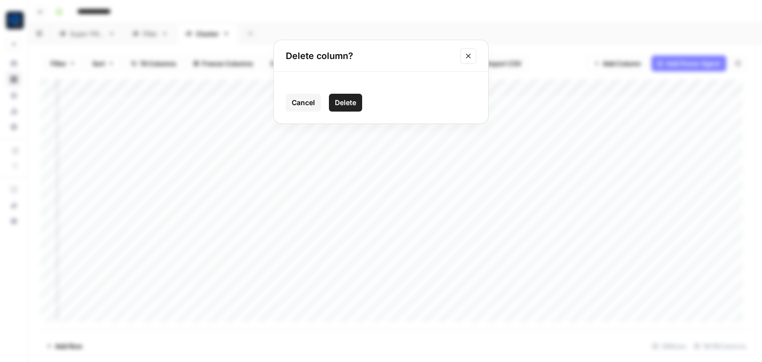
click at [334, 104] on button "Delete" at bounding box center [345, 103] width 33 height 18
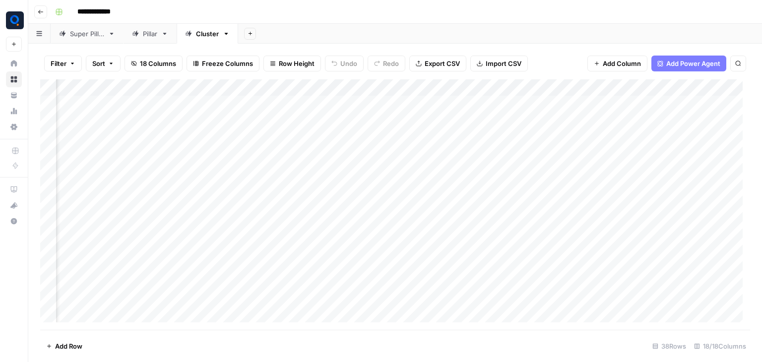
click at [550, 88] on div "Add Column" at bounding box center [395, 204] width 710 height 251
click at [532, 184] on span "Remove Column" at bounding box center [531, 185] width 87 height 10
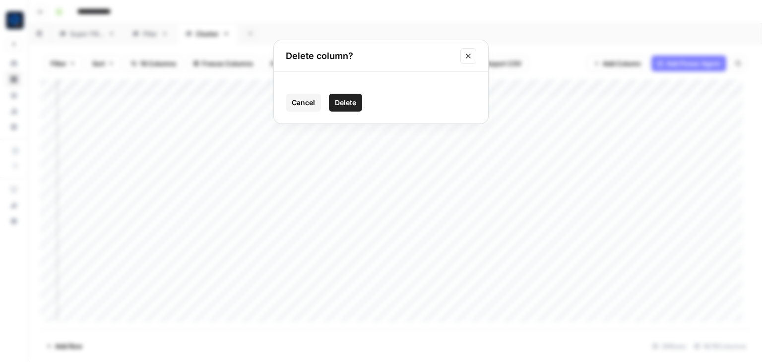
click at [340, 98] on span "Delete" at bounding box center [345, 103] width 21 height 10
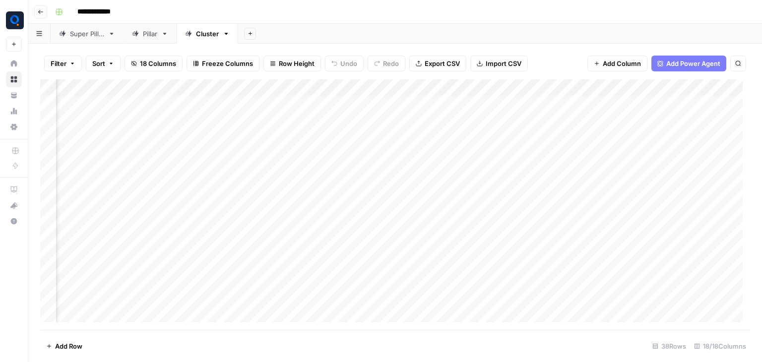
click at [549, 87] on div "Add Column" at bounding box center [395, 204] width 710 height 251
click at [637, 88] on div "Add Column" at bounding box center [395, 204] width 710 height 251
click at [599, 184] on span "Remove Column" at bounding box center [620, 185] width 87 height 10
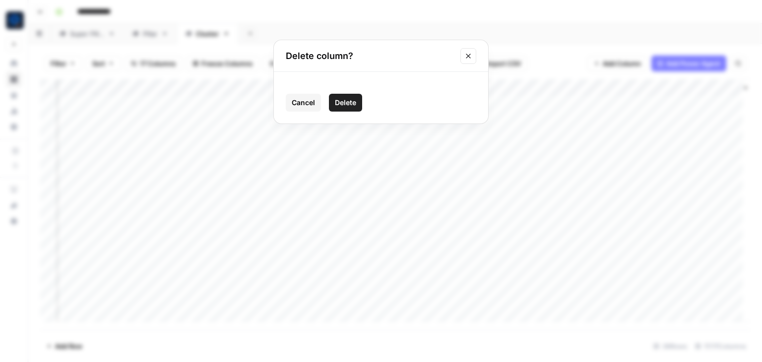
click at [352, 101] on span "Delete" at bounding box center [345, 103] width 21 height 10
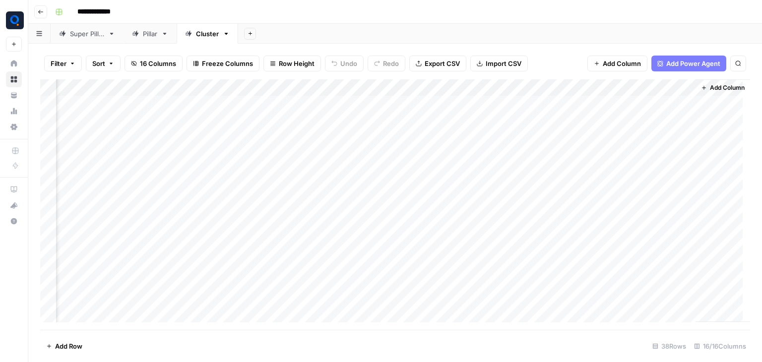
scroll to position [0, 798]
click at [589, 86] on div "Add Column" at bounding box center [395, 204] width 710 height 251
click at [554, 186] on span "Remove Column" at bounding box center [571, 185] width 87 height 10
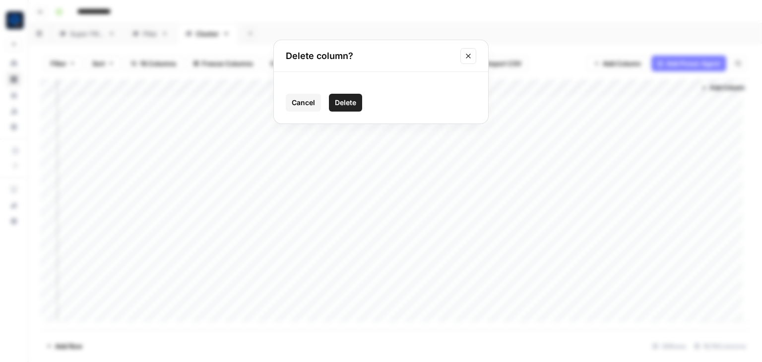
click at [335, 96] on button "Delete" at bounding box center [345, 103] width 33 height 18
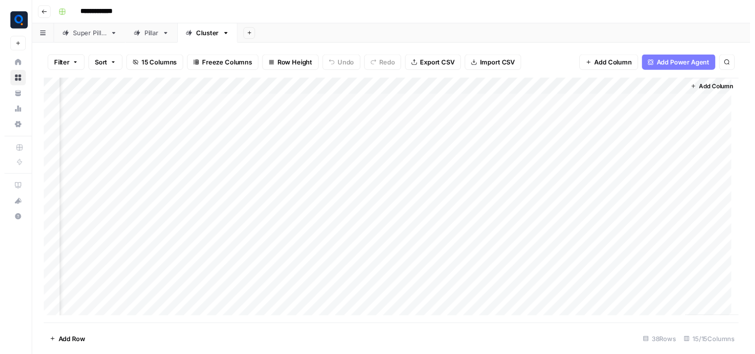
scroll to position [0, 709]
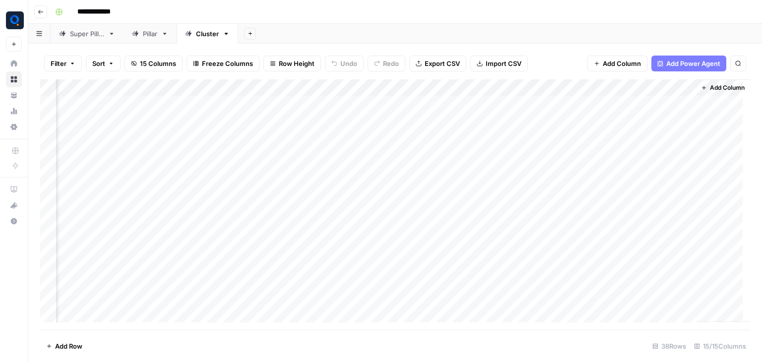
click at [681, 90] on div "Add Column" at bounding box center [395, 204] width 710 height 251
click at [663, 183] on span "Remove Column" at bounding box center [660, 185] width 87 height 10
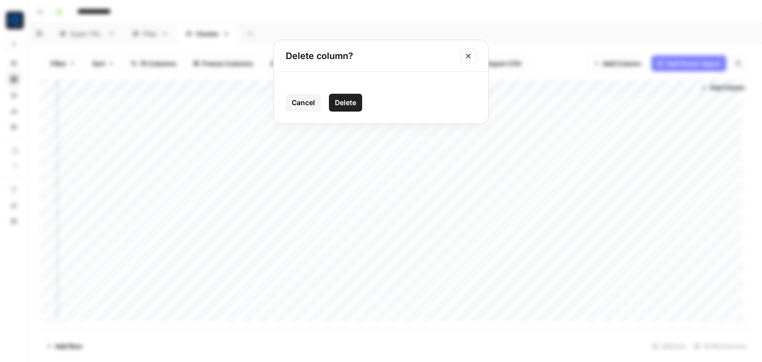
click at [354, 103] on span "Delete" at bounding box center [345, 103] width 21 height 10
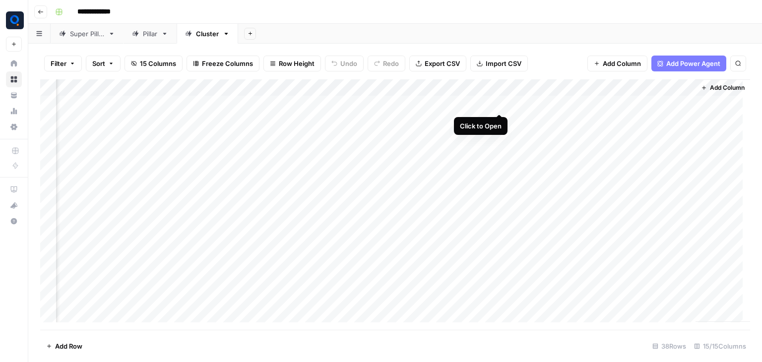
click at [499, 103] on div "Add Column" at bounding box center [395, 204] width 710 height 251
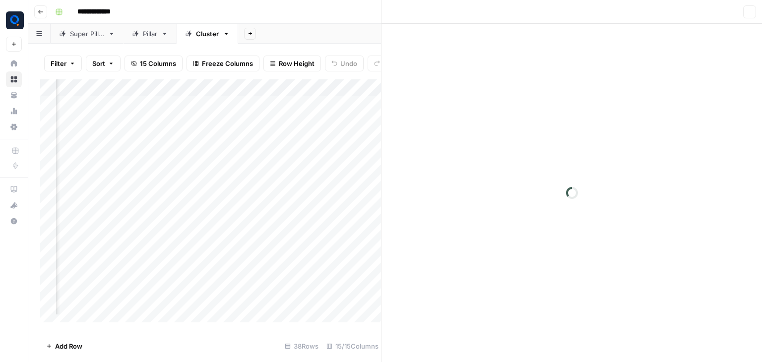
scroll to position [0, 704]
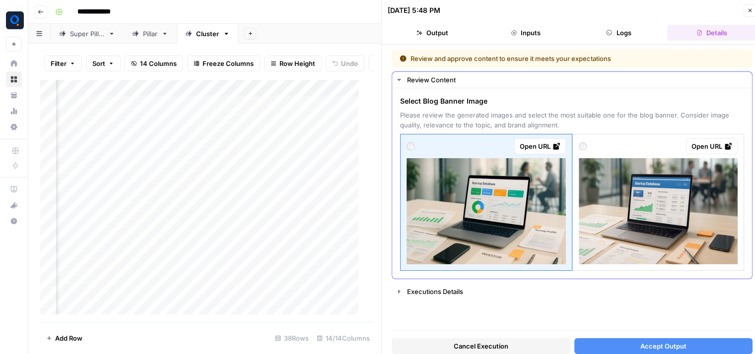
click at [529, 226] on img at bounding box center [485, 211] width 159 height 106
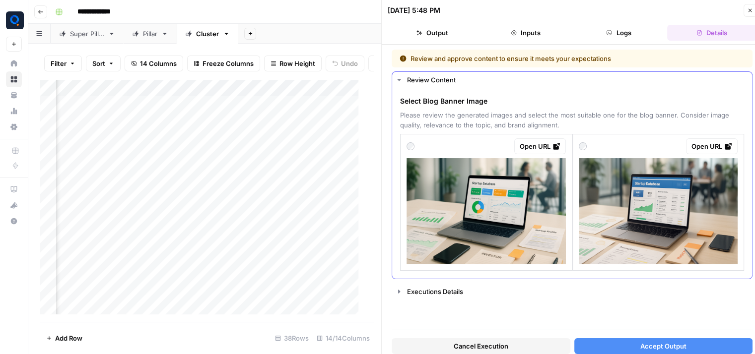
click at [516, 226] on img at bounding box center [485, 211] width 159 height 106
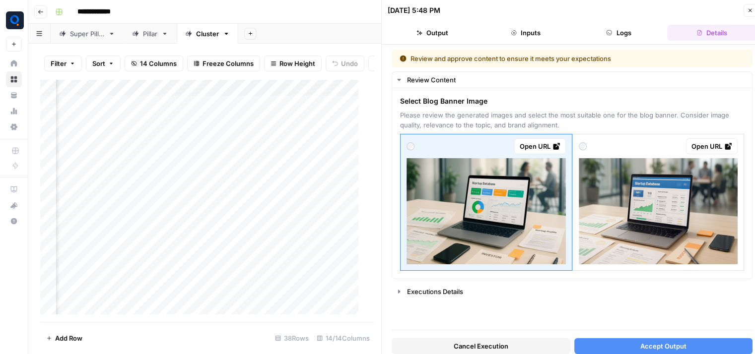
click at [606, 345] on button "Accept Output" at bounding box center [663, 346] width 179 height 16
click at [748, 9] on icon "button" at bounding box center [749, 10] width 3 height 3
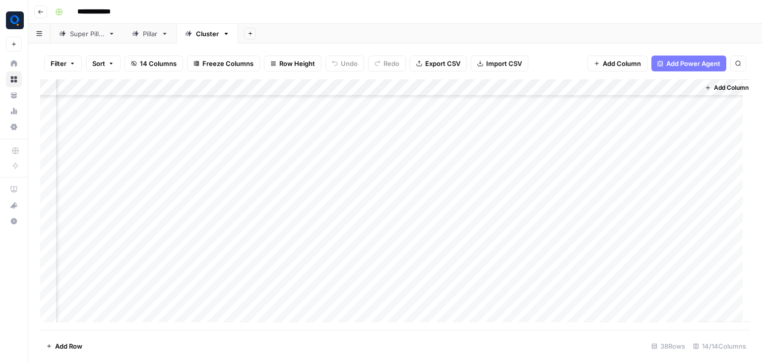
scroll to position [125, 607]
click at [560, 181] on div "Add Column" at bounding box center [395, 204] width 710 height 251
click at [566, 196] on div "Add Column" at bounding box center [395, 204] width 710 height 251
click at [566, 179] on div "Add Column" at bounding box center [395, 204] width 710 height 251
click at [564, 233] on div "Add Column" at bounding box center [395, 204] width 710 height 251
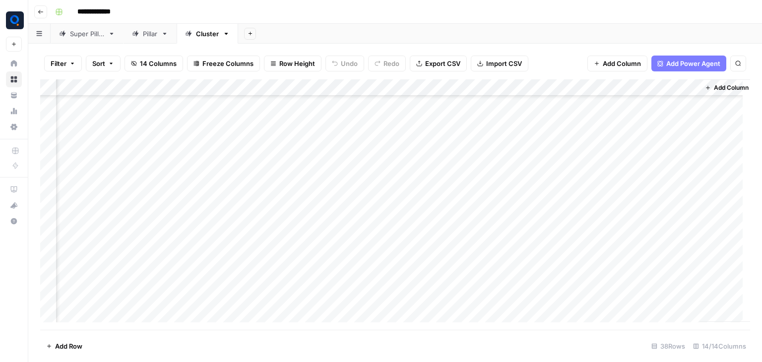
click at [565, 251] on div "Add Column" at bounding box center [395, 204] width 710 height 251
click at [564, 265] on div "Add Column" at bounding box center [395, 204] width 710 height 251
click at [564, 283] on div "Add Column" at bounding box center [395, 204] width 710 height 251
click at [561, 247] on div "Add Column" at bounding box center [395, 204] width 710 height 251
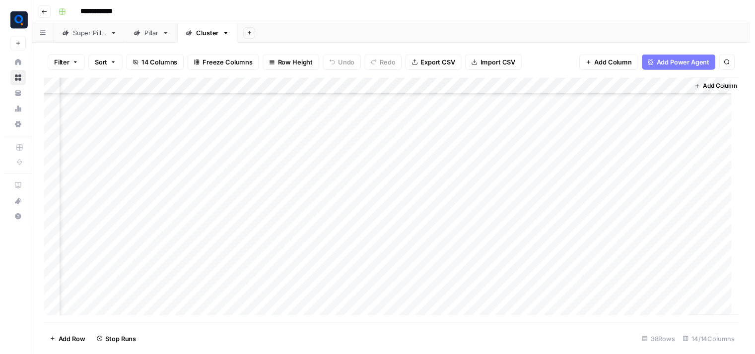
scroll to position [0, 607]
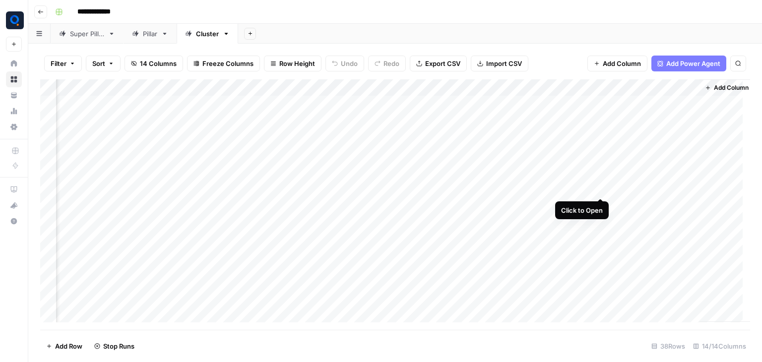
click at [599, 187] on div "Add Column" at bounding box center [395, 204] width 710 height 251
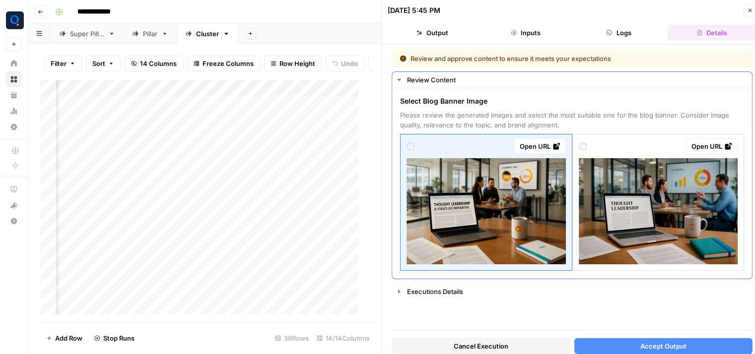
click at [652, 240] on img at bounding box center [658, 211] width 159 height 106
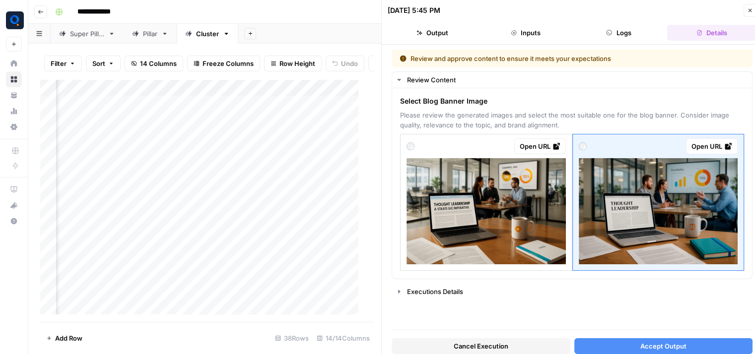
click at [625, 350] on button "Accept Output" at bounding box center [663, 346] width 179 height 16
click at [746, 10] on button "Close" at bounding box center [749, 10] width 13 height 13
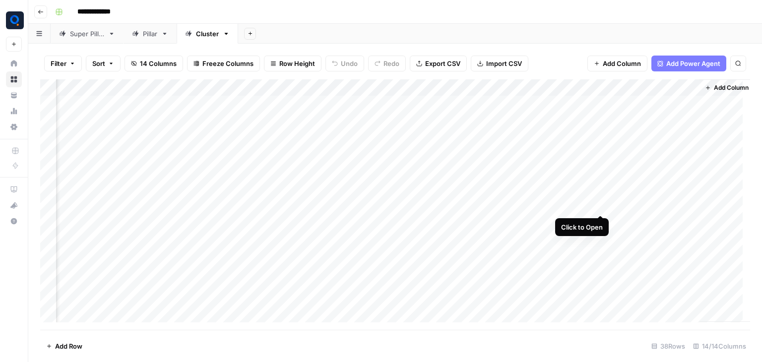
click at [599, 205] on div "Add Column" at bounding box center [395, 204] width 710 height 251
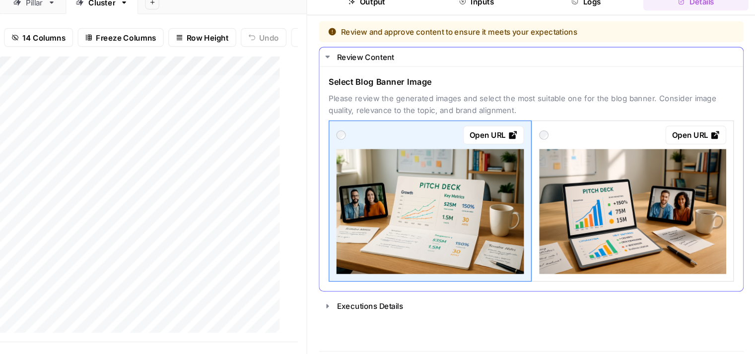
scroll to position [0, 7]
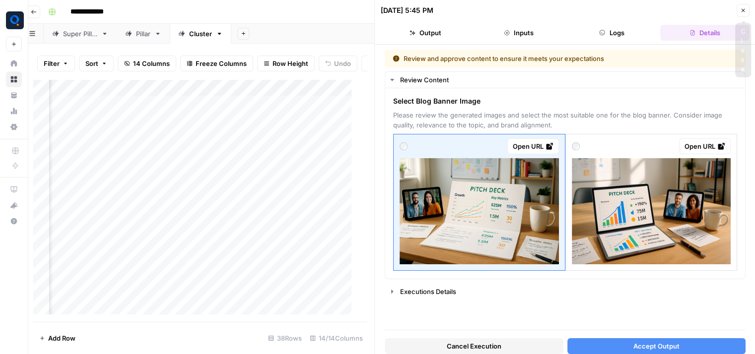
click at [742, 10] on icon "button" at bounding box center [742, 10] width 3 height 3
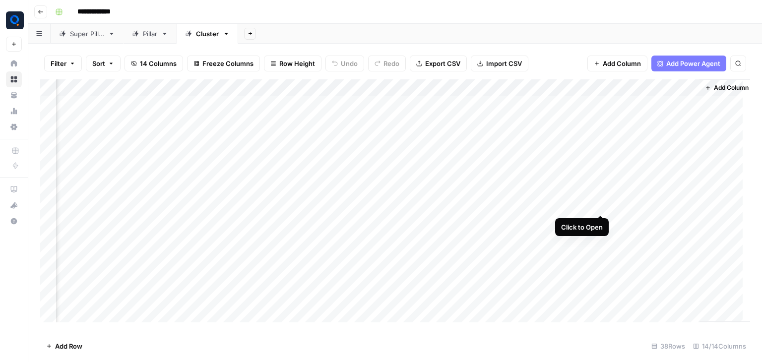
click at [601, 204] on div "Add Column" at bounding box center [395, 204] width 710 height 251
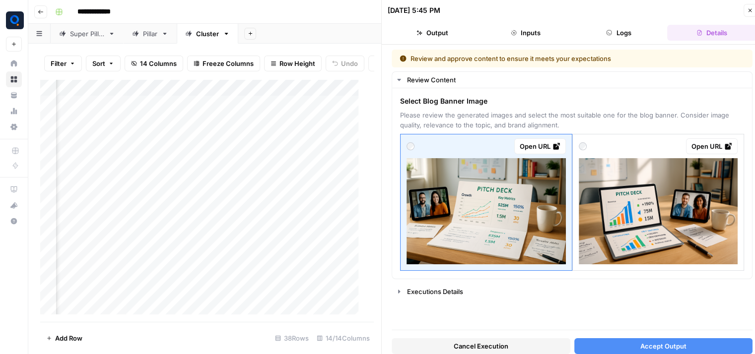
click at [463, 343] on span "Cancel Execution" at bounding box center [481, 346] width 55 height 10
click at [744, 12] on button "Close" at bounding box center [749, 10] width 13 height 13
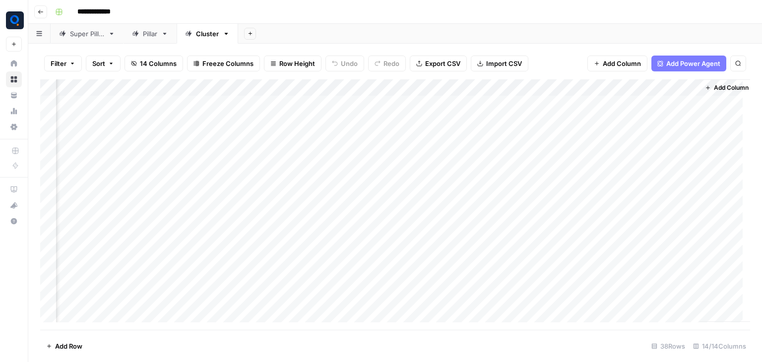
click at [601, 207] on div "Add Column" at bounding box center [395, 204] width 710 height 251
click at [598, 239] on div "Add Column" at bounding box center [395, 204] width 710 height 251
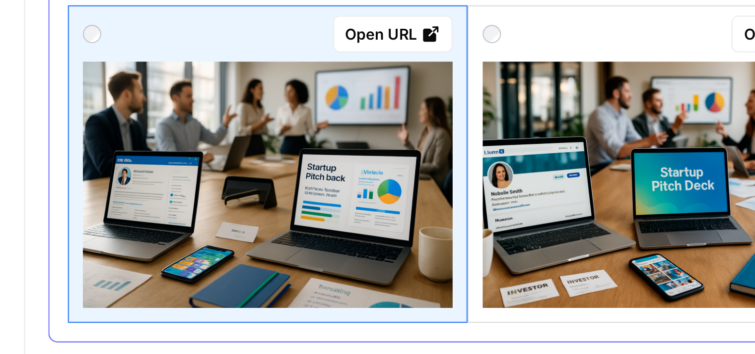
scroll to position [0, 7]
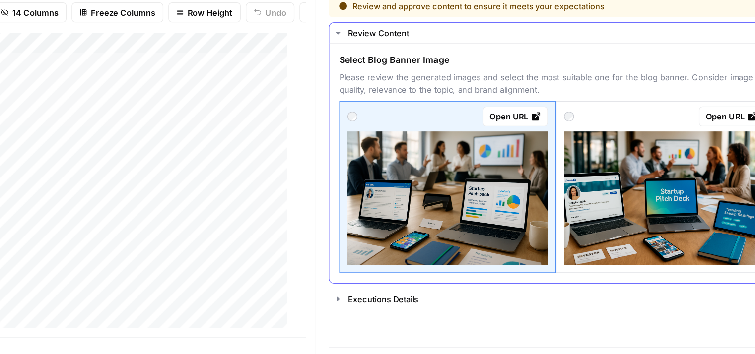
click at [637, 224] on img at bounding box center [650, 211] width 159 height 106
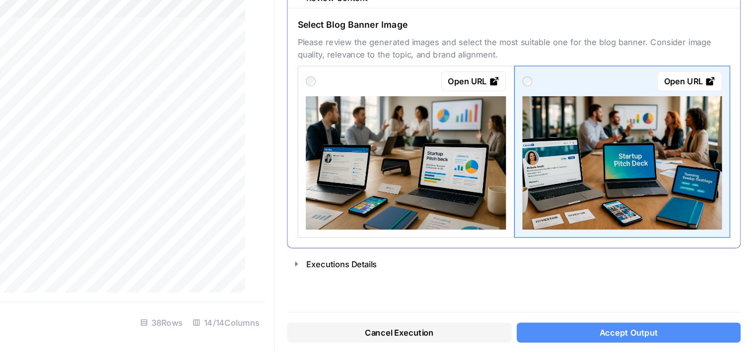
scroll to position [8, 7]
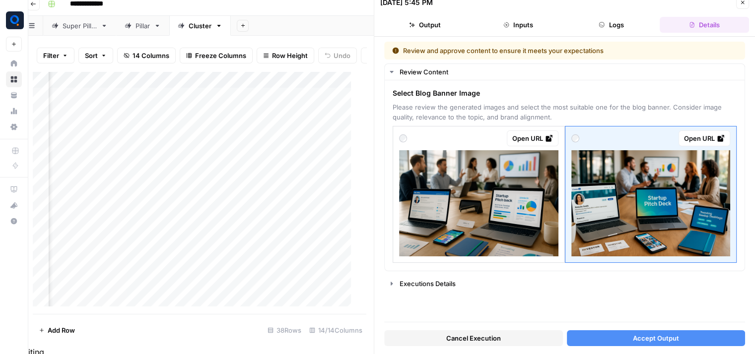
click at [635, 337] on span "Accept Output" at bounding box center [656, 338] width 46 height 10
click at [742, 3] on icon "button" at bounding box center [742, 3] width 6 height 6
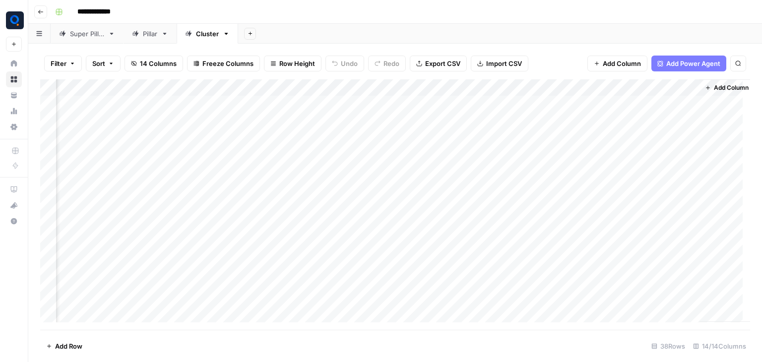
click at [600, 255] on div "Add Column" at bounding box center [395, 204] width 710 height 251
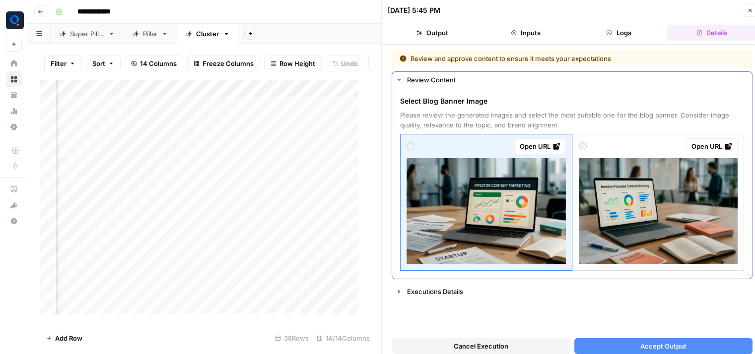
click at [656, 169] on img at bounding box center [658, 211] width 159 height 106
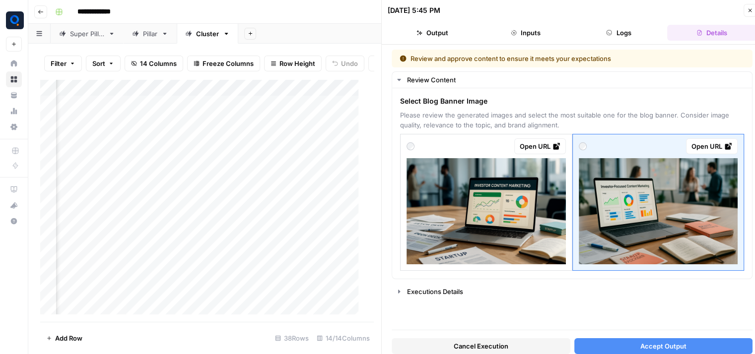
click at [619, 344] on button "Accept Output" at bounding box center [663, 346] width 179 height 16
click at [745, 10] on button "Close" at bounding box center [749, 10] width 13 height 13
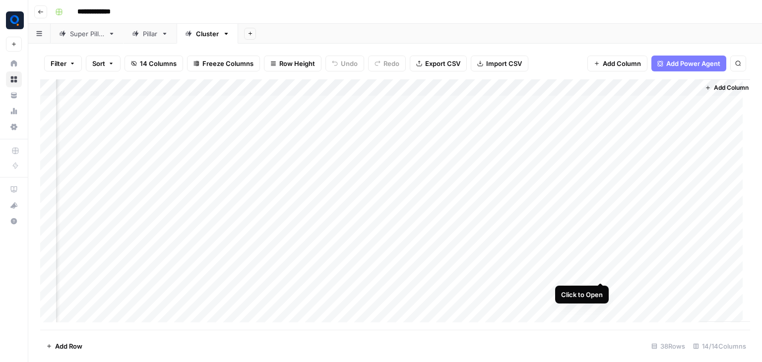
click at [599, 273] on div "Add Column" at bounding box center [395, 204] width 710 height 251
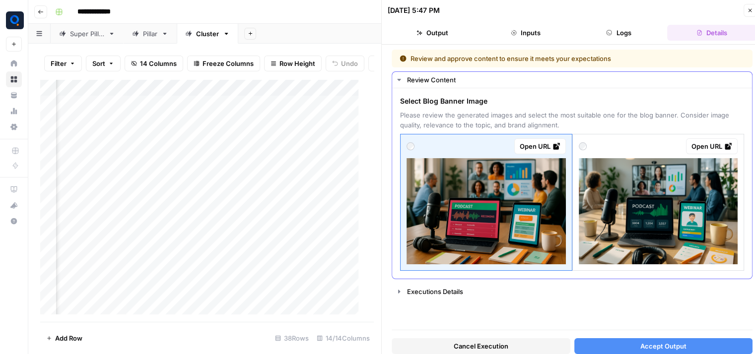
click at [649, 237] on img at bounding box center [658, 211] width 159 height 106
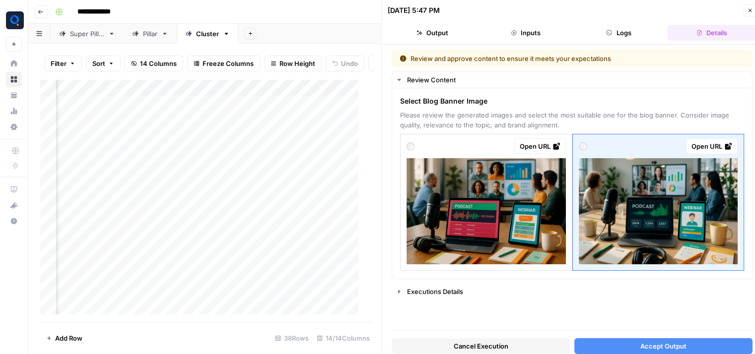
click at [625, 343] on button "Accept Output" at bounding box center [663, 346] width 179 height 16
click at [751, 12] on icon "button" at bounding box center [750, 10] width 6 height 6
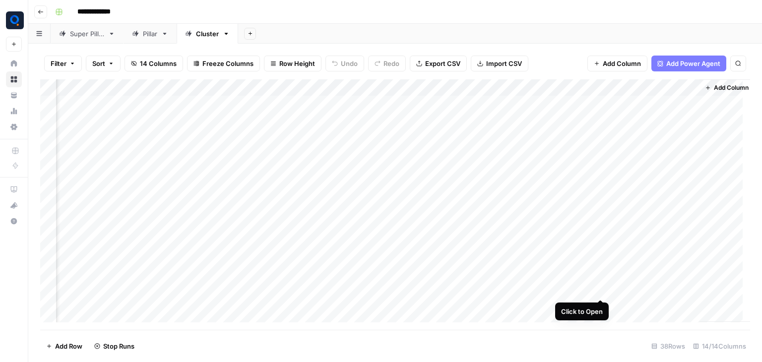
click at [601, 288] on div "Add Column" at bounding box center [395, 204] width 710 height 251
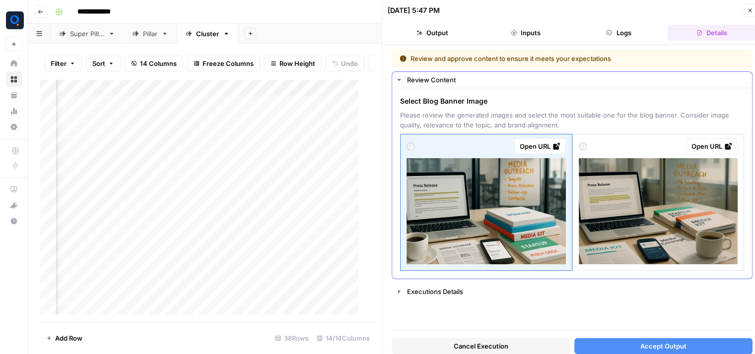
click at [659, 209] on img at bounding box center [658, 211] width 159 height 106
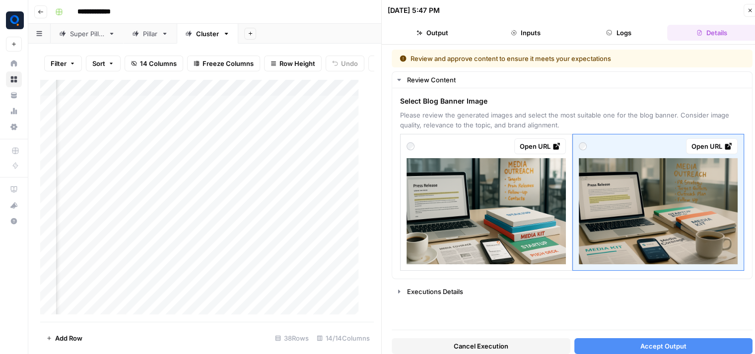
click at [634, 352] on button "Accept Output" at bounding box center [663, 346] width 179 height 16
click at [751, 7] on icon "button" at bounding box center [750, 10] width 6 height 6
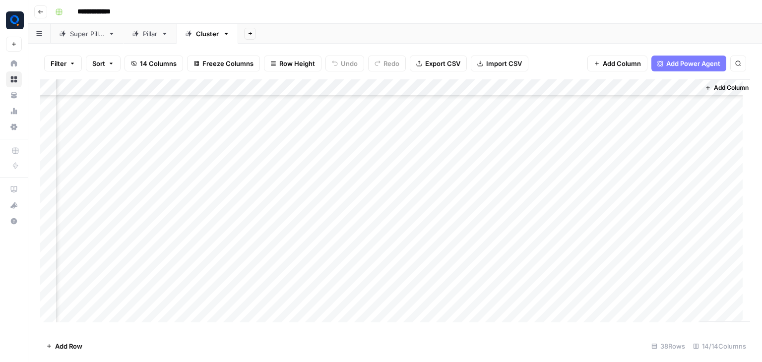
scroll to position [112, 607]
click at [600, 194] on div "Add Column" at bounding box center [395, 204] width 710 height 251
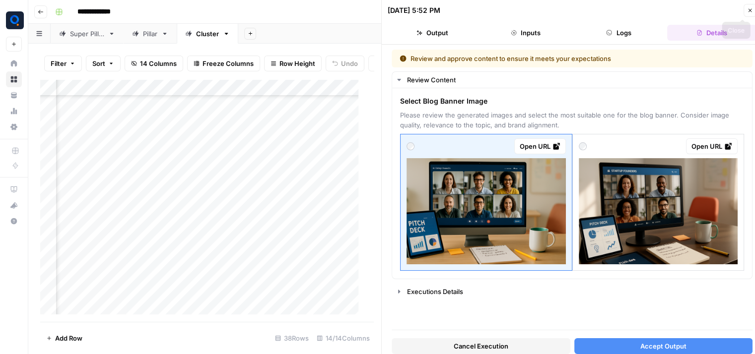
click at [748, 6] on button "Close" at bounding box center [749, 10] width 13 height 13
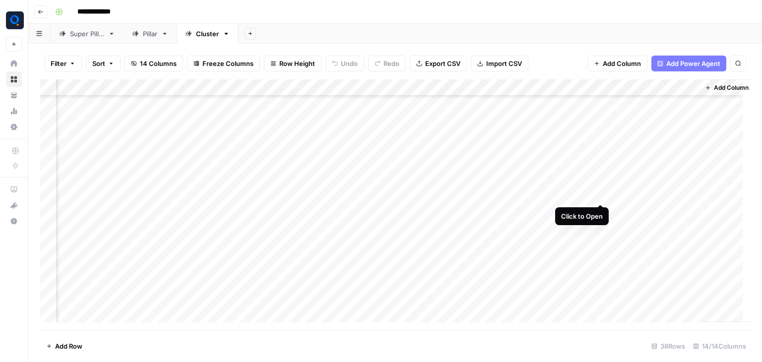
click at [599, 194] on div "Add Column" at bounding box center [395, 204] width 710 height 251
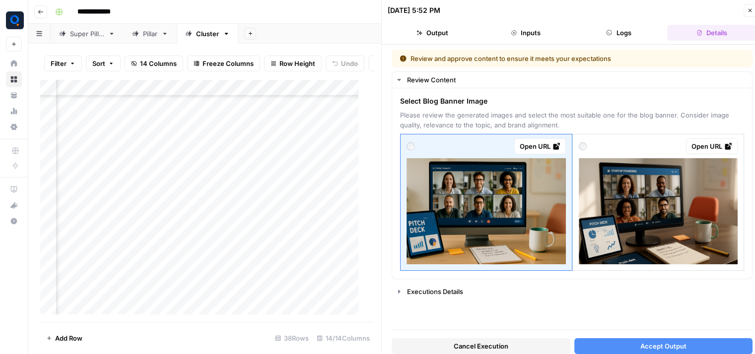
click at [436, 348] on button "Cancel Execution" at bounding box center [480, 346] width 179 height 16
click at [747, 10] on icon "button" at bounding box center [750, 10] width 6 height 6
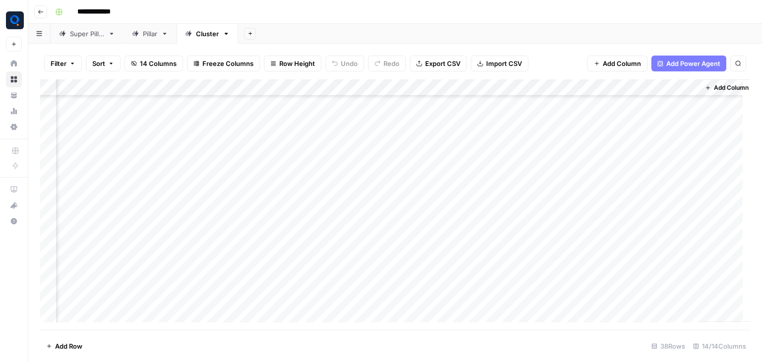
scroll to position [239, 607]
click at [562, 185] on div "Add Column" at bounding box center [395, 204] width 710 height 251
click at [563, 204] on div "Add Column" at bounding box center [395, 204] width 710 height 251
click at [563, 216] on div "Add Column" at bounding box center [395, 204] width 710 height 251
click at [564, 200] on div "Add Column" at bounding box center [395, 204] width 710 height 251
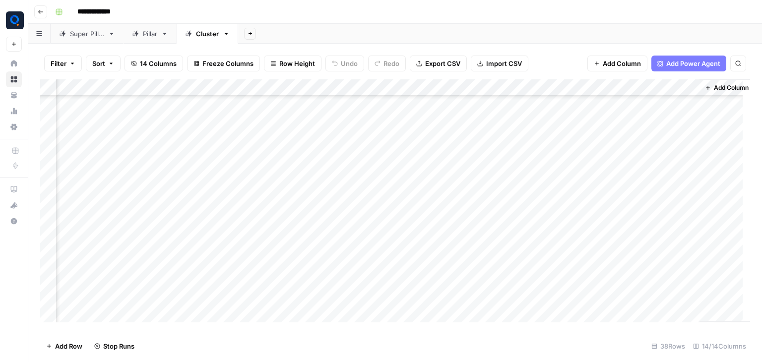
click at [565, 236] on div "Add Column" at bounding box center [395, 204] width 710 height 251
click at [563, 254] on div "Add Column" at bounding box center [395, 204] width 710 height 251
click at [564, 270] on div "Add Column" at bounding box center [395, 204] width 710 height 251
click at [565, 286] on div "Add Column" at bounding box center [395, 204] width 710 height 251
click at [562, 305] on div "Add Column" at bounding box center [395, 204] width 710 height 251
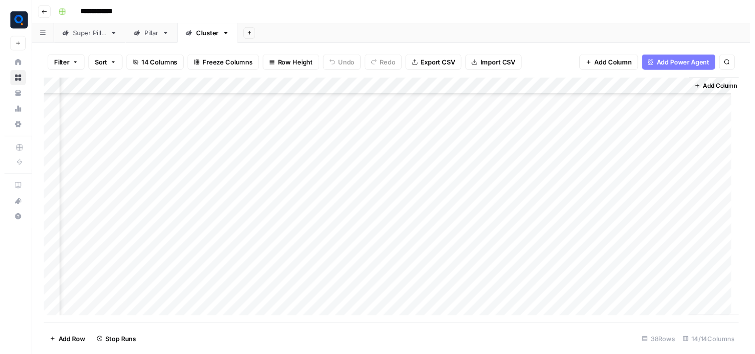
scroll to position [145, 607]
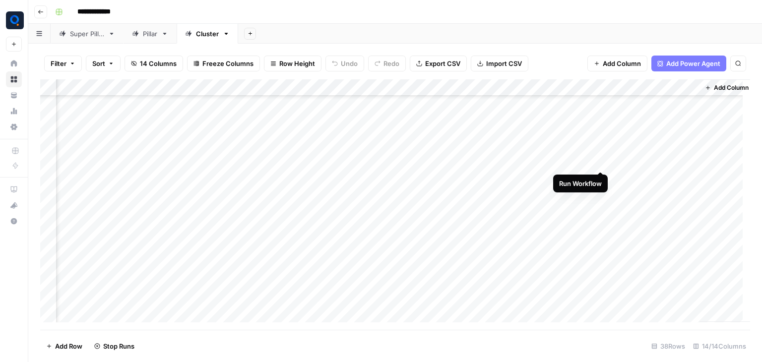
click at [600, 159] on div "Add Column" at bounding box center [395, 204] width 710 height 251
click at [600, 179] on div "Add Column" at bounding box center [395, 204] width 710 height 251
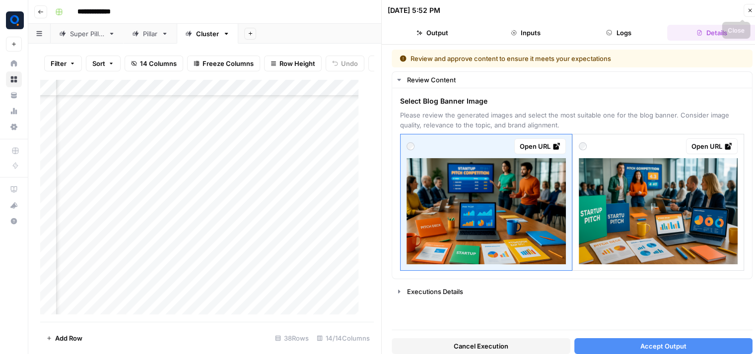
click at [748, 9] on icon "button" at bounding box center [750, 10] width 6 height 6
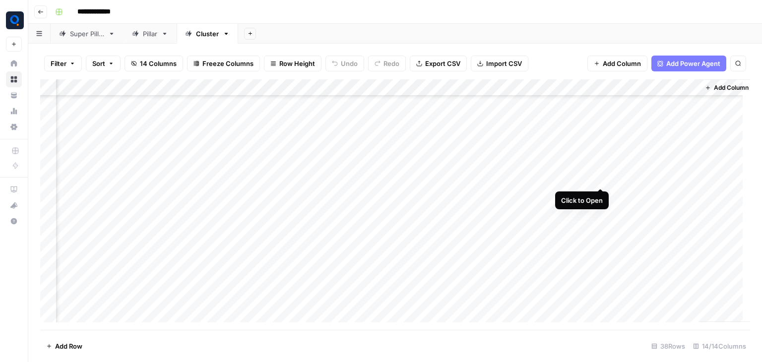
click at [599, 180] on div "Add Column" at bounding box center [395, 204] width 710 height 251
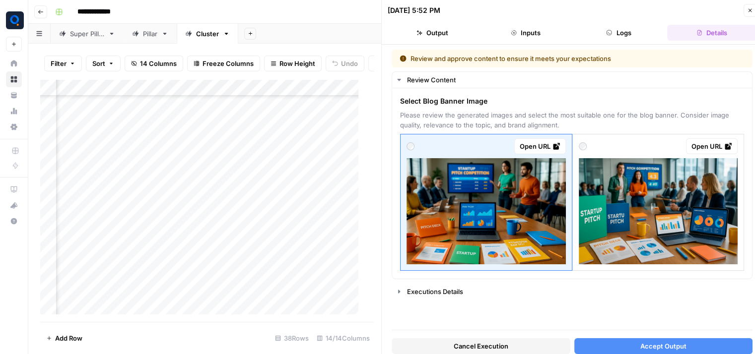
click at [441, 342] on button "Cancel Execution" at bounding box center [480, 346] width 179 height 16
click at [748, 11] on icon "button" at bounding box center [750, 10] width 6 height 6
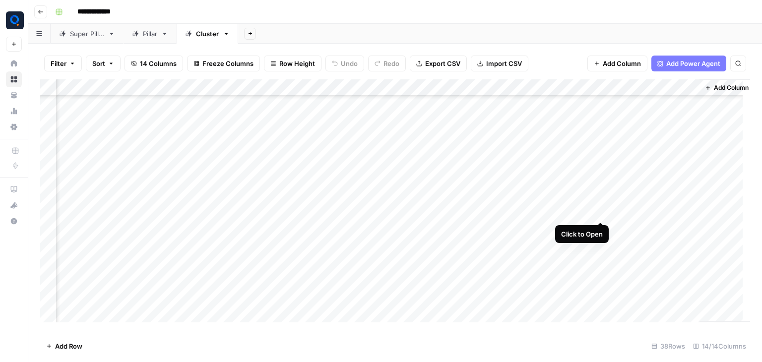
click at [602, 213] on div "Add Column" at bounding box center [395, 204] width 710 height 251
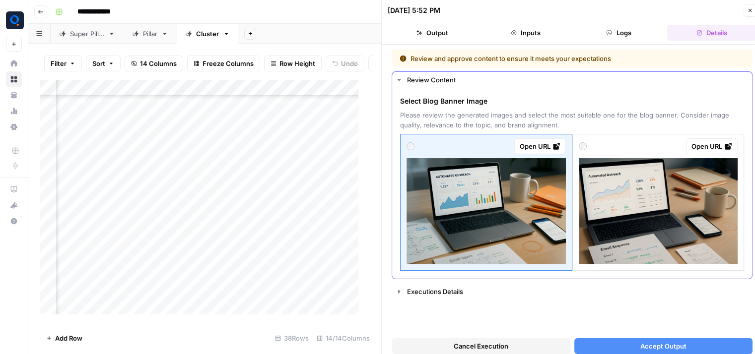
click at [629, 212] on img at bounding box center [658, 211] width 159 height 106
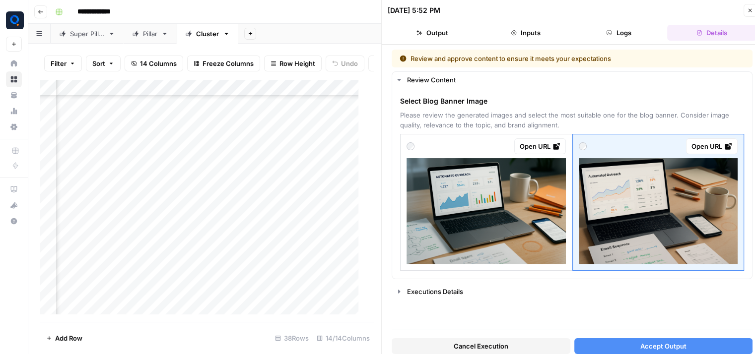
click at [634, 345] on button "Accept Output" at bounding box center [663, 346] width 179 height 16
click at [750, 8] on icon "button" at bounding box center [750, 10] width 6 height 6
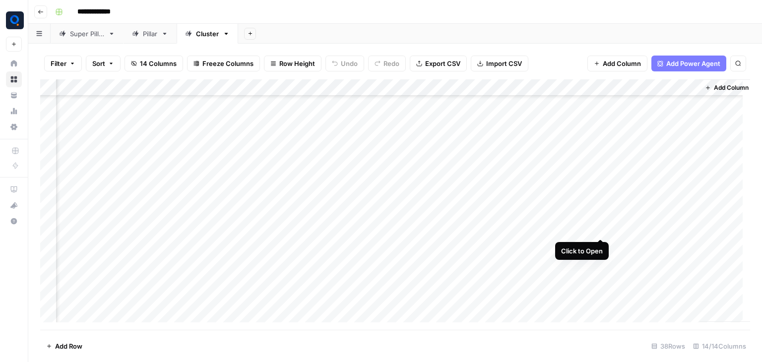
click at [601, 231] on div "Add Column" at bounding box center [395, 204] width 710 height 251
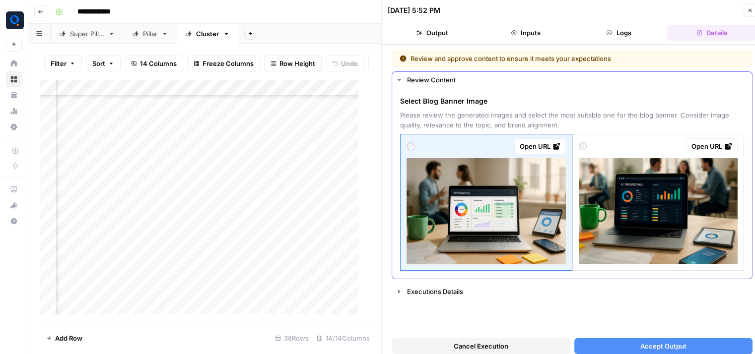
scroll to position [6, 7]
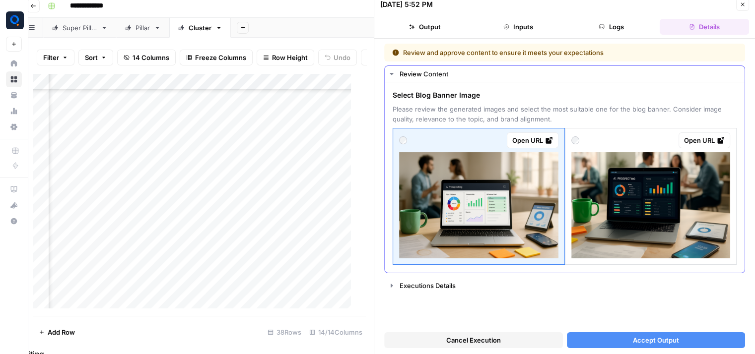
click at [658, 192] on img at bounding box center [650, 205] width 159 height 106
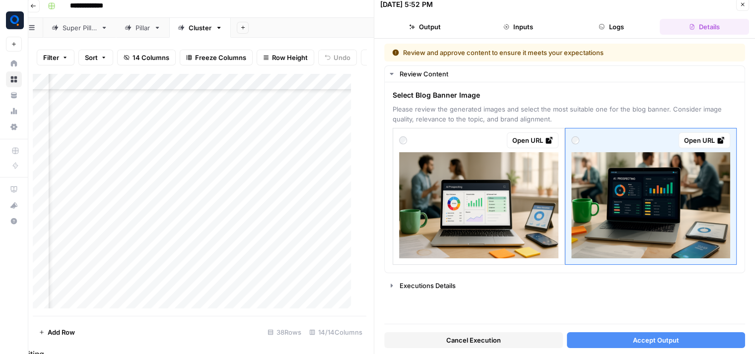
click at [624, 339] on button "Accept Output" at bounding box center [656, 340] width 179 height 16
click at [741, 3] on icon "button" at bounding box center [742, 4] width 6 height 6
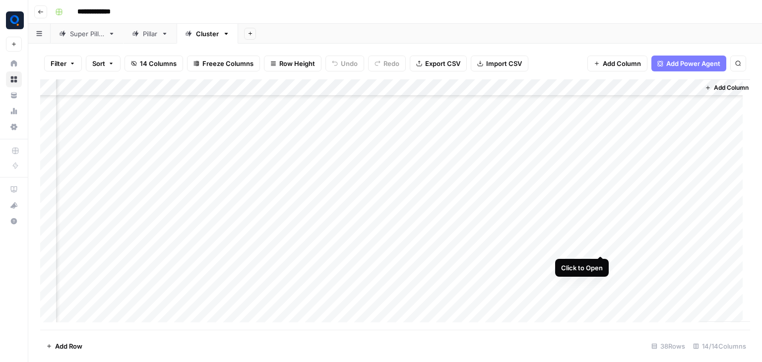
click at [601, 246] on div "Add Column" at bounding box center [395, 204] width 710 height 251
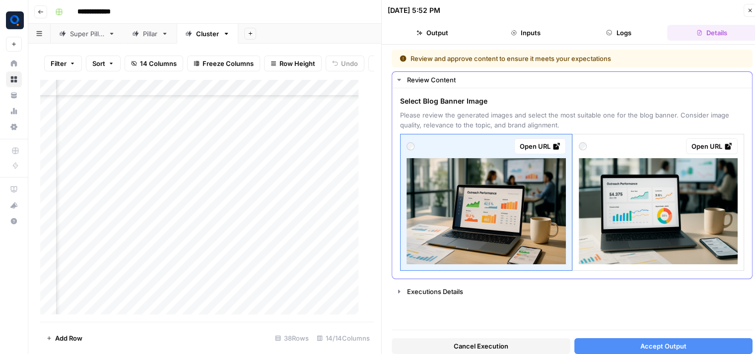
click at [645, 202] on img at bounding box center [658, 211] width 159 height 106
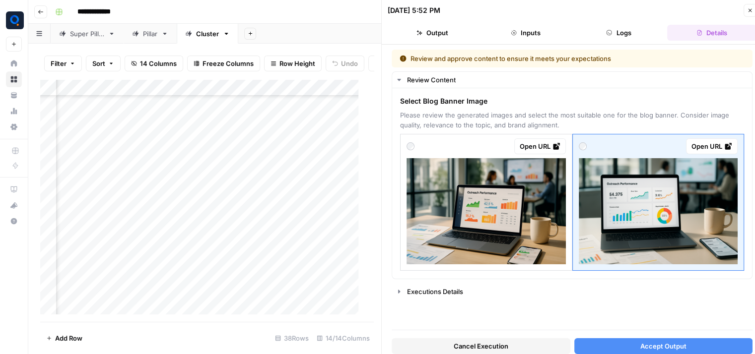
click at [613, 345] on button "Accept Output" at bounding box center [663, 346] width 179 height 16
click at [749, 10] on icon "button" at bounding box center [750, 10] width 6 height 6
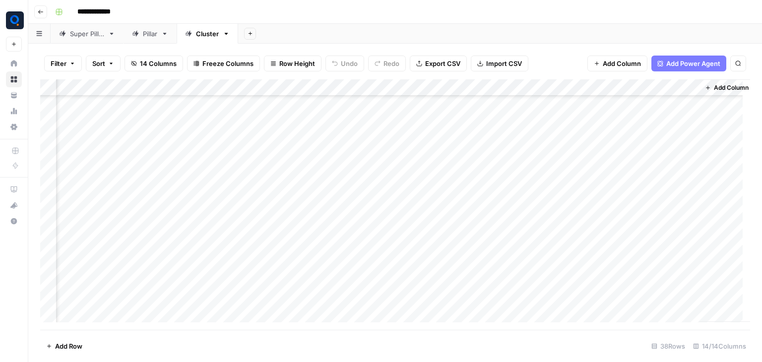
click at [603, 178] on div "Add Column" at bounding box center [395, 204] width 710 height 251
click at [601, 263] on div "Add Column" at bounding box center [395, 204] width 710 height 251
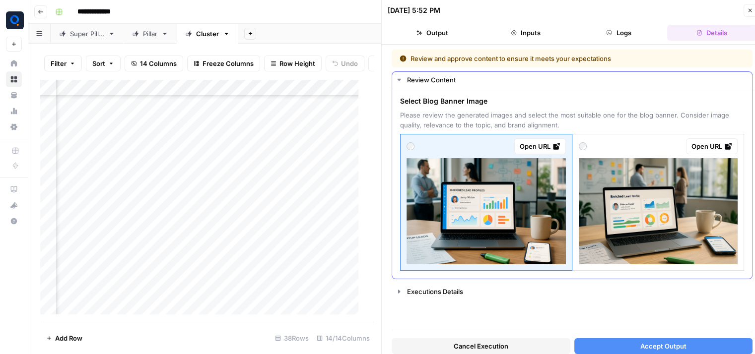
click at [409, 214] on img at bounding box center [485, 211] width 159 height 106
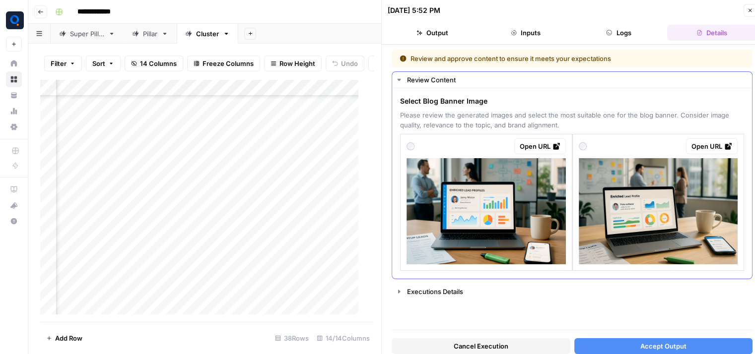
click at [443, 227] on img at bounding box center [485, 211] width 159 height 106
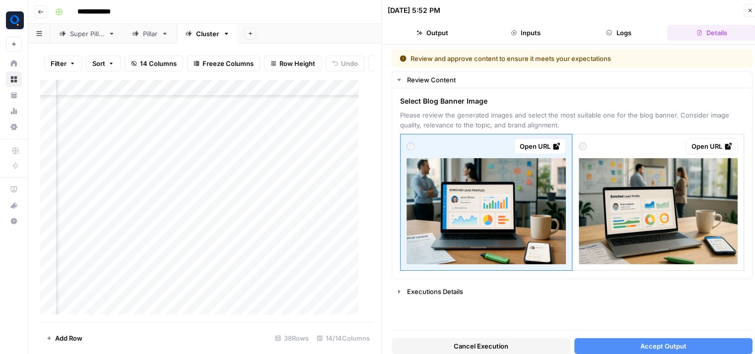
click at [592, 344] on button "Accept Output" at bounding box center [663, 346] width 179 height 16
click at [751, 13] on button "Close" at bounding box center [749, 10] width 13 height 13
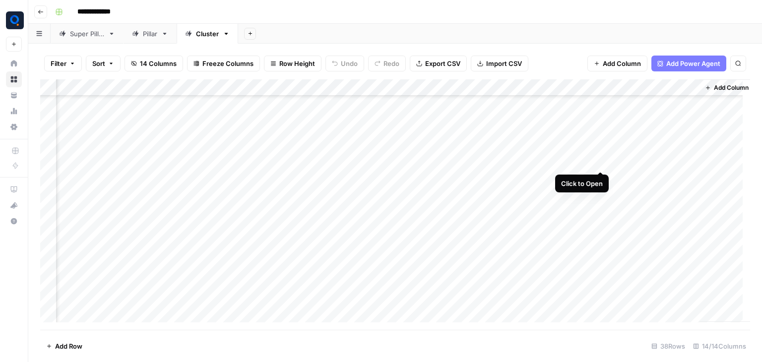
click at [602, 160] on div "Add Column" at bounding box center [395, 204] width 710 height 251
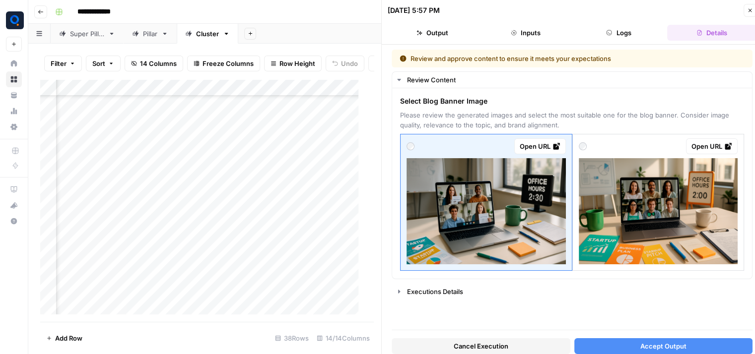
click at [748, 8] on icon "button" at bounding box center [750, 10] width 6 height 6
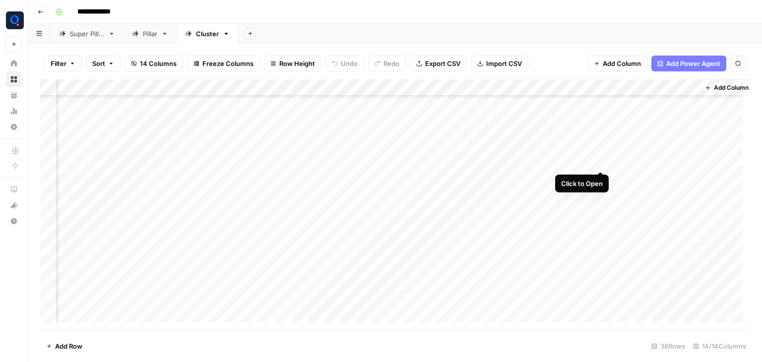
click at [599, 163] on div "Add Column" at bounding box center [395, 204] width 710 height 251
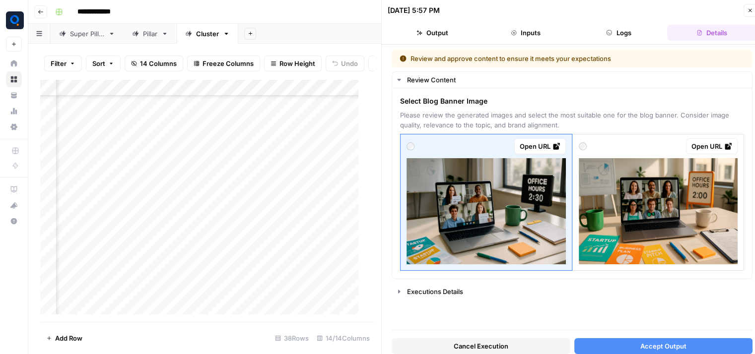
click at [476, 349] on span "Cancel Execution" at bounding box center [481, 346] width 55 height 10
click at [751, 12] on icon "button" at bounding box center [750, 10] width 6 height 6
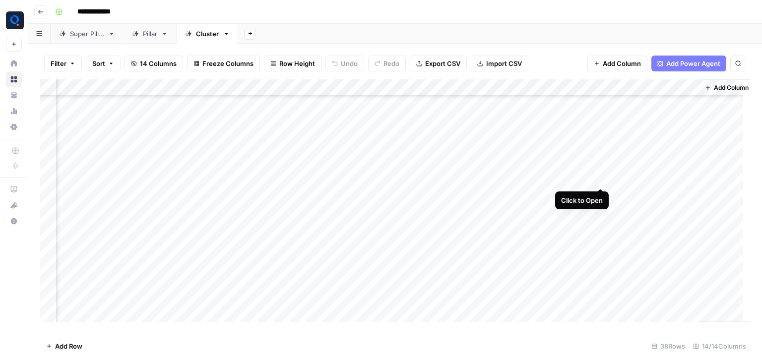
click at [599, 180] on div "Add Column" at bounding box center [395, 204] width 710 height 251
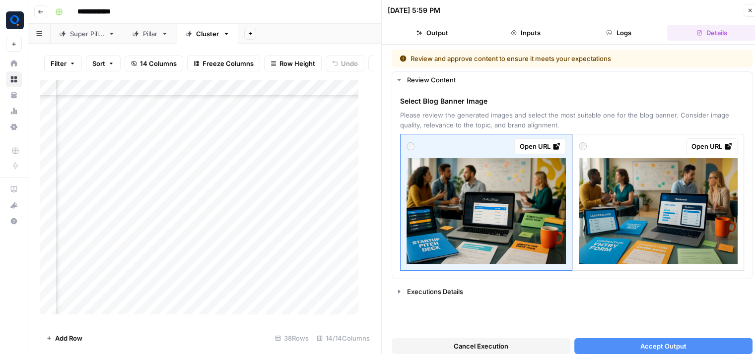
click at [749, 13] on button "Close" at bounding box center [749, 10] width 13 height 13
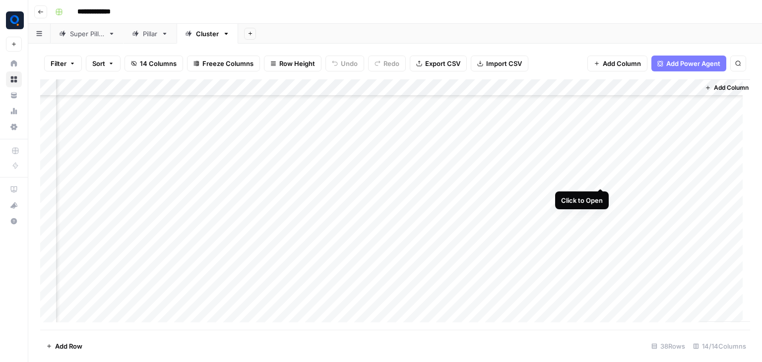
click at [599, 180] on div "Add Column" at bounding box center [395, 204] width 710 height 251
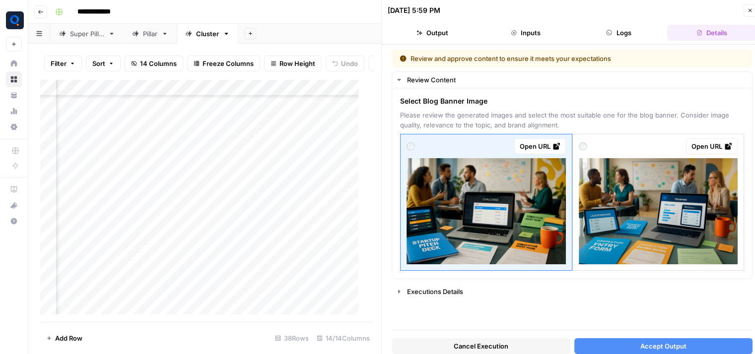
click at [434, 344] on button "Cancel Execution" at bounding box center [480, 346] width 179 height 16
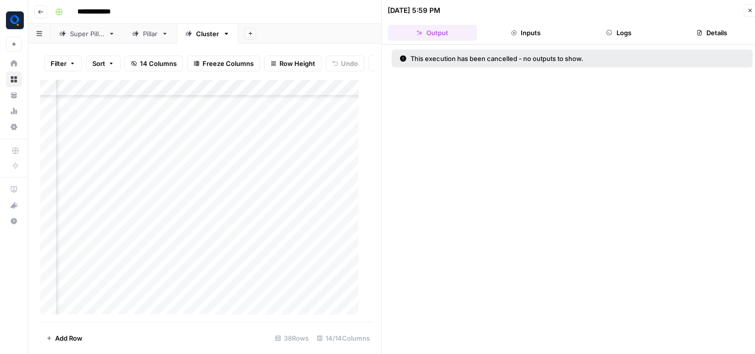
click at [748, 13] on icon "button" at bounding box center [750, 10] width 6 height 6
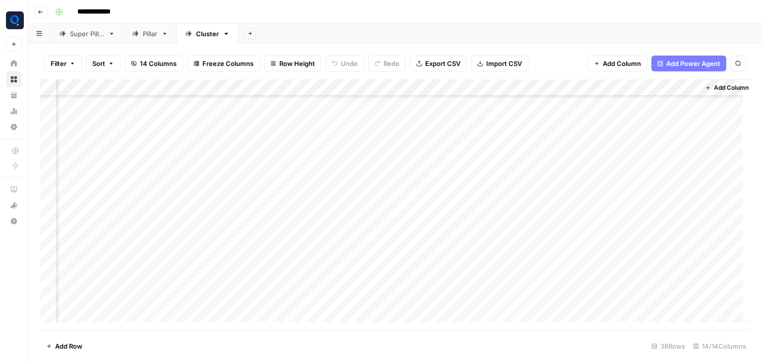
scroll to position [395, 607]
click at [566, 162] on div "Add Column" at bounding box center [395, 204] width 710 height 251
click at [562, 180] on div "Add Column" at bounding box center [395, 204] width 710 height 251
click at [566, 162] on div "Add Column" at bounding box center [395, 204] width 710 height 251
click at [566, 199] on div "Add Column" at bounding box center [395, 204] width 710 height 251
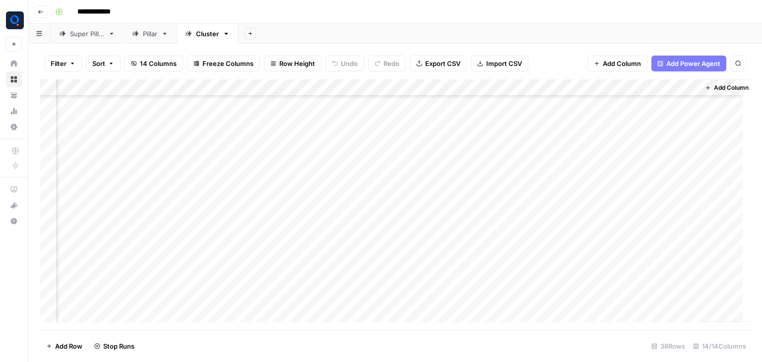
click at [565, 214] on div "Add Column" at bounding box center [395, 204] width 710 height 251
click at [565, 231] on div "Add Column" at bounding box center [395, 204] width 710 height 251
click at [567, 214] on div "Add Column" at bounding box center [395, 204] width 710 height 251
click at [566, 199] on div "Add Column" at bounding box center [395, 204] width 710 height 251
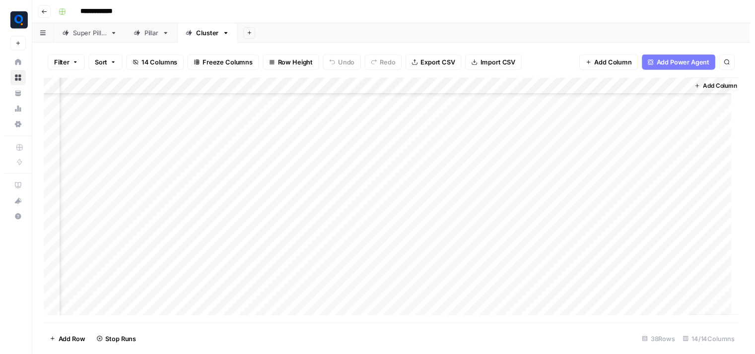
scroll to position [245, 607]
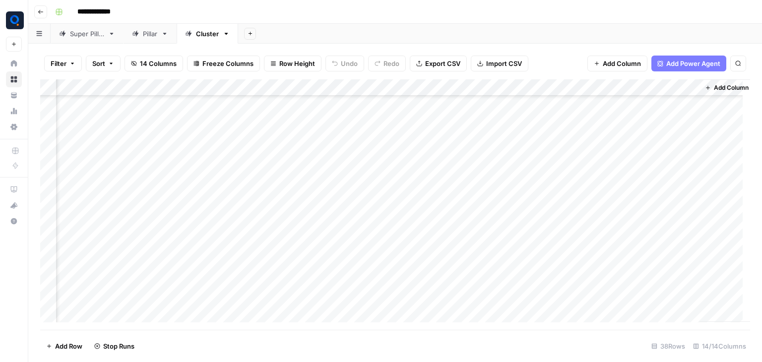
click at [599, 178] on div "Add Column" at bounding box center [395, 204] width 710 height 251
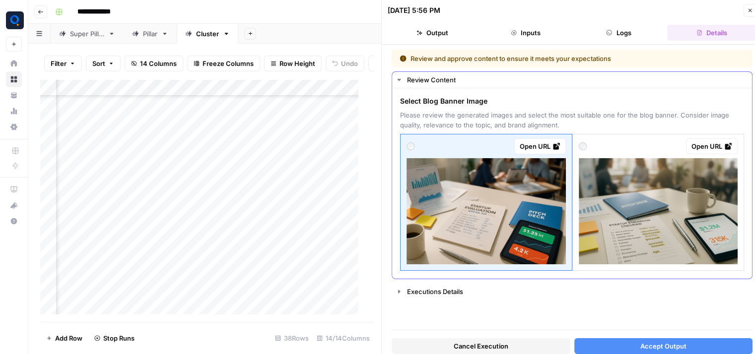
click at [638, 249] on img at bounding box center [658, 211] width 159 height 106
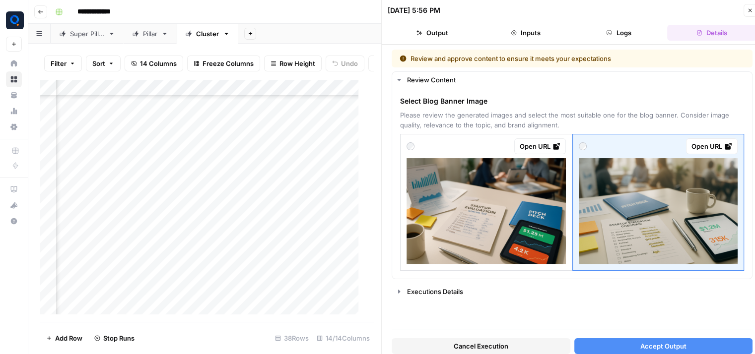
click at [496, 347] on span "Cancel Execution" at bounding box center [481, 346] width 55 height 10
click at [752, 8] on icon "button" at bounding box center [750, 10] width 6 height 6
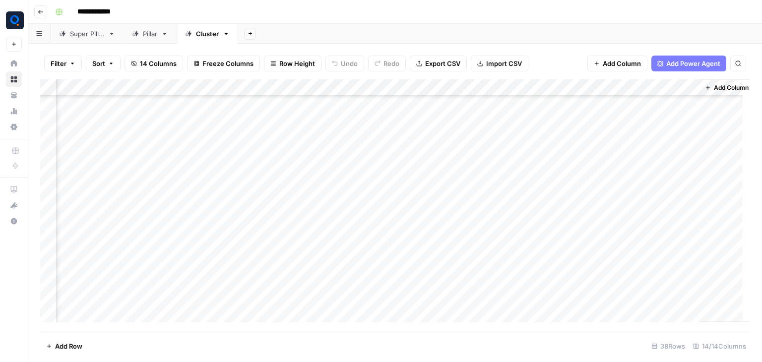
click at [495, 179] on div "Add Column" at bounding box center [395, 204] width 710 height 251
click at [601, 179] on div "Add Column" at bounding box center [395, 204] width 710 height 251
click at [600, 196] on div "Add Column" at bounding box center [395, 204] width 710 height 251
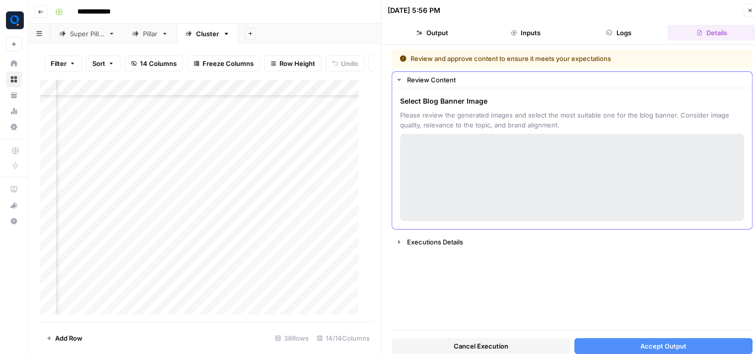
scroll to position [8, 0]
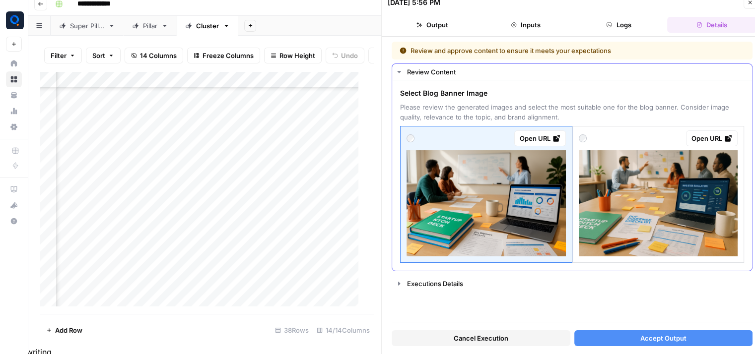
click at [619, 206] on img at bounding box center [658, 203] width 159 height 106
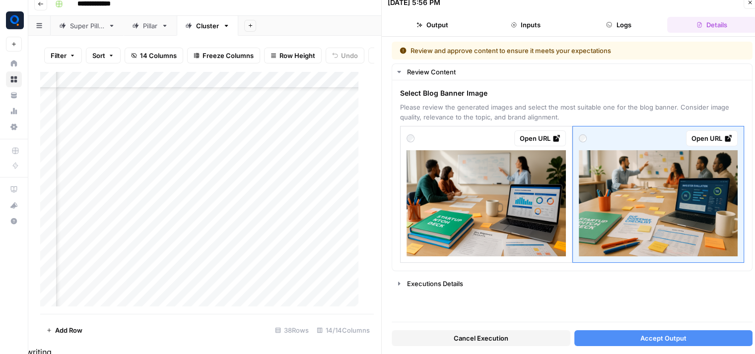
click at [748, 2] on icon "button" at bounding box center [750, 3] width 6 height 6
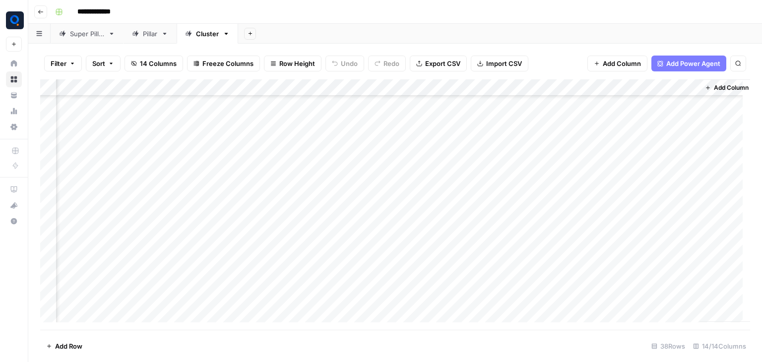
scroll to position [431, 607]
click at [564, 229] on div "Add Column" at bounding box center [395, 204] width 710 height 251
click at [564, 246] on div "Add Column" at bounding box center [395, 204] width 710 height 251
click at [559, 280] on div "Add Column" at bounding box center [395, 204] width 710 height 251
click at [567, 247] on div "Add Column" at bounding box center [395, 204] width 710 height 251
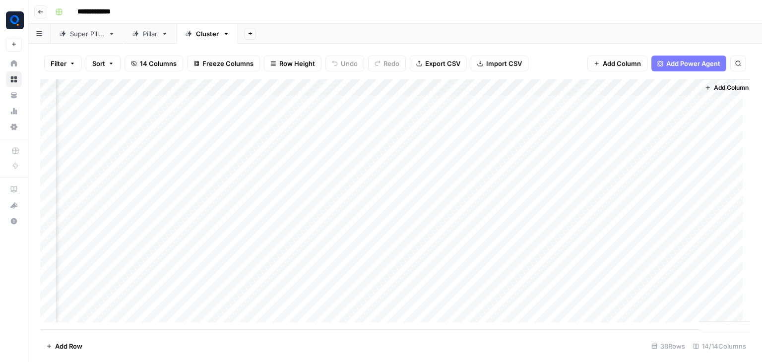
scroll to position [0, 607]
click at [601, 205] on div "Add Column" at bounding box center [395, 204] width 710 height 251
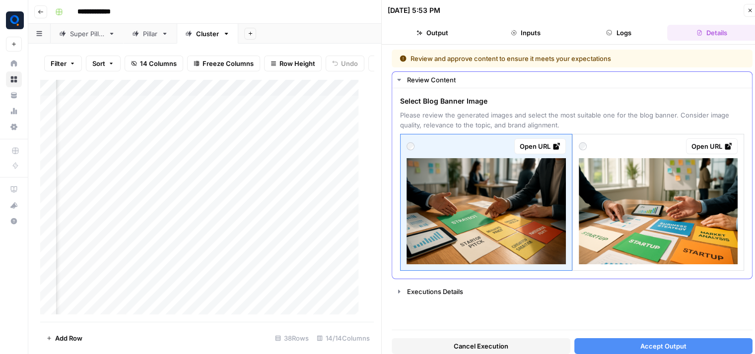
click at [674, 193] on img at bounding box center [658, 211] width 159 height 106
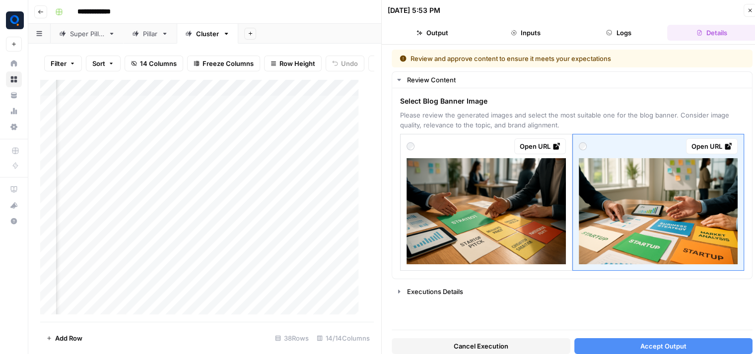
click at [655, 343] on span "Accept Output" at bounding box center [663, 346] width 46 height 10
click at [750, 7] on icon "button" at bounding box center [750, 10] width 6 height 6
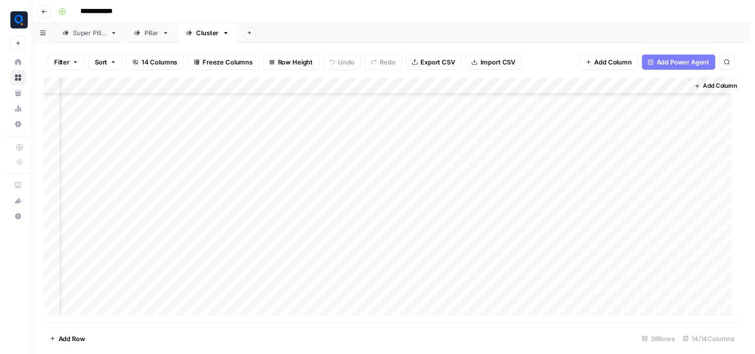
scroll to position [234, 607]
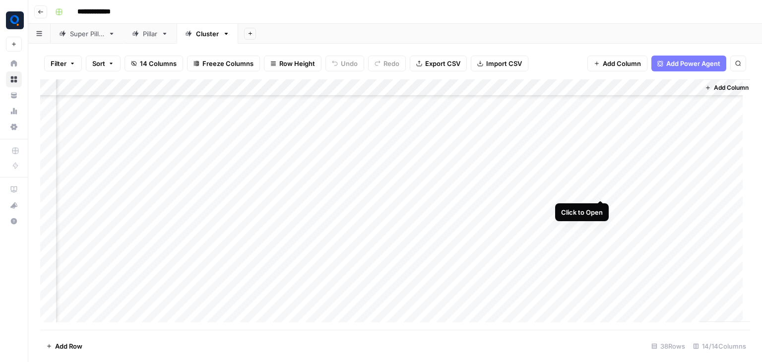
click at [599, 190] on div "Add Column" at bounding box center [395, 204] width 710 height 251
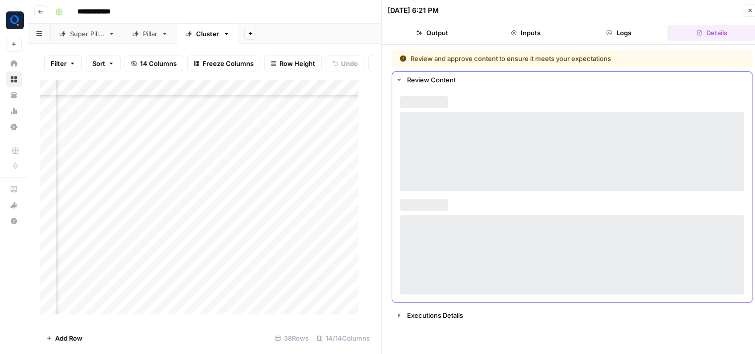
scroll to position [234, 607]
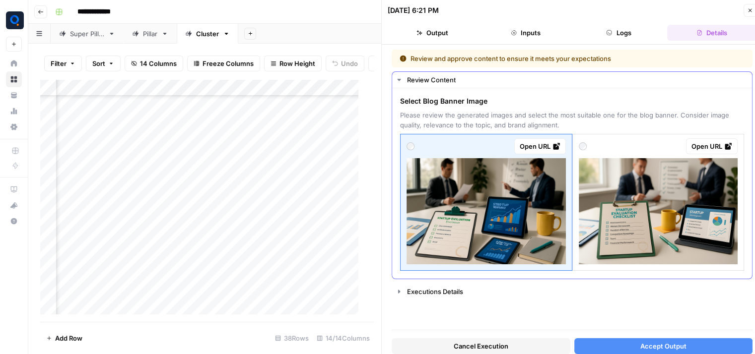
click at [613, 191] on img at bounding box center [658, 211] width 159 height 106
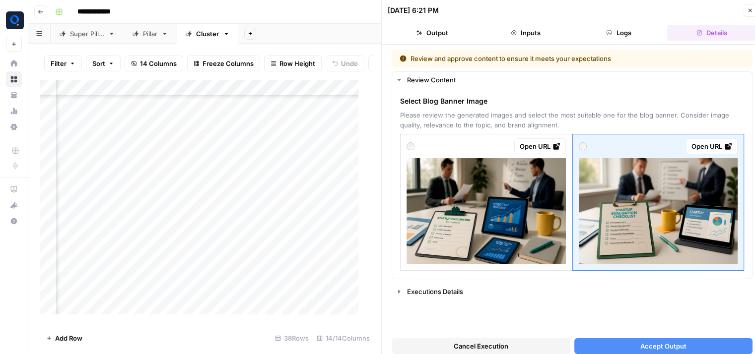
click at [626, 345] on button "Accept Output" at bounding box center [663, 346] width 179 height 16
click at [751, 8] on icon "button" at bounding box center [750, 10] width 6 height 6
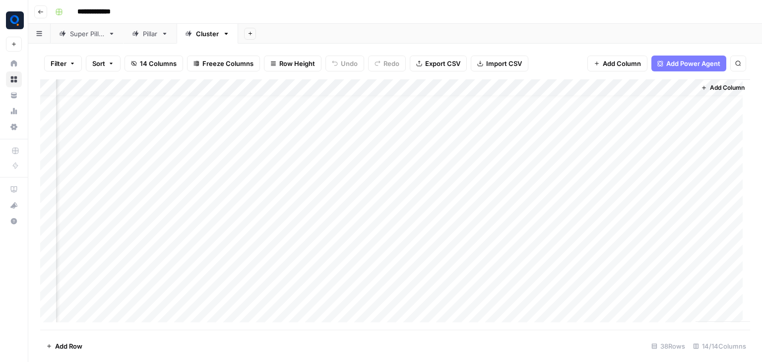
scroll to position [173, 619]
click at [589, 132] on div "Add Column" at bounding box center [395, 204] width 710 height 251
click at [591, 151] on div "Add Column" at bounding box center [395, 204] width 710 height 251
click at [587, 270] on div "Add Column" at bounding box center [395, 204] width 710 height 251
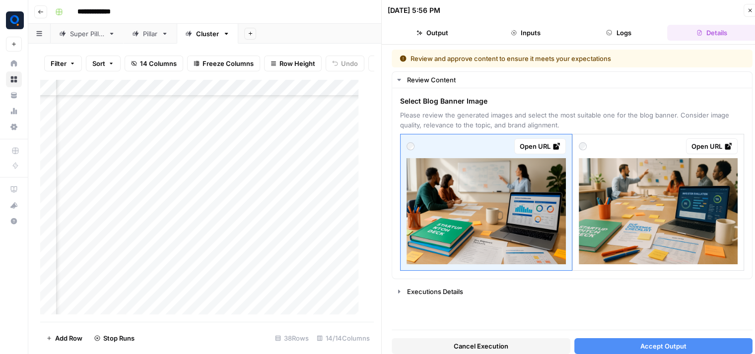
click at [749, 15] on button "Close" at bounding box center [749, 10] width 13 height 13
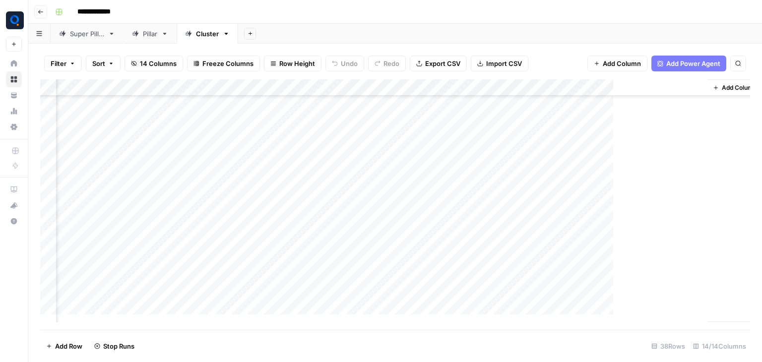
scroll to position [173, 607]
click at [601, 284] on div "Add Column" at bounding box center [395, 204] width 710 height 251
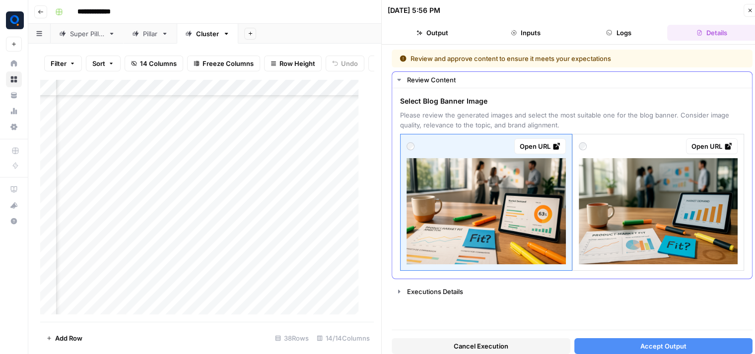
click at [688, 207] on img at bounding box center [658, 211] width 159 height 106
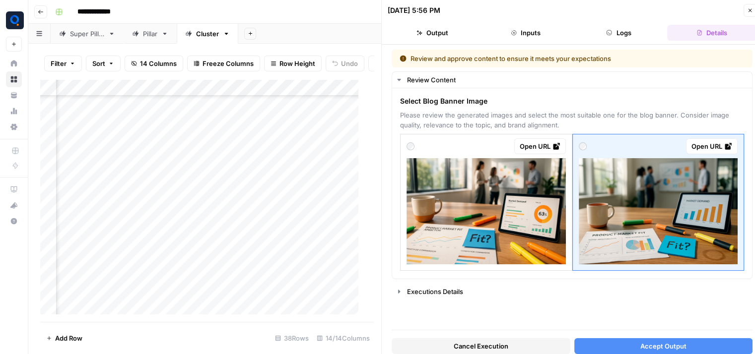
click at [638, 352] on button "Accept Output" at bounding box center [663, 346] width 179 height 16
click at [749, 7] on icon "button" at bounding box center [750, 10] width 6 height 6
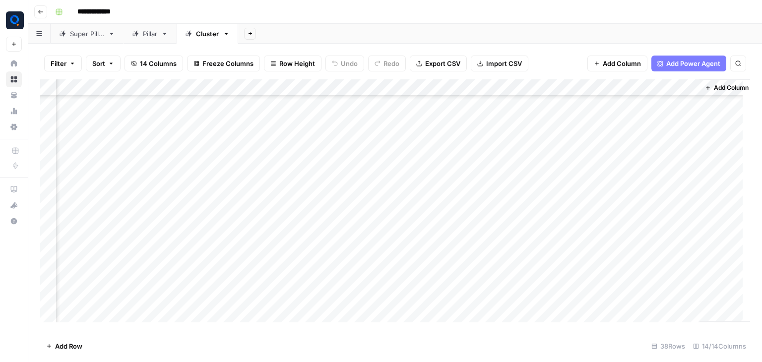
click at [599, 302] on div "Add Column" at bounding box center [395, 204] width 710 height 251
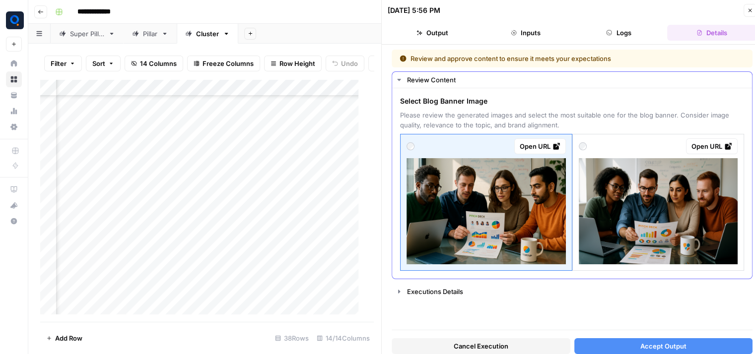
click at [637, 230] on img at bounding box center [658, 211] width 159 height 106
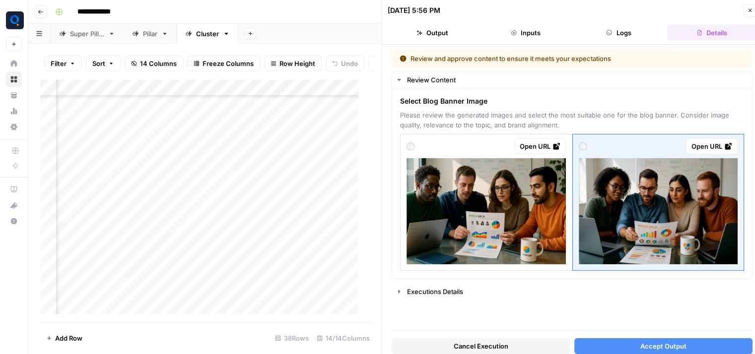
click at [621, 348] on button "Accept Output" at bounding box center [663, 346] width 179 height 16
click at [748, 12] on icon "button" at bounding box center [749, 10] width 3 height 3
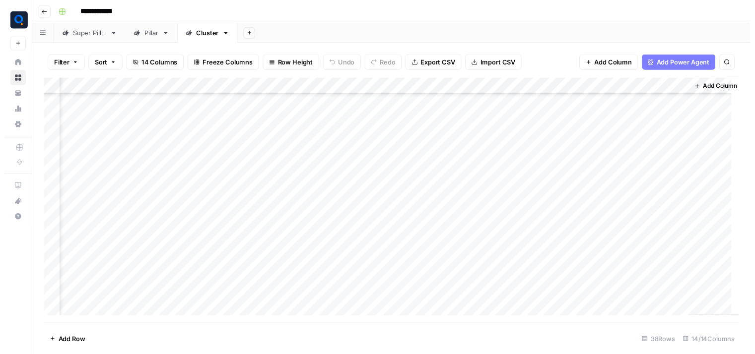
scroll to position [331, 607]
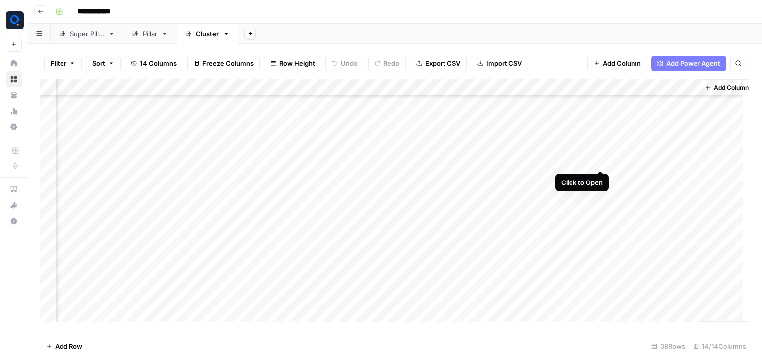
click at [599, 162] on div "Add Column" at bounding box center [395, 204] width 710 height 251
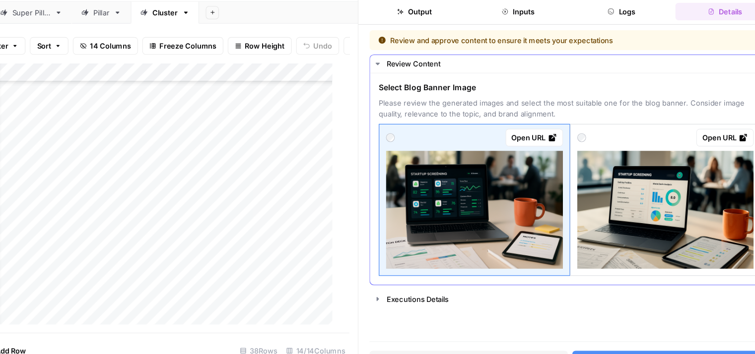
click at [629, 217] on img at bounding box center [658, 211] width 159 height 106
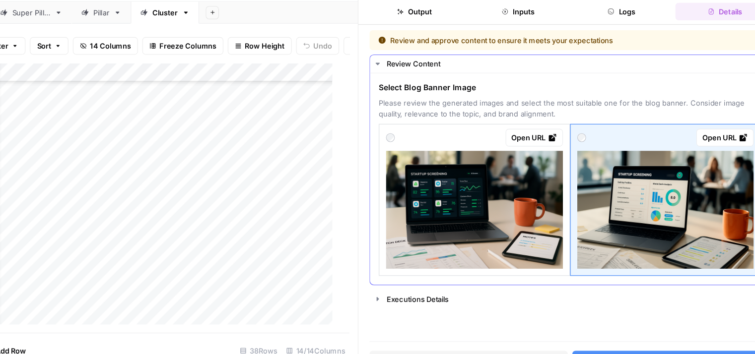
scroll to position [8, 0]
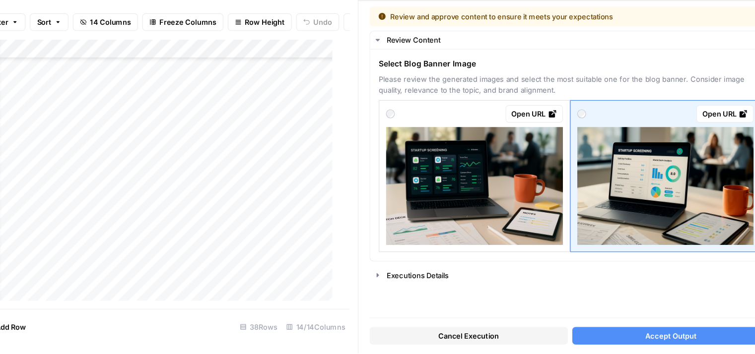
click at [611, 337] on button "Accept Output" at bounding box center [663, 338] width 179 height 16
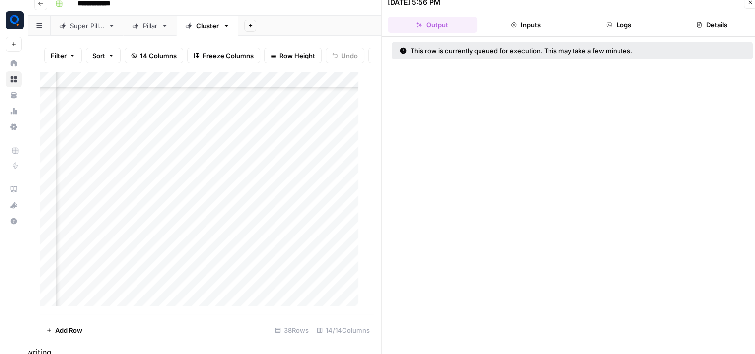
click at [750, 4] on icon "button" at bounding box center [750, 3] width 6 height 6
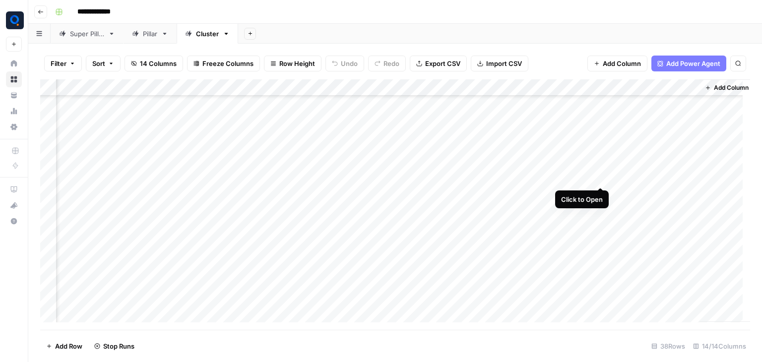
click at [599, 177] on div "Add Column" at bounding box center [395, 204] width 710 height 251
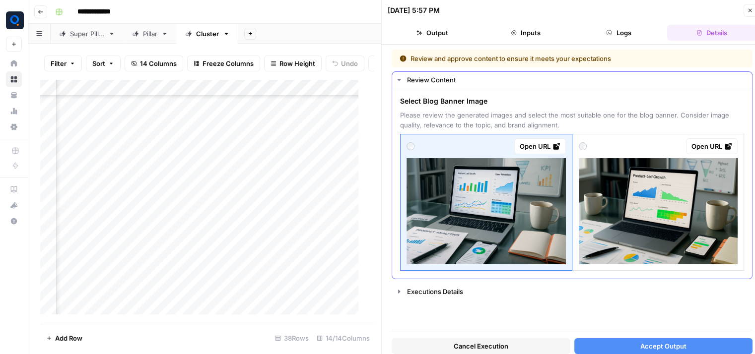
click at [623, 212] on img at bounding box center [658, 211] width 159 height 106
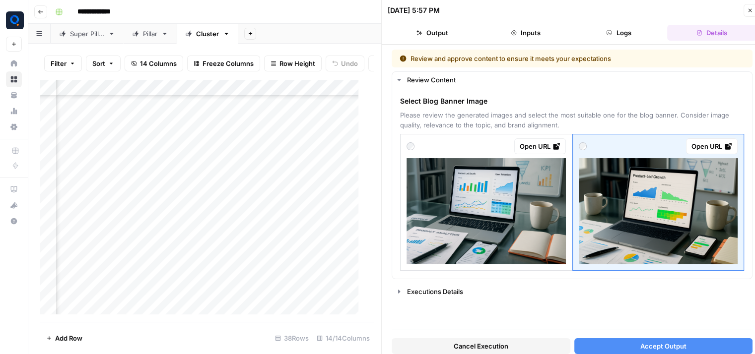
click at [609, 343] on button "Accept Output" at bounding box center [663, 346] width 179 height 16
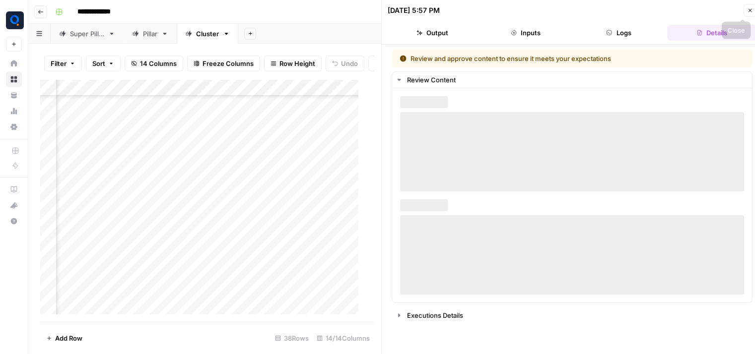
click at [748, 12] on icon "button" at bounding box center [749, 10] width 3 height 3
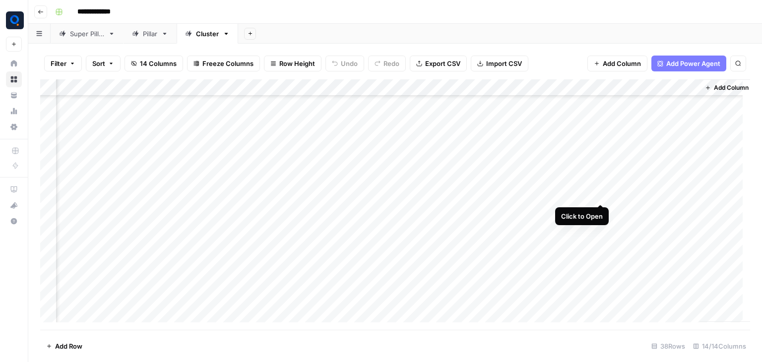
click at [599, 196] on div "Add Column" at bounding box center [395, 204] width 710 height 251
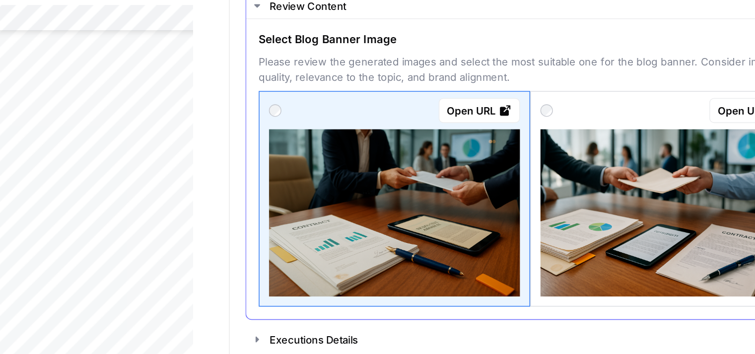
click at [646, 208] on img at bounding box center [658, 211] width 159 height 106
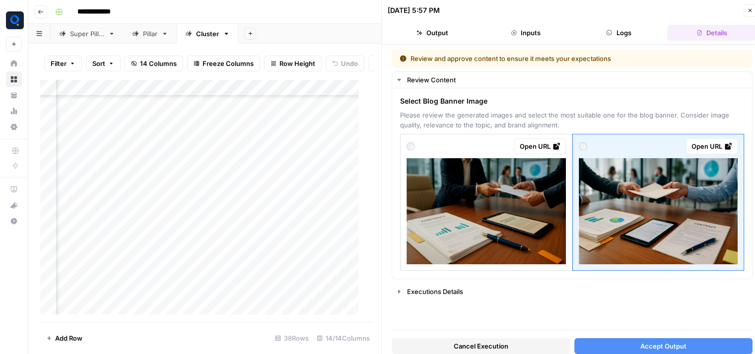
click at [625, 343] on button "Accept Output" at bounding box center [663, 346] width 179 height 16
click at [748, 9] on icon "button" at bounding box center [750, 10] width 6 height 6
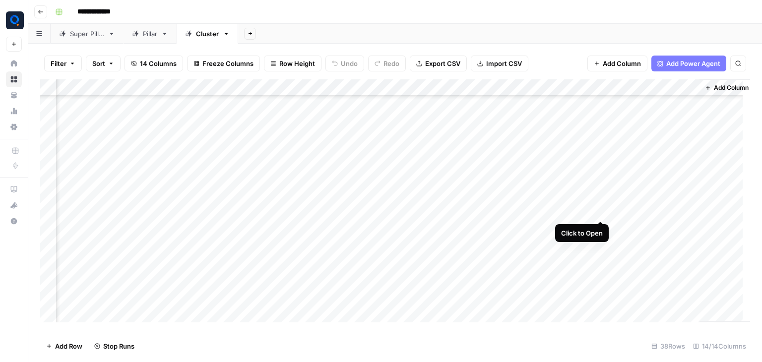
click at [599, 213] on div "Add Column" at bounding box center [395, 204] width 710 height 251
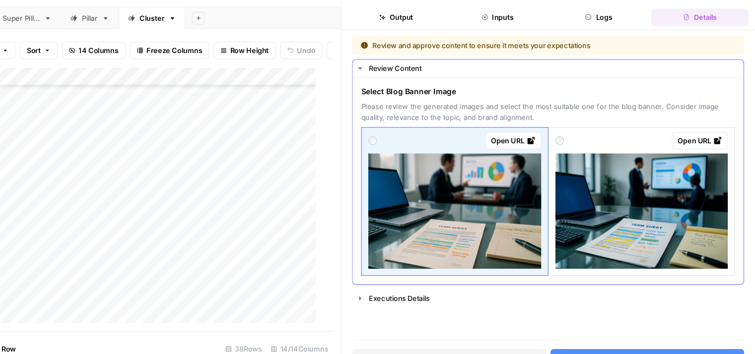
scroll to position [0, 7]
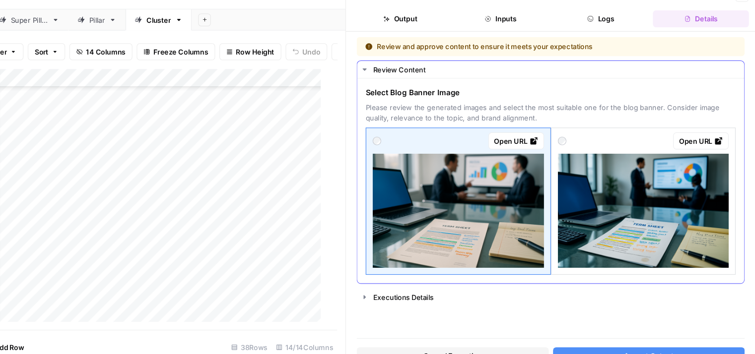
click at [610, 213] on img at bounding box center [651, 211] width 159 height 106
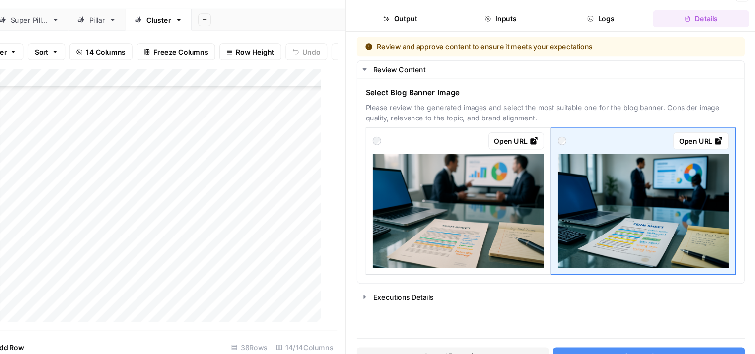
click at [619, 343] on button "Accept Output" at bounding box center [656, 346] width 179 height 16
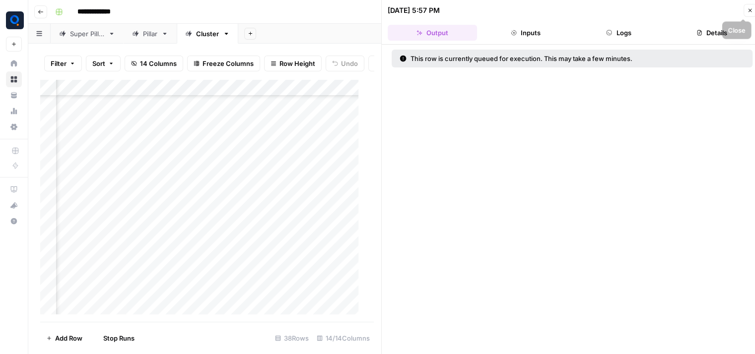
click at [747, 11] on icon "button" at bounding box center [750, 10] width 6 height 6
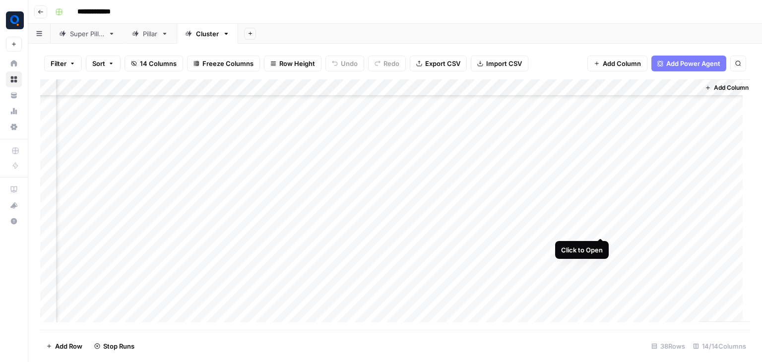
click at [599, 229] on div "Add Column" at bounding box center [395, 204] width 710 height 251
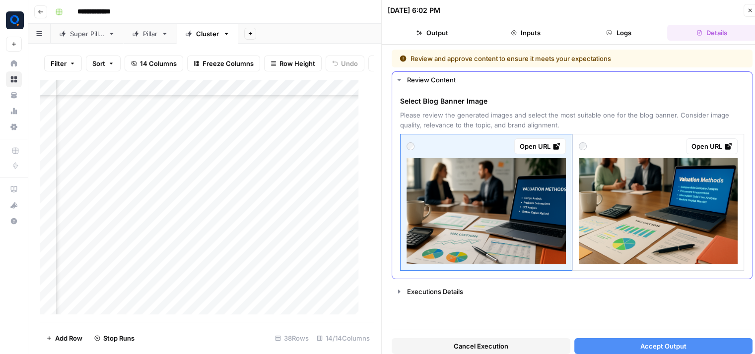
click at [636, 231] on img at bounding box center [658, 211] width 159 height 106
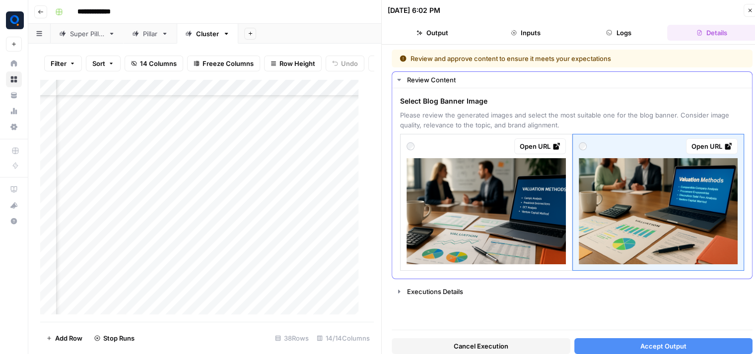
click at [538, 248] on img at bounding box center [485, 211] width 159 height 106
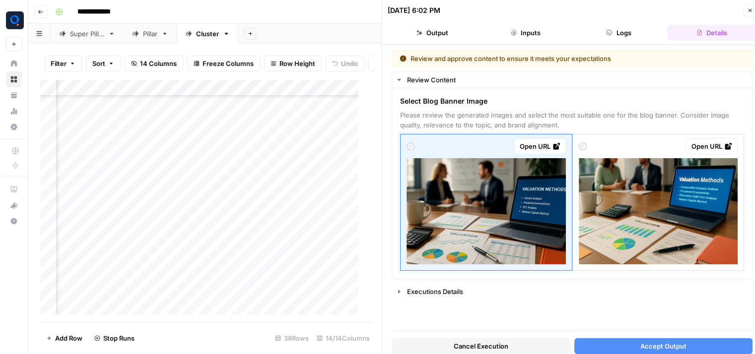
click at [601, 346] on button "Accept Output" at bounding box center [663, 346] width 179 height 16
click at [750, 12] on icon "button" at bounding box center [750, 10] width 6 height 6
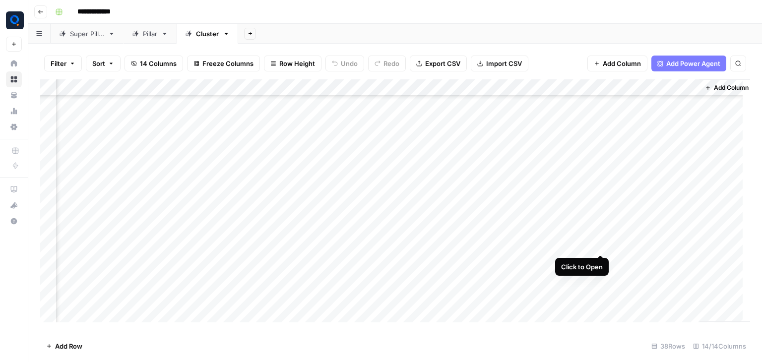
click at [599, 246] on div "Add Column" at bounding box center [395, 204] width 710 height 251
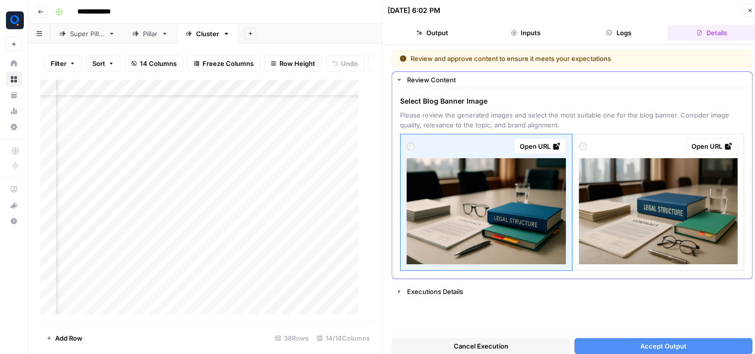
click at [533, 243] on img at bounding box center [485, 211] width 159 height 106
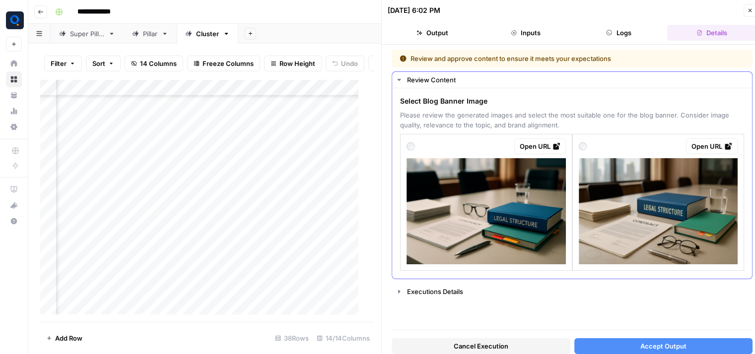
click at [533, 243] on img at bounding box center [485, 211] width 159 height 106
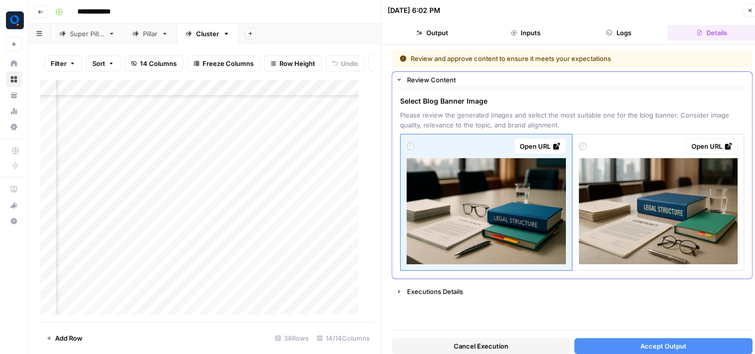
click at [630, 226] on img at bounding box center [658, 211] width 159 height 106
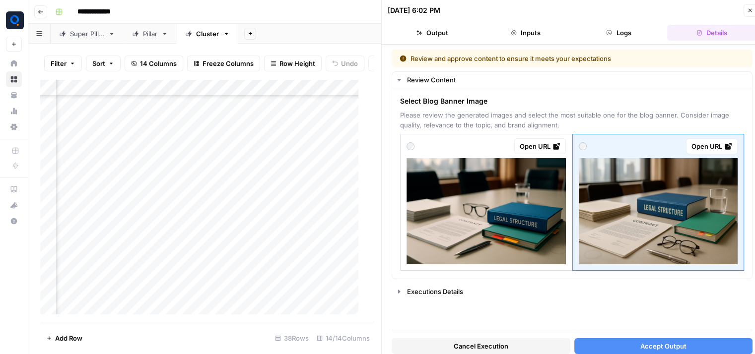
click at [618, 341] on button "Accept Output" at bounding box center [663, 346] width 179 height 16
click at [748, 10] on icon "button" at bounding box center [750, 10] width 6 height 6
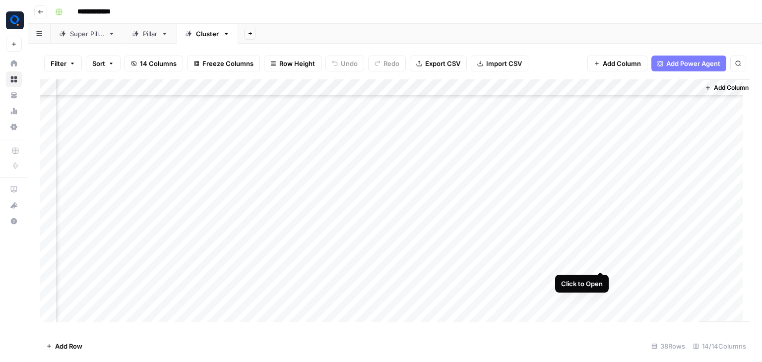
click at [601, 262] on div "Add Column" at bounding box center [395, 204] width 710 height 251
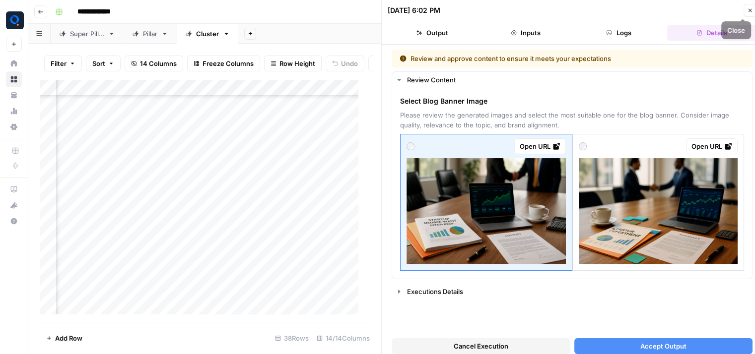
click at [748, 13] on icon "button" at bounding box center [750, 10] width 6 height 6
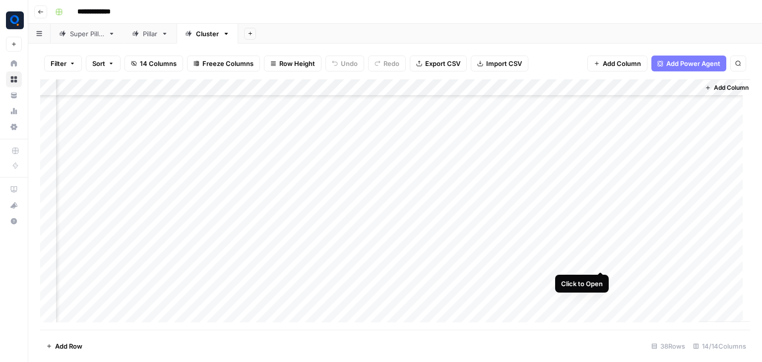
click at [599, 260] on div "Add Column" at bounding box center [395, 204] width 710 height 251
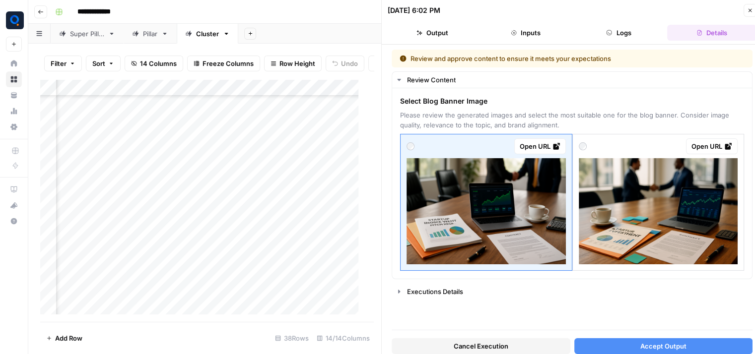
click at [520, 342] on button "Cancel Execution" at bounding box center [480, 346] width 179 height 16
click at [752, 7] on icon "button" at bounding box center [750, 10] width 6 height 6
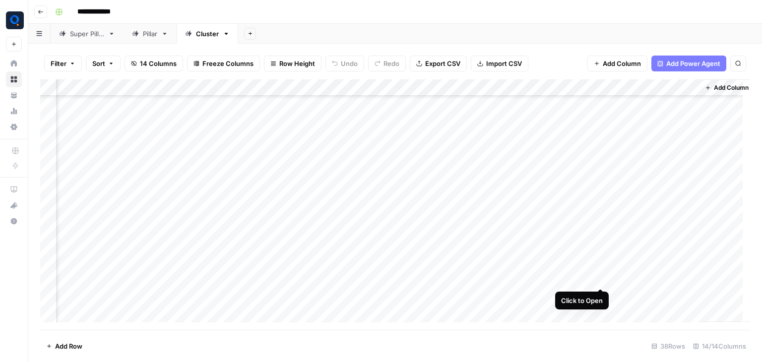
click at [601, 280] on div "Add Column" at bounding box center [395, 204] width 710 height 251
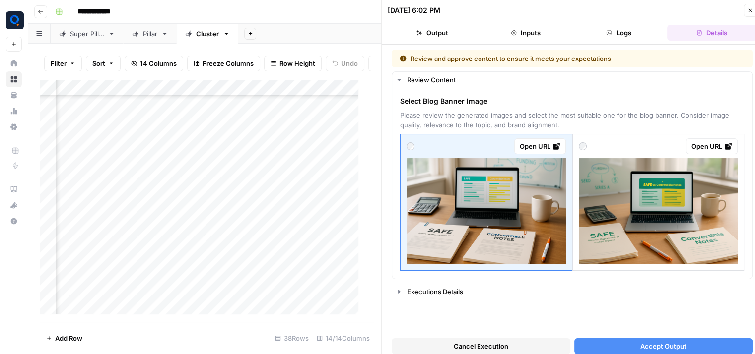
click at [623, 342] on button "Accept Output" at bounding box center [663, 346] width 179 height 16
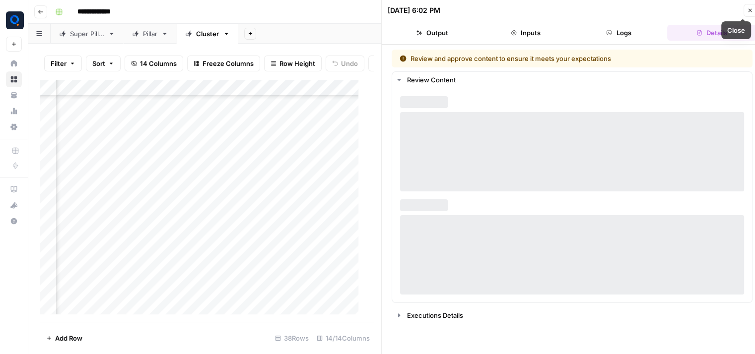
click at [749, 11] on icon "button" at bounding box center [750, 10] width 6 height 6
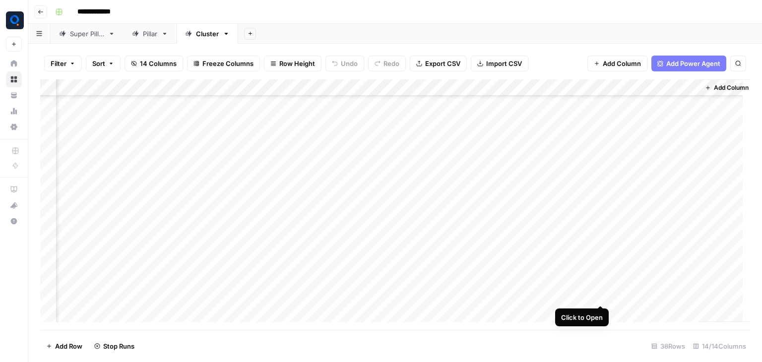
click at [597, 296] on div "Add Column" at bounding box center [395, 204] width 710 height 251
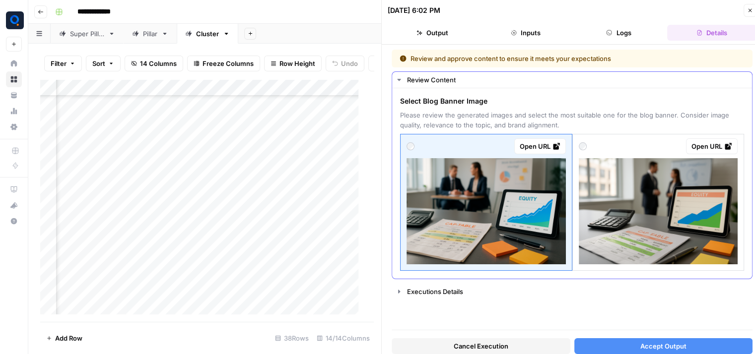
click at [534, 223] on img at bounding box center [485, 211] width 159 height 106
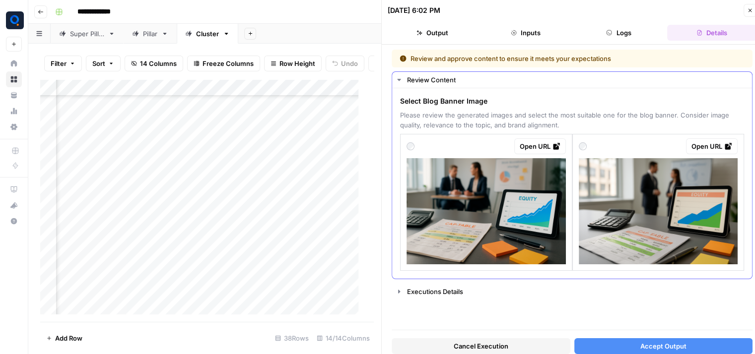
click at [493, 177] on img at bounding box center [485, 211] width 159 height 106
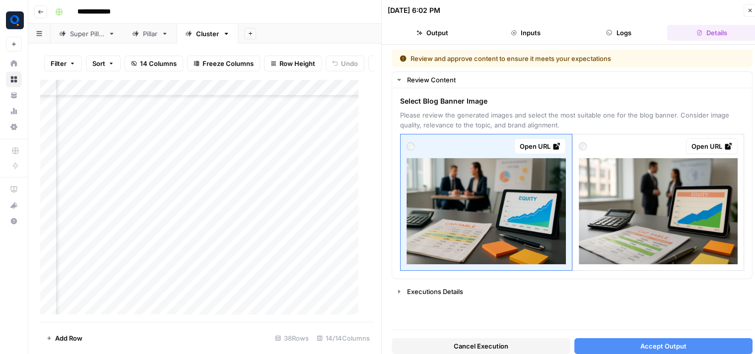
click at [610, 343] on button "Accept Output" at bounding box center [663, 346] width 179 height 16
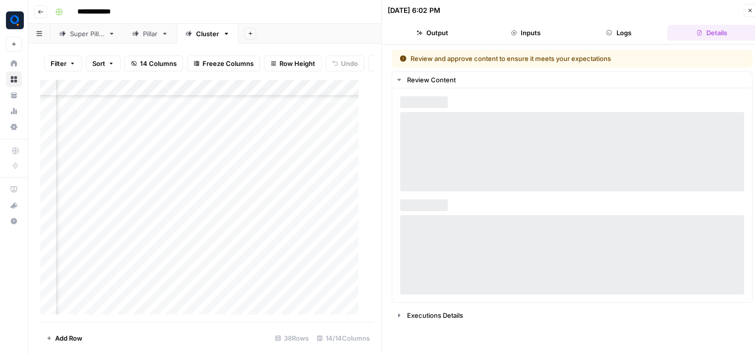
click at [749, 16] on button "Close" at bounding box center [749, 10] width 13 height 13
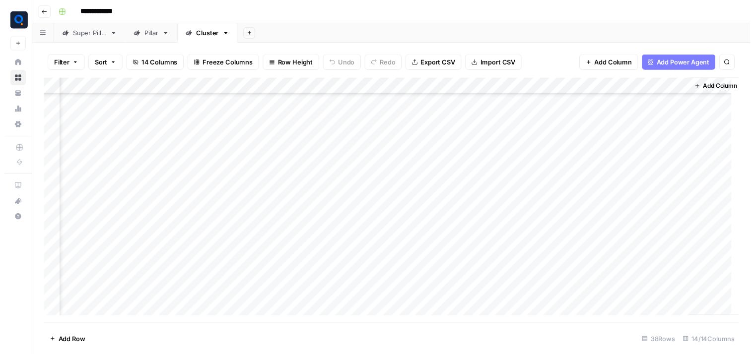
scroll to position [431, 607]
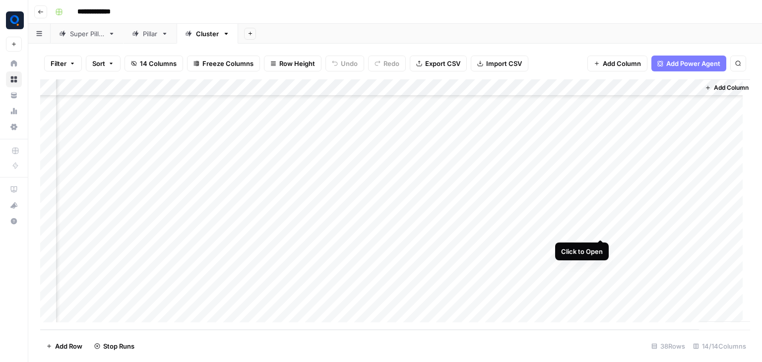
click at [600, 231] on div "Add Column" at bounding box center [395, 204] width 710 height 251
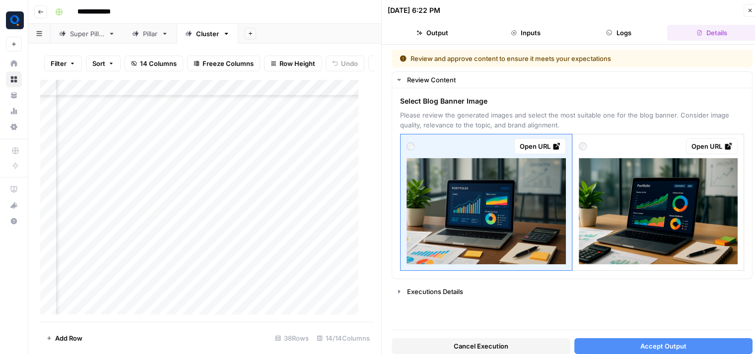
click at [596, 347] on button "Accept Output" at bounding box center [663, 346] width 179 height 16
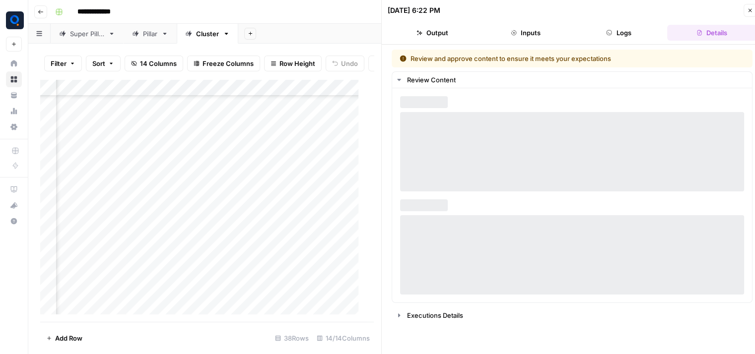
click at [750, 10] on icon "button" at bounding box center [749, 10] width 3 height 3
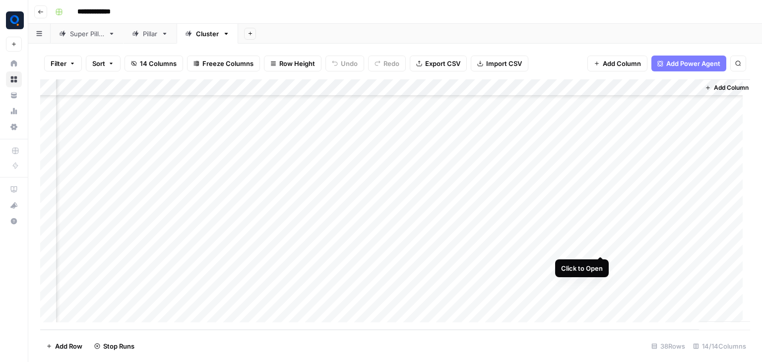
click at [600, 250] on div "Add Column" at bounding box center [395, 204] width 710 height 251
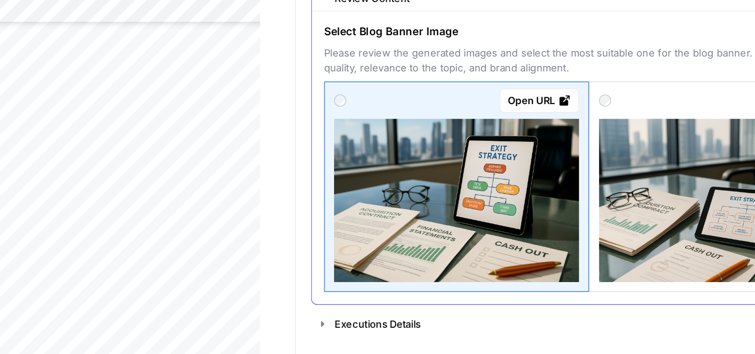
scroll to position [0, 7]
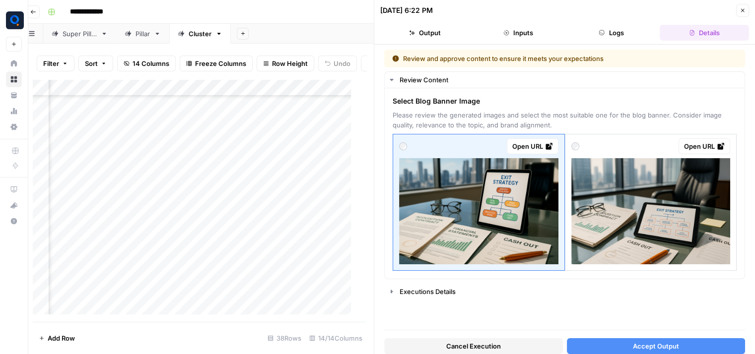
click at [586, 341] on button "Accept Output" at bounding box center [656, 346] width 179 height 16
click at [742, 9] on icon "button" at bounding box center [742, 10] width 3 height 3
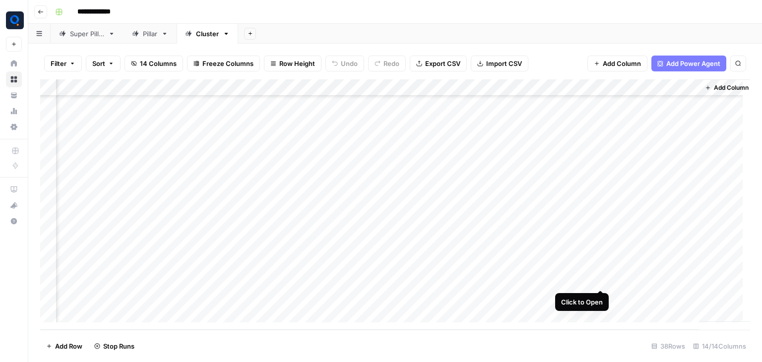
click at [602, 280] on div "Add Column" at bounding box center [395, 204] width 710 height 251
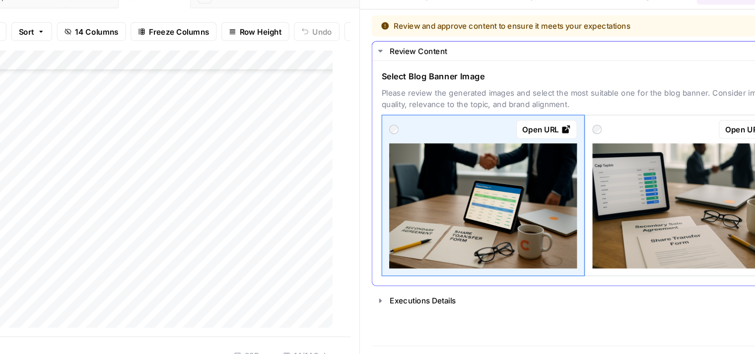
scroll to position [0, 7]
click at [665, 226] on img at bounding box center [651, 211] width 159 height 106
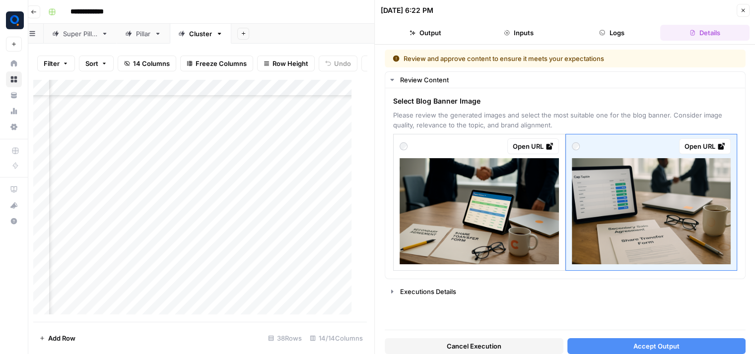
click at [660, 349] on span "Accept Output" at bounding box center [656, 346] width 46 height 10
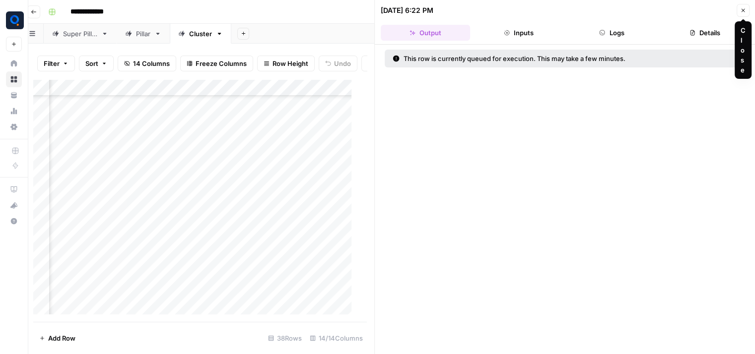
click at [744, 6] on button "Close" at bounding box center [742, 10] width 13 height 13
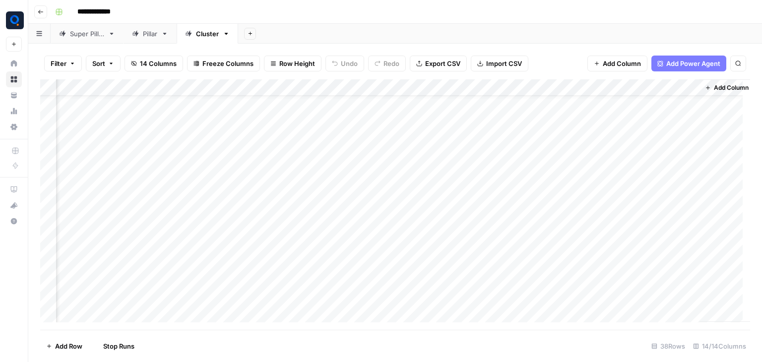
scroll to position [139, 607]
click at [601, 163] on div "Add Column" at bounding box center [395, 204] width 710 height 251
click at [599, 184] on div "Add Column" at bounding box center [395, 204] width 710 height 251
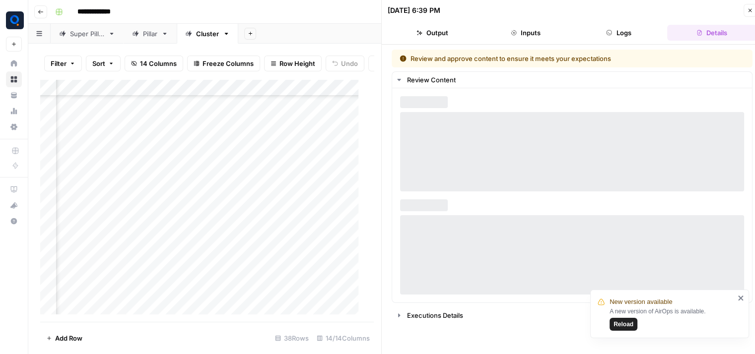
click at [740, 298] on icon "close" at bounding box center [740, 298] width 5 height 5
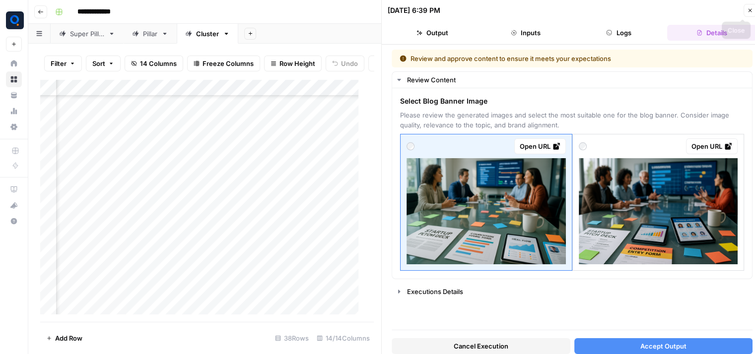
click at [749, 13] on icon "button" at bounding box center [750, 10] width 6 height 6
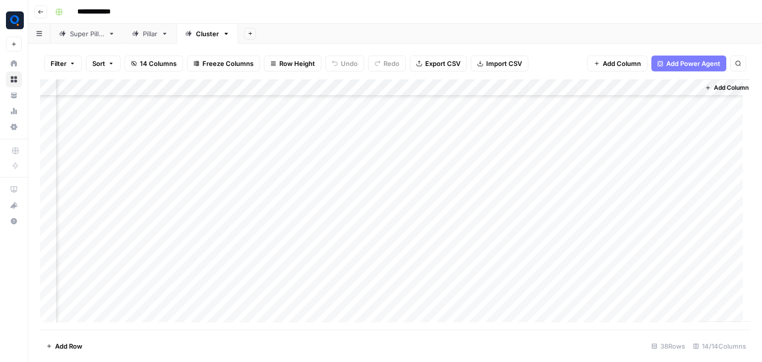
scroll to position [315, 607]
click at [600, 126] on div "Add Column" at bounding box center [395, 204] width 710 height 251
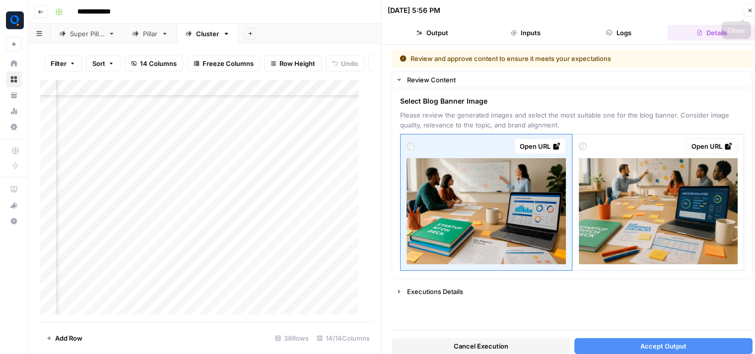
click at [748, 10] on icon "button" at bounding box center [750, 10] width 6 height 6
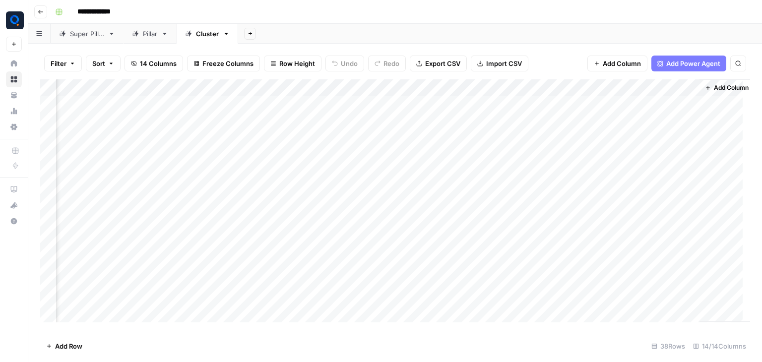
scroll to position [0, 607]
click at [712, 91] on button "Add Column" at bounding box center [727, 87] width 52 height 13
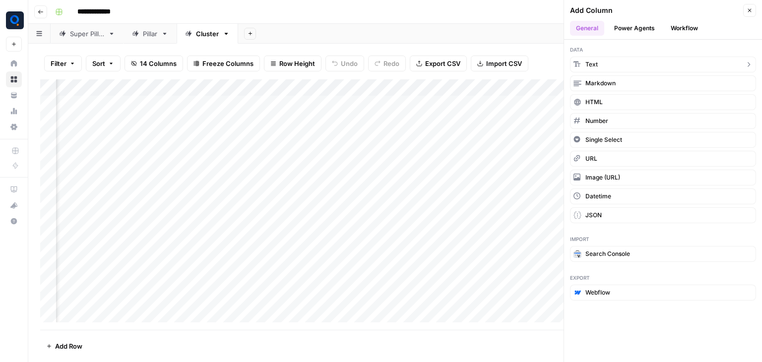
click at [629, 63] on button "Text" at bounding box center [663, 65] width 186 height 16
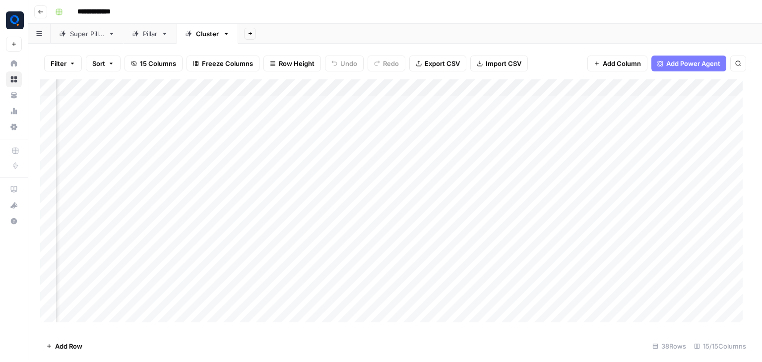
scroll to position [0, 709]
click at [631, 92] on div "Add Column" at bounding box center [395, 204] width 710 height 251
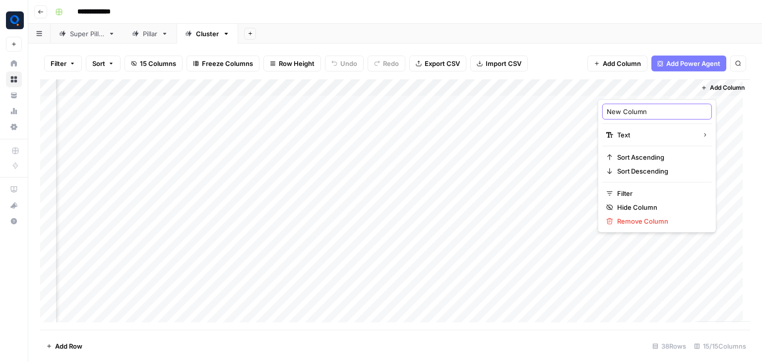
click at [625, 110] on input "New Column" at bounding box center [657, 112] width 101 height 10
type input "Slug"
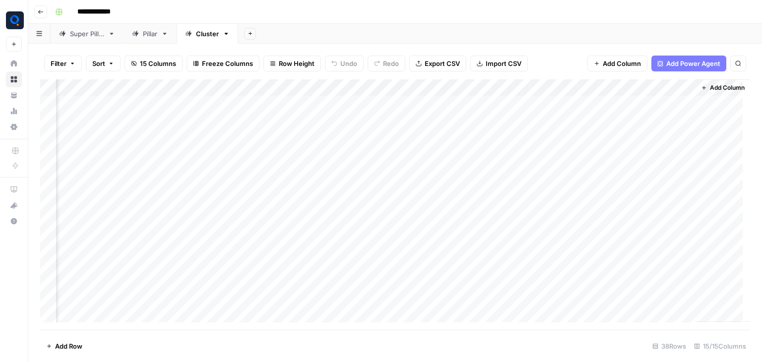
click at [710, 91] on span "Add Column" at bounding box center [727, 87] width 35 height 9
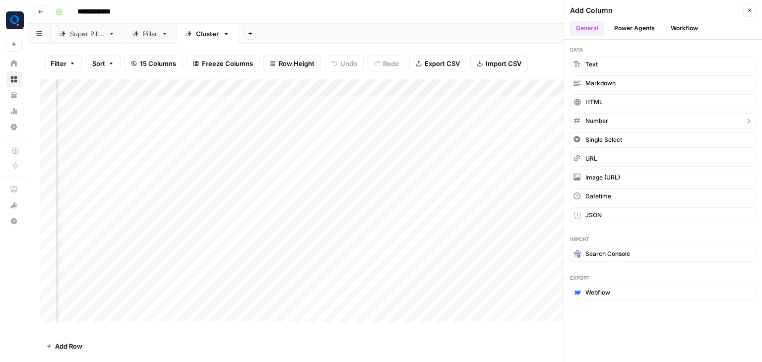
click at [645, 122] on button "Number" at bounding box center [663, 121] width 186 height 16
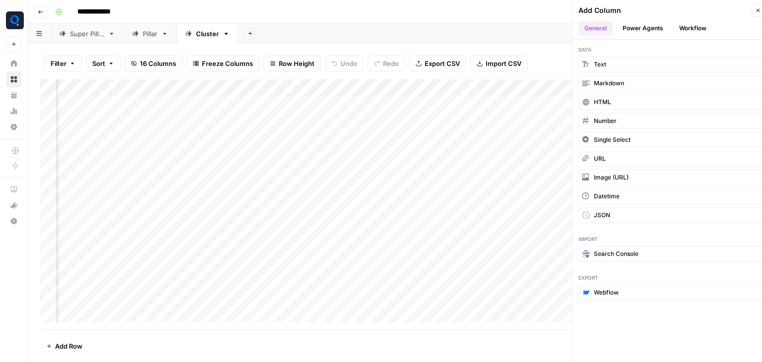
scroll to position [0, 798]
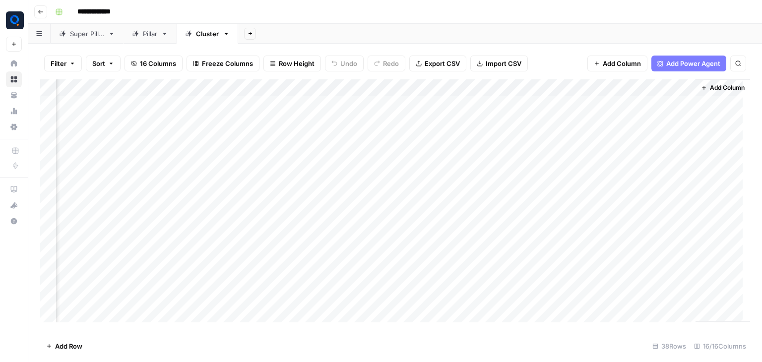
click at [643, 90] on div "Add Column" at bounding box center [395, 204] width 710 height 251
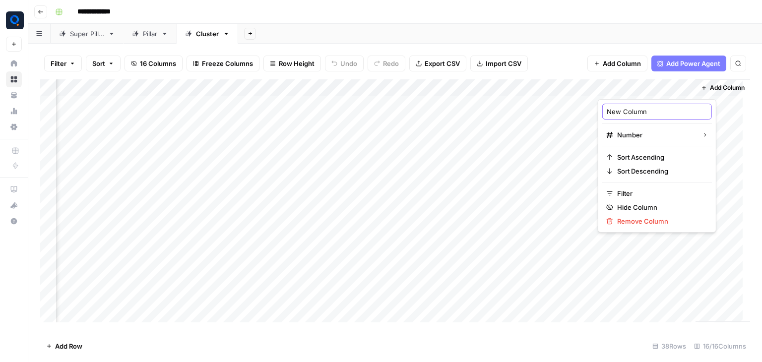
click at [633, 109] on input "New Column" at bounding box center [657, 112] width 101 height 10
type input "Author ID"
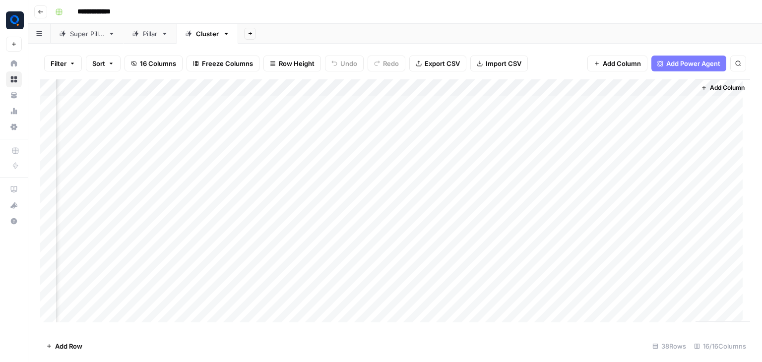
click at [710, 87] on span "Add Column" at bounding box center [727, 87] width 35 height 9
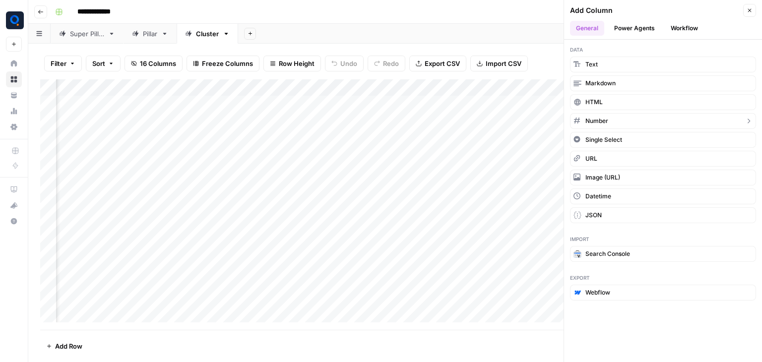
click at [639, 122] on button "Number" at bounding box center [663, 121] width 186 height 16
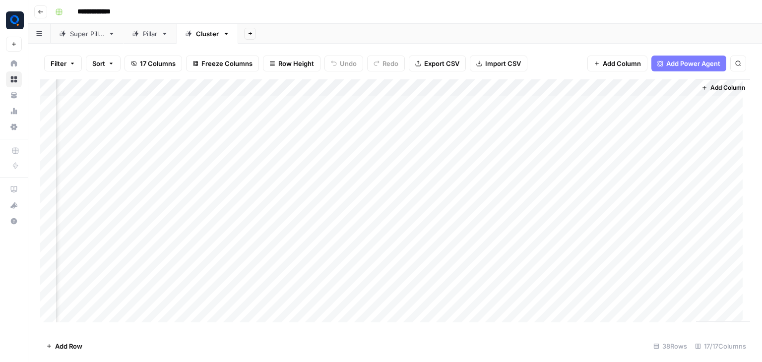
scroll to position [0, 887]
click at [627, 89] on div "Add Column" at bounding box center [395, 204] width 710 height 251
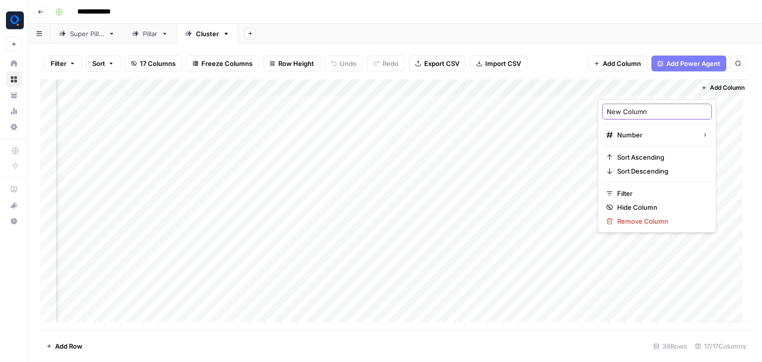
click at [623, 109] on input "New Column" at bounding box center [657, 112] width 101 height 10
type input "Category ID"
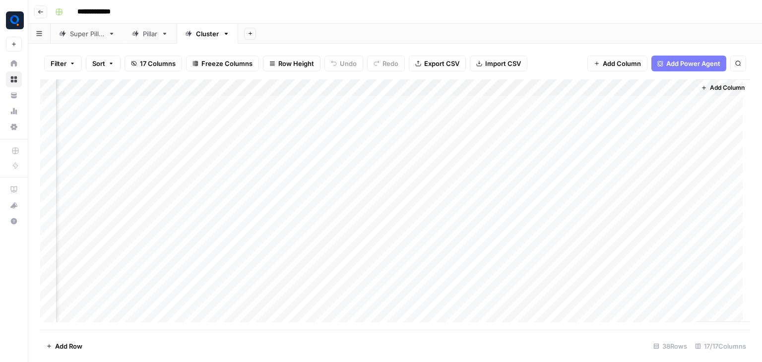
click at [538, 108] on div "Add Column" at bounding box center [395, 204] width 710 height 251
click at [538, 108] on input "text" at bounding box center [562, 106] width 101 height 10
type input "1"
click at [633, 111] on div "Add Column" at bounding box center [395, 204] width 710 height 251
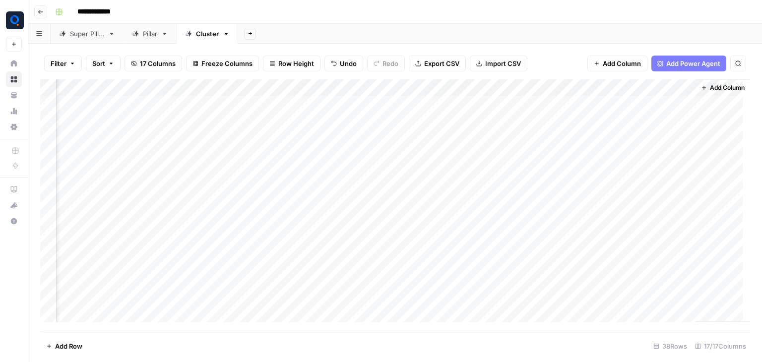
click at [633, 111] on div "Add Column" at bounding box center [395, 204] width 710 height 251
click at [633, 111] on div at bounding box center [651, 106] width 109 height 16
click at [621, 107] on input "text" at bounding box center [651, 106] width 101 height 10
type input "17"
click at [639, 100] on div "Add Column" at bounding box center [395, 204] width 710 height 251
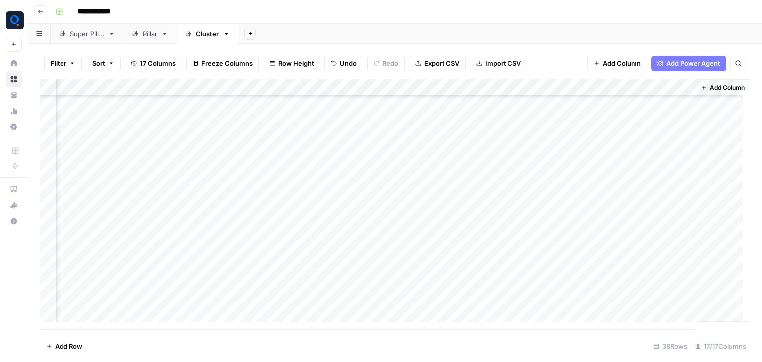
scroll to position [431, 887]
drag, startPoint x: 684, startPoint y: 110, endPoint x: 656, endPoint y: 385, distance: 276.3
click at [656, 354] on html "**********" at bounding box center [381, 181] width 762 height 362
click at [629, 294] on div "Add Column" at bounding box center [395, 204] width 710 height 251
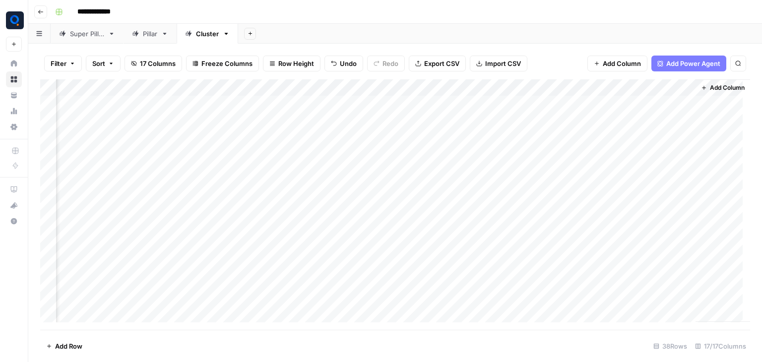
click at [647, 112] on div "Add Column" at bounding box center [395, 204] width 710 height 251
click at [683, 111] on div "Add Column" at bounding box center [395, 204] width 710 height 251
click at [621, 129] on div "Add Column" at bounding box center [395, 204] width 710 height 251
drag, startPoint x: 670, startPoint y: 103, endPoint x: 687, endPoint y: 111, distance: 18.4
click at [687, 111] on div "Add Column" at bounding box center [395, 204] width 710 height 251
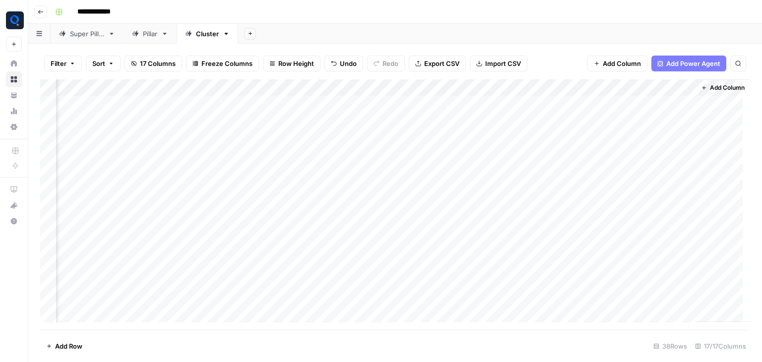
click at [684, 107] on div "Add Column" at bounding box center [395, 204] width 710 height 251
drag, startPoint x: 686, startPoint y: 110, endPoint x: 667, endPoint y: 295, distance: 186.5
click at [667, 295] on div "Add Column" at bounding box center [395, 204] width 710 height 251
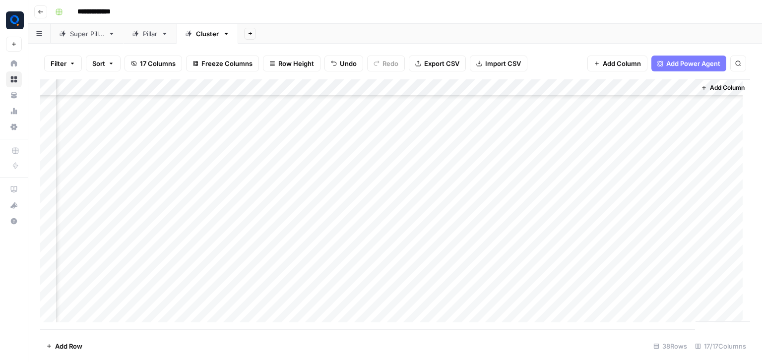
scroll to position [0, 887]
click at [627, 197] on div "Add Column" at bounding box center [395, 204] width 710 height 251
click at [641, 114] on div "Add Column" at bounding box center [395, 204] width 710 height 251
click at [662, 98] on div "Add Column" at bounding box center [395, 204] width 710 height 251
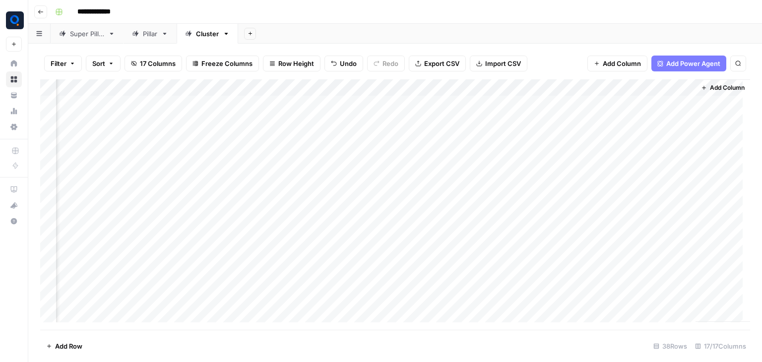
drag, startPoint x: 684, startPoint y: 112, endPoint x: 669, endPoint y: 198, distance: 88.2
click at [669, 198] on div "Add Column" at bounding box center [395, 204] width 710 height 251
click at [609, 119] on div "Add Column" at bounding box center [395, 204] width 710 height 251
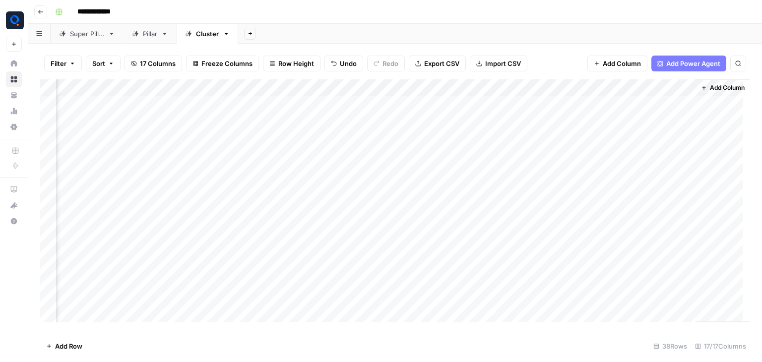
click at [433, 102] on div "Add Column" at bounding box center [395, 204] width 710 height 251
click at [724, 86] on span "Add Column" at bounding box center [727, 87] width 35 height 9
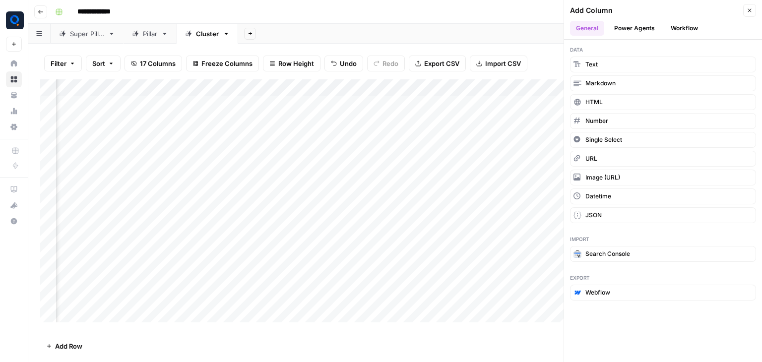
click at [693, 22] on button "Workflow" at bounding box center [684, 28] width 39 height 15
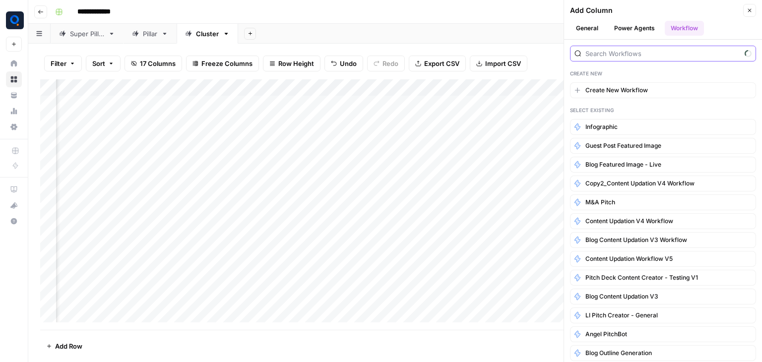
click at [650, 55] on input "search" at bounding box center [662, 54] width 155 height 10
type input "blog cluster"
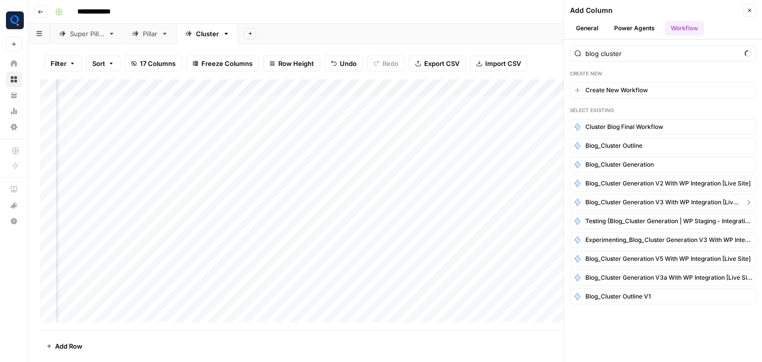
click at [625, 205] on span "Blog_Cluster Generation V3 with WP Integration [Live site]" at bounding box center [662, 202] width 155 height 9
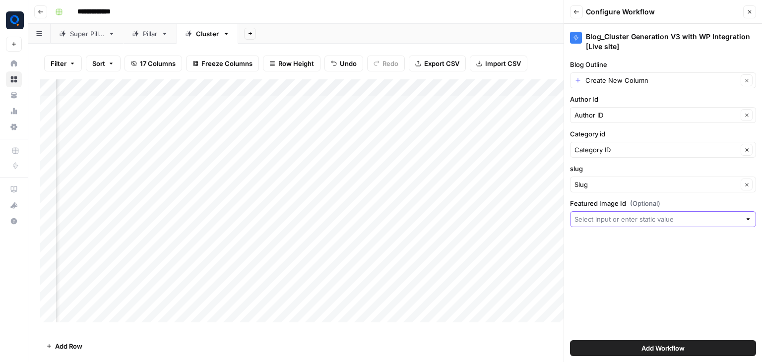
click at [624, 219] on input "Featured Image Id (Optional)" at bounding box center [658, 219] width 166 height 10
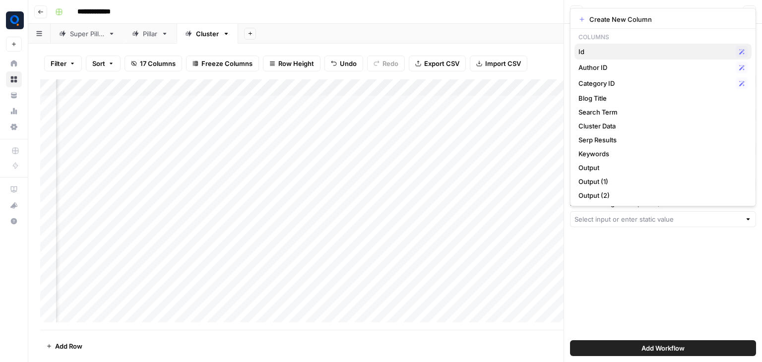
click at [627, 50] on span "Id" at bounding box center [655, 52] width 153 height 10
type input "Id"
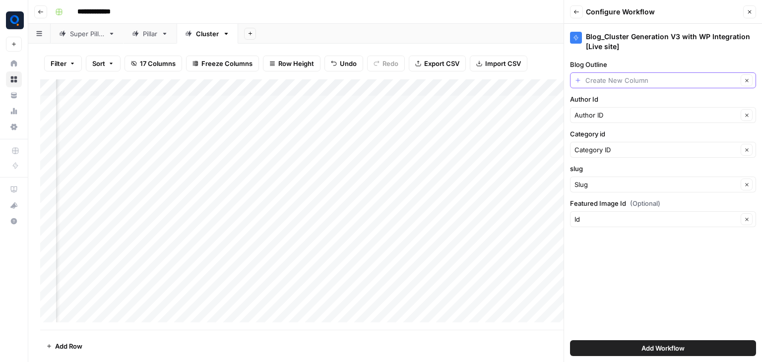
click at [622, 77] on input "Blog Outline" at bounding box center [661, 80] width 152 height 10
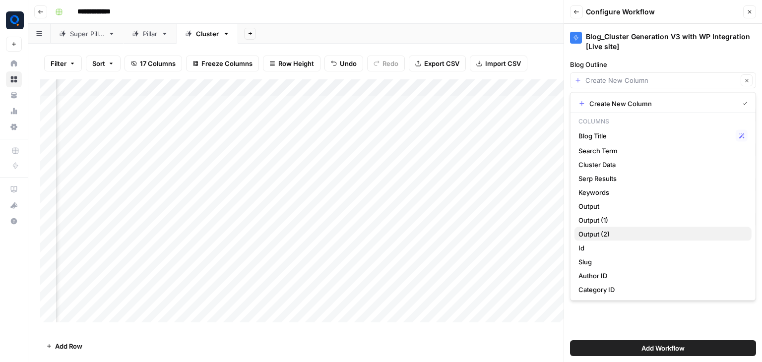
click at [619, 231] on span "Output (2)" at bounding box center [661, 234] width 165 height 10
type input "Output (2)"
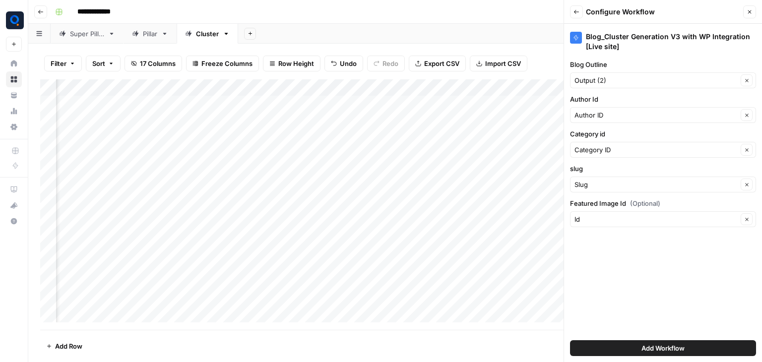
click at [650, 343] on span "Add Workflow" at bounding box center [663, 348] width 43 height 10
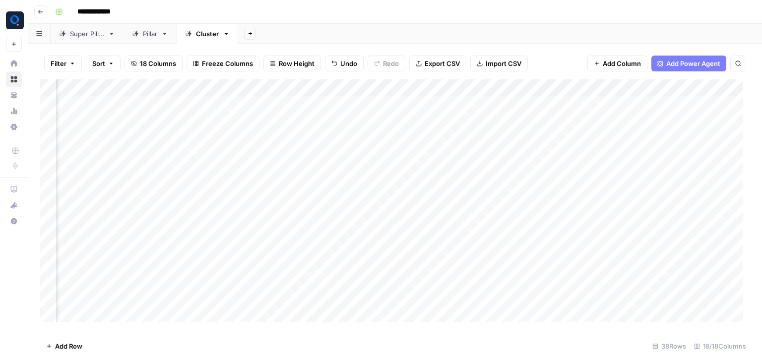
scroll to position [0, 976]
click at [641, 102] on div "Add Column" at bounding box center [395, 204] width 710 height 251
click at [640, 122] on div "Add Column" at bounding box center [395, 204] width 710 height 251
click at [640, 106] on div "Add Column" at bounding box center [395, 204] width 710 height 251
click at [642, 117] on div "Add Column" at bounding box center [395, 204] width 710 height 251
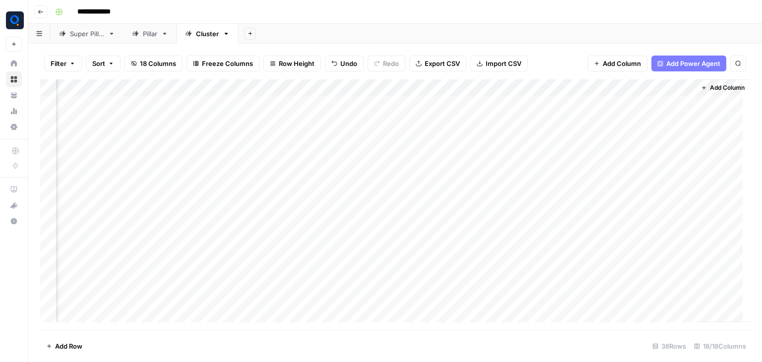
click at [642, 117] on div "Add Column" at bounding box center [395, 204] width 710 height 251
click at [640, 100] on div "Add Column" at bounding box center [395, 204] width 710 height 251
type input "**********"
click at [640, 156] on div "Add Column" at bounding box center [395, 204] width 710 height 251
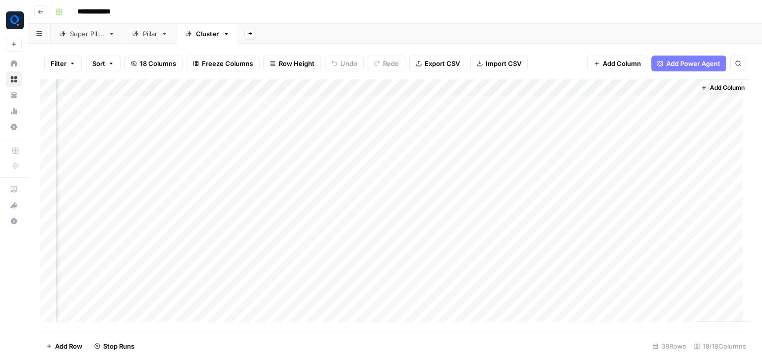
click at [639, 186] on div "Add Column" at bounding box center [395, 204] width 710 height 251
click at [640, 200] on div "Add Column" at bounding box center [395, 204] width 710 height 251
click at [642, 148] on div "Add Column" at bounding box center [395, 204] width 710 height 251
click at [634, 200] on div "Add Column" at bounding box center [395, 204] width 710 height 251
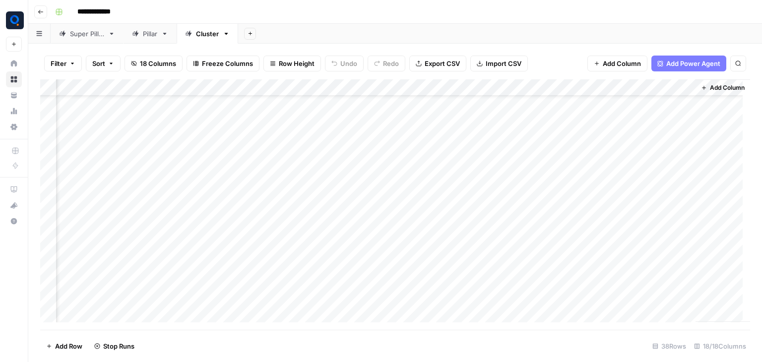
click at [638, 214] on div "Add Column" at bounding box center [395, 204] width 710 height 251
click at [642, 203] on div "Add Column" at bounding box center [395, 204] width 710 height 251
click at [643, 220] on div "Add Column" at bounding box center [395, 204] width 710 height 251
click at [639, 202] on div "Add Column" at bounding box center [395, 204] width 710 height 251
click at [636, 237] on div "Add Column" at bounding box center [395, 204] width 710 height 251
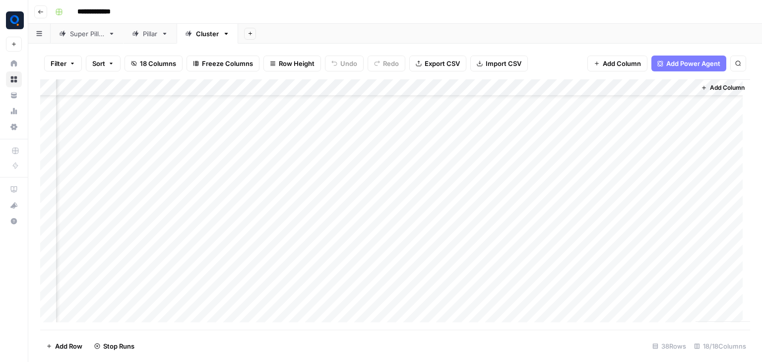
click at [643, 251] on div "Add Column" at bounding box center [395, 204] width 710 height 251
click at [645, 182] on div "Add Column" at bounding box center [395, 204] width 710 height 251
click at [640, 197] on div "Add Column" at bounding box center [395, 204] width 710 height 251
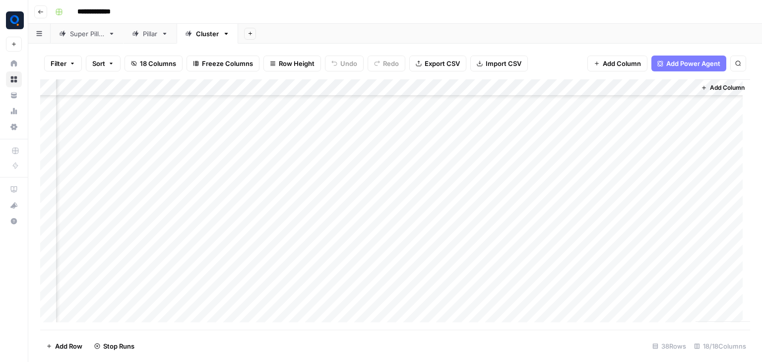
click at [632, 210] on div "Add Column" at bounding box center [395, 204] width 710 height 251
click at [640, 227] on div "Add Column" at bounding box center [395, 204] width 710 height 251
click at [640, 213] on div "Add Column" at bounding box center [395, 204] width 710 height 251
click at [641, 209] on div "Add Column" at bounding box center [395, 204] width 710 height 251
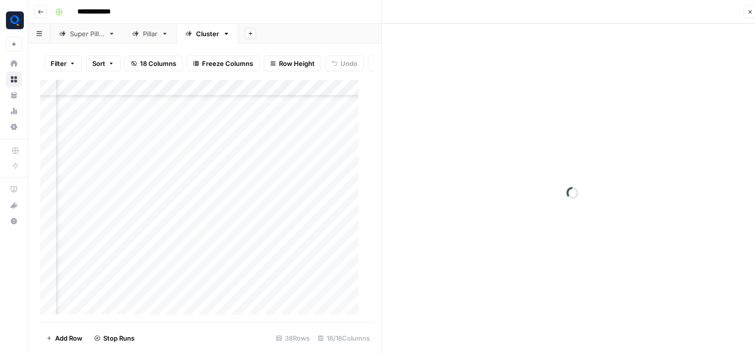
click at [750, 12] on icon "button" at bounding box center [750, 12] width 6 height 6
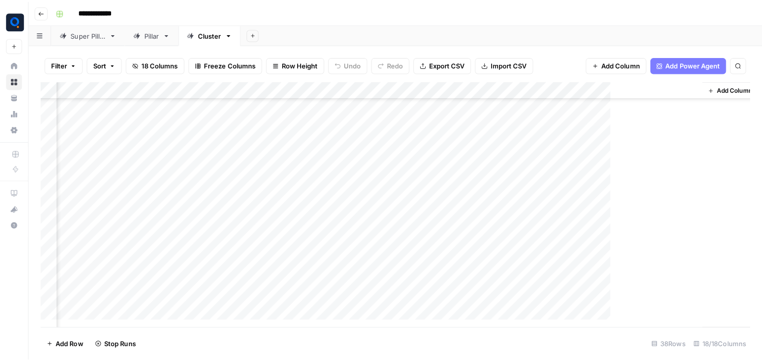
scroll to position [148, 965]
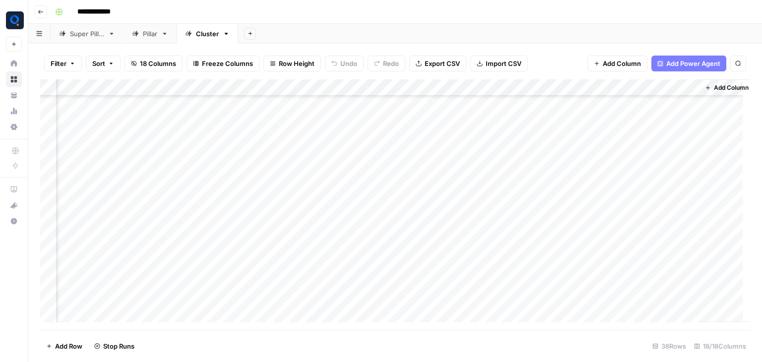
click at [656, 243] on div "Add Column" at bounding box center [395, 204] width 710 height 251
click at [655, 258] on div "Add Column" at bounding box center [395, 204] width 710 height 251
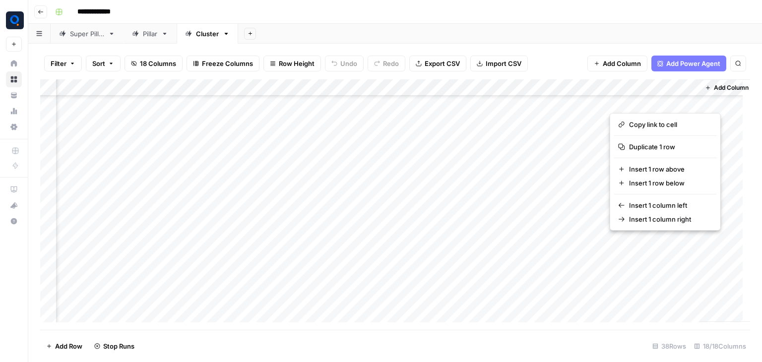
click at [655, 243] on button "button" at bounding box center [655, 242] width 90 height 17
click at [573, 238] on div "Add Column" at bounding box center [395, 204] width 710 height 251
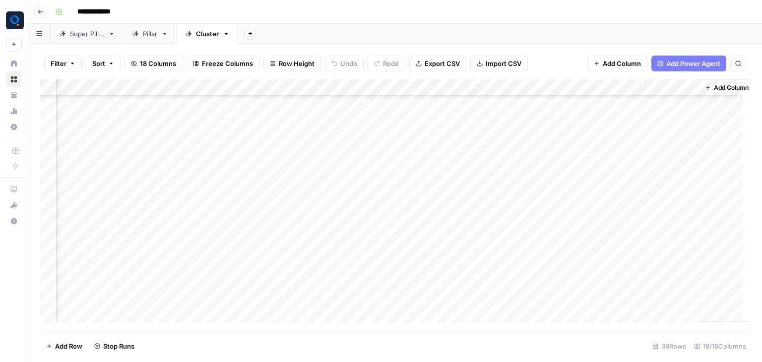
click at [649, 241] on div "Add Column" at bounding box center [395, 204] width 710 height 251
click at [649, 277] on div "Add Column" at bounding box center [395, 204] width 710 height 251
click at [656, 278] on div "Add Column" at bounding box center [395, 204] width 710 height 251
click at [653, 292] on div "Add Column" at bounding box center [395, 204] width 710 height 251
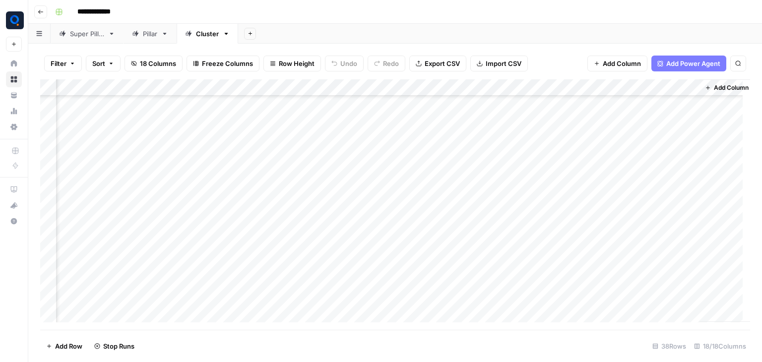
click at [654, 167] on div "Add Column" at bounding box center [395, 204] width 710 height 251
click at [653, 185] on div "Add Column" at bounding box center [395, 204] width 710 height 251
click at [653, 198] on div "Add Column" at bounding box center [395, 204] width 710 height 251
click at [655, 183] on div "Add Column" at bounding box center [395, 204] width 710 height 251
click at [651, 182] on div "Add Column" at bounding box center [395, 204] width 710 height 251
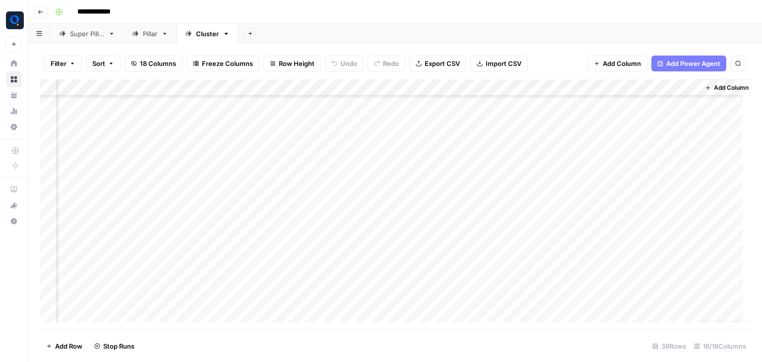
click at [653, 217] on div "Add Column" at bounding box center [395, 204] width 710 height 251
click at [655, 217] on div "Add Column" at bounding box center [395, 204] width 710 height 251
click at [655, 233] on div "Add Column" at bounding box center [395, 204] width 710 height 251
click at [653, 252] on div "Add Column" at bounding box center [395, 204] width 710 height 251
click at [655, 268] on div "Add Column" at bounding box center [395, 204] width 710 height 251
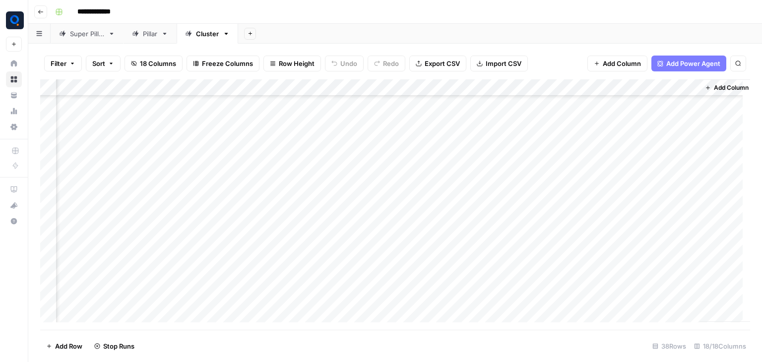
click at [655, 251] on div "Add Column" at bounding box center [395, 204] width 710 height 251
click at [652, 250] on div "Add Column" at bounding box center [395, 204] width 710 height 251
click at [653, 128] on div "Add Column" at bounding box center [395, 204] width 710 height 251
click at [656, 147] on div "Add Column" at bounding box center [395, 204] width 710 height 251
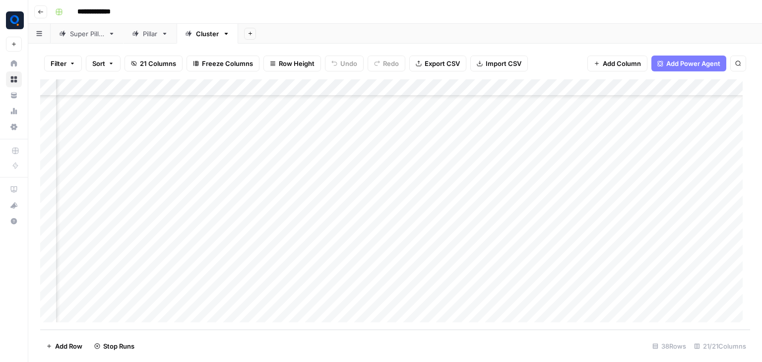
click at [652, 158] on div "Add Column" at bounding box center [395, 204] width 710 height 251
click at [657, 232] on div "Add Column" at bounding box center [395, 204] width 710 height 251
click at [655, 252] on div "Add Column" at bounding box center [395, 204] width 710 height 251
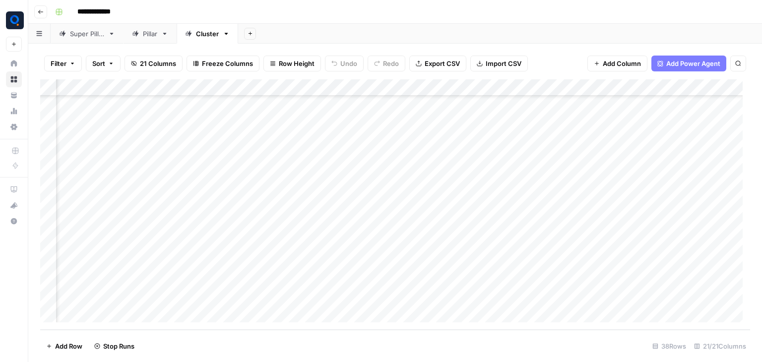
click at [657, 228] on div "Add Column" at bounding box center [395, 204] width 710 height 251
click at [653, 248] on div "Add Column" at bounding box center [395, 204] width 710 height 251
click at [654, 229] on div "Add Column" at bounding box center [395, 204] width 710 height 251
click at [654, 285] on div "Add Column" at bounding box center [395, 204] width 710 height 251
click at [649, 227] on div "Add Column" at bounding box center [395, 204] width 710 height 251
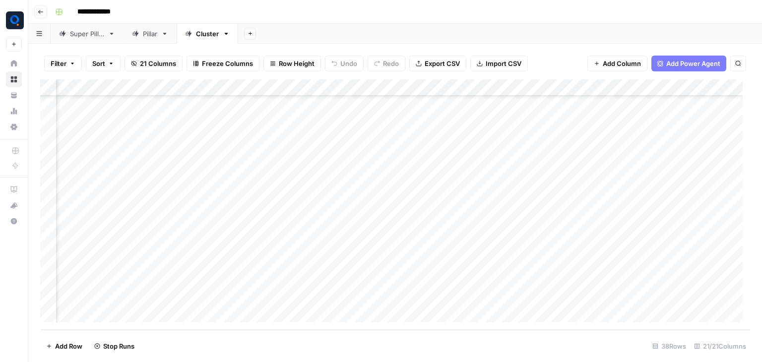
click at [653, 229] on div "Add Column" at bounding box center [395, 204] width 710 height 251
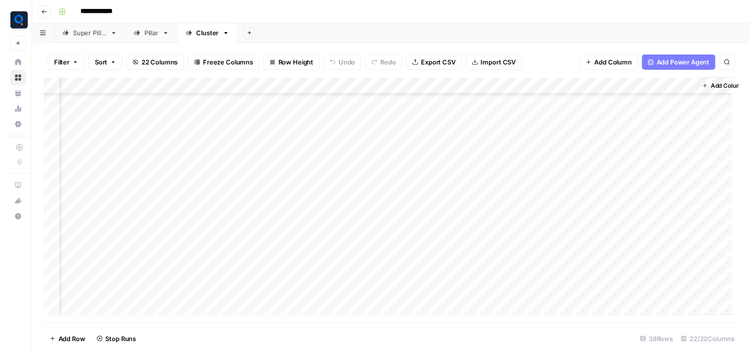
scroll to position [89, 1334]
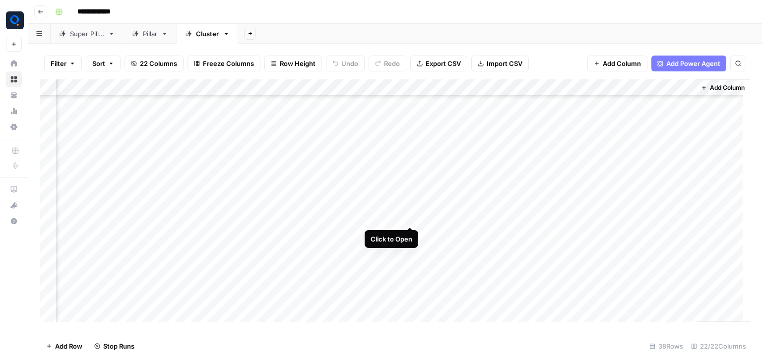
click at [410, 219] on div "Add Column" at bounding box center [395, 204] width 710 height 251
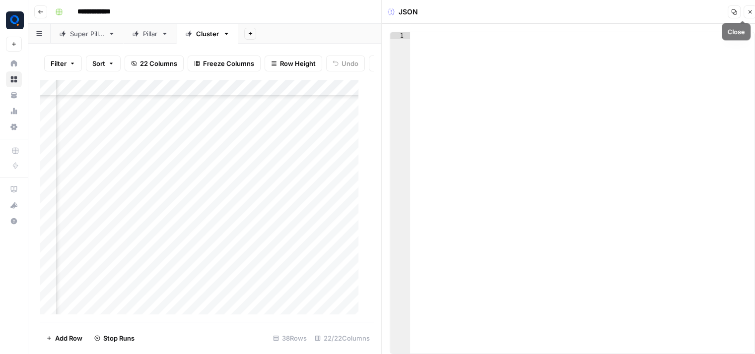
click at [750, 14] on icon "button" at bounding box center [750, 12] width 6 height 6
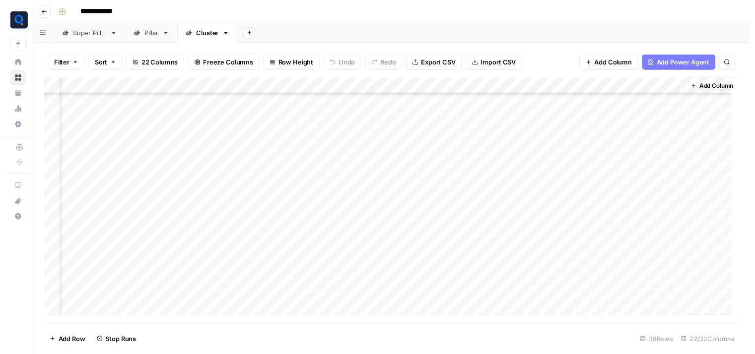
scroll to position [148, 1332]
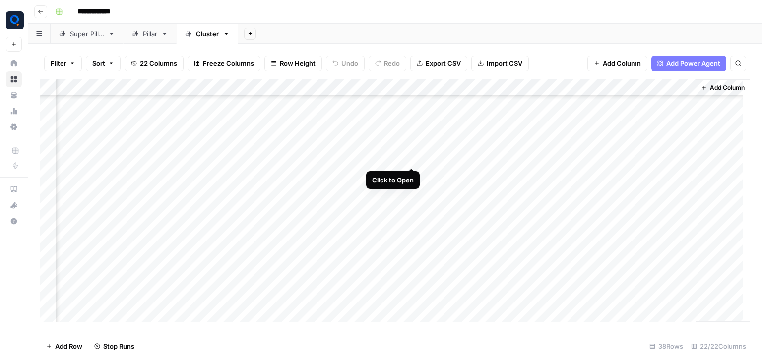
click at [413, 157] on div "Add Column" at bounding box center [395, 204] width 710 height 251
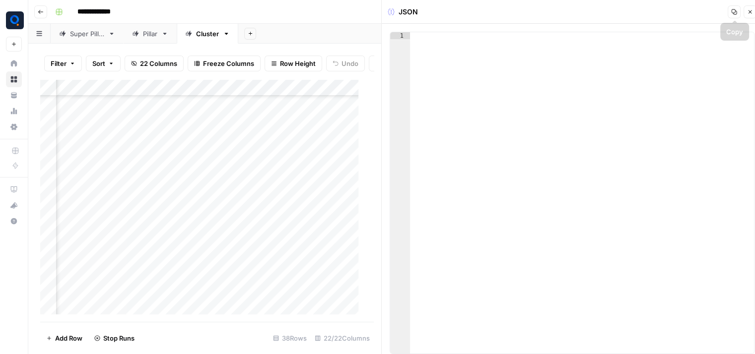
click at [734, 16] on button "Copy" at bounding box center [733, 11] width 13 height 13
click at [750, 17] on button "Close" at bounding box center [749, 11] width 13 height 13
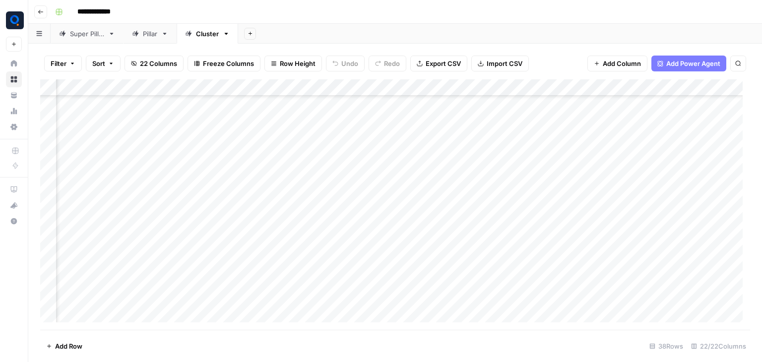
scroll to position [137, 1261]
click at [461, 174] on div "Add Column" at bounding box center [395, 204] width 710 height 251
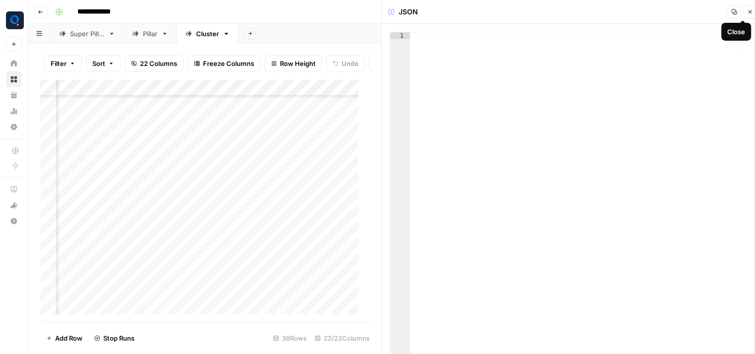
click at [749, 13] on icon "button" at bounding box center [750, 12] width 6 height 6
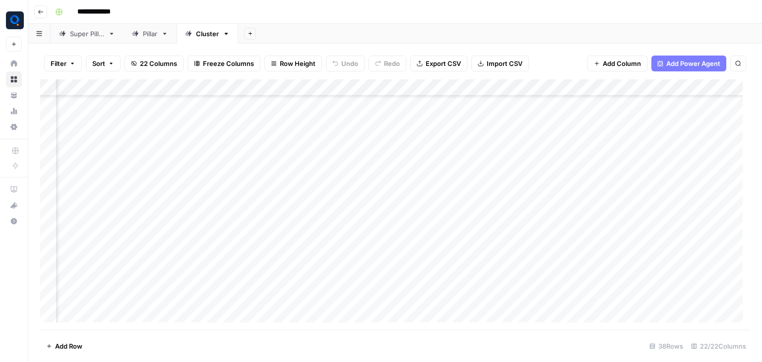
scroll to position [66, 1261]
click at [482, 239] on div "Add Column" at bounding box center [395, 204] width 710 height 251
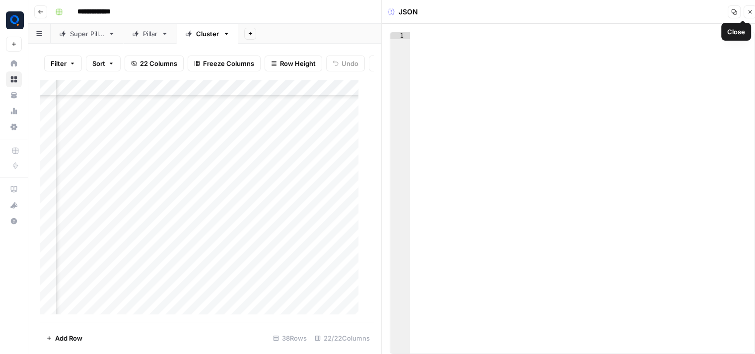
click at [748, 13] on icon "button" at bounding box center [750, 12] width 6 height 6
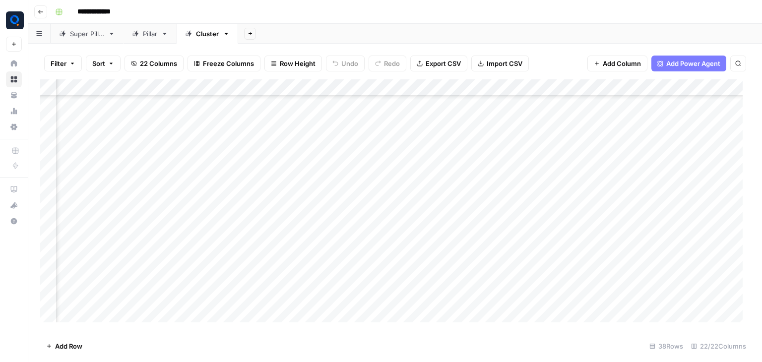
click at [256, 237] on div "Add Column" at bounding box center [395, 204] width 710 height 251
click at [307, 241] on div "Add Column" at bounding box center [395, 204] width 710 height 251
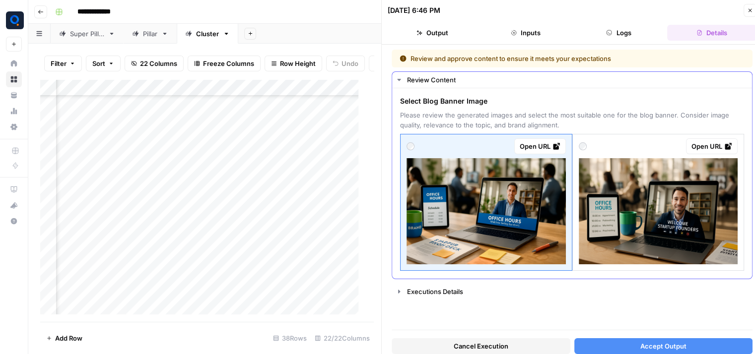
click at [641, 233] on img at bounding box center [658, 211] width 159 height 106
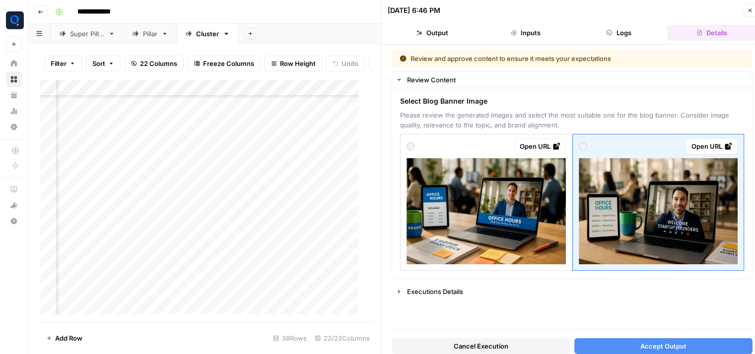
click at [635, 353] on button "Accept Output" at bounding box center [663, 346] width 179 height 16
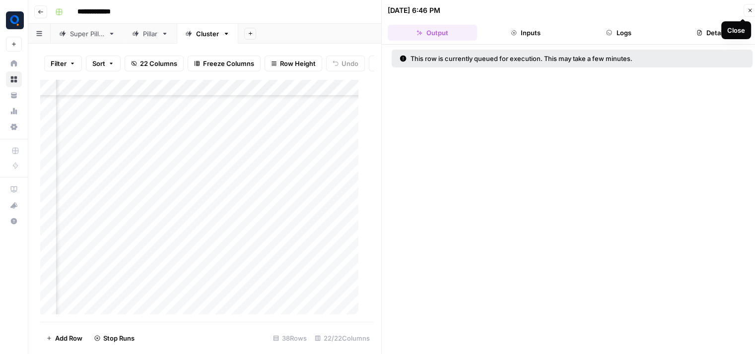
click at [749, 8] on icon "button" at bounding box center [750, 10] width 6 height 6
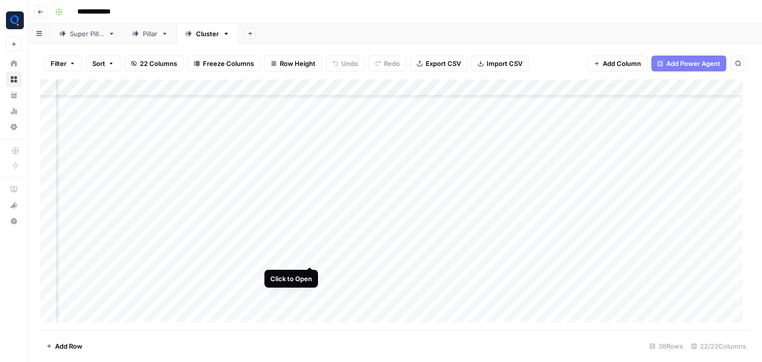
click at [309, 257] on div "Add Column" at bounding box center [395, 204] width 710 height 251
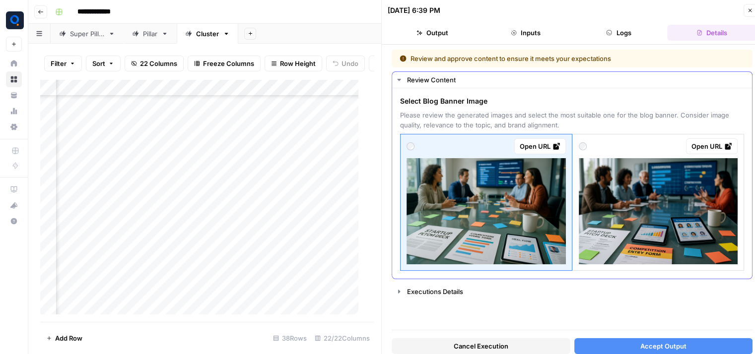
click at [655, 231] on img at bounding box center [658, 211] width 159 height 106
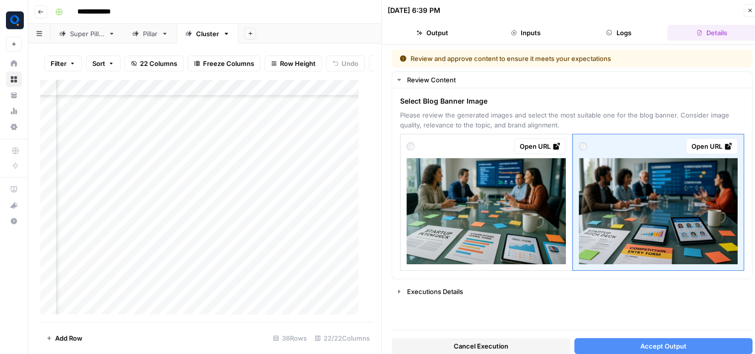
click at [625, 350] on button "Accept Output" at bounding box center [663, 346] width 179 height 16
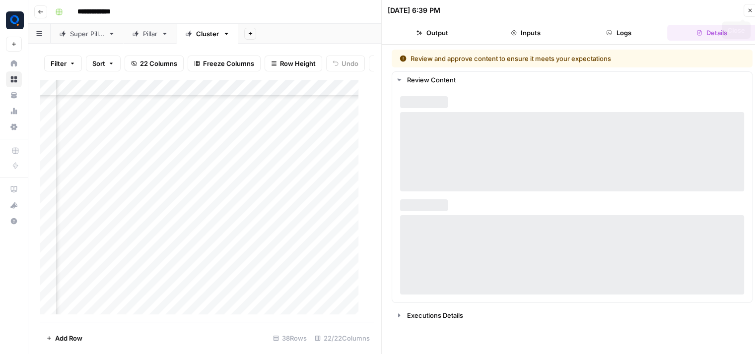
click at [752, 7] on icon "button" at bounding box center [750, 10] width 6 height 6
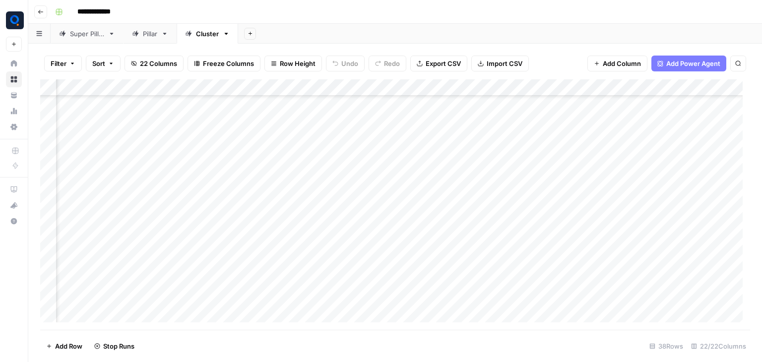
scroll to position [66, 1114]
click at [539, 239] on div "Add Column" at bounding box center [395, 204] width 710 height 251
click at [246, 217] on div "Add Column" at bounding box center [395, 204] width 710 height 251
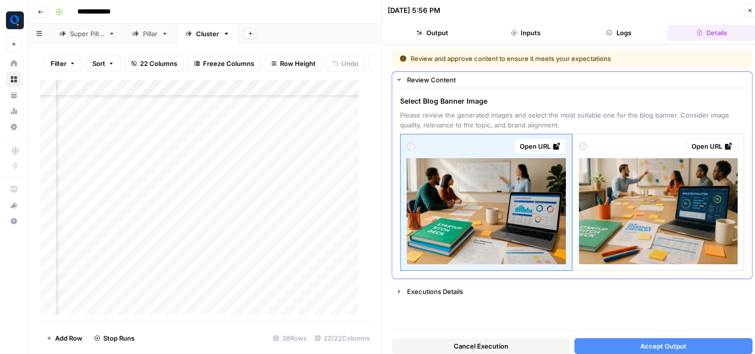
click at [619, 198] on img at bounding box center [658, 211] width 159 height 106
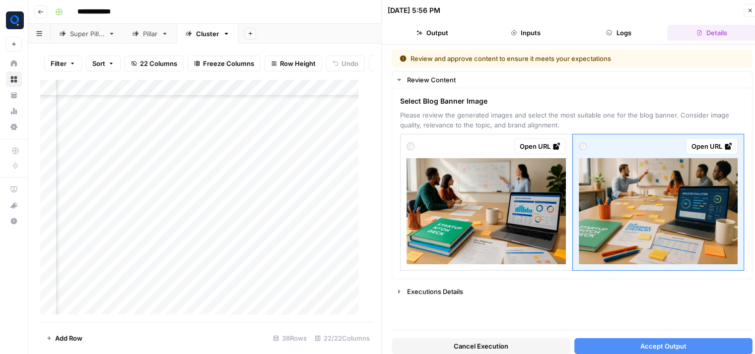
click at [612, 350] on button "Accept Output" at bounding box center [663, 346] width 179 height 16
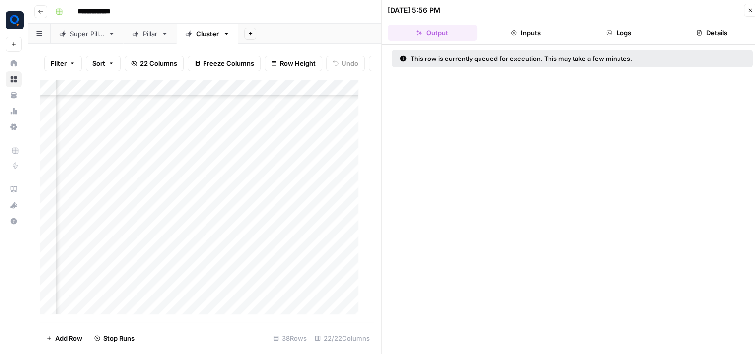
click at [744, 9] on button "Close" at bounding box center [749, 10] width 13 height 13
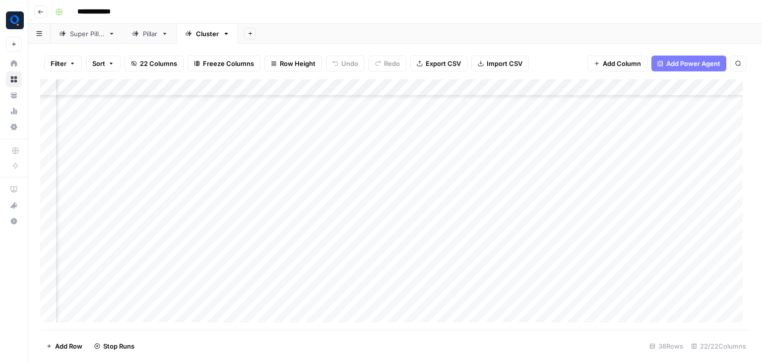
scroll to position [361, 959]
click at [248, 233] on div "Add Column" at bounding box center [395, 204] width 710 height 251
click at [695, 165] on div "Add Column" at bounding box center [395, 204] width 710 height 251
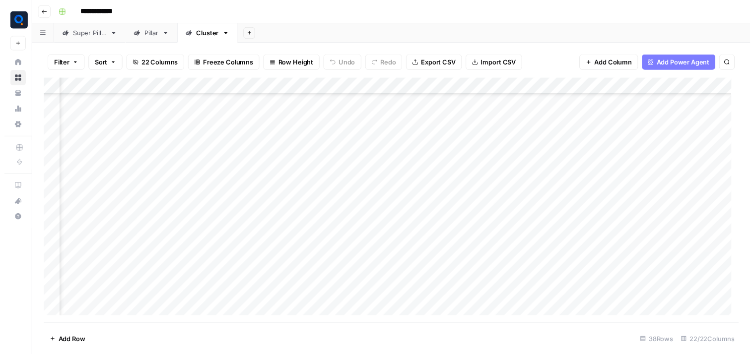
scroll to position [395, 898]
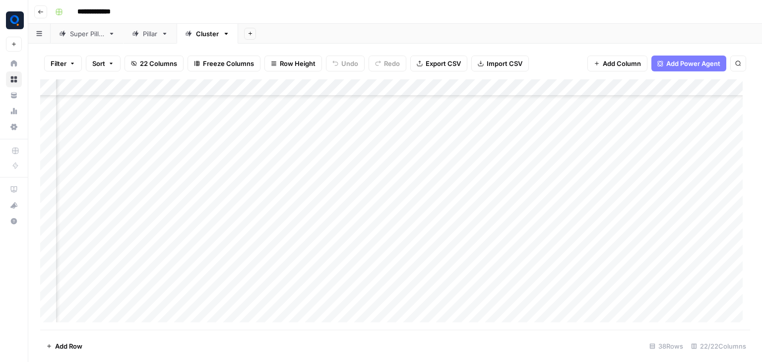
click at [310, 197] on div "Add Column" at bounding box center [395, 204] width 710 height 251
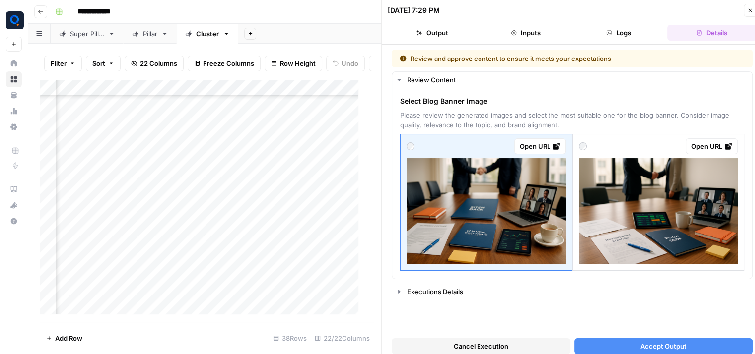
scroll to position [8, 0]
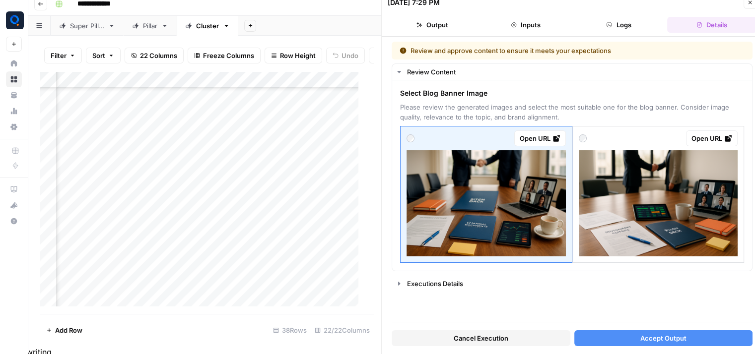
click at [633, 343] on button "Accept Output" at bounding box center [663, 338] width 179 height 16
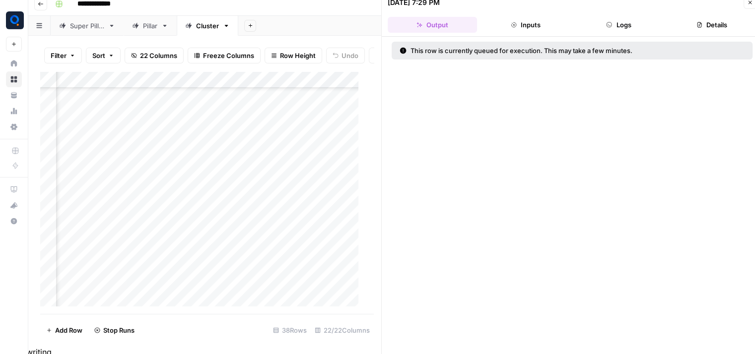
click at [748, 5] on icon "button" at bounding box center [750, 3] width 6 height 6
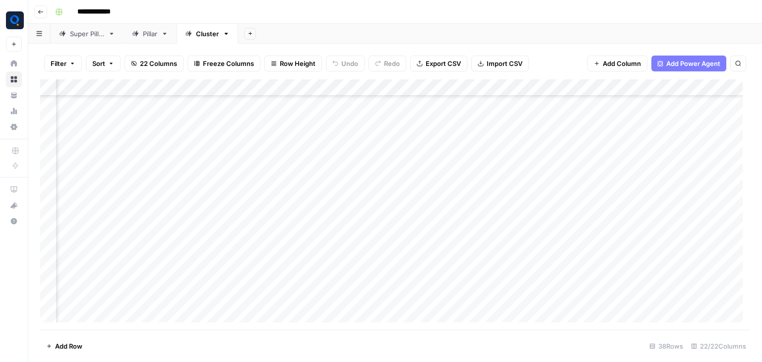
scroll to position [254, 1171]
click at [483, 189] on div "Add Column" at bounding box center [395, 204] width 710 height 251
